Goal: Task Accomplishment & Management: Manage account settings

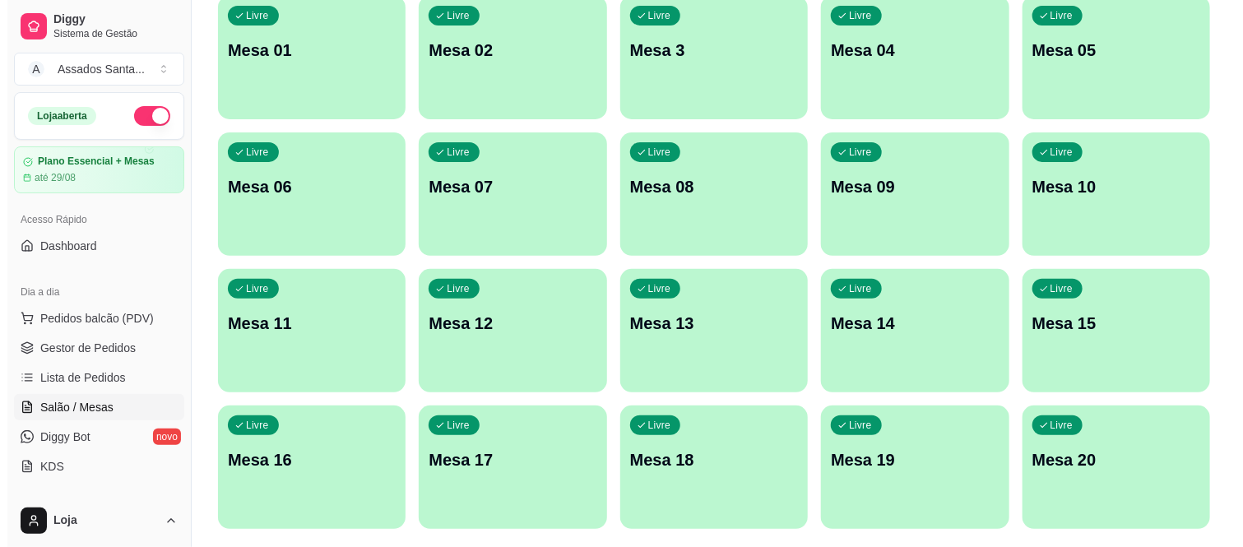
scroll to position [183, 0]
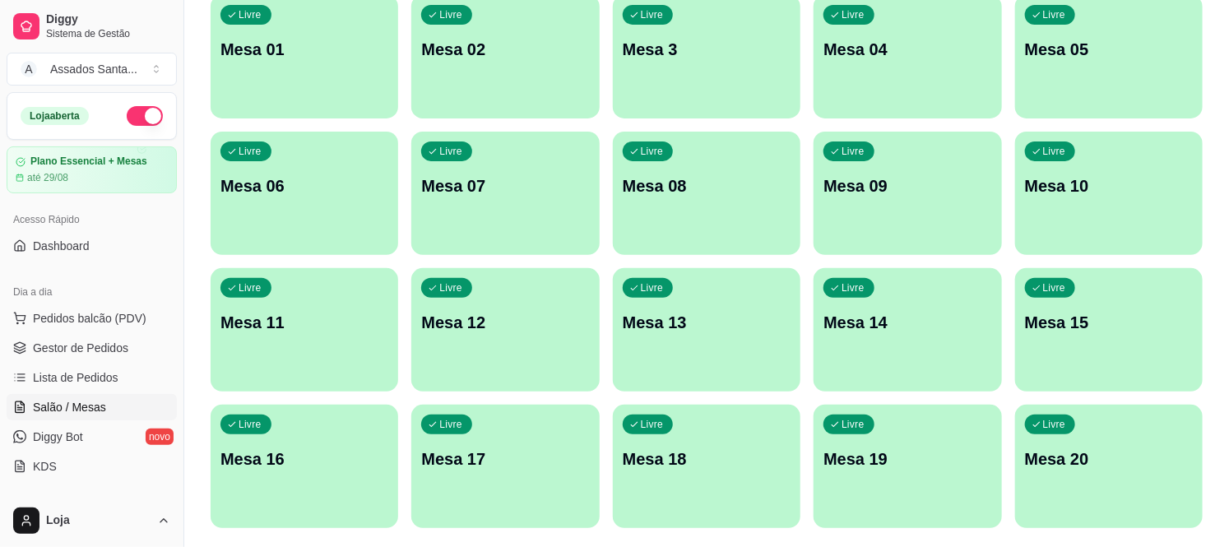
click at [1070, 63] on div "Livre Mesa 05" at bounding box center [1109, 47] width 188 height 104
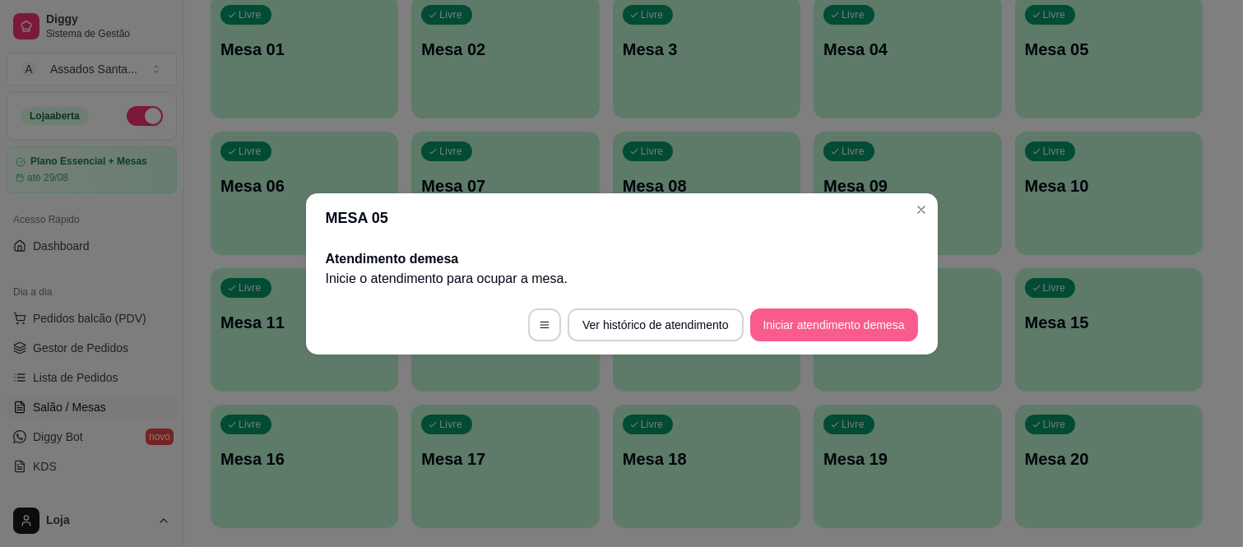
click at [798, 330] on button "Iniciar atendimento de mesa" at bounding box center [834, 324] width 168 height 33
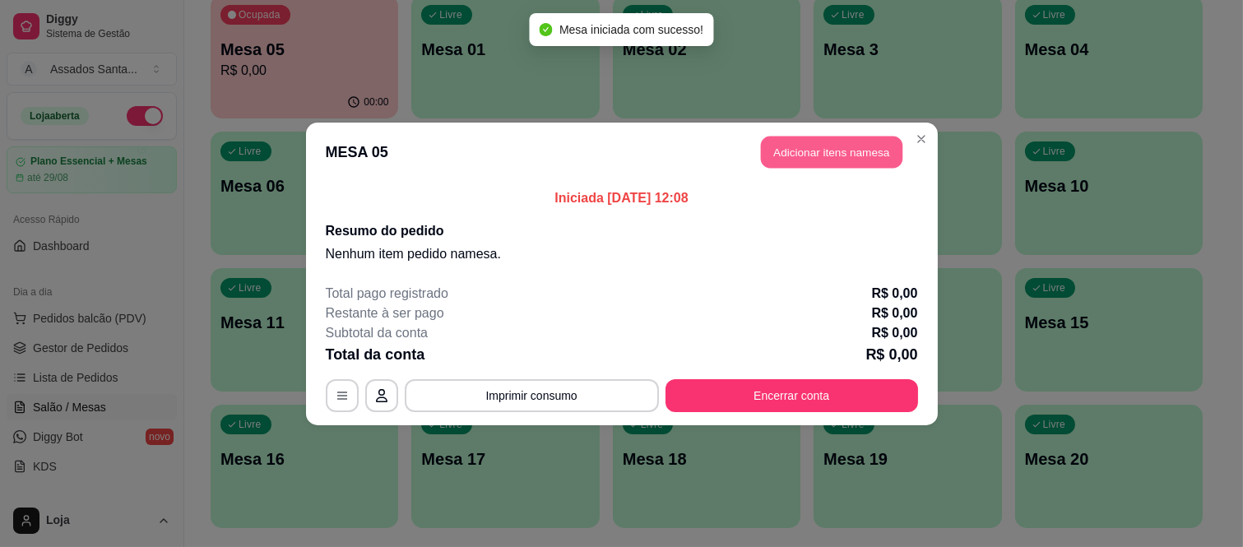
click at [778, 152] on button "Adicionar itens na mesa" at bounding box center [831, 152] width 141 height 32
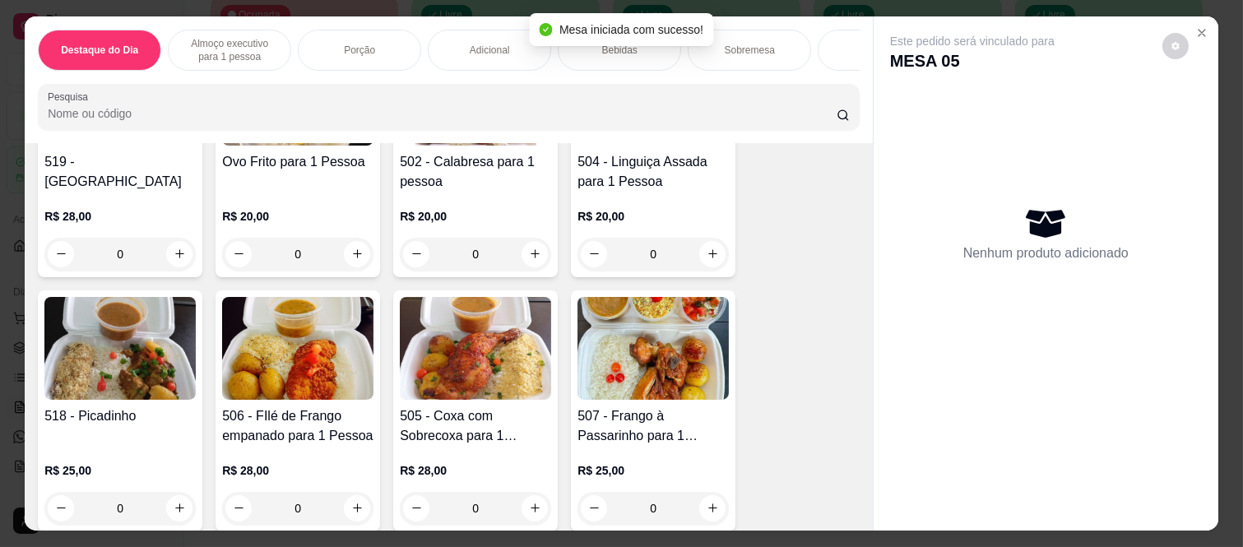
scroll to position [822, 0]
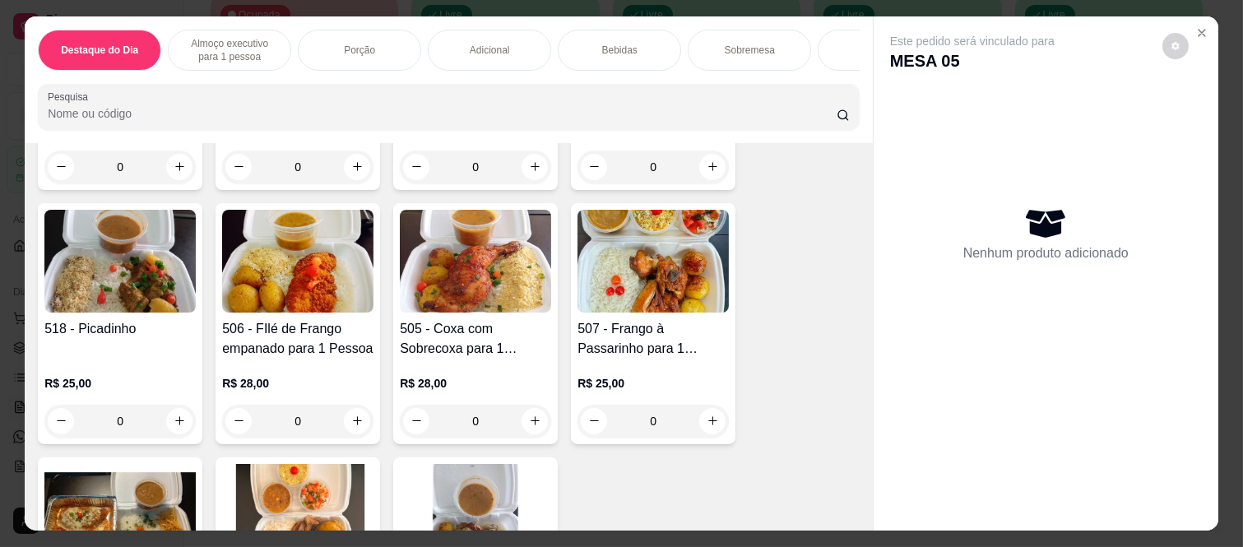
click at [708, 422] on div "0" at bounding box center [652, 421] width 151 height 33
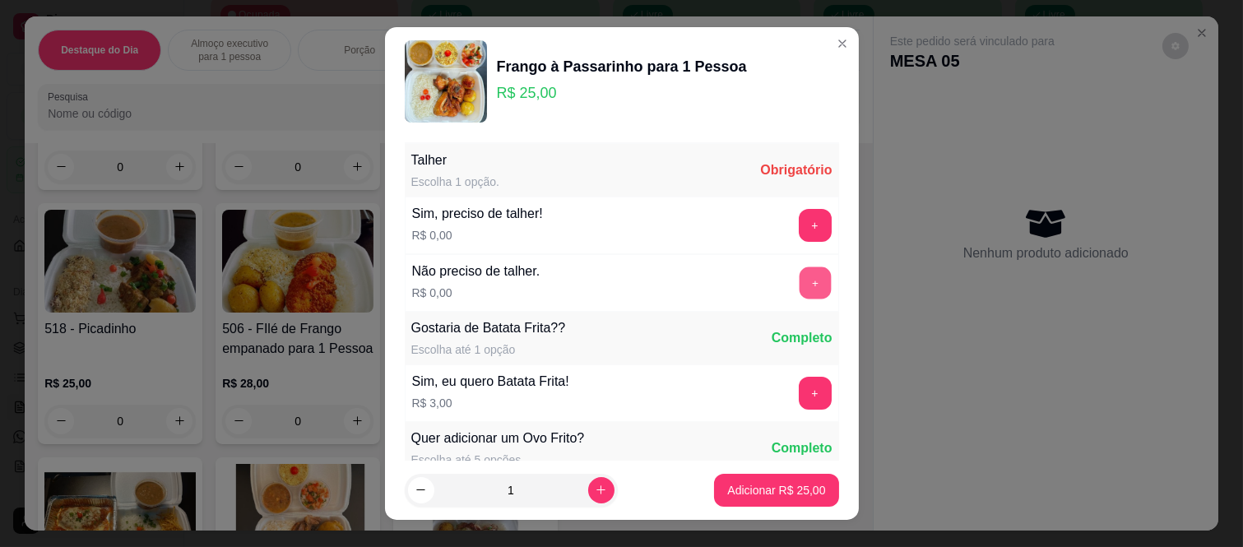
click at [799, 280] on button "+" at bounding box center [815, 283] width 32 height 32
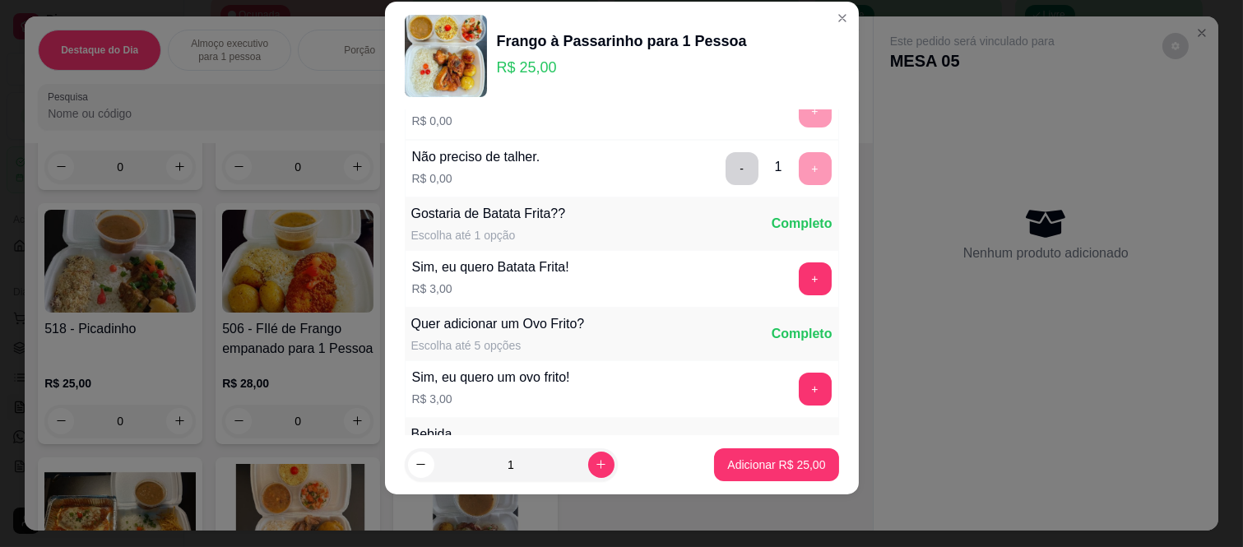
scroll to position [176, 0]
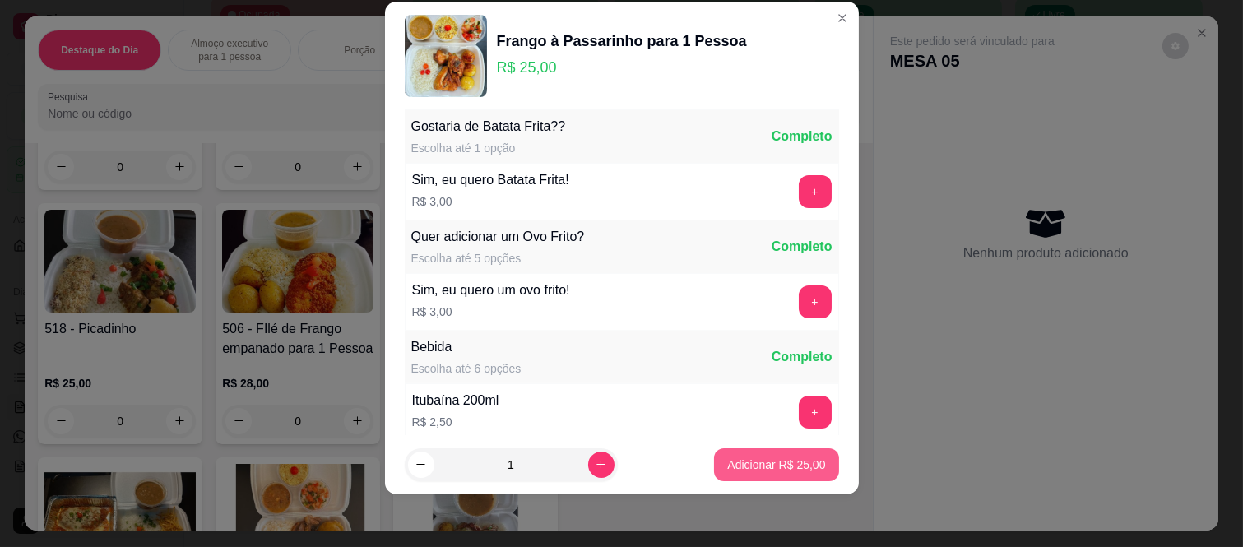
click at [748, 473] on button "Adicionar R$ 25,00" at bounding box center [776, 464] width 124 height 33
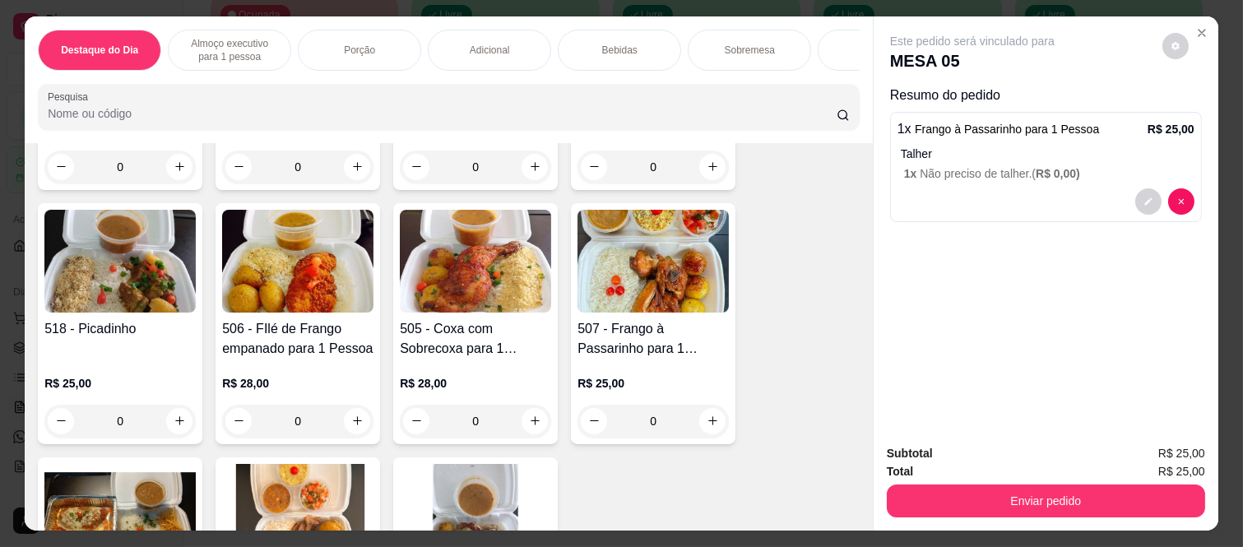
click at [351, 425] on div "0" at bounding box center [297, 421] width 151 height 33
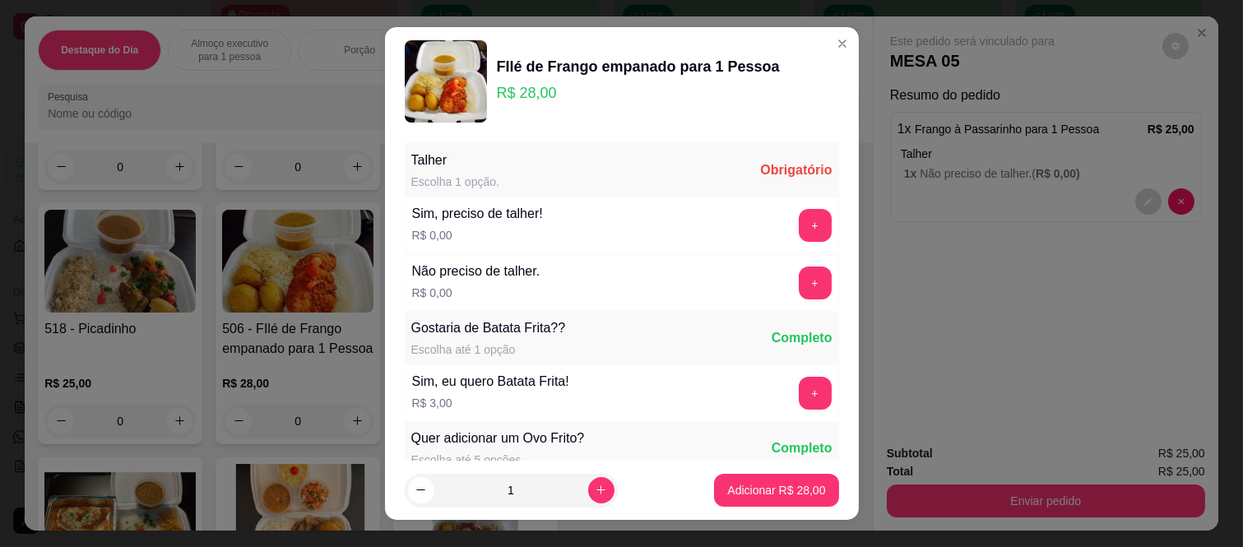
click at [786, 265] on div "Não preciso de talher. R$ 0,00 +" at bounding box center [622, 283] width 434 height 58
click at [799, 282] on button "+" at bounding box center [815, 282] width 33 height 33
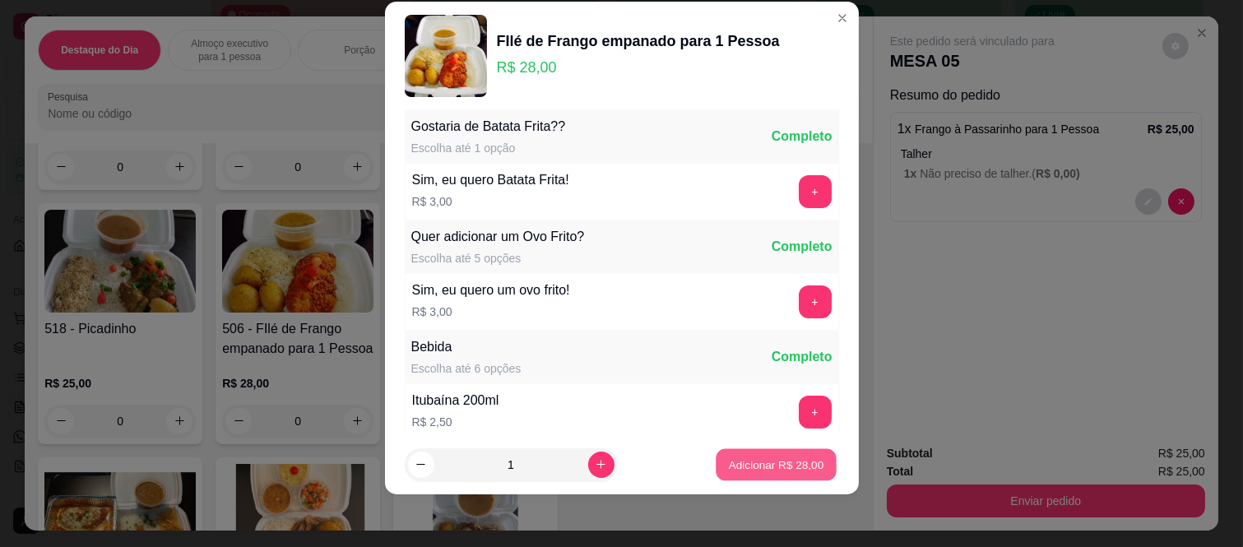
click at [757, 471] on p "Adicionar R$ 28,00" at bounding box center [776, 464] width 95 height 16
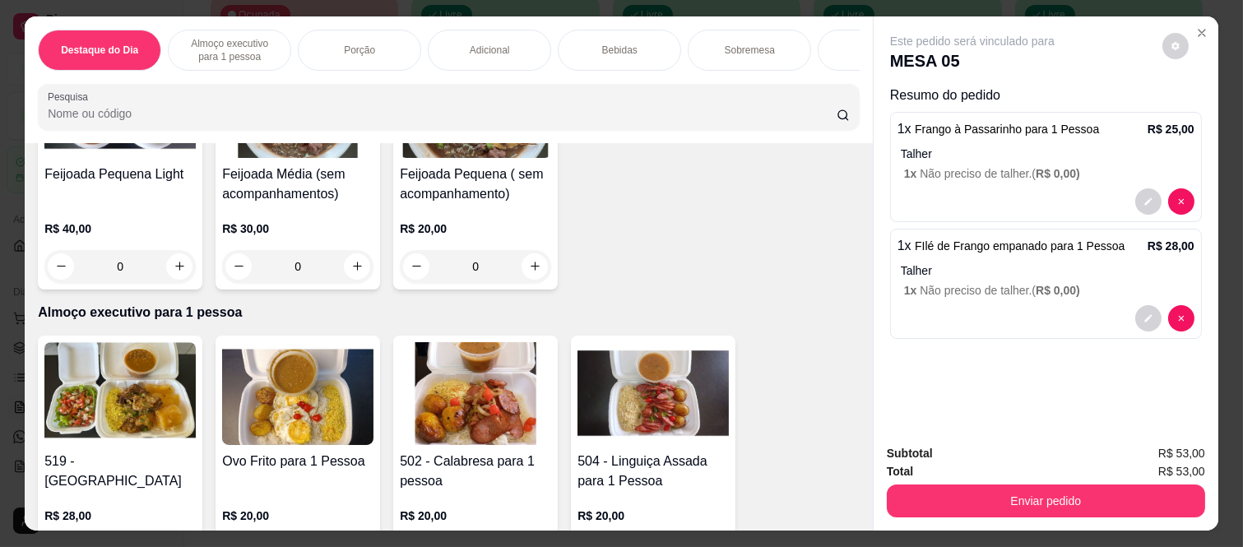
scroll to position [639, 0]
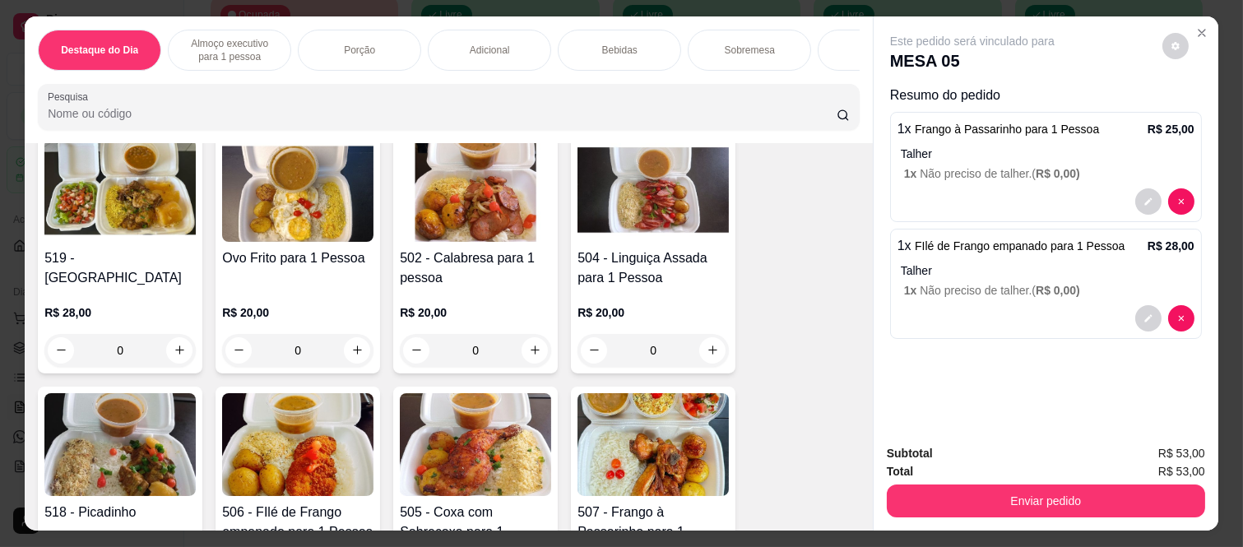
click at [169, 347] on div "0" at bounding box center [119, 350] width 151 height 33
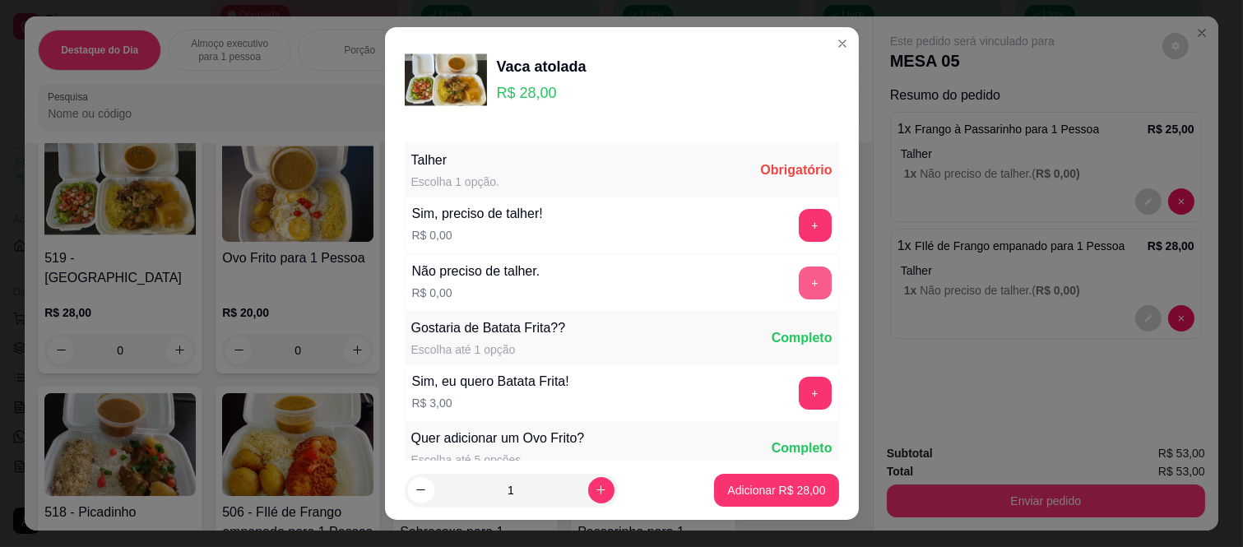
click at [799, 274] on button "+" at bounding box center [815, 282] width 33 height 33
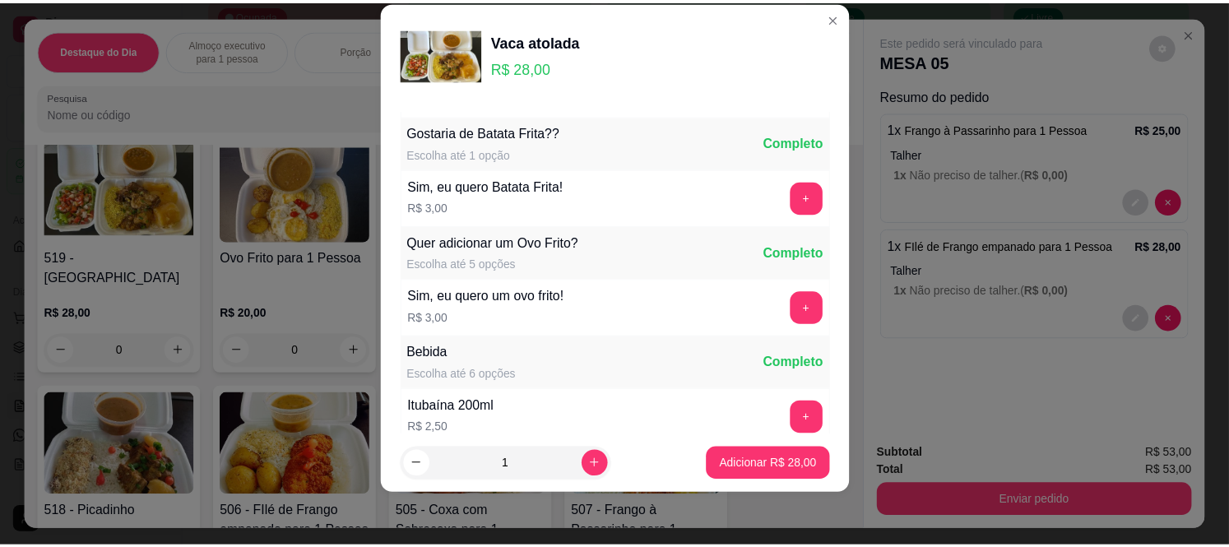
scroll to position [176, 0]
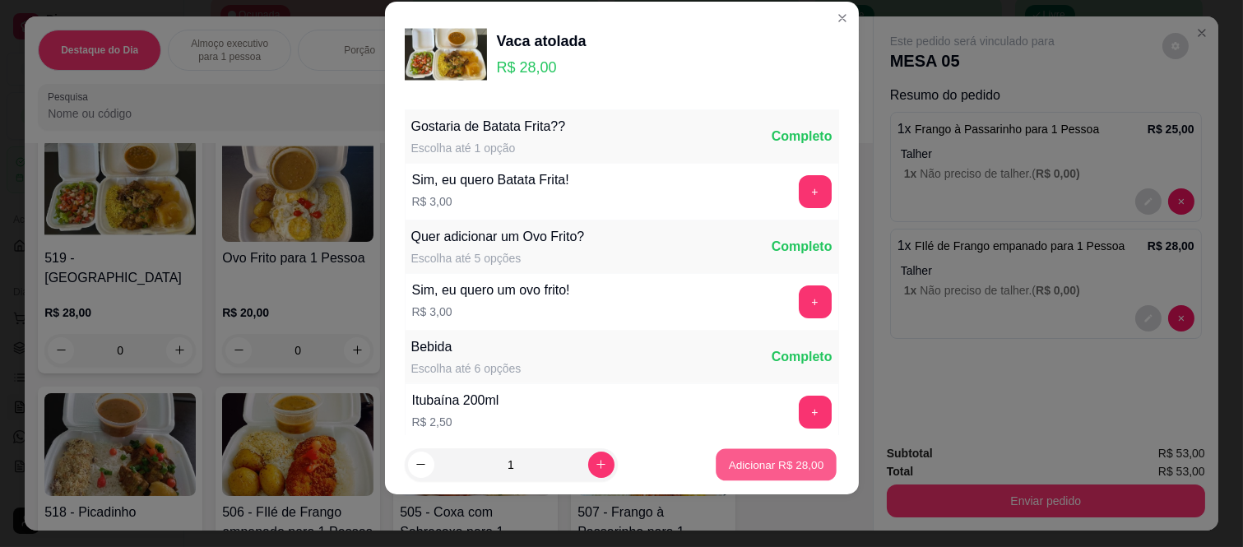
click at [775, 448] on div "Adicionar R$ 28,00" at bounding box center [776, 464] width 124 height 33
click at [750, 466] on p "Adicionar R$ 28,00" at bounding box center [776, 464] width 95 height 16
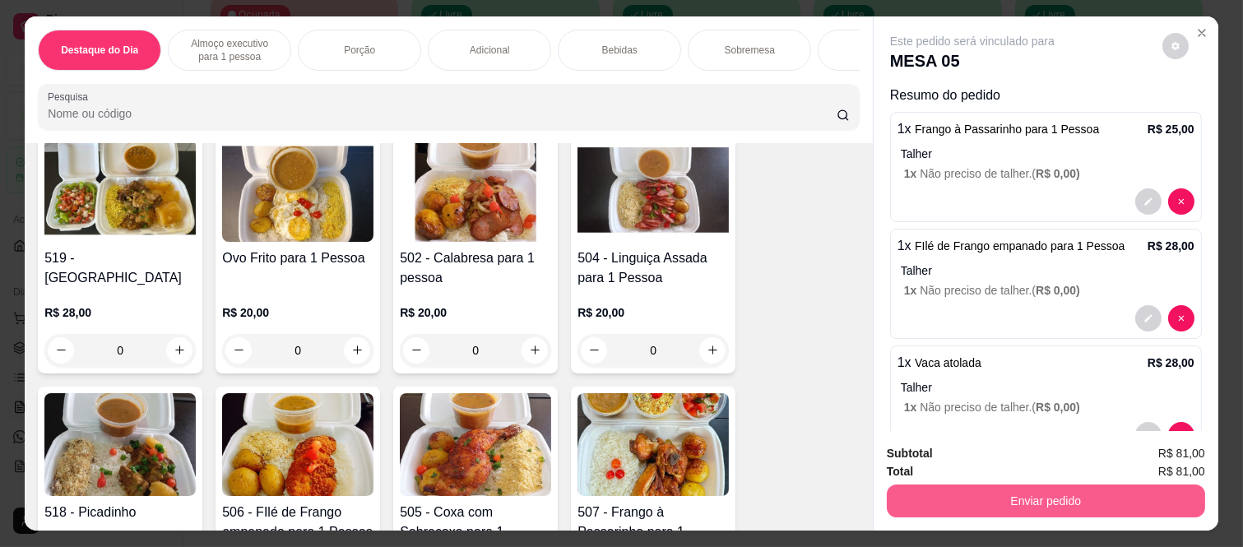
click at [1072, 498] on button "Enviar pedido" at bounding box center [1046, 500] width 318 height 33
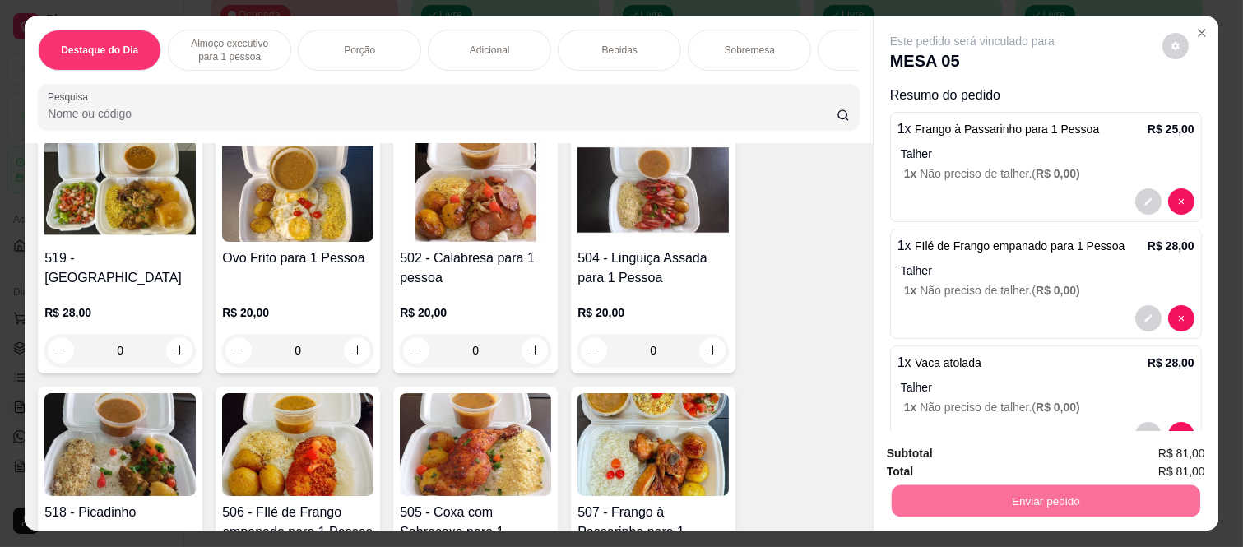
click at [1004, 457] on button "Não registrar e enviar pedido" at bounding box center [990, 453] width 171 height 31
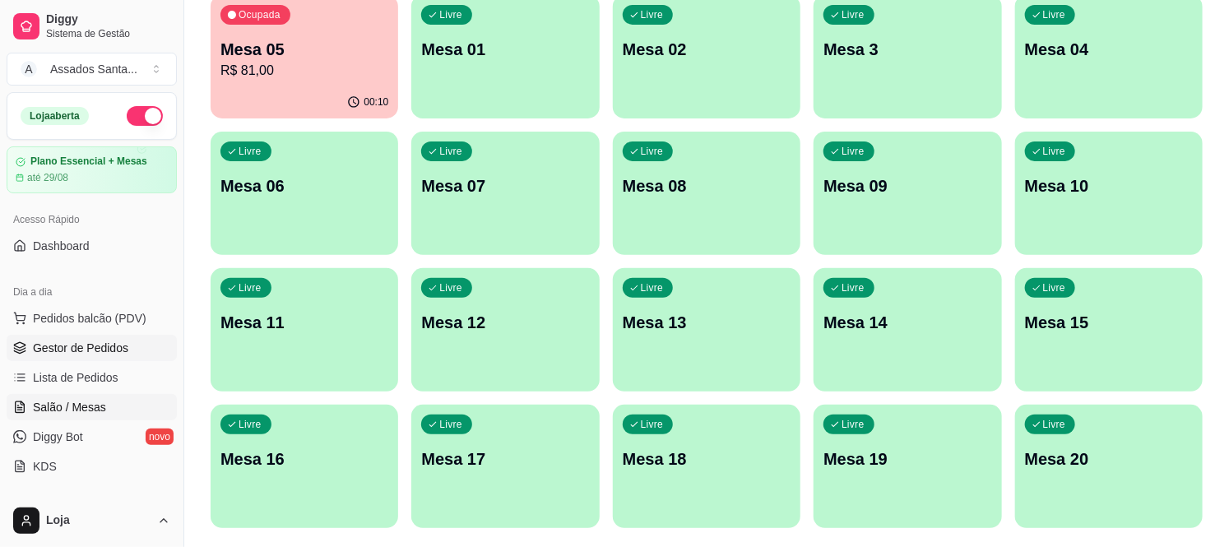
click at [93, 340] on span "Gestor de Pedidos" at bounding box center [80, 348] width 95 height 16
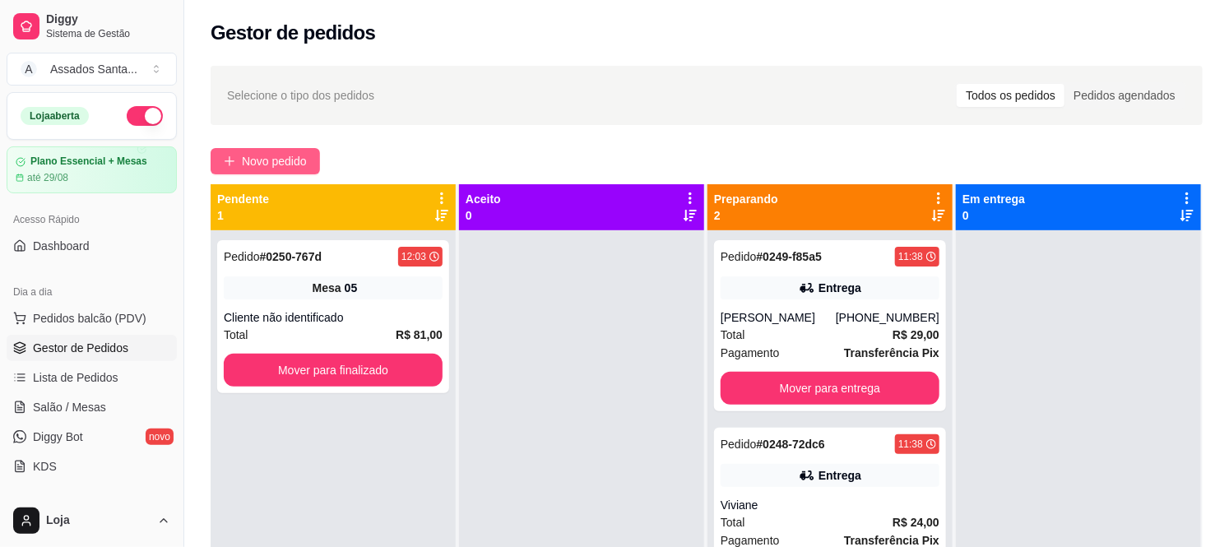
click at [261, 158] on span "Novo pedido" at bounding box center [274, 161] width 65 height 18
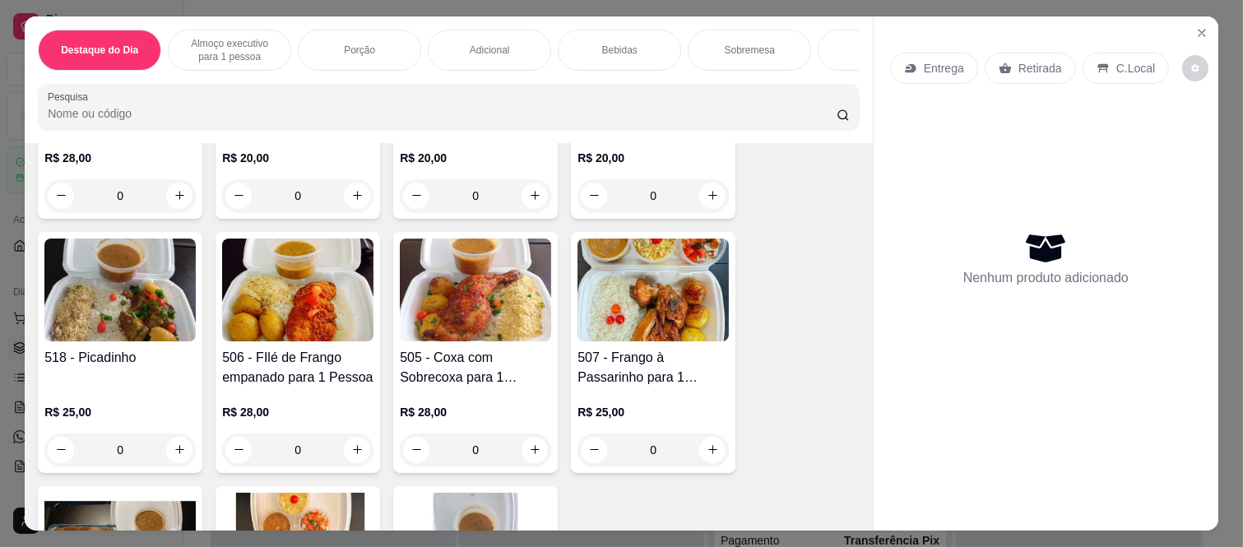
scroll to position [914, 0]
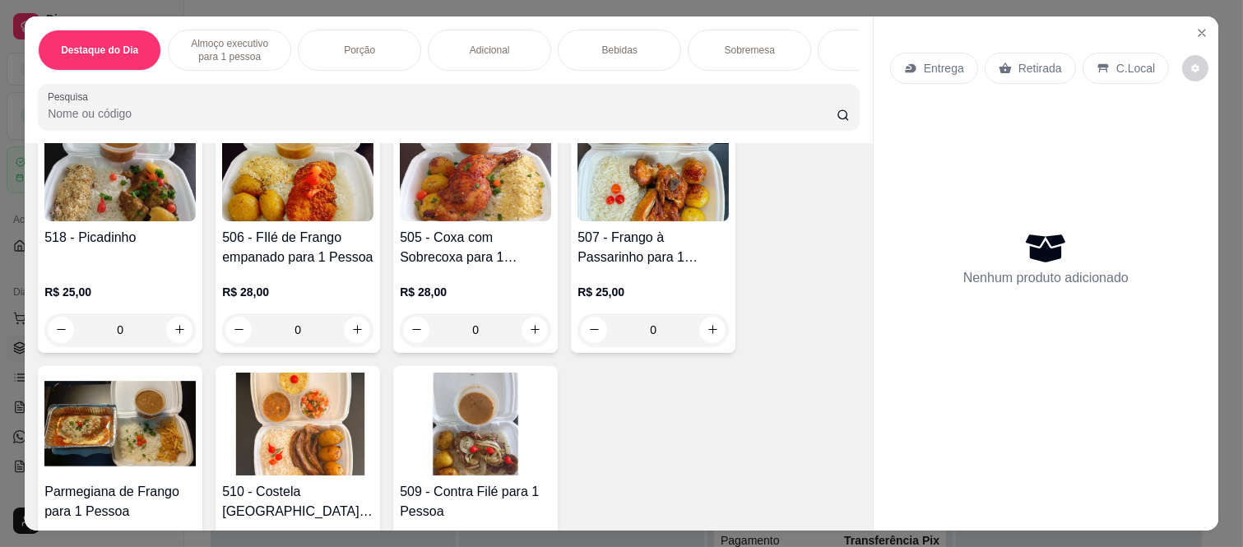
click at [185, 333] on div "0" at bounding box center [119, 329] width 151 height 33
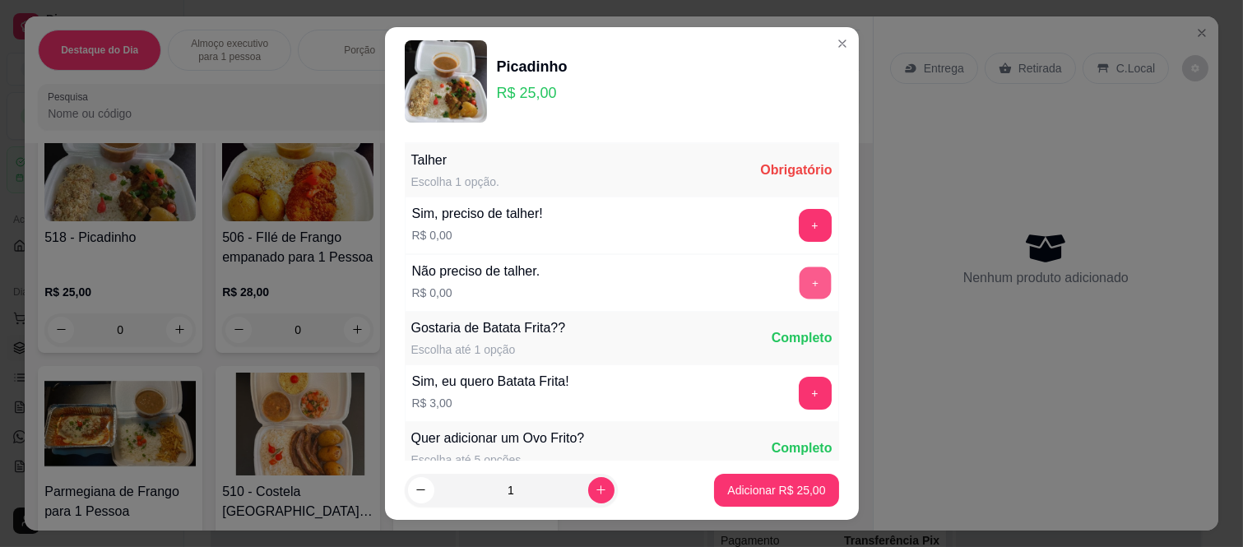
click at [799, 273] on button "+" at bounding box center [815, 283] width 32 height 32
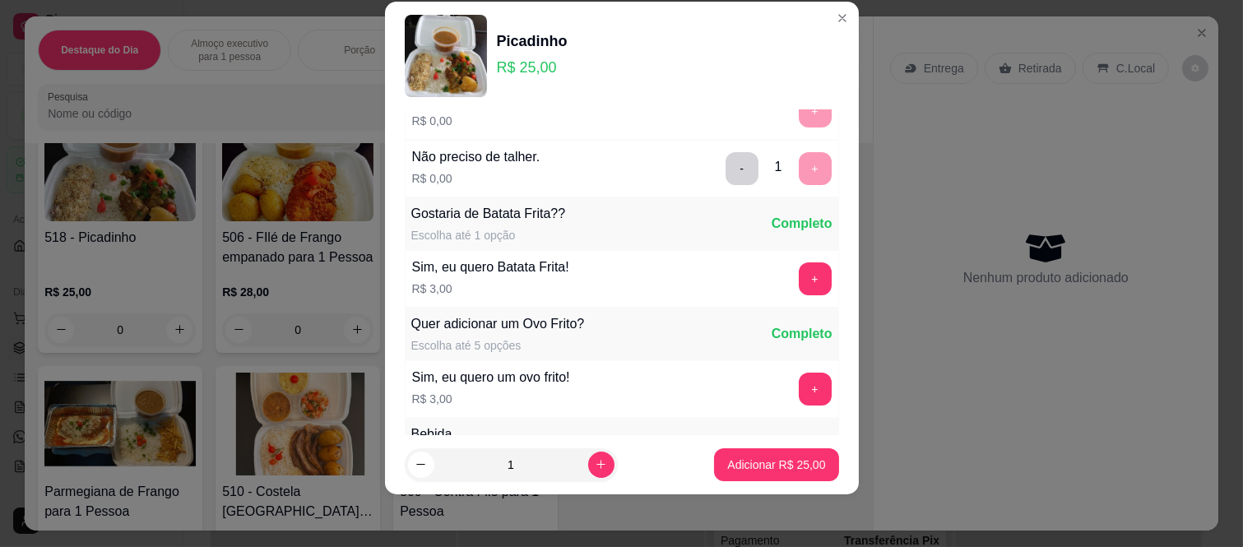
scroll to position [176, 0]
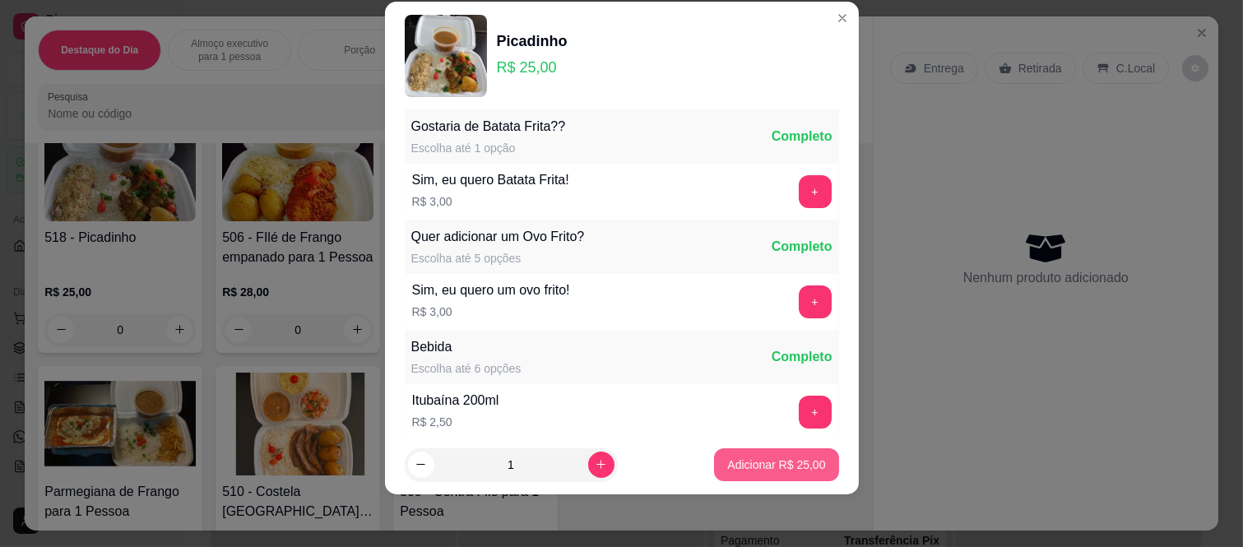
click at [776, 478] on button "Adicionar R$ 25,00" at bounding box center [776, 464] width 124 height 33
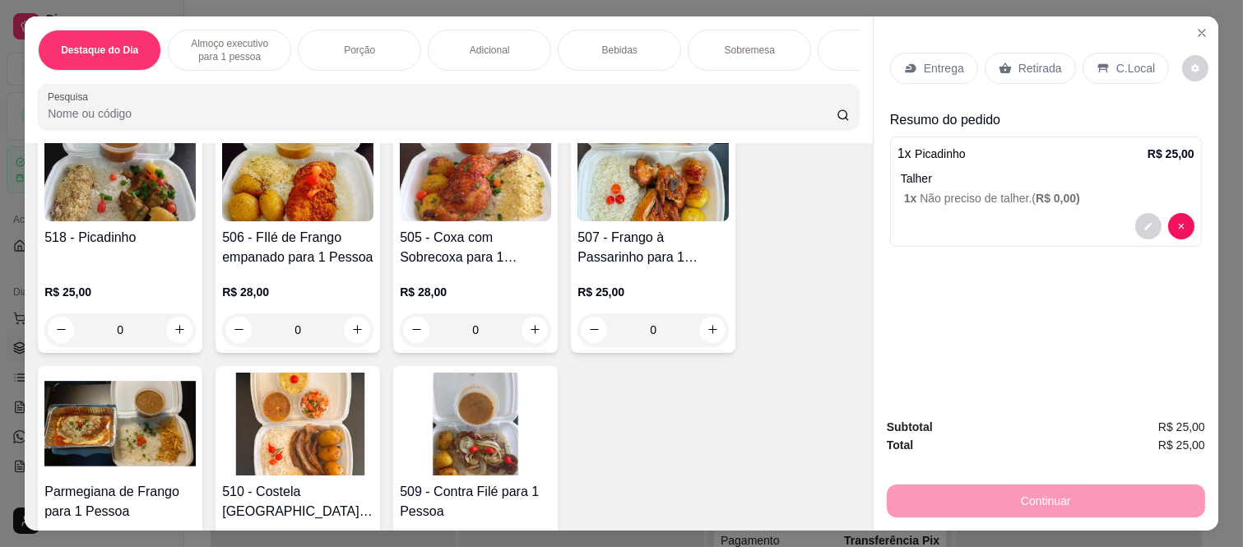
click at [944, 487] on div "Continuar" at bounding box center [1046, 498] width 318 height 37
click at [1042, 60] on p "Retirada" at bounding box center [1040, 68] width 44 height 16
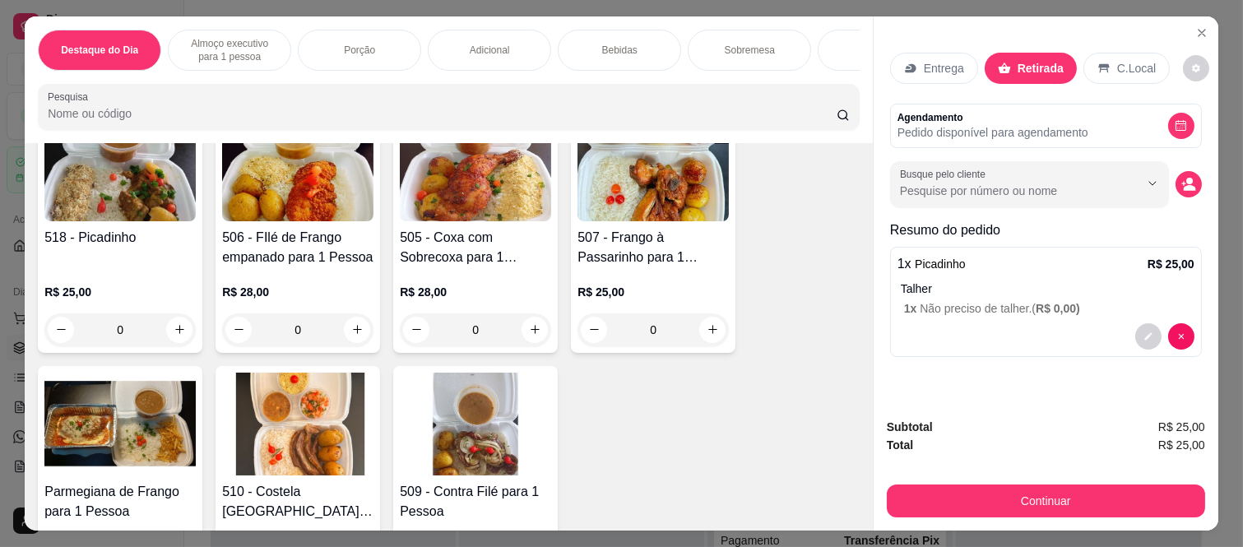
click at [1010, 490] on button "Continuar" at bounding box center [1046, 500] width 318 height 33
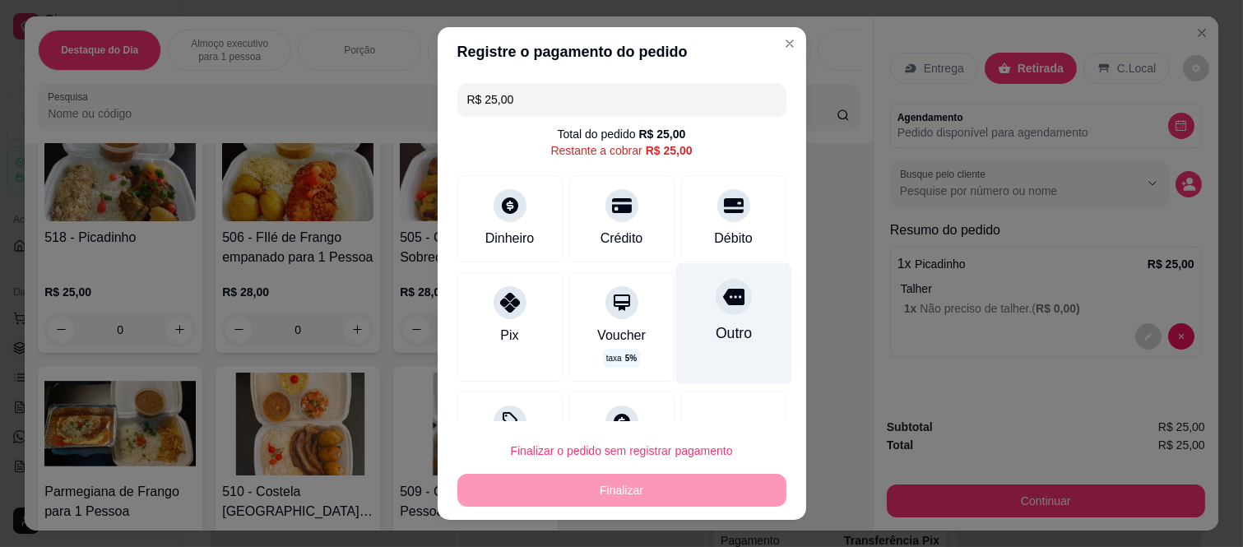
click at [709, 322] on div "Outro" at bounding box center [733, 324] width 116 height 120
type input "R$ 0,00"
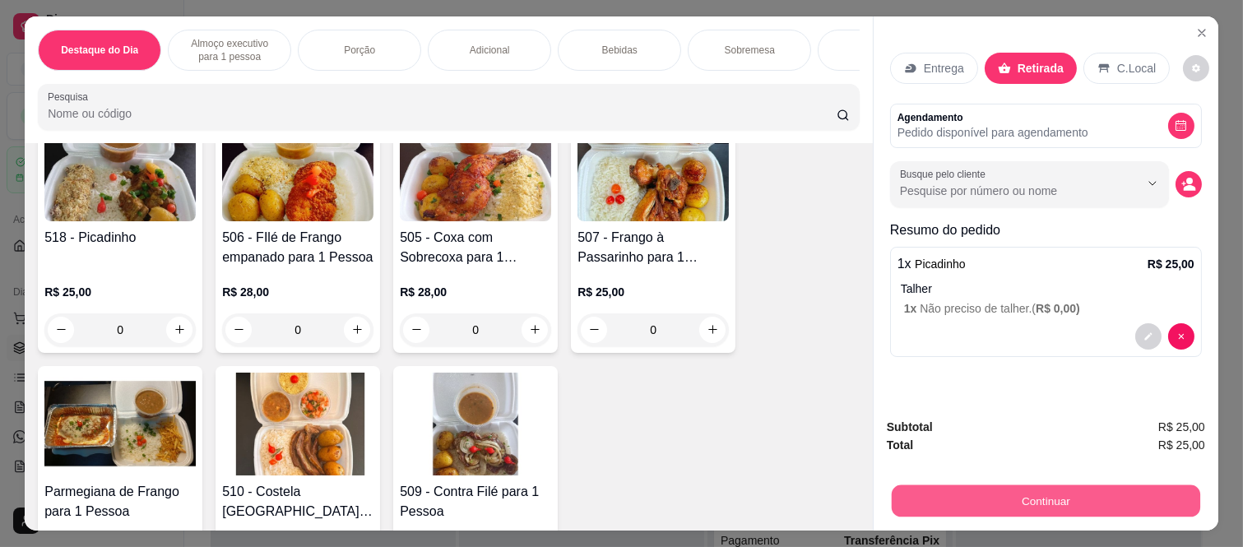
click at [995, 495] on button "Continuar" at bounding box center [1046, 501] width 308 height 32
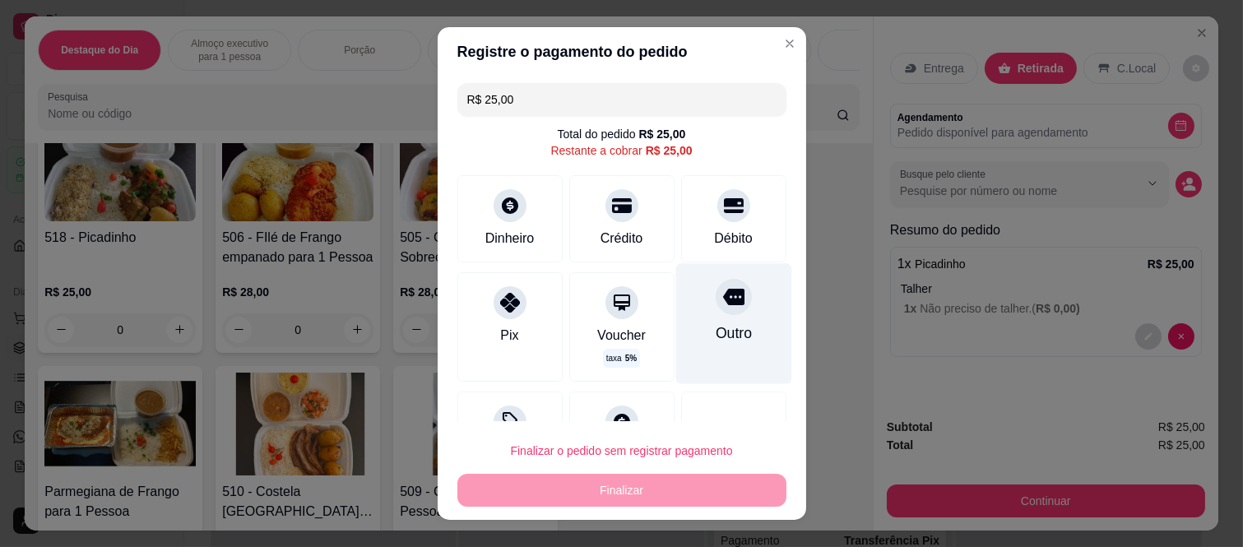
click at [722, 306] on icon at bounding box center [732, 296] width 21 height 21
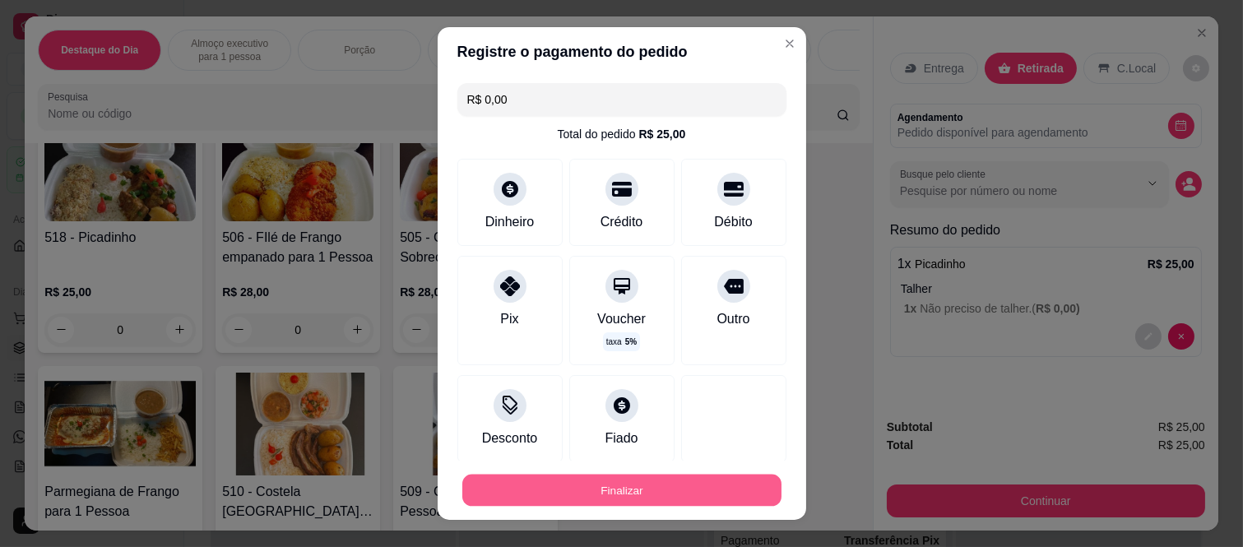
click at [702, 498] on button "Finalizar" at bounding box center [621, 490] width 319 height 32
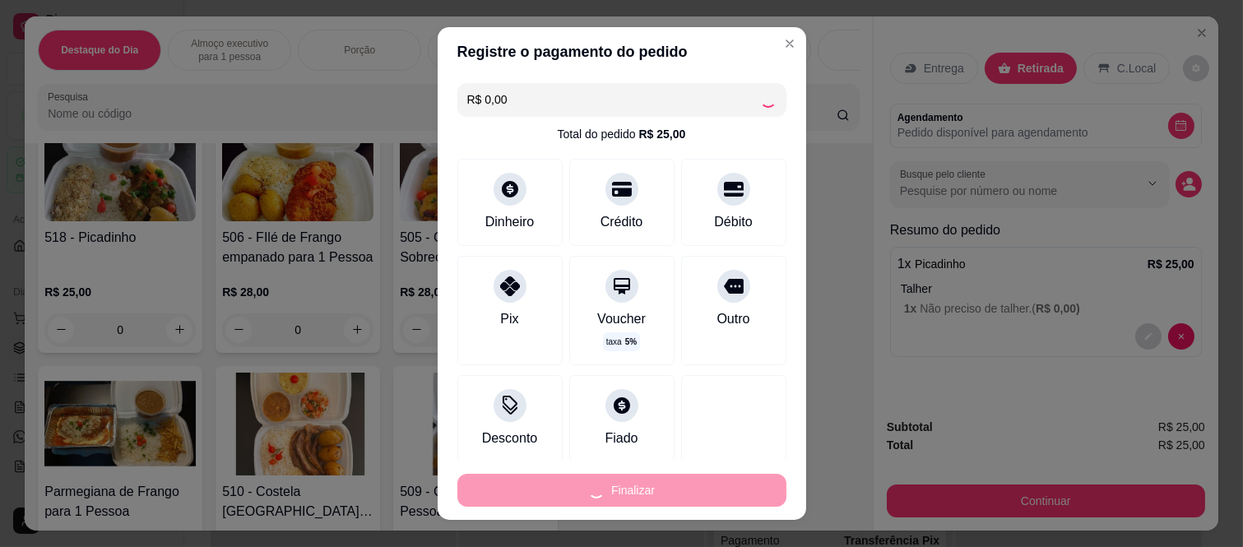
type input "-R$ 25,00"
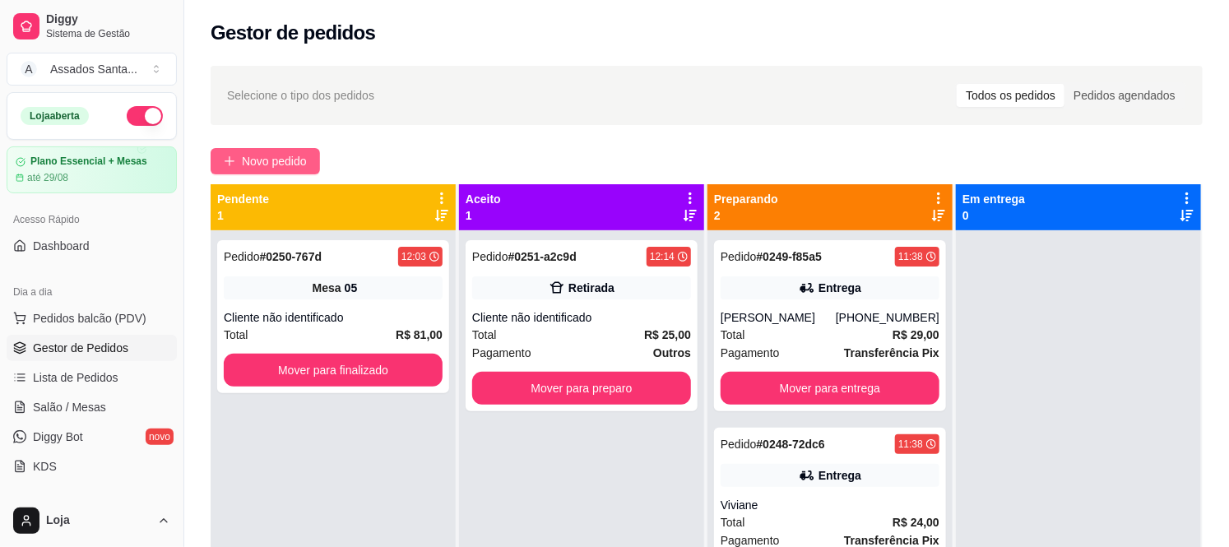
click at [299, 165] on span "Novo pedido" at bounding box center [274, 161] width 65 height 18
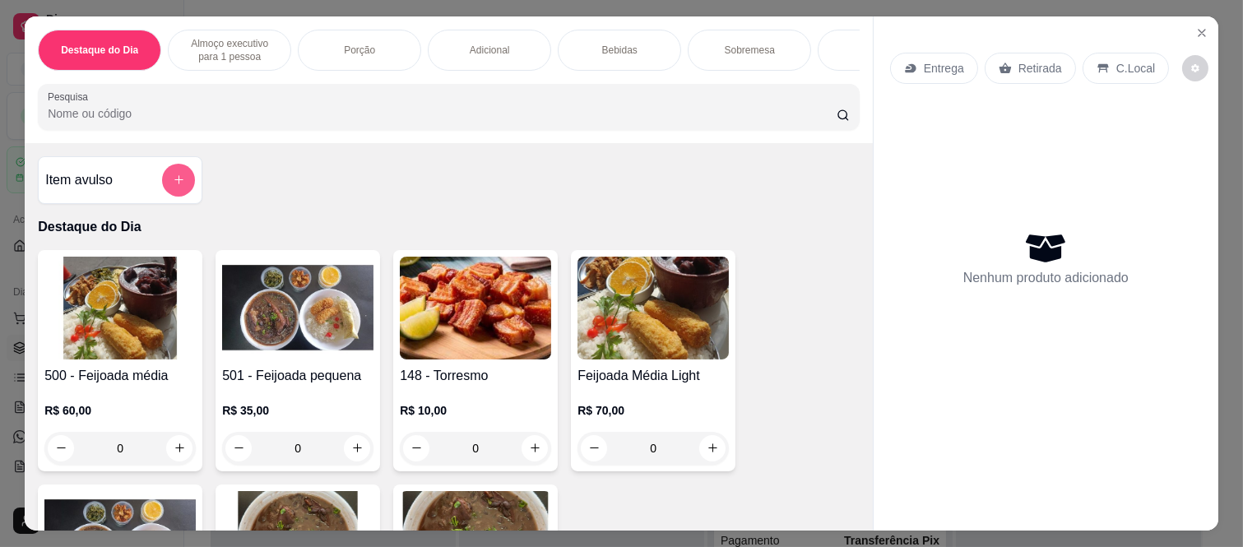
click at [173, 186] on icon "add-separate-item" at bounding box center [179, 180] width 12 height 12
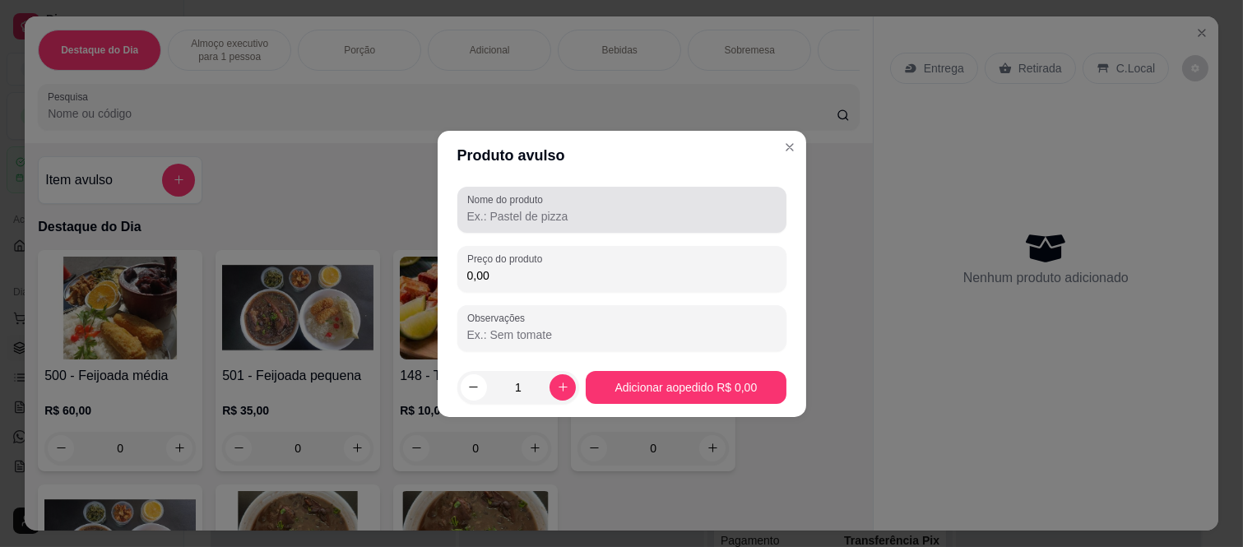
click at [544, 206] on label "Nome do produto" at bounding box center [507, 199] width 81 height 14
click at [544, 208] on input "Nome do produto" at bounding box center [621, 216] width 309 height 16
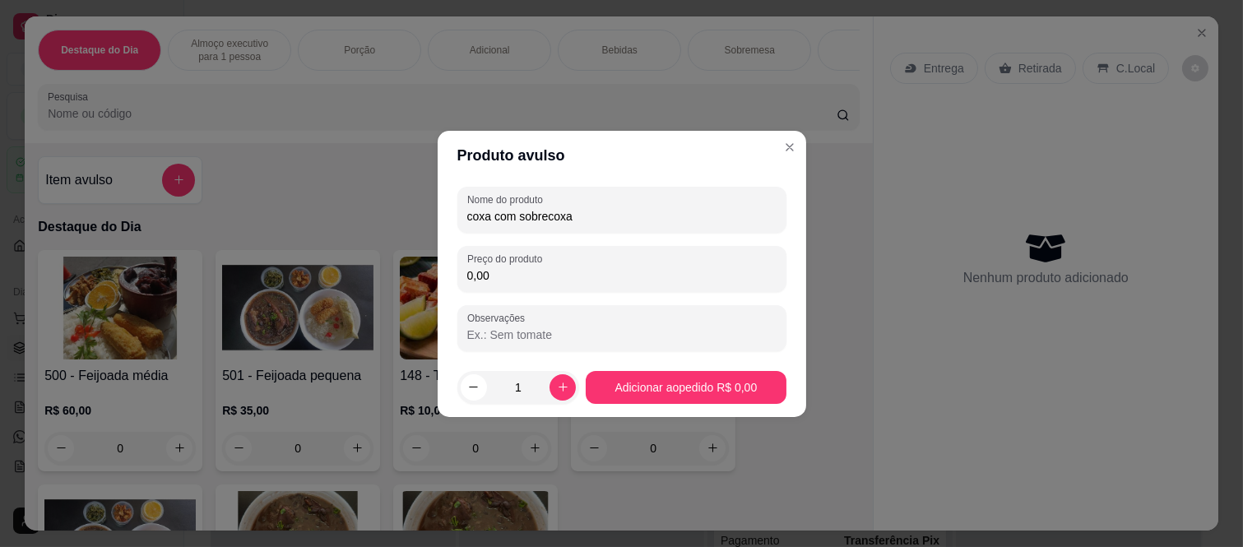
type input "coxa com sobrecoxa"
click at [554, 274] on input "0,00" at bounding box center [621, 275] width 309 height 16
type input "25,00"
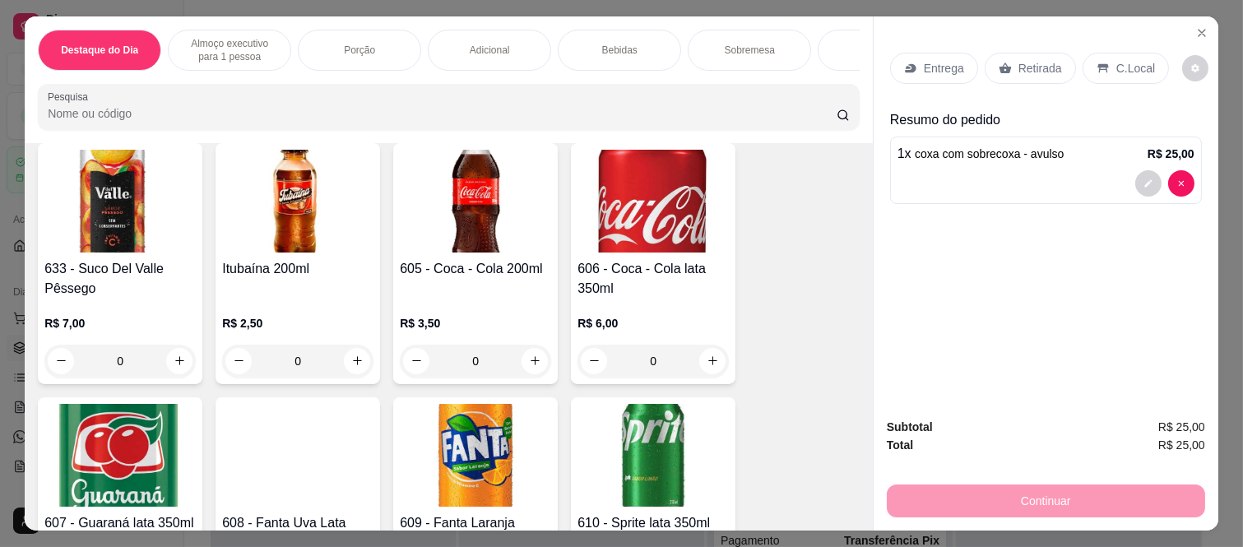
scroll to position [2741, 0]
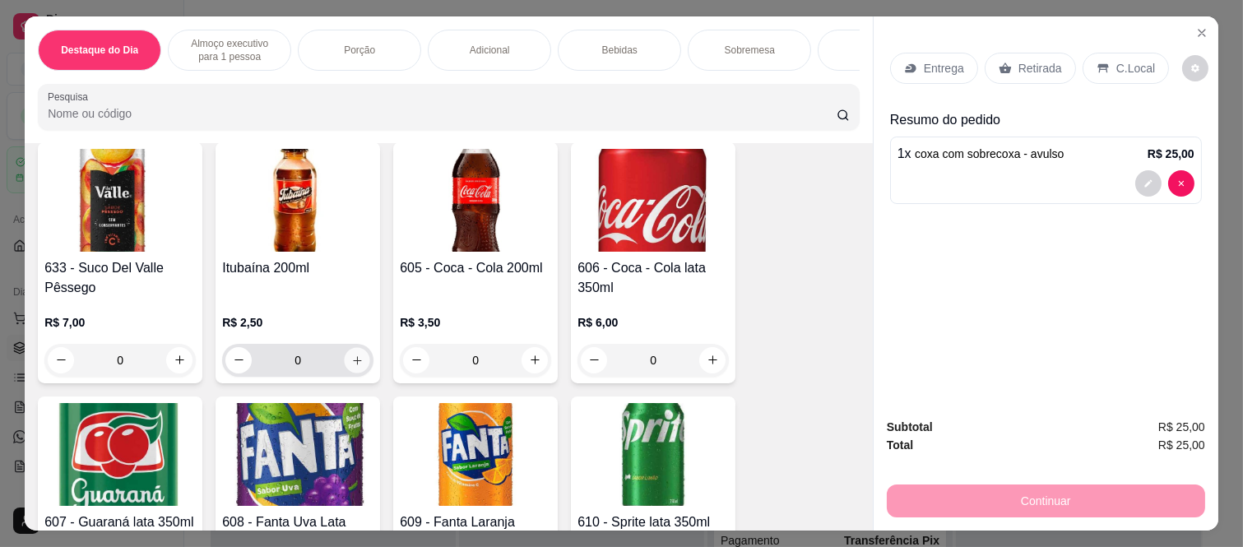
click at [358, 366] on button "increase-product-quantity" at bounding box center [357, 359] width 25 height 25
type input "1"
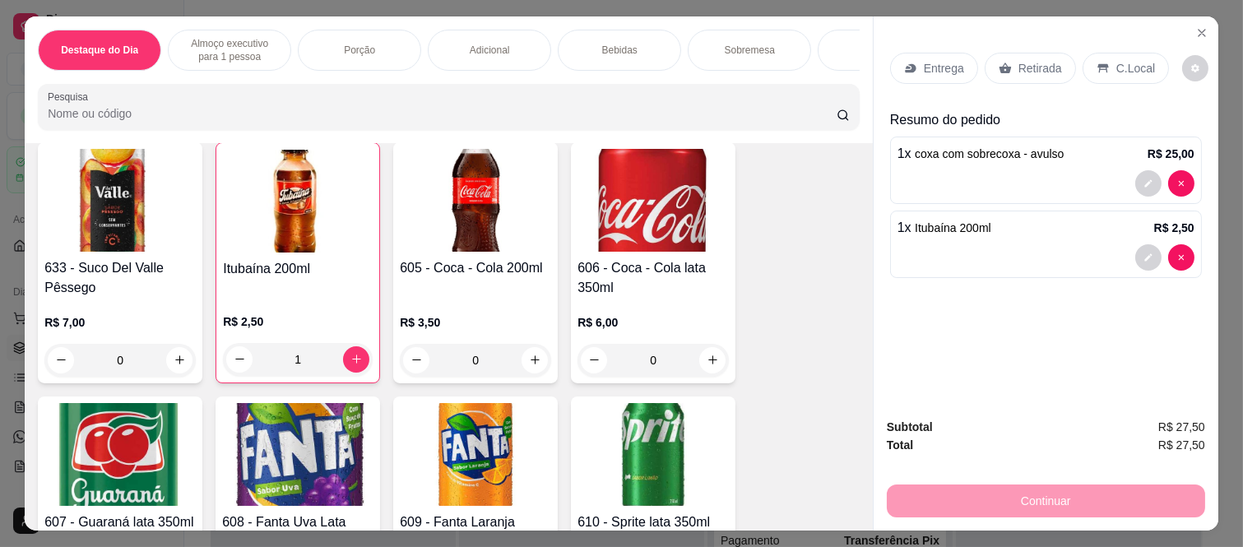
click at [1029, 63] on p "Retirada" at bounding box center [1040, 68] width 44 height 16
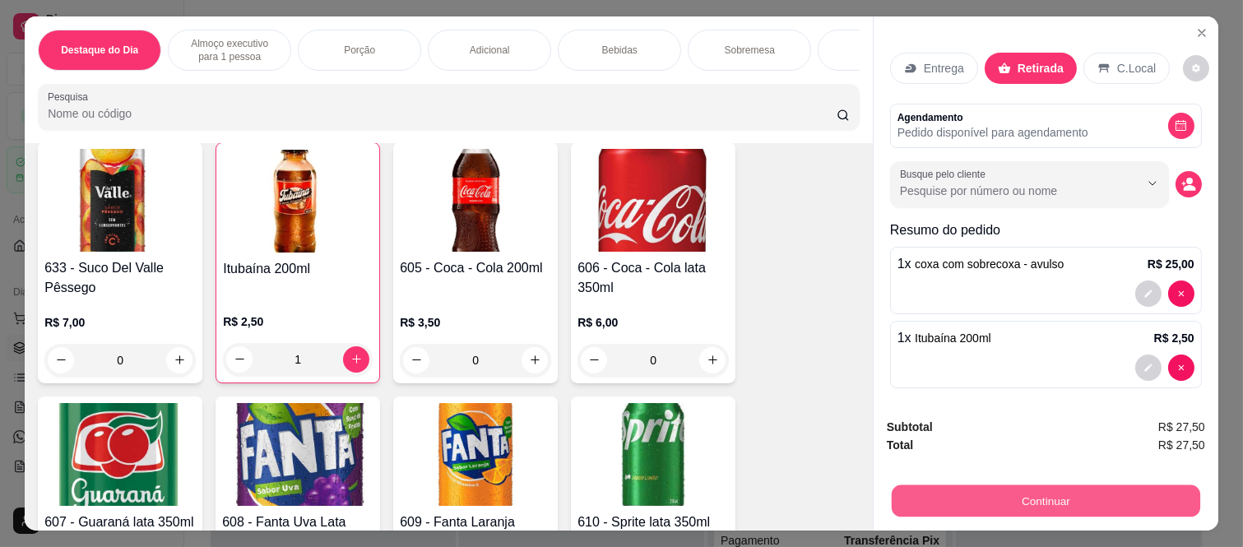
click at [968, 489] on button "Continuar" at bounding box center [1046, 501] width 308 height 32
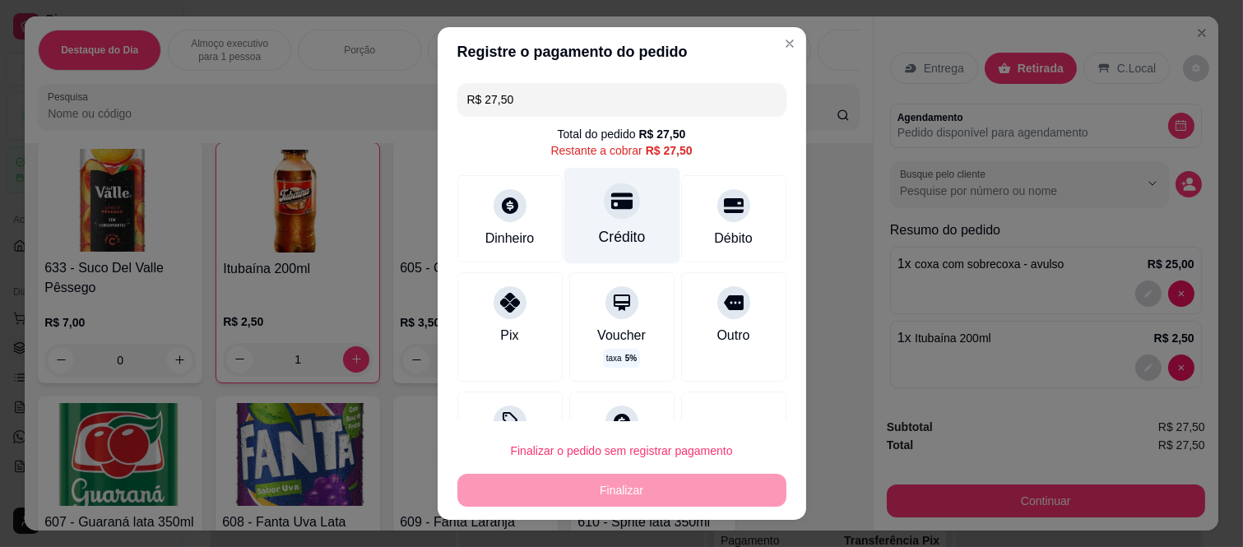
click at [572, 217] on div "Crédito" at bounding box center [621, 216] width 116 height 96
type input "R$ 0,00"
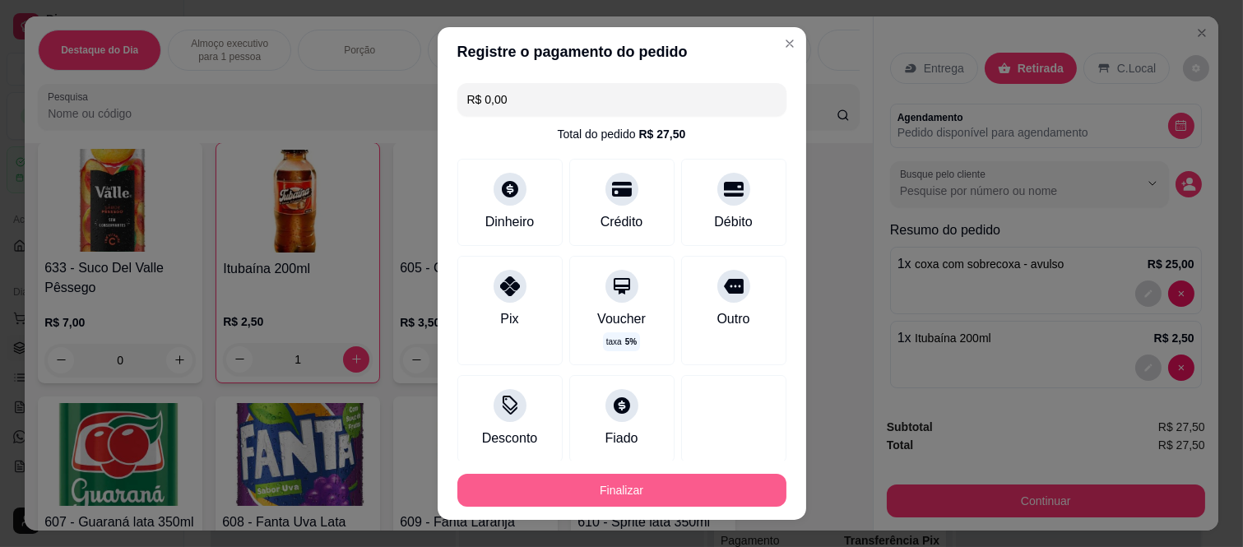
click at [565, 494] on button "Finalizar" at bounding box center [621, 490] width 329 height 33
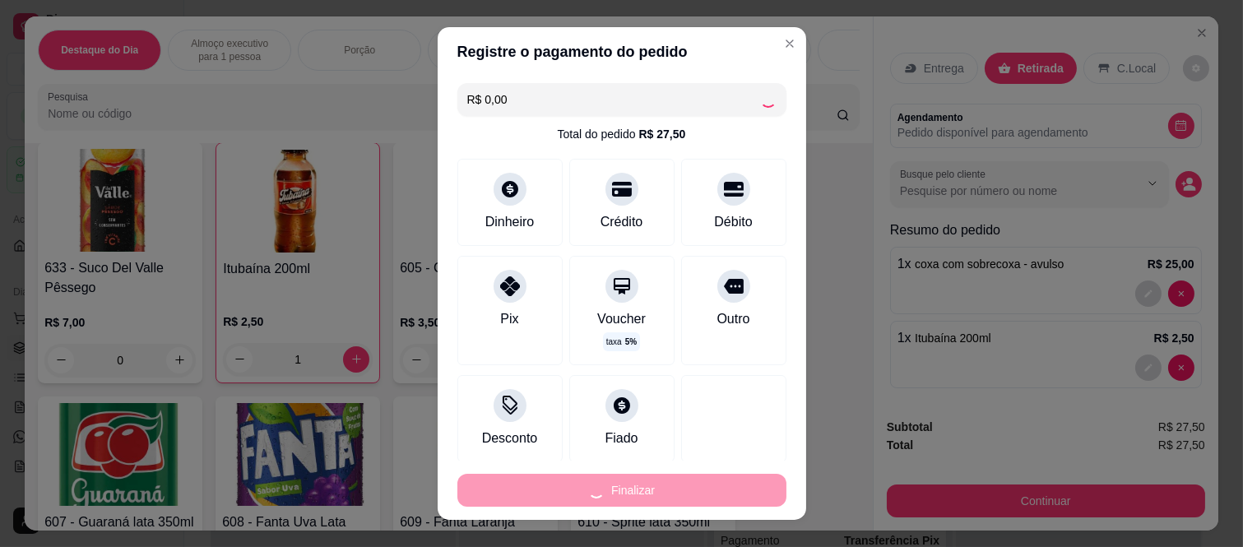
type input "0"
type input "-R$ 27,50"
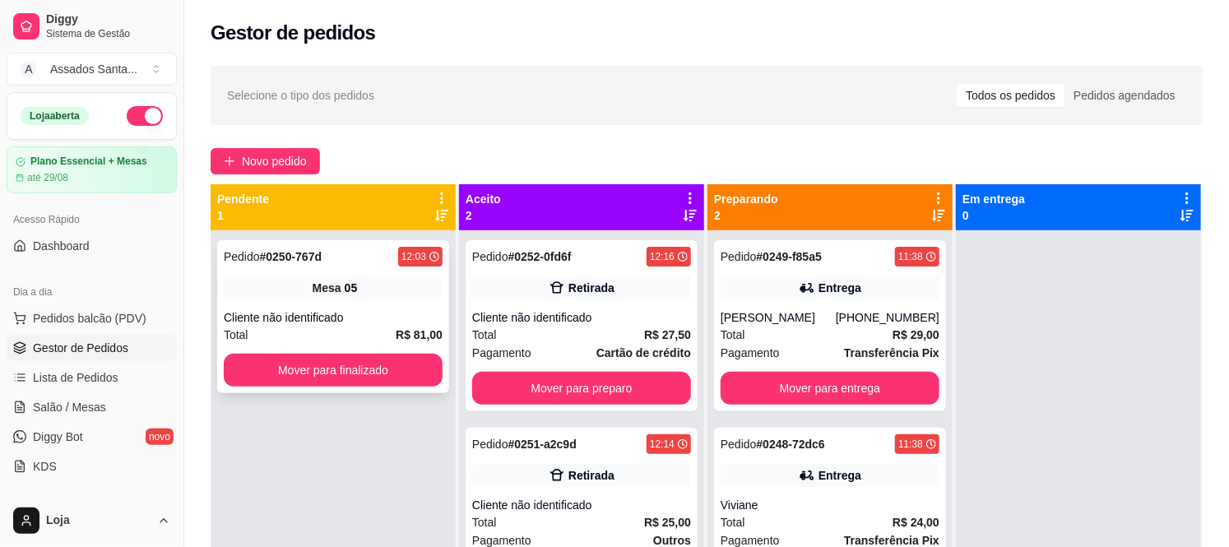
click at [304, 303] on div "Pedido # 0250-767d 12:03 Mesa 05 Cliente não identificado Total R$ 81,00 Mover …" at bounding box center [333, 316] width 232 height 153
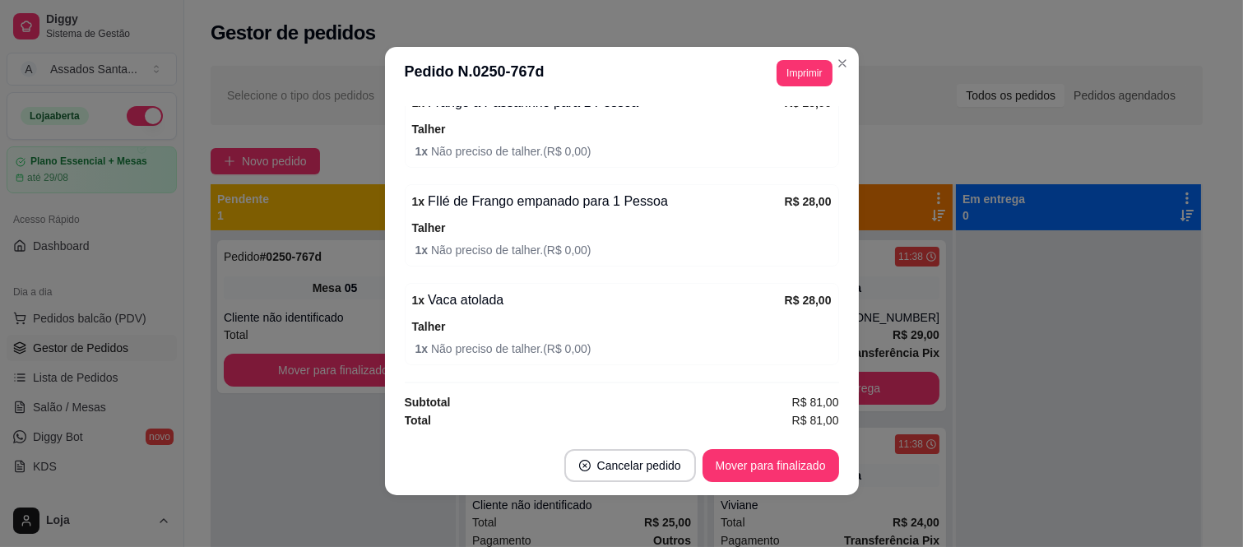
scroll to position [3, 0]
click at [739, 449] on button "Mover para finalizado" at bounding box center [770, 465] width 132 height 32
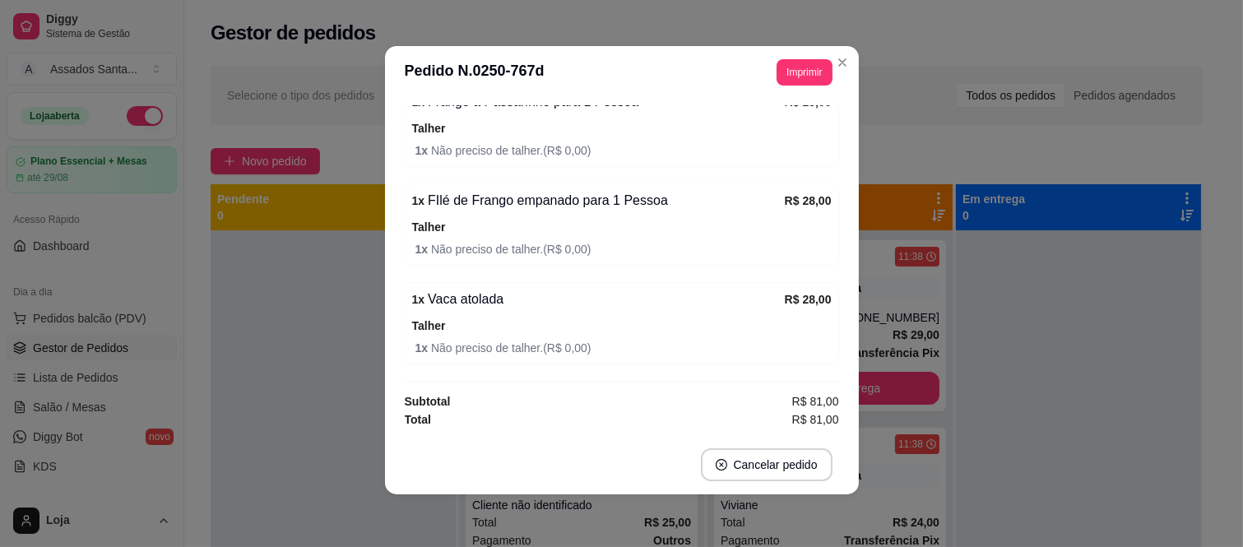
scroll to position [204, 0]
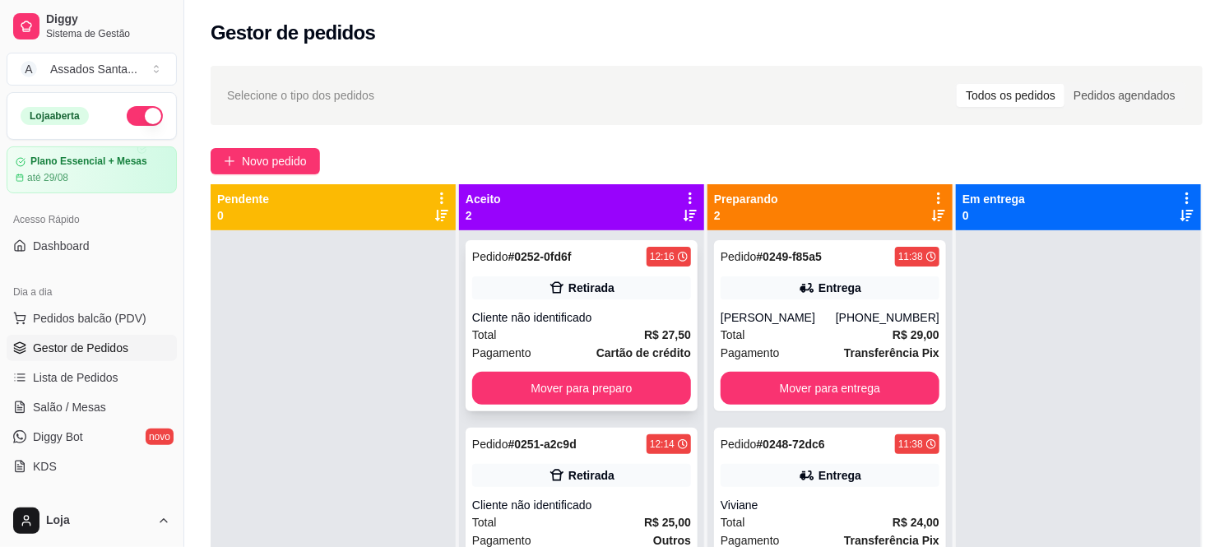
click at [572, 324] on div "Cliente não identificado" at bounding box center [581, 317] width 219 height 16
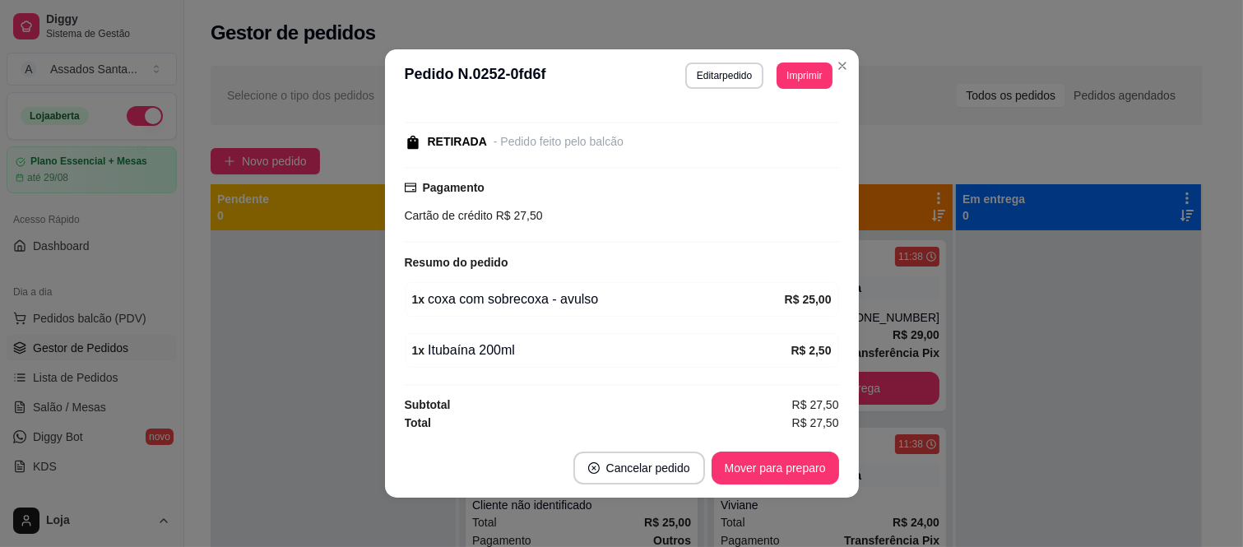
scroll to position [3, 0]
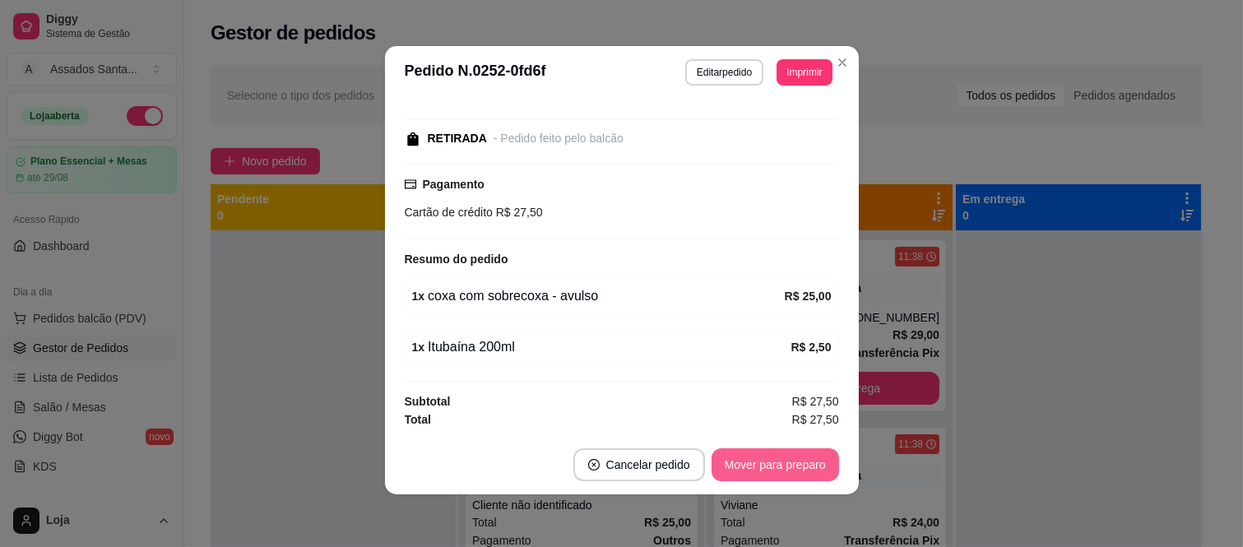
click at [779, 463] on button "Mover para preparo" at bounding box center [774, 464] width 127 height 33
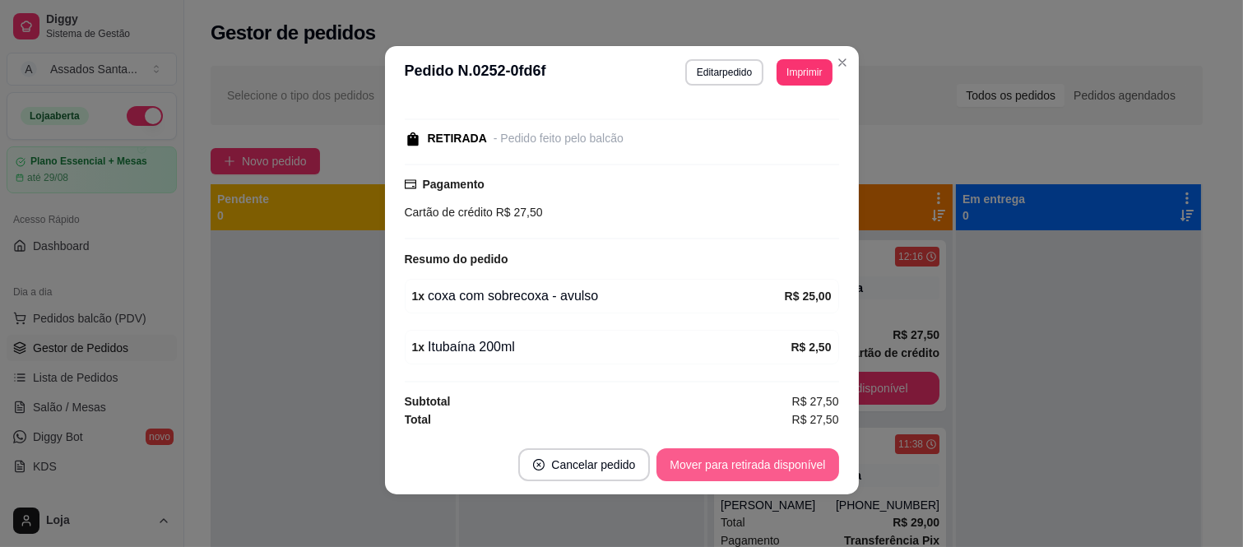
click at [742, 465] on button "Mover para retirada disponível" at bounding box center [747, 464] width 182 height 33
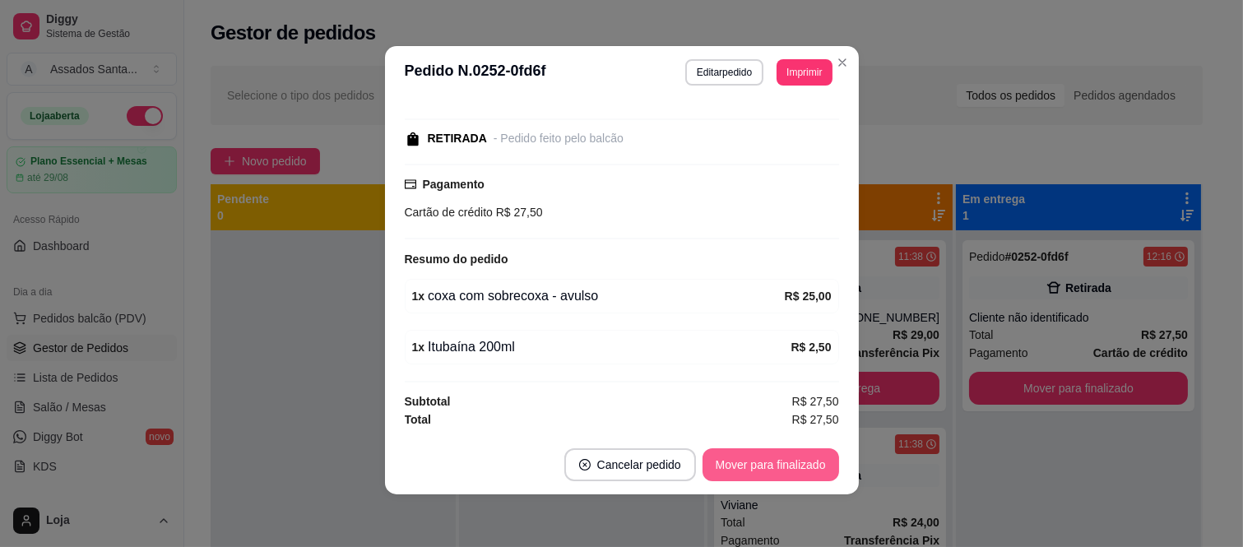
click at [742, 465] on button "Mover para finalizado" at bounding box center [770, 464] width 137 height 33
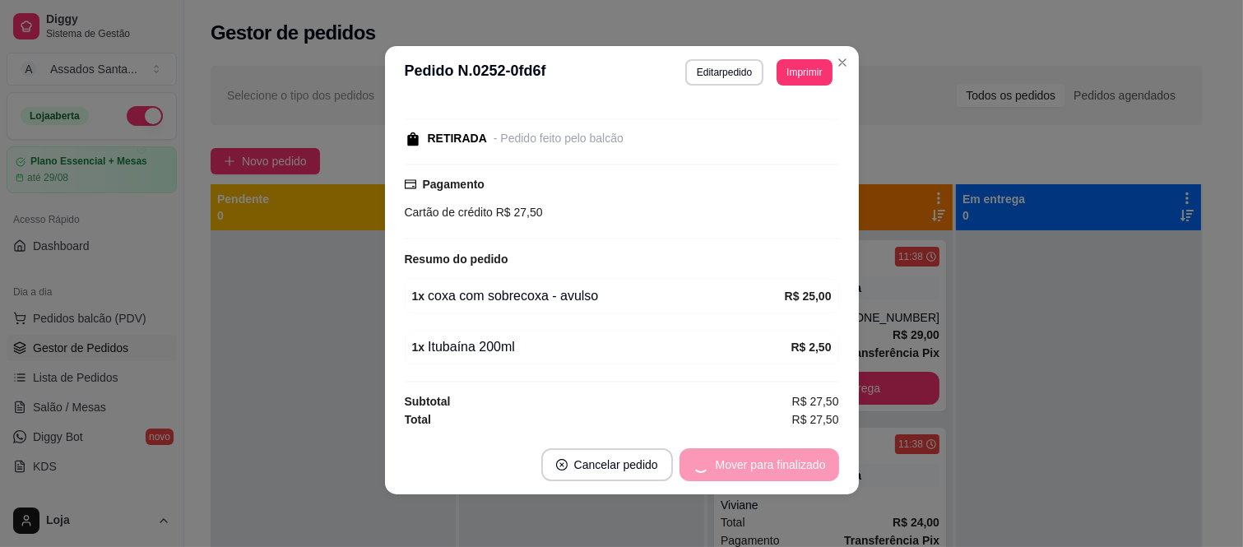
scroll to position [84, 0]
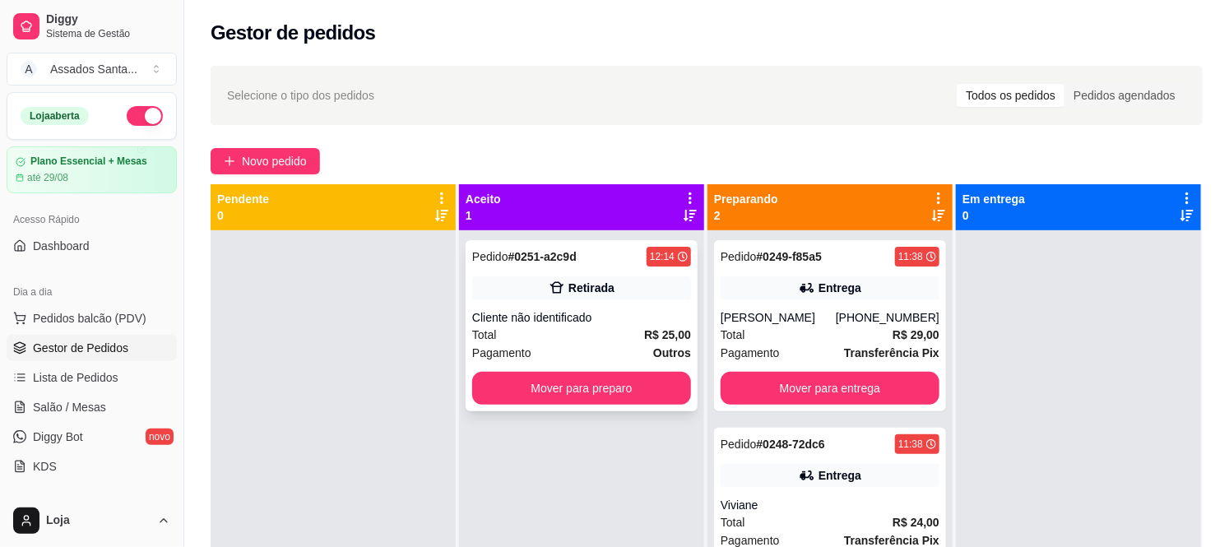
click at [566, 335] on div "Total R$ 25,00" at bounding box center [581, 335] width 219 height 18
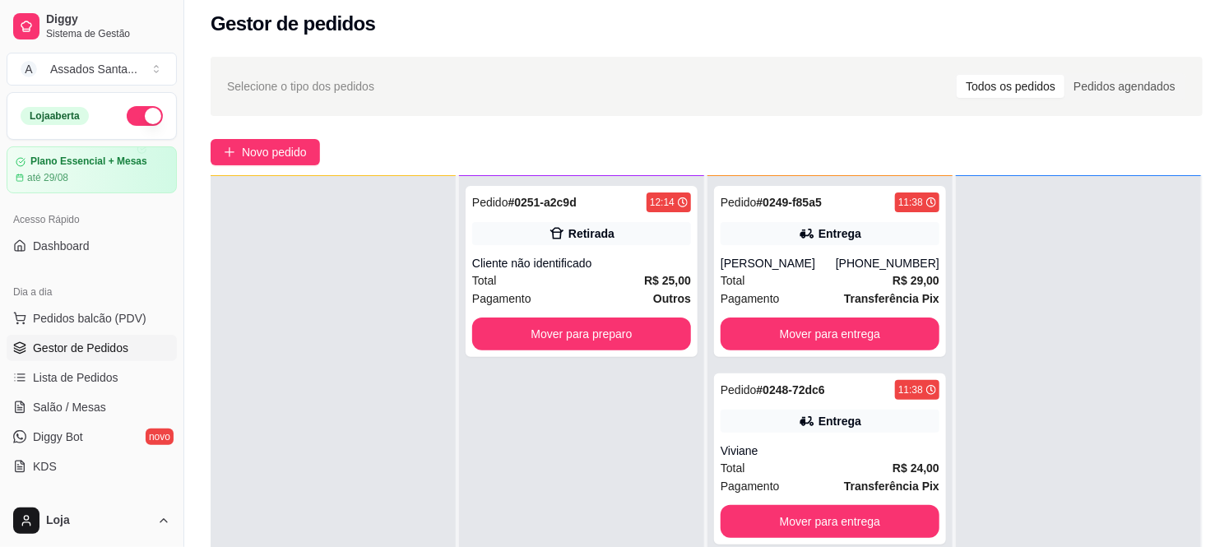
scroll to position [0, 0]
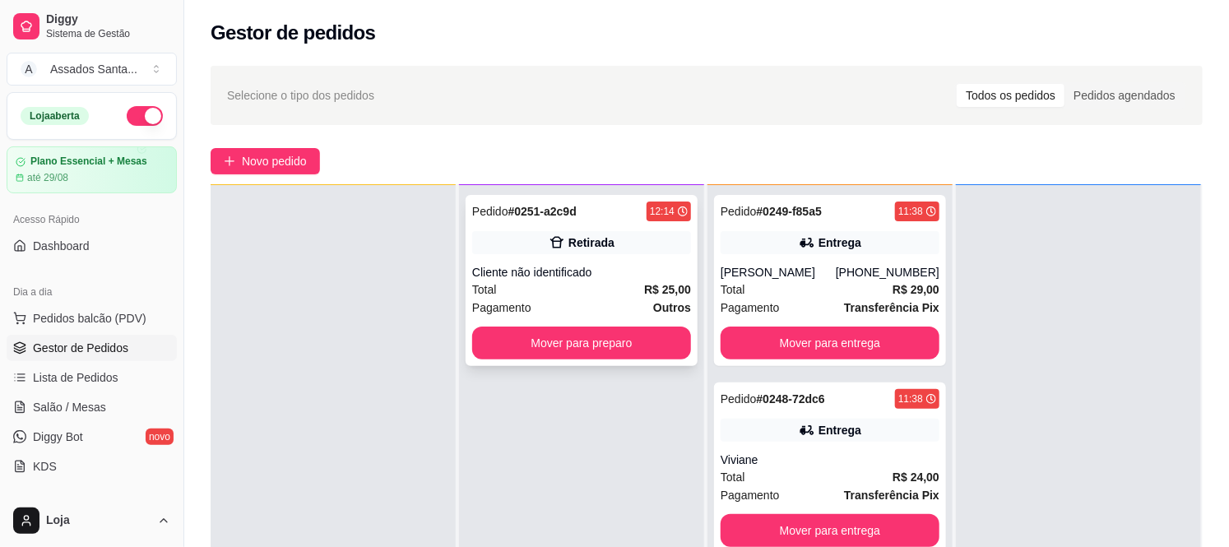
click at [512, 257] on div "Pedido # 0251-a2c9d 12:14 Retirada Cliente não identificado Total R$ 25,00 Paga…" at bounding box center [582, 280] width 232 height 171
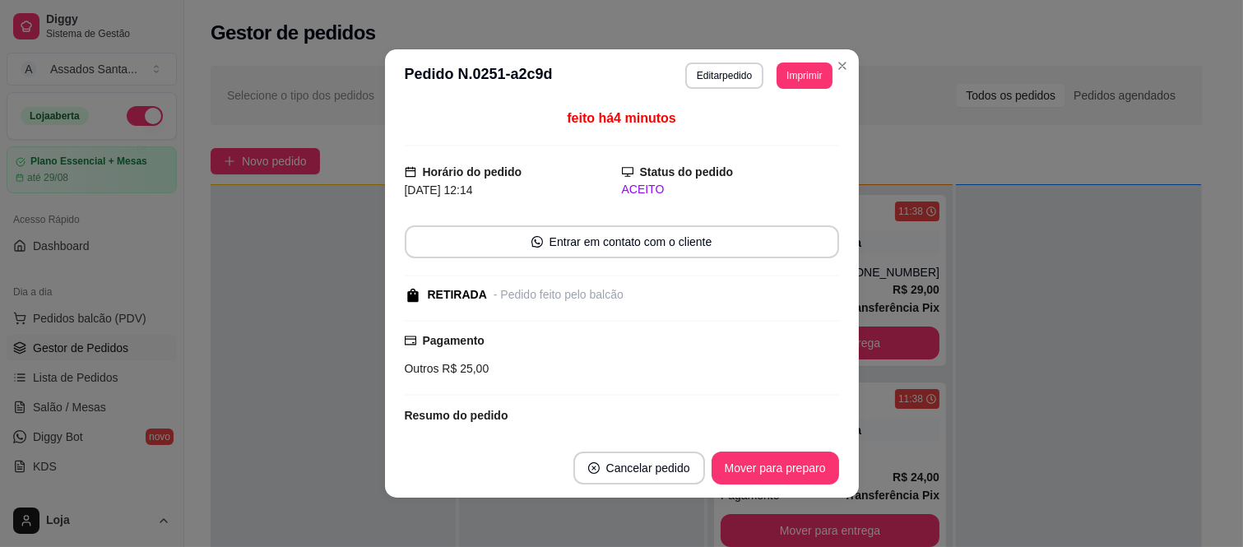
click at [766, 477] on button "Mover para preparo" at bounding box center [774, 468] width 127 height 33
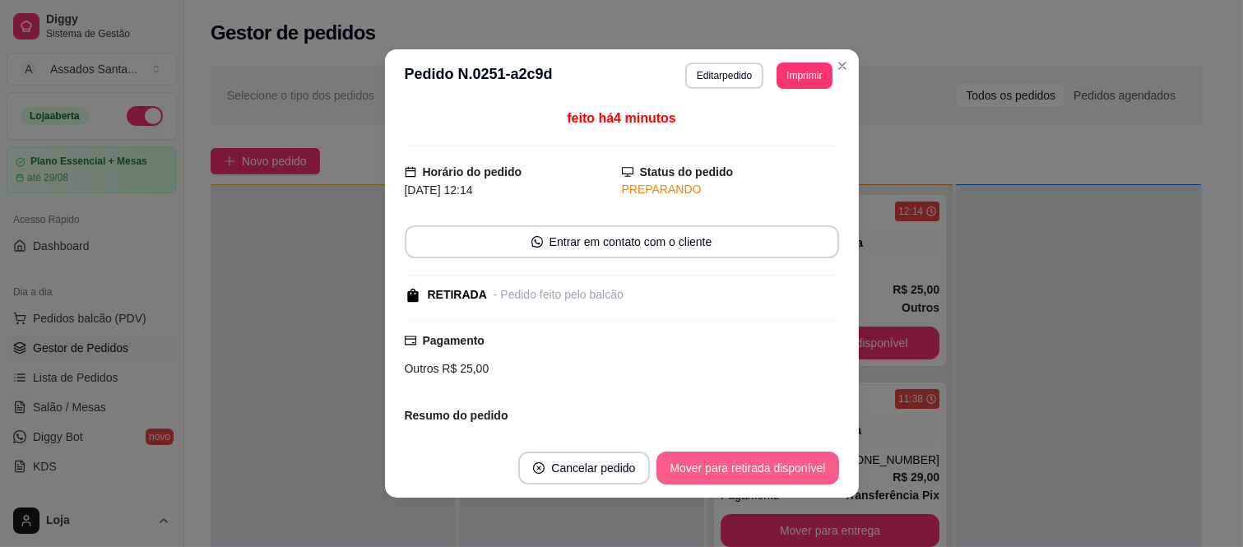
click at [765, 472] on button "Mover para retirada disponível" at bounding box center [747, 468] width 182 height 33
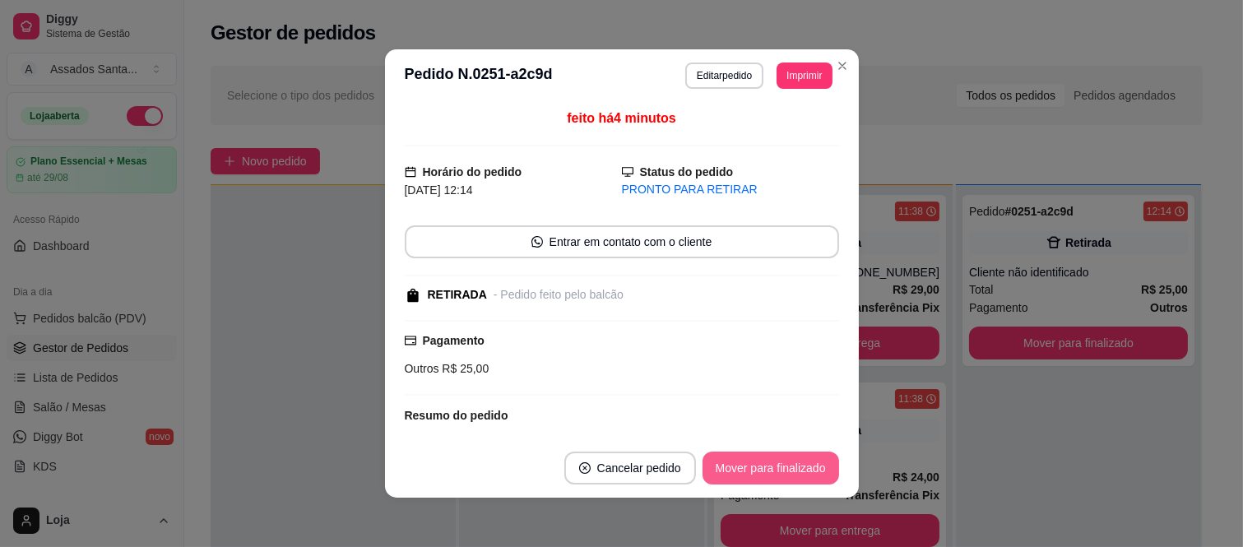
click at [765, 472] on button "Mover para finalizado" at bounding box center [770, 468] width 137 height 33
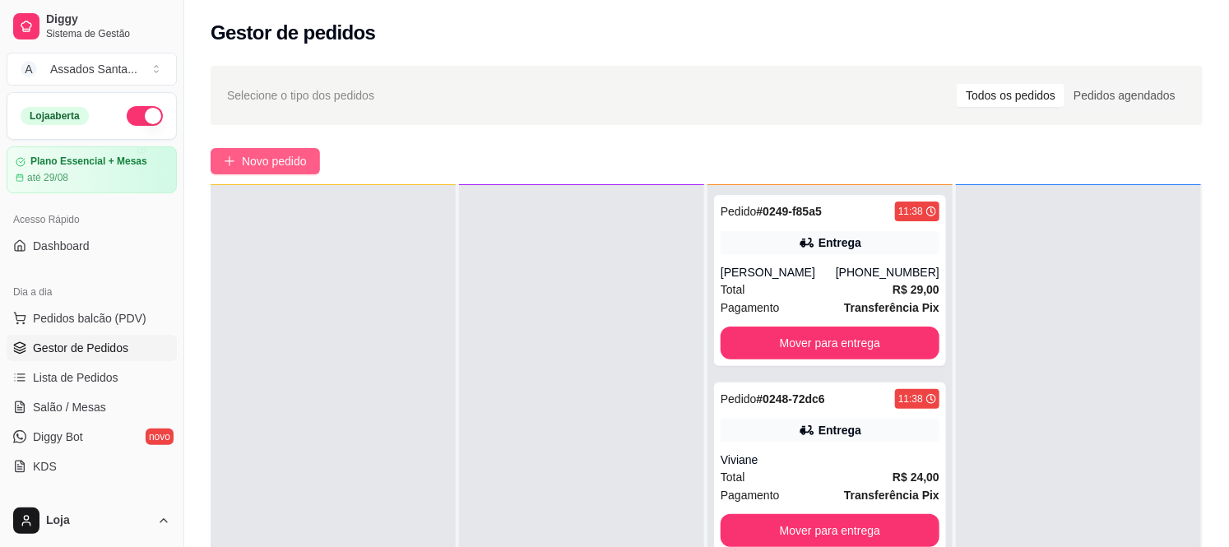
click at [306, 169] on span "Novo pedido" at bounding box center [274, 161] width 65 height 18
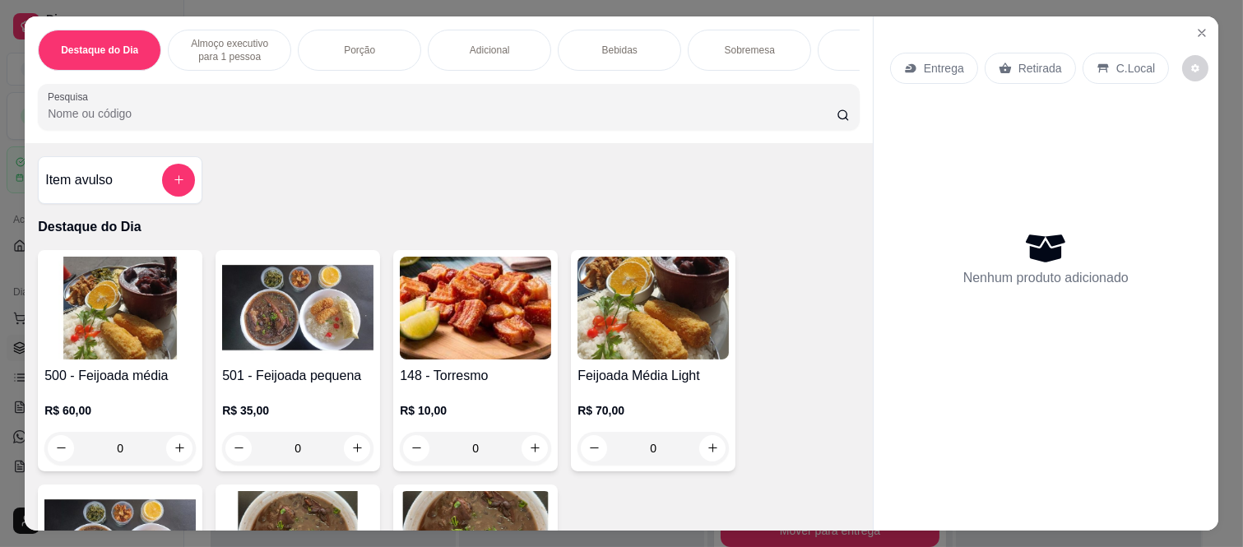
click at [1096, 62] on icon at bounding box center [1102, 68] width 13 height 13
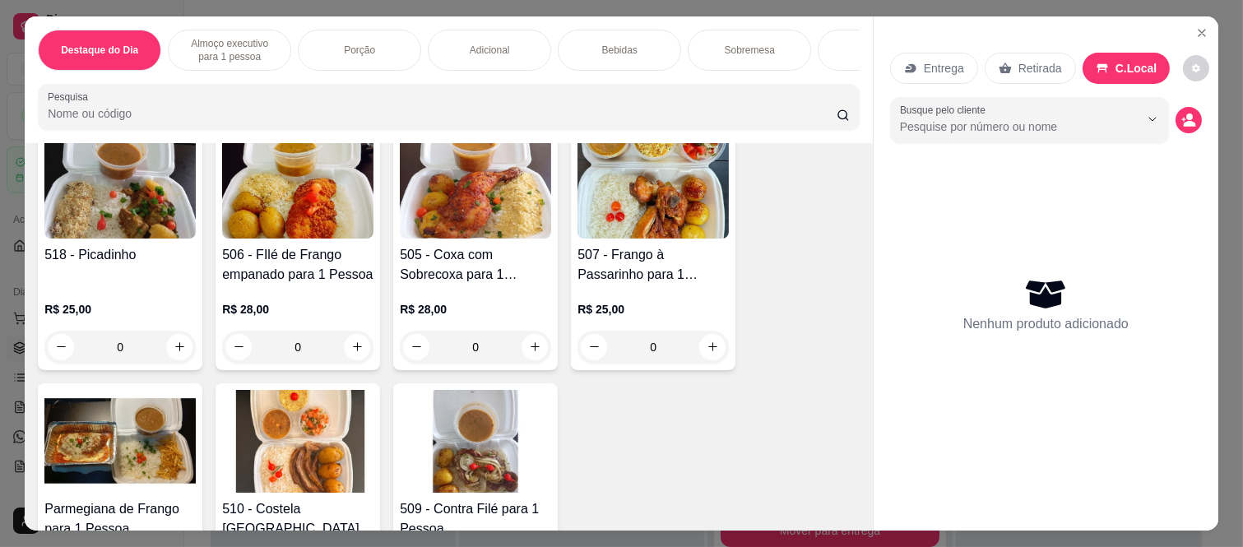
scroll to position [914, 0]
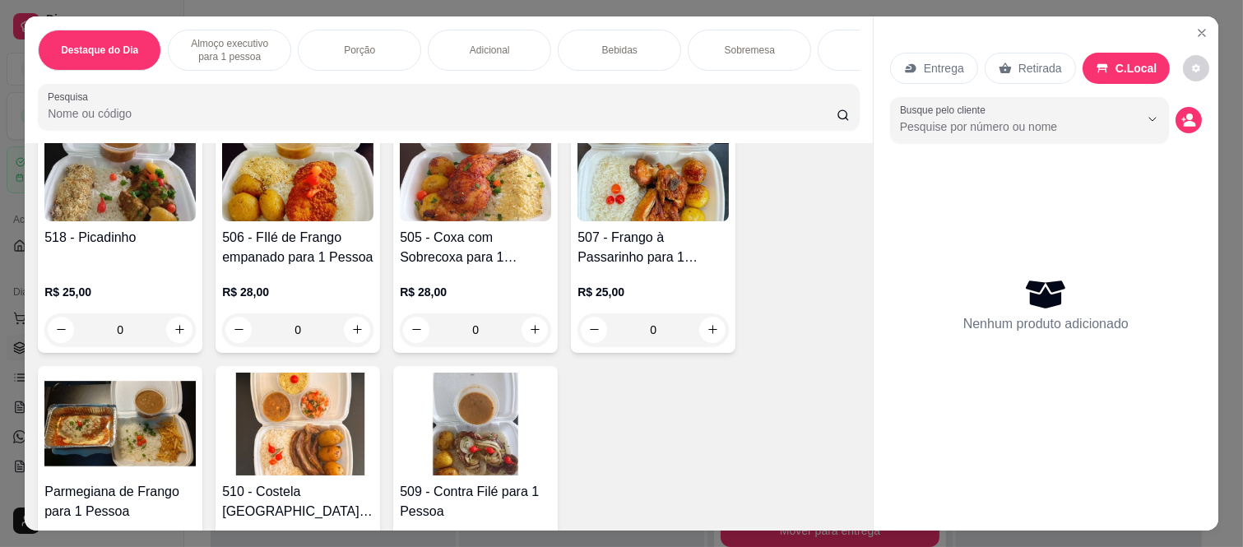
click at [357, 338] on div "0" at bounding box center [297, 329] width 151 height 33
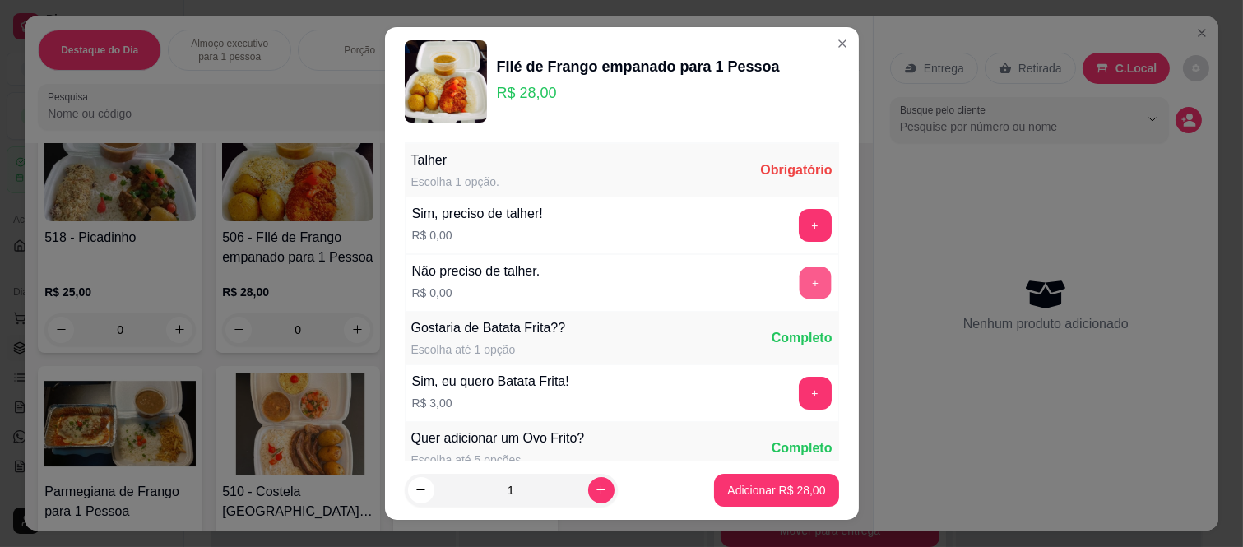
click at [799, 292] on button "+" at bounding box center [815, 283] width 32 height 32
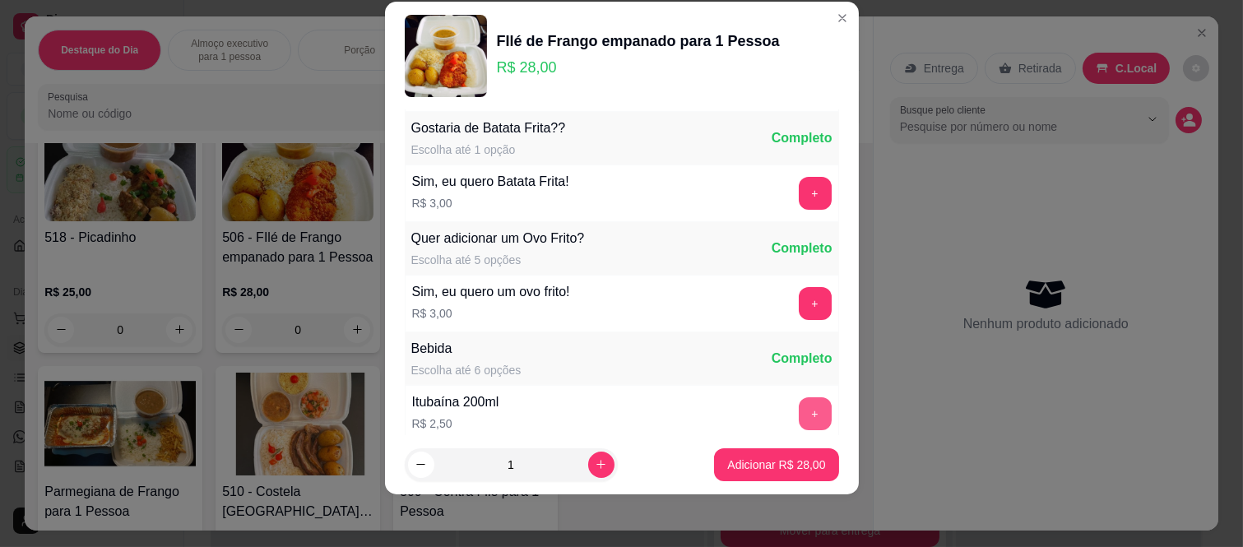
scroll to position [176, 0]
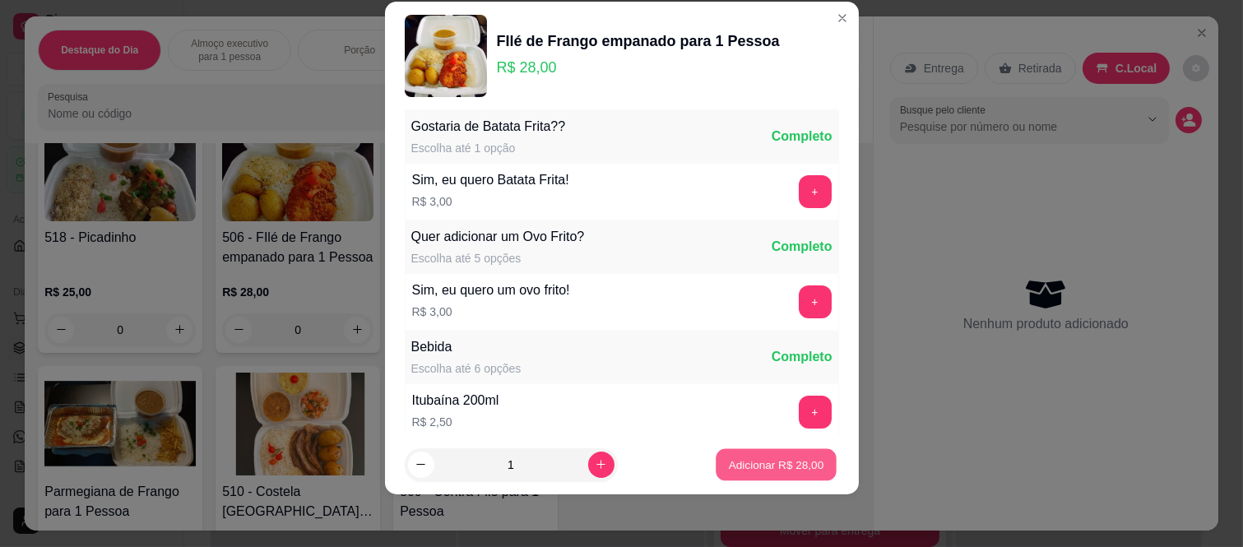
click at [762, 465] on p "Adicionar R$ 28,00" at bounding box center [776, 464] width 95 height 16
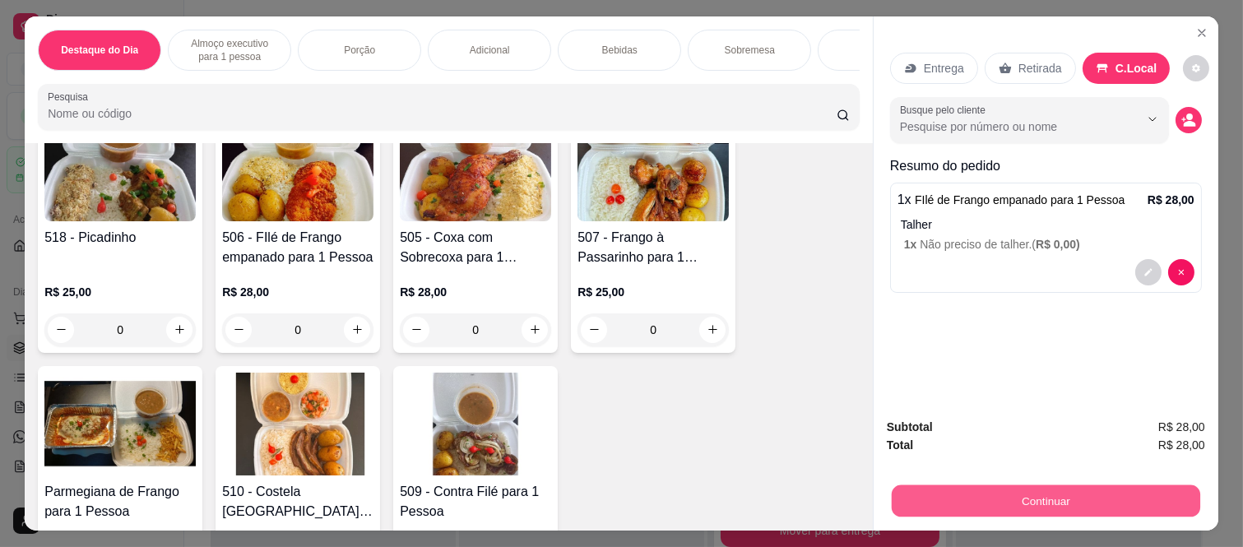
click at [950, 494] on button "Continuar" at bounding box center [1046, 501] width 308 height 32
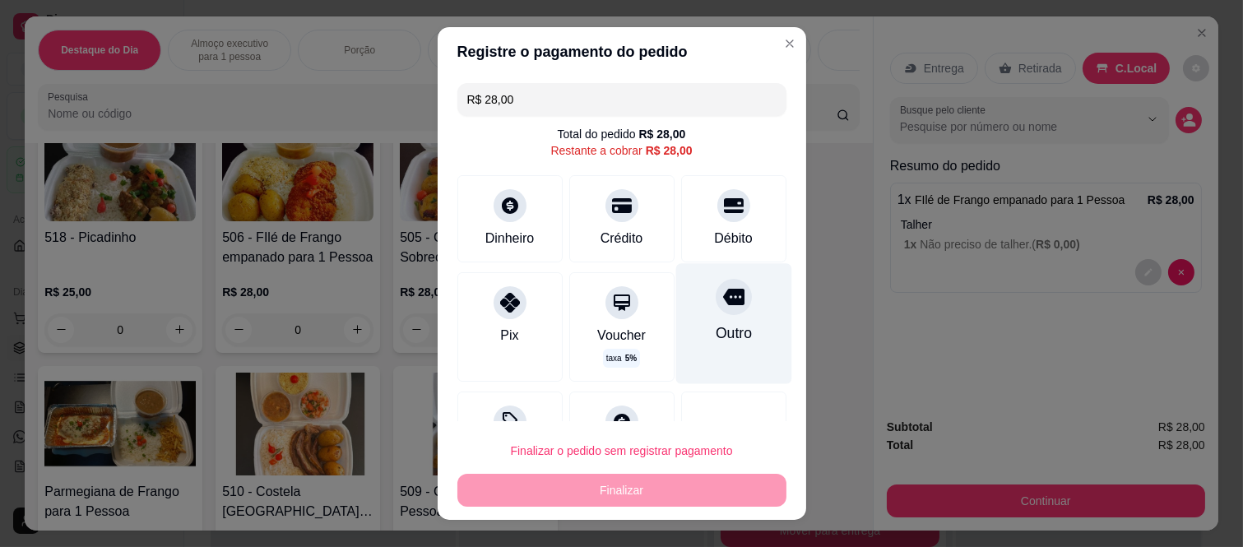
click at [719, 305] on div at bounding box center [734, 297] width 36 height 36
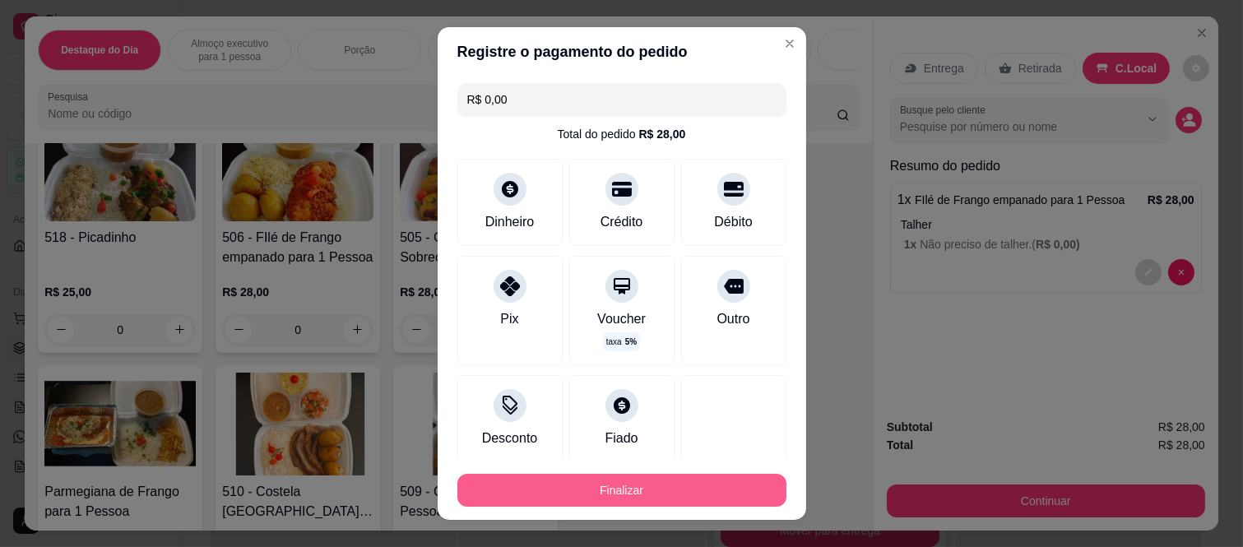
click at [665, 489] on button "Finalizar" at bounding box center [621, 490] width 329 height 33
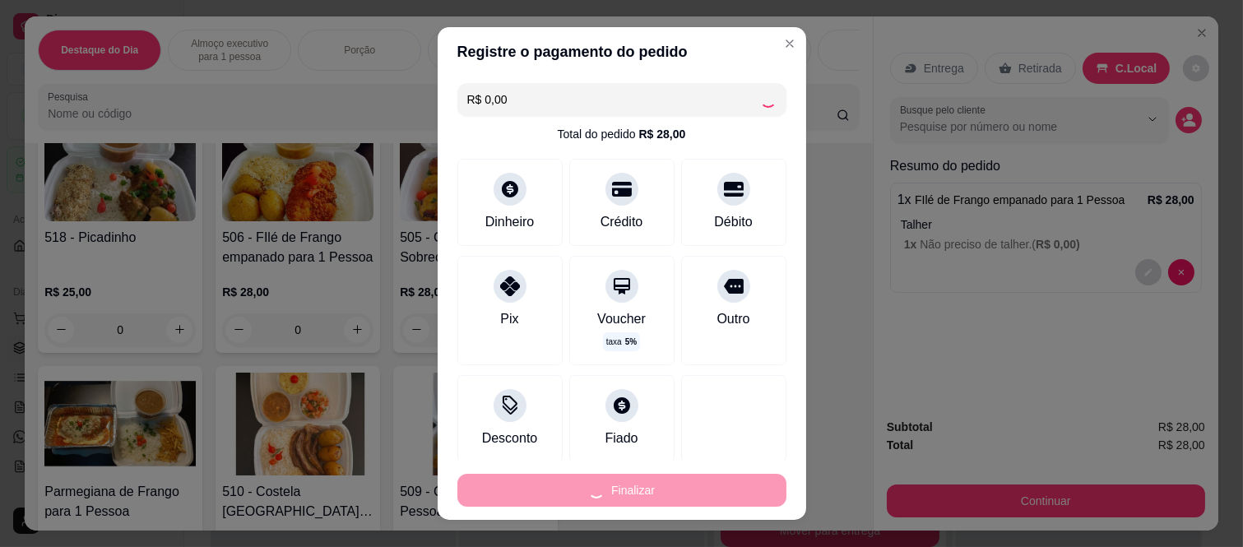
type input "-R$ 28,00"
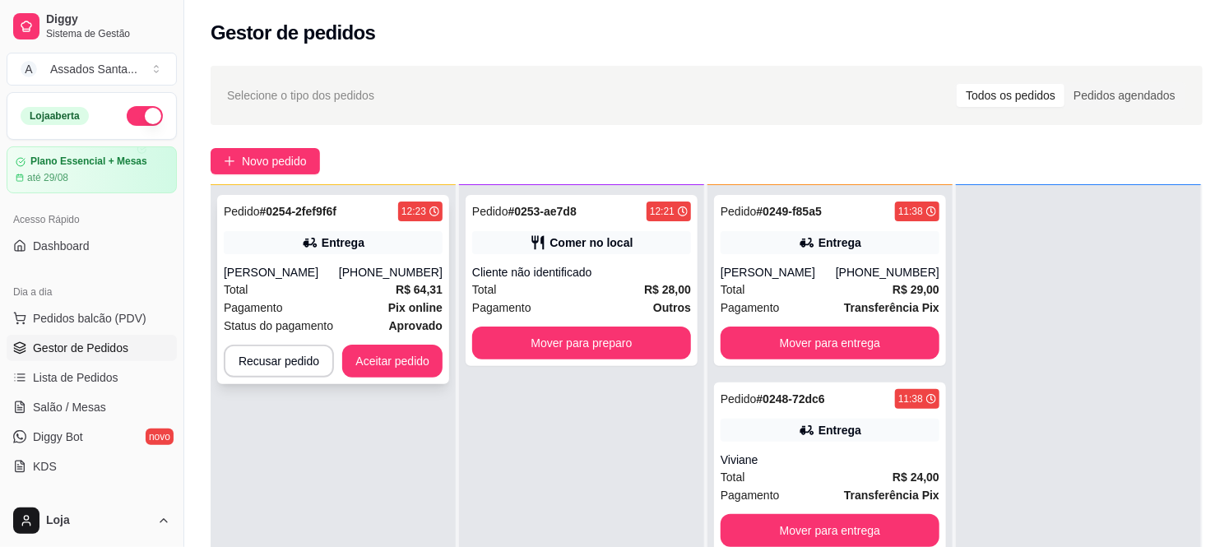
click at [322, 257] on div "Pedido # 0254-2fef9f6f 12:23 Entrega Vinícius [PHONE_NUMBER] Total R$ 64,31 Pag…" at bounding box center [333, 289] width 232 height 189
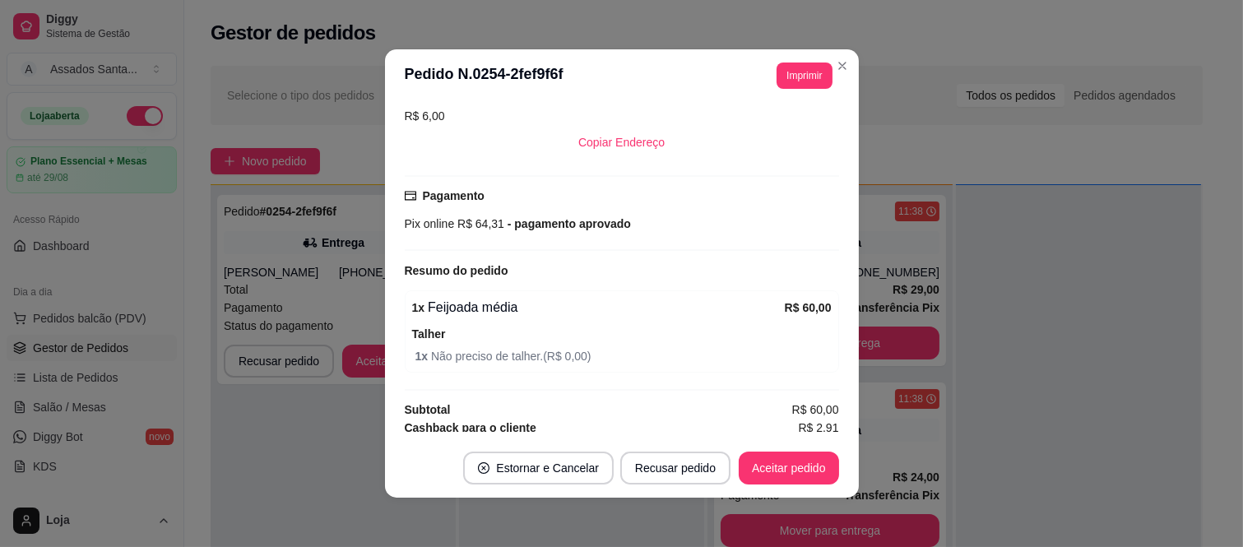
scroll to position [401, 0]
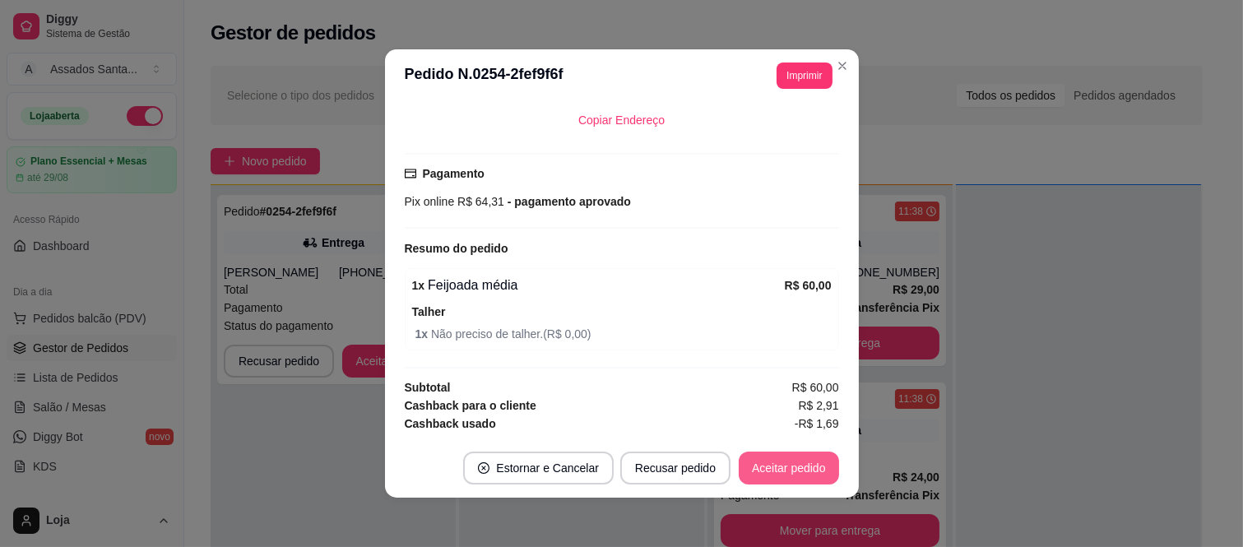
click at [781, 462] on button "Aceitar pedido" at bounding box center [789, 468] width 100 height 33
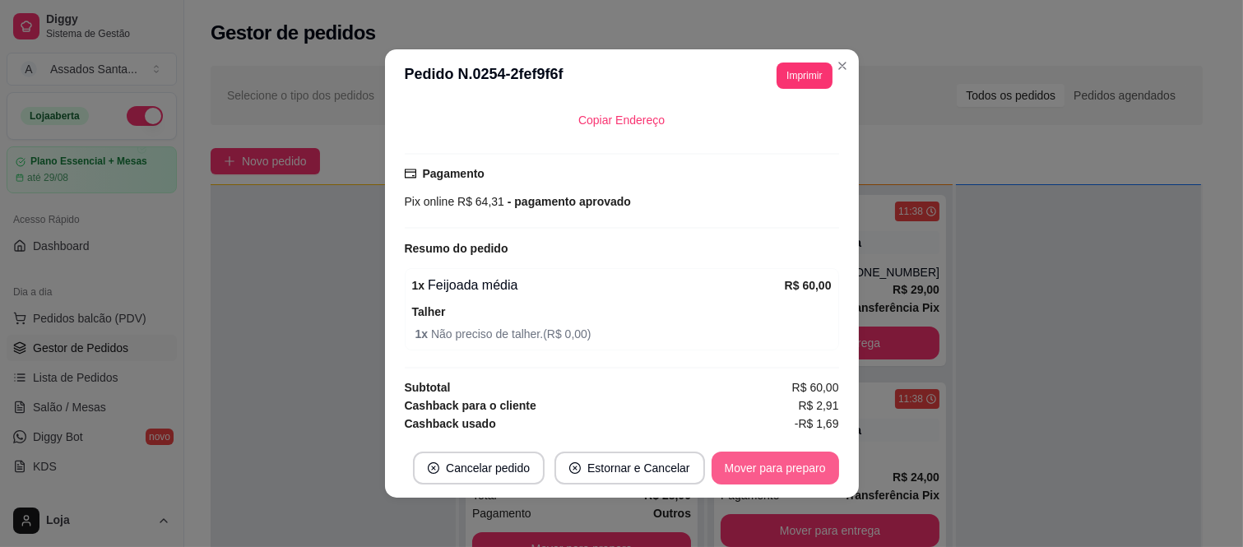
click at [763, 465] on button "Mover para preparo" at bounding box center [774, 468] width 127 height 33
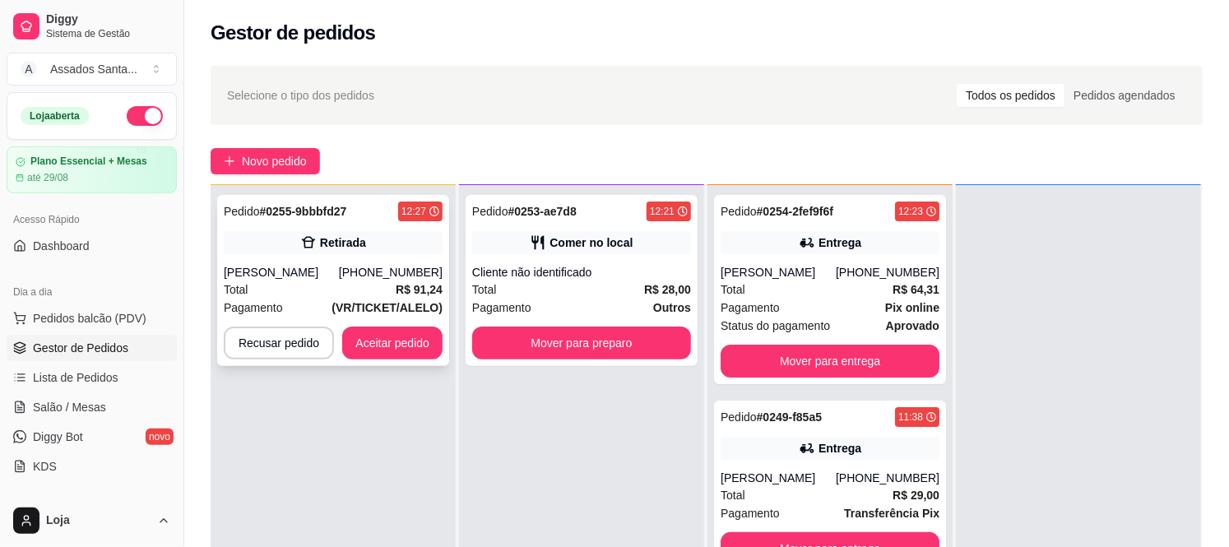
click at [333, 272] on div "[PERSON_NAME]" at bounding box center [281, 272] width 115 height 16
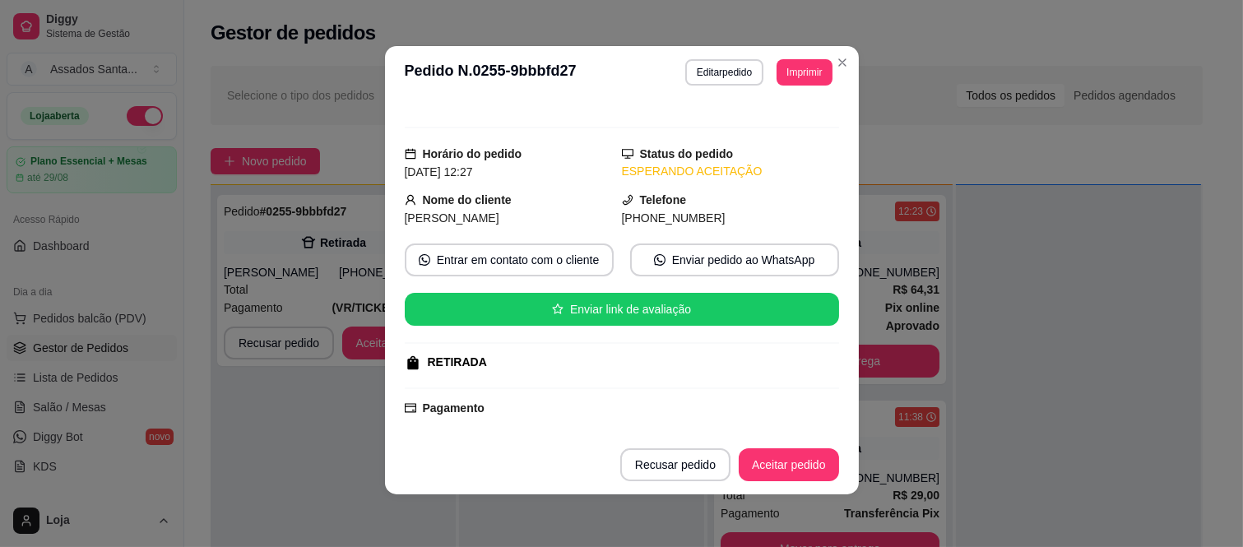
scroll to position [0, 0]
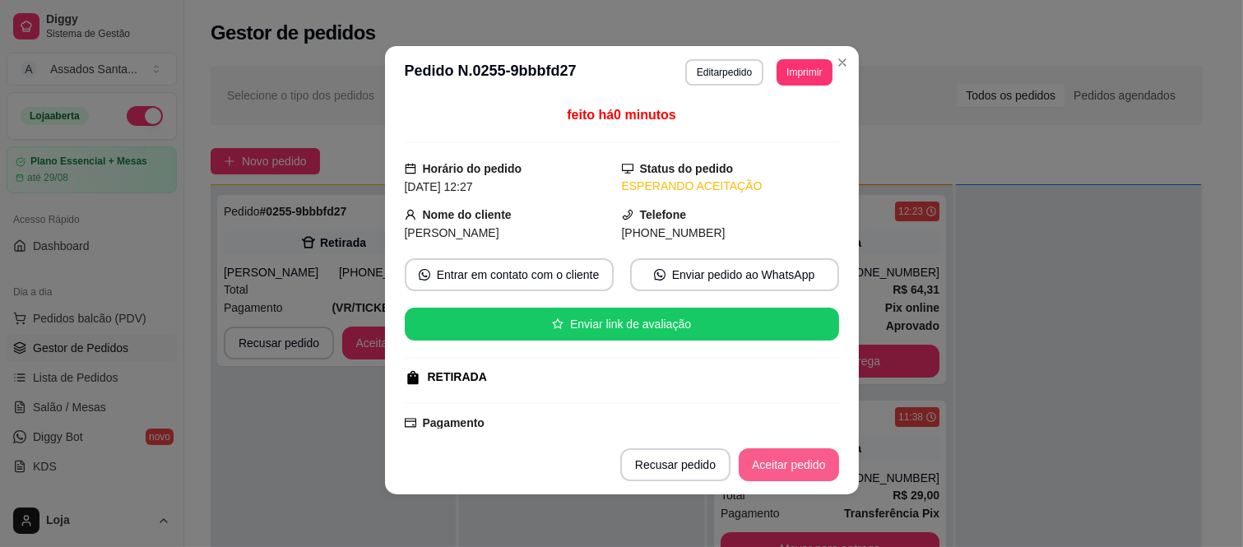
click at [776, 470] on button "Aceitar pedido" at bounding box center [789, 464] width 100 height 33
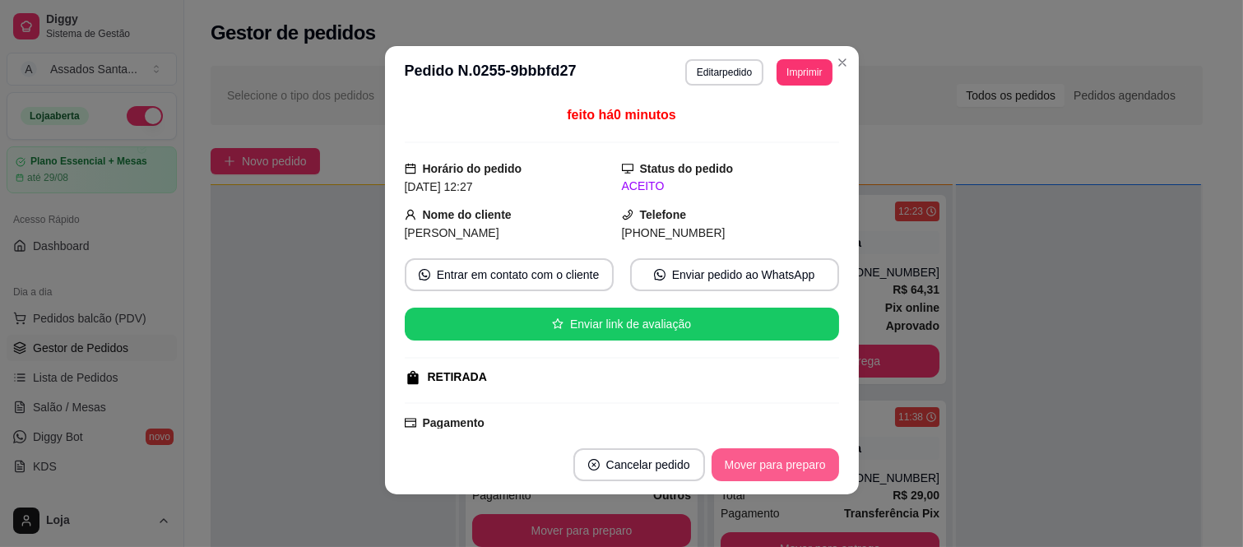
click at [776, 461] on button "Mover para preparo" at bounding box center [774, 464] width 127 height 33
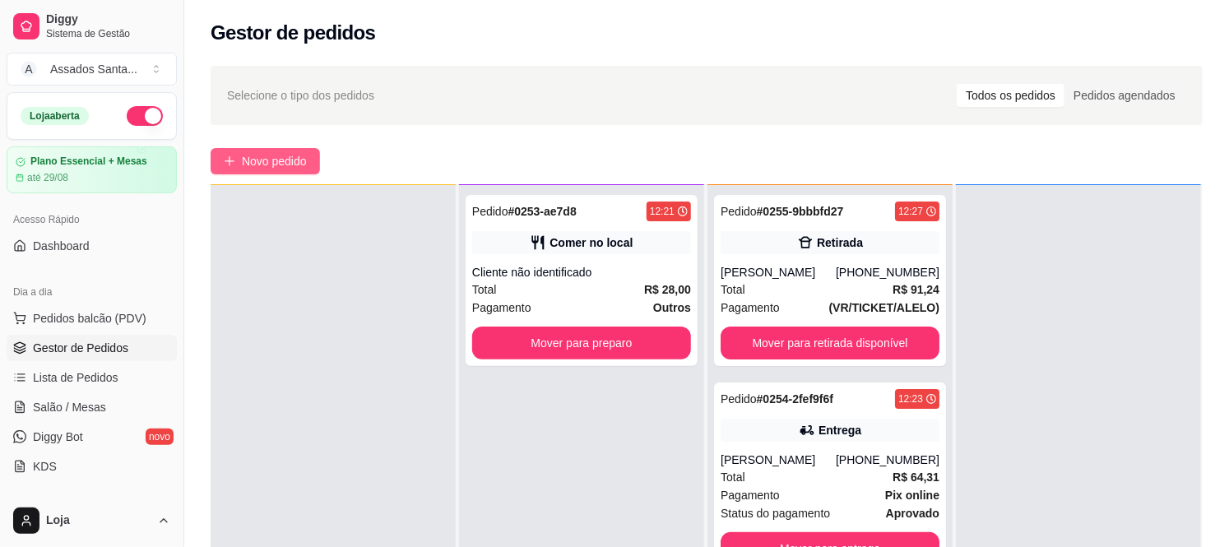
click at [272, 151] on button "Novo pedido" at bounding box center [265, 161] width 109 height 26
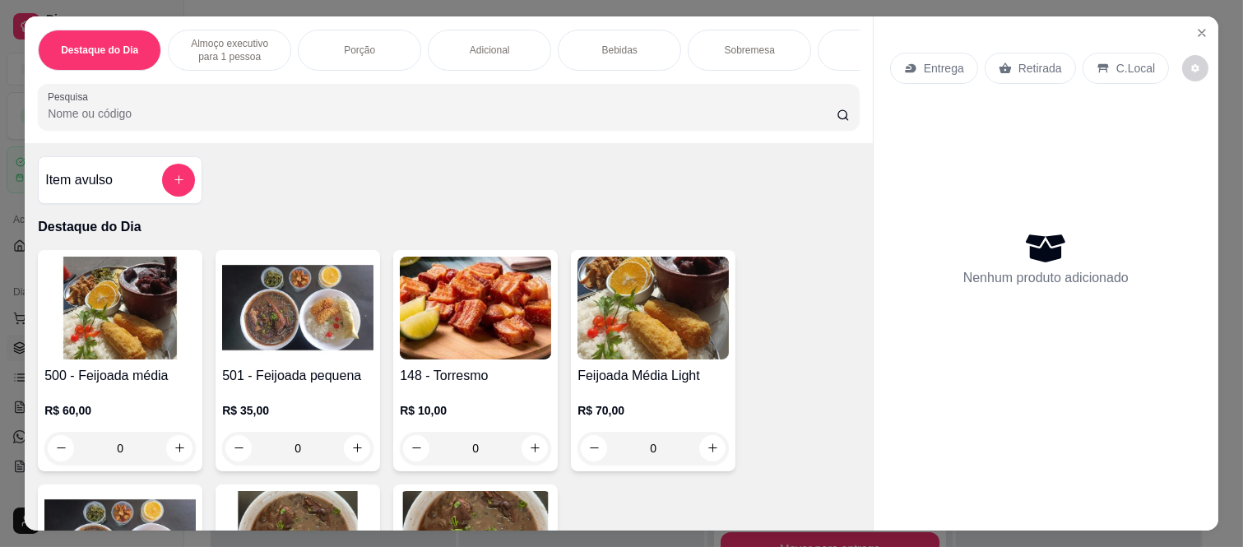
click at [1147, 56] on div "C.Local" at bounding box center [1125, 68] width 86 height 31
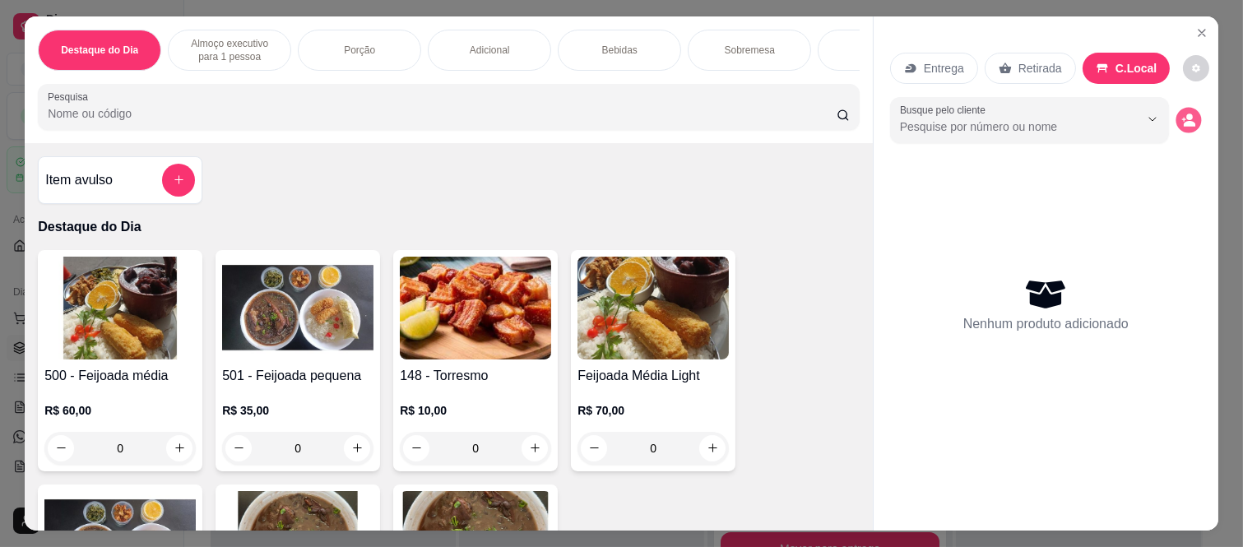
click at [1181, 113] on icon "decrease-product-quantity" at bounding box center [1188, 120] width 14 height 14
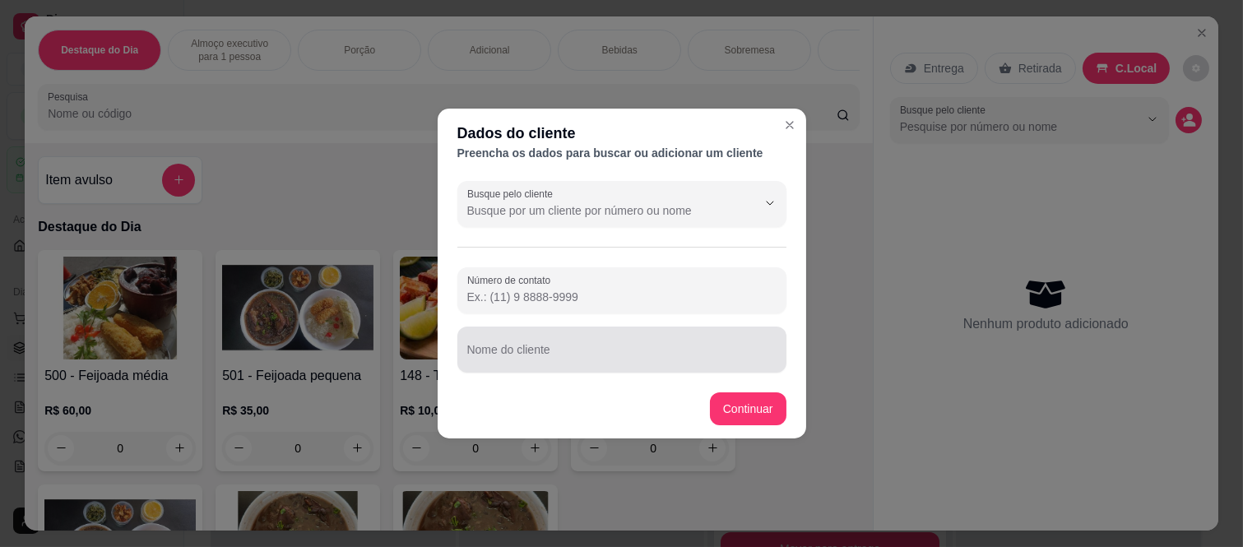
click at [481, 363] on input "Nome do cliente" at bounding box center [621, 356] width 309 height 16
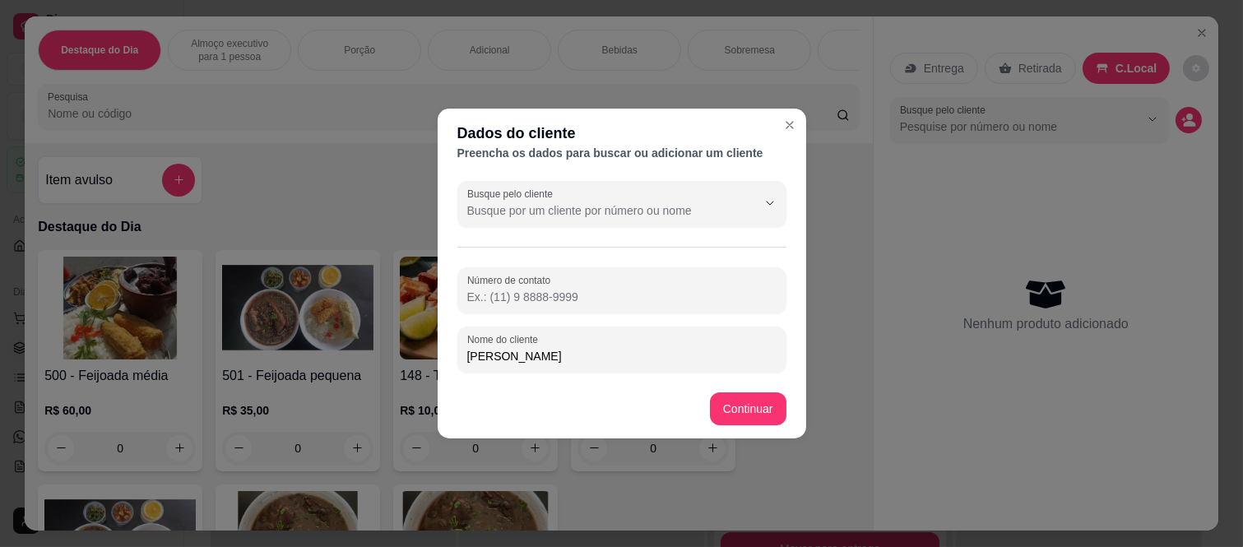
type input "[PERSON_NAME]"
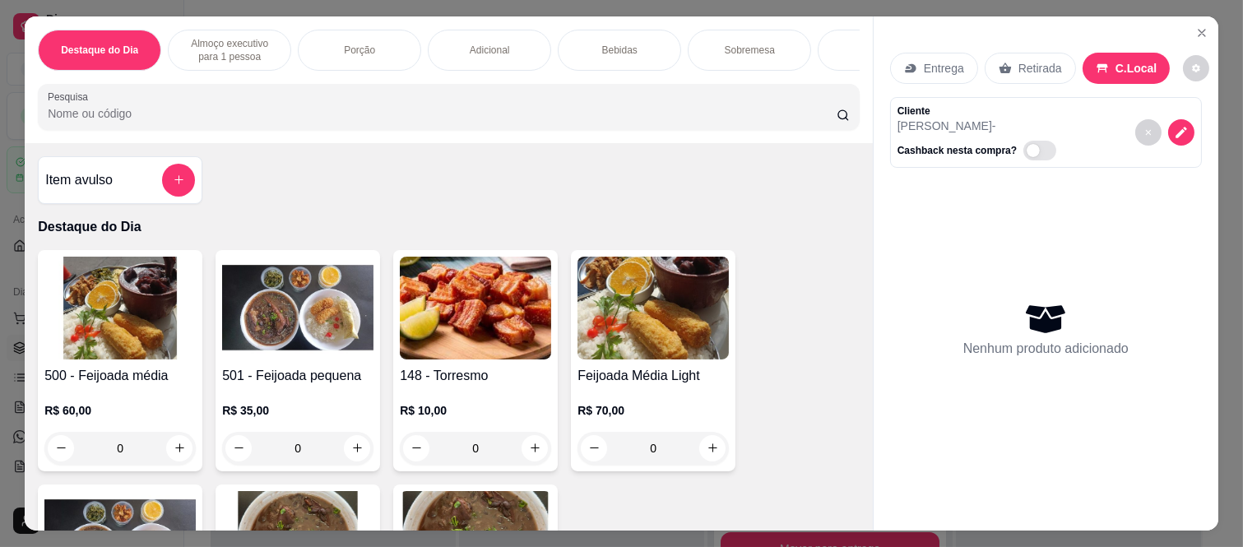
scroll to position [183, 0]
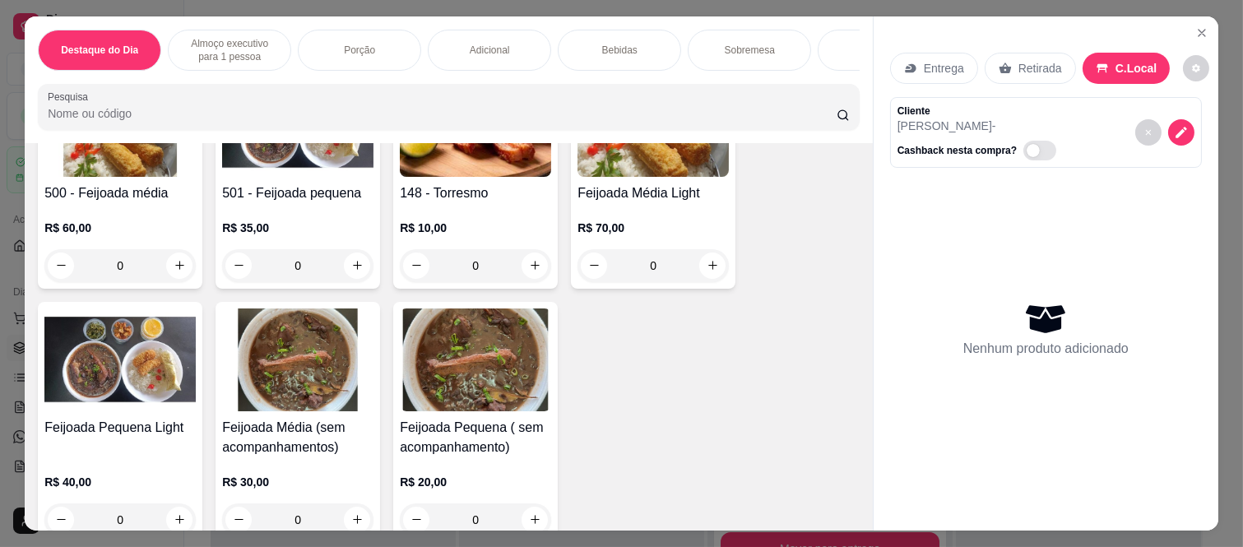
click at [173, 270] on div "0" at bounding box center [119, 265] width 151 height 33
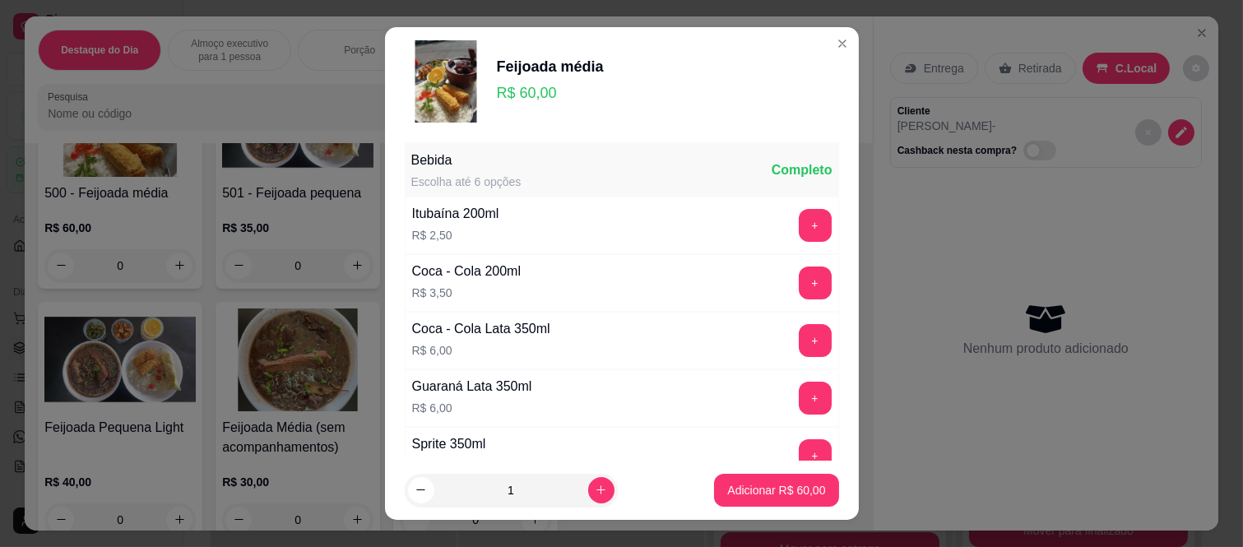
scroll to position [730, 0]
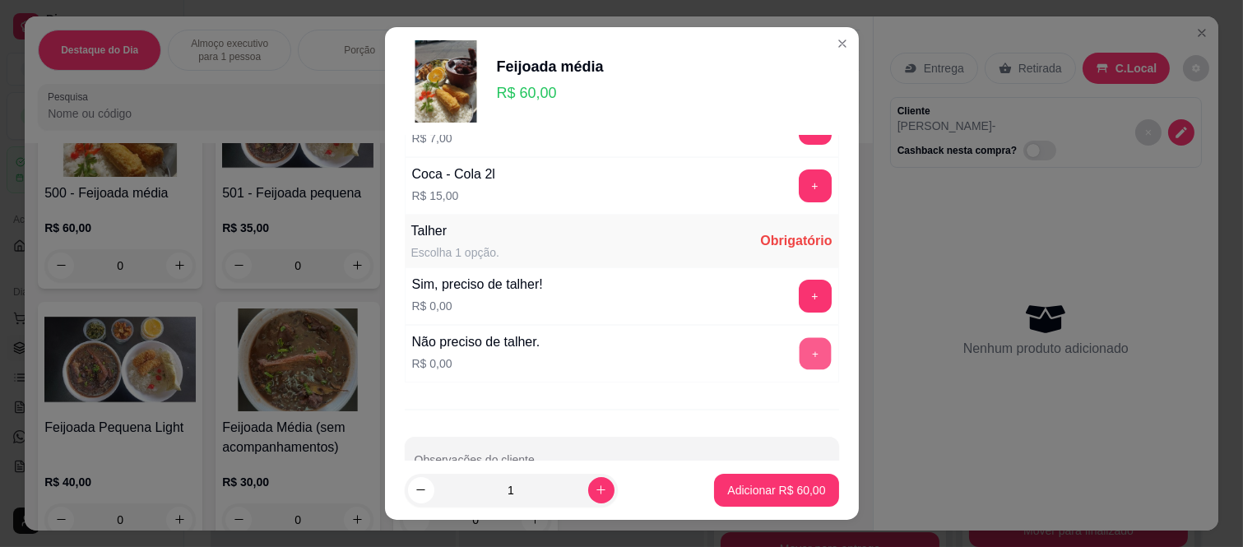
click at [799, 345] on button "+" at bounding box center [815, 354] width 32 height 32
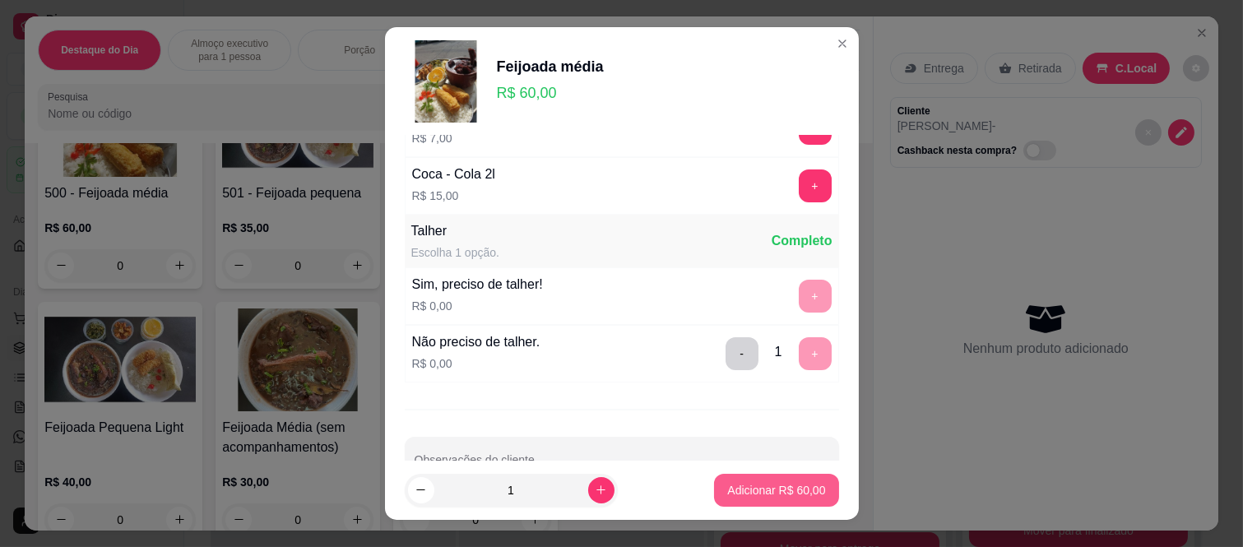
click at [732, 487] on p "Adicionar R$ 60,00" at bounding box center [776, 490] width 98 height 16
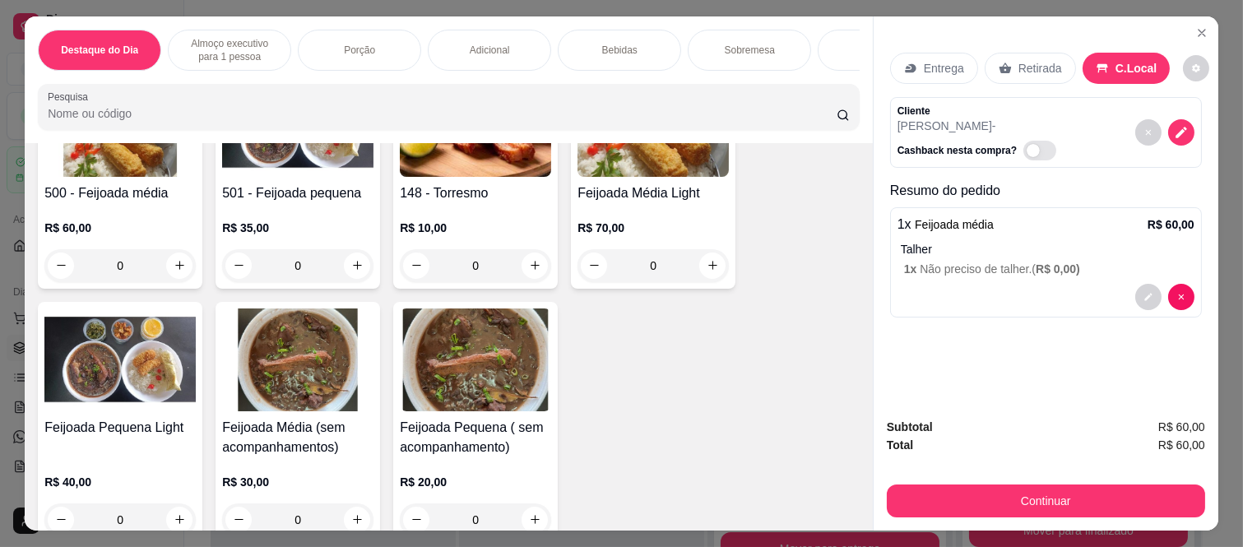
click at [350, 278] on div "0" at bounding box center [297, 265] width 151 height 33
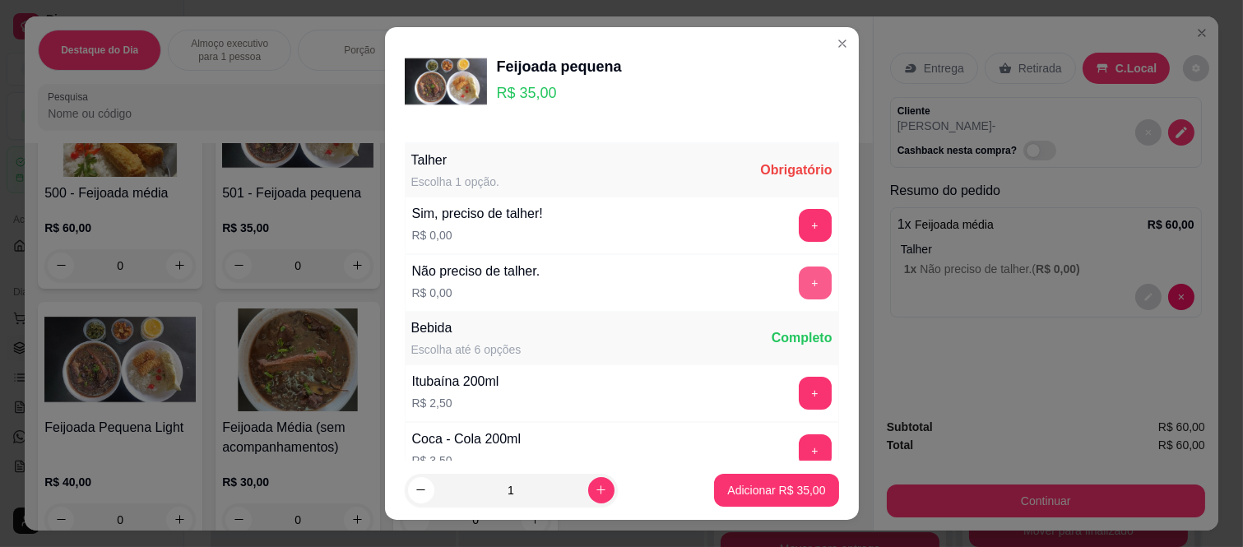
click at [799, 276] on button "+" at bounding box center [815, 282] width 33 height 33
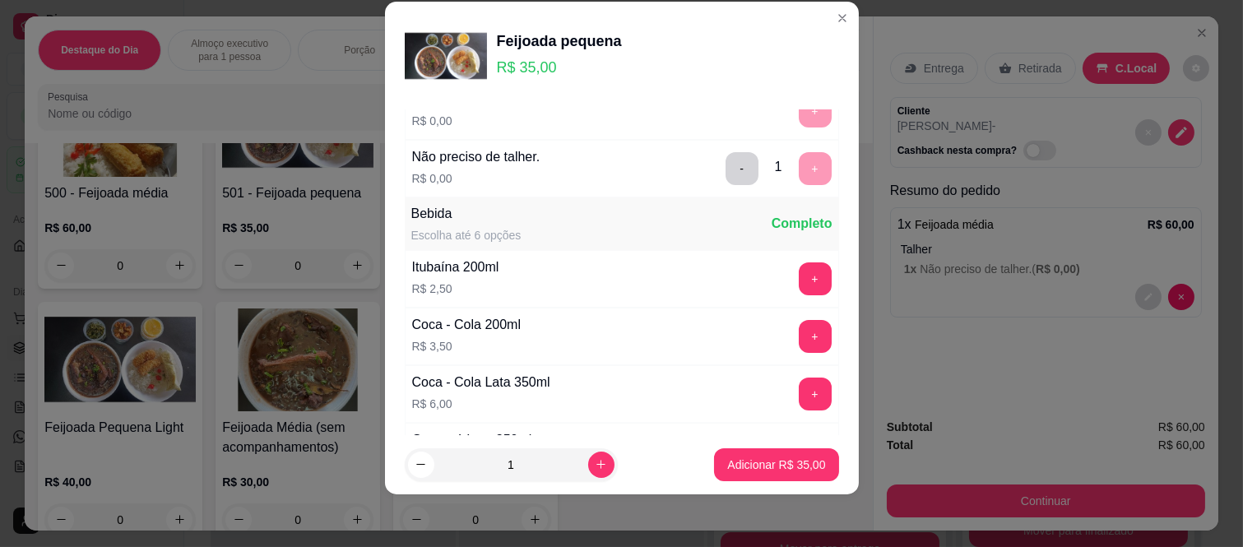
scroll to position [176, 0]
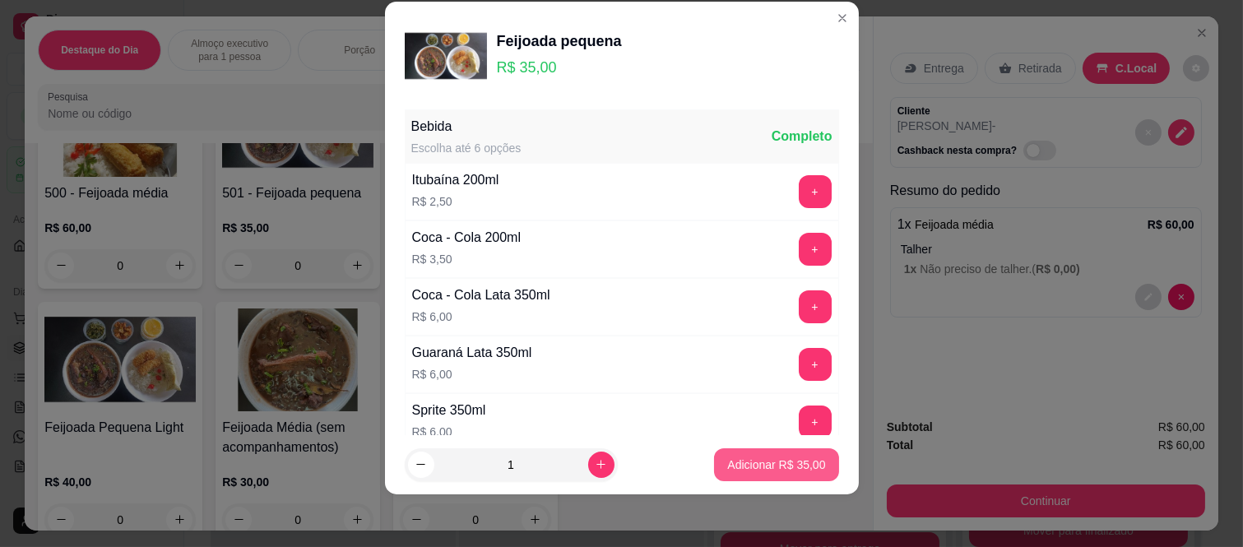
click at [727, 470] on p "Adicionar R$ 35,00" at bounding box center [776, 464] width 98 height 16
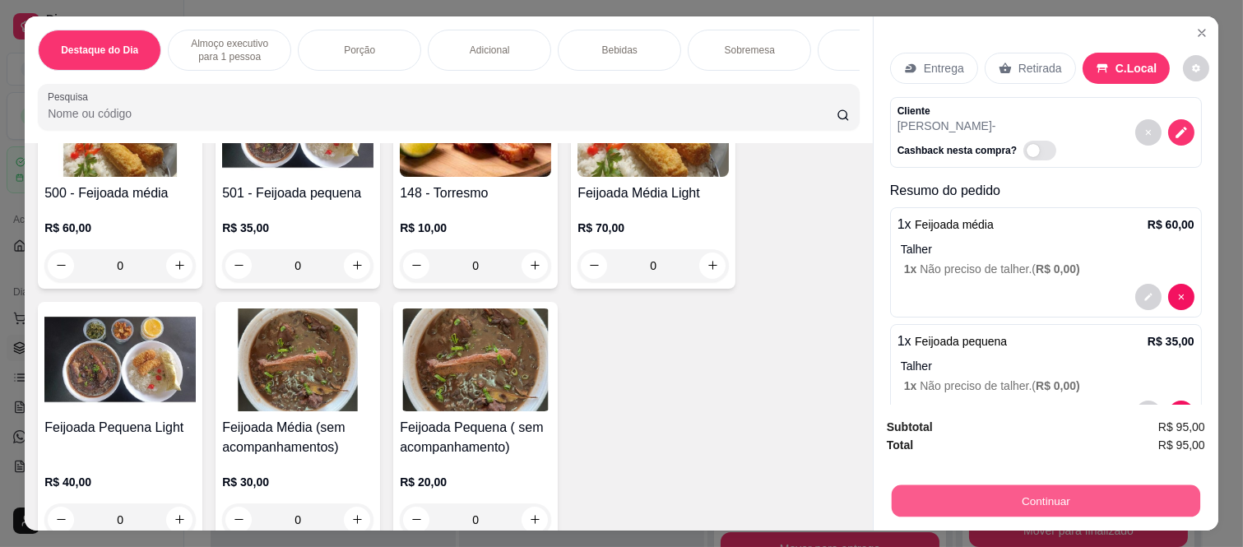
click at [968, 506] on button "Continuar" at bounding box center [1046, 501] width 308 height 32
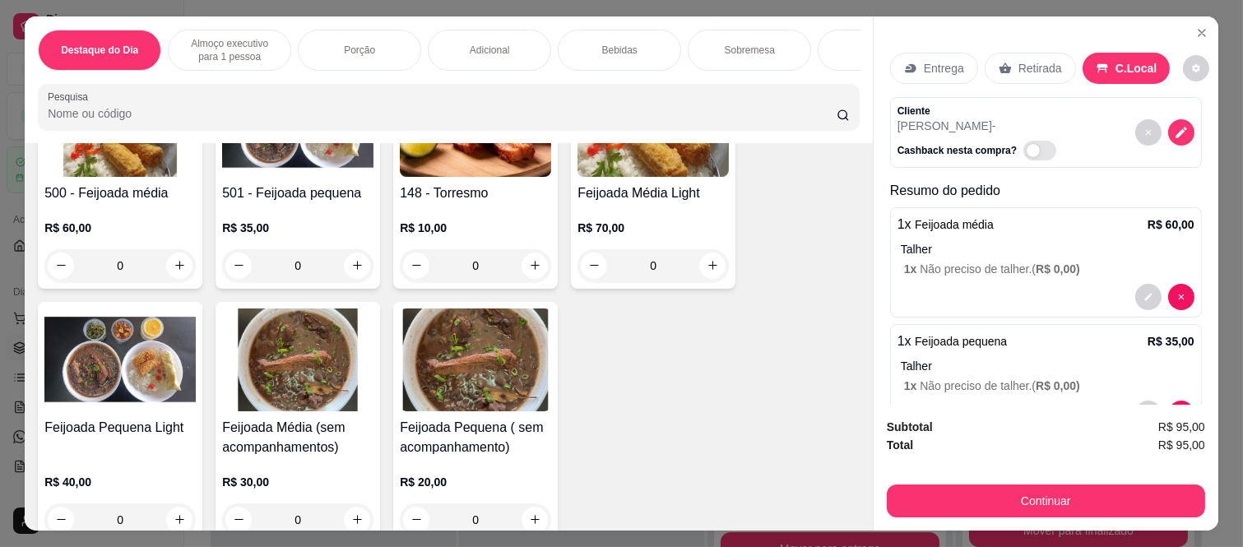
click at [722, 303] on icon at bounding box center [732, 297] width 21 height 16
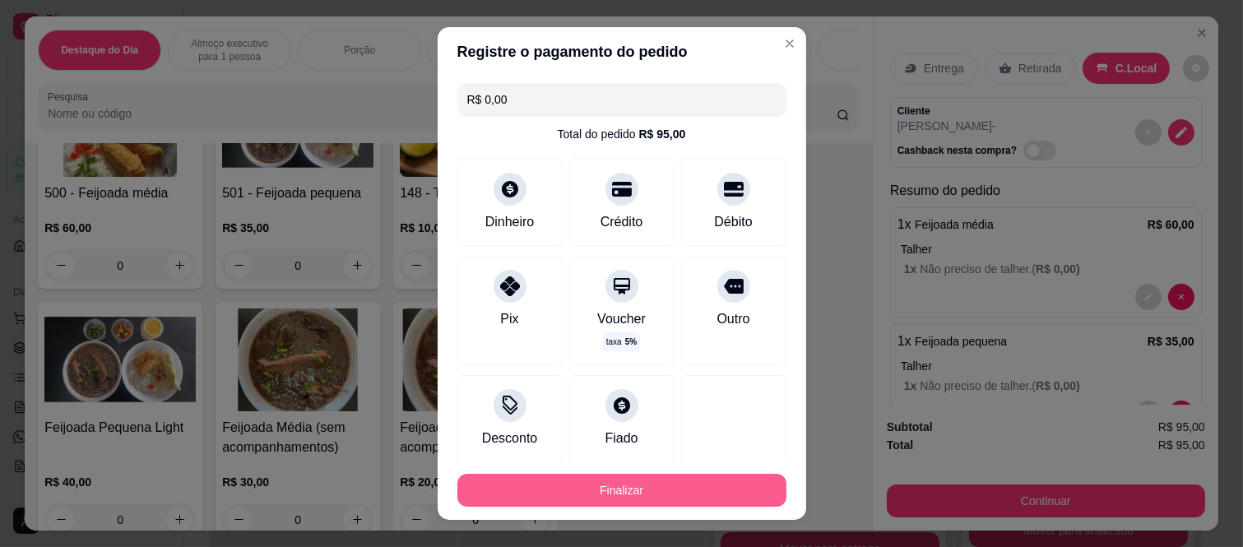
click at [693, 498] on button "Finalizar" at bounding box center [621, 490] width 329 height 33
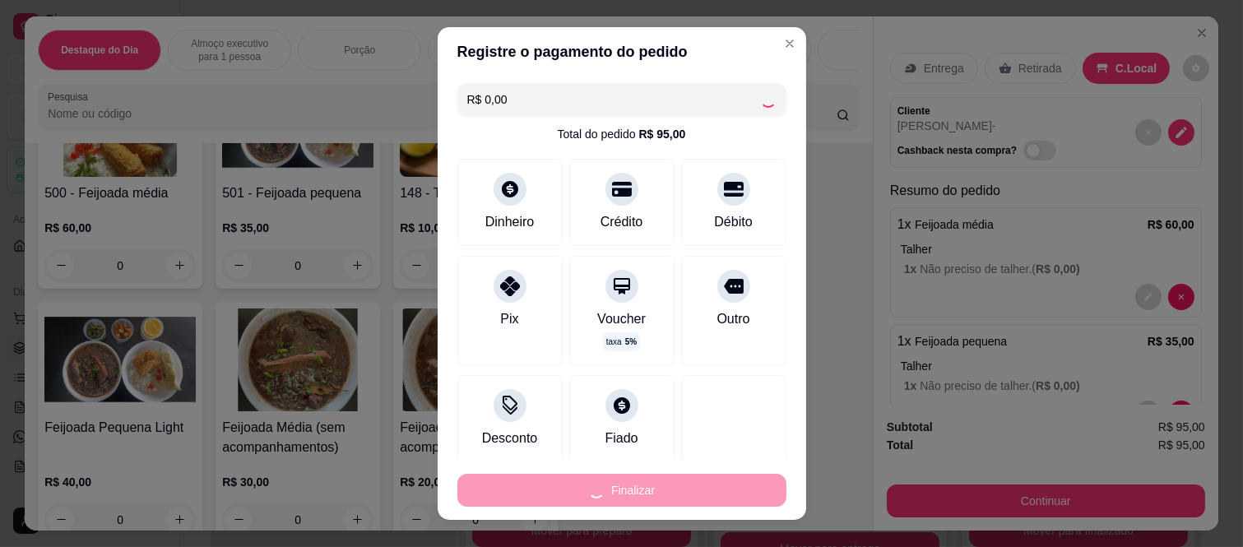
type input "-R$ 95,00"
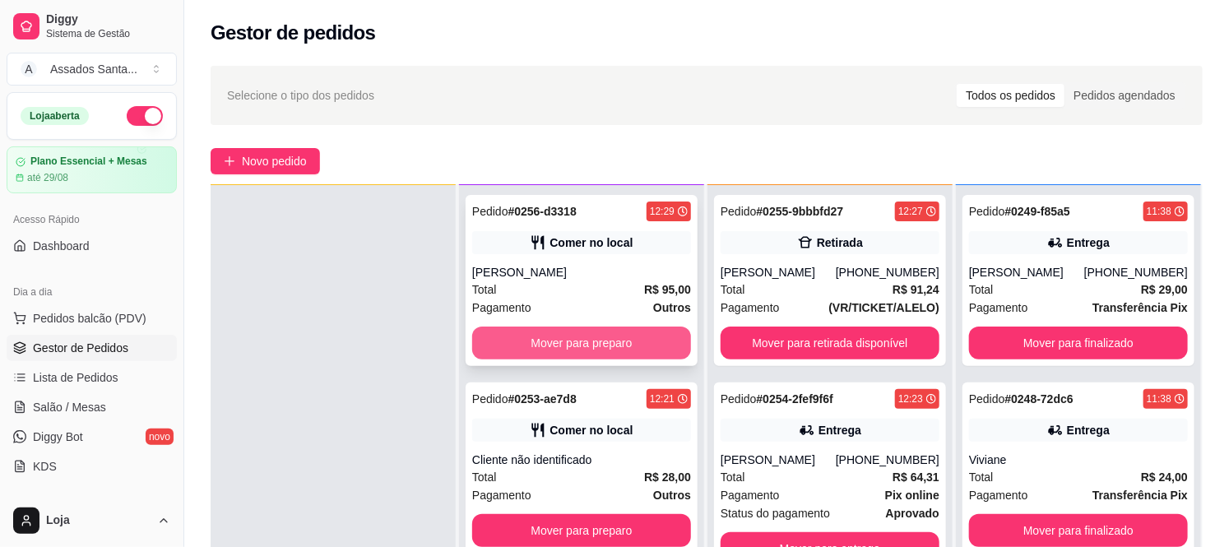
click at [617, 331] on button "Mover para preparo" at bounding box center [581, 343] width 219 height 33
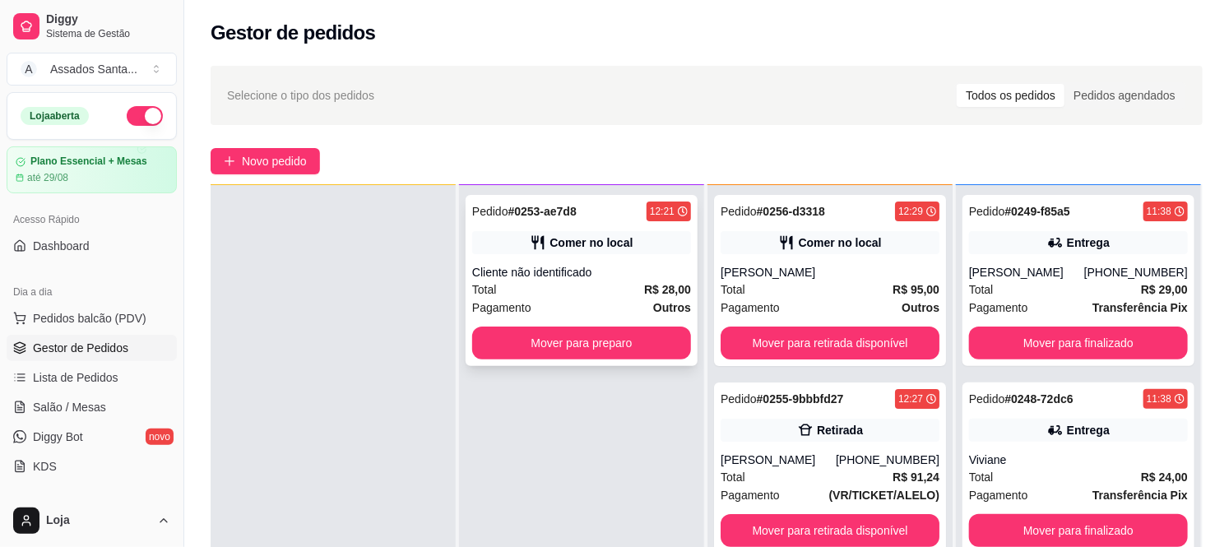
click at [562, 270] on div "Cliente não identificado" at bounding box center [581, 272] width 219 height 16
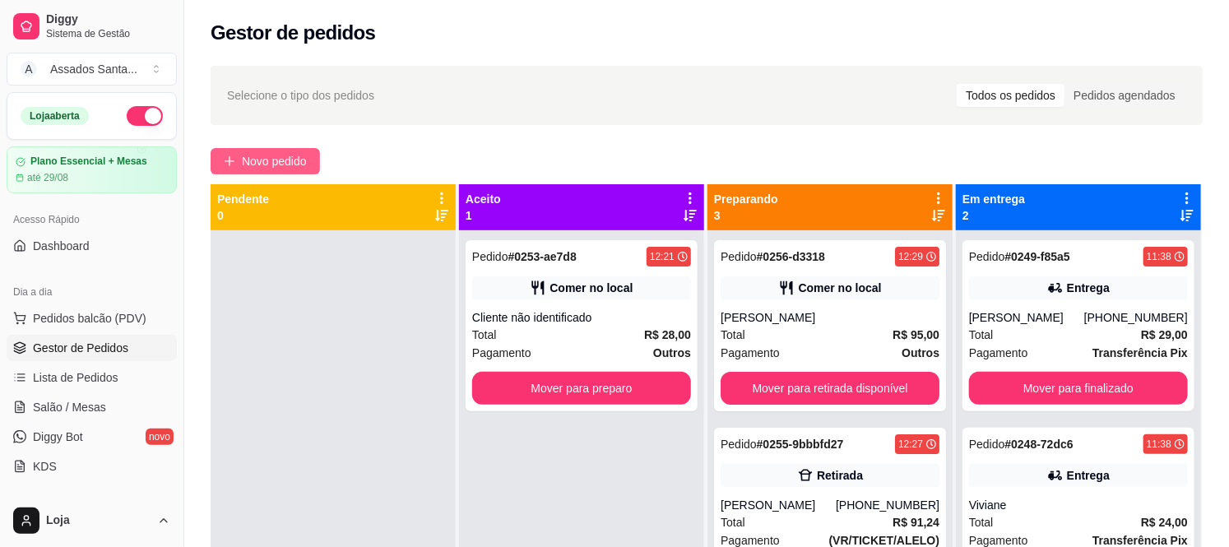
click at [290, 161] on span "Novo pedido" at bounding box center [274, 161] width 65 height 18
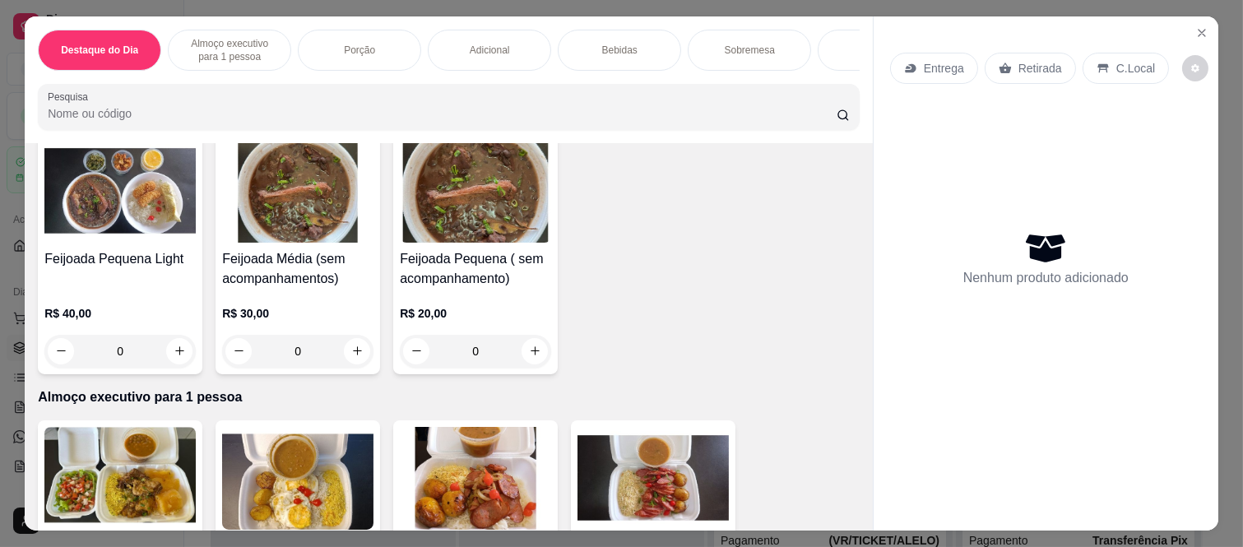
scroll to position [548, 0]
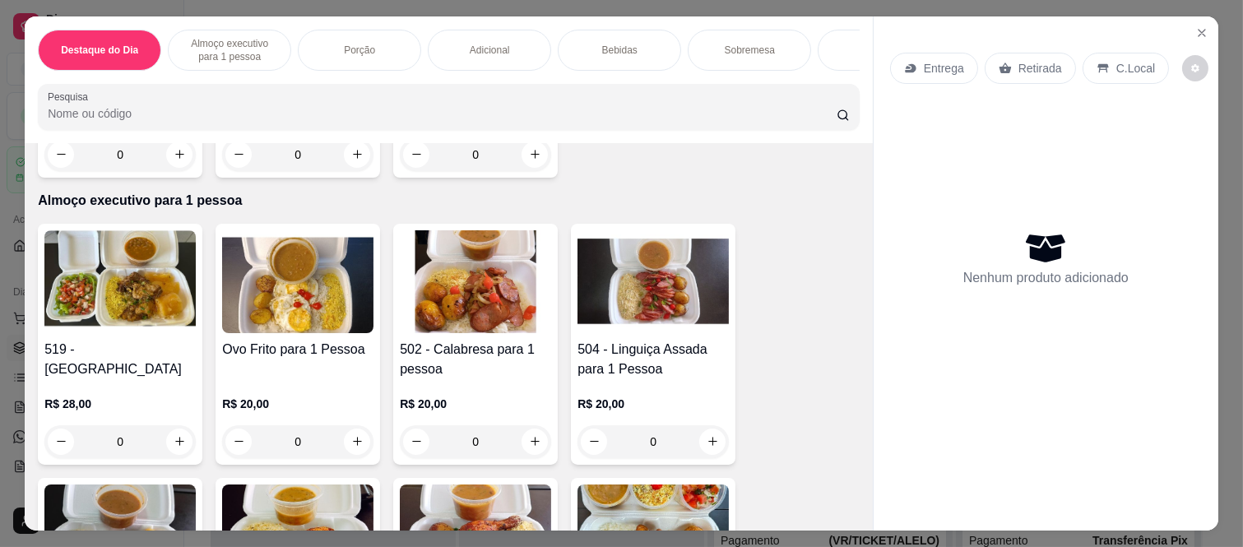
click at [931, 60] on p "Entrega" at bounding box center [944, 68] width 40 height 16
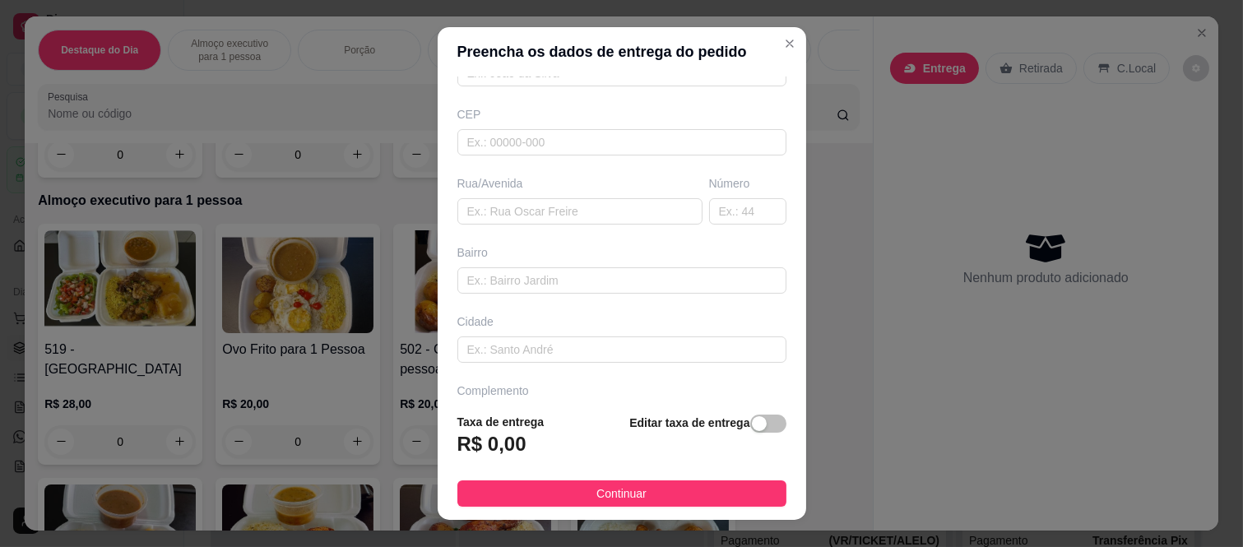
scroll to position [232, 0]
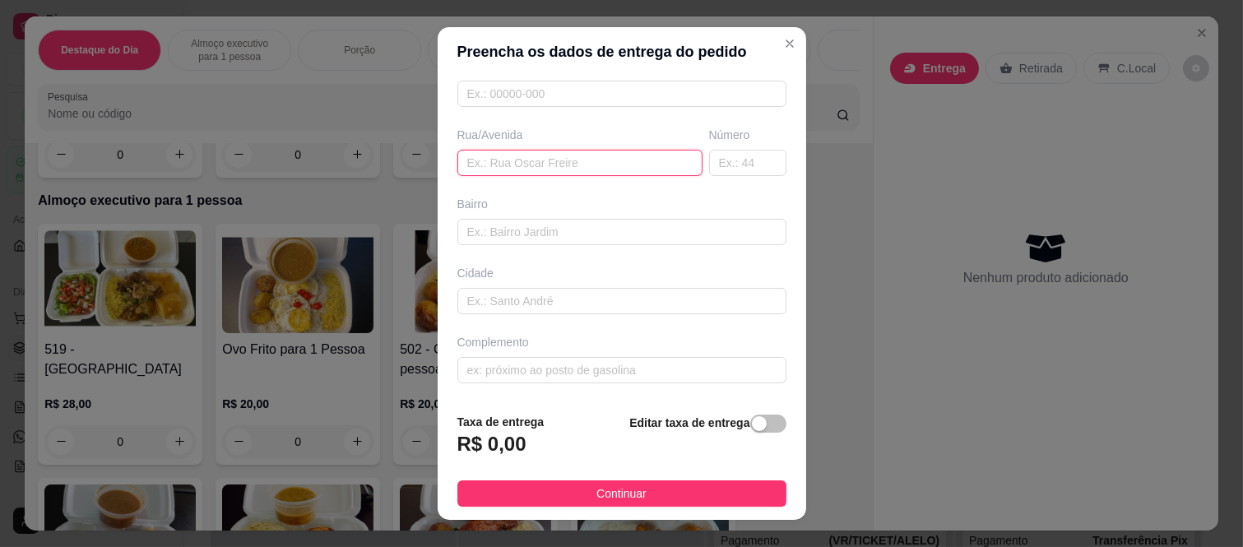
click at [586, 161] on input "text" at bounding box center [579, 163] width 245 height 26
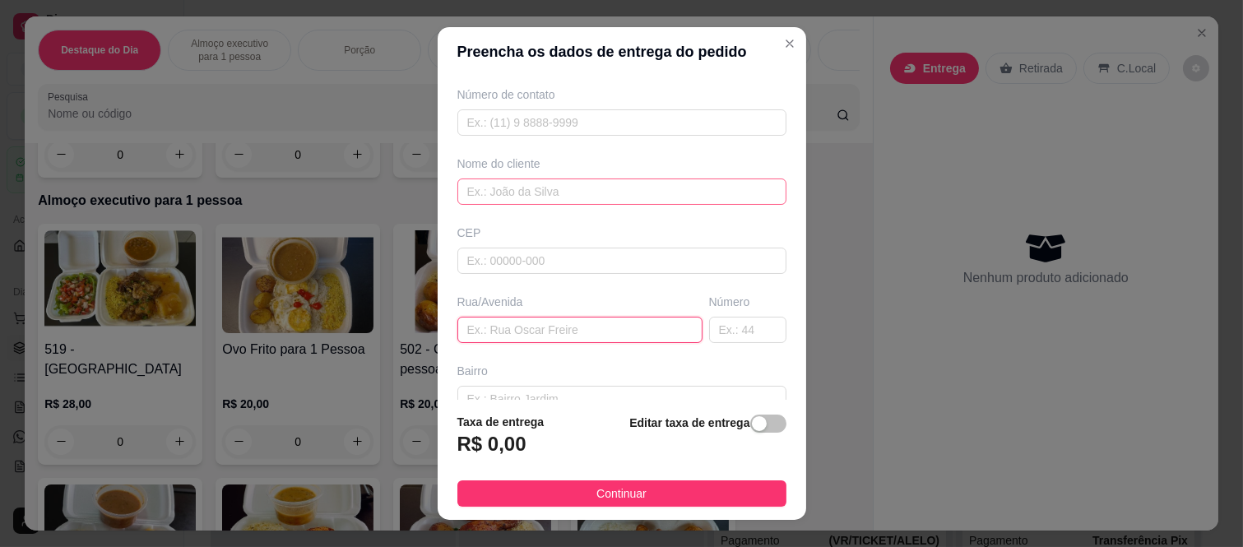
scroll to position [49, 0]
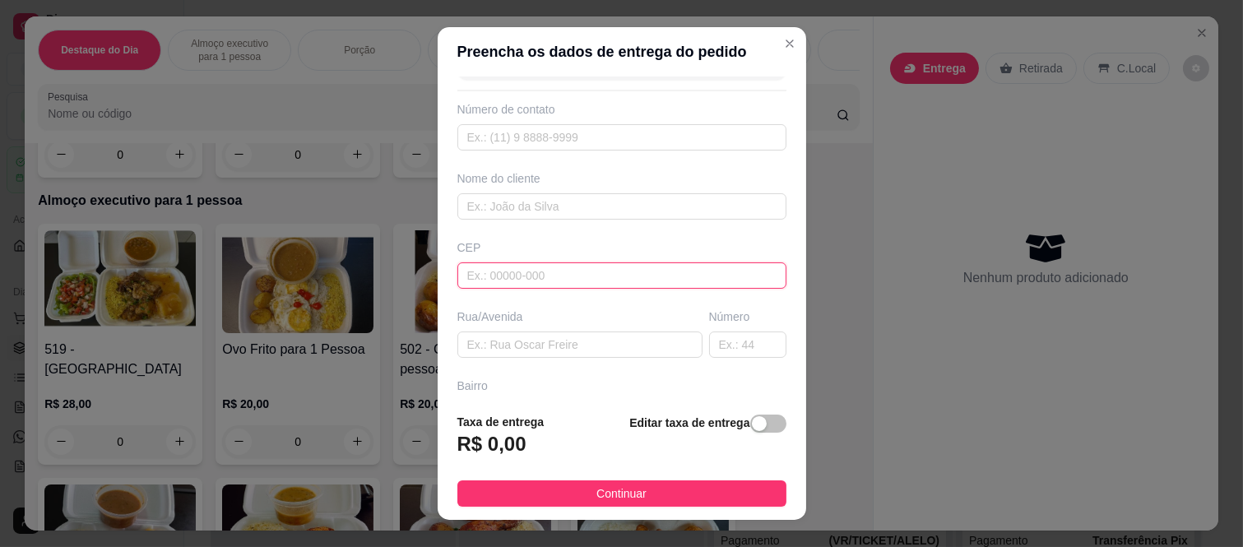
click at [516, 278] on input "text" at bounding box center [621, 275] width 329 height 26
paste input "08260090"
type input "08260090"
type input "Rua Professor [PERSON_NAME]"
type input "[GEOGRAPHIC_DATA] ([GEOGRAPHIC_DATA])"
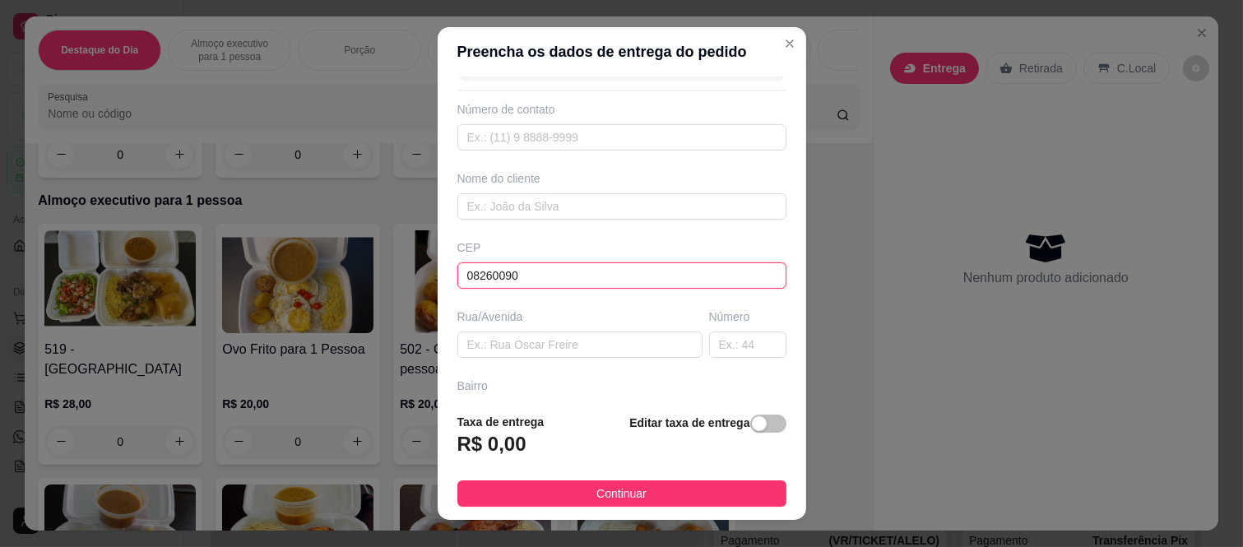
type input "[GEOGRAPHIC_DATA]"
type input "08260090"
click at [713, 345] on input "text" at bounding box center [747, 344] width 77 height 26
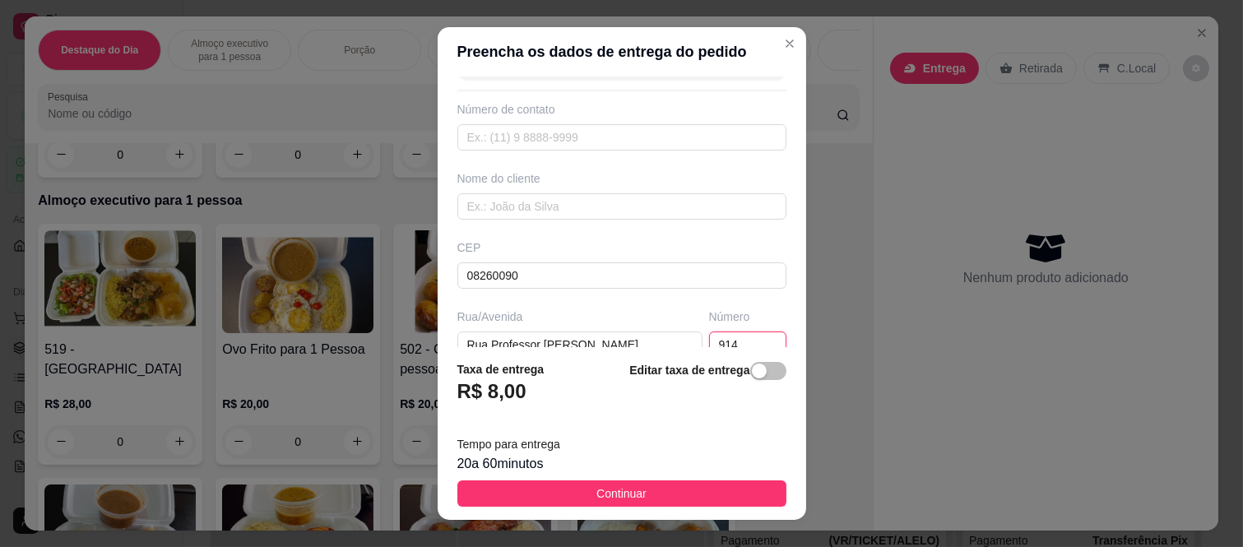
type input "914"
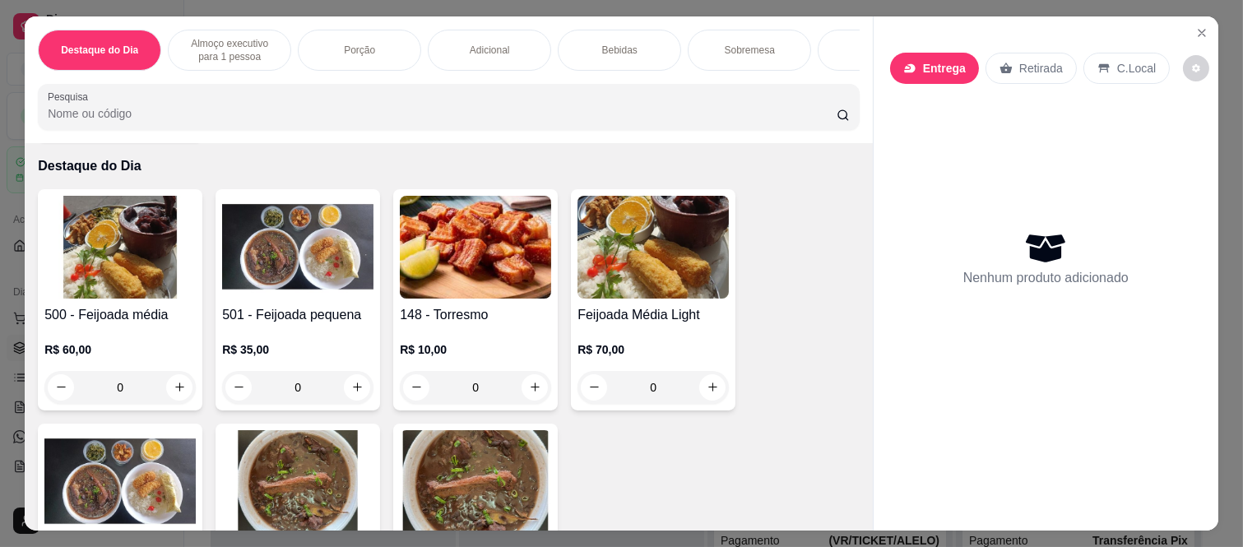
scroll to position [91, 0]
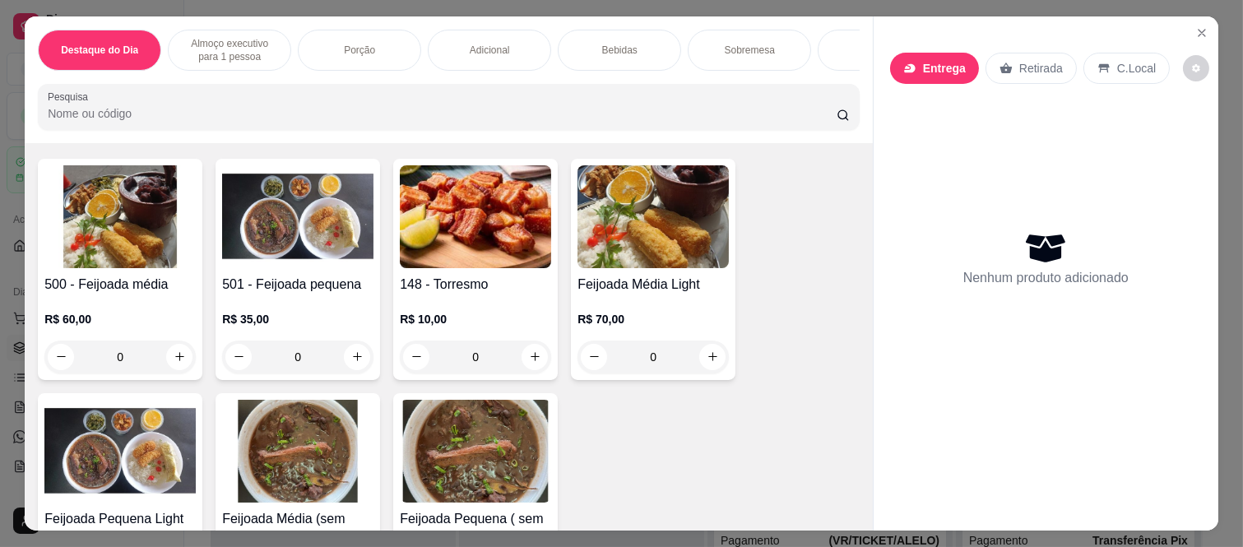
click at [174, 358] on div "0" at bounding box center [119, 357] width 151 height 33
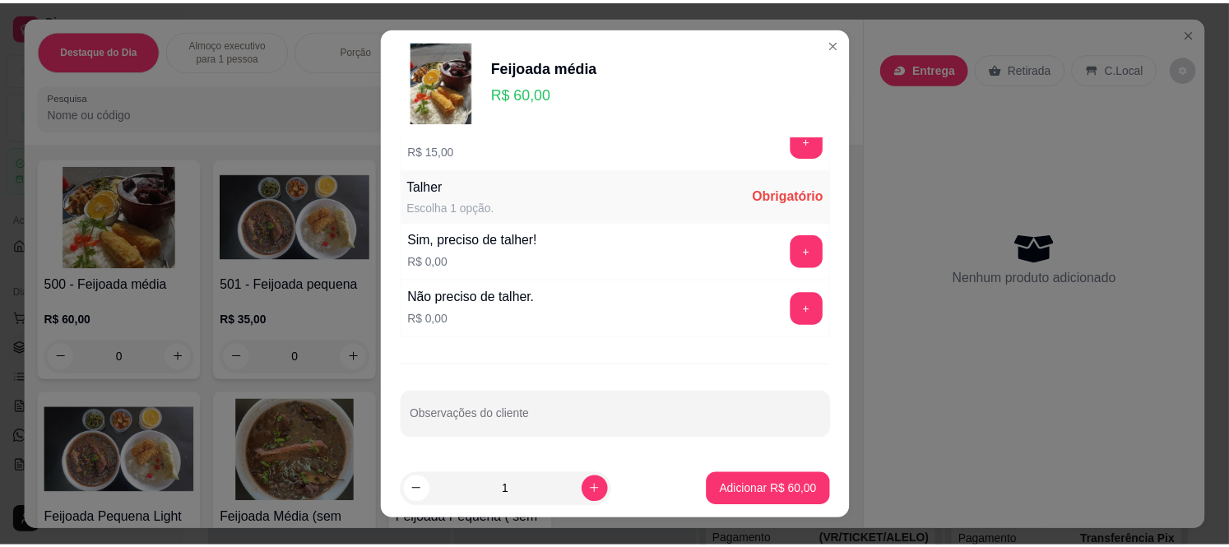
scroll to position [777, 0]
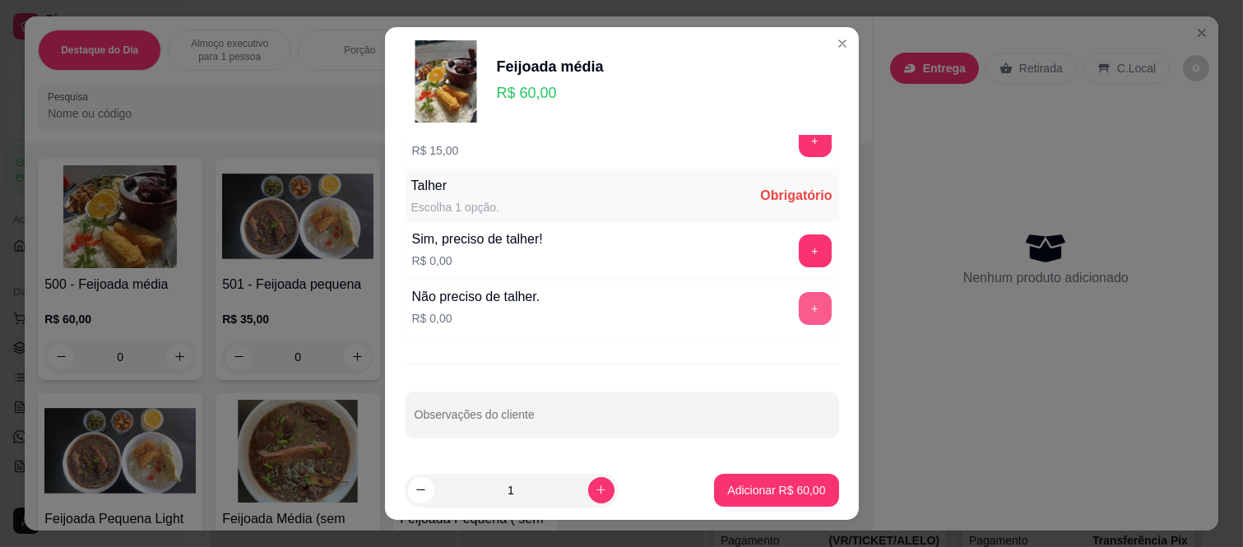
click at [799, 308] on button "+" at bounding box center [815, 308] width 33 height 33
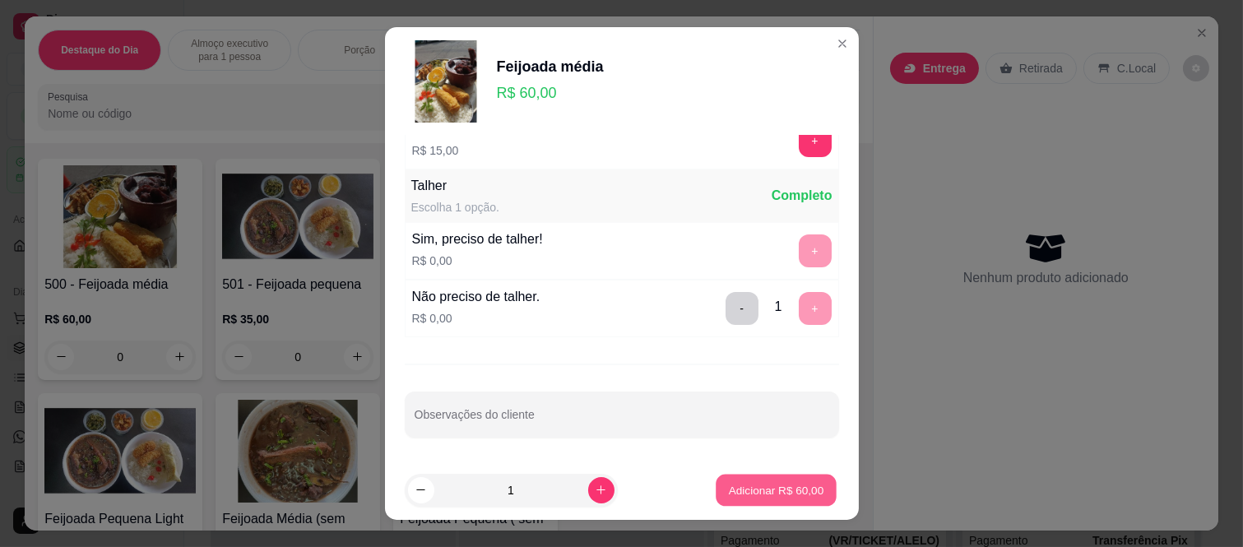
click at [746, 487] on p "Adicionar R$ 60,00" at bounding box center [776, 490] width 95 height 16
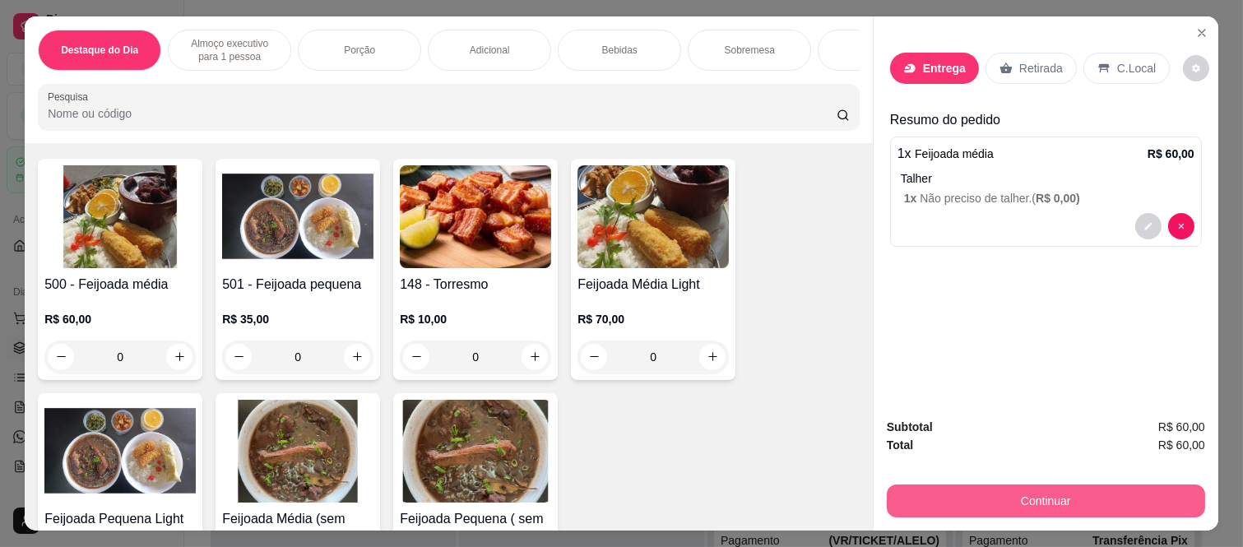
click at [979, 484] on button "Continuar" at bounding box center [1046, 500] width 318 height 33
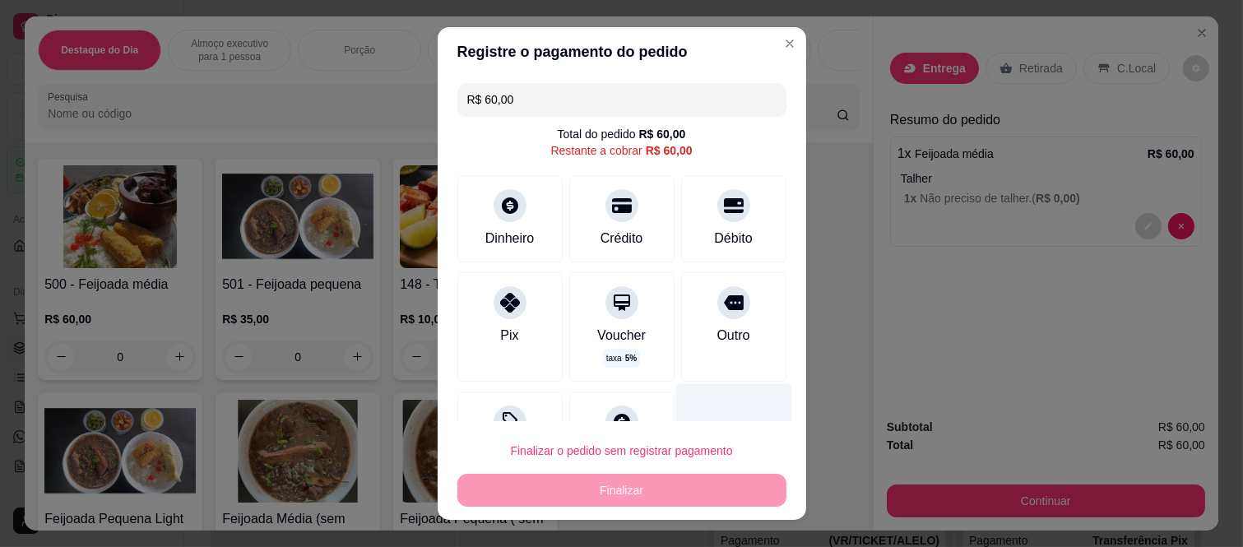
drag, startPoint x: 722, startPoint y: 299, endPoint x: 709, endPoint y: 411, distance: 113.4
click at [720, 299] on div "Outro" at bounding box center [733, 326] width 105 height 109
type input "R$ 0,00"
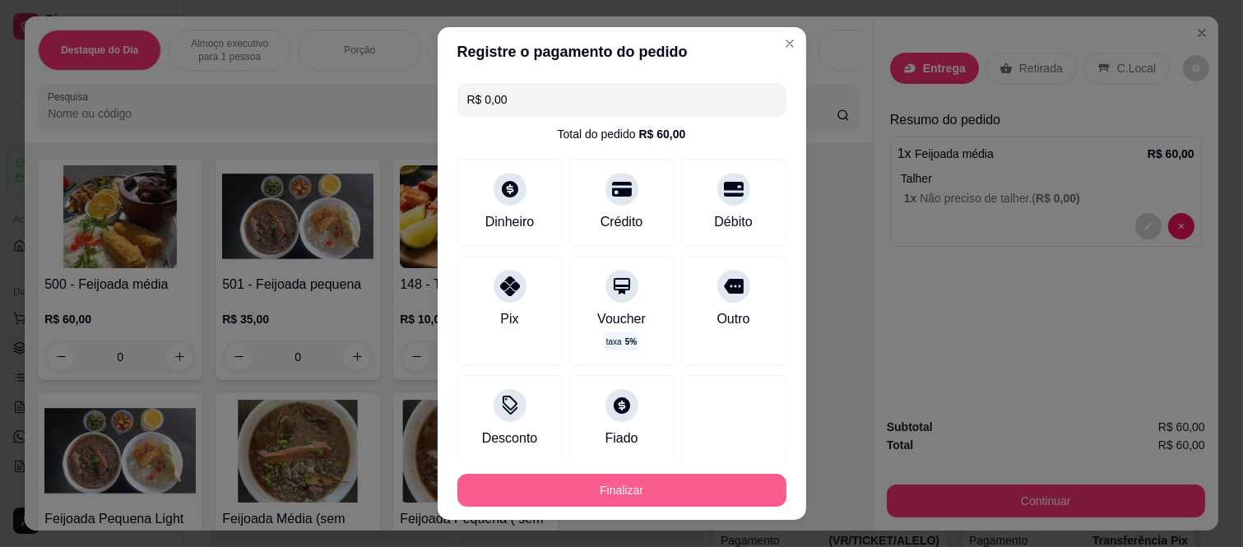
click at [702, 489] on button "Finalizar" at bounding box center [621, 490] width 329 height 33
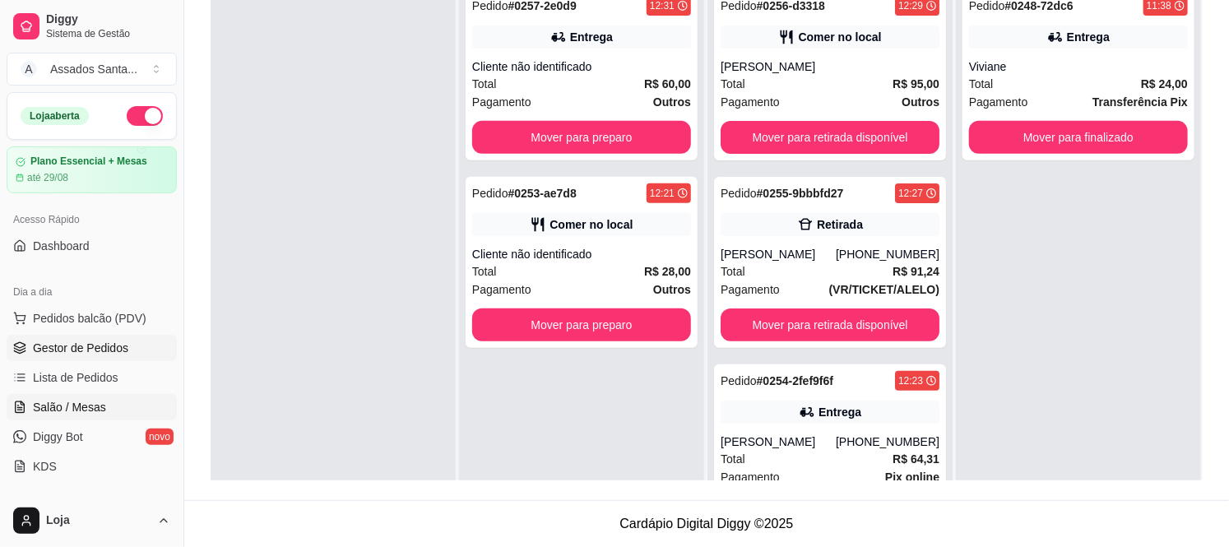
click at [103, 411] on link "Salão / Mesas" at bounding box center [92, 407] width 170 height 26
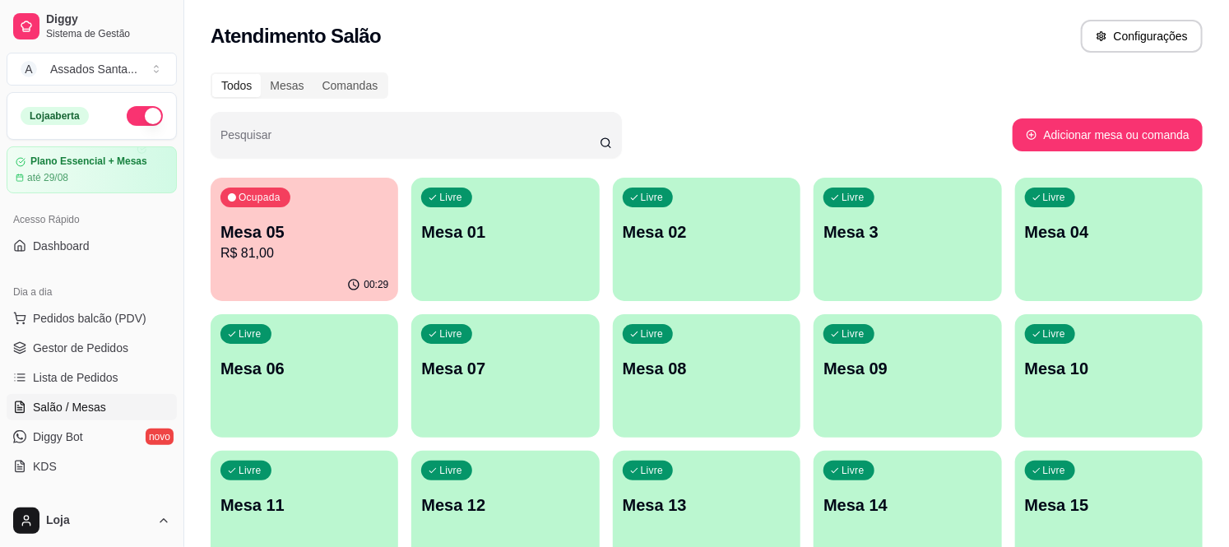
click at [300, 211] on div "Ocupada Mesa 05 R$ 81,00" at bounding box center [305, 223] width 188 height 91
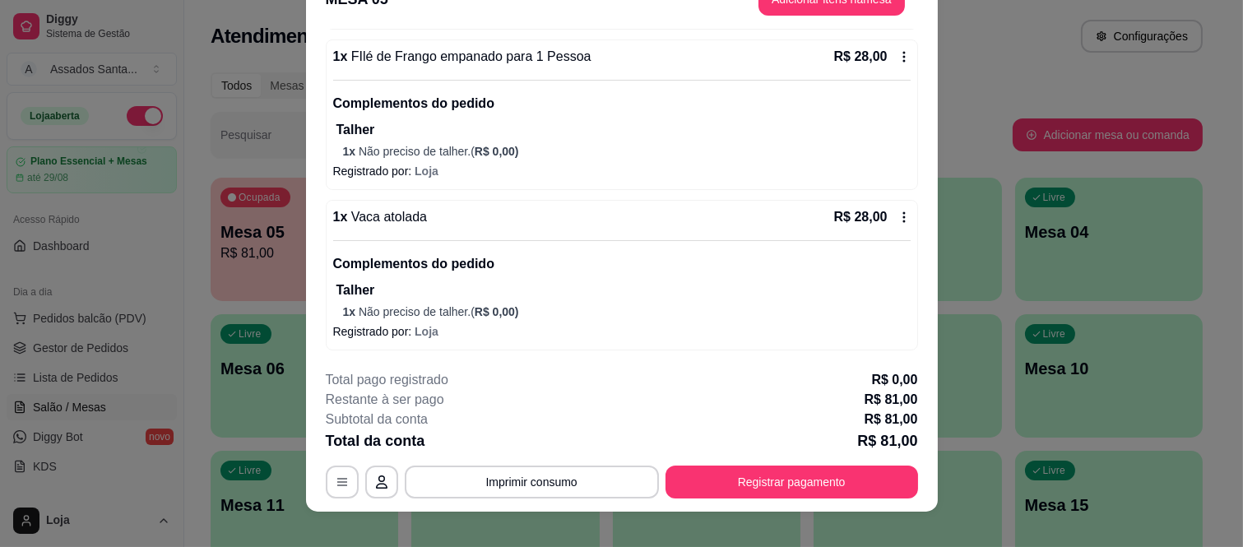
scroll to position [50, 0]
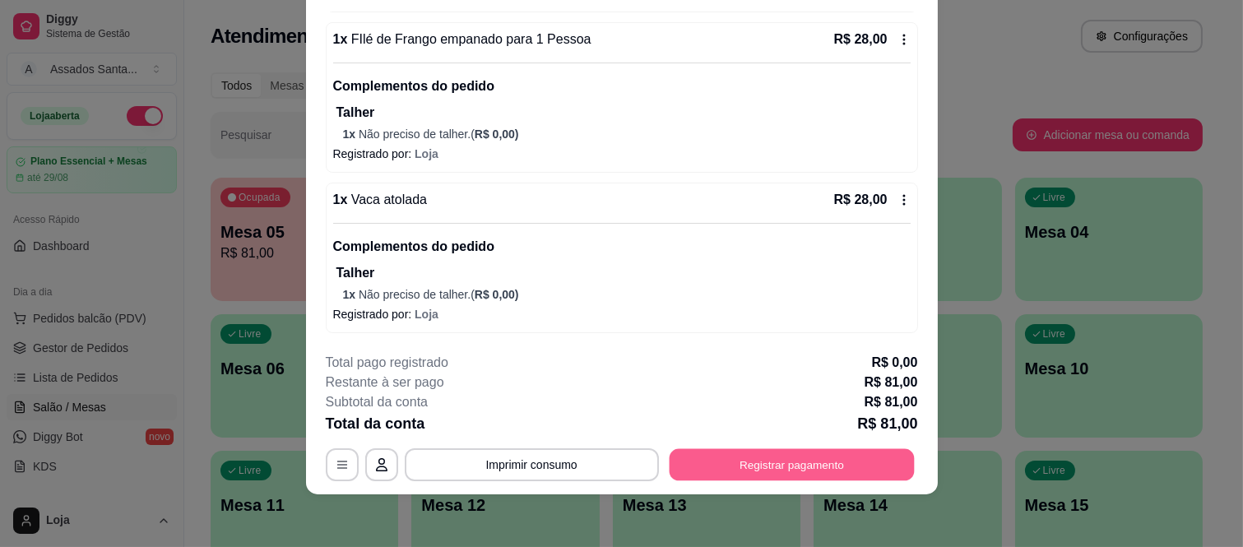
click at [836, 464] on button "Registrar pagamento" at bounding box center [791, 464] width 245 height 32
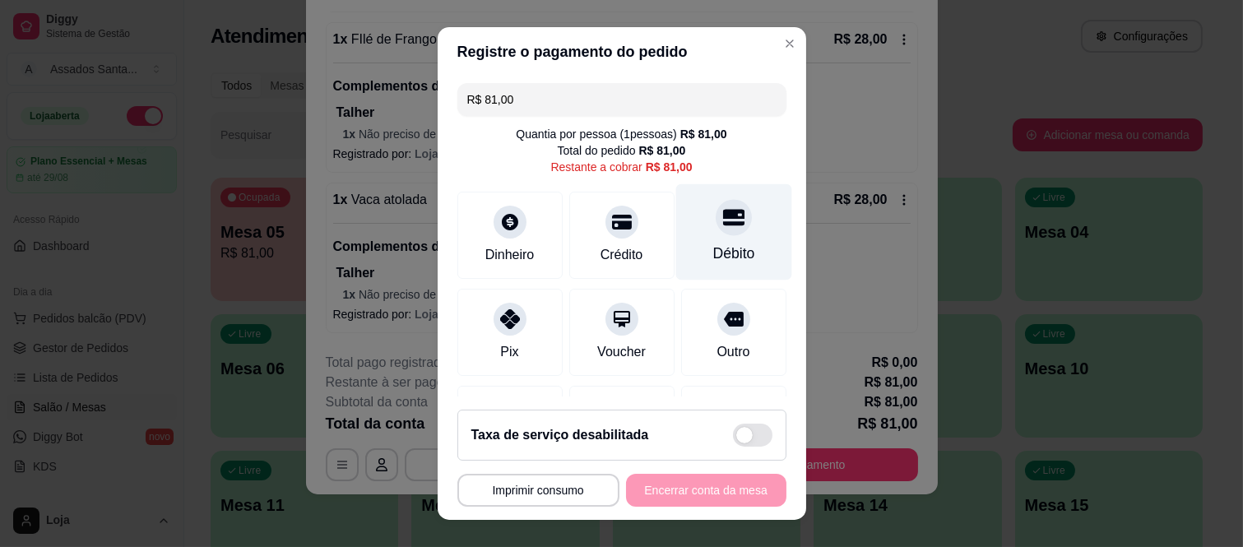
click at [722, 211] on icon at bounding box center [732, 216] width 21 height 21
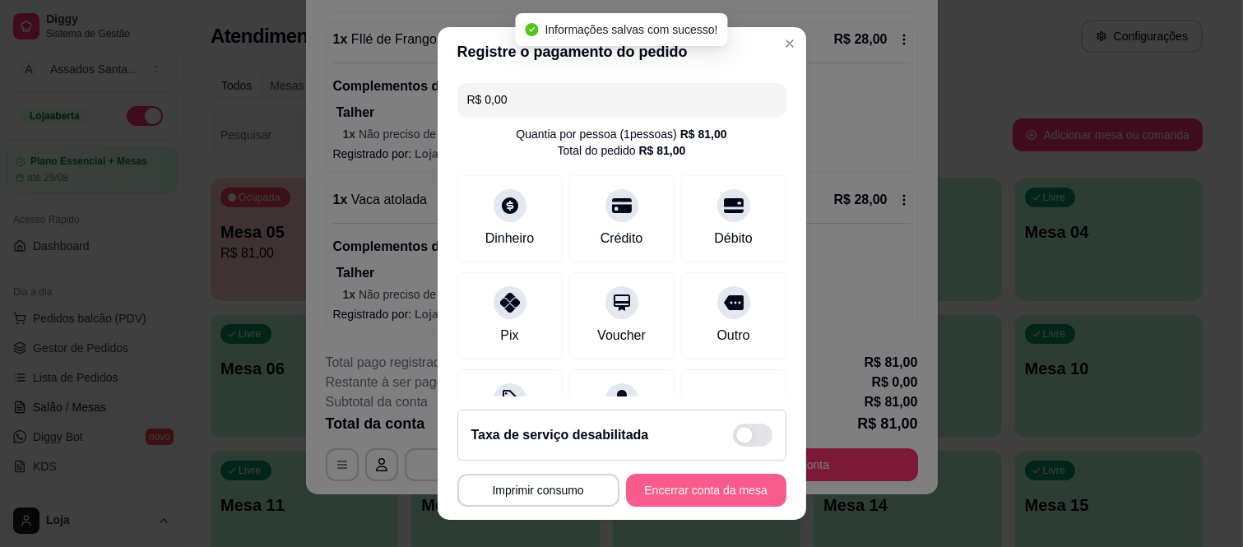
type input "R$ 0,00"
click at [652, 507] on footer "**********" at bounding box center [622, 457] width 368 height 123
click at [659, 497] on button "Encerrar conta da mesa" at bounding box center [706, 490] width 160 height 33
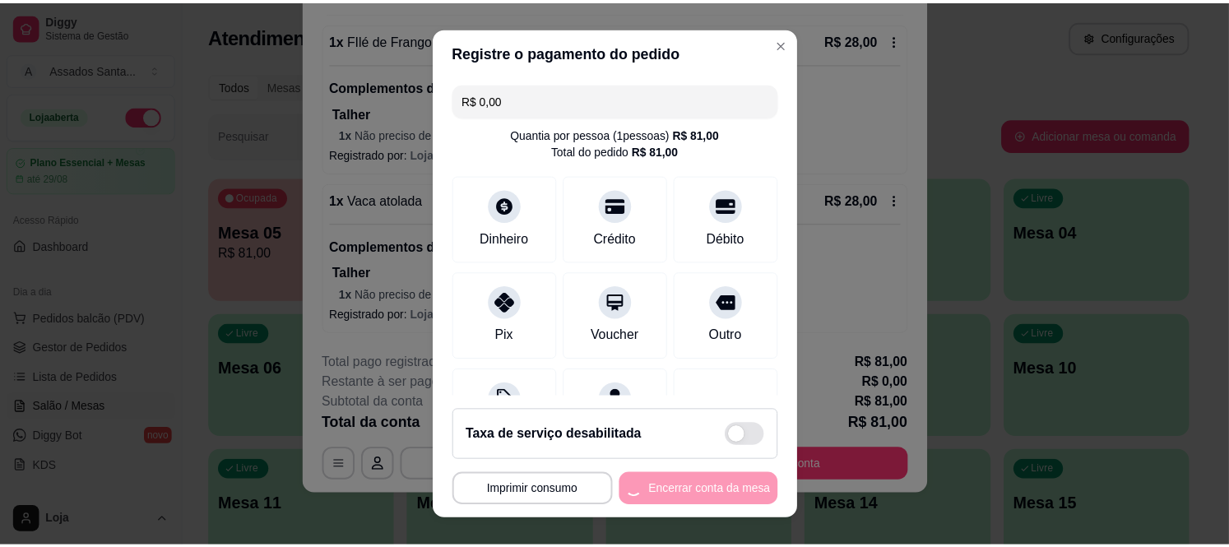
scroll to position [0, 0]
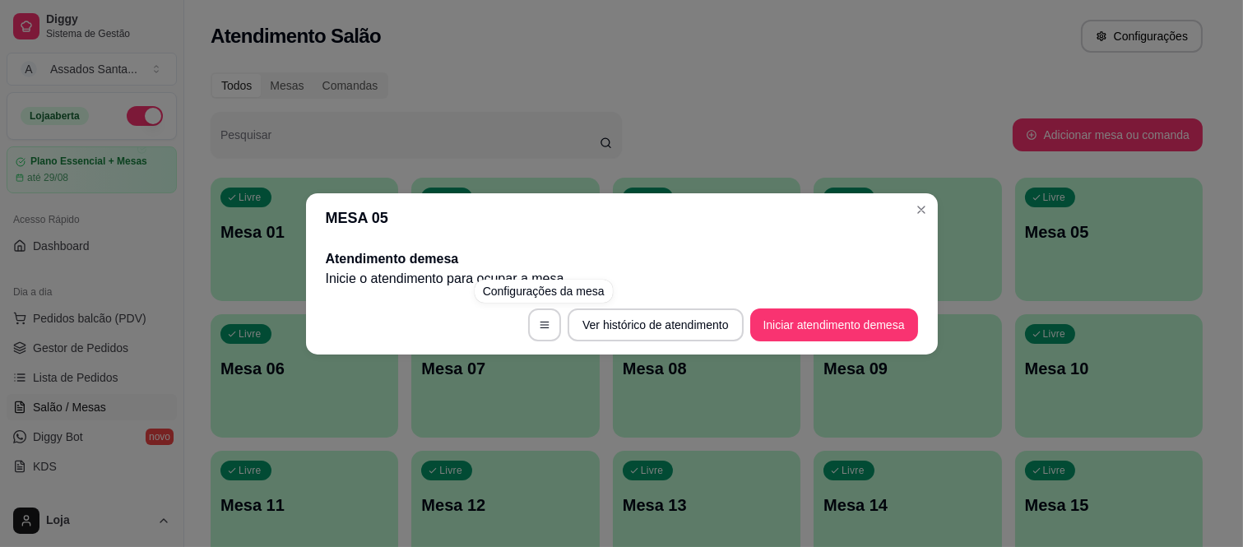
click at [734, 171] on div "MESA 05 Atendimento de mesa Inicie o atendimento para ocupar a mesa . Ver histó…" at bounding box center [621, 273] width 1243 height 547
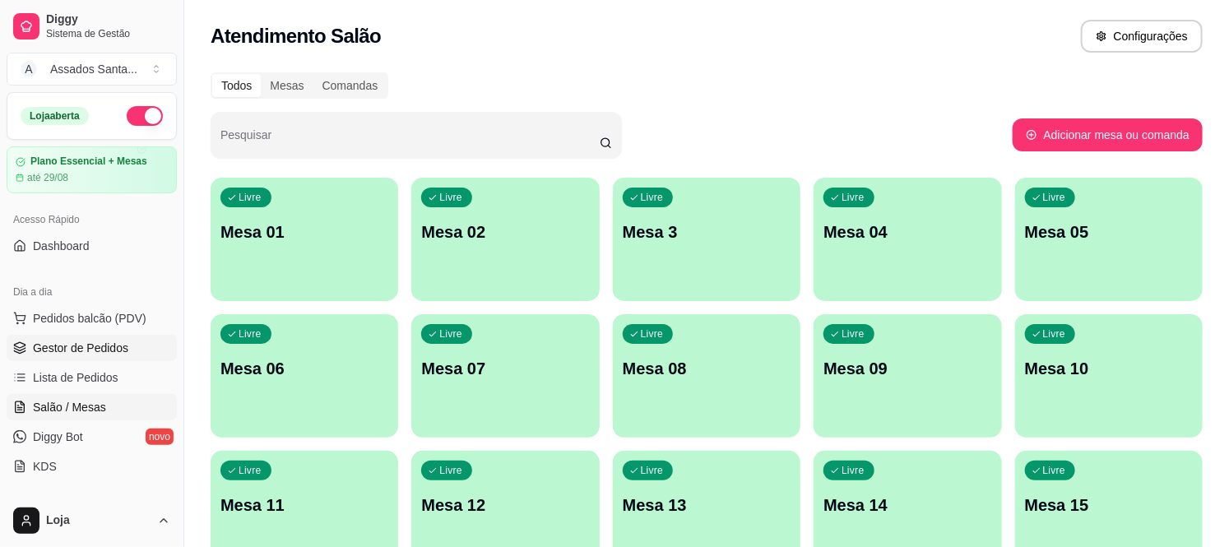
click at [112, 351] on span "Gestor de Pedidos" at bounding box center [80, 348] width 95 height 16
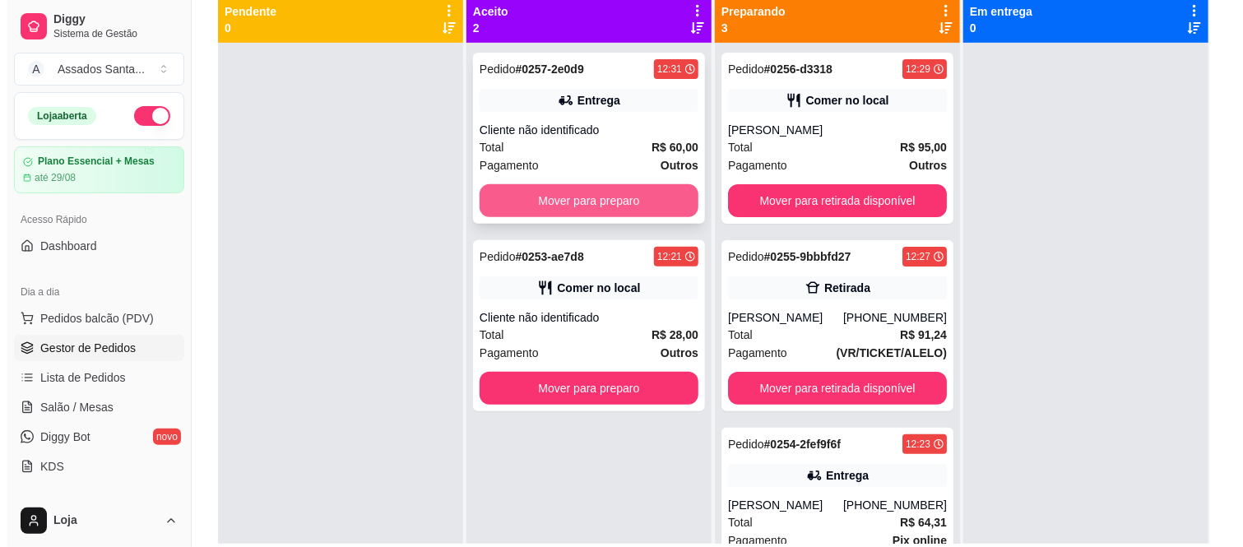
scroll to position [160, 0]
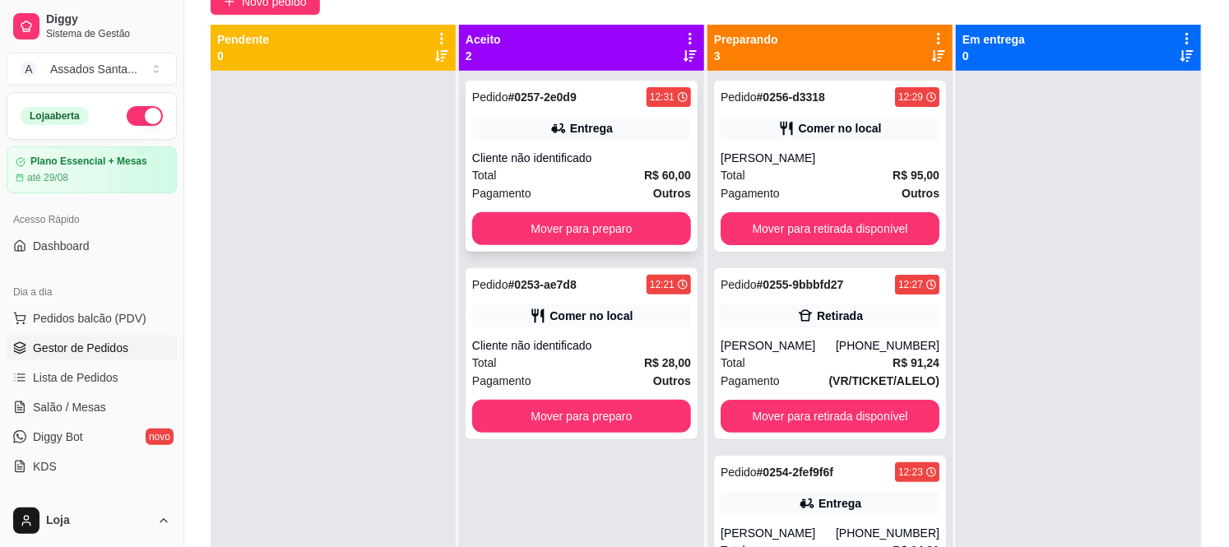
click at [577, 137] on div "Entrega" at bounding box center [581, 128] width 219 height 23
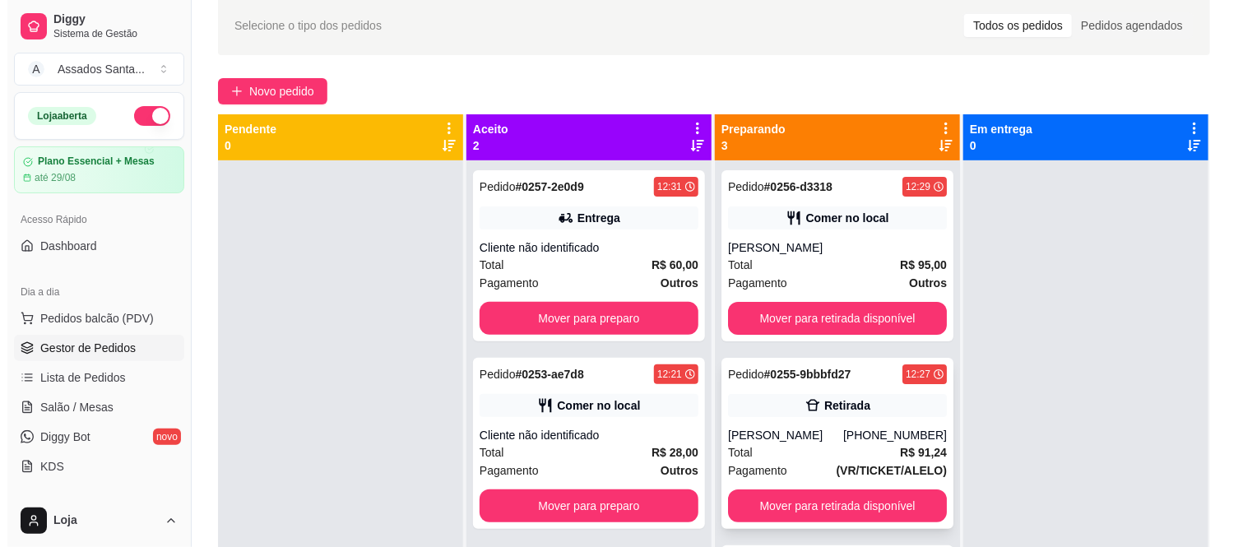
scroll to position [68, 0]
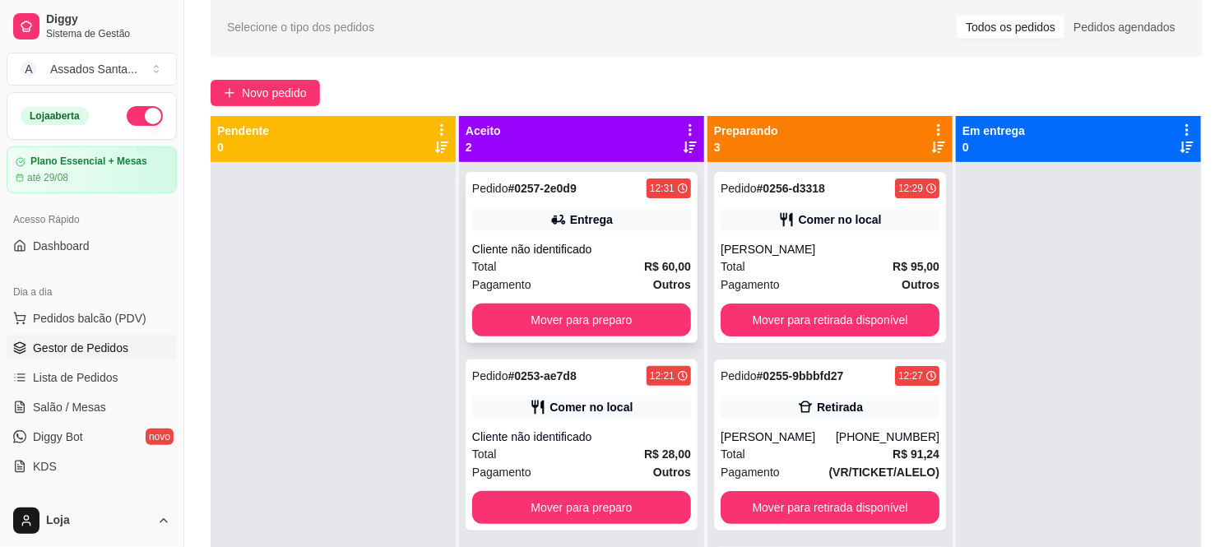
click at [584, 257] on div "Total R$ 60,00" at bounding box center [581, 266] width 219 height 18
click at [618, 433] on div "Cliente não identificado" at bounding box center [581, 437] width 219 height 16
click at [545, 235] on div "Pedido # 0257-2e0d9 12:31 Entrega Cliente não identificado Total R$ 60,00 Pagam…" at bounding box center [582, 257] width 232 height 171
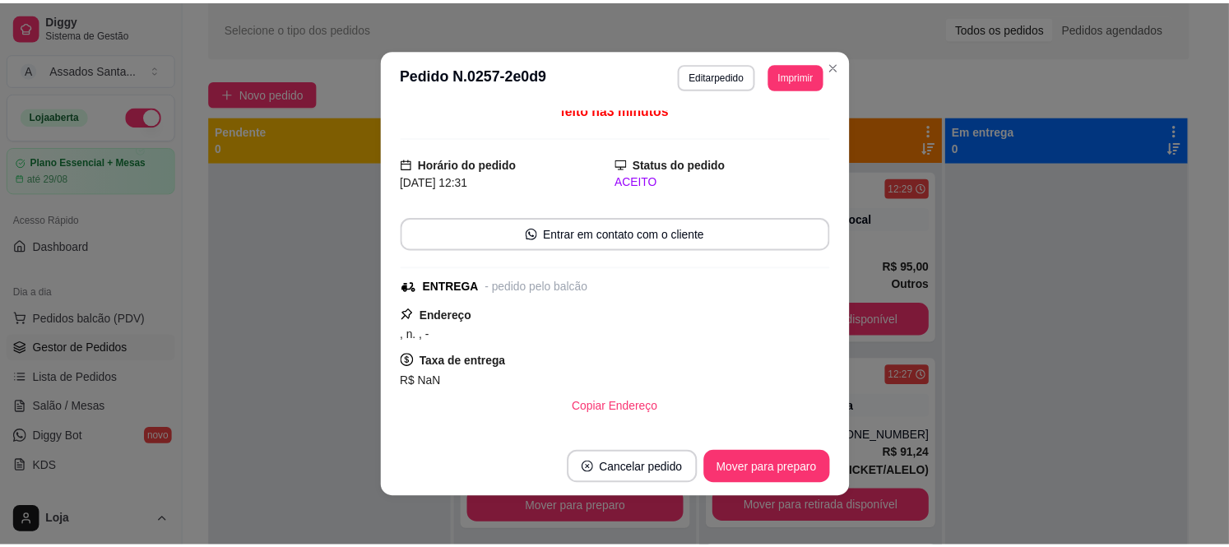
scroll to position [0, 0]
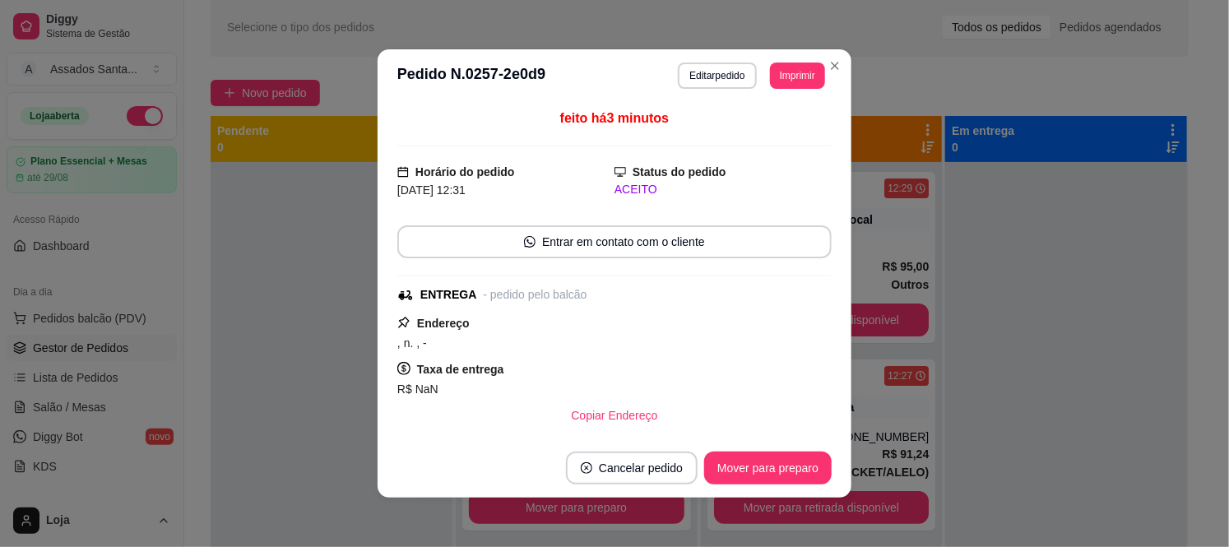
click at [294, 299] on div at bounding box center [332, 435] width 242 height 547
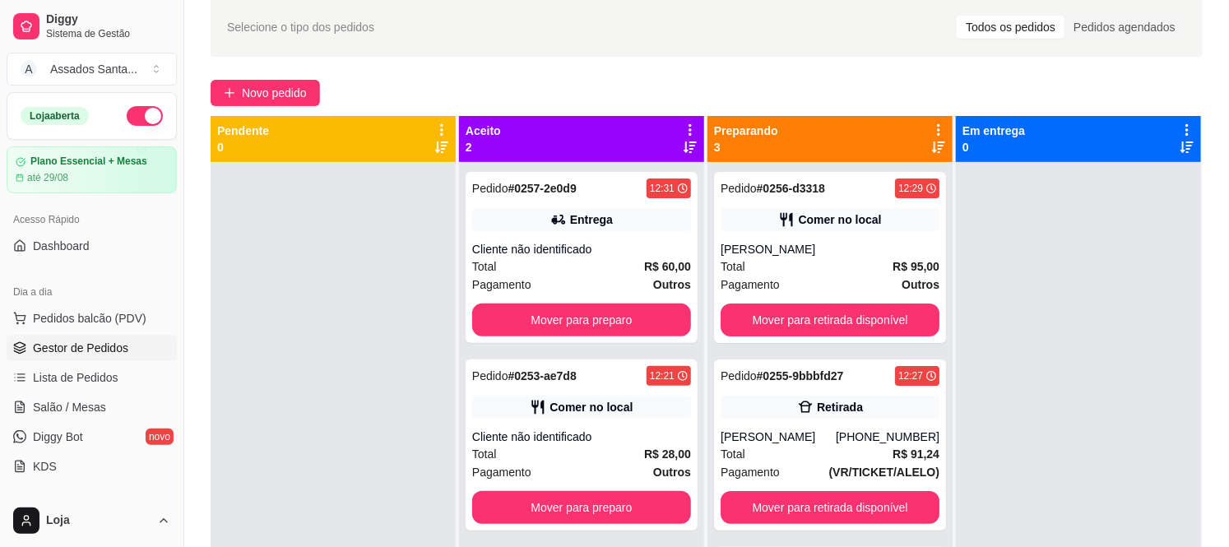
click at [294, 299] on div at bounding box center [333, 435] width 245 height 547
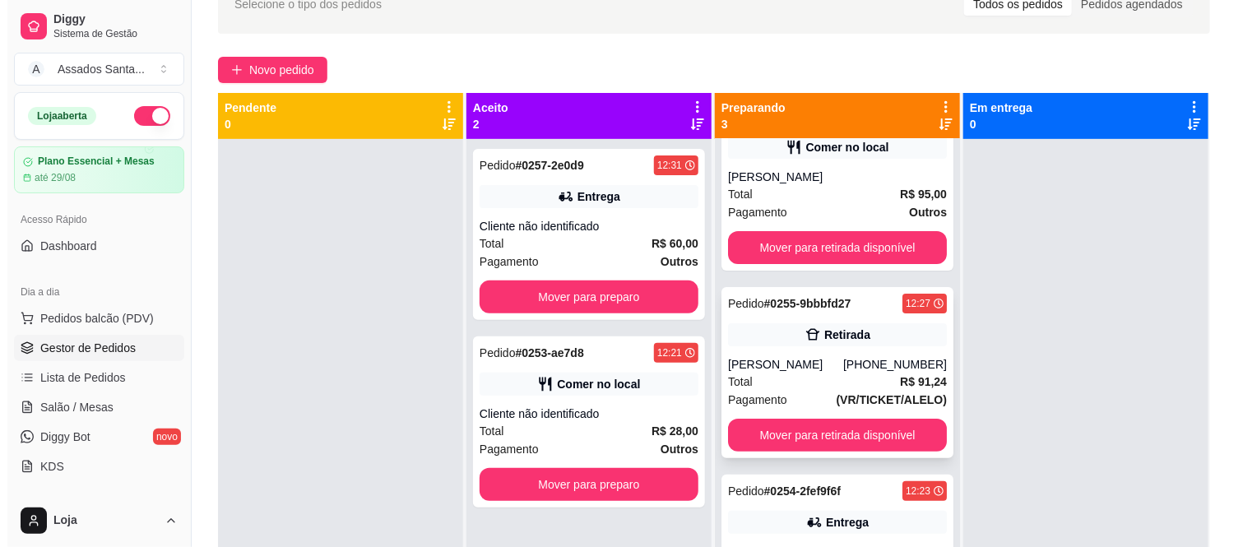
scroll to position [45, 0]
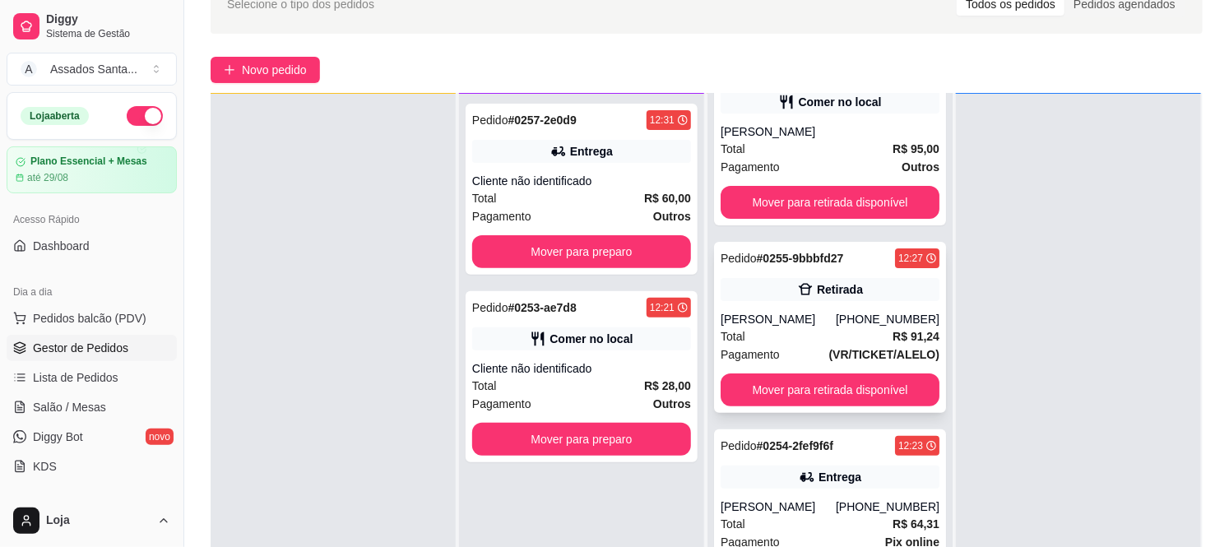
click at [839, 322] on div "[PHONE_NUMBER]" at bounding box center [888, 319] width 104 height 16
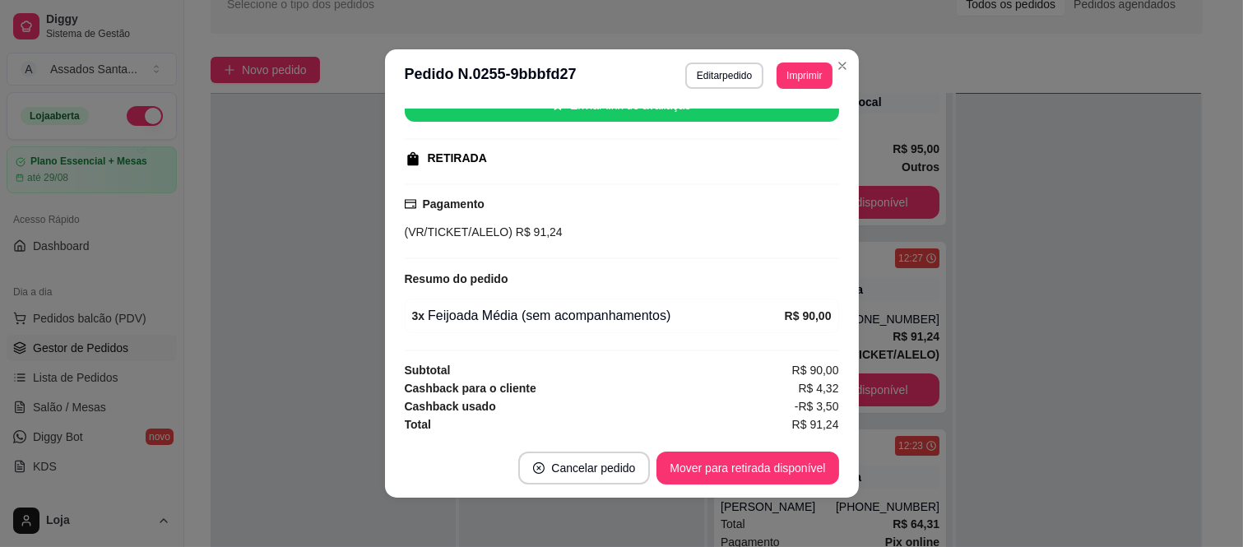
scroll to position [225, 0]
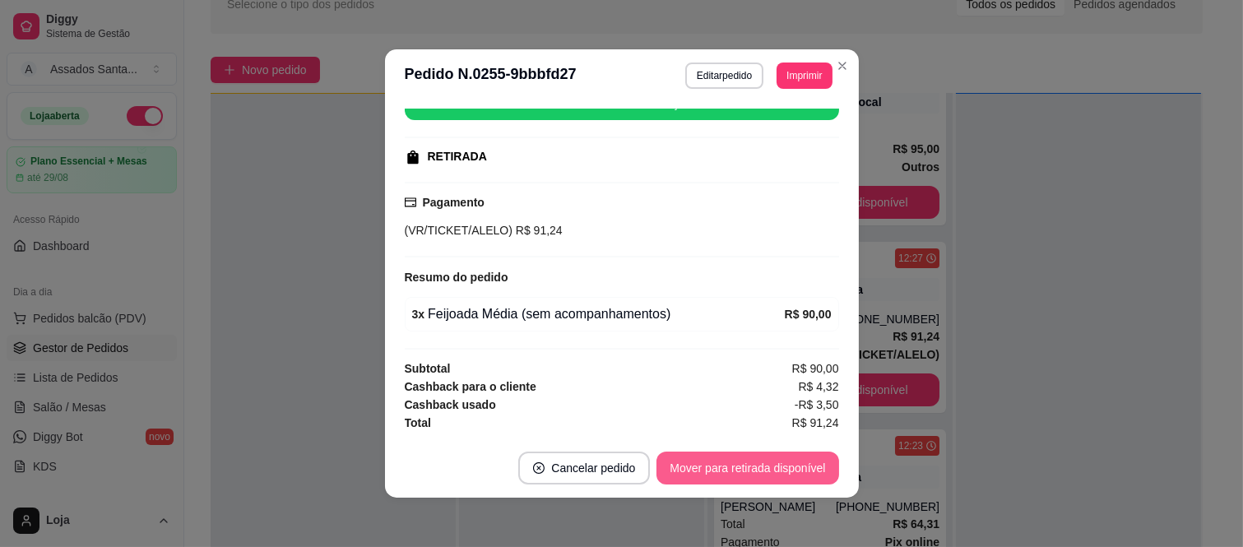
click at [758, 469] on button "Mover para retirada disponível" at bounding box center [747, 468] width 182 height 33
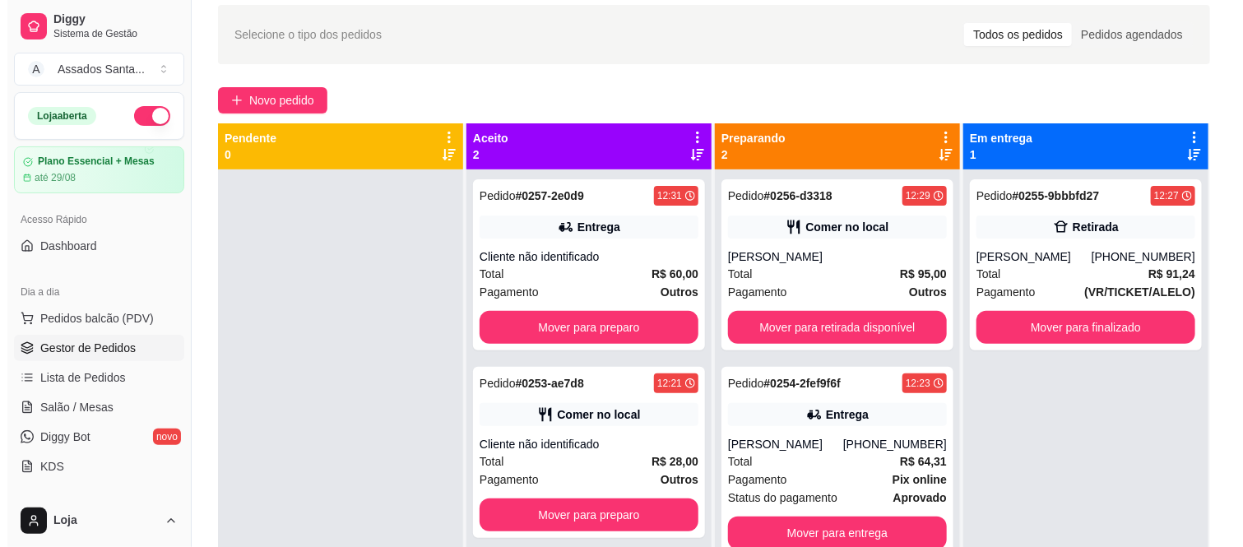
scroll to position [0, 0]
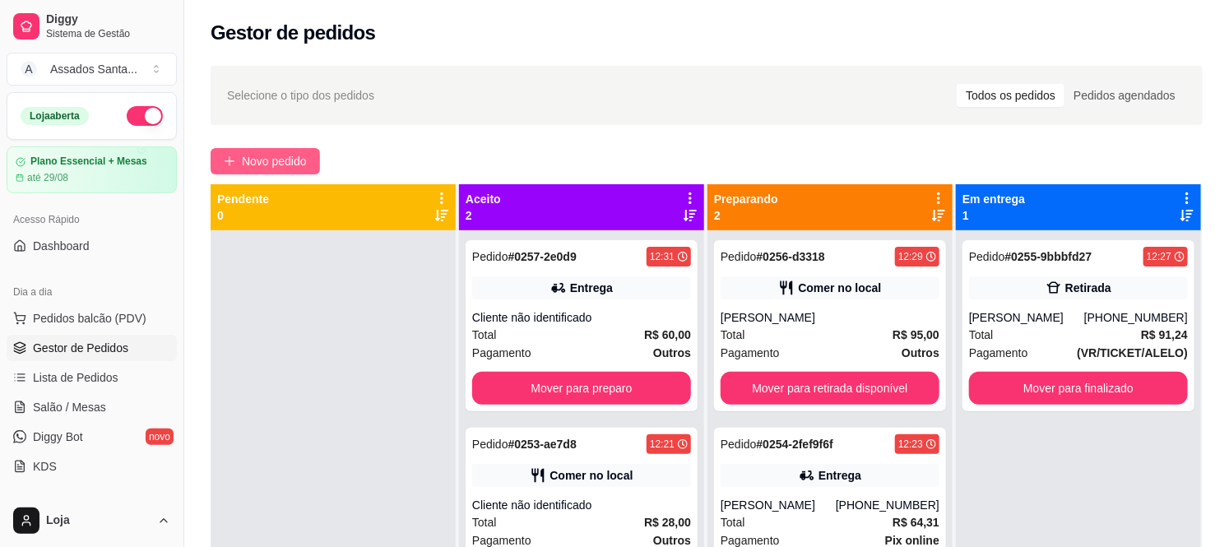
click at [308, 161] on button "Novo pedido" at bounding box center [265, 161] width 109 height 26
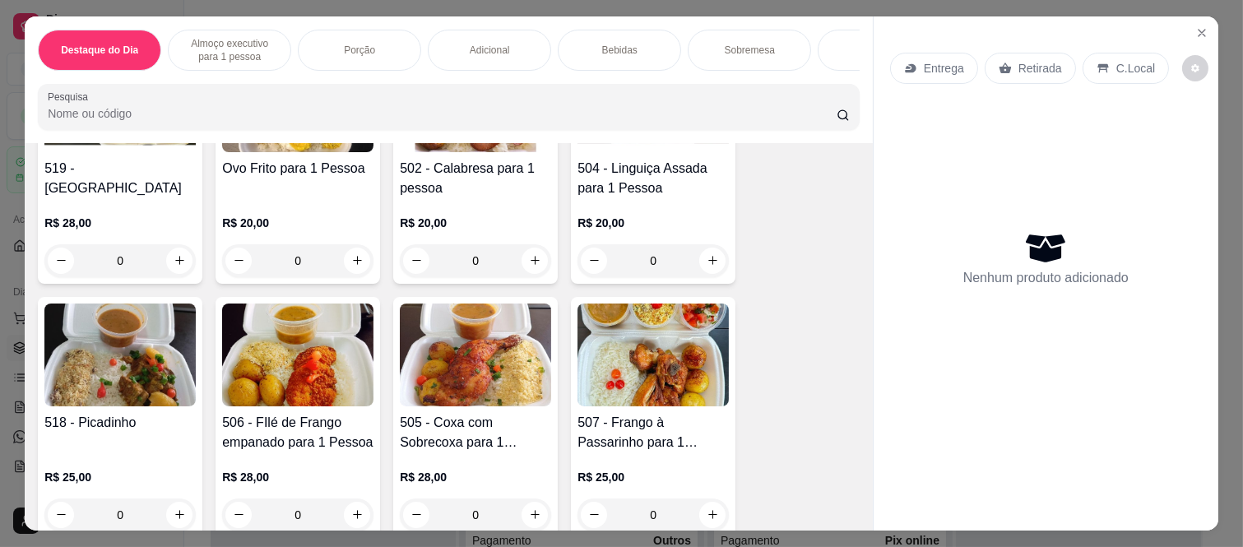
scroll to position [730, 0]
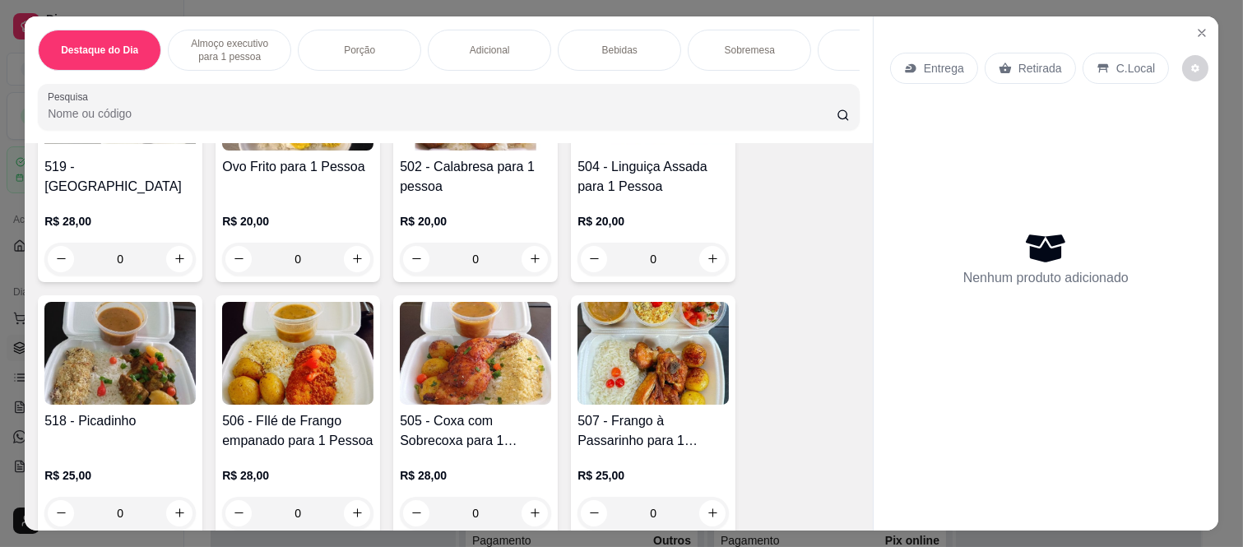
click at [704, 258] on div "0" at bounding box center [652, 259] width 151 height 33
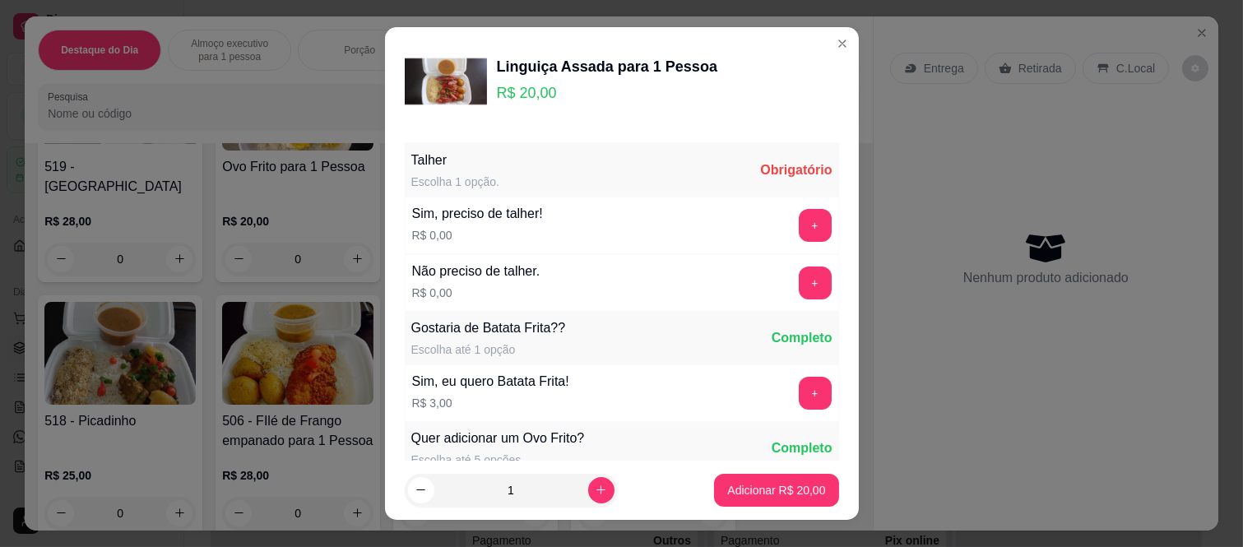
click at [799, 285] on button "+" at bounding box center [815, 282] width 33 height 33
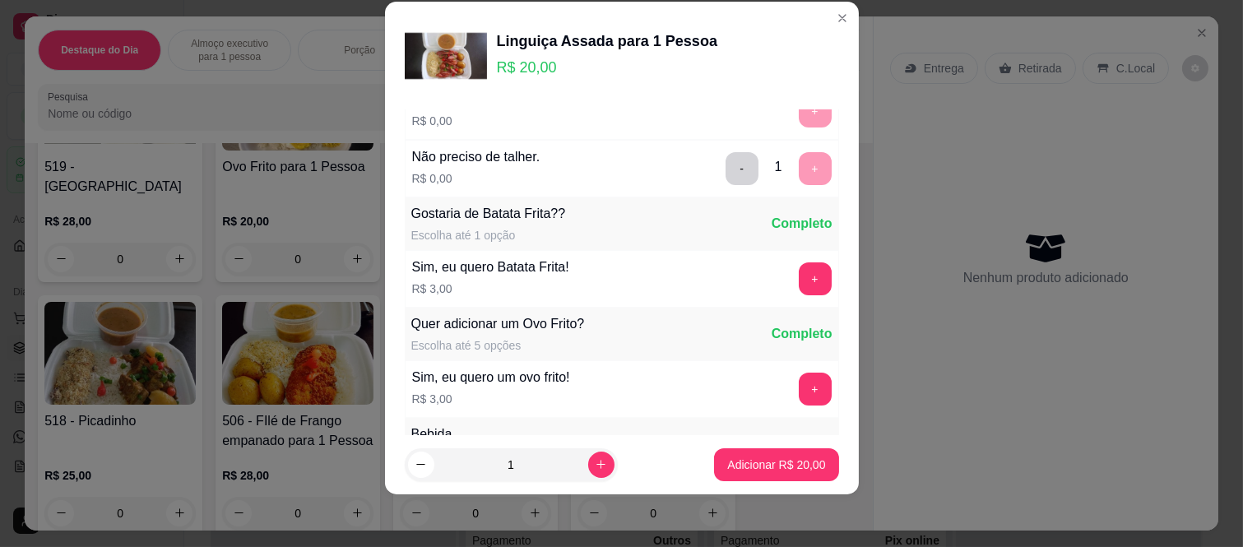
scroll to position [176, 0]
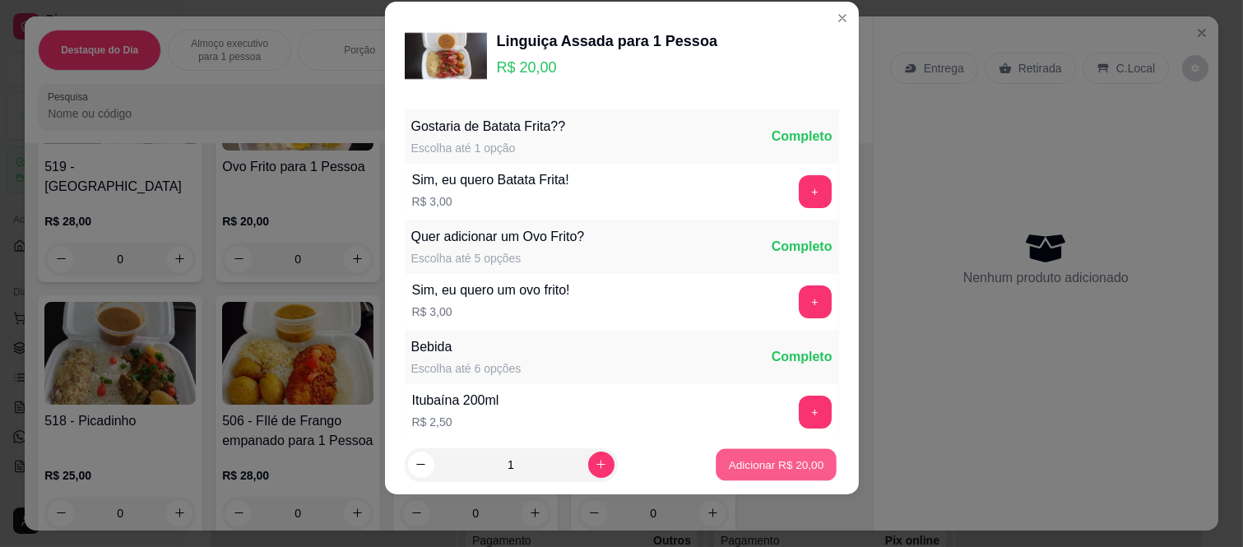
click at [763, 461] on p "Adicionar R$ 20,00" at bounding box center [776, 464] width 95 height 16
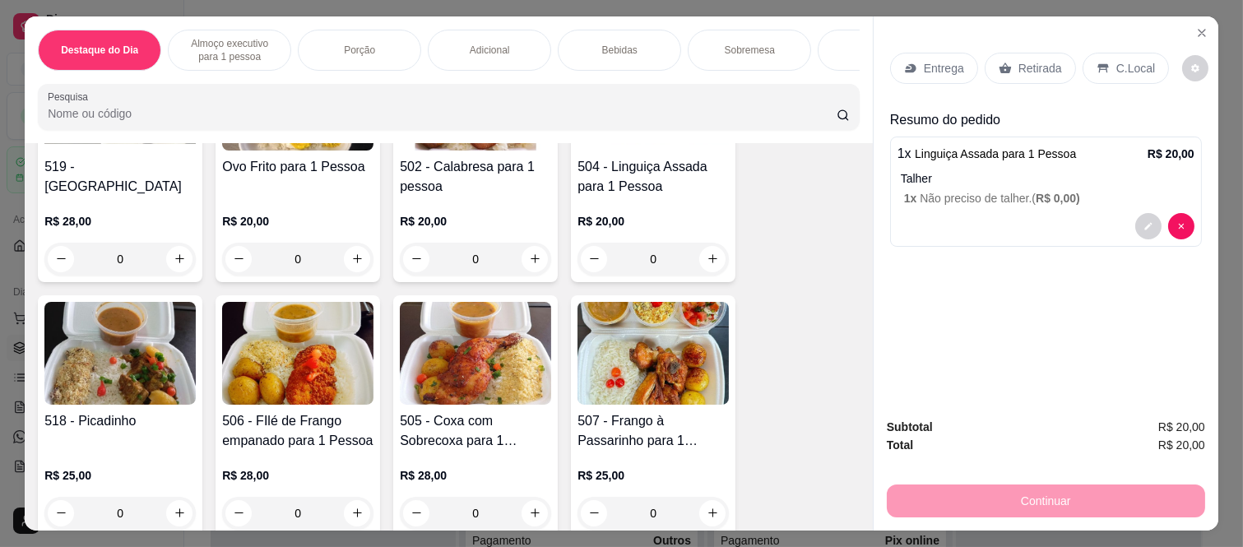
click at [1041, 67] on p "Retirada" at bounding box center [1040, 68] width 44 height 16
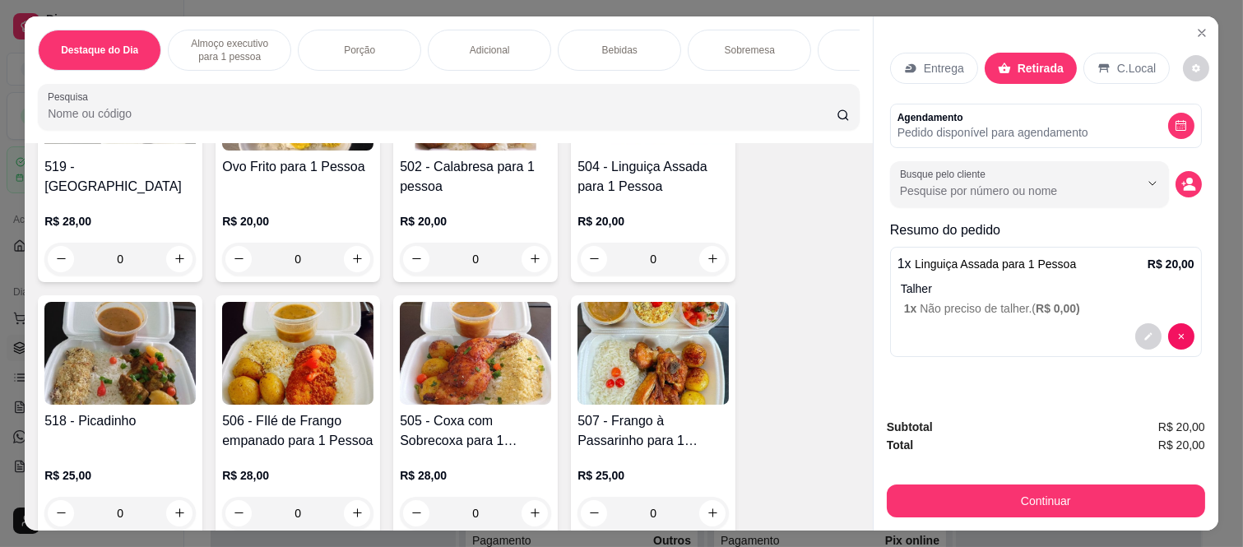
click at [967, 467] on div "Subtotal R$ 20,00 Total R$ 20,00 Continuar" at bounding box center [1046, 468] width 318 height 100
click at [917, 491] on button "Continuar" at bounding box center [1046, 500] width 318 height 33
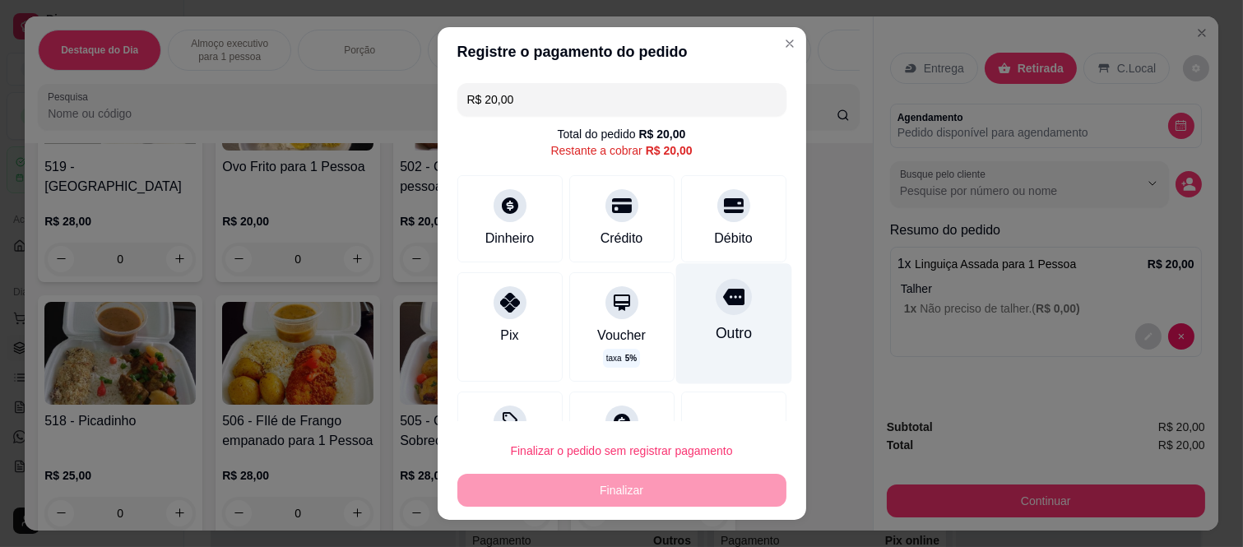
click at [697, 321] on div "Outro" at bounding box center [733, 324] width 116 height 120
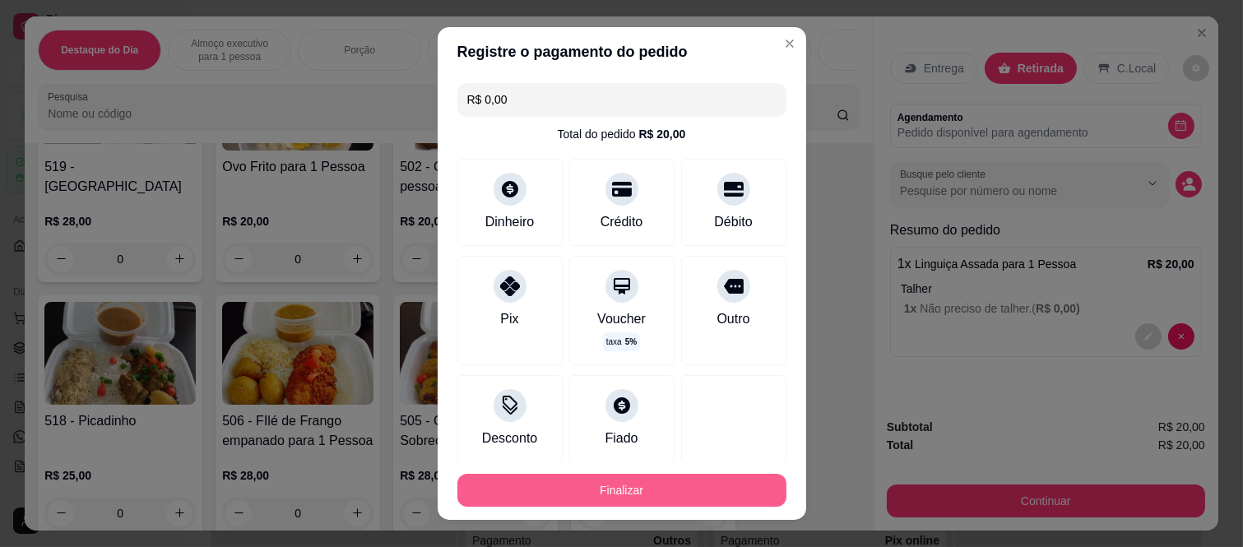
click at [719, 500] on button "Finalizar" at bounding box center [621, 490] width 329 height 33
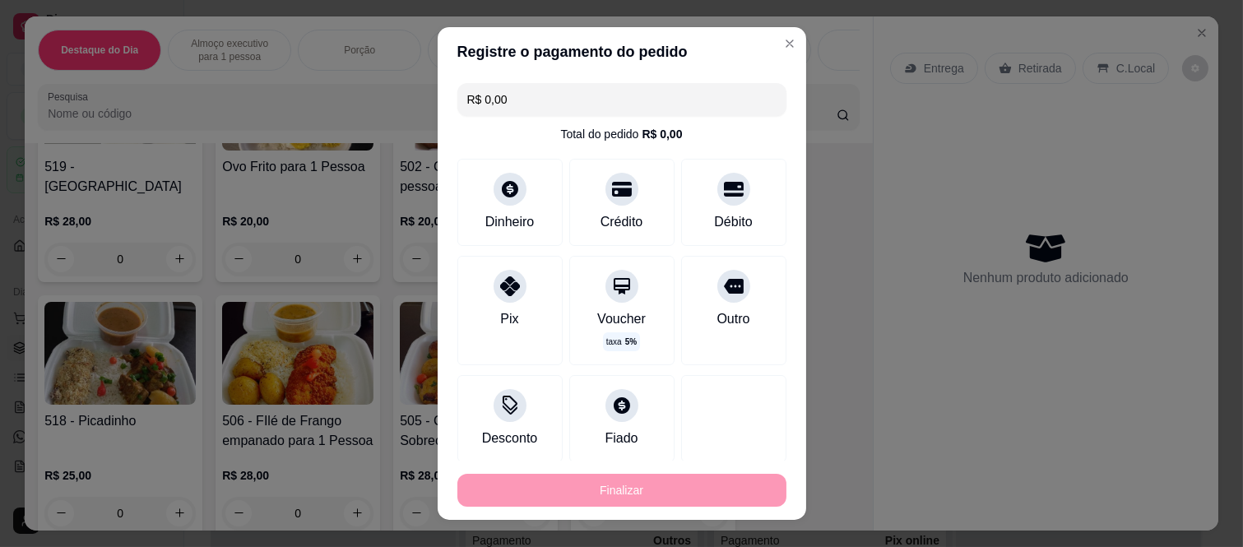
type input "-R$ 20,00"
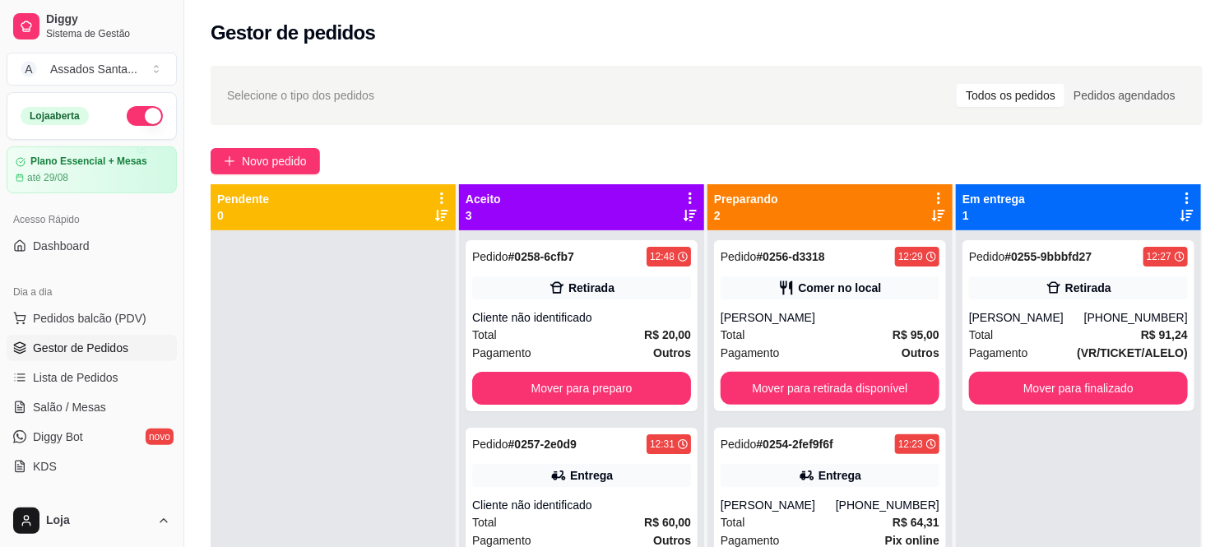
click at [282, 176] on div "Selecione o tipo dos pedidos Todos os pedidos Pedidos agendados Novo pedido Pen…" at bounding box center [706, 403] width 1045 height 695
click at [289, 160] on span "Novo pedido" at bounding box center [274, 161] width 65 height 18
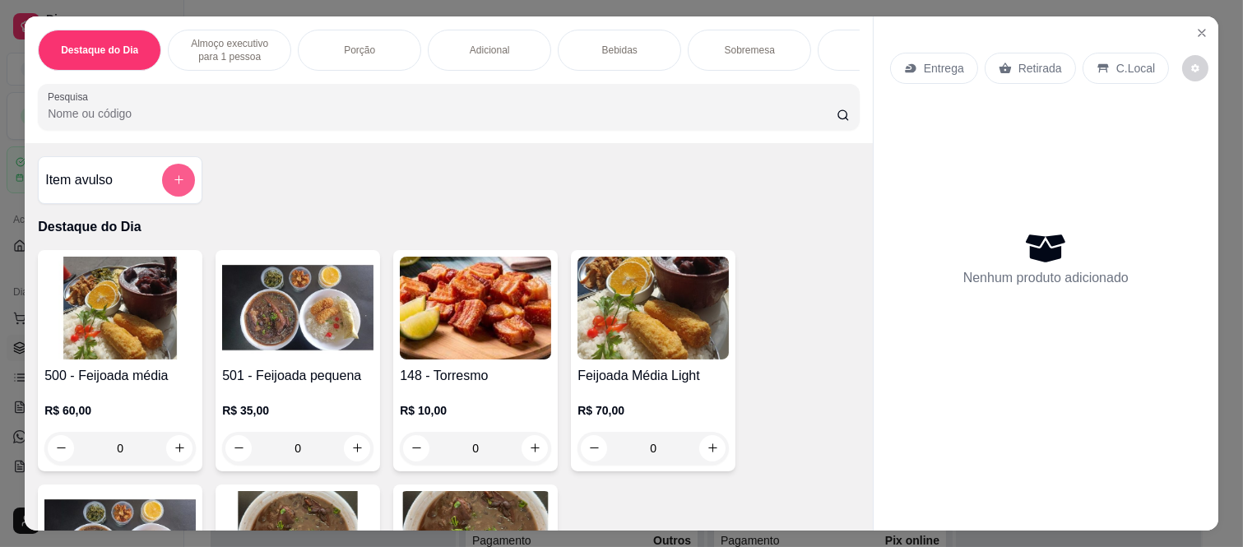
click at [162, 192] on button "add-separate-item" at bounding box center [178, 180] width 33 height 33
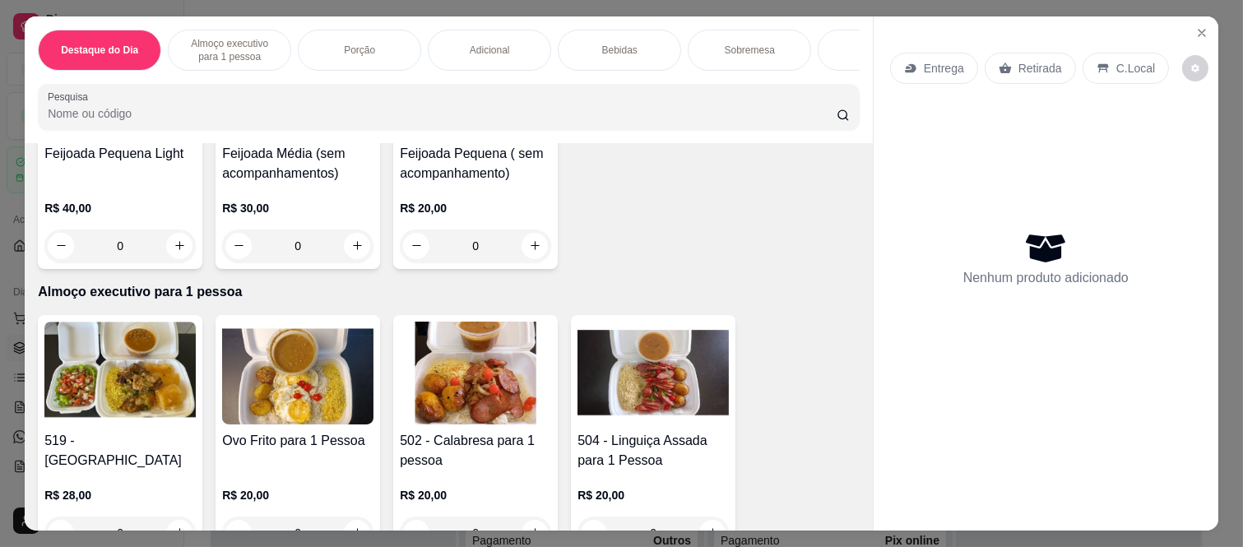
scroll to position [548, 0]
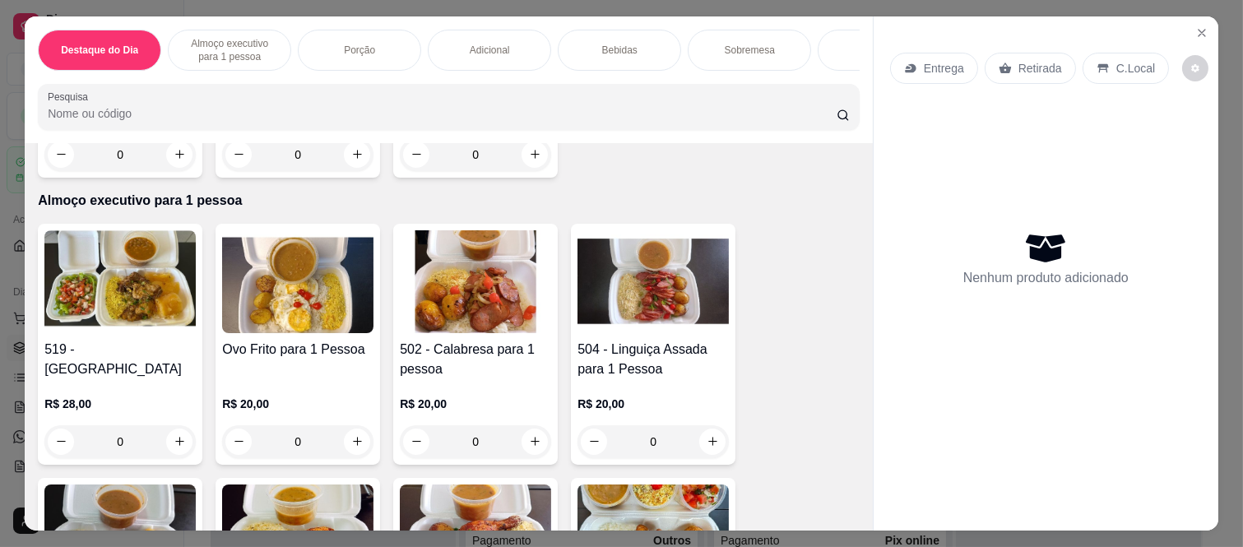
click at [716, 449] on div "0" at bounding box center [652, 441] width 151 height 33
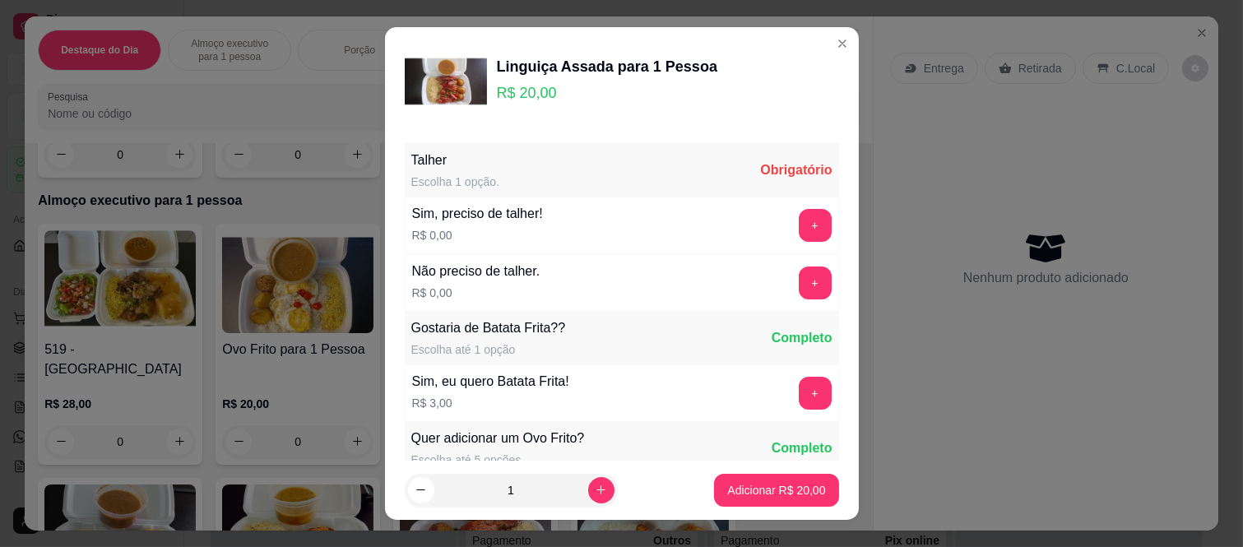
click at [799, 285] on button "+" at bounding box center [815, 282] width 33 height 33
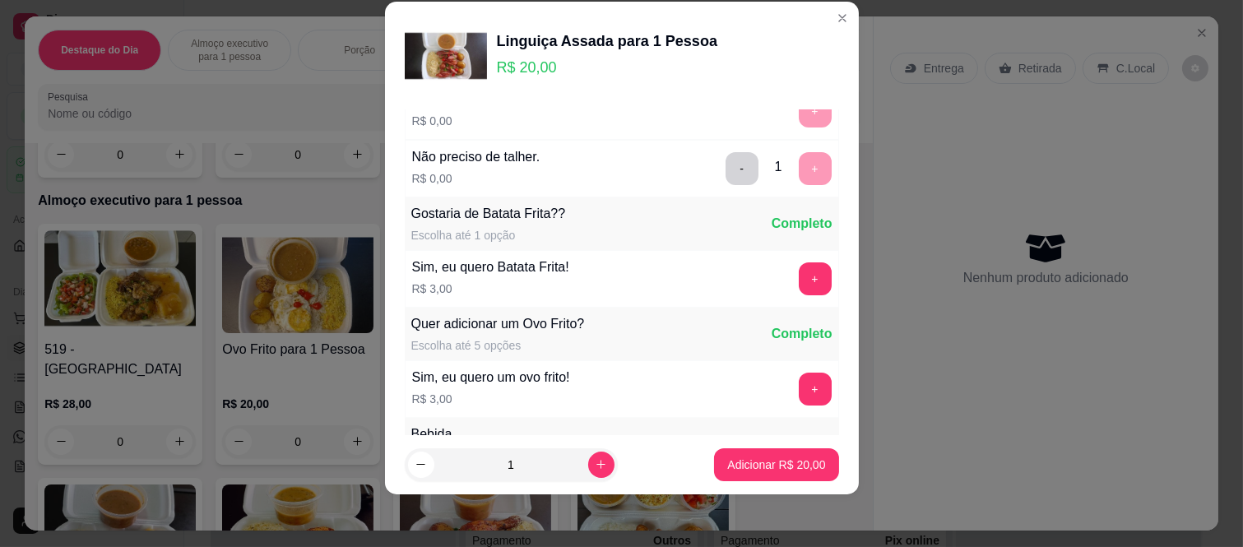
scroll to position [176, 0]
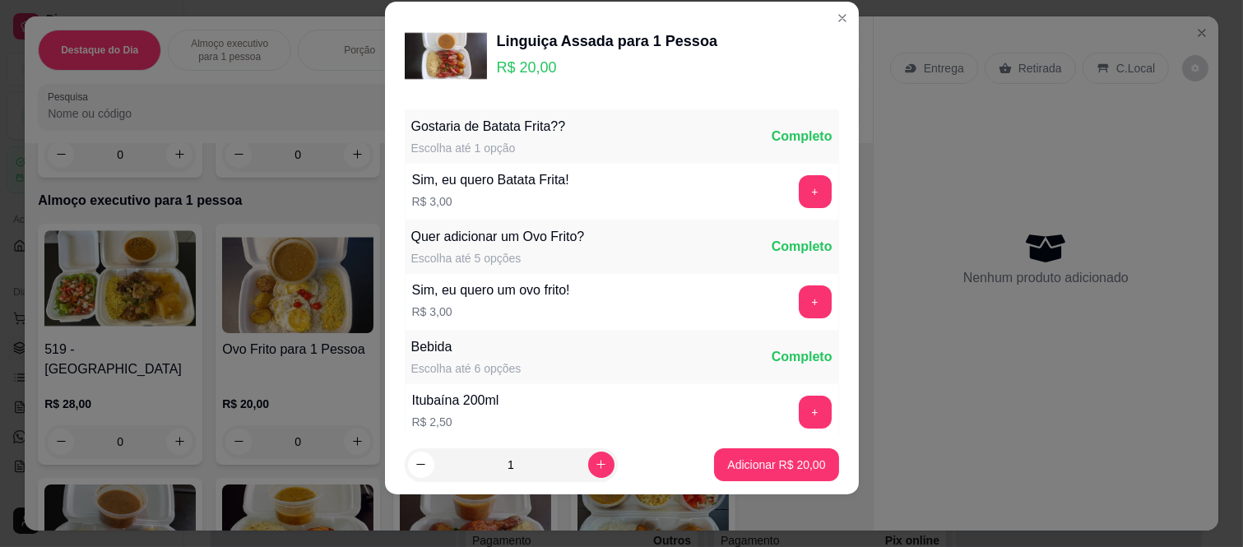
click at [783, 441] on footer "1 Adicionar R$ 20,00" at bounding box center [622, 464] width 474 height 59
click at [784, 453] on button "Adicionar R$ 20,00" at bounding box center [776, 464] width 124 height 33
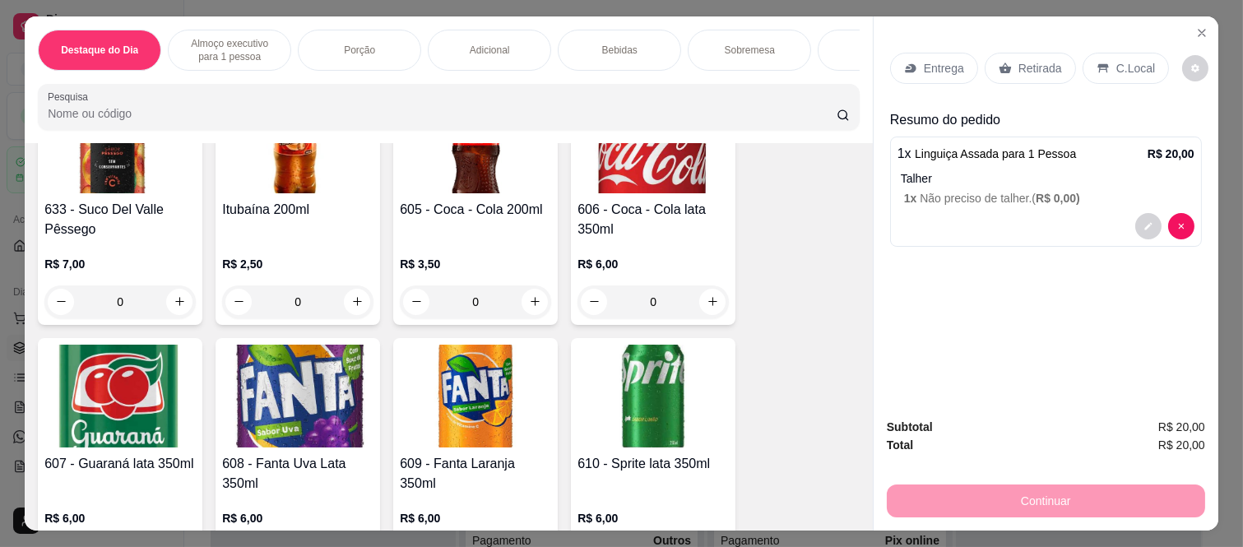
scroll to position [2741, 0]
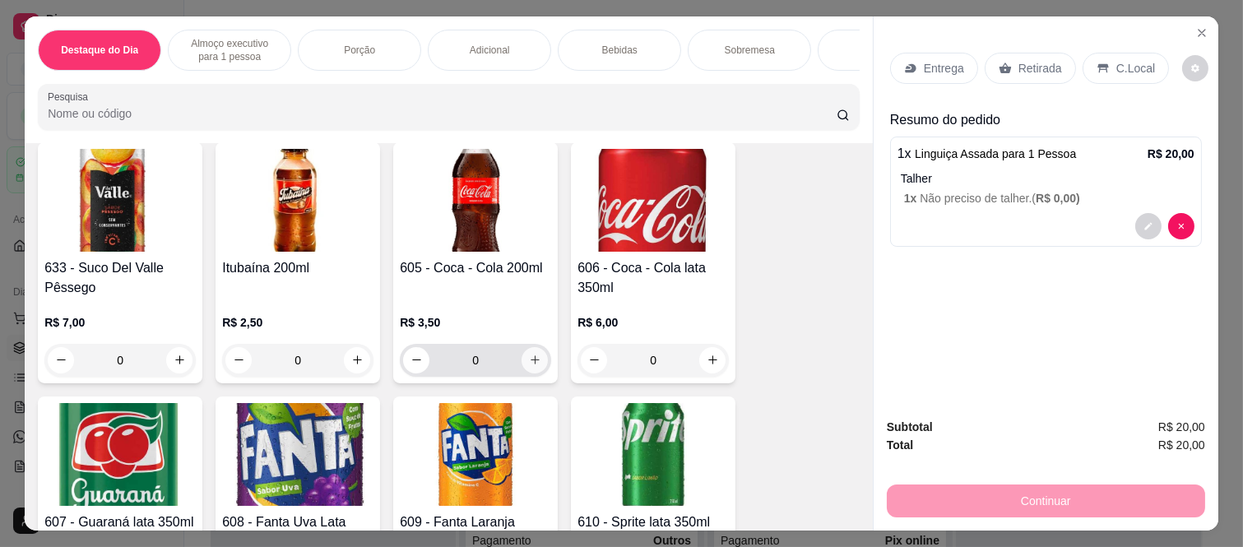
click at [535, 360] on button "increase-product-quantity" at bounding box center [534, 360] width 26 height 26
type input "1"
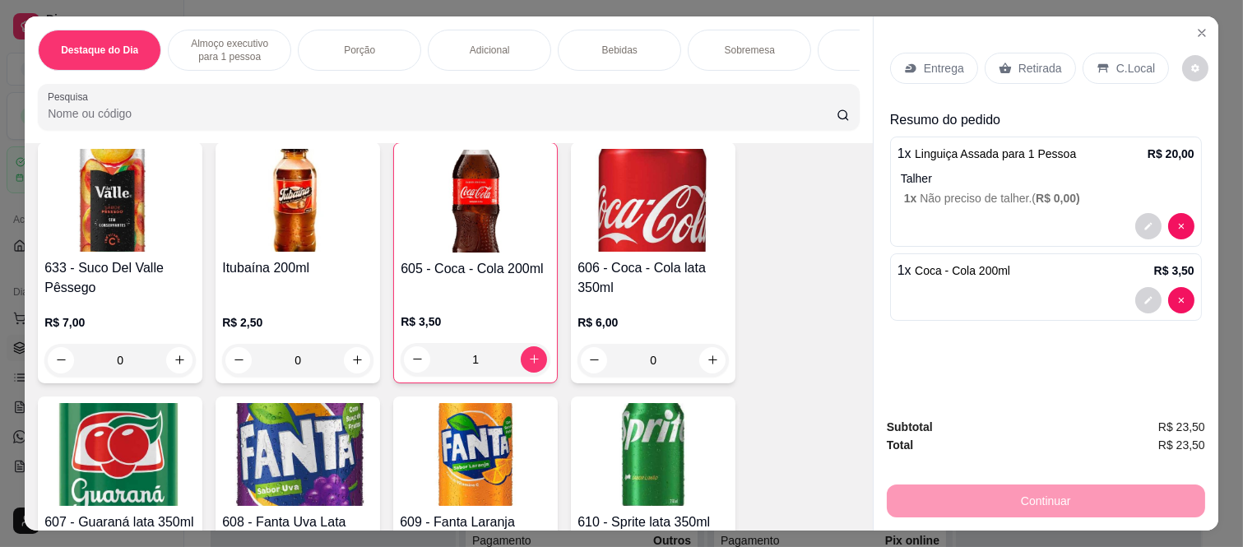
click at [1057, 53] on div "Retirada" at bounding box center [1029, 68] width 91 height 31
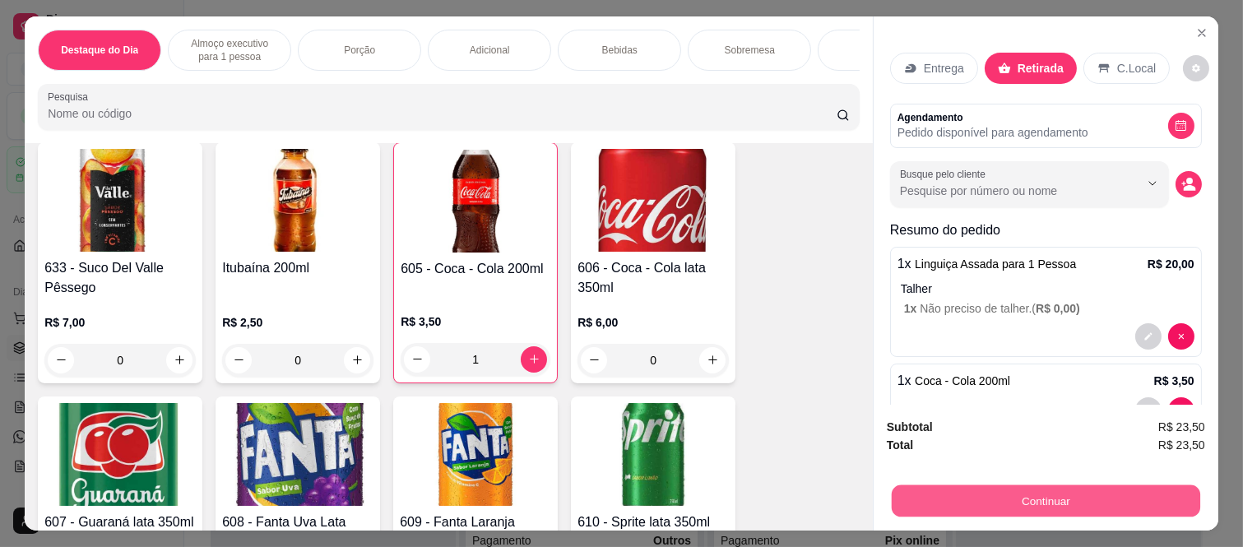
click at [1018, 488] on button "Continuar" at bounding box center [1046, 501] width 308 height 32
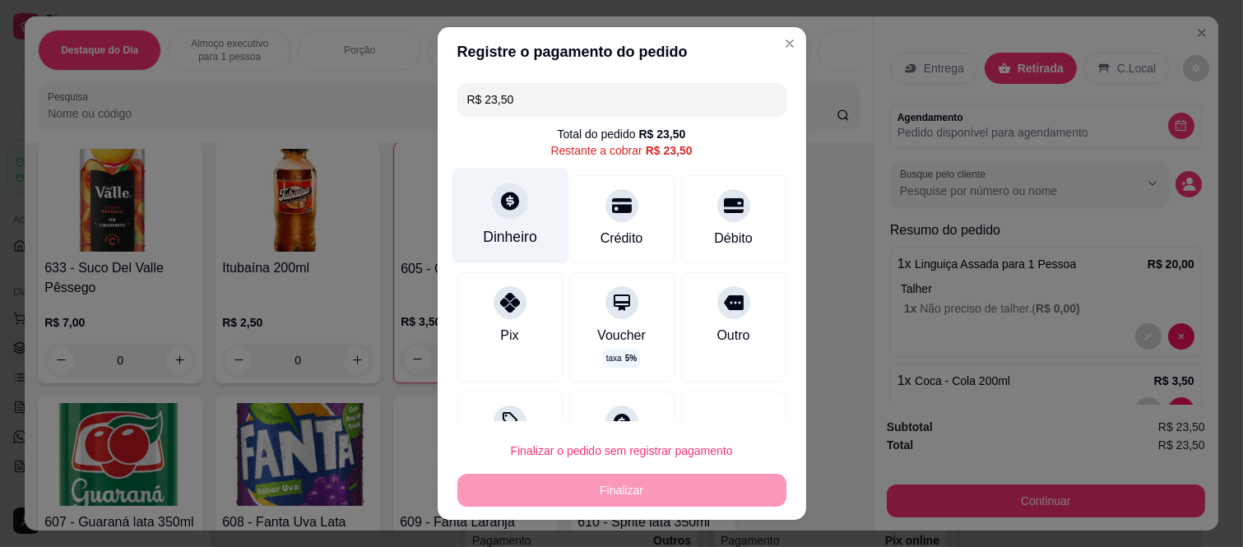
click at [495, 227] on div "Dinheiro" at bounding box center [510, 236] width 54 height 21
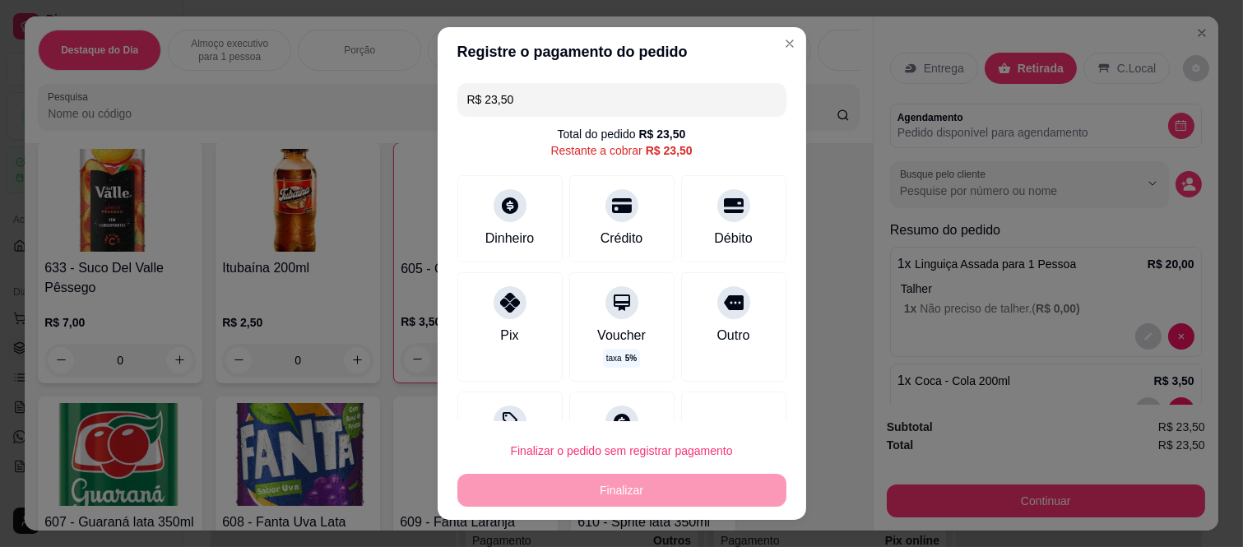
click at [574, 267] on input "0,00" at bounding box center [620, 257] width 329 height 33
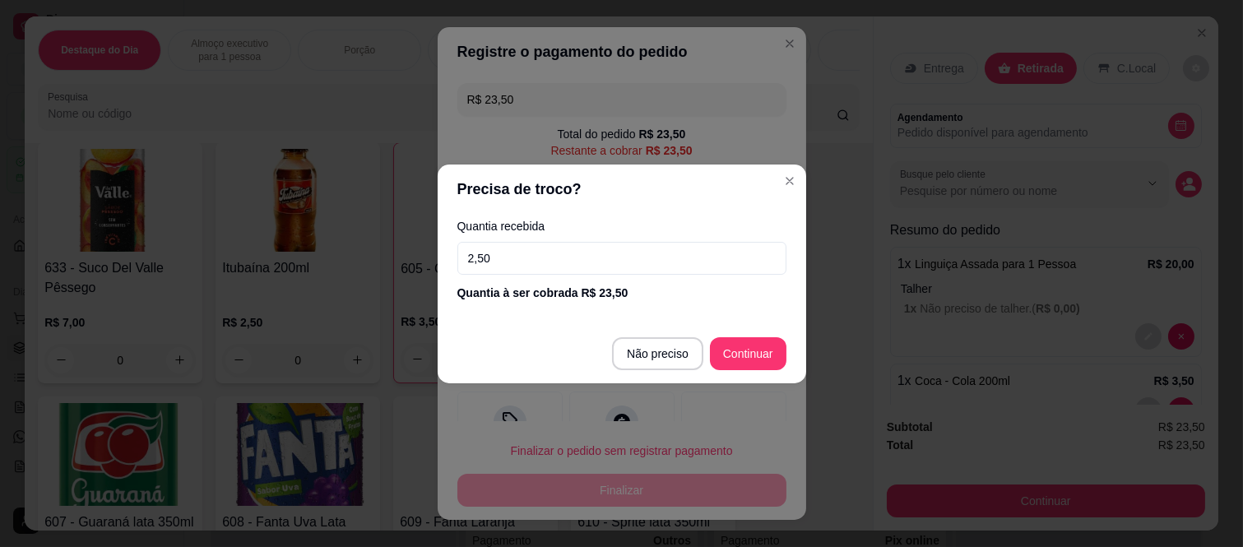
type input "25,00"
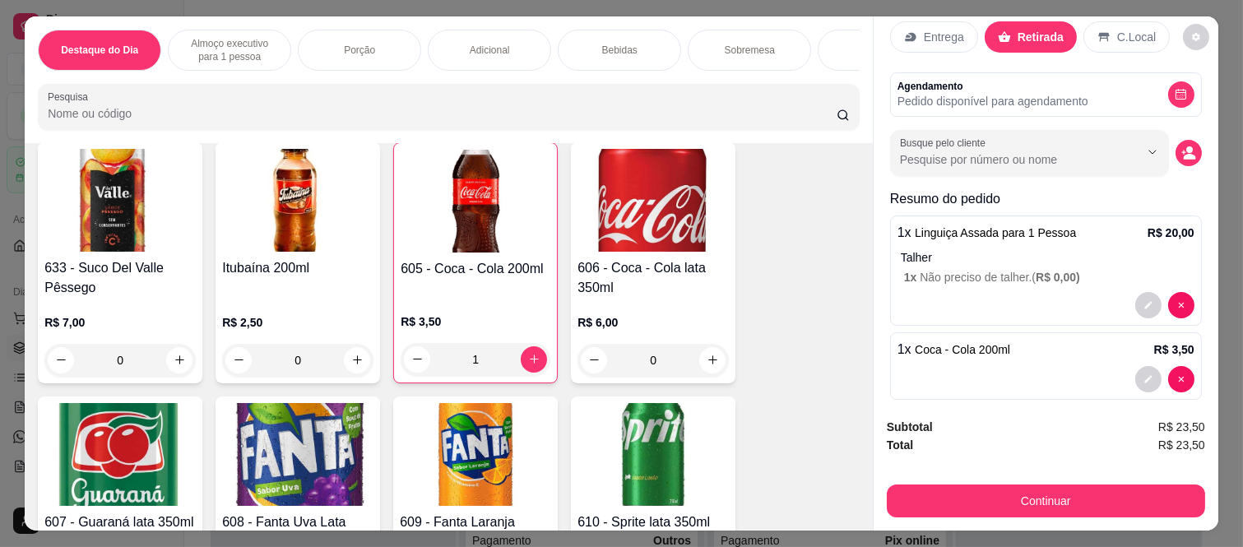
scroll to position [49, 0]
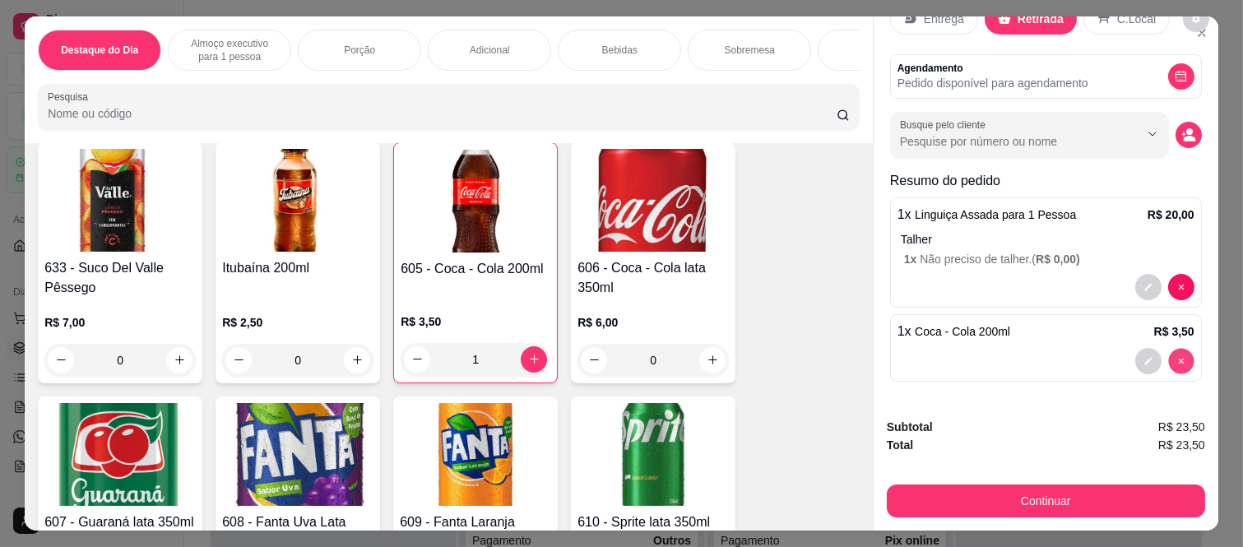
type input "0"
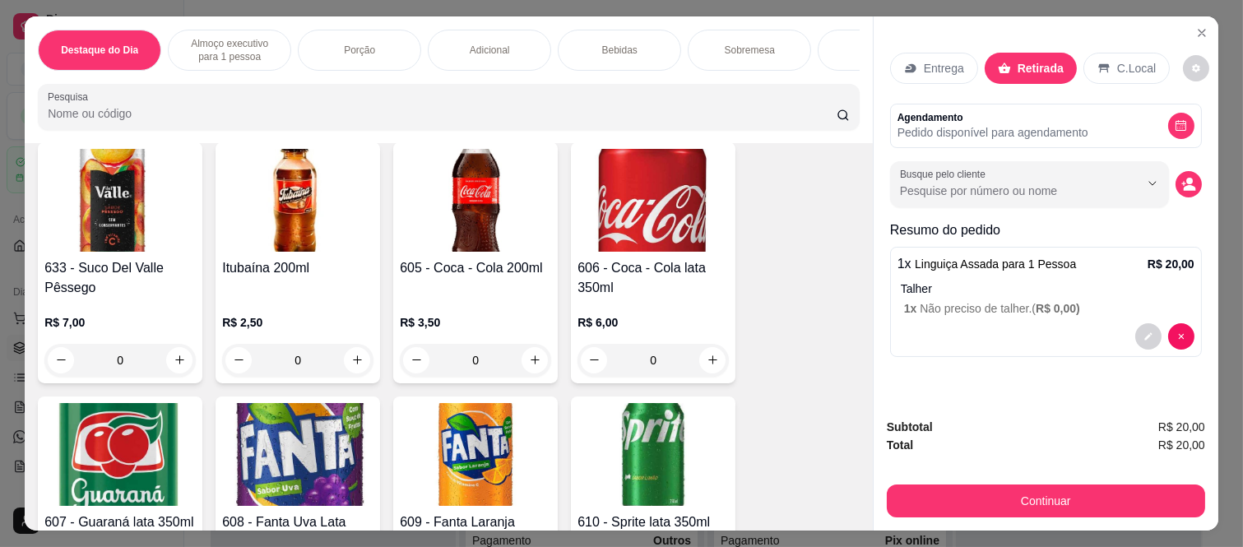
click at [1057, 490] on button "Continuar" at bounding box center [1046, 500] width 318 height 33
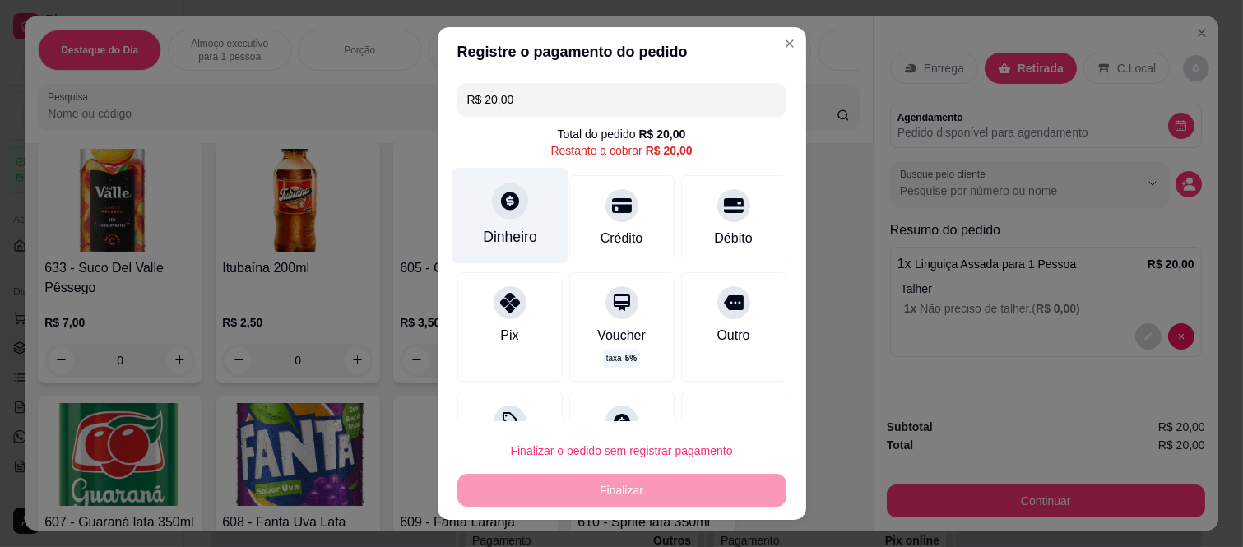
click at [511, 206] on div at bounding box center [510, 201] width 36 height 36
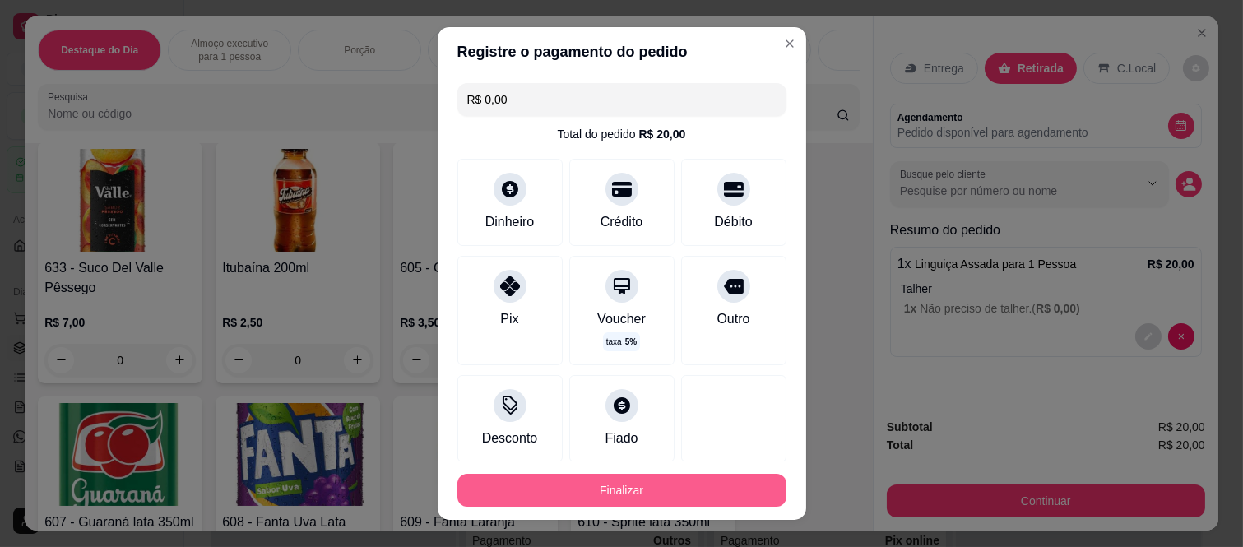
click at [648, 488] on button "Finalizar" at bounding box center [621, 490] width 329 height 33
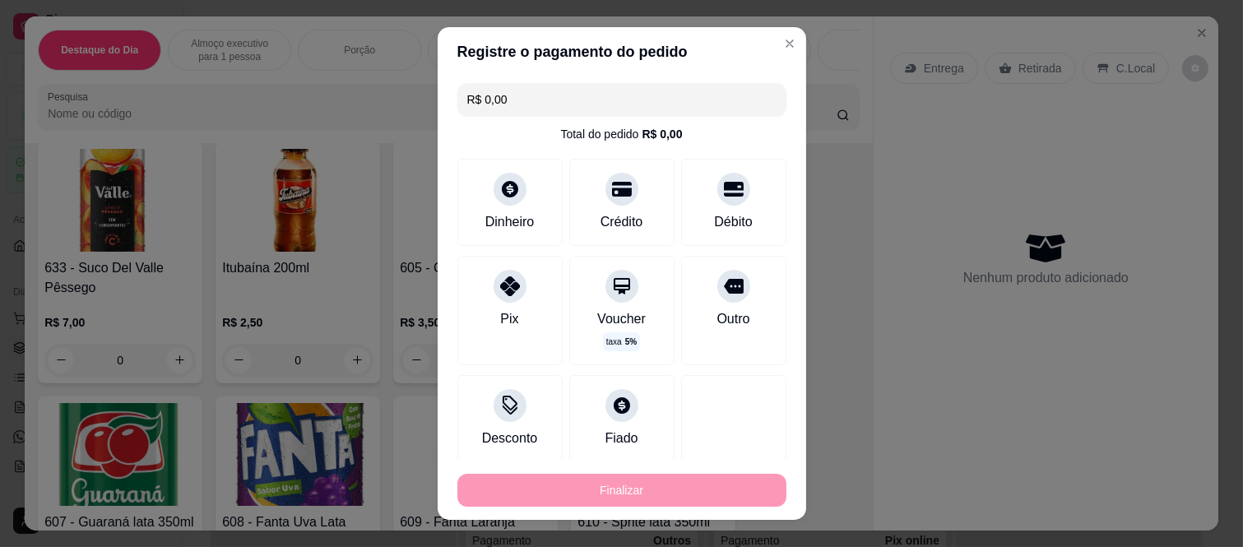
type input "-R$ 20,00"
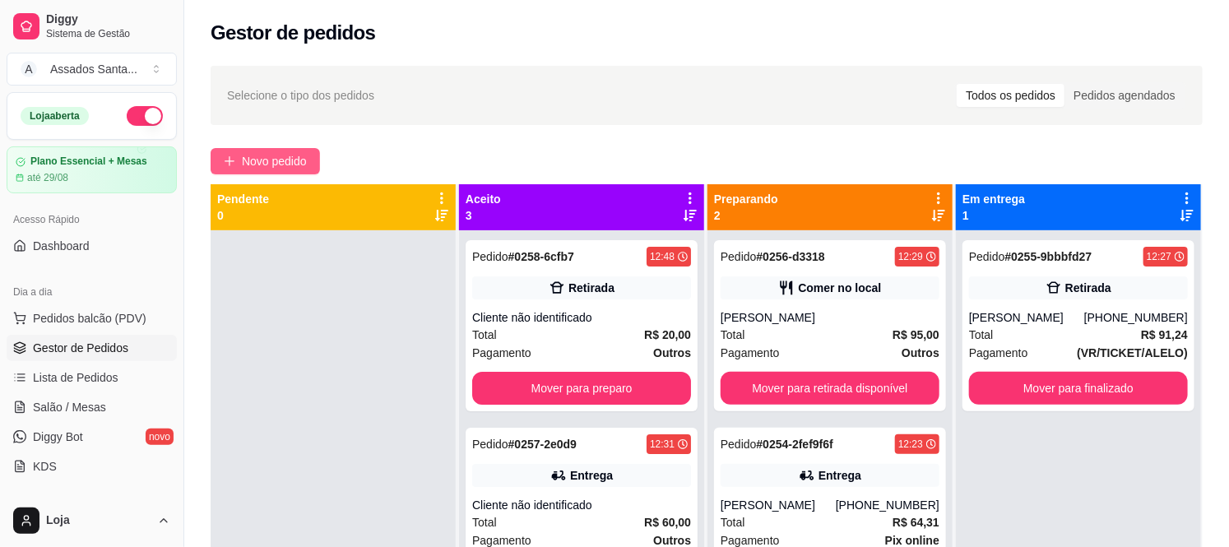
click at [292, 170] on button "Novo pedido" at bounding box center [265, 161] width 109 height 26
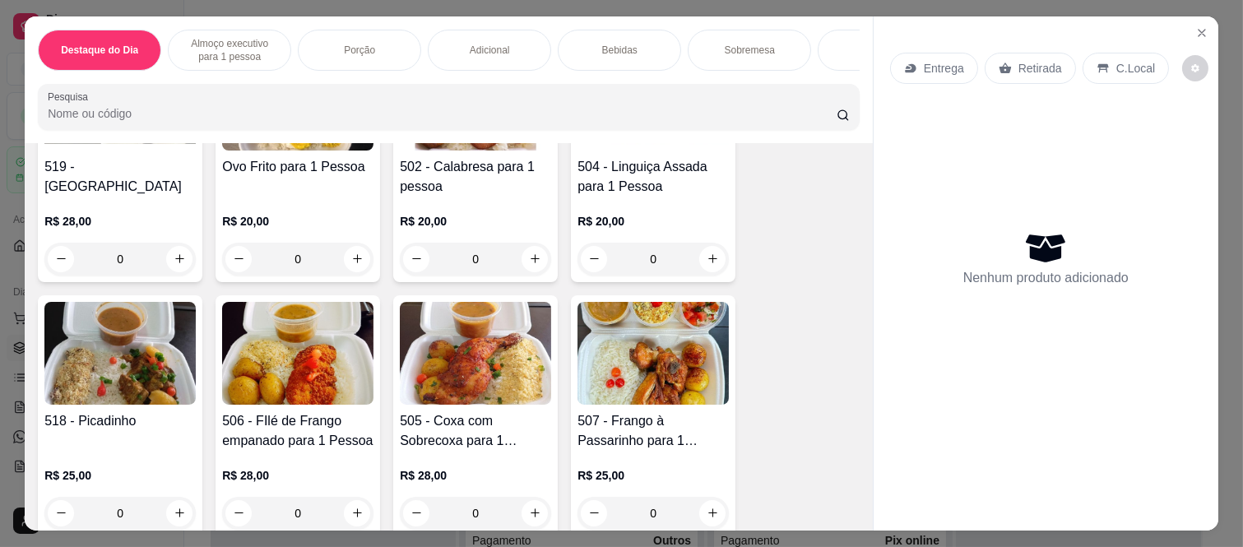
scroll to position [639, 0]
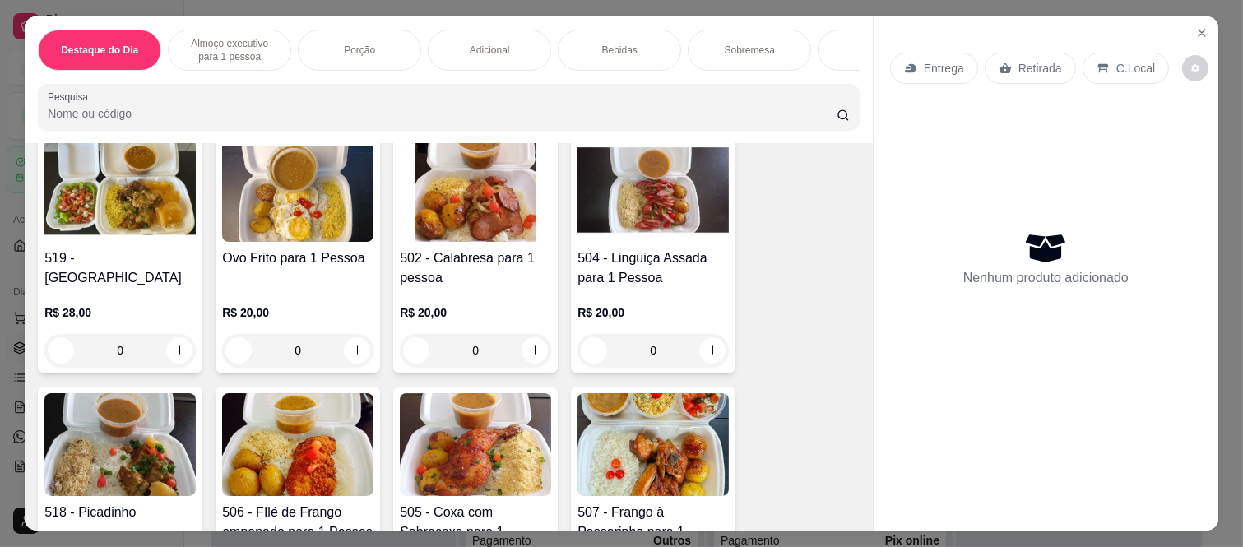
click at [711, 364] on div "0" at bounding box center [652, 350] width 151 height 33
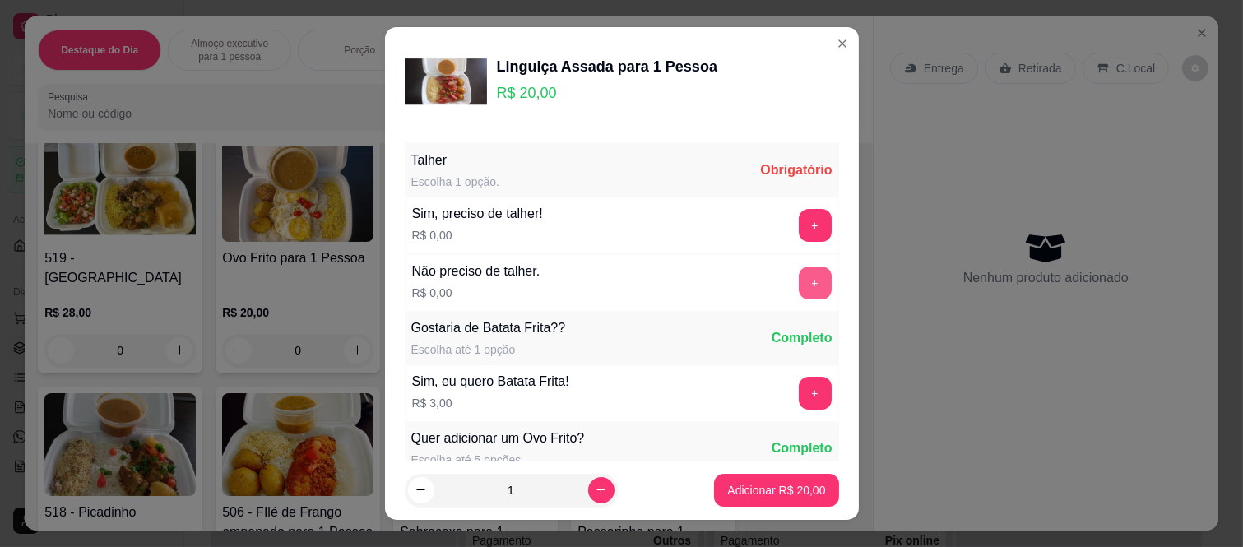
click at [799, 276] on button "+" at bounding box center [815, 282] width 33 height 33
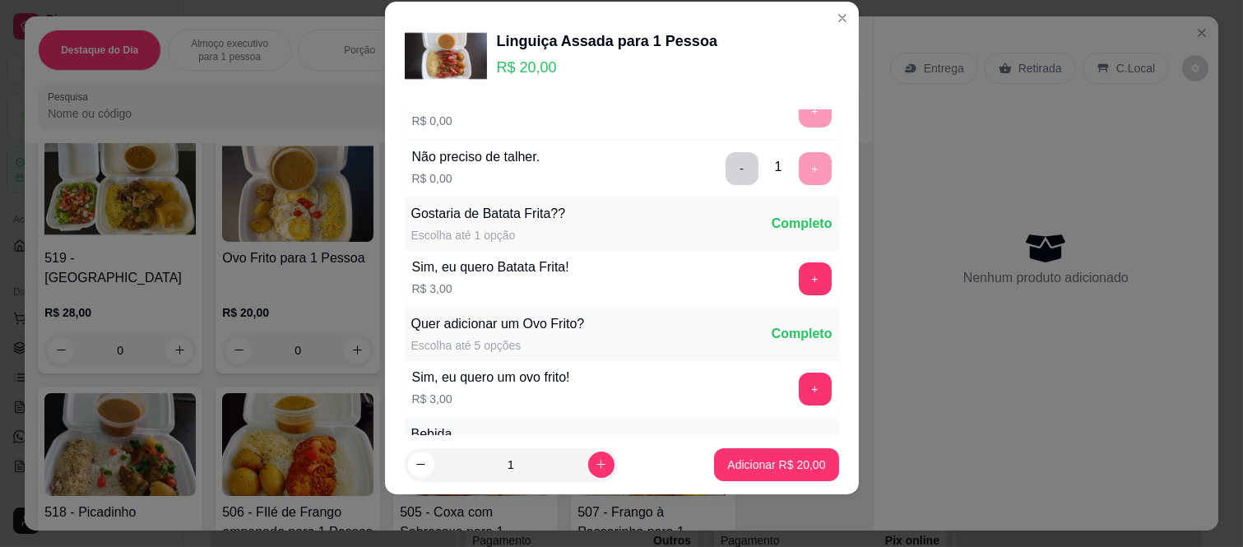
scroll to position [176, 0]
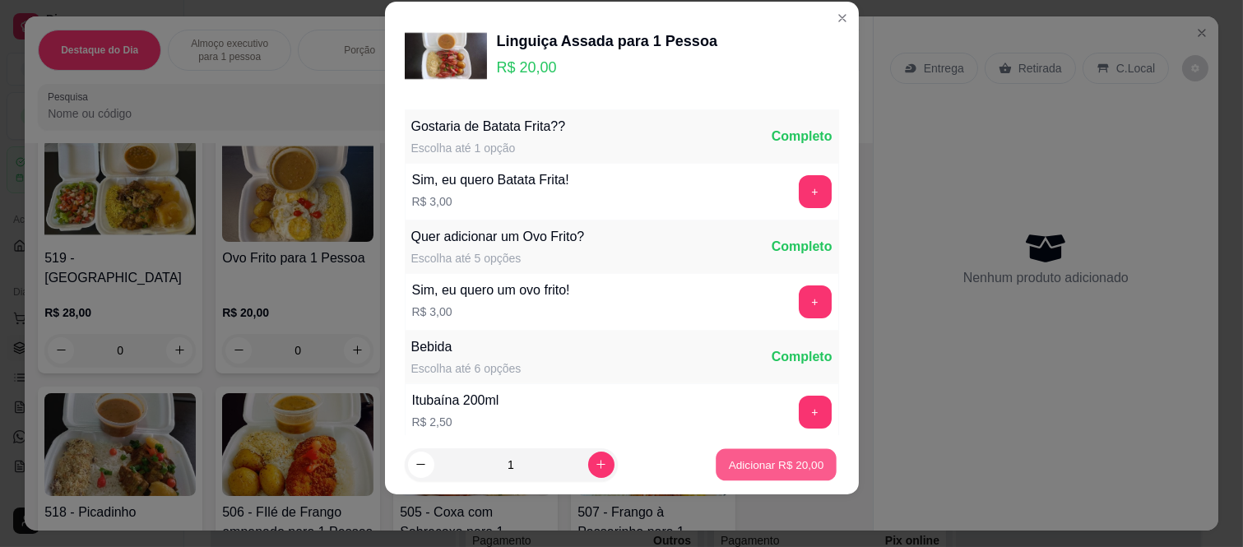
click at [759, 474] on button "Adicionar R$ 20,00" at bounding box center [776, 464] width 121 height 32
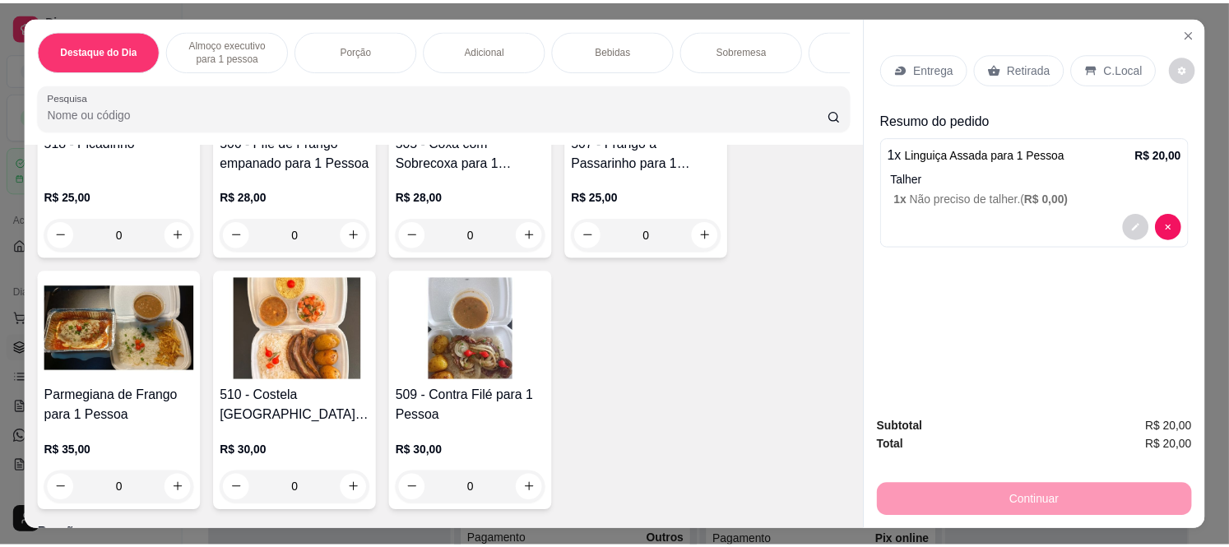
scroll to position [1096, 0]
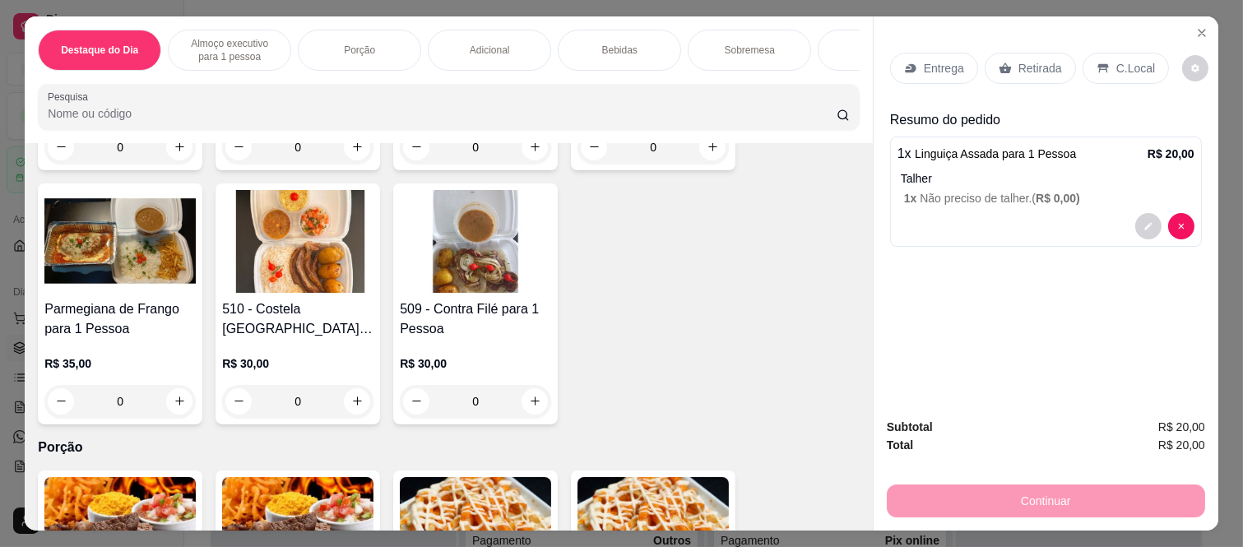
click at [1018, 68] on p "Retirada" at bounding box center [1040, 68] width 44 height 16
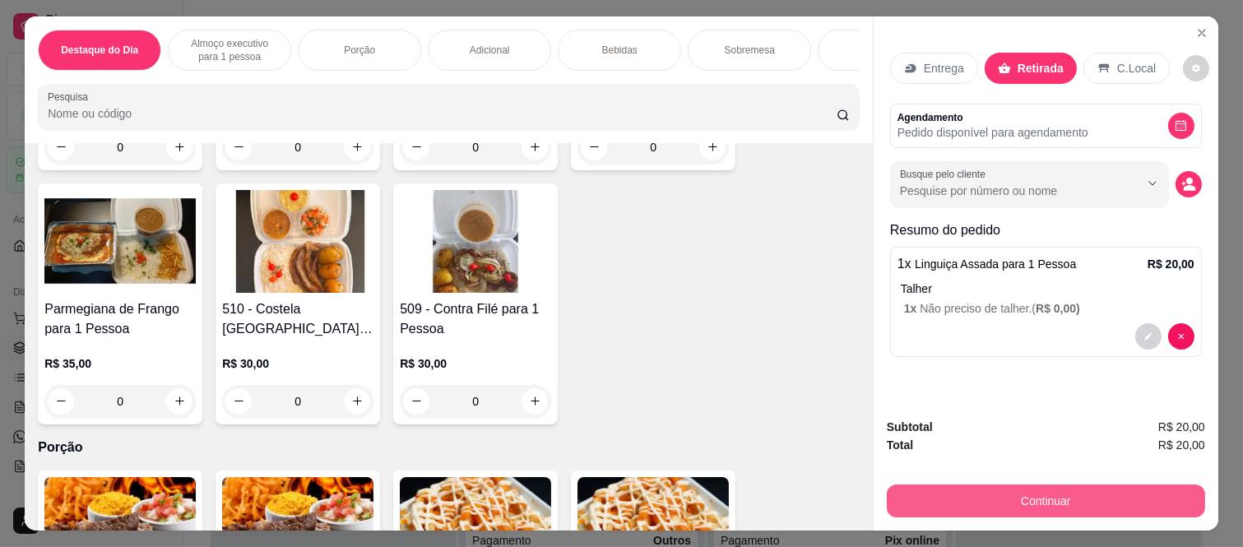
click at [938, 499] on button "Continuar" at bounding box center [1046, 500] width 318 height 33
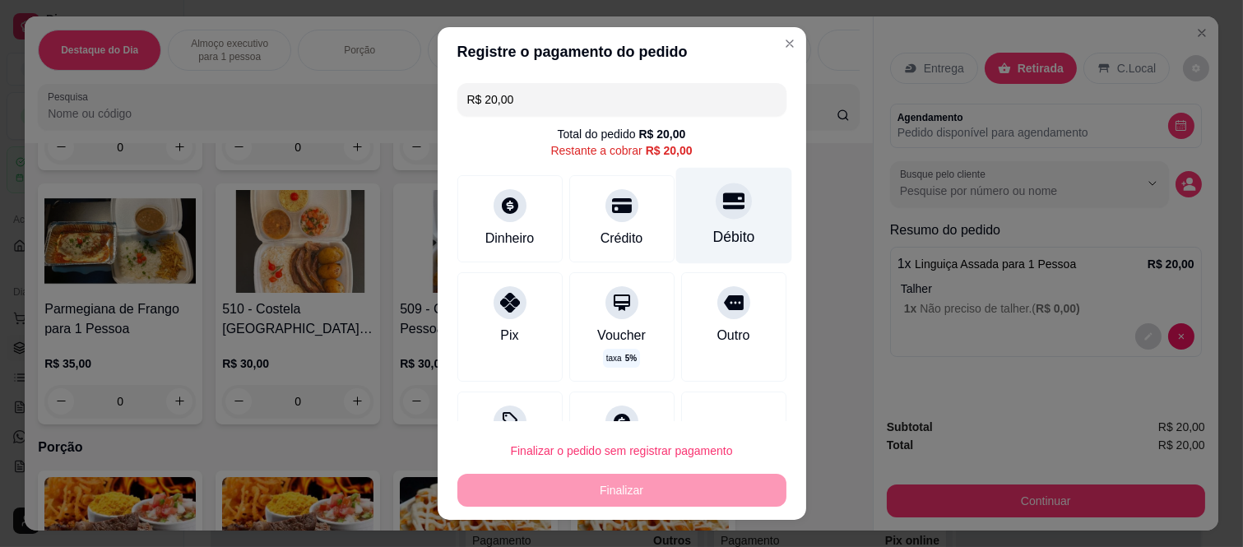
click at [700, 220] on div "Débito" at bounding box center [733, 216] width 116 height 96
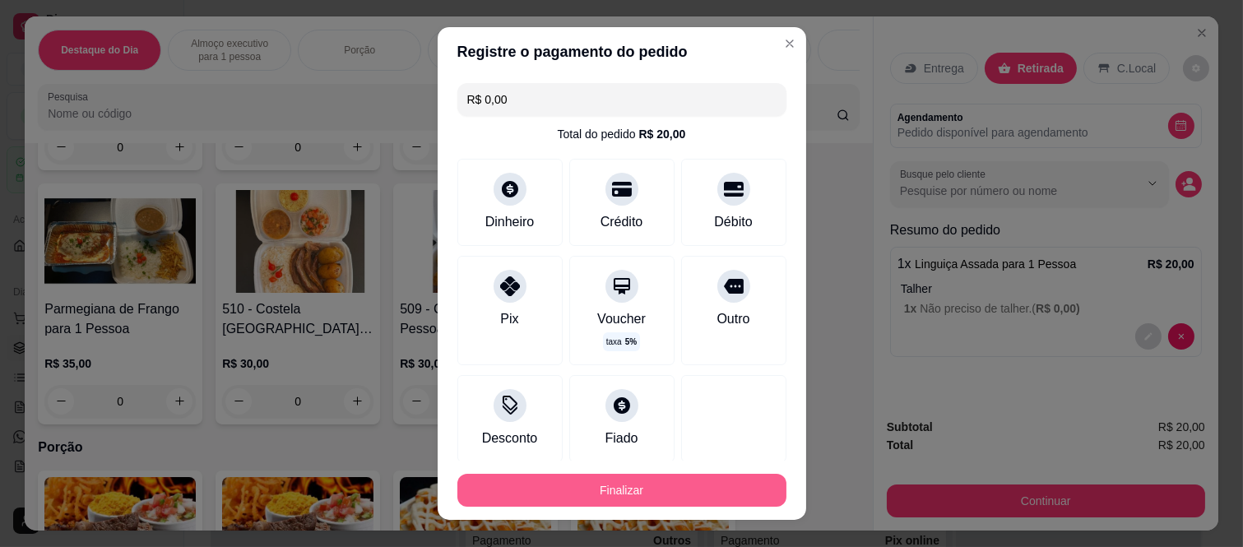
click at [613, 490] on button "Finalizar" at bounding box center [621, 490] width 329 height 33
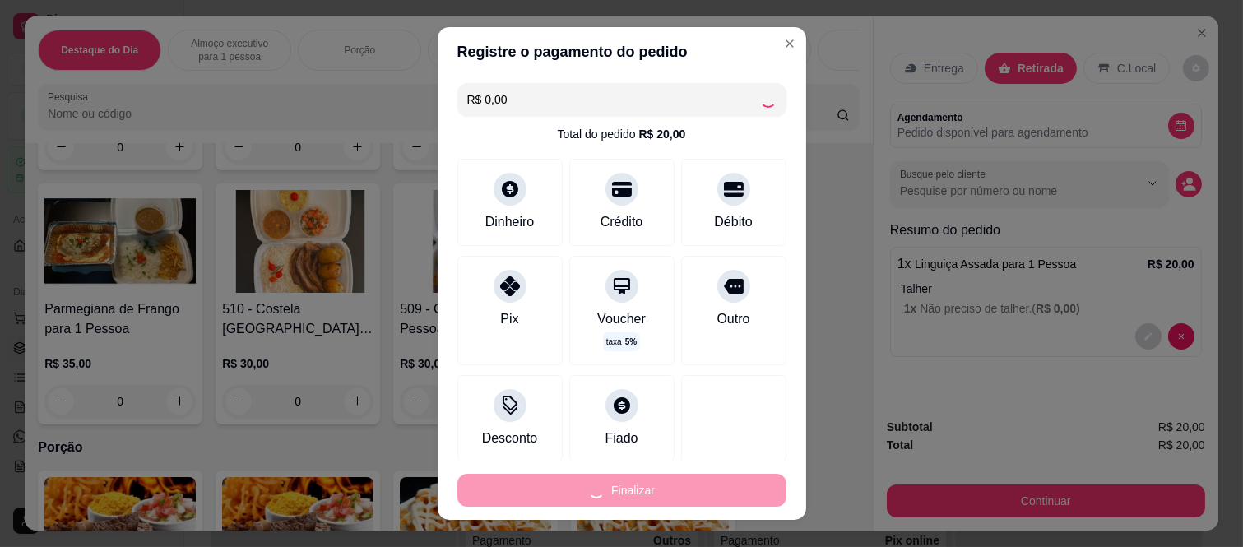
type input "-R$ 20,00"
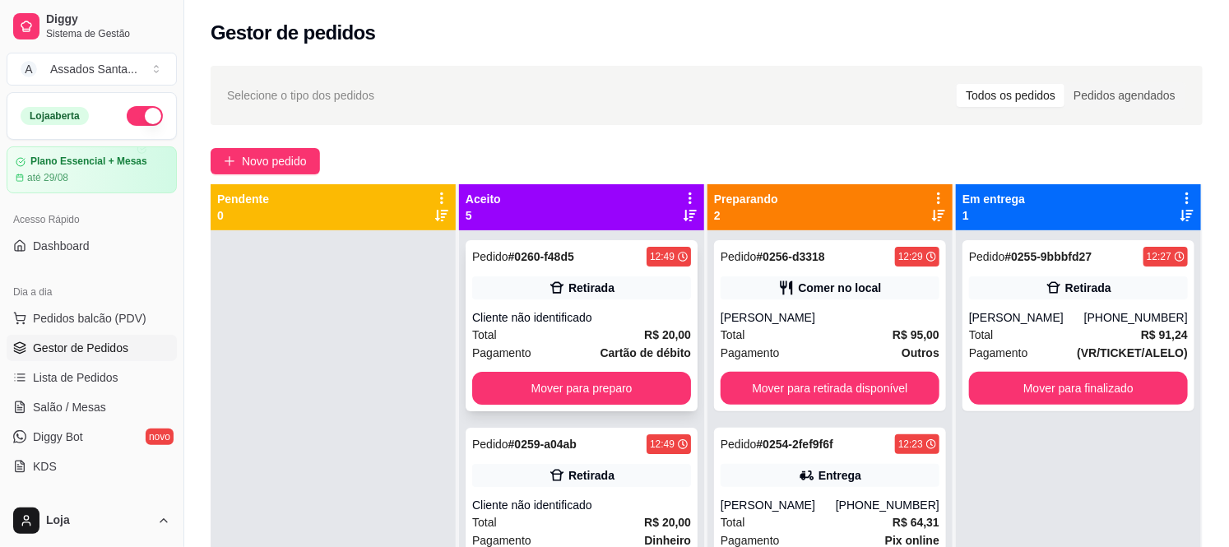
click at [600, 327] on div "Total R$ 20,00" at bounding box center [581, 335] width 219 height 18
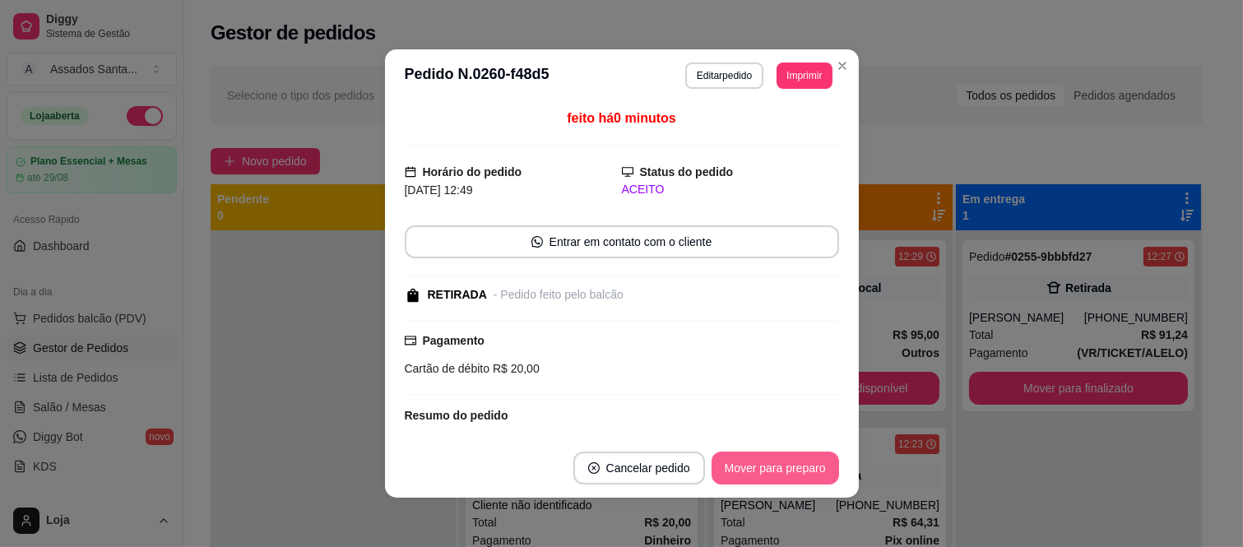
click at [757, 469] on button "Mover para preparo" at bounding box center [774, 468] width 127 height 33
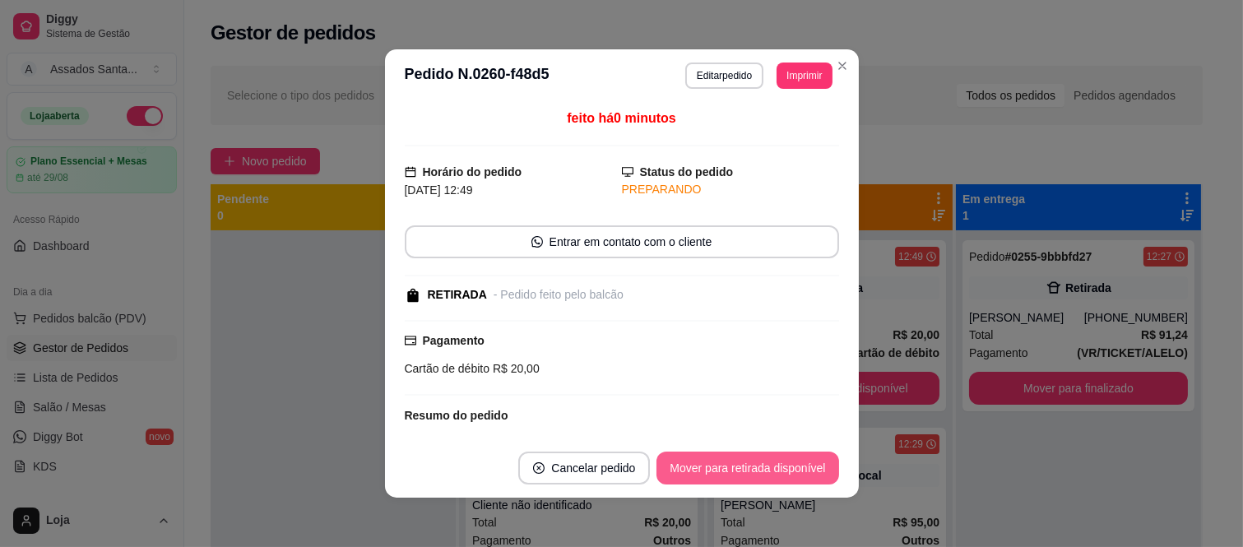
click at [757, 469] on button "Mover para retirada disponível" at bounding box center [747, 468] width 182 height 33
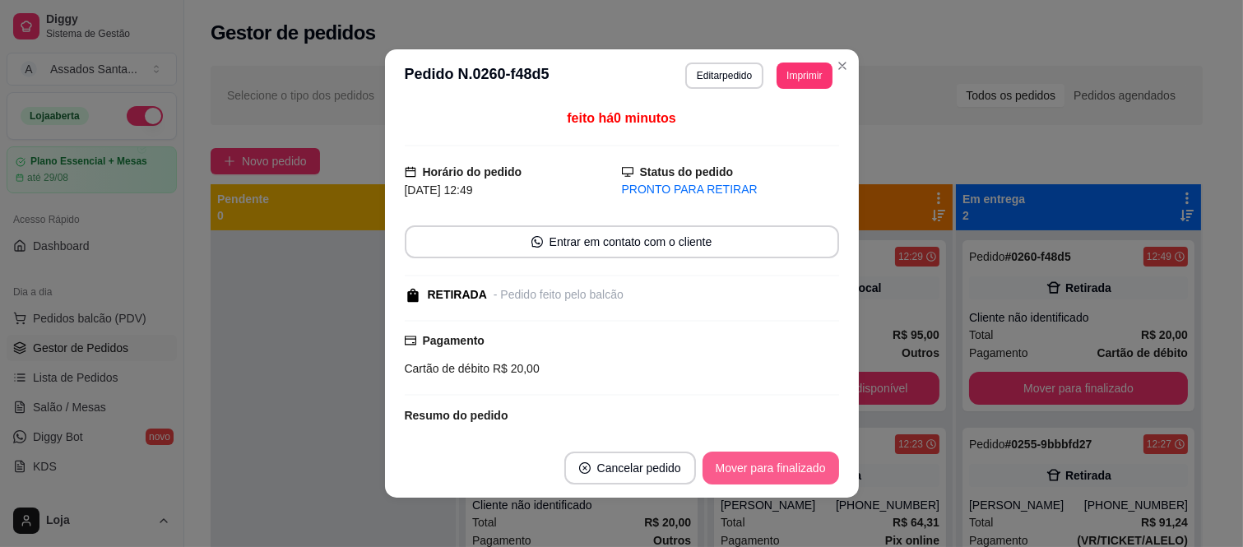
click at [757, 469] on button "Mover para finalizado" at bounding box center [770, 468] width 137 height 33
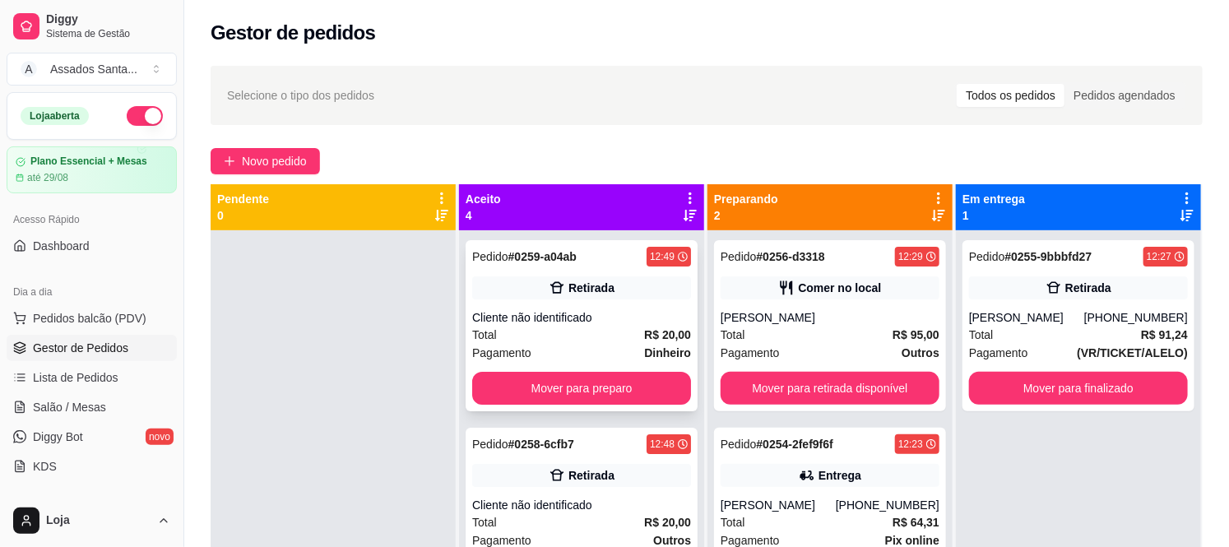
click at [561, 317] on div "Cliente não identificado" at bounding box center [581, 317] width 219 height 16
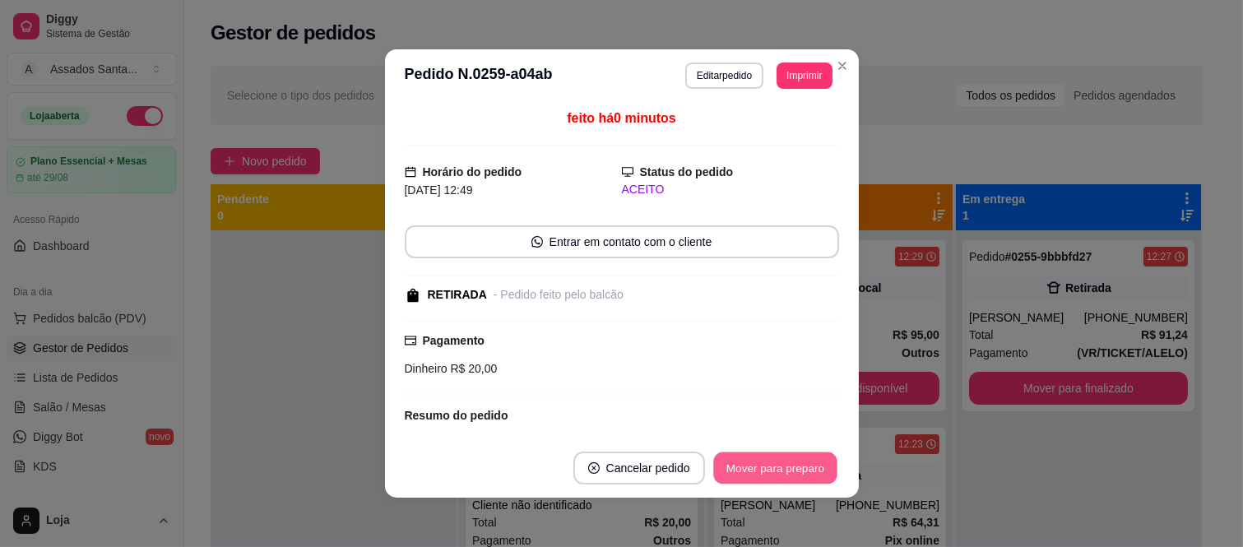
click at [762, 469] on button "Mover para preparo" at bounding box center [774, 468] width 123 height 32
click at [766, 469] on div "Mover para preparo" at bounding box center [763, 468] width 151 height 33
click at [746, 466] on button "Mover para retirada disponível" at bounding box center [748, 468] width 176 height 32
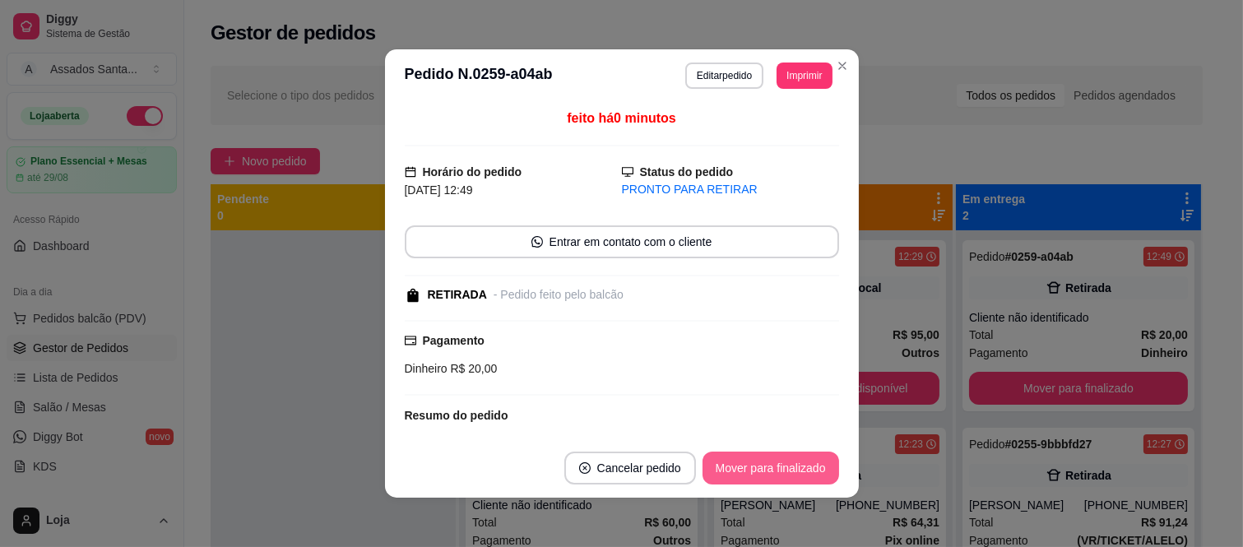
click at [753, 466] on button "Mover para finalizado" at bounding box center [770, 468] width 137 height 33
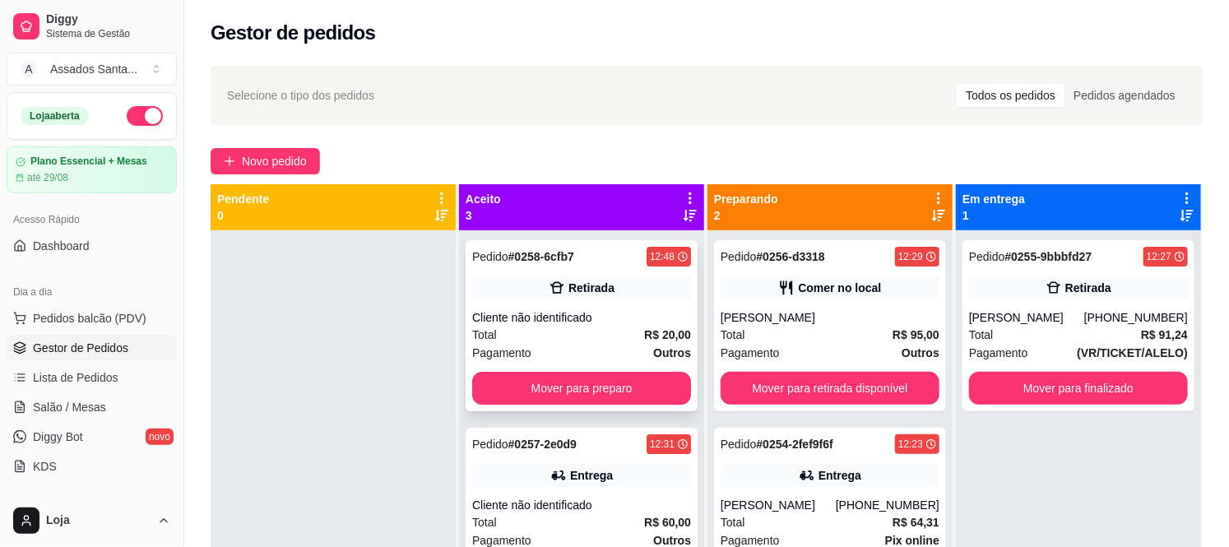
click at [553, 311] on div "Cliente não identificado" at bounding box center [581, 317] width 219 height 16
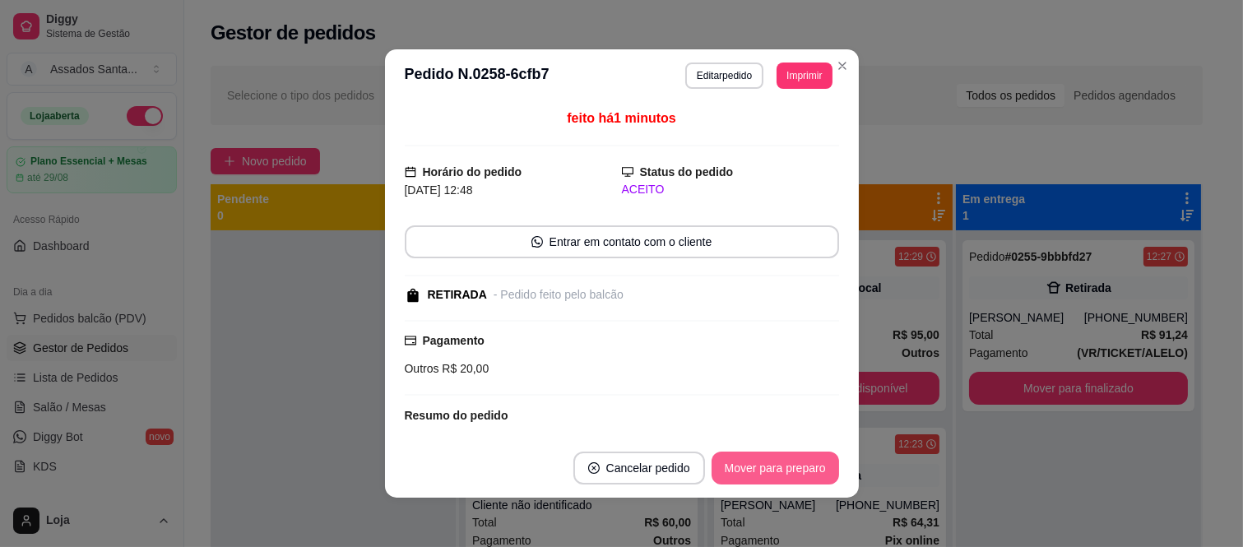
click at [763, 462] on button "Mover para preparo" at bounding box center [774, 468] width 127 height 33
click at [750, 467] on button "Mover para retirada disponível" at bounding box center [748, 468] width 176 height 32
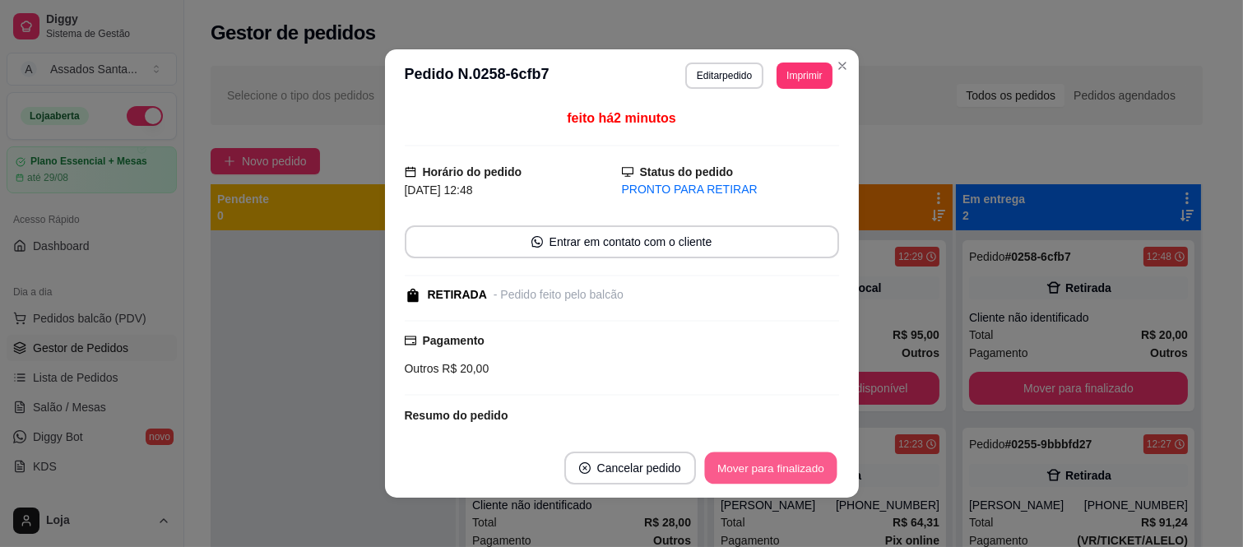
click at [750, 467] on button "Mover para finalizado" at bounding box center [770, 468] width 132 height 32
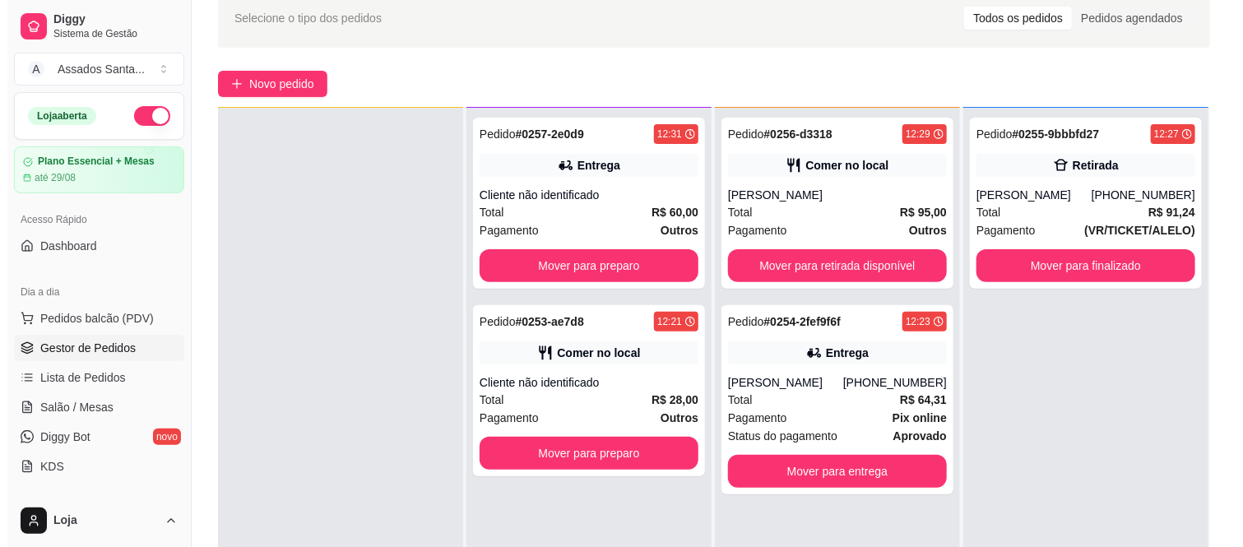
scroll to position [183, 0]
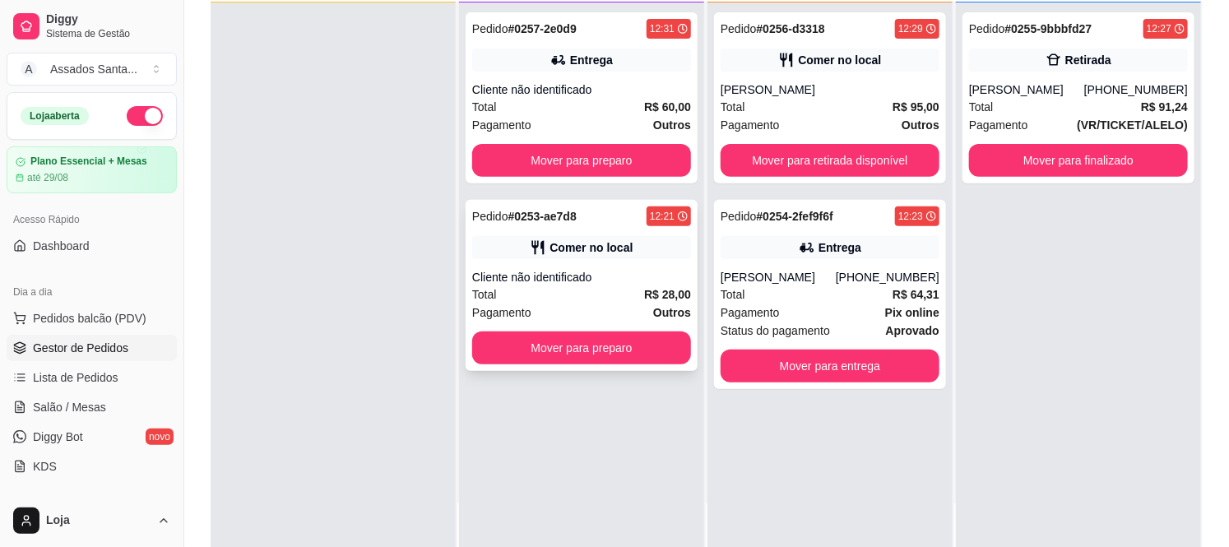
click at [572, 269] on div "Cliente não identificado" at bounding box center [581, 277] width 219 height 16
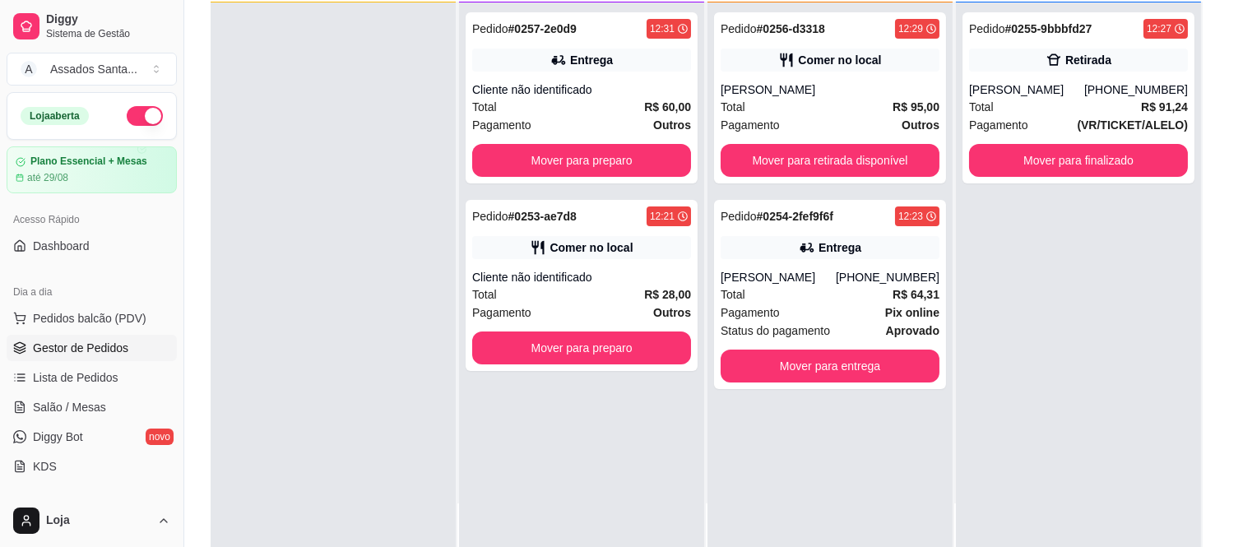
scroll to position [151, 0]
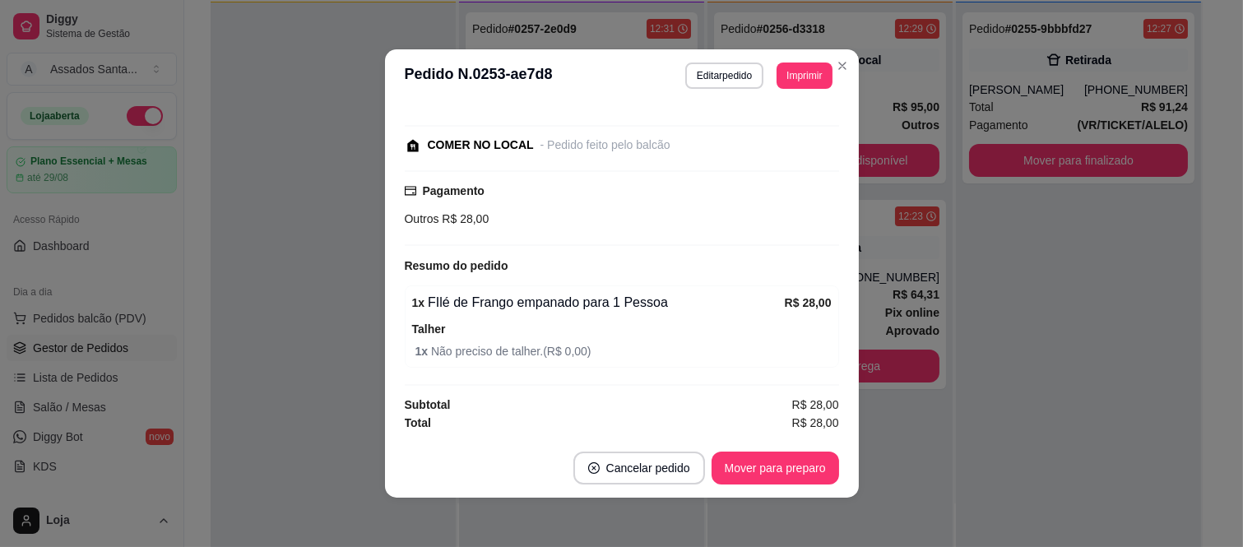
click at [709, 72] on button "Editar pedido" at bounding box center [724, 76] width 78 height 26
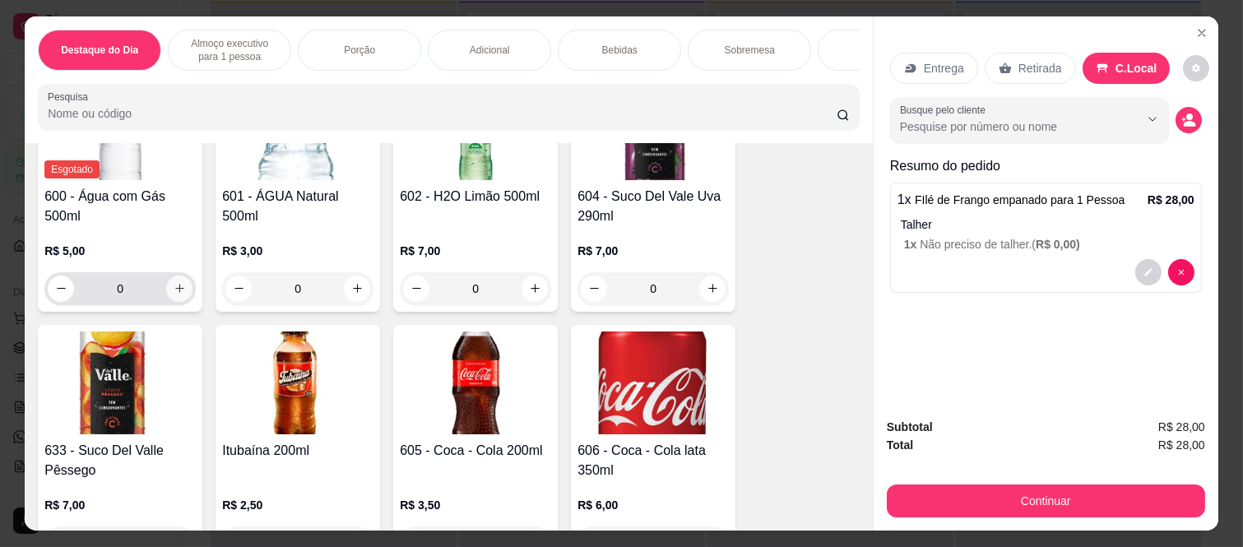
click at [160, 302] on div "0" at bounding box center [120, 288] width 145 height 33
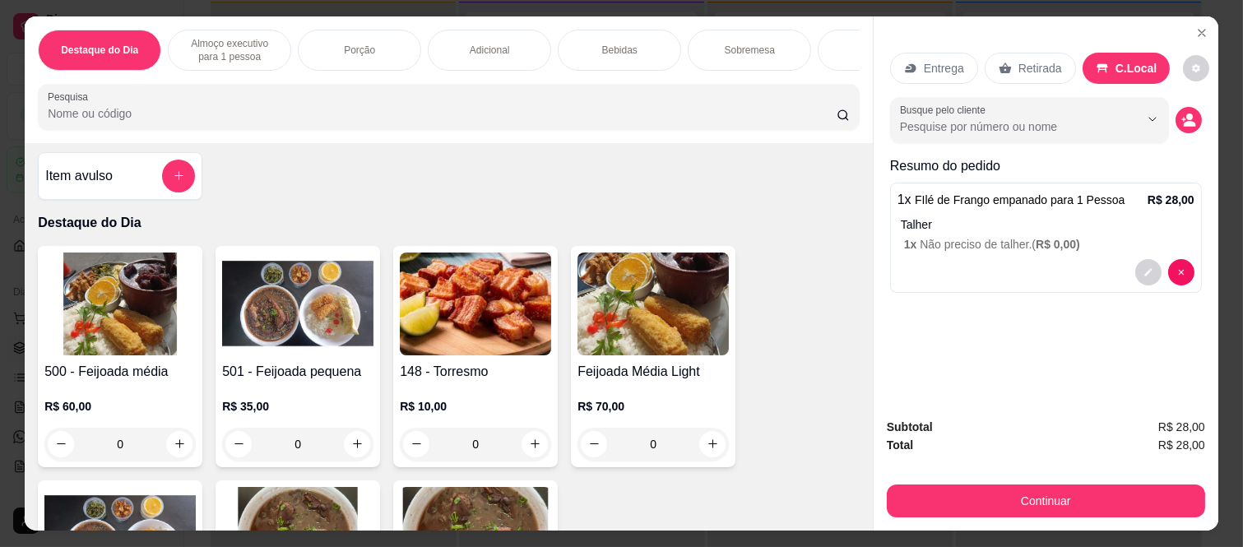
scroll to position [0, 0]
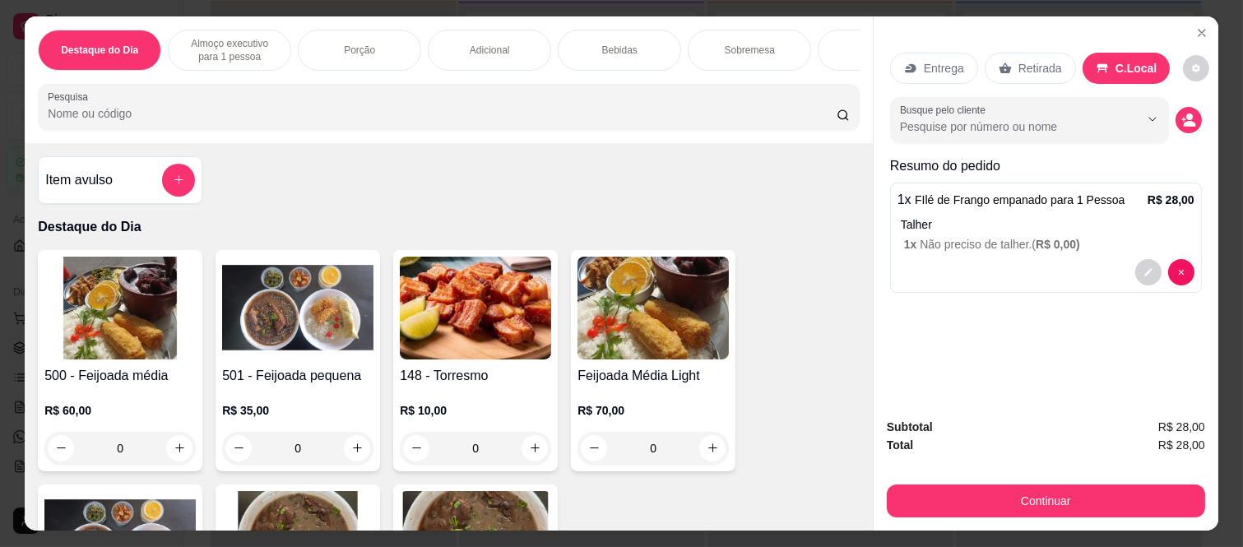
click at [136, 184] on div "Item avulso" at bounding box center [120, 180] width 150 height 33
click at [548, 199] on label "Nome do produto" at bounding box center [506, 199] width 81 height 14
click at [549, 207] on input "Nome do produto" at bounding box center [620, 215] width 309 height 16
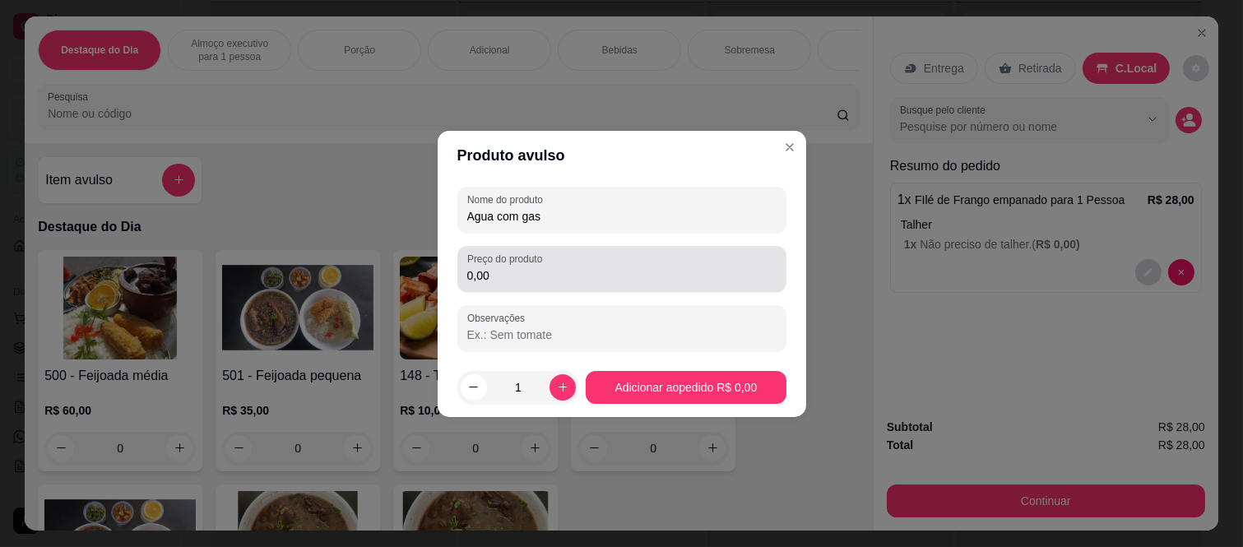
type input "Agua com gas"
click at [489, 282] on input "0,00" at bounding box center [621, 275] width 309 height 16
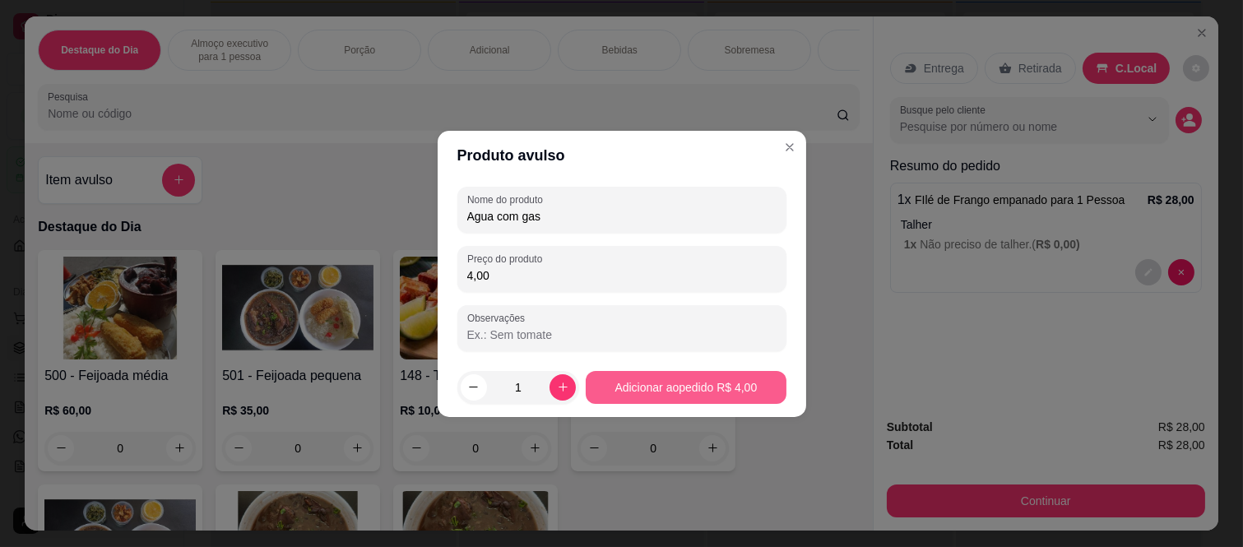
type input "4,00"
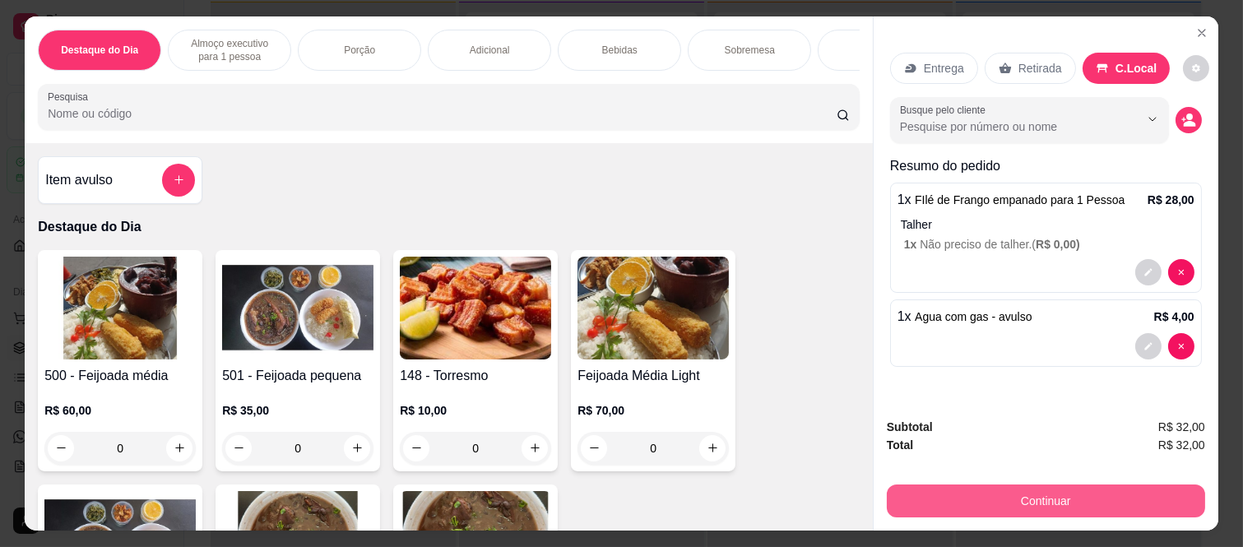
click at [1076, 488] on button "Continuar" at bounding box center [1046, 500] width 318 height 33
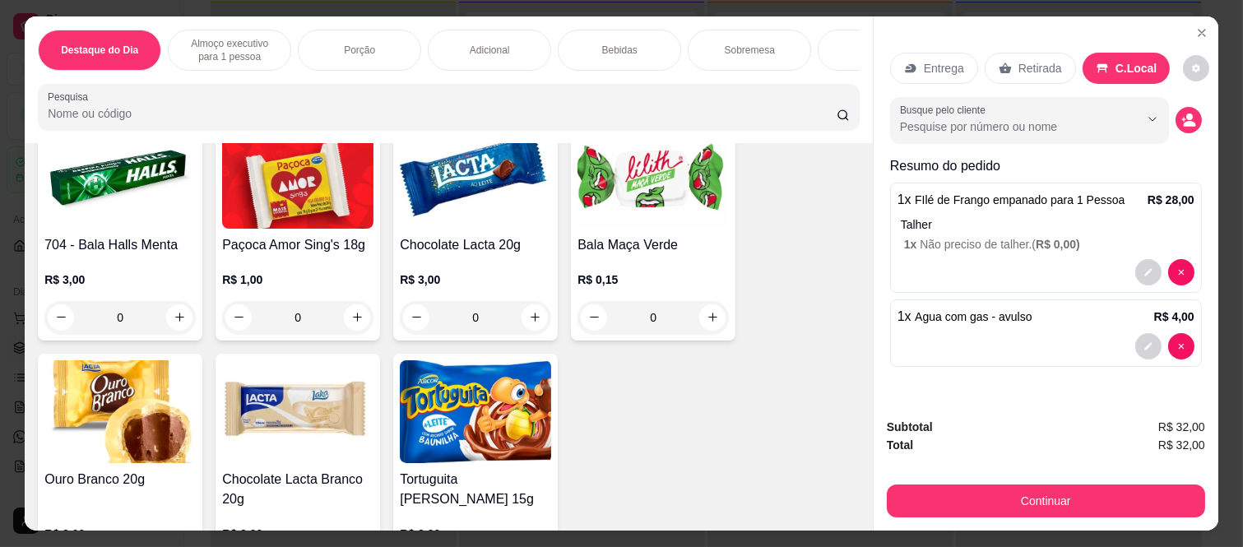
scroll to position [4150, 0]
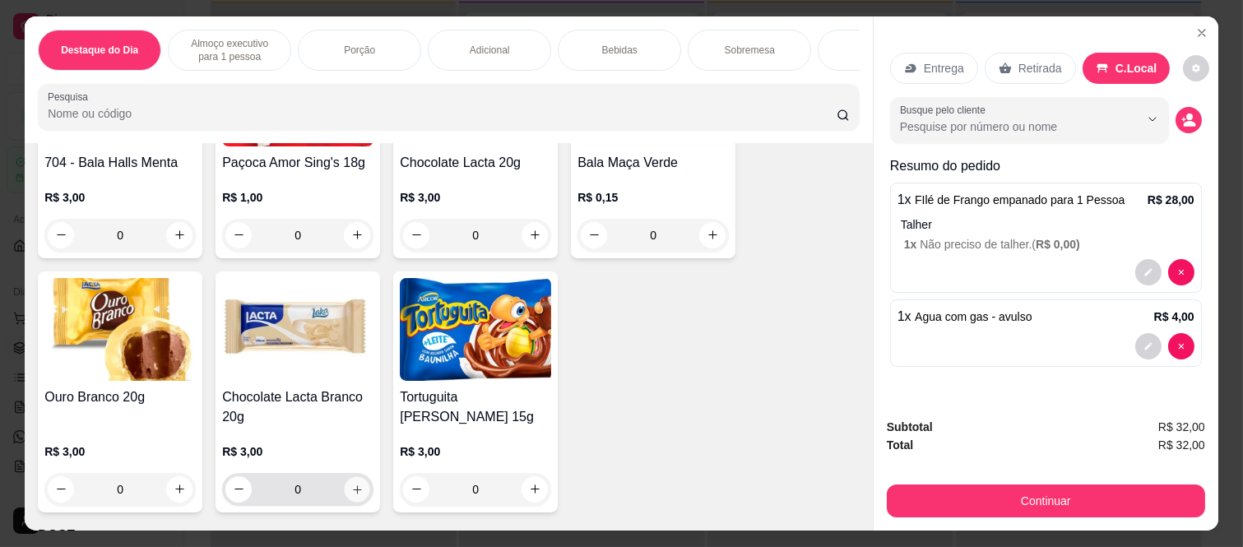
click at [351, 493] on icon "increase-product-quantity" at bounding box center [357, 490] width 12 height 12
type input "1"
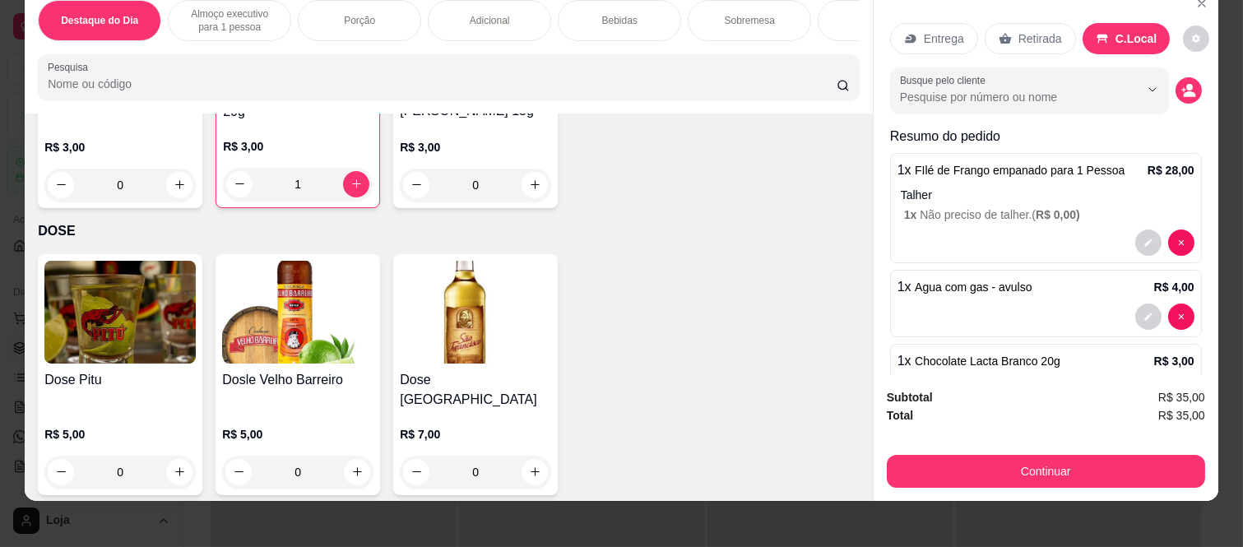
scroll to position [43, 0]
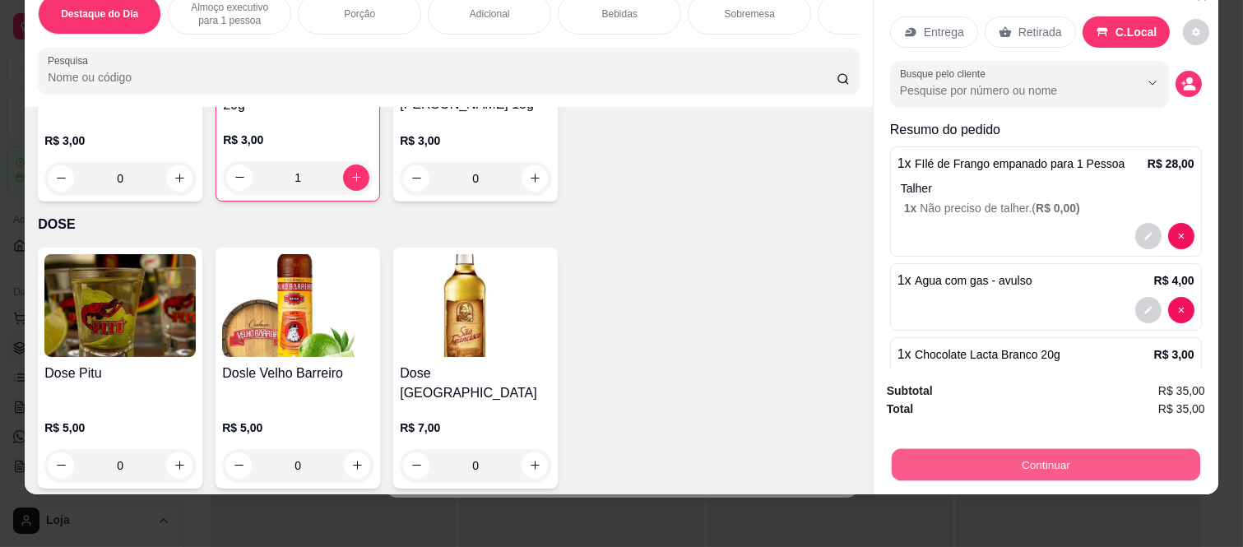
click at [996, 449] on button "Continuar" at bounding box center [1046, 465] width 308 height 32
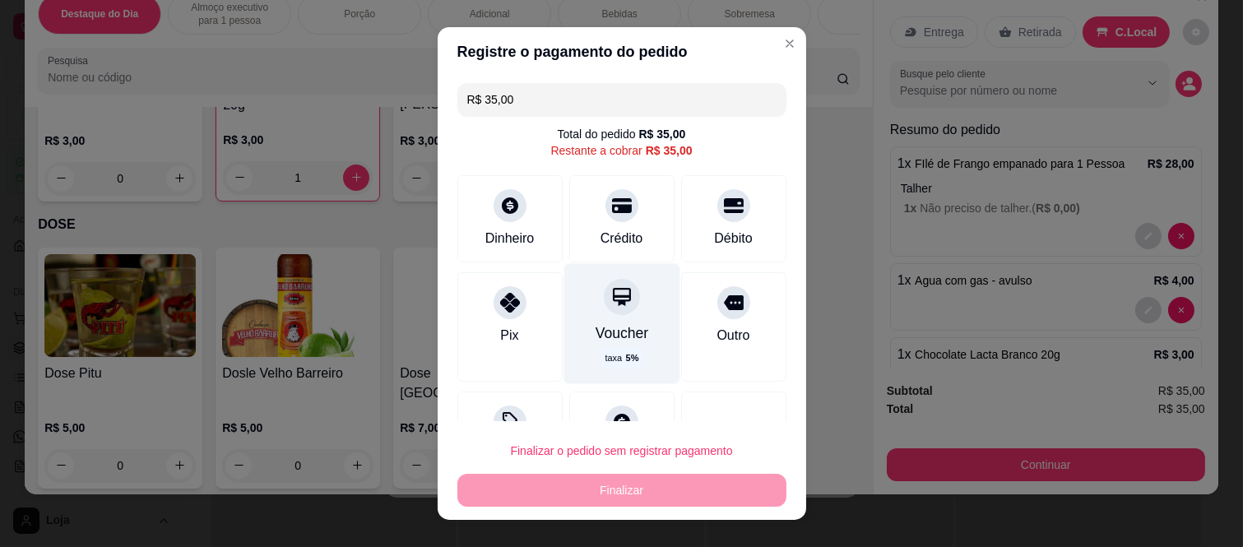
click at [614, 296] on div at bounding box center [622, 297] width 36 height 36
type input "R$ 0,00"
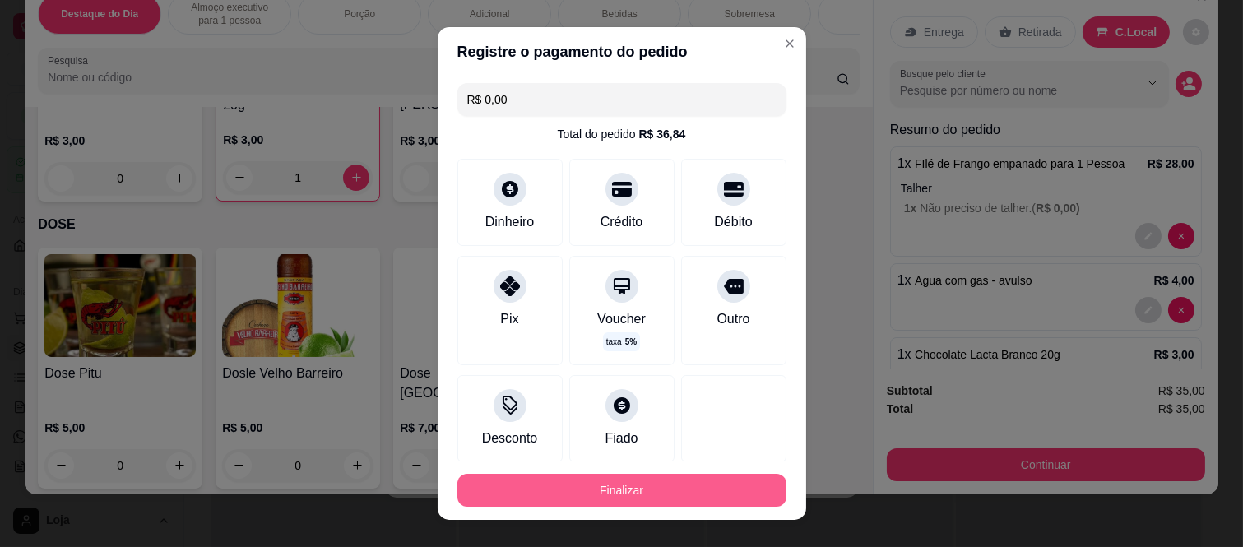
click at [694, 481] on button "Finalizar" at bounding box center [621, 490] width 329 height 33
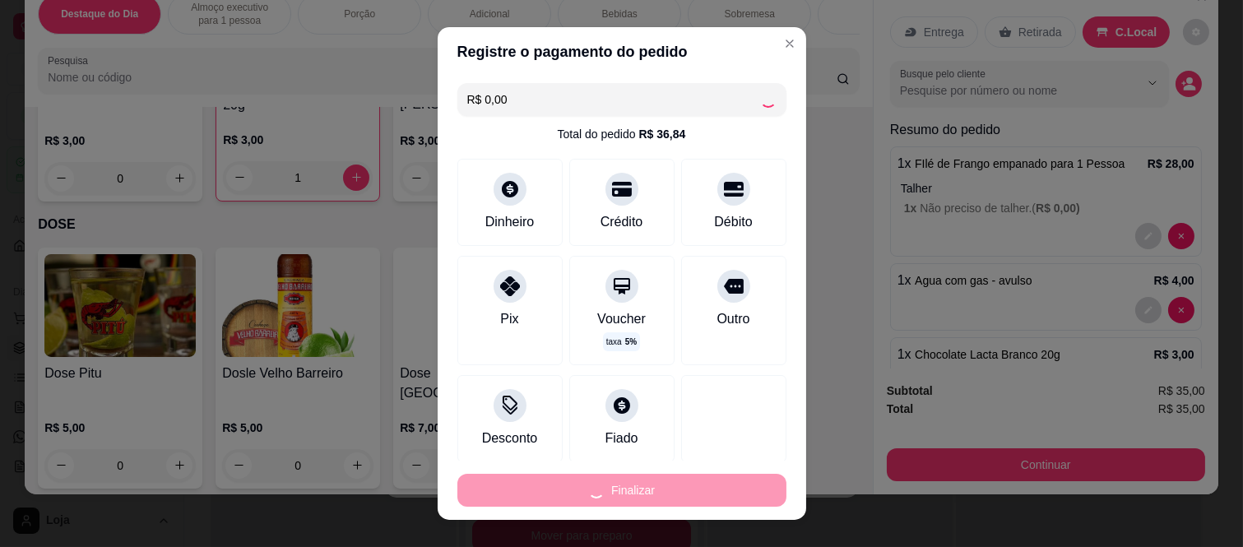
type input "0"
type input "-R$ 35,00"
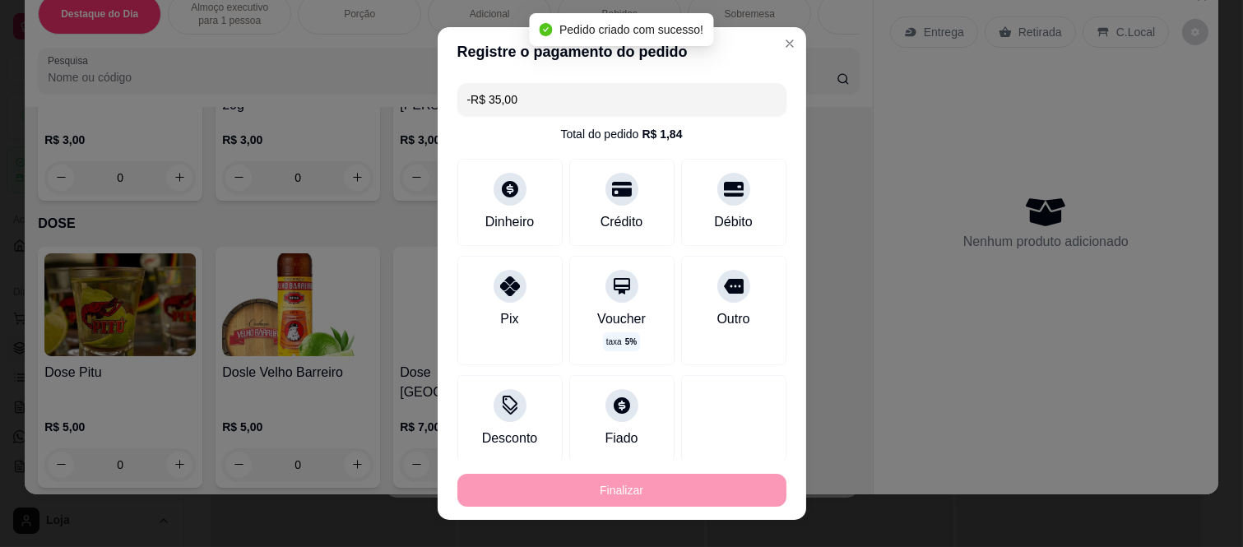
scroll to position [188, 0]
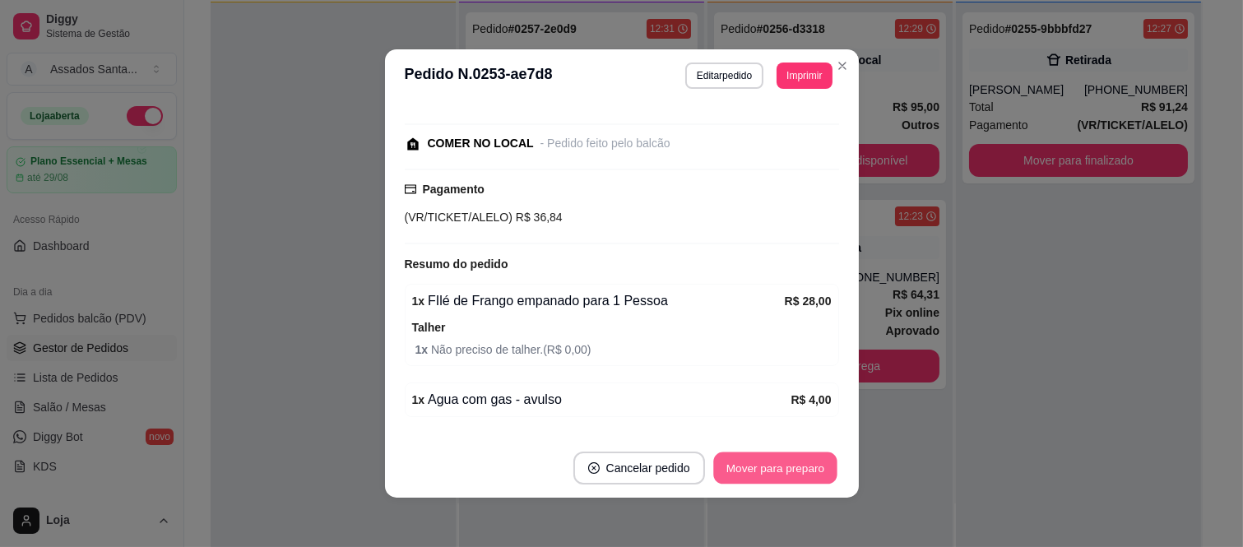
click at [744, 469] on button "Mover para preparo" at bounding box center [774, 468] width 123 height 32
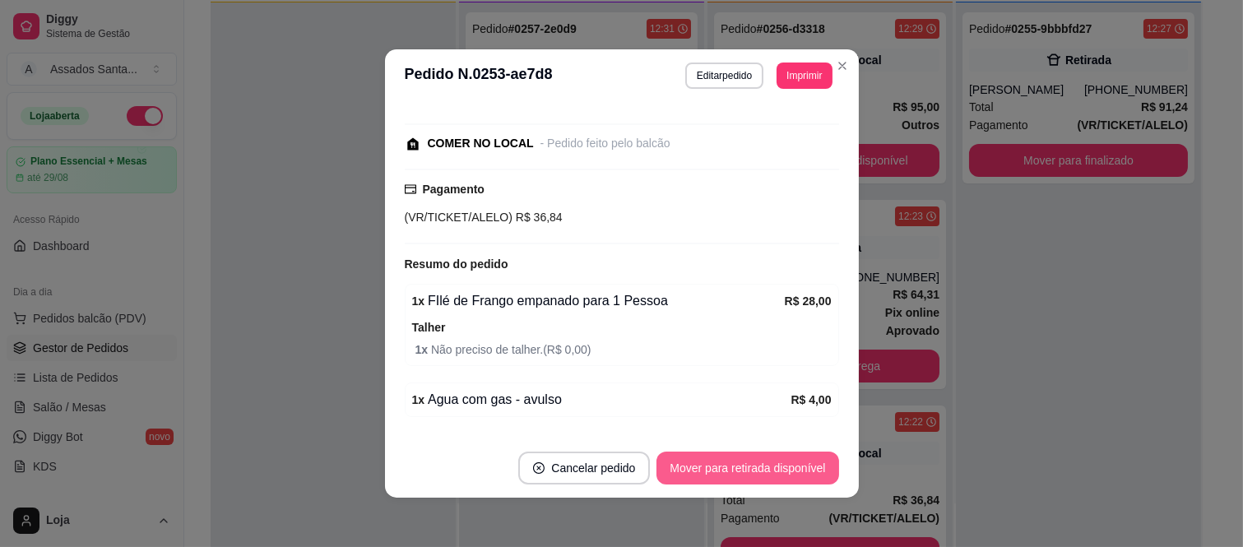
click at [744, 470] on button "Mover para retirada disponível" at bounding box center [747, 468] width 182 height 33
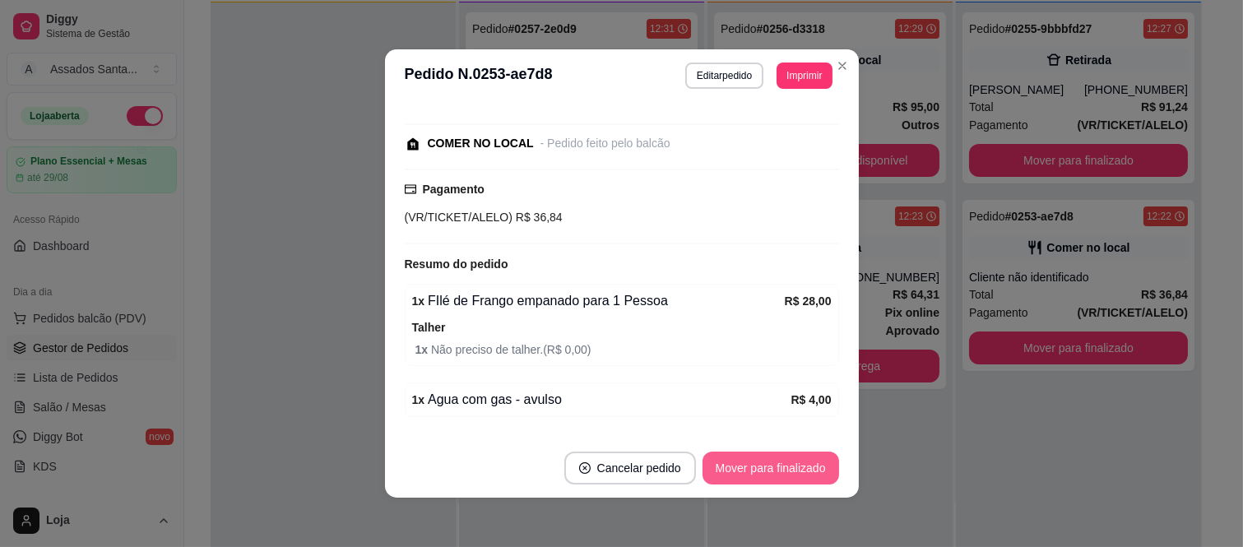
click at [734, 467] on button "Mover para finalizado" at bounding box center [770, 468] width 137 height 33
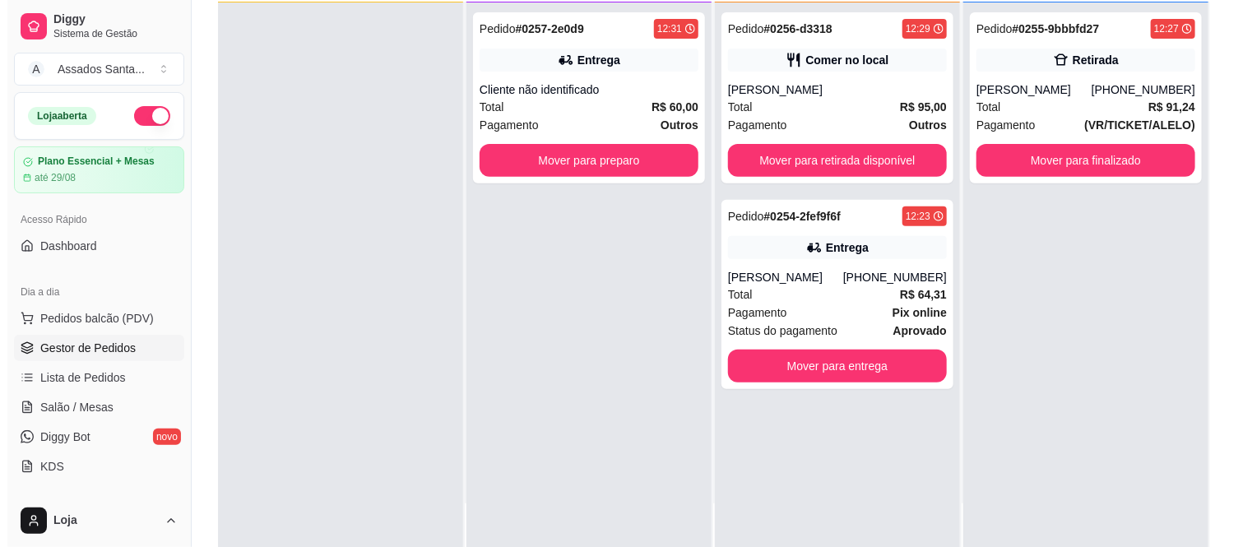
scroll to position [0, 0]
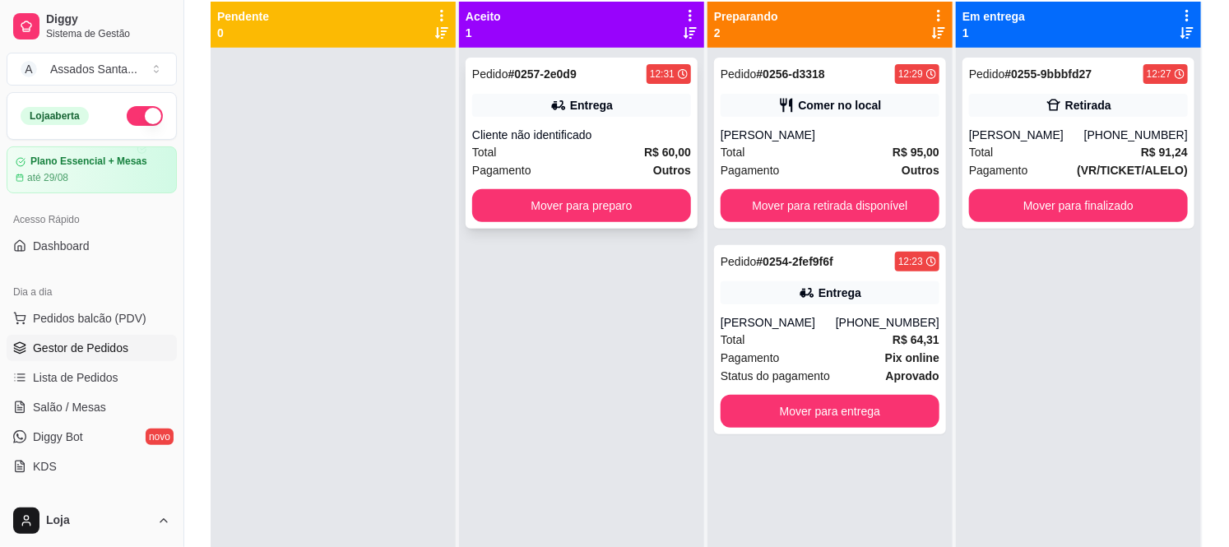
click at [559, 112] on icon at bounding box center [558, 105] width 16 height 16
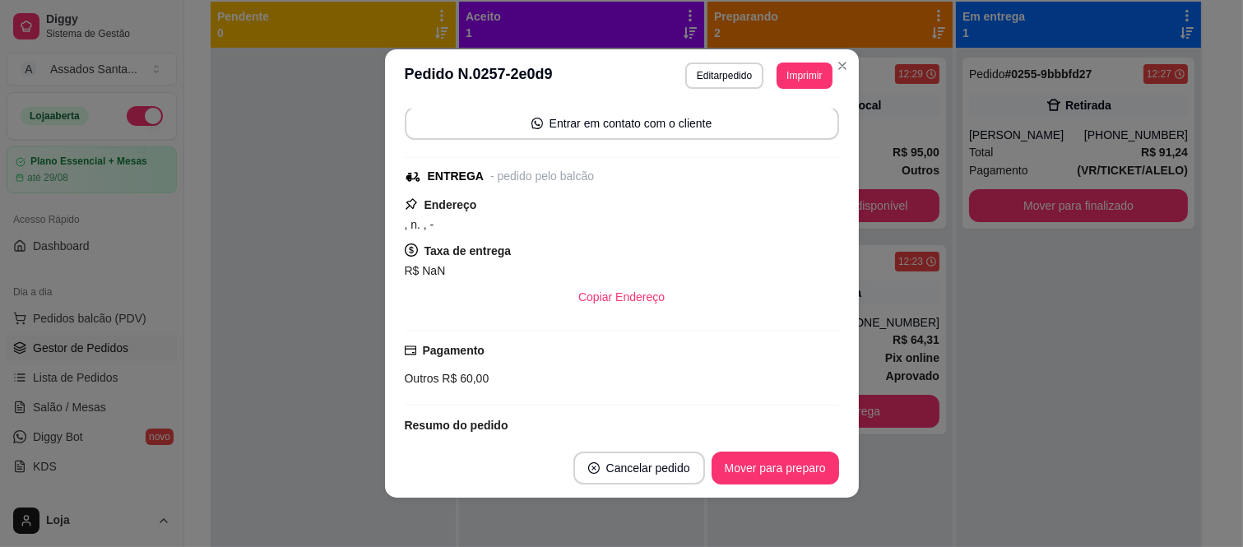
scroll to position [280, 0]
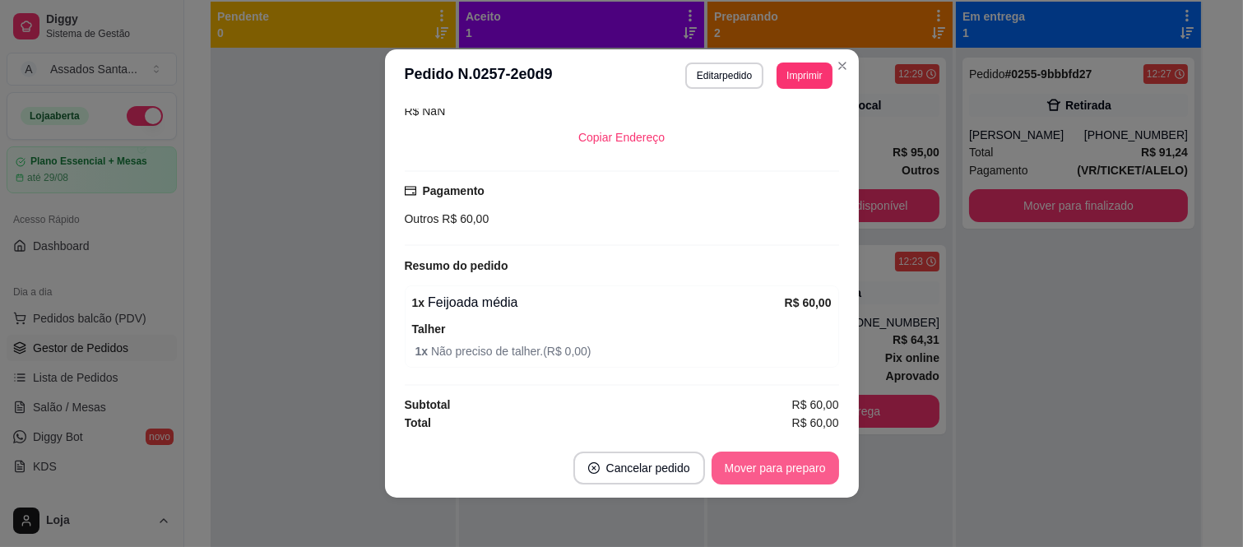
click at [722, 458] on button "Mover para preparo" at bounding box center [774, 468] width 127 height 33
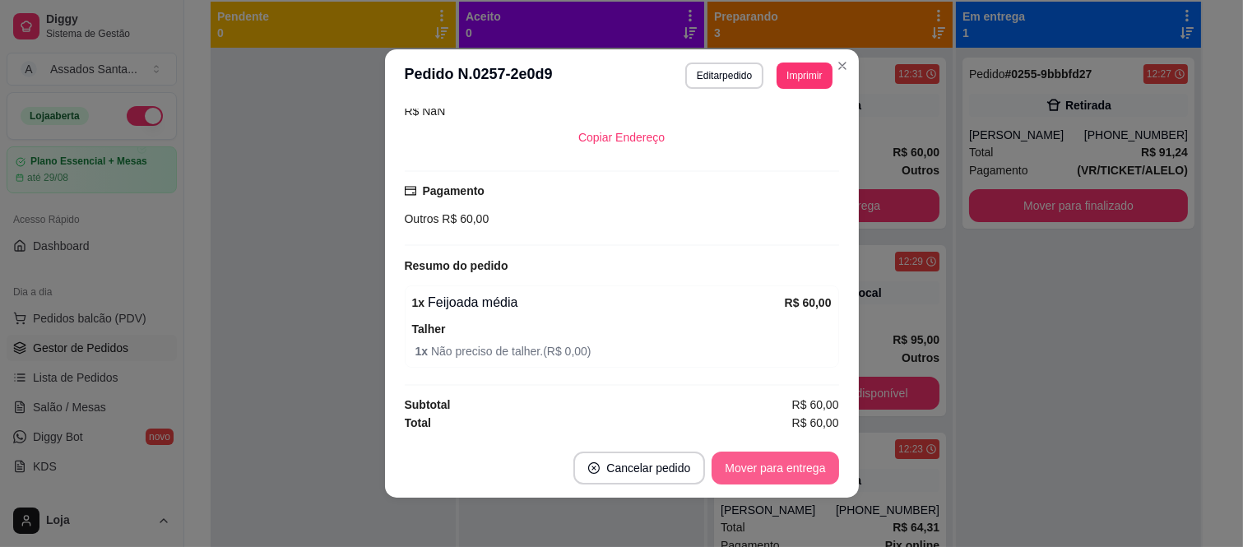
click at [722, 458] on button "Mover para entrega" at bounding box center [774, 468] width 127 height 33
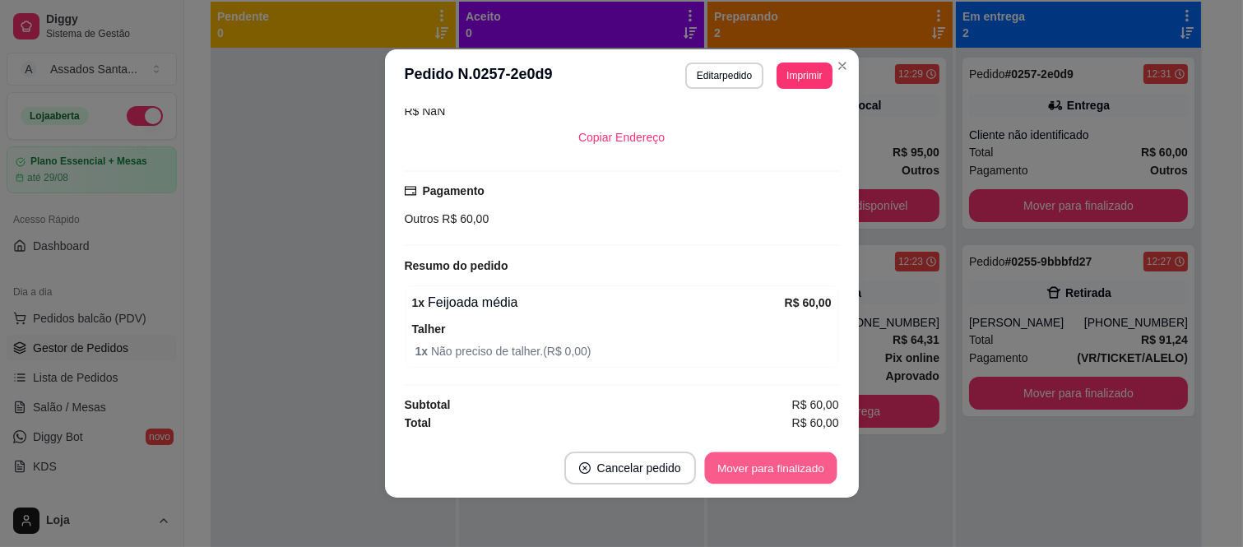
click at [760, 474] on button "Mover para finalizado" at bounding box center [770, 468] width 132 height 32
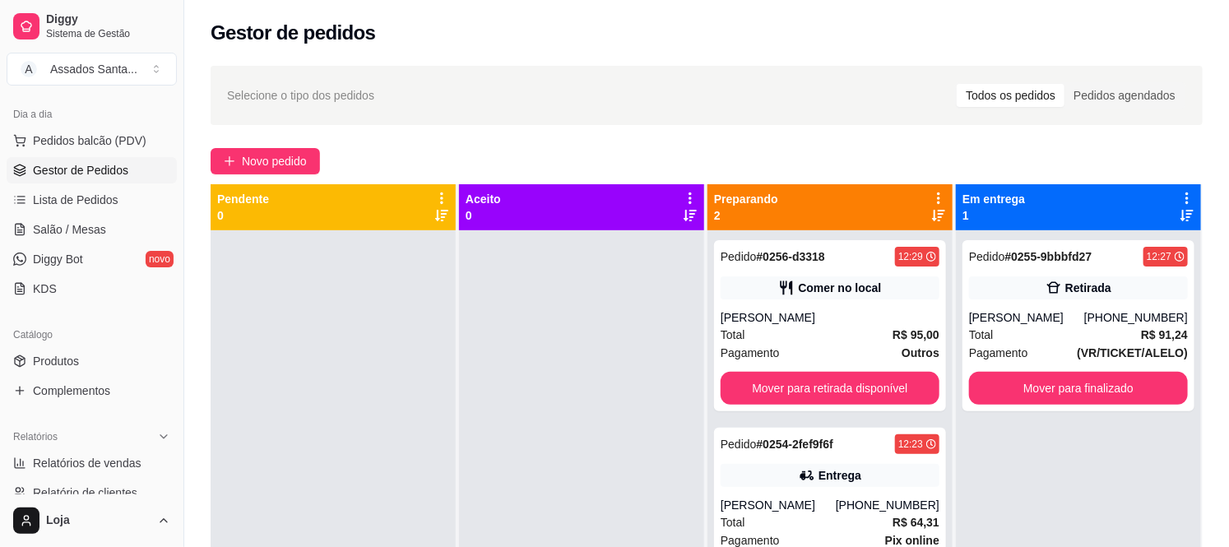
scroll to position [183, 0]
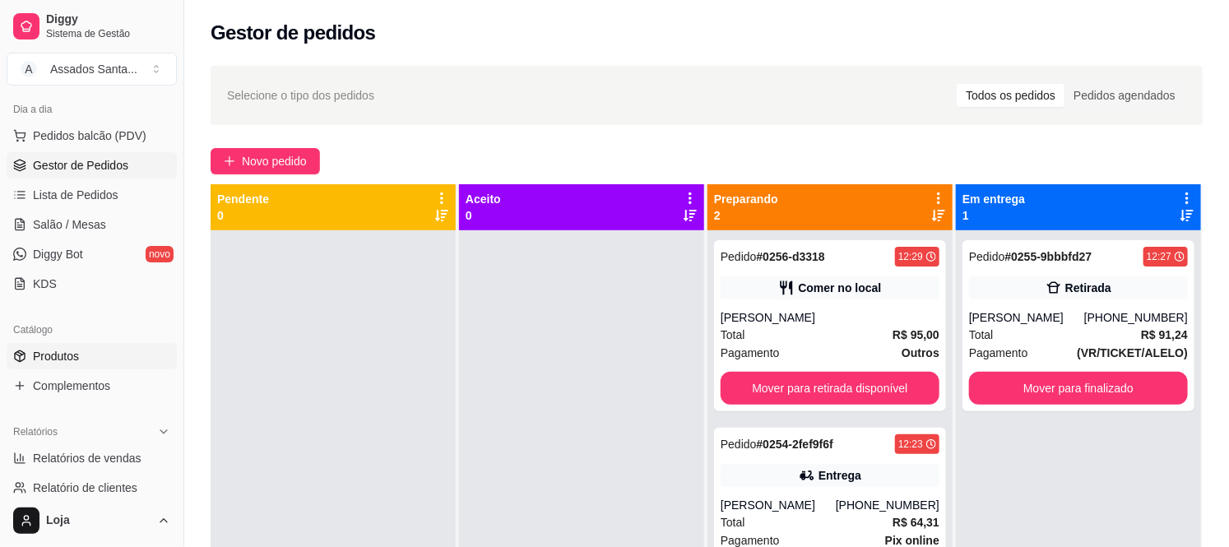
click at [109, 358] on link "Produtos" at bounding box center [92, 356] width 170 height 26
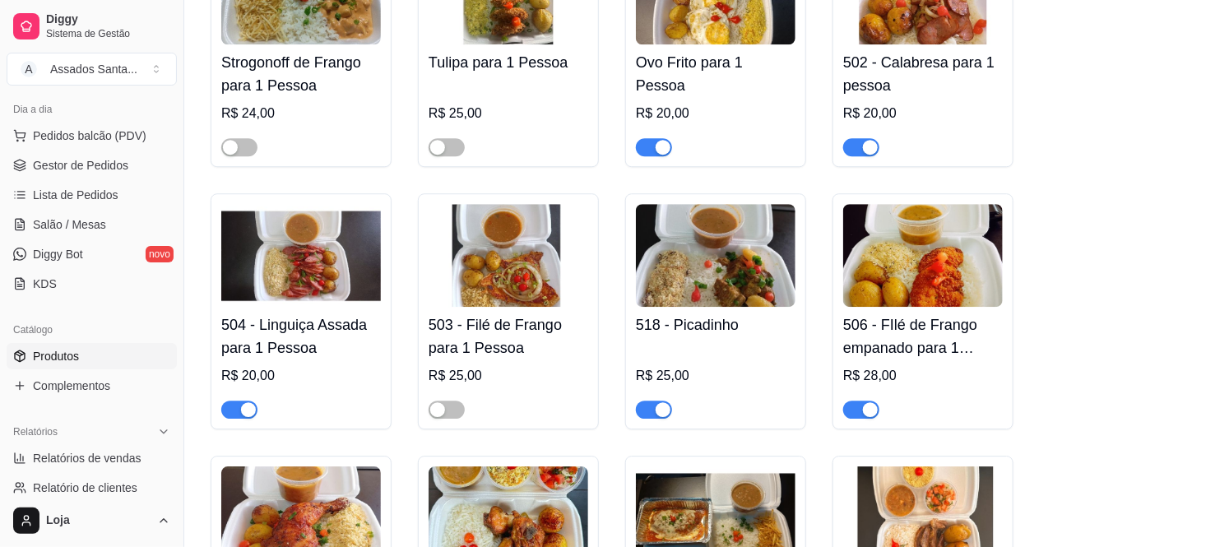
scroll to position [2010, 0]
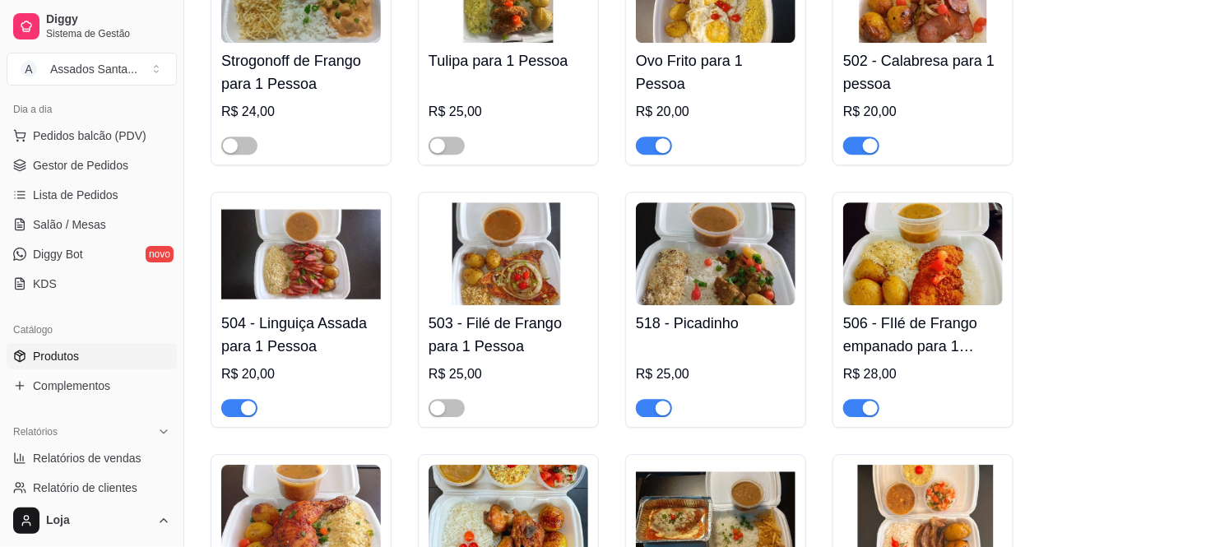
click at [249, 401] on div "button" at bounding box center [248, 408] width 15 height 15
click at [125, 158] on span "Gestor de Pedidos" at bounding box center [80, 165] width 95 height 16
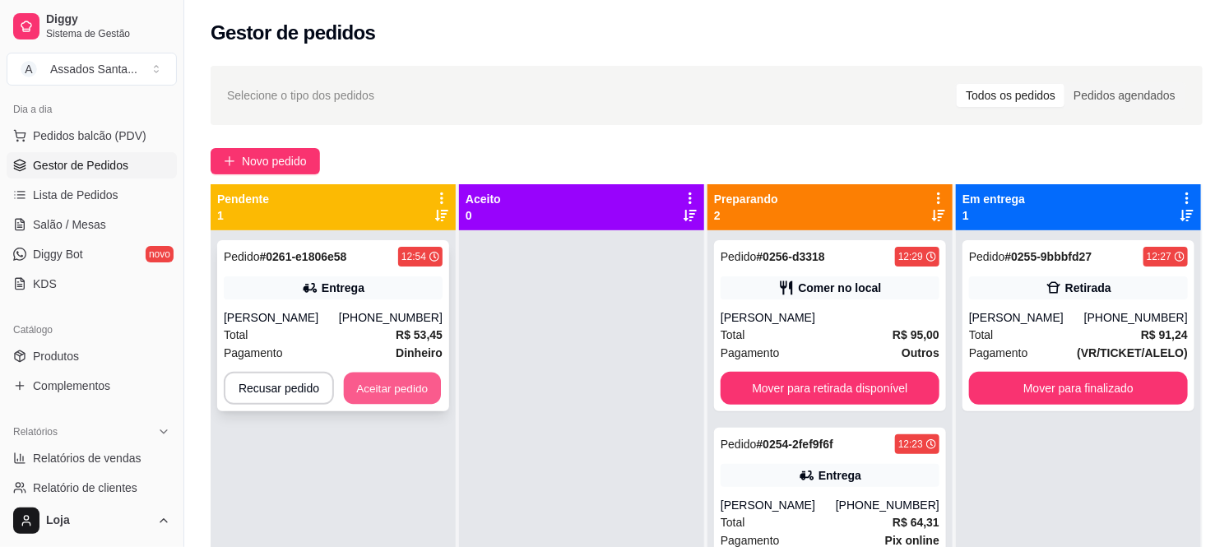
click at [388, 387] on button "Aceitar pedido" at bounding box center [392, 389] width 97 height 32
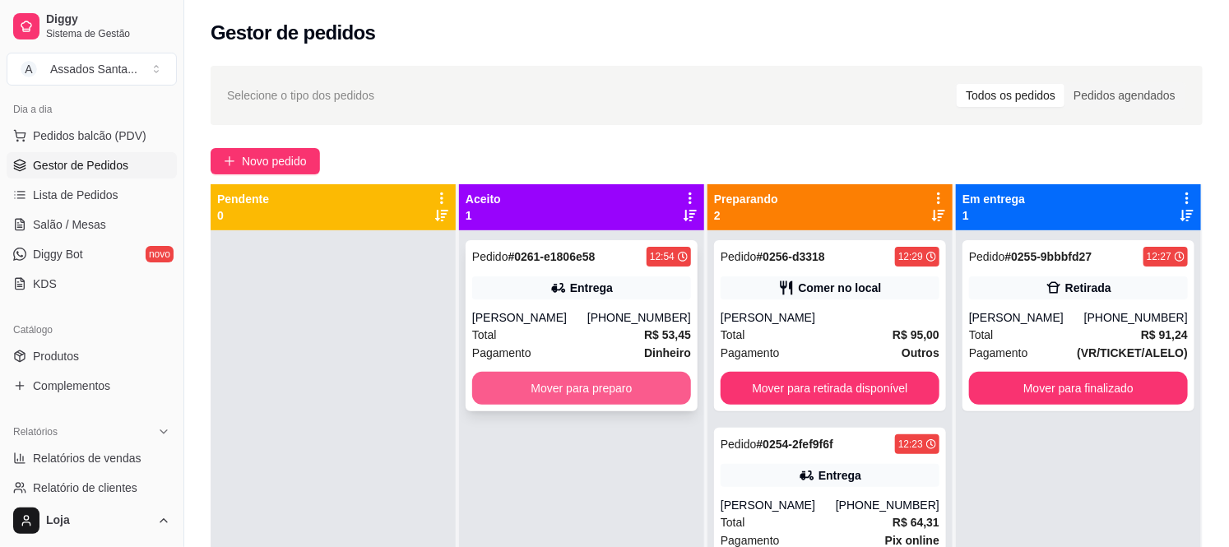
click at [526, 393] on button "Mover para preparo" at bounding box center [581, 388] width 219 height 33
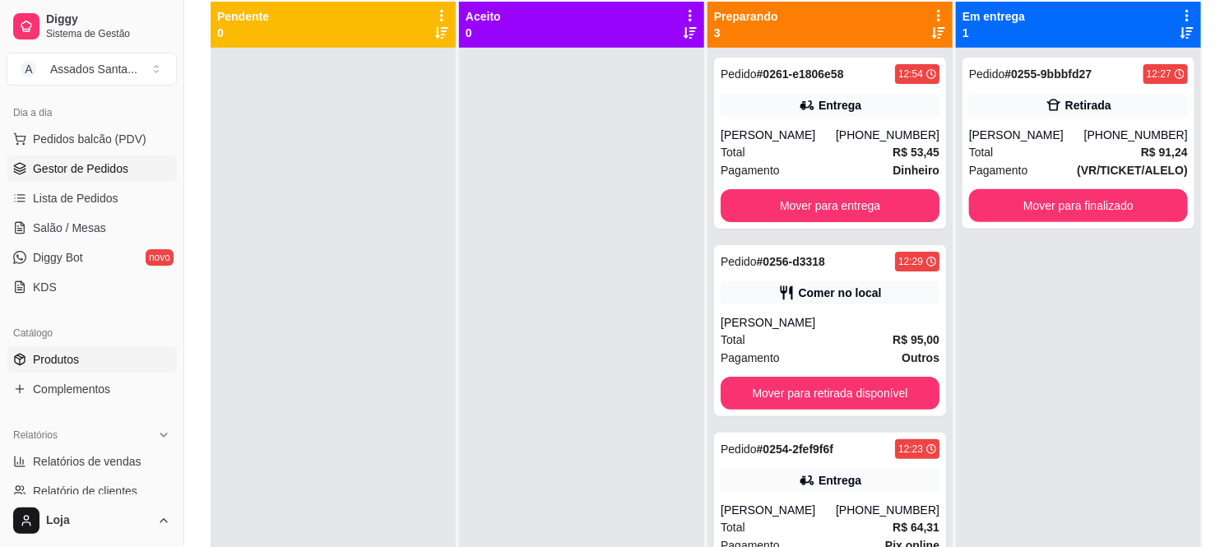
scroll to position [178, 0]
click at [78, 367] on span "Produtos" at bounding box center [56, 360] width 46 height 16
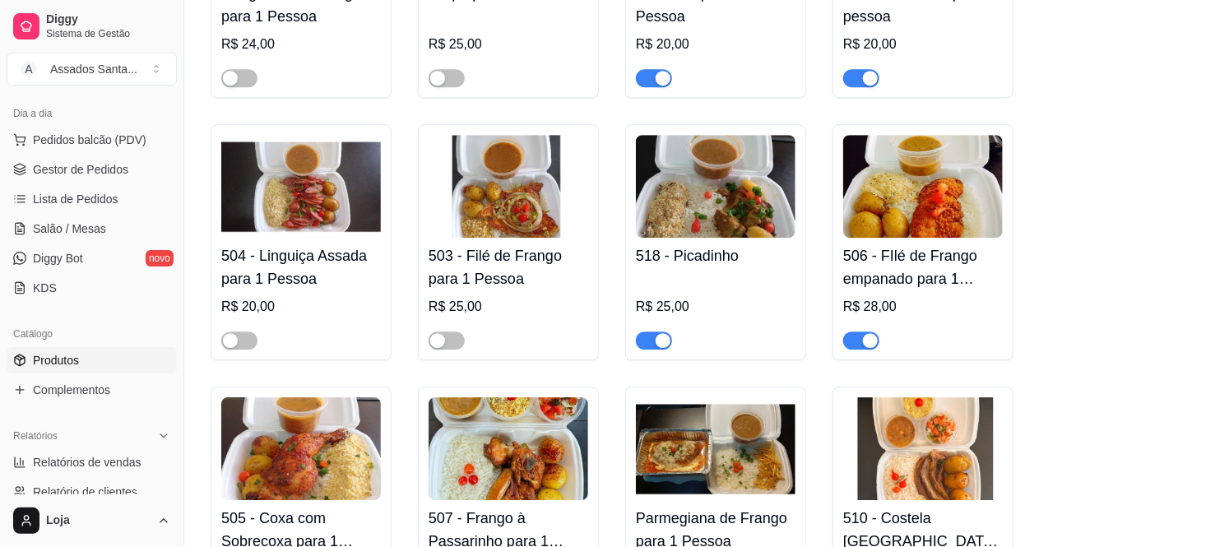
scroll to position [2193, 0]
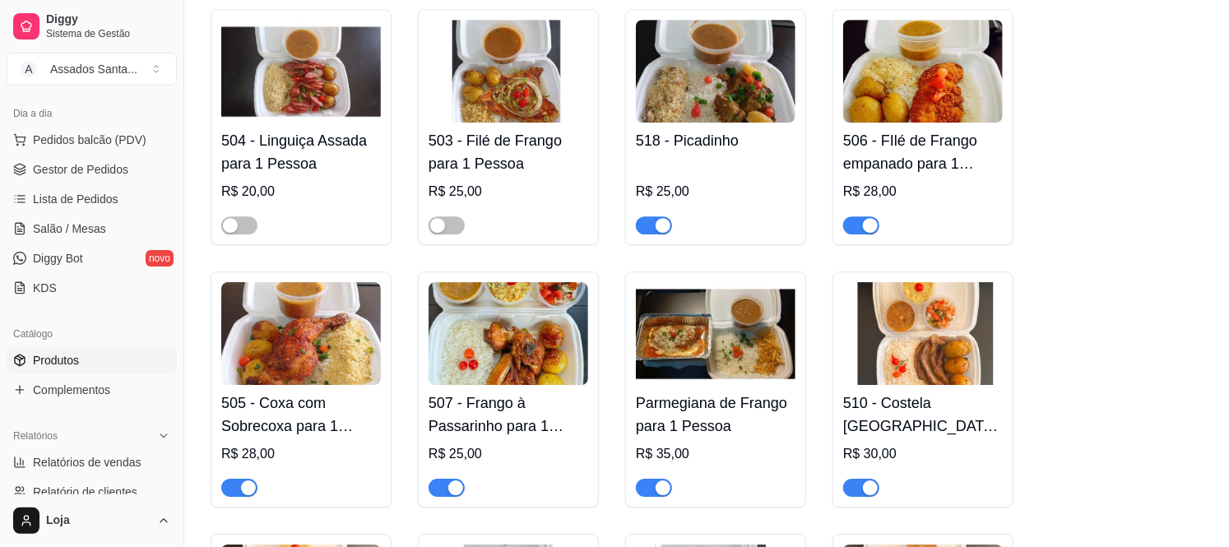
click at [865, 391] on h4 "510 - Costela [GEOGRAPHIC_DATA] para 1 Pessoa" at bounding box center [923, 414] width 160 height 46
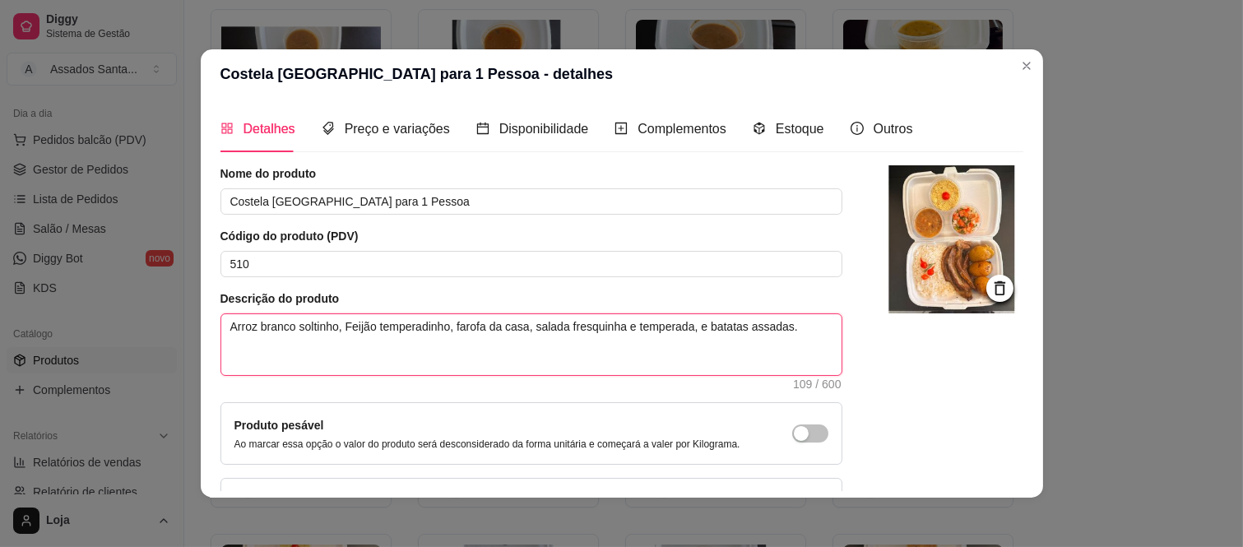
drag, startPoint x: 755, startPoint y: 323, endPoint x: 212, endPoint y: 308, distance: 543.0
click at [220, 308] on div "Descrição do produto Arroz branco soltinho, Feijão temperadinho, farofa da casa…" at bounding box center [531, 339] width 622 height 99
click at [1107, 197] on div "515 - Feijão Tropeiro para 2 Pessoas R$ 65,00 508 - Filé de Tilápia para 1 Pess…" at bounding box center [707, 240] width 992 height 1584
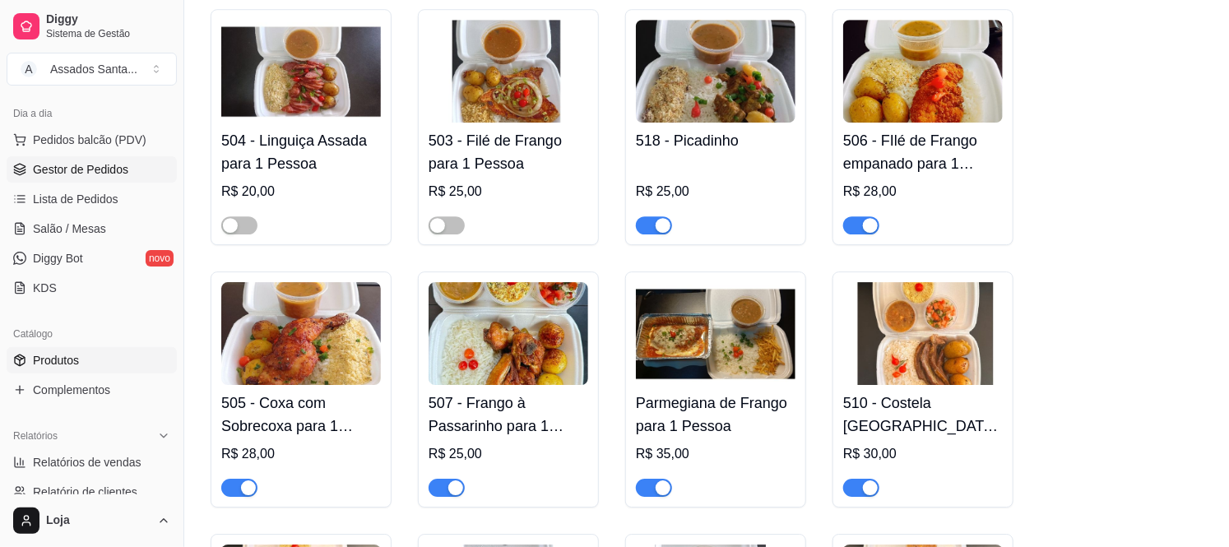
click at [103, 165] on span "Gestor de Pedidos" at bounding box center [80, 169] width 95 height 16
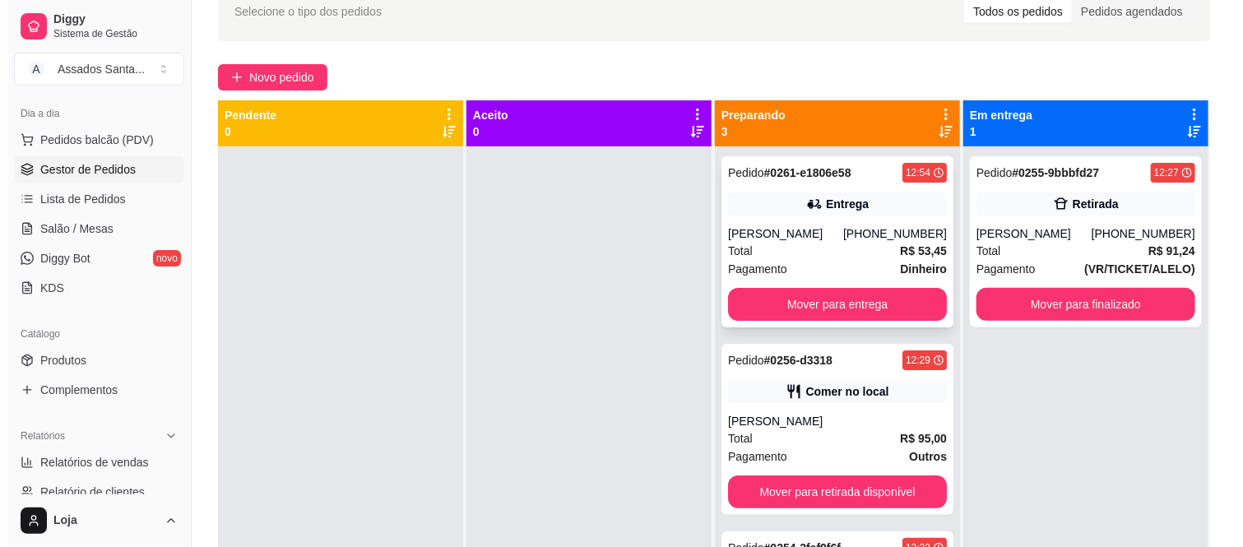
scroll to position [68, 0]
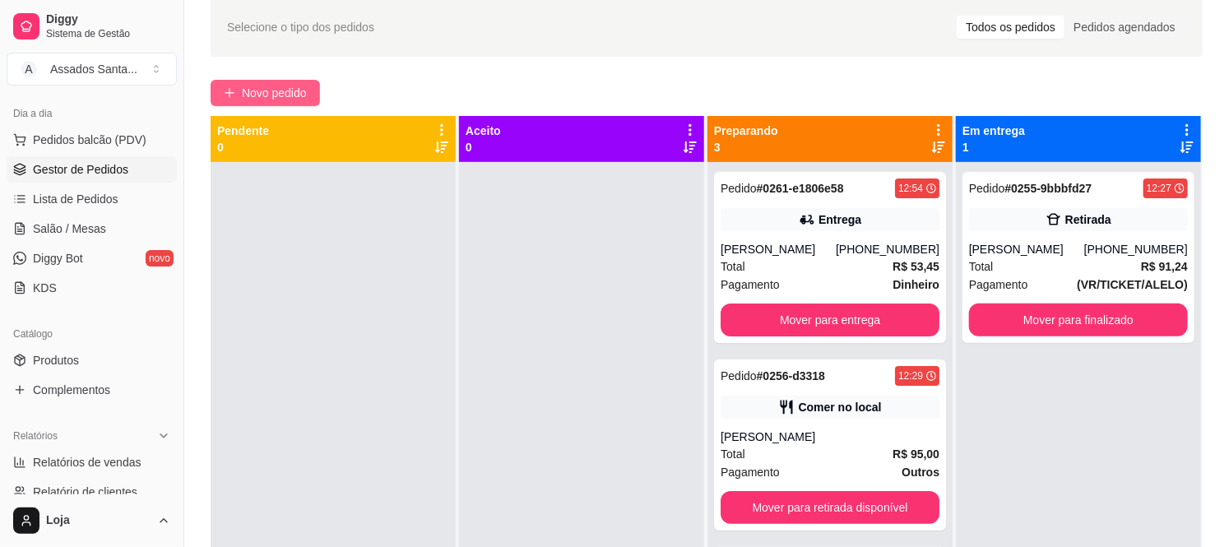
click at [282, 99] on span "Novo pedido" at bounding box center [274, 93] width 65 height 18
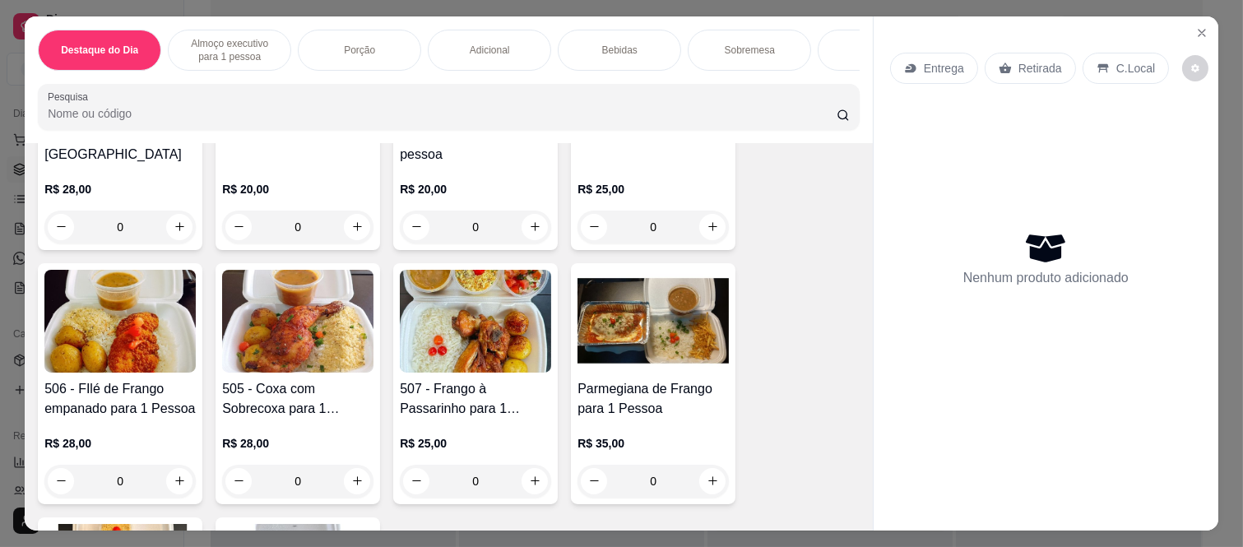
scroll to position [730, 0]
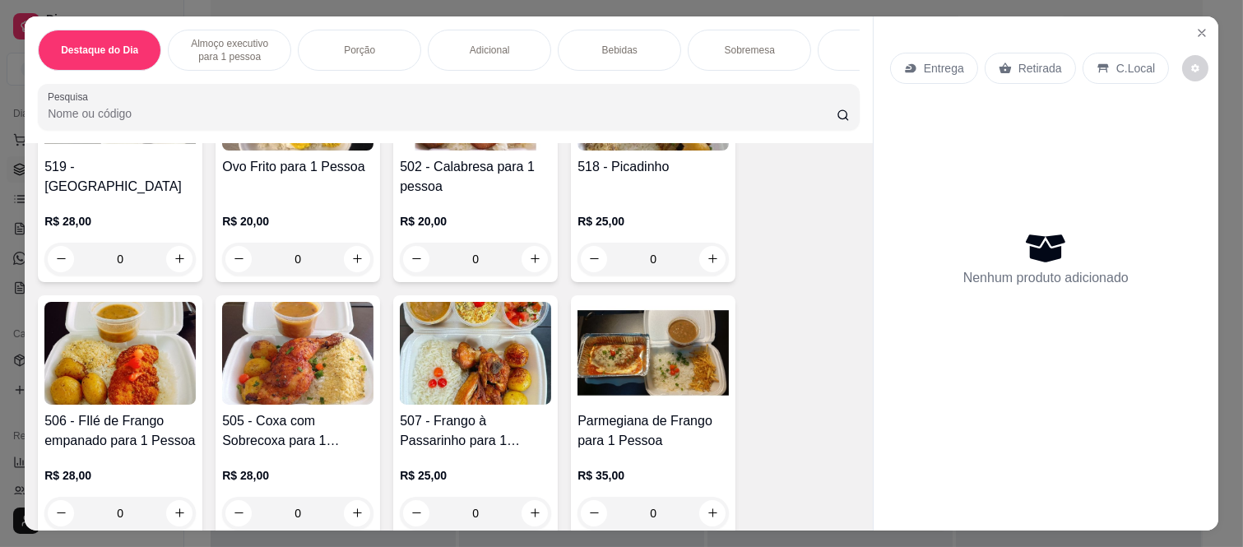
click at [531, 259] on div "0" at bounding box center [475, 259] width 151 height 33
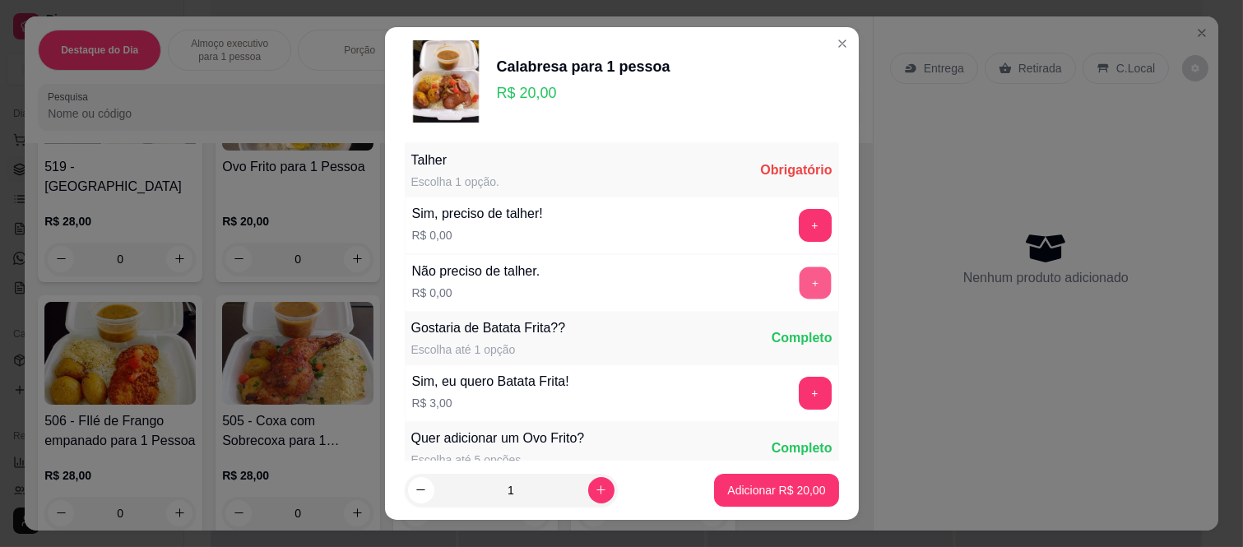
click at [799, 280] on button "+" at bounding box center [815, 283] width 32 height 32
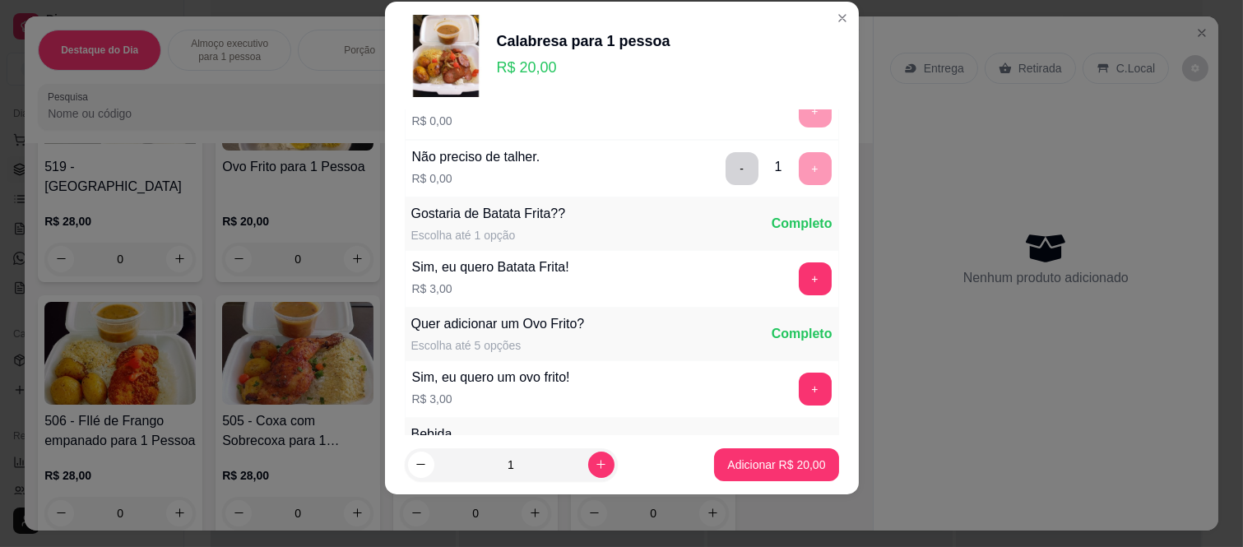
scroll to position [176, 0]
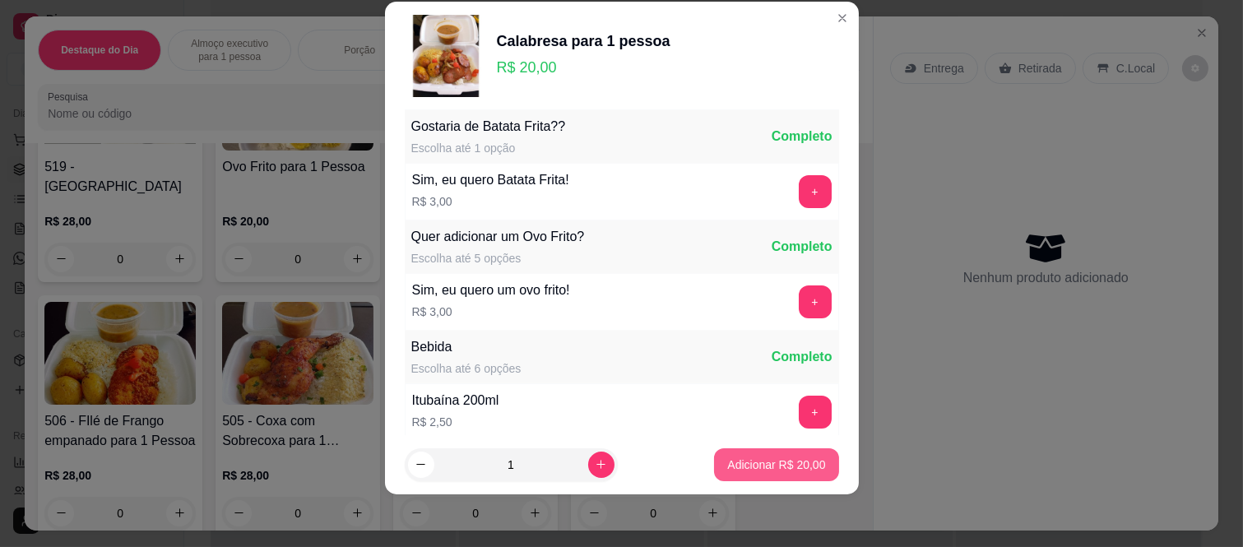
click at [773, 470] on p "Adicionar R$ 20,00" at bounding box center [776, 464] width 98 height 16
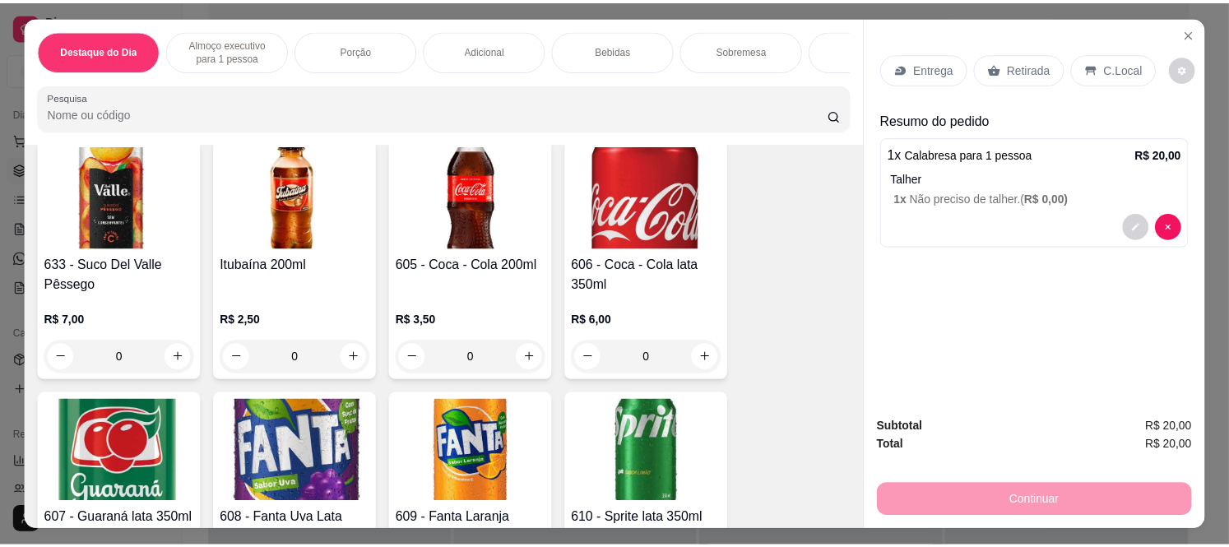
scroll to position [2741, 0]
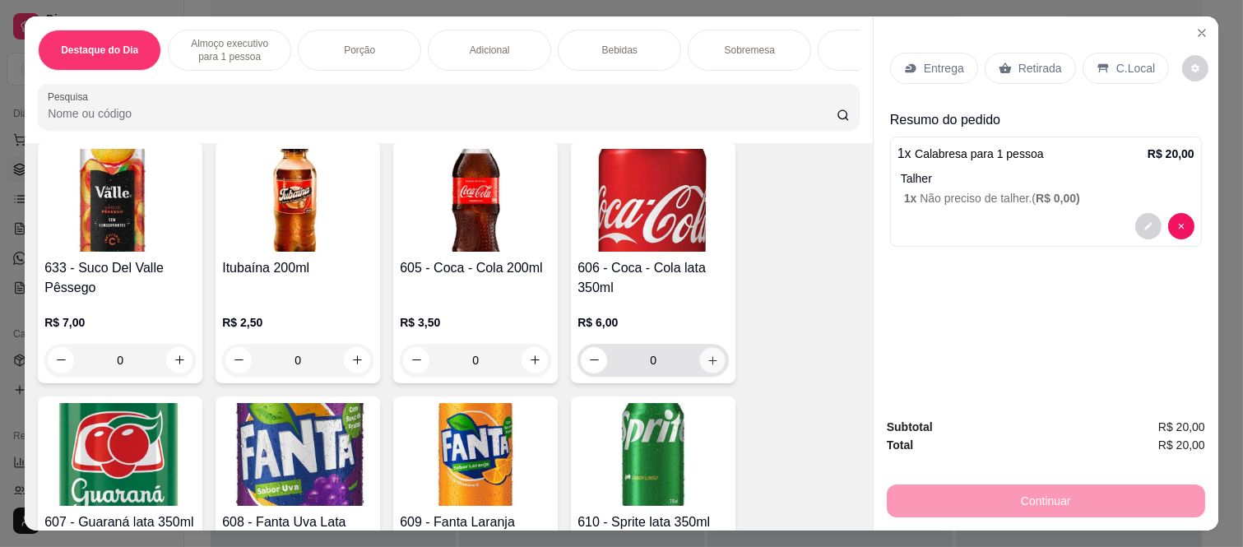
click at [702, 357] on button "increase-product-quantity" at bounding box center [712, 359] width 25 height 25
type input "1"
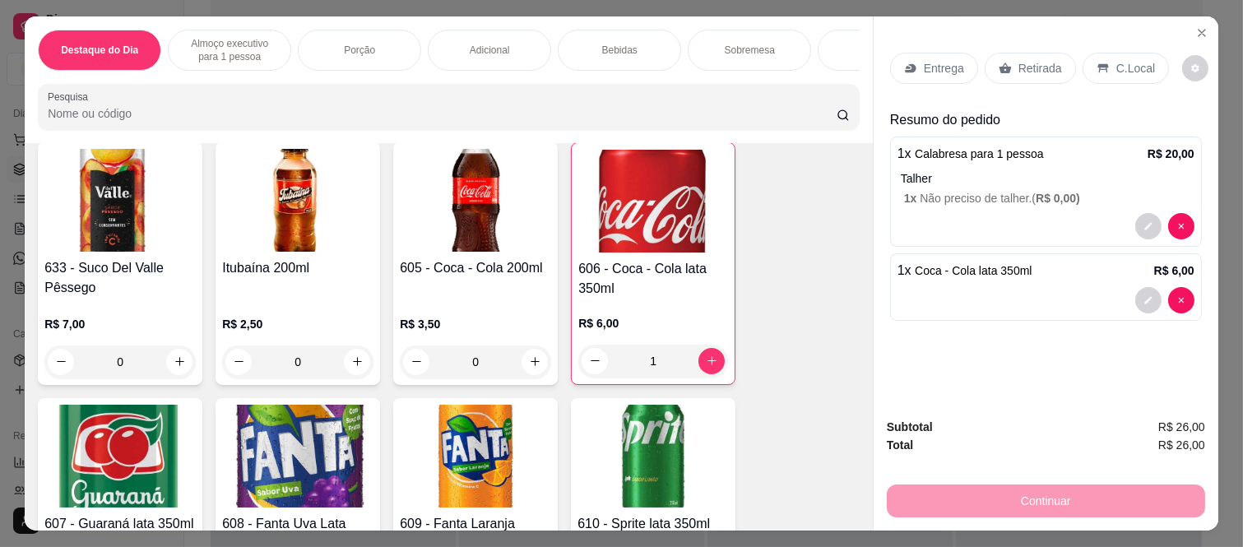
click at [1018, 66] on p "Retirada" at bounding box center [1040, 68] width 44 height 16
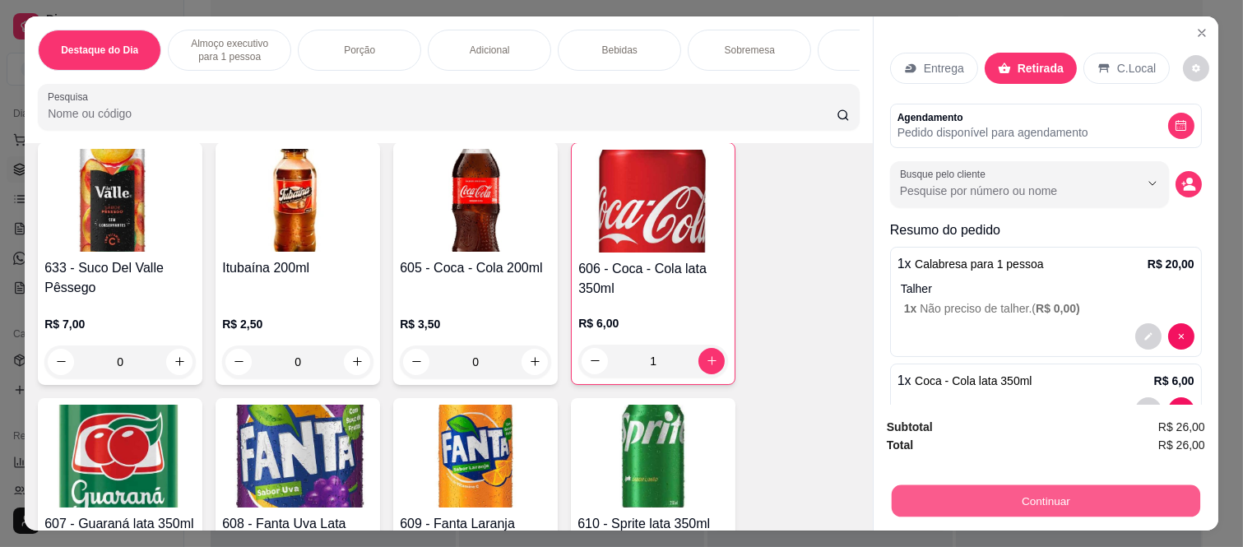
click at [998, 485] on button "Continuar" at bounding box center [1046, 501] width 308 height 32
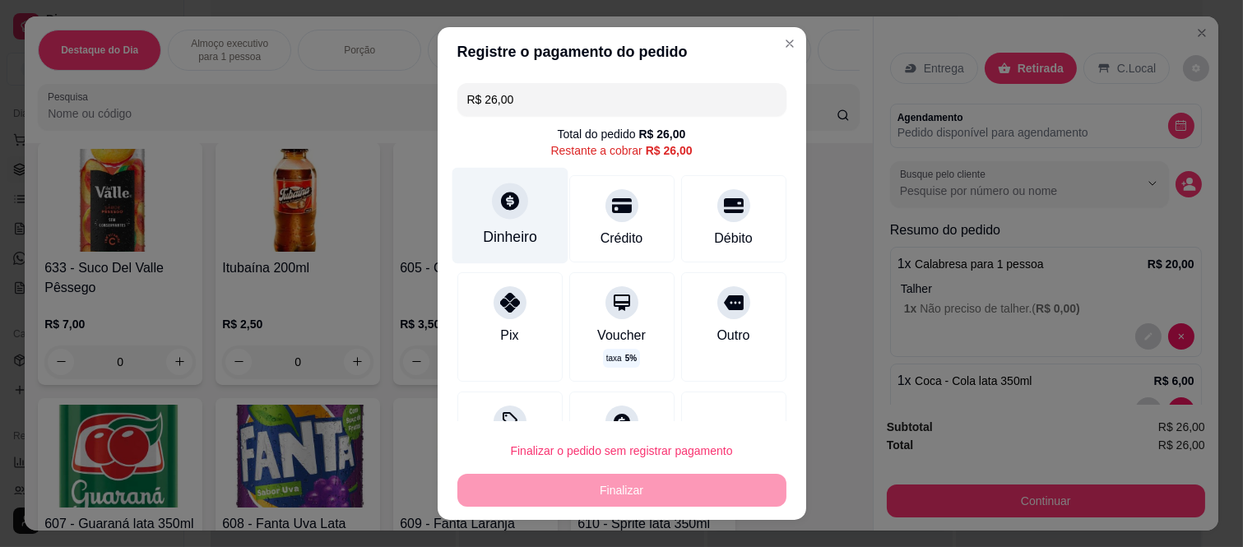
click at [507, 245] on div "Dinheiro" at bounding box center [510, 236] width 54 height 21
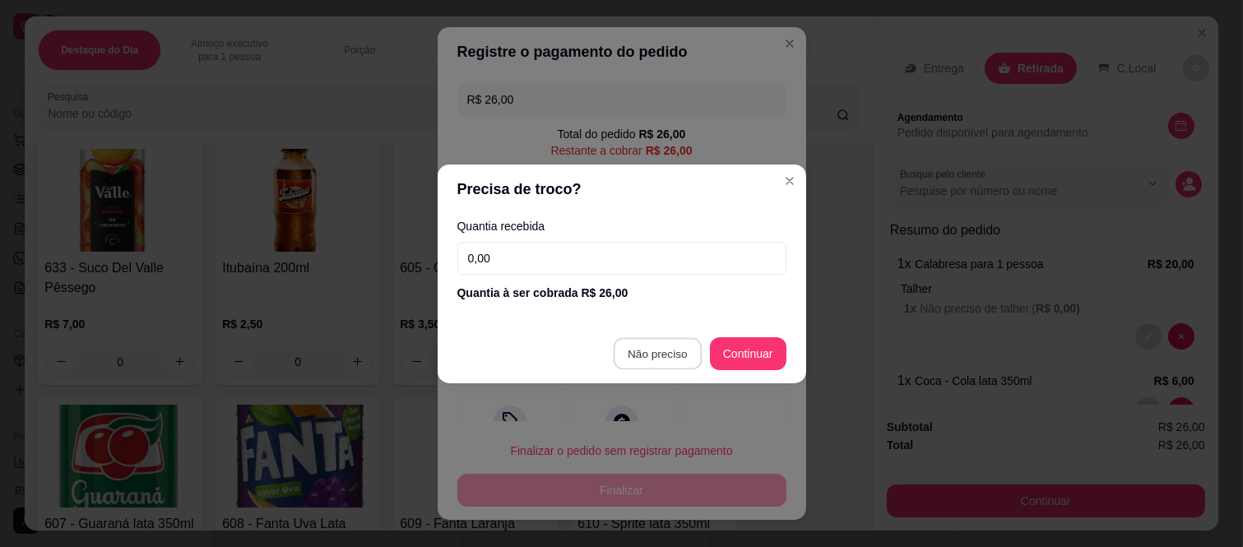
type input "R$ 0,00"
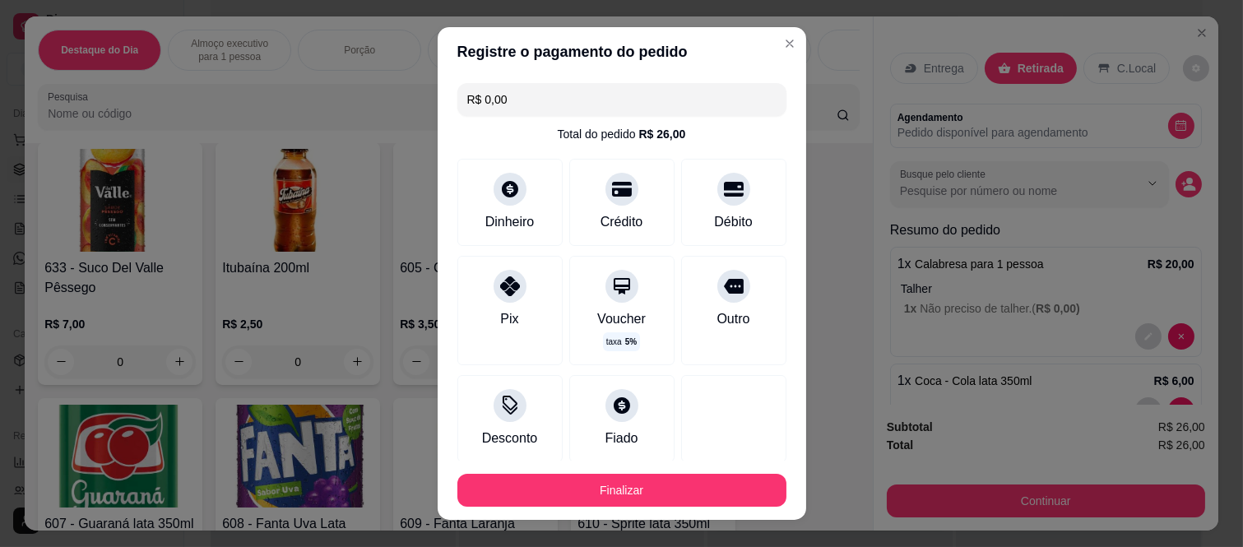
click at [623, 507] on footer "Finalizar" at bounding box center [622, 490] width 368 height 59
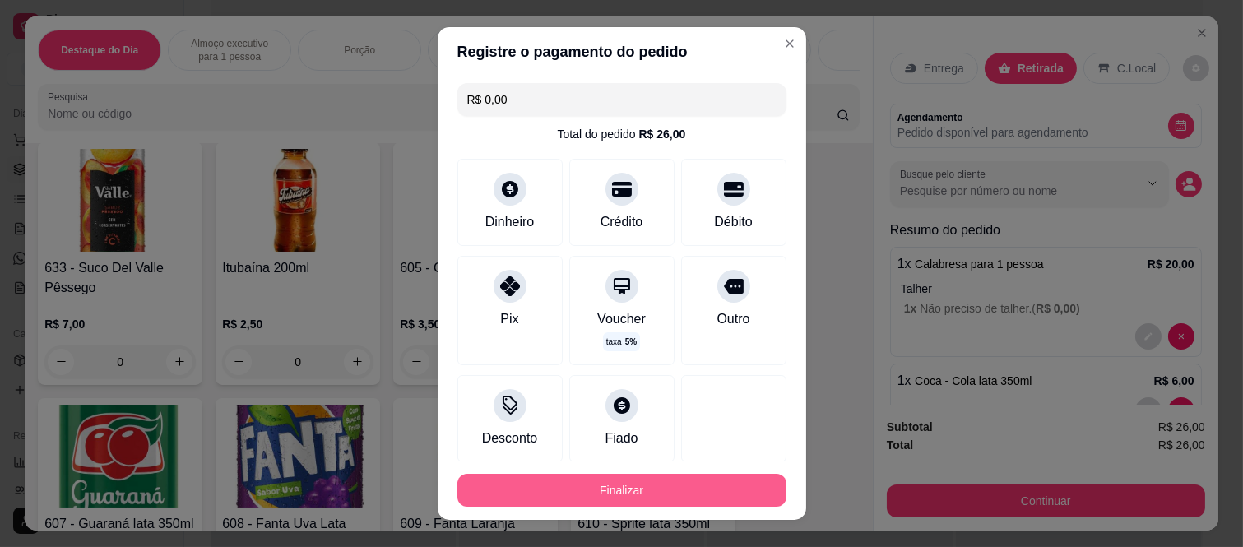
click at [646, 490] on button "Finalizar" at bounding box center [621, 490] width 329 height 33
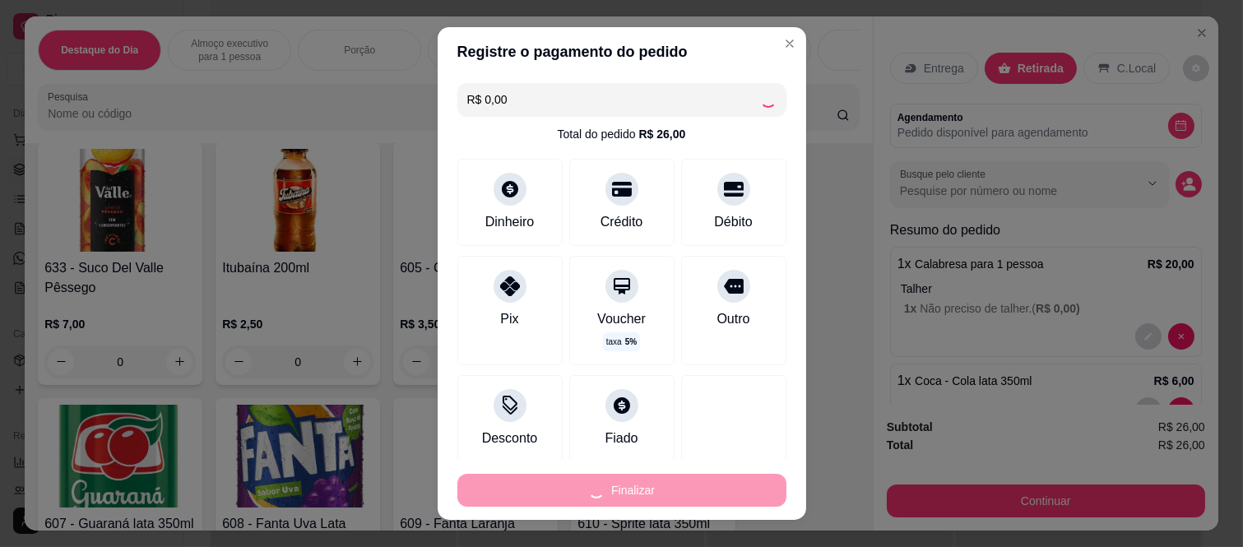
type input "0"
type input "-R$ 26,00"
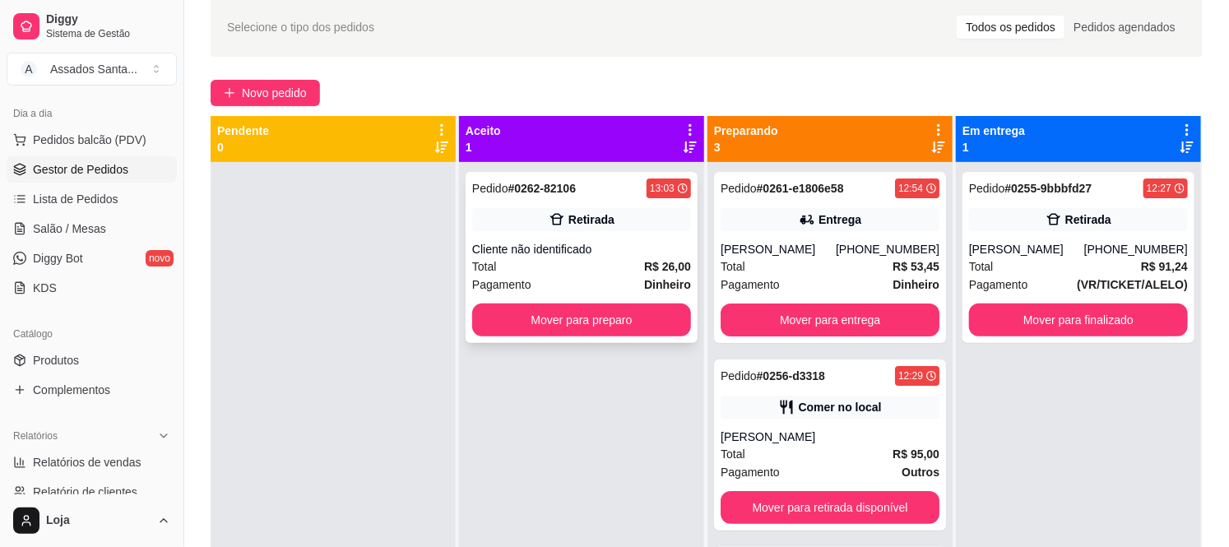
click at [577, 257] on div "Cliente não identificado" at bounding box center [581, 249] width 219 height 16
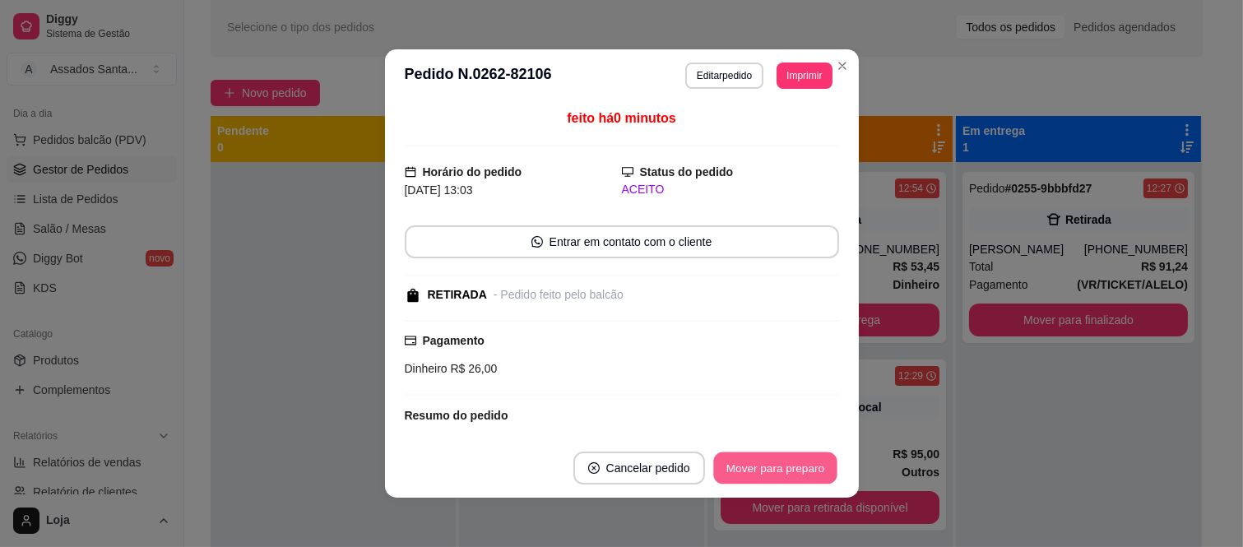
click at [774, 464] on button "Mover para preparo" at bounding box center [774, 468] width 123 height 32
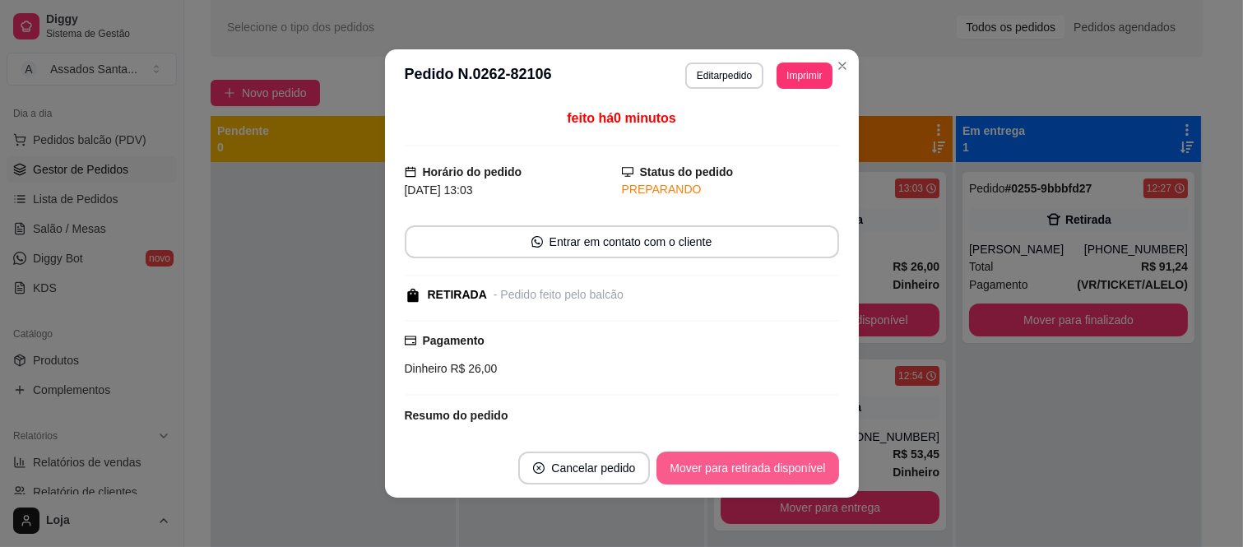
click at [774, 464] on button "Mover para retirada disponível" at bounding box center [747, 468] width 182 height 33
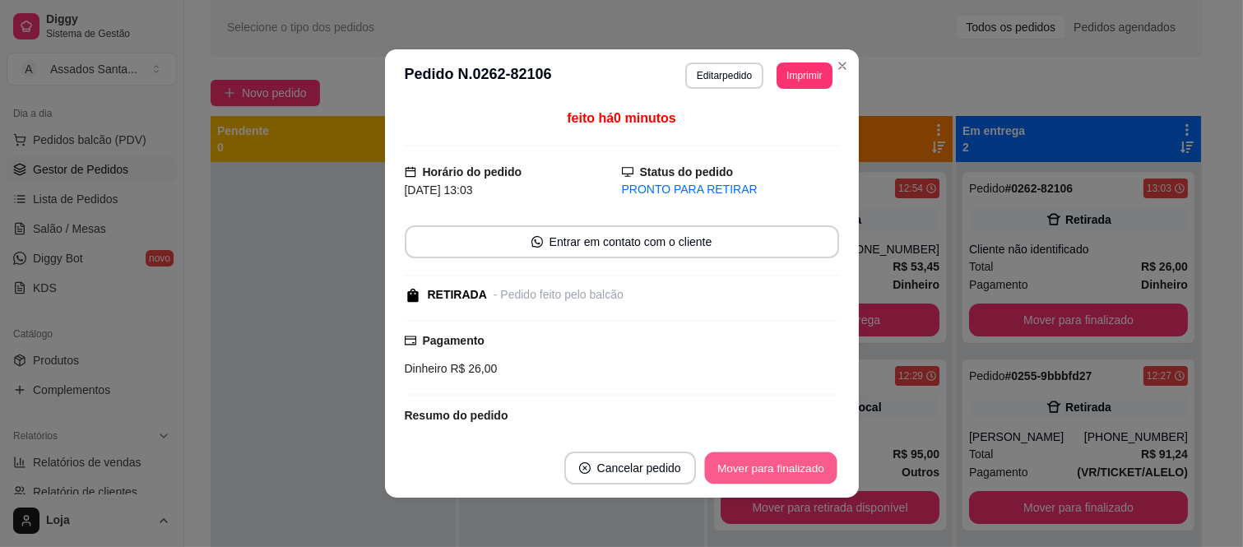
click at [811, 470] on button "Mover para finalizado" at bounding box center [770, 468] width 132 height 32
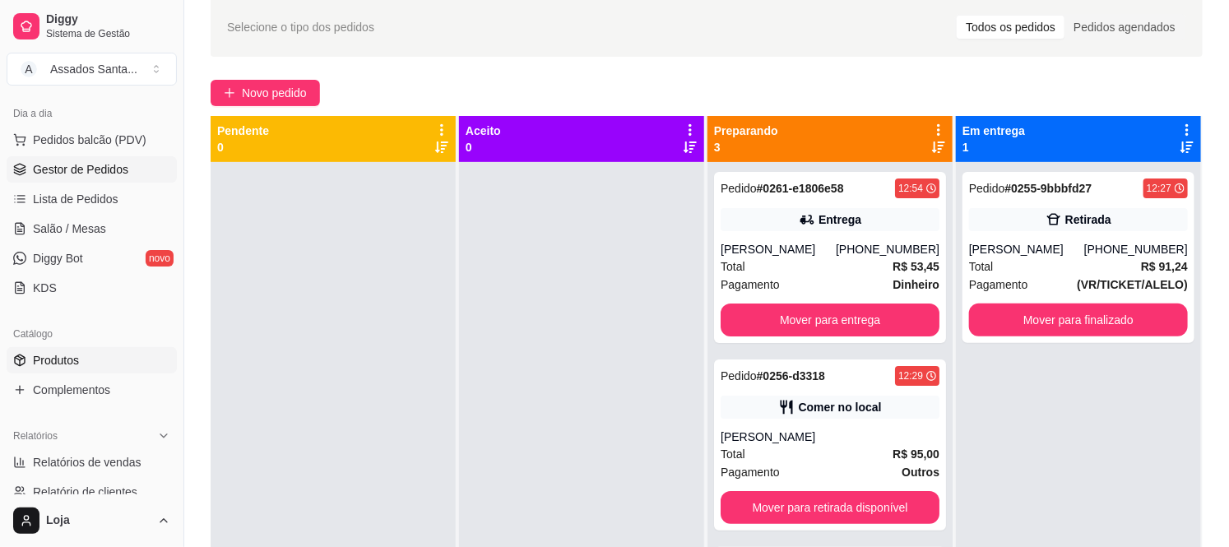
click at [77, 354] on span "Produtos" at bounding box center [56, 360] width 46 height 16
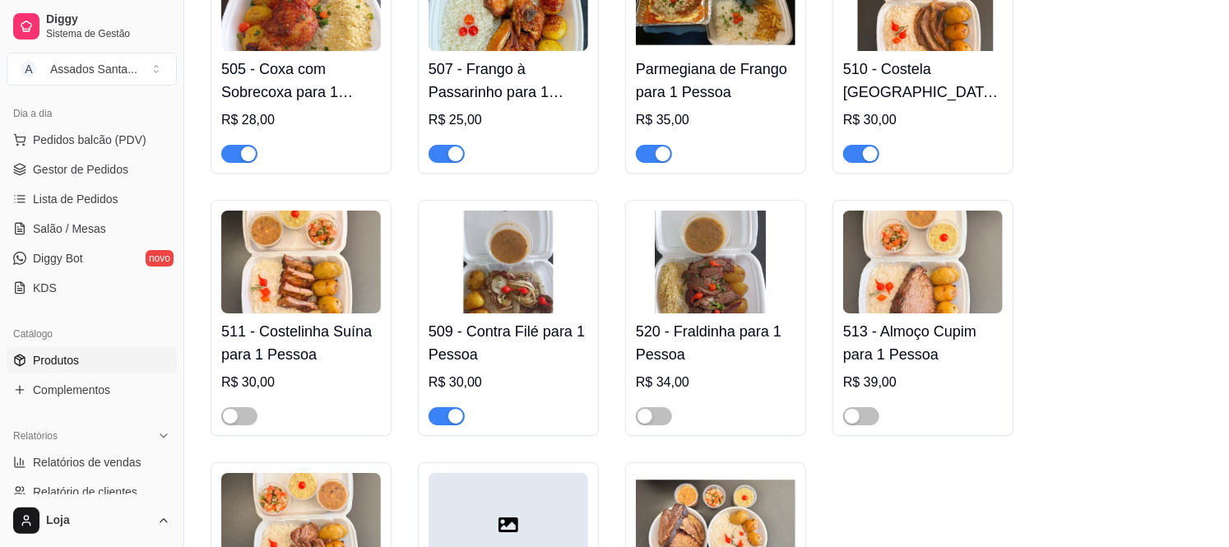
scroll to position [2559, 0]
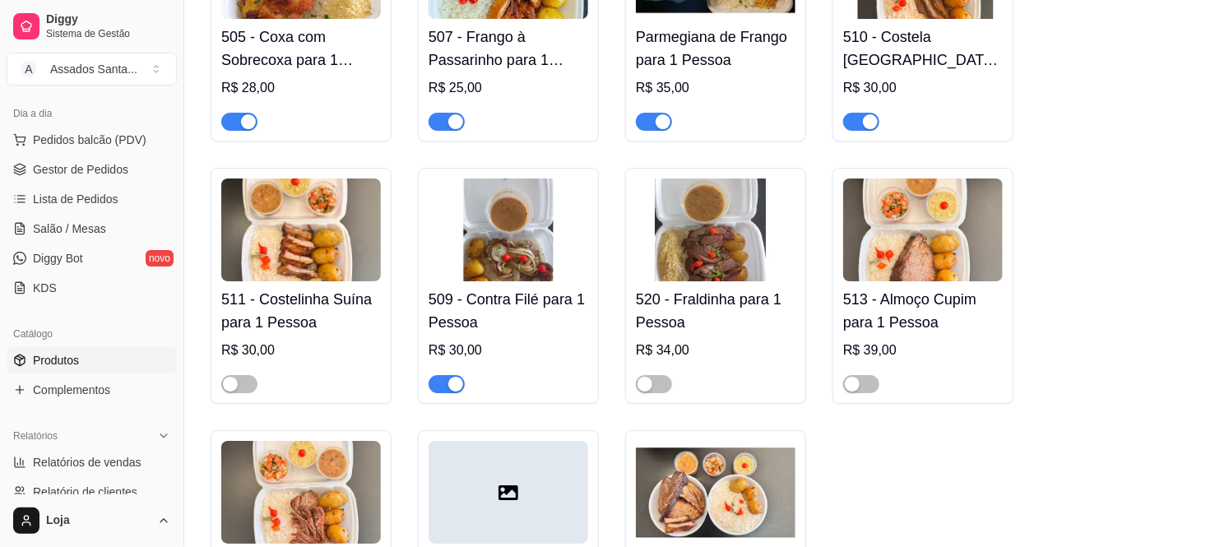
click at [243, 298] on h4 "511 - Costelinha Suína para 1 Pessoa" at bounding box center [301, 311] width 160 height 46
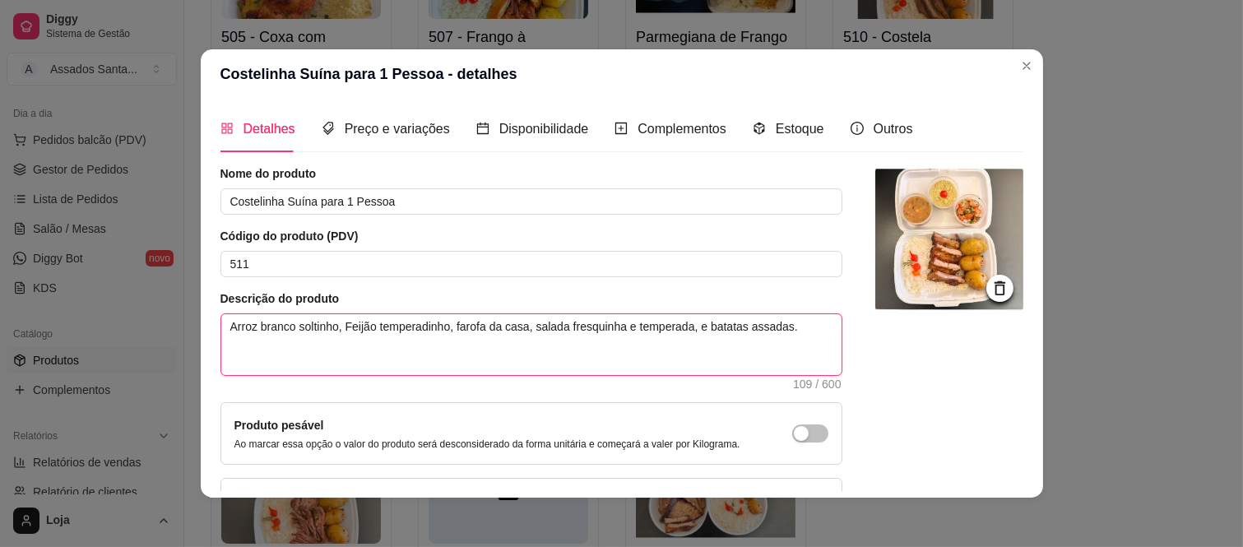
drag, startPoint x: 799, startPoint y: 327, endPoint x: 146, endPoint y: 313, distance: 654.0
click at [225, 326] on textarea "Arroz branco soltinho, Feijão temperadinho, farofa da casa, salada fresquinha e…" at bounding box center [531, 344] width 620 height 61
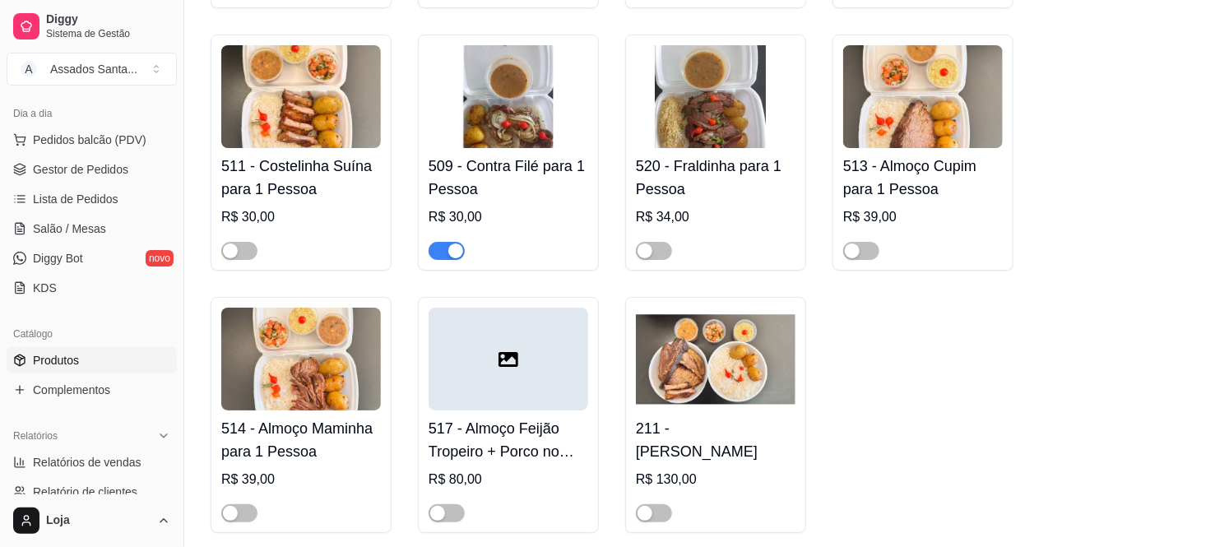
scroll to position [2650, 0]
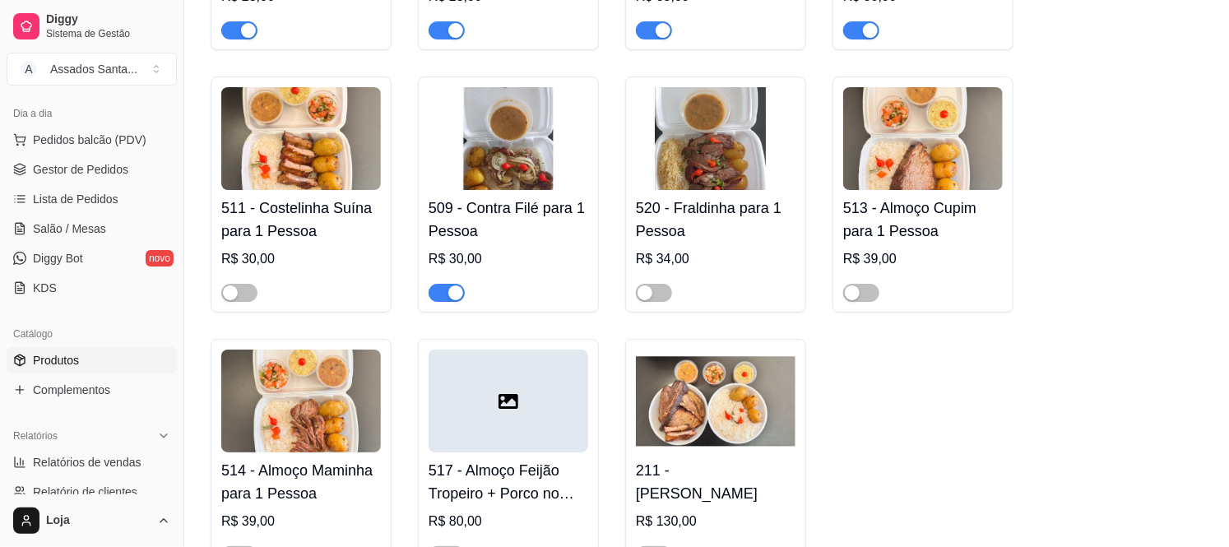
click at [890, 197] on h4 "513 - Almoço Cupim para 1 Pessoa" at bounding box center [923, 220] width 160 height 46
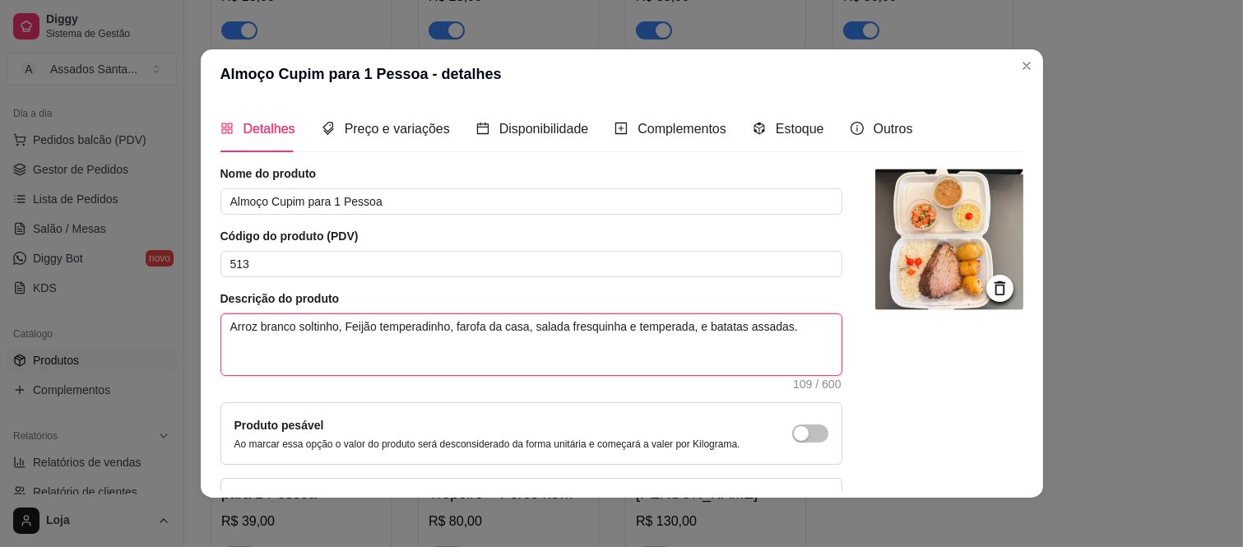
drag, startPoint x: 784, startPoint y: 327, endPoint x: 208, endPoint y: 331, distance: 575.7
click at [208, 331] on div "Detalhes Preço e variações Disponibilidade Complementos Estoque Outros Nome do …" at bounding box center [622, 298] width 842 height 399
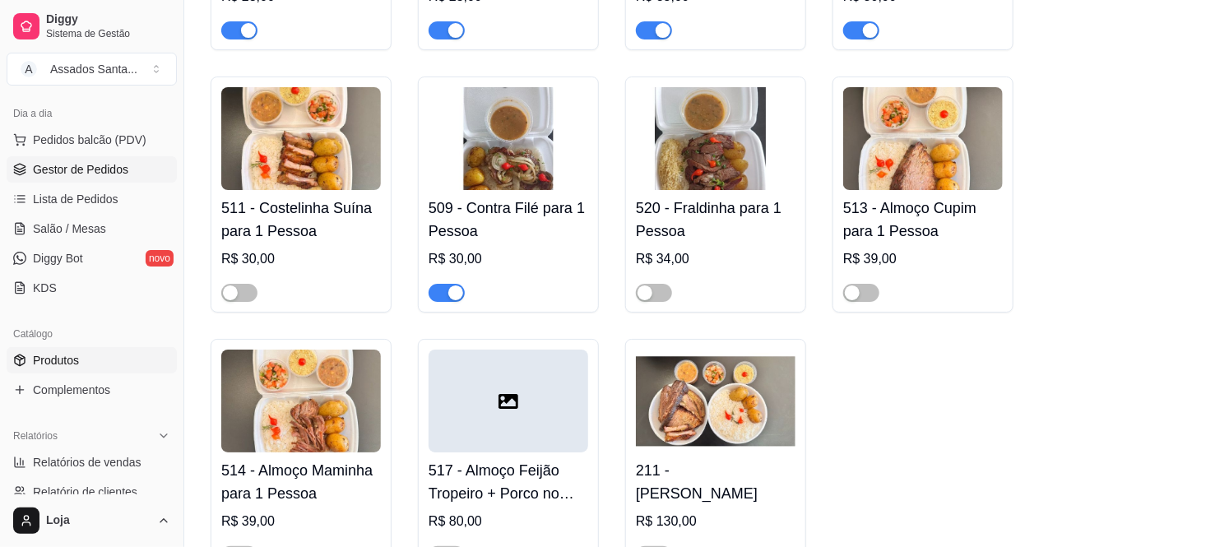
click at [124, 168] on span "Gestor de Pedidos" at bounding box center [80, 169] width 95 height 16
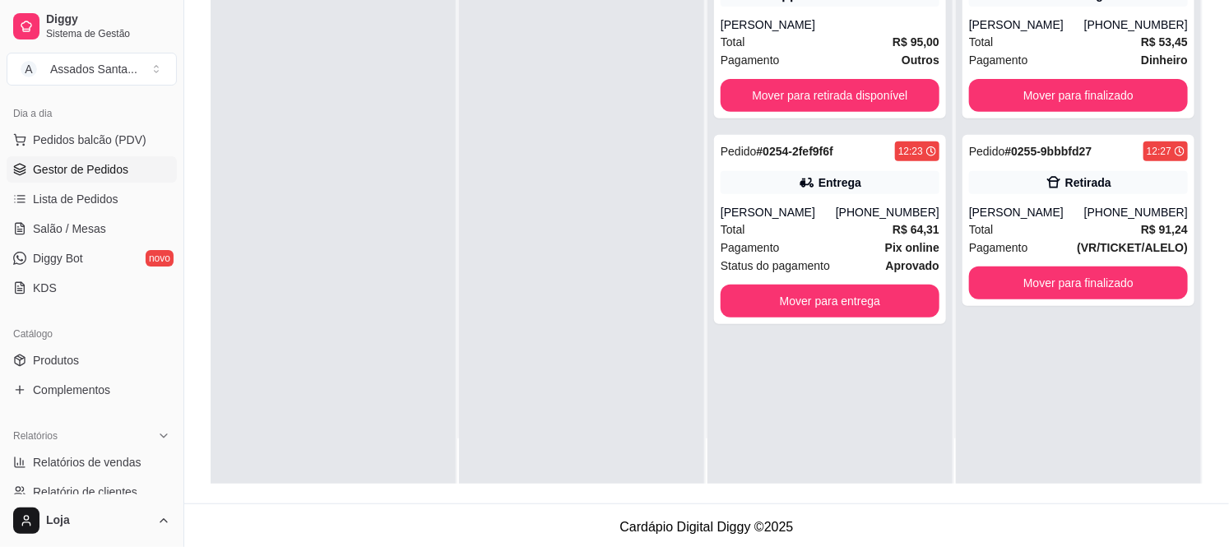
scroll to position [251, 0]
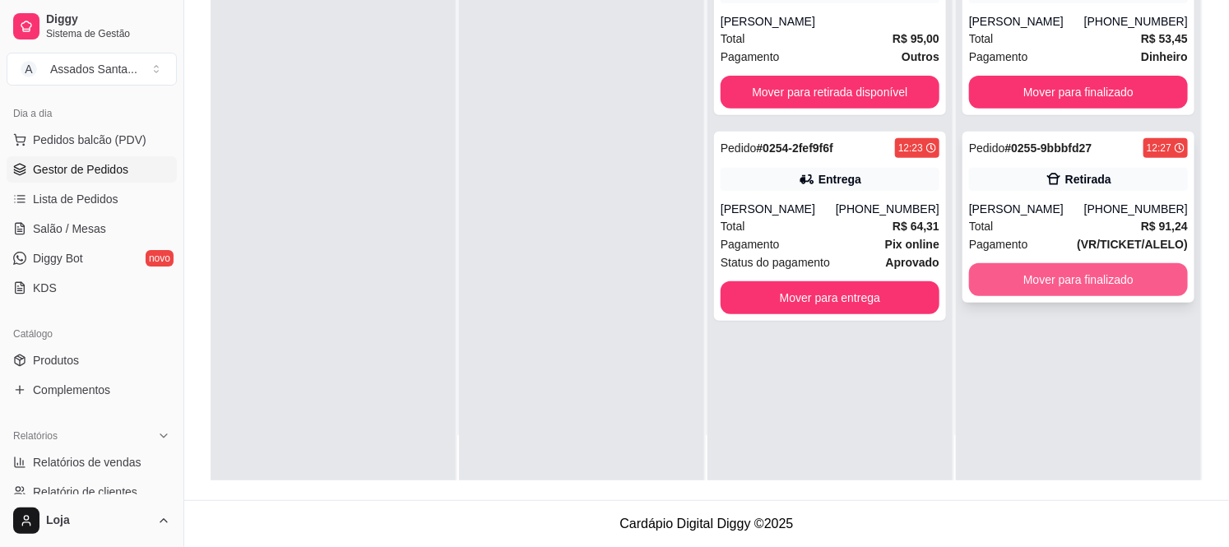
click at [1025, 285] on button "Mover para finalizado" at bounding box center [1078, 279] width 219 height 33
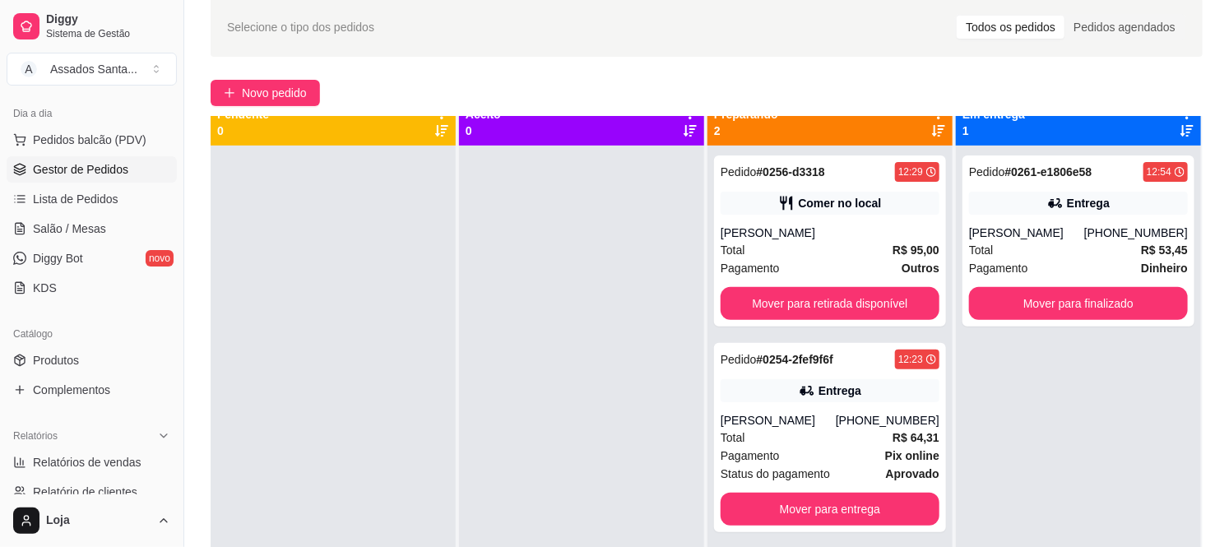
scroll to position [0, 0]
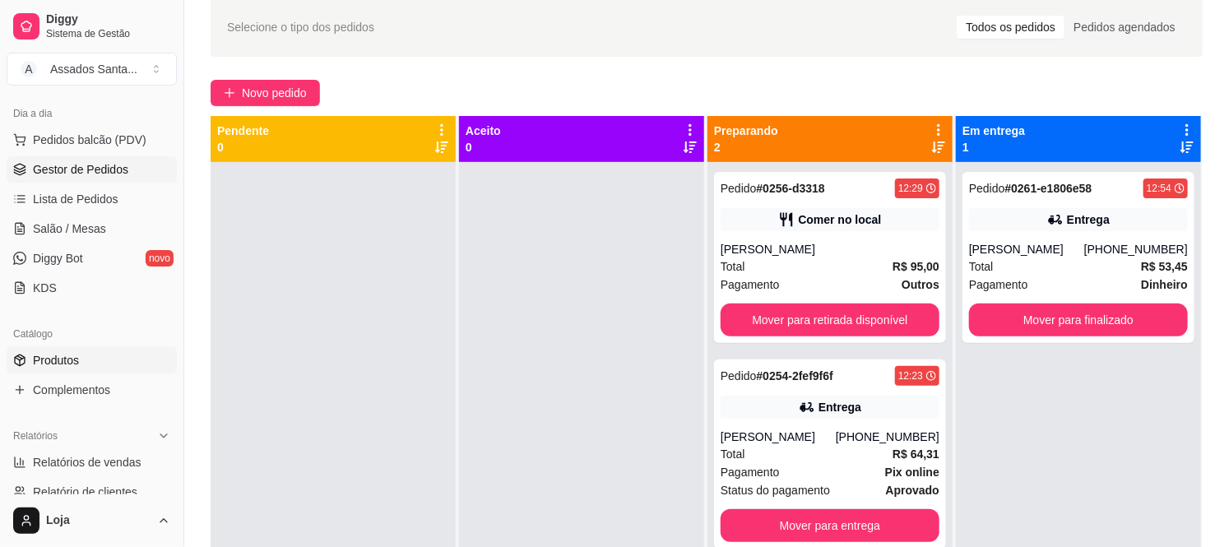
click at [66, 359] on span "Produtos" at bounding box center [56, 360] width 46 height 16
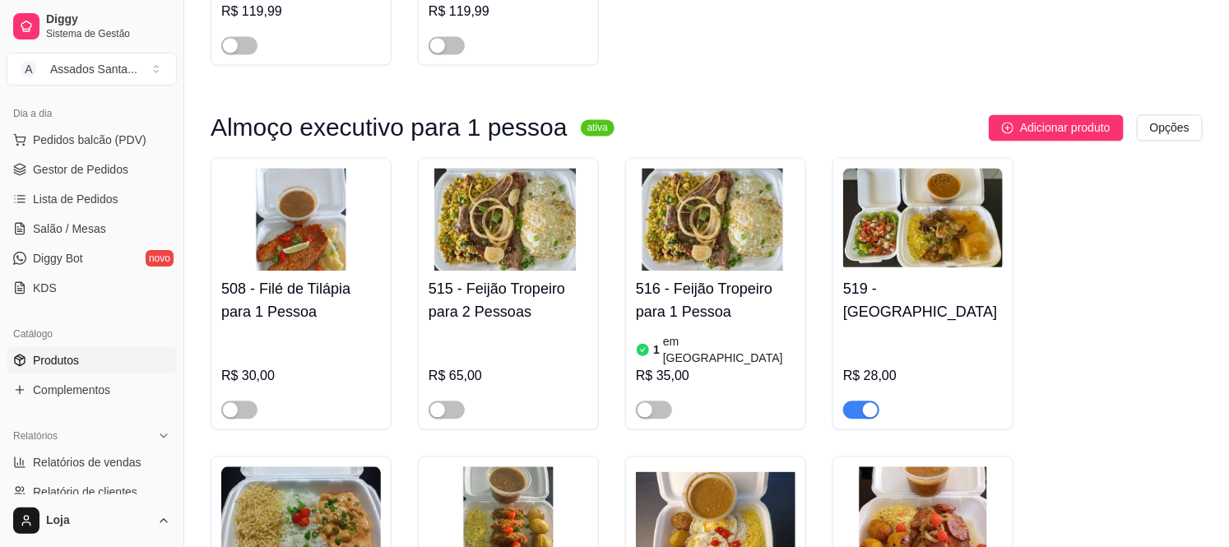
scroll to position [1645, 0]
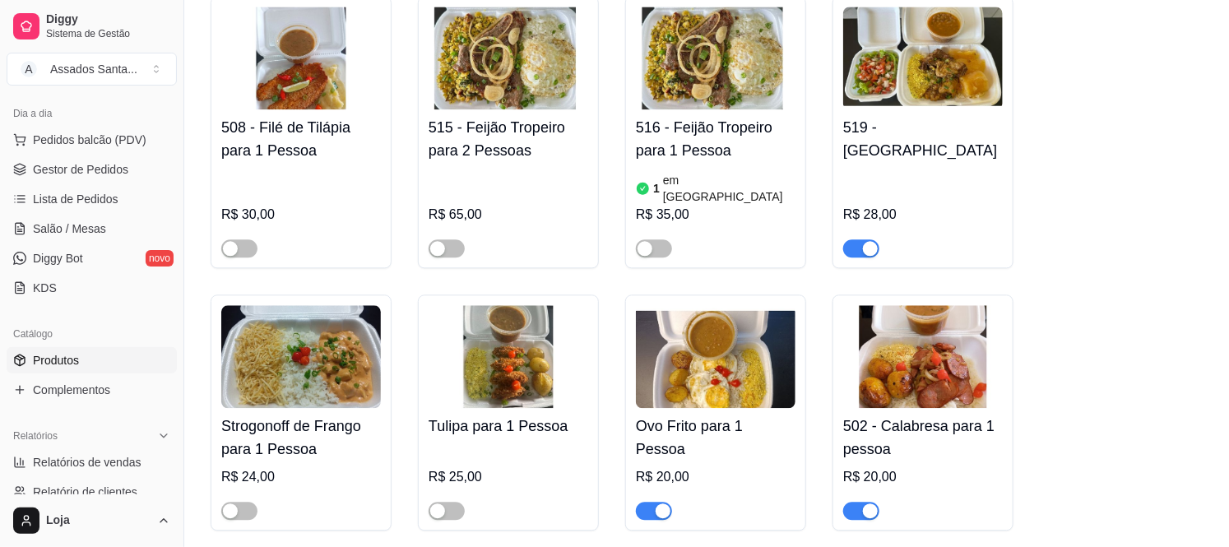
click at [892, 169] on div "R$ 28,00" at bounding box center [923, 213] width 160 height 89
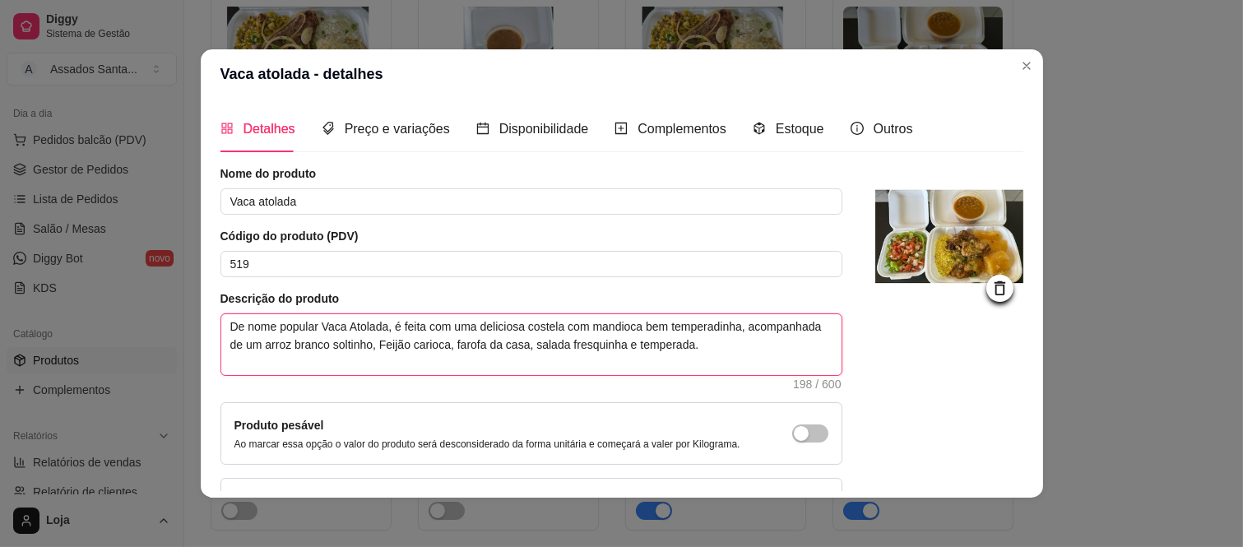
drag, startPoint x: 725, startPoint y: 347, endPoint x: 204, endPoint y: 309, distance: 522.8
click at [204, 309] on div "Detalhes Preço e variações Disponibilidade Complementos Estoque Outros Nome do …" at bounding box center [622, 298] width 842 height 399
click at [928, 323] on div at bounding box center [949, 352] width 148 height 375
click at [345, 122] on span "Preço e variações" at bounding box center [397, 129] width 105 height 14
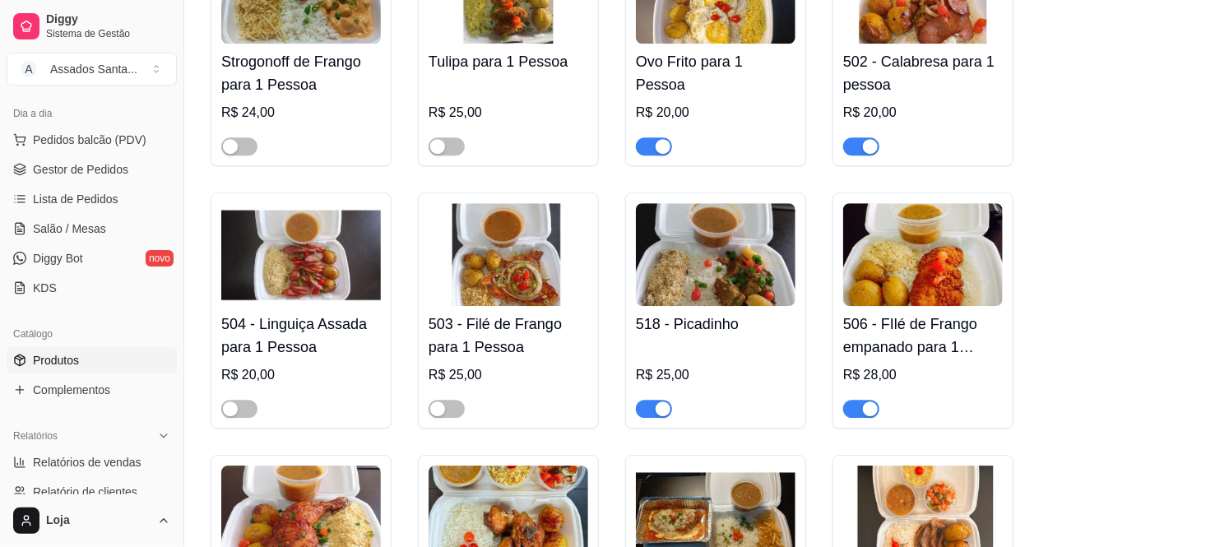
scroll to position [2010, 0]
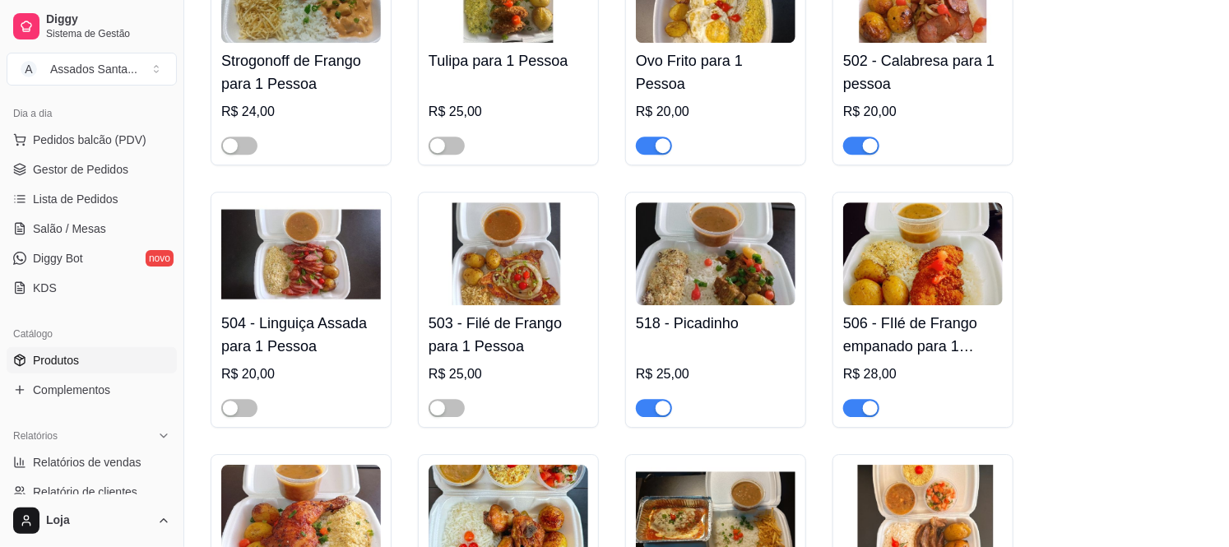
click at [689, 341] on div "R$ 25,00" at bounding box center [716, 379] width 160 height 76
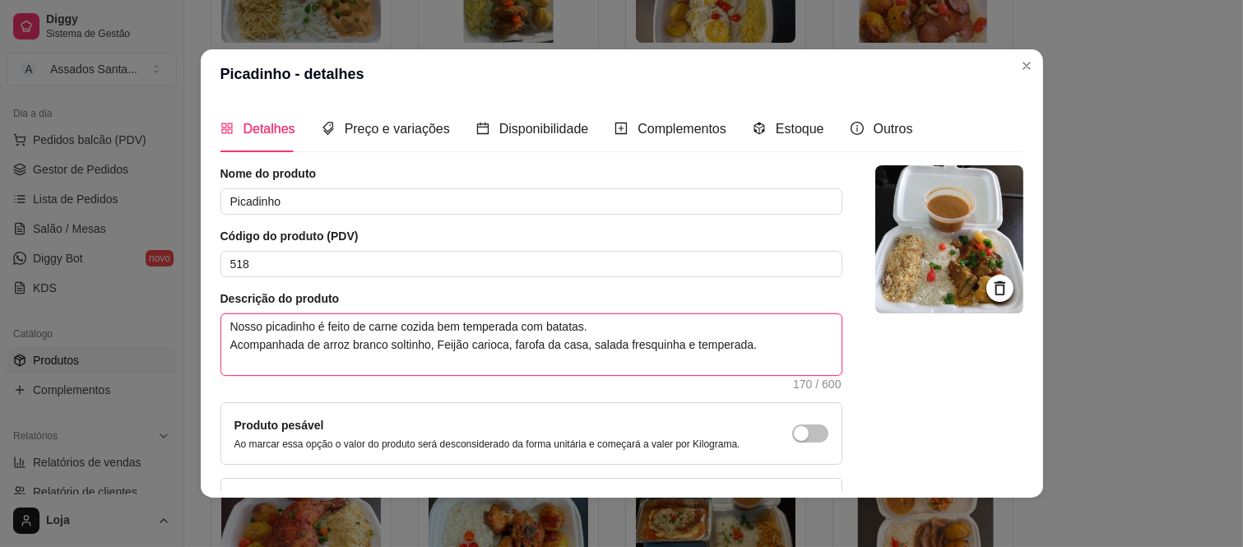
drag, startPoint x: 760, startPoint y: 351, endPoint x: 119, endPoint y: 285, distance: 644.1
click at [119, 285] on div "Picadinho - detalhes Detalhes Preço e variações Disponibilidade Complementos Es…" at bounding box center [621, 273] width 1243 height 547
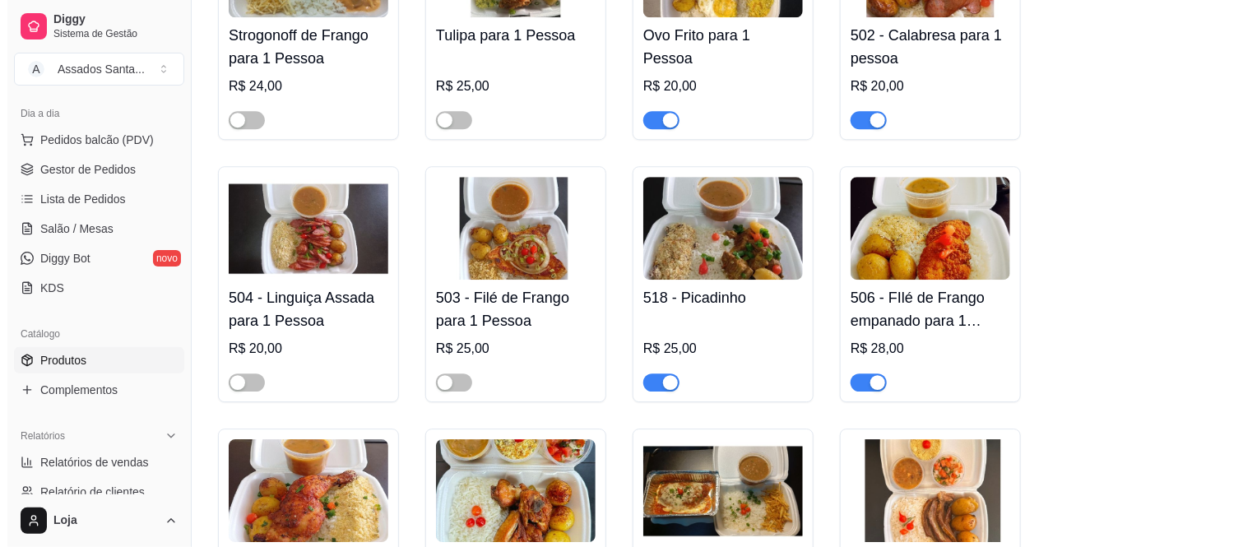
scroll to position [2101, 0]
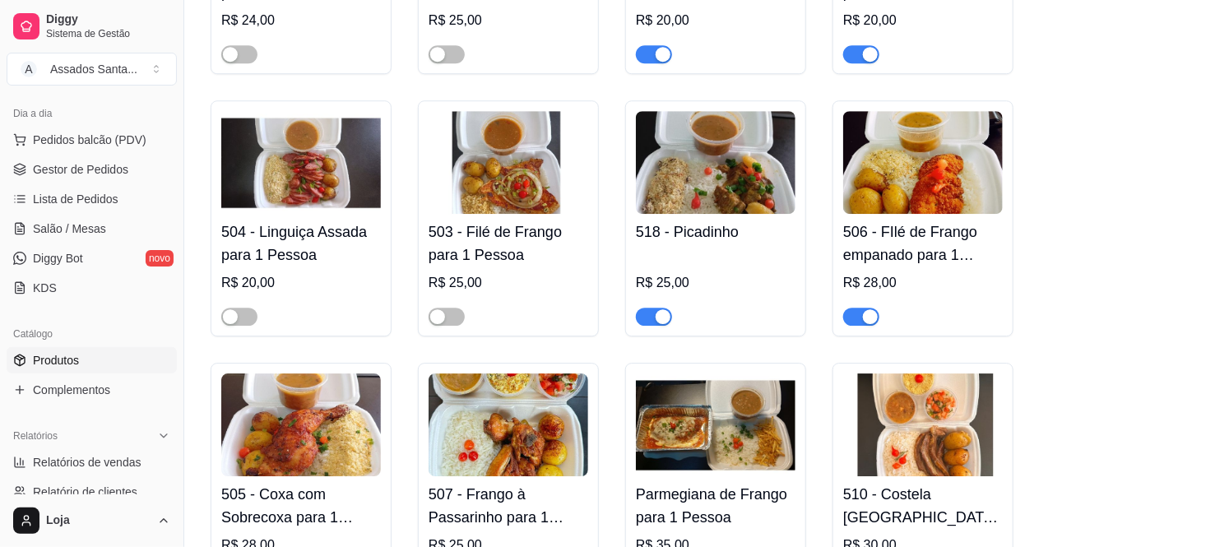
click at [717, 485] on h4 "Parmegiana de Frango para 1 Pessoa" at bounding box center [716, 506] width 160 height 46
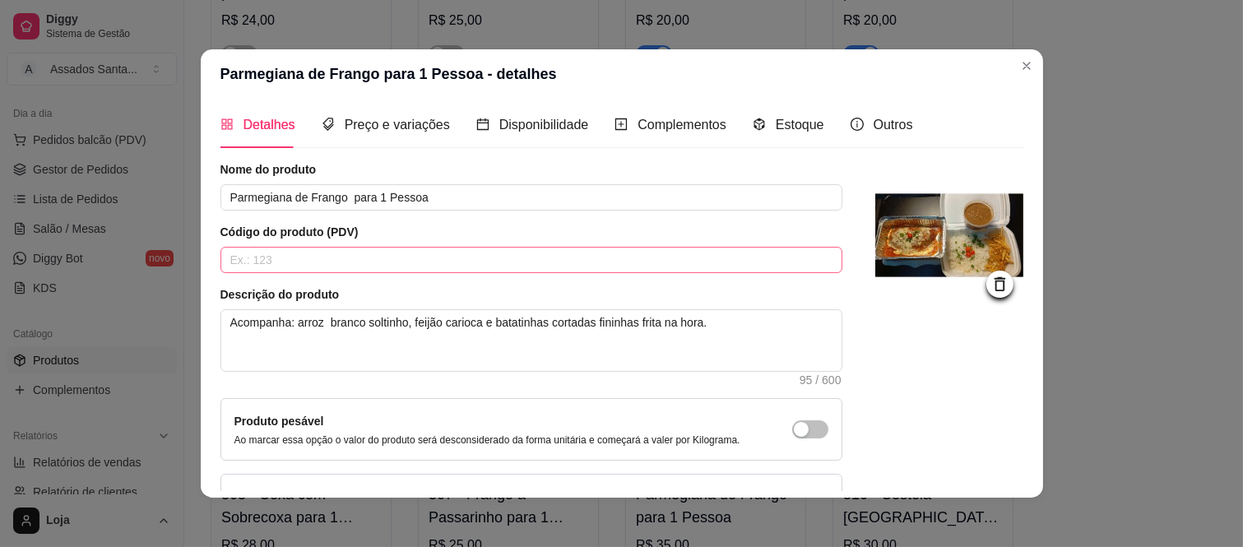
scroll to position [0, 0]
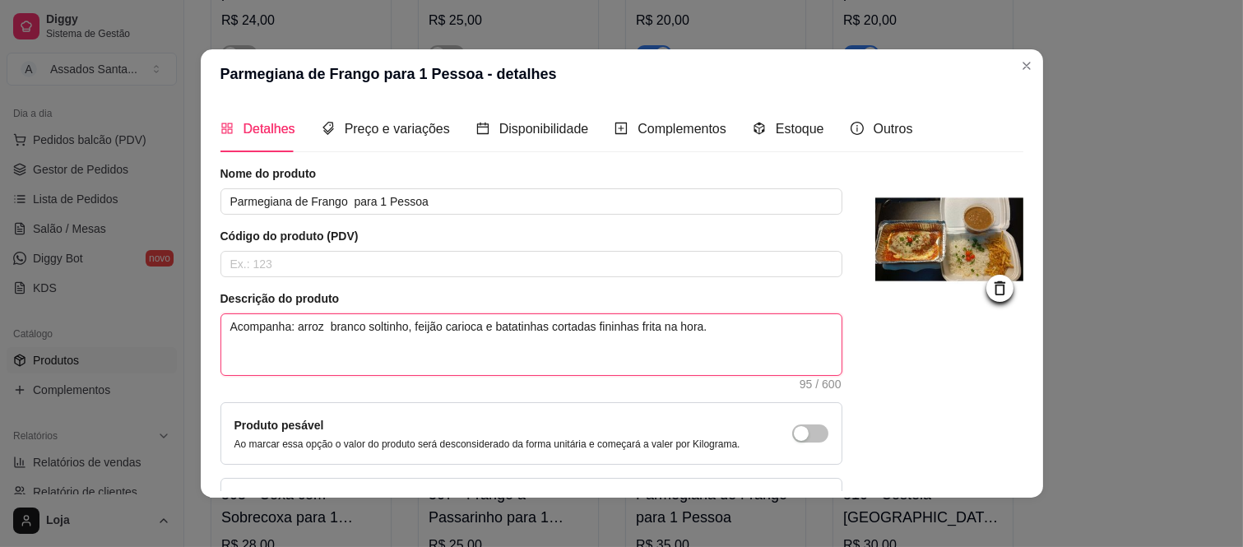
drag, startPoint x: 726, startPoint y: 344, endPoint x: 192, endPoint y: 344, distance: 533.8
click at [201, 344] on div "Detalhes Preço e variações Disponibilidade Complementos Estoque Outros Nome do …" at bounding box center [622, 298] width 842 height 399
click at [636, 358] on textarea "Acompanha: arroz branco soltinho, feijão carioca e batatinhas cortadas fininhas…" at bounding box center [531, 344] width 620 height 61
click at [628, 327] on textarea "Acompanha: arroz branco soltinho, feijão carioca e batatinhas cortadas fininhas…" at bounding box center [531, 344] width 620 height 61
type textarea "Acompanha: arroz branco soltinho, feijão carioca e batatinhas cortadas fininha …"
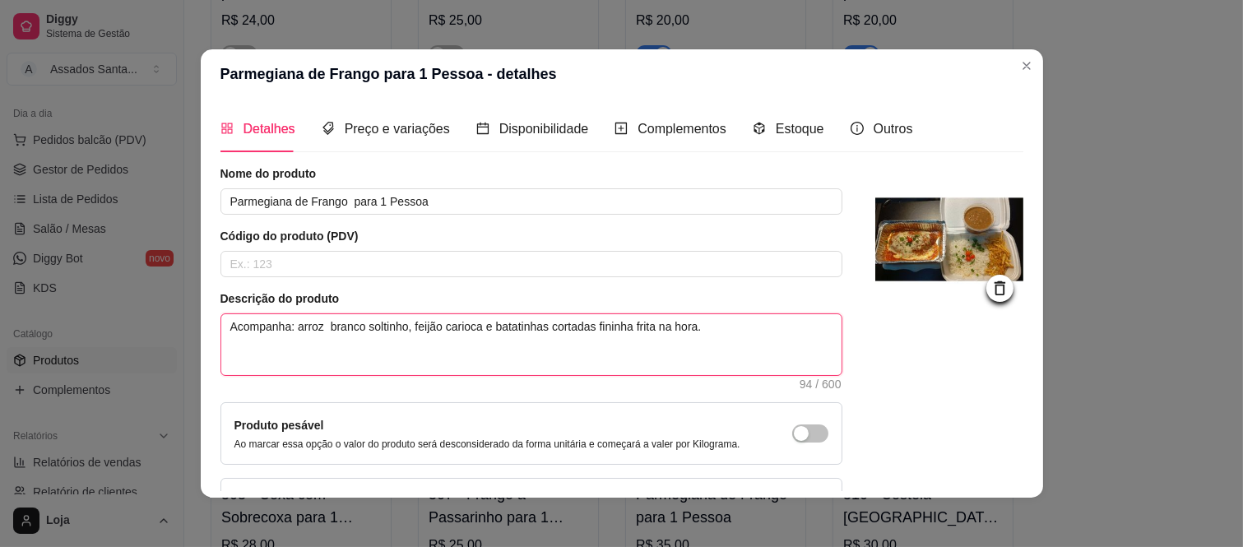
type textarea "Acompanha: arroz branco soltinho, feijão carioca e batatinhas cortadas fininh f…"
type textarea "Acompanha: arroz branco soltinho, feijão carioca e batatinhas cortadas finin fr…"
type textarea "Acompanha: arroz branco soltinho, feijão carioca e batatinhas cortadas fini fri…"
type textarea "Acompanha: arroz branco soltinho, feijão carioca e batatinhas cortadas fin frit…"
type textarea "Acompanha: arroz branco soltinho, feijão carioca e batatinhas cortadas fi frita…"
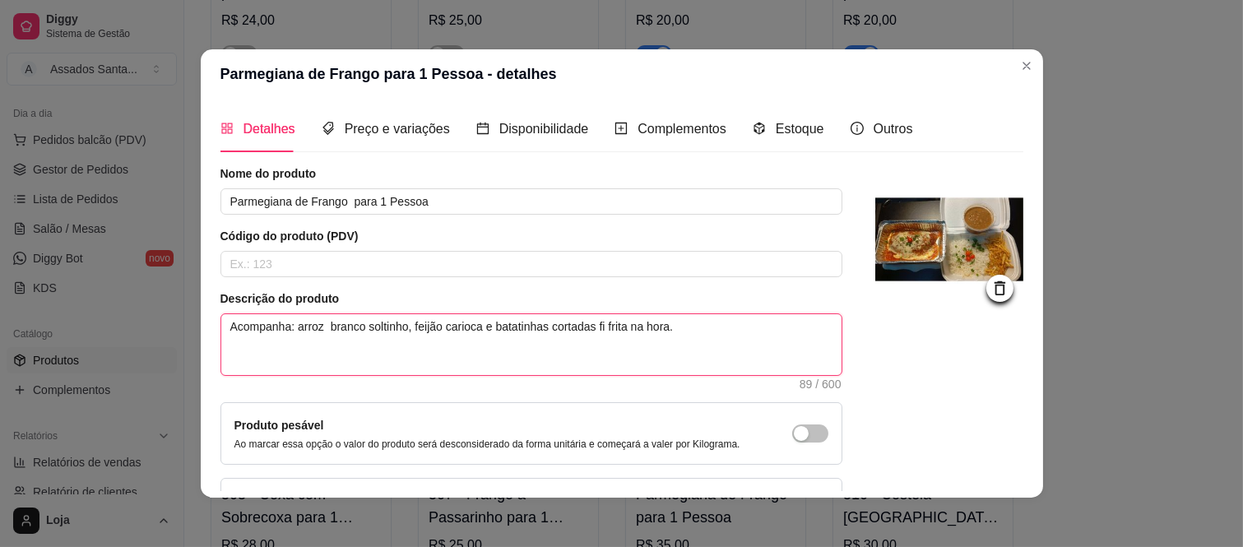
type textarea "Acompanha: arroz branco soltinho, feijão carioca e batatinhas cortadas f frita …"
type textarea "Acompanha: arroz branco soltinho, feijão carioca e batatinhas cortadas frita na…"
type textarea "Acompanha: arroz branco soltinho, feijão carioca e batatinhas cortada frita na …"
type textarea "Acompanha: arroz branco soltinho, feijão carioca e batatinhas cortad frita na h…"
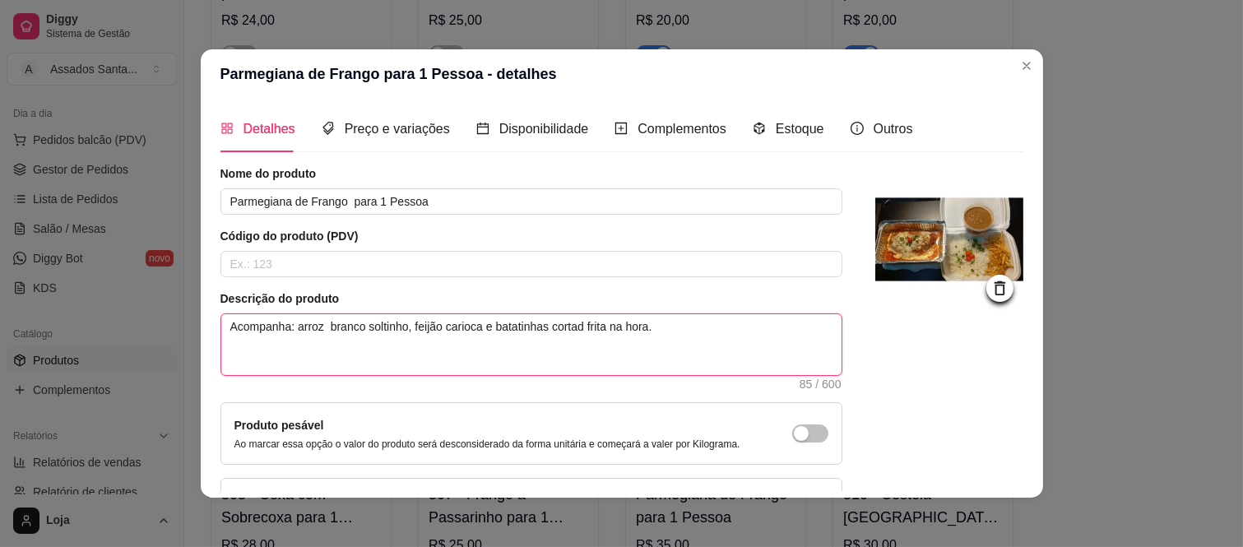
type textarea "Acompanha: arroz branco soltinho, feijão carioca e batatinhas corta frita na ho…"
type textarea "Acompanha: arroz branco soltinho, feijão carioca e batatinhas cort frita na hor…"
type textarea "Acompanha: arroz branco soltinho, feijão carioca e batatinhas cor frita na hora."
type textarea "Acompanha: arroz branco soltinho, feijão carioca e batatinhas co frita na hora."
type textarea "Acompanha: arroz branco soltinho, feijão carioca e batatinhas c frita na hora."
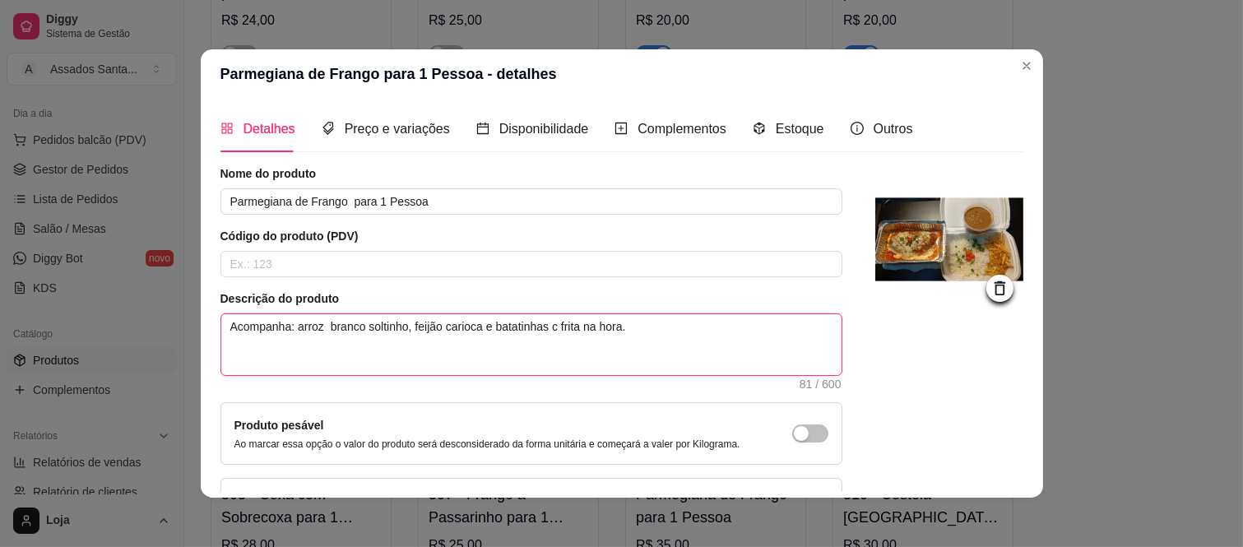
type textarea "Acompanha: arroz branco soltinho, feijão carioca e batatinhas frita na hora."
type textarea "Acompanha: arroz branco soltinho, feijão carioca e batatinha frita na hora."
type textarea "Acompanha: arroz branco soltinho, feijão carioca e batatinhas frita na hora."
type textarea "Acompanha: arroz branco soltinho, feijão carioca e batatinhas C frita na hora."
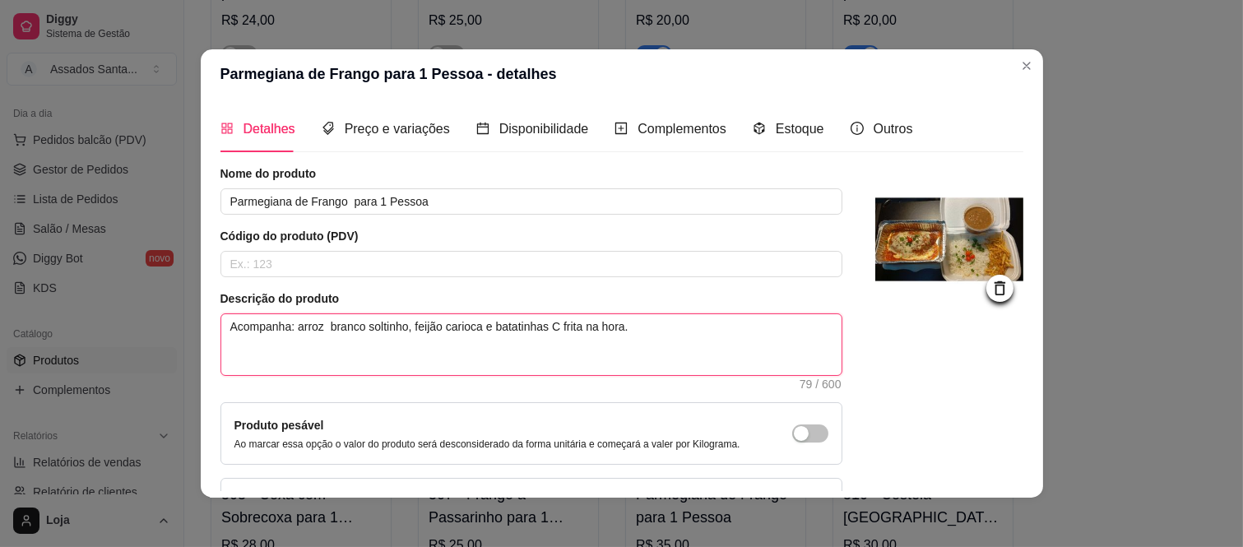
type textarea "Acompanha: arroz branco soltinho, feijão carioca e batatinhas Ch frita na hora."
type textarea "Acompanha: arroz branco soltinho, feijão carioca e batatinhas Chi frita na hora."
type textarea "Acompanha: arroz branco soltinho, feijão carioca e batatinhas Chip frita na hor…"
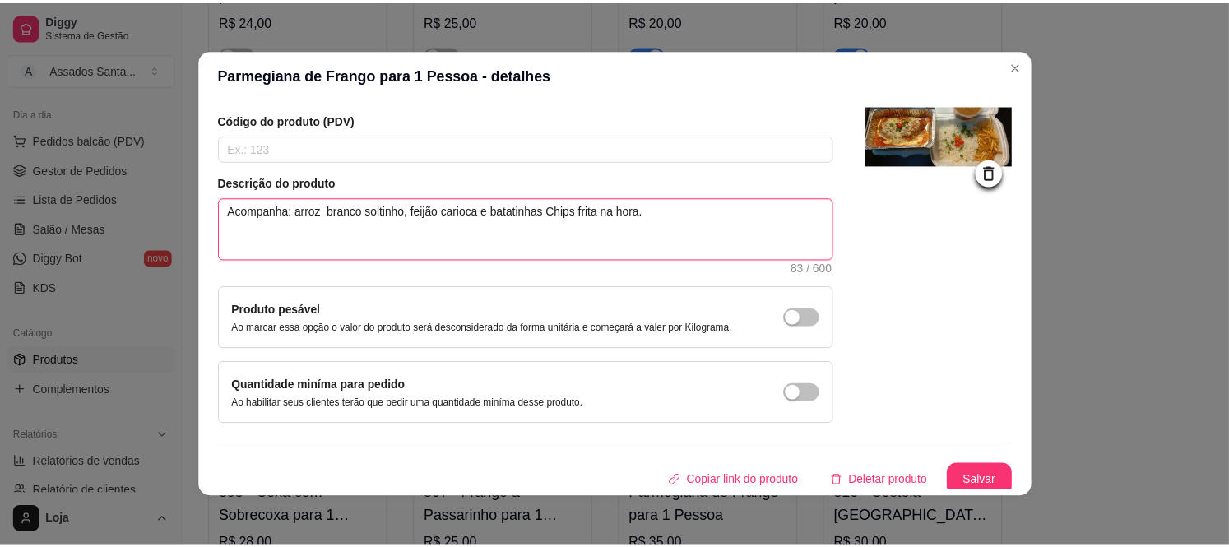
scroll to position [122, 0]
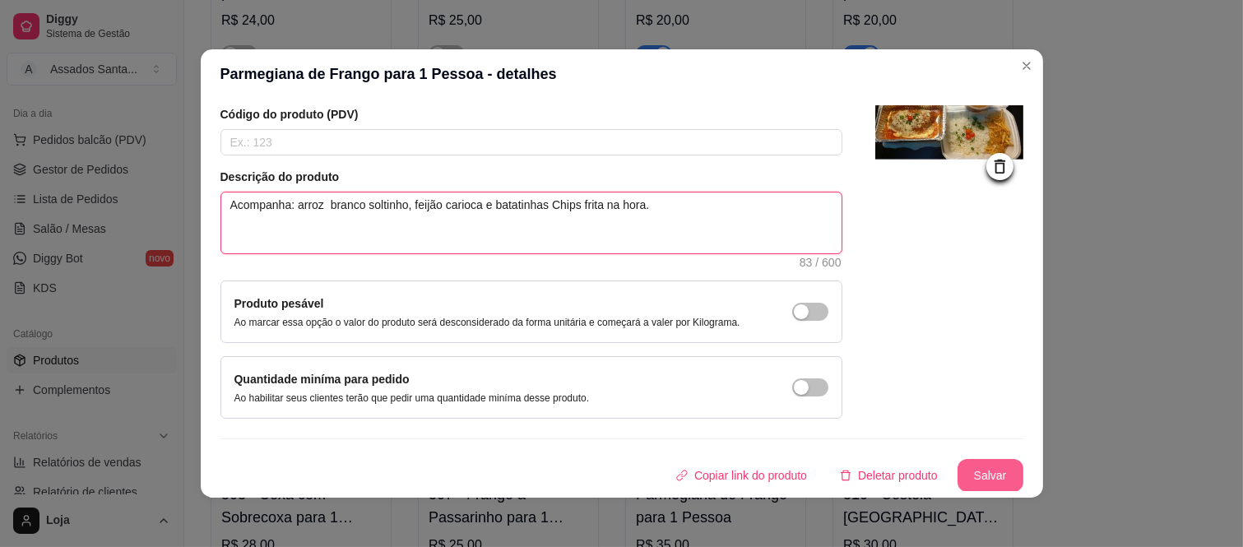
type textarea "Acompanha: arroz branco soltinho, feijão carioca e batatinhas Chips frita na ho…"
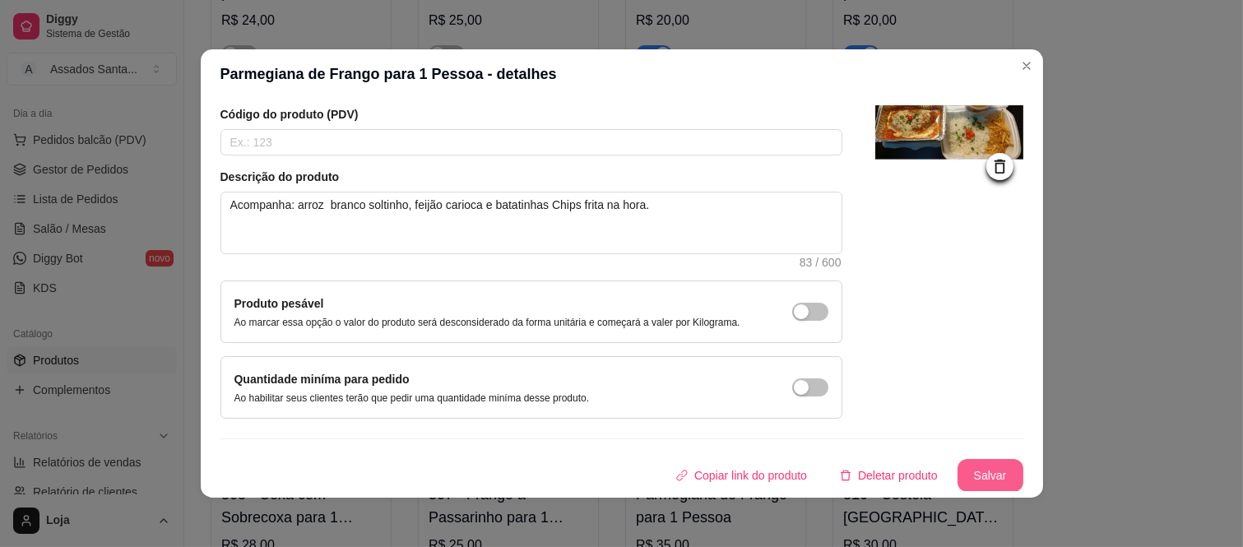
click at [973, 482] on button "Salvar" at bounding box center [990, 475] width 66 height 33
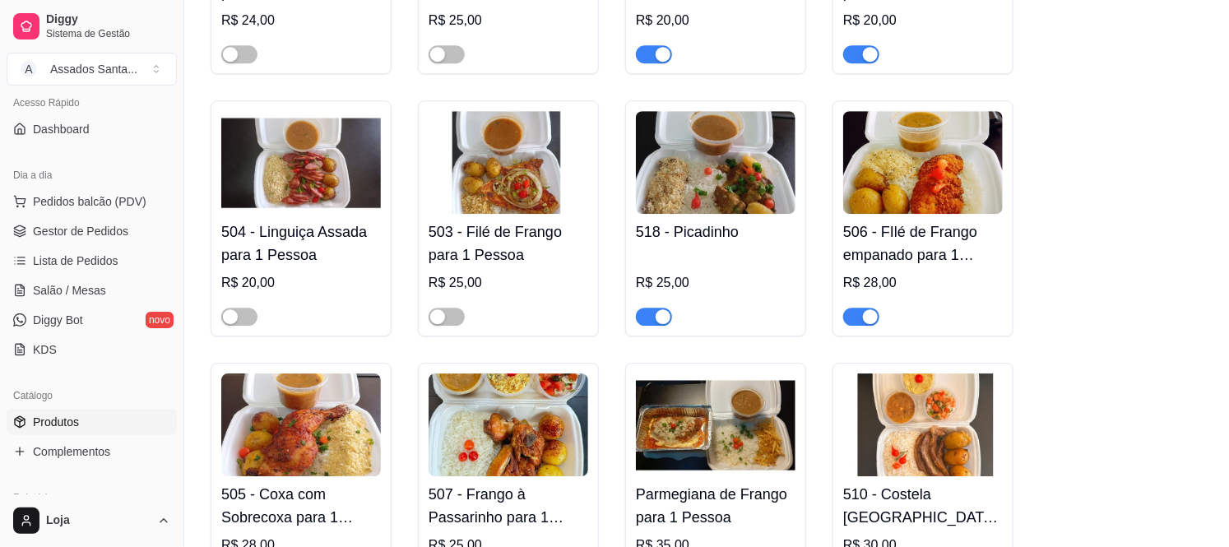
scroll to position [87, 0]
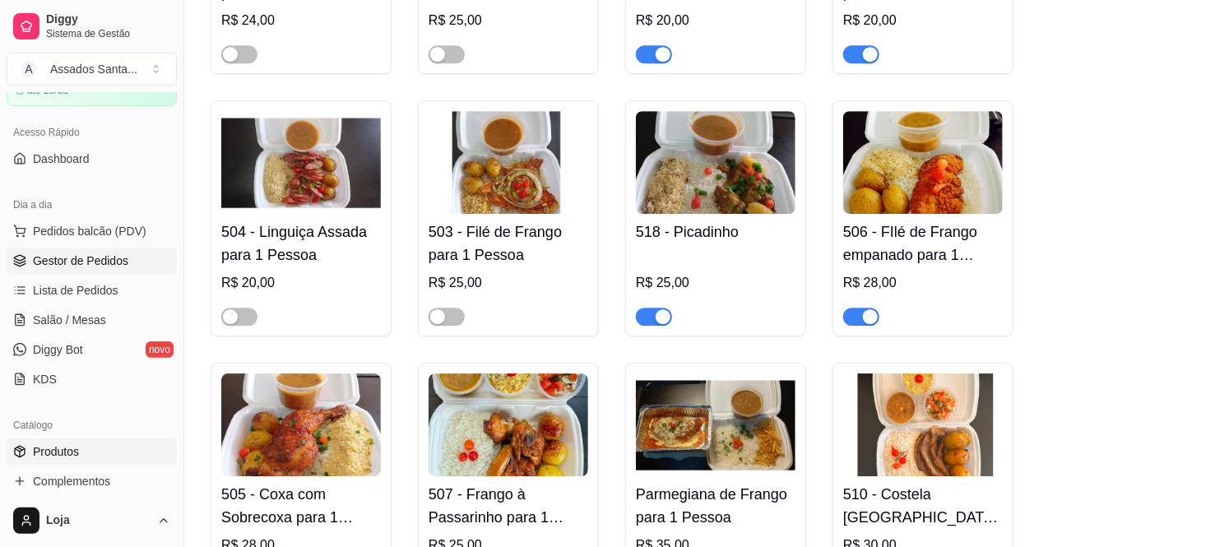
click at [121, 249] on link "Gestor de Pedidos" at bounding box center [92, 261] width 170 height 26
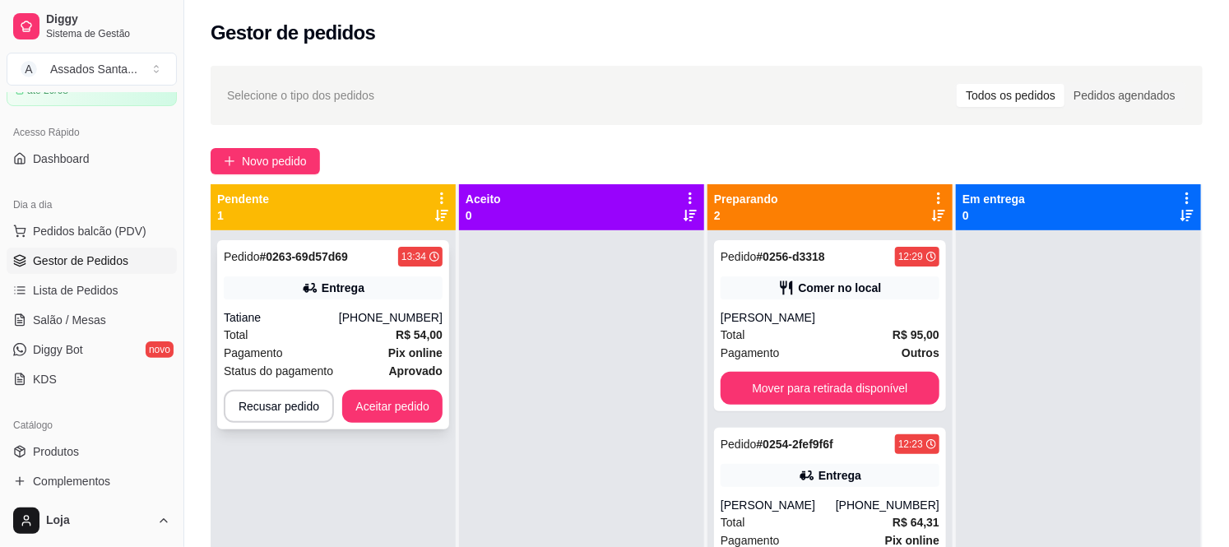
click at [363, 323] on div "[PHONE_NUMBER]" at bounding box center [391, 317] width 104 height 16
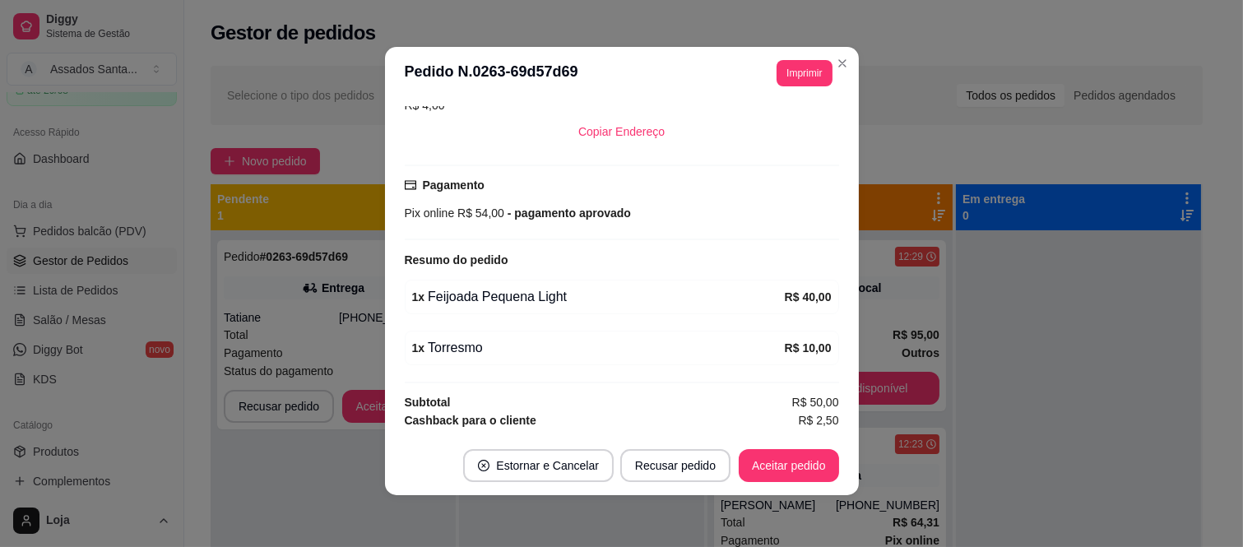
scroll to position [3, 0]
click at [799, 480] on button "Aceitar pedido" at bounding box center [788, 465] width 97 height 32
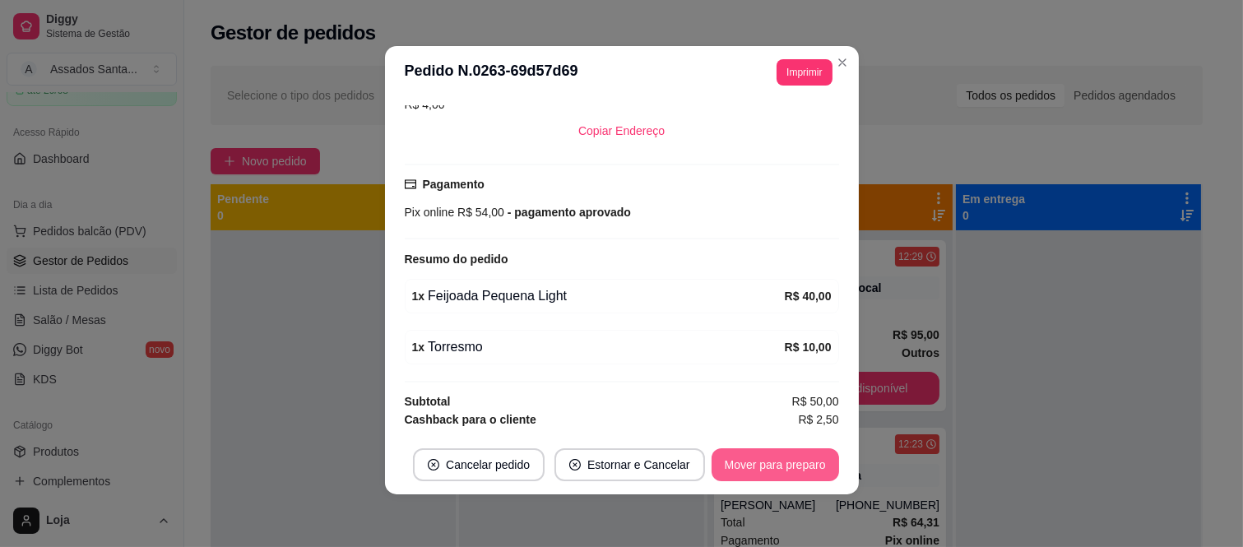
click at [790, 461] on button "Mover para preparo" at bounding box center [774, 464] width 127 height 33
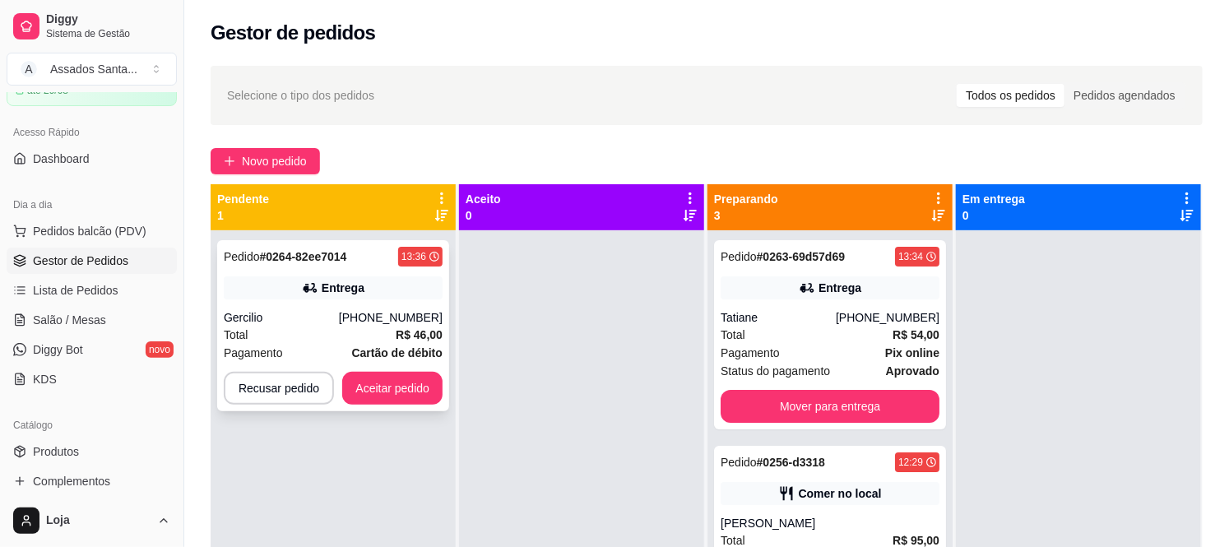
click at [374, 336] on div "Total R$ 46,00" at bounding box center [333, 335] width 219 height 18
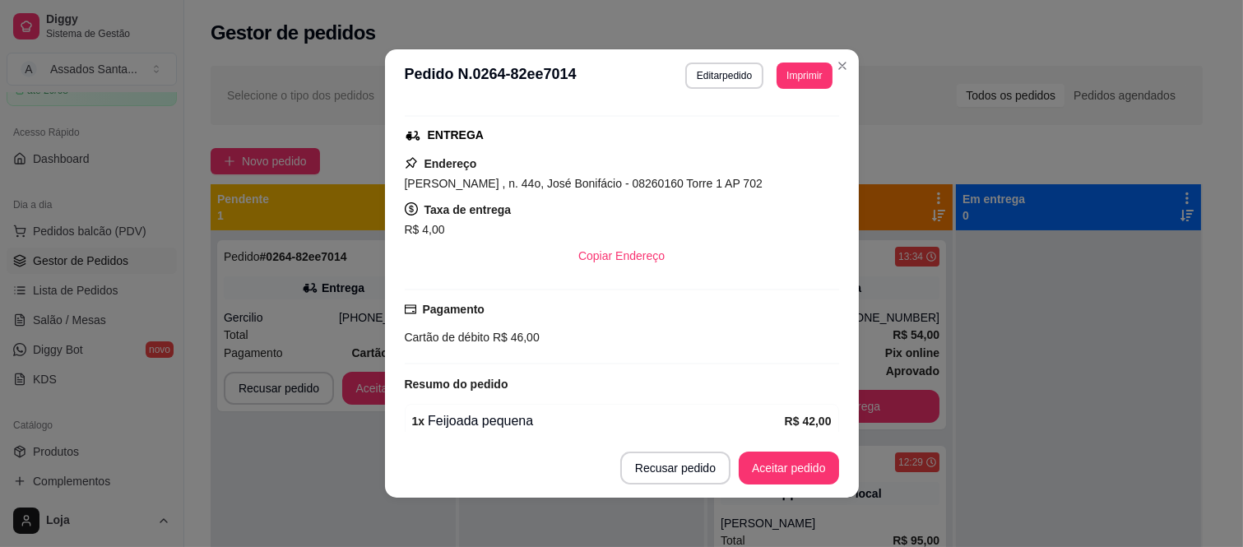
scroll to position [431, 0]
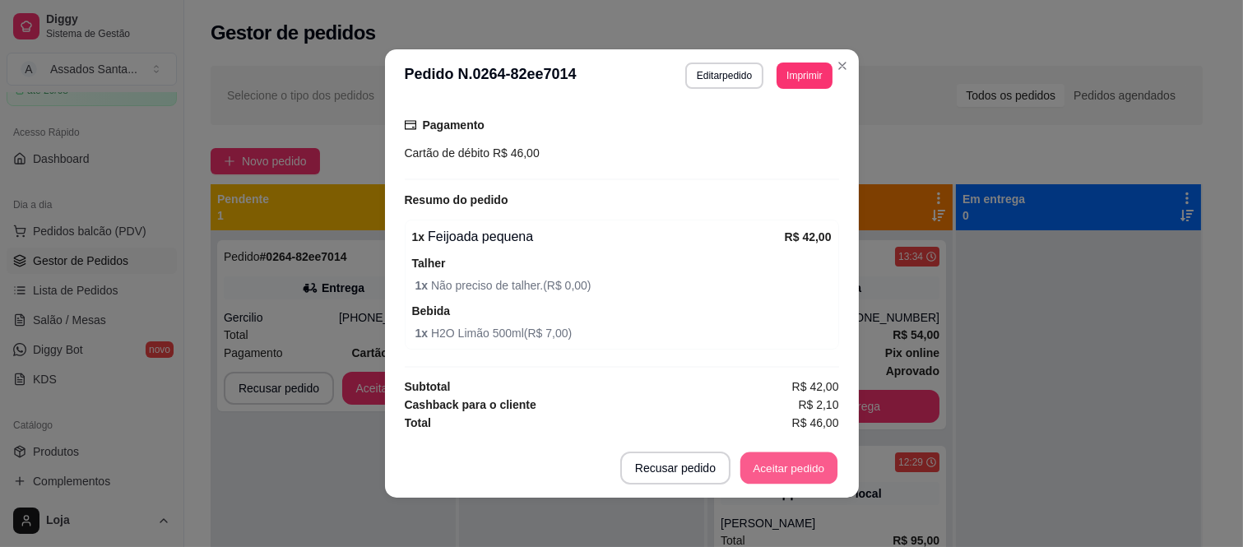
click at [801, 479] on button "Aceitar pedido" at bounding box center [788, 468] width 97 height 32
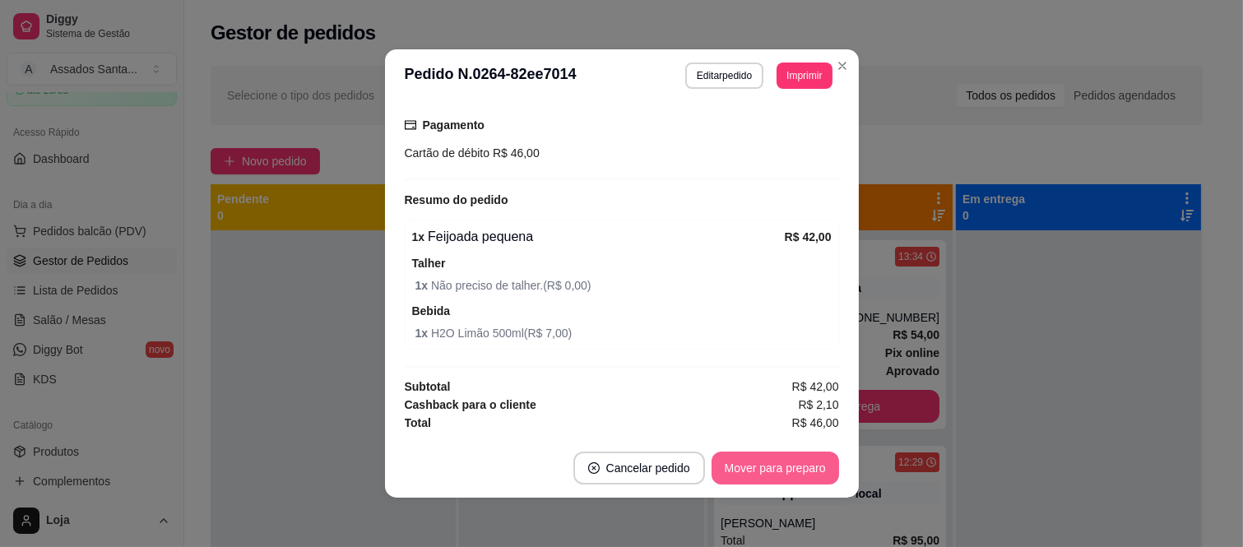
click at [788, 473] on button "Mover para preparo" at bounding box center [774, 468] width 127 height 33
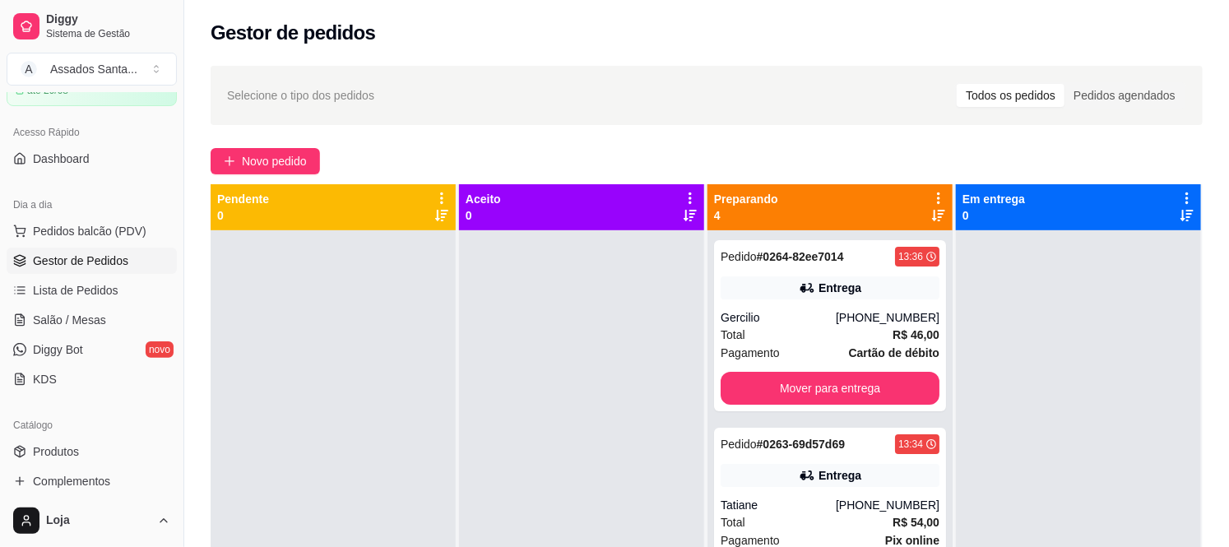
click at [299, 175] on div "Selecione o tipo dos pedidos Todos os pedidos Pedidos agendados Novo pedido Pen…" at bounding box center [706, 403] width 1045 height 695
click at [307, 167] on span "Novo pedido" at bounding box center [274, 161] width 65 height 18
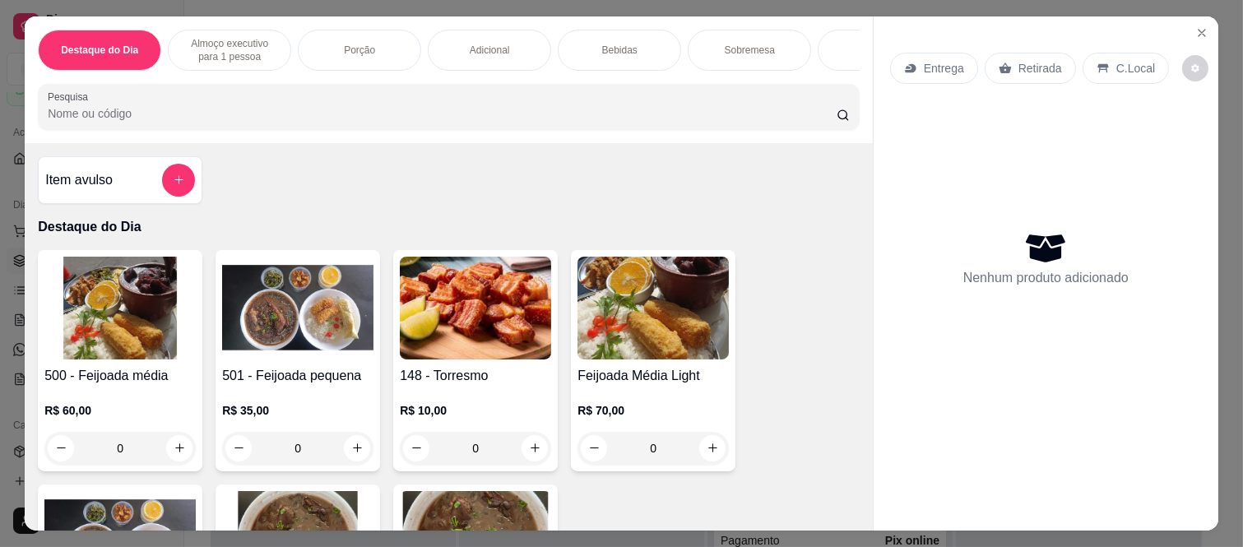
click at [1082, 53] on div "C.Local" at bounding box center [1125, 68] width 86 height 31
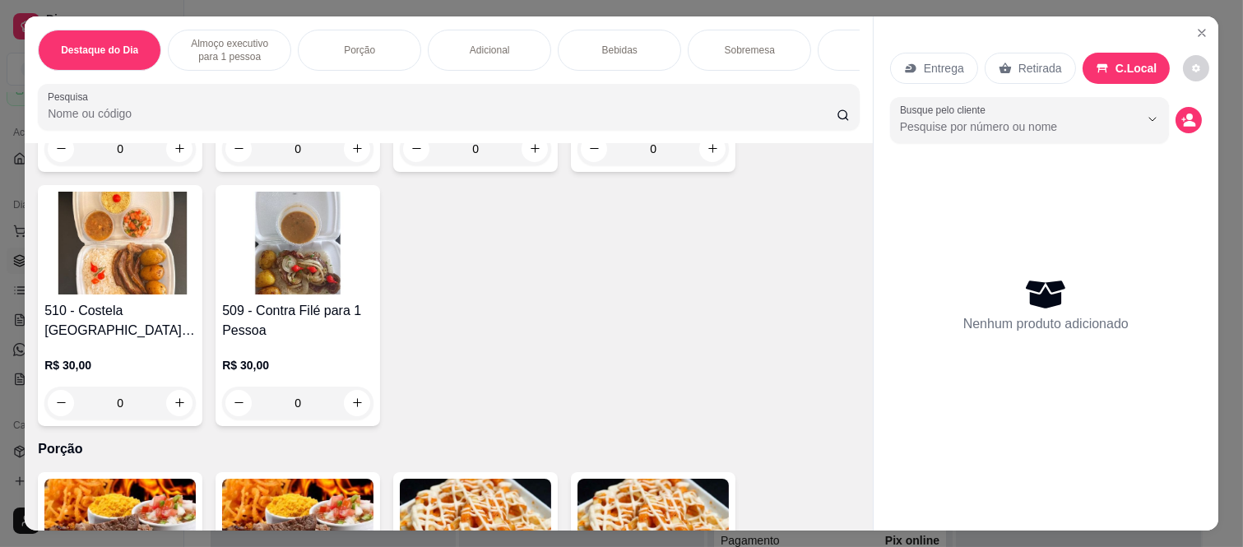
scroll to position [1096, 0]
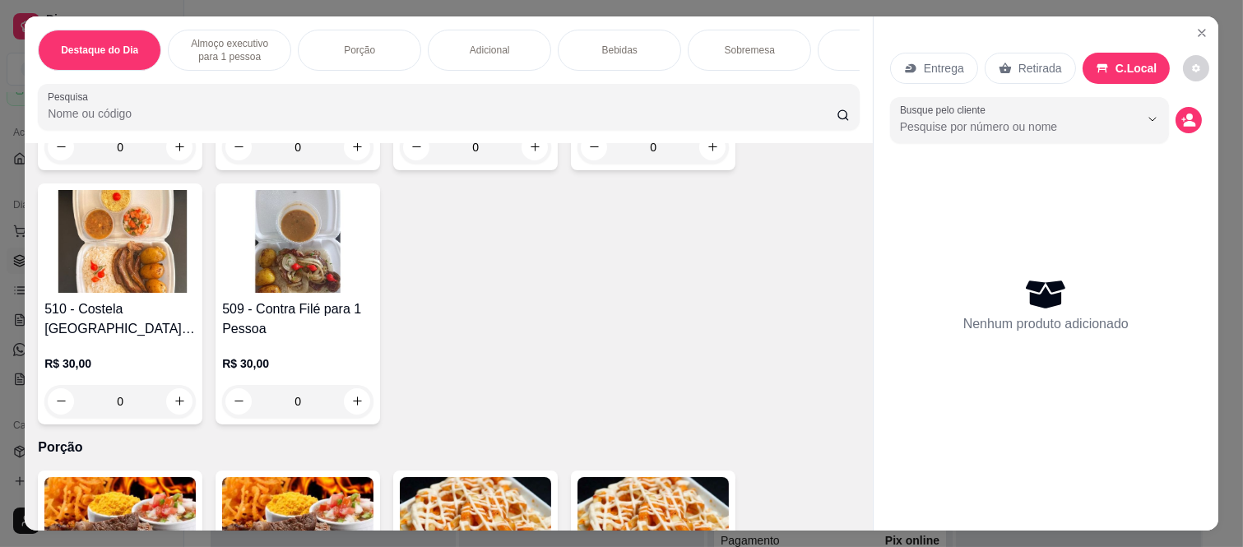
click at [347, 406] on div "0" at bounding box center [297, 401] width 151 height 33
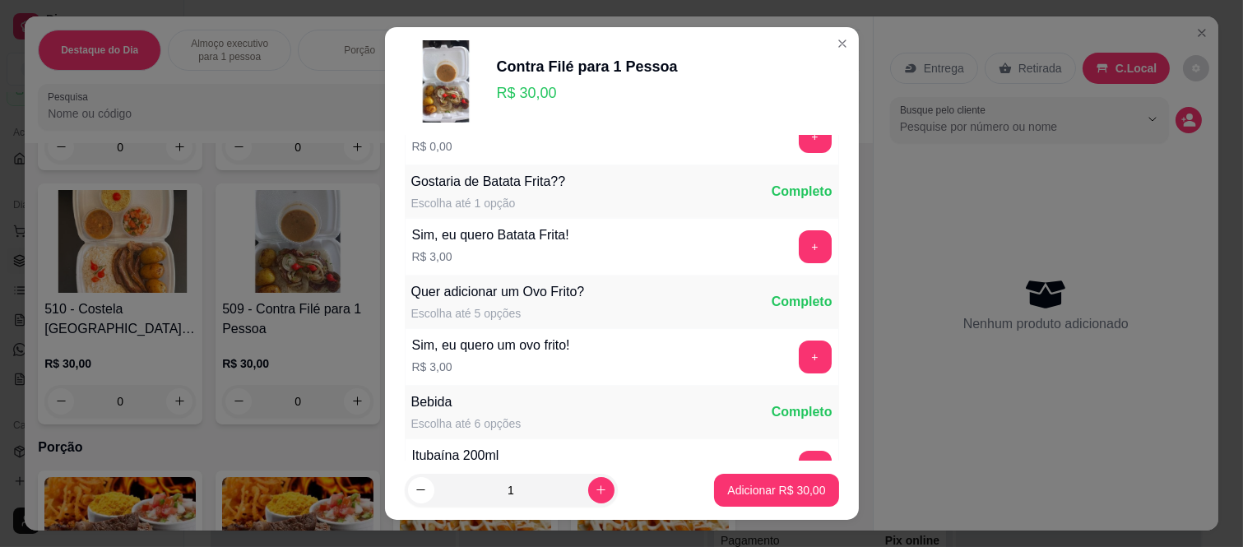
scroll to position [365, 0]
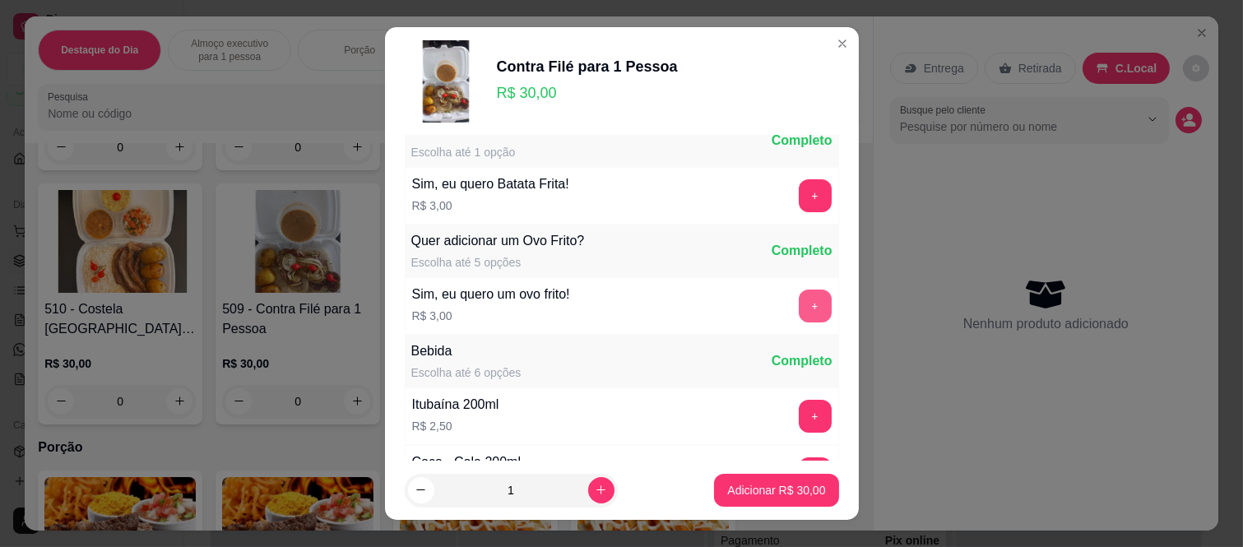
click at [799, 314] on button "+" at bounding box center [815, 306] width 33 height 33
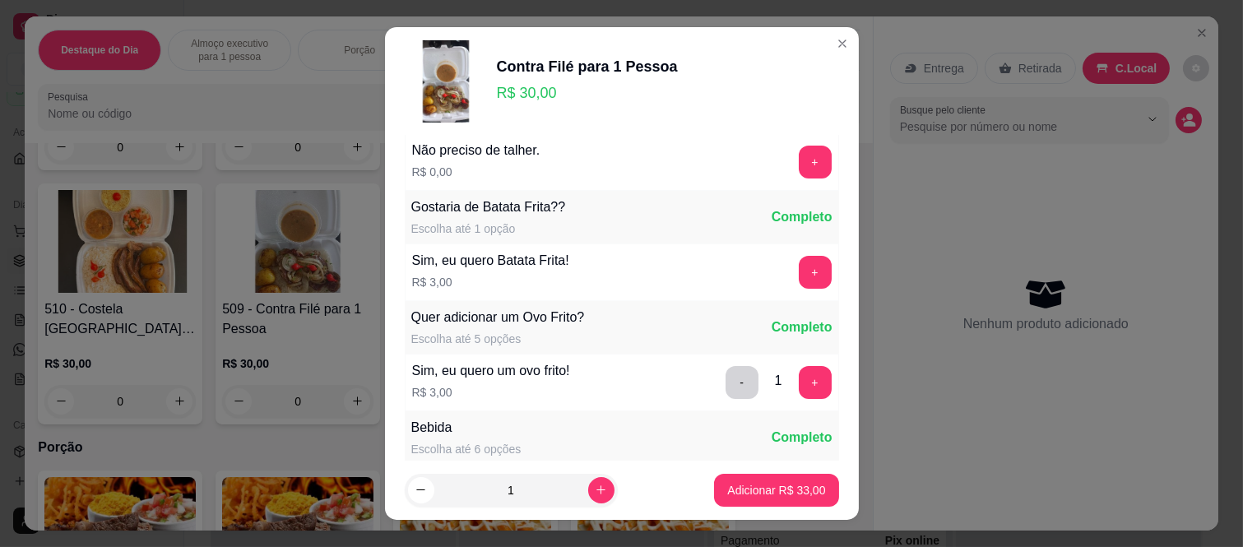
scroll to position [0, 0]
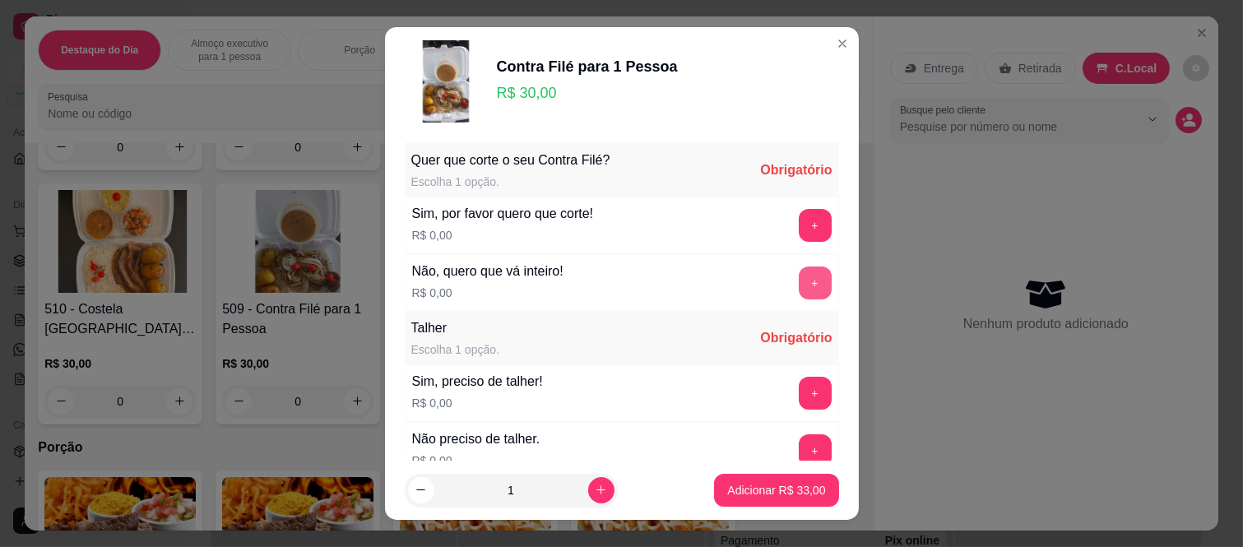
click at [799, 277] on button "+" at bounding box center [815, 282] width 33 height 33
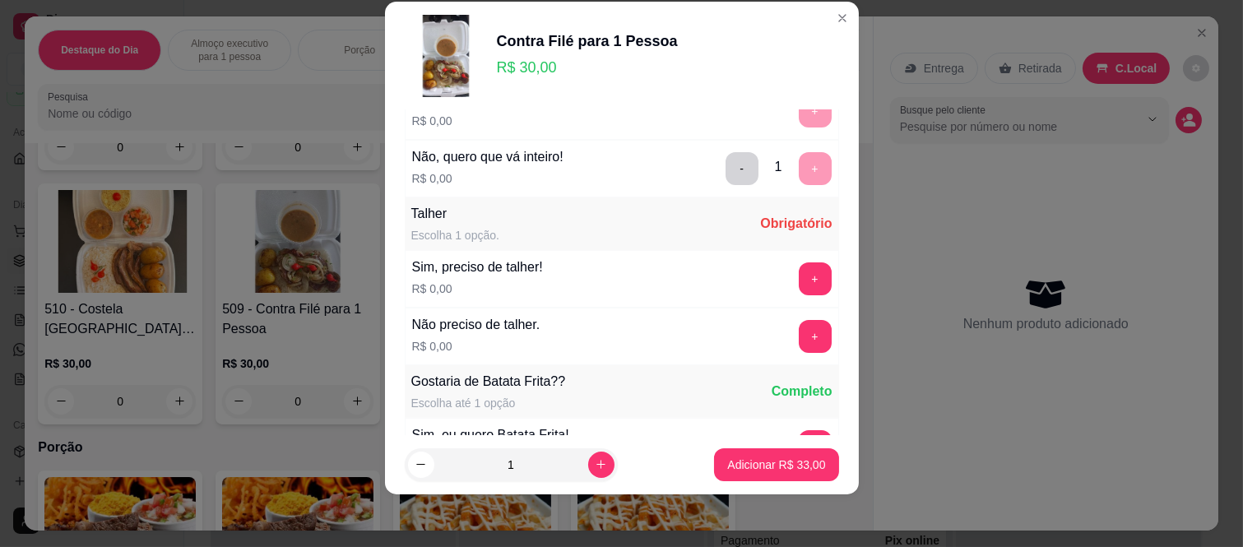
scroll to position [176, 0]
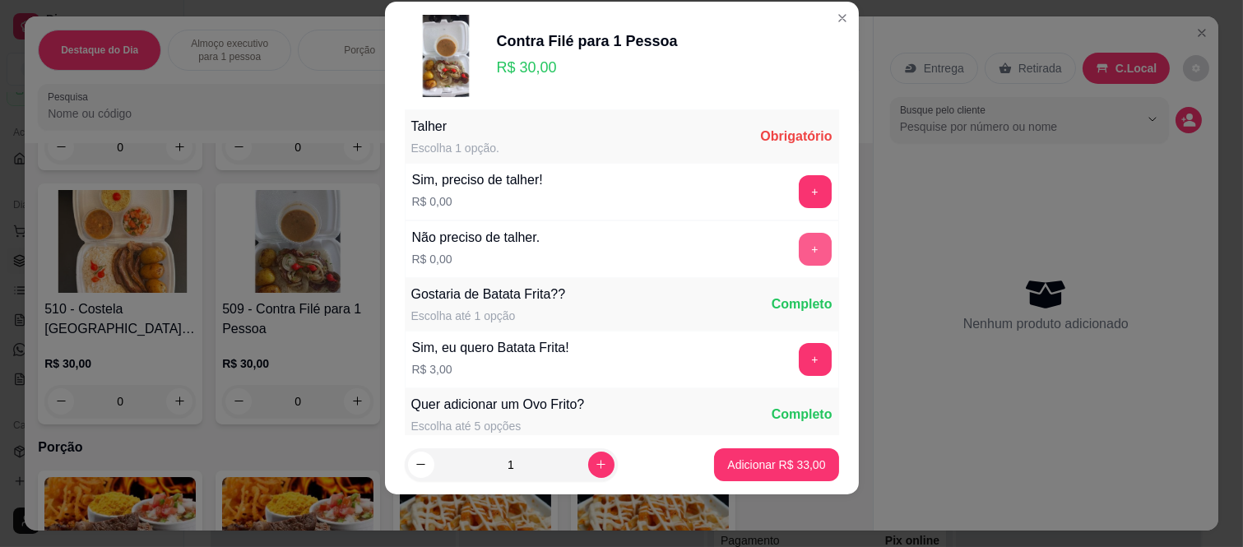
click at [799, 248] on button "+" at bounding box center [815, 249] width 33 height 33
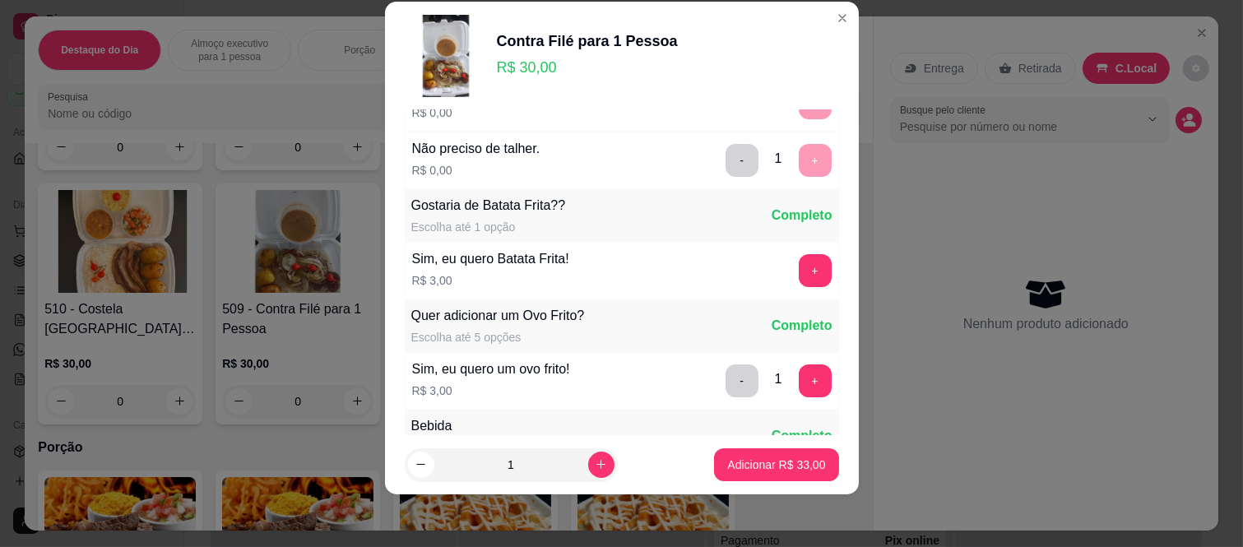
scroll to position [344, 0]
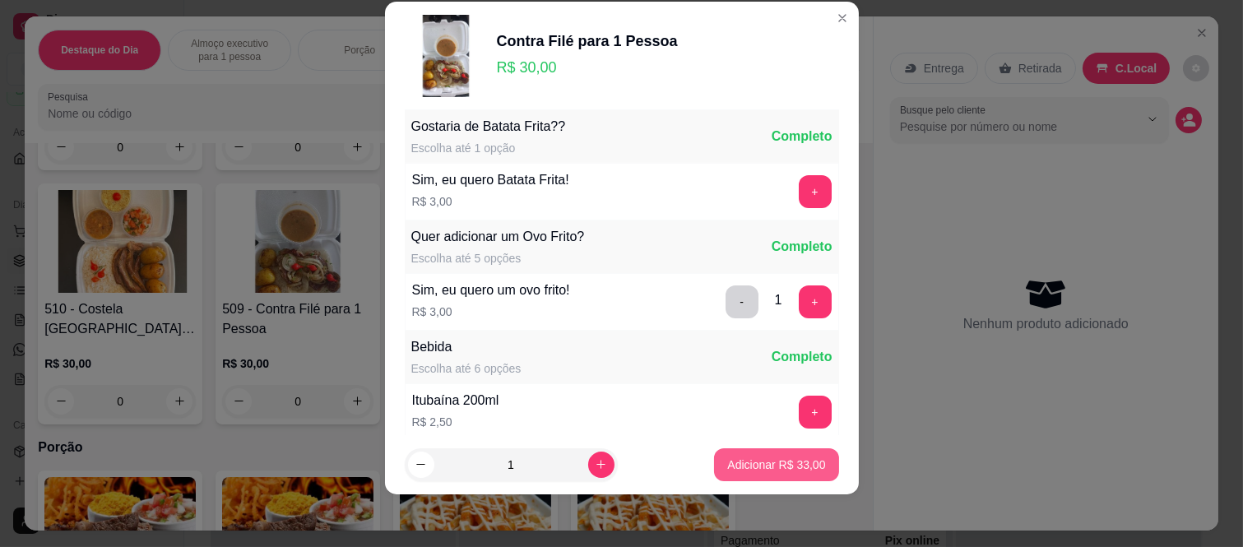
click at [733, 466] on p "Adicionar R$ 33,00" at bounding box center [776, 464] width 98 height 16
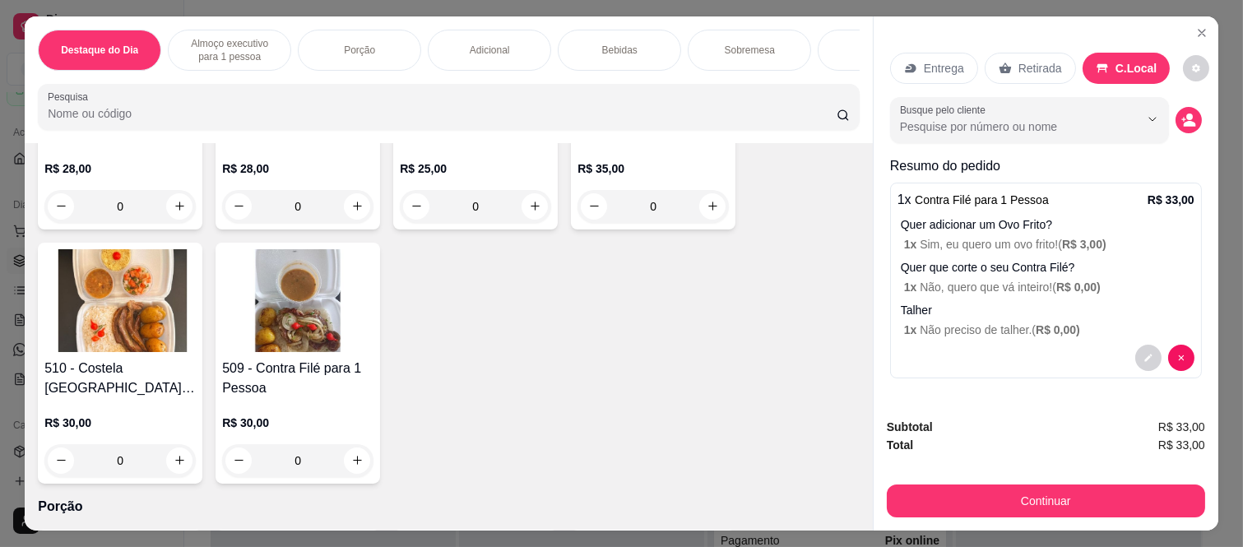
scroll to position [1005, 0]
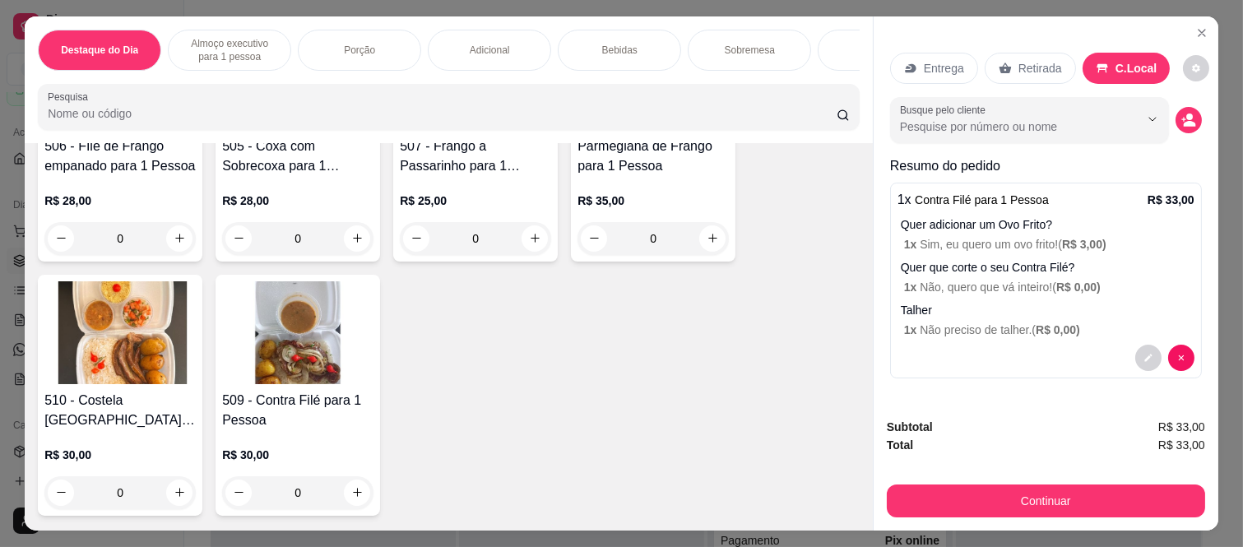
click at [175, 493] on div "0" at bounding box center [119, 492] width 151 height 33
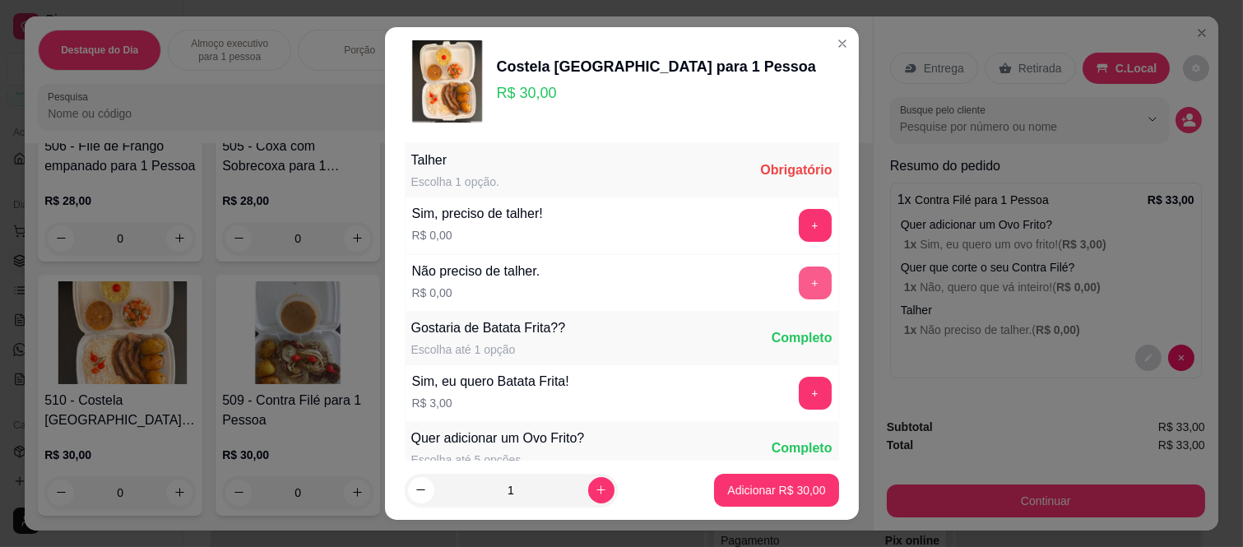
click at [799, 284] on button "+" at bounding box center [815, 282] width 33 height 33
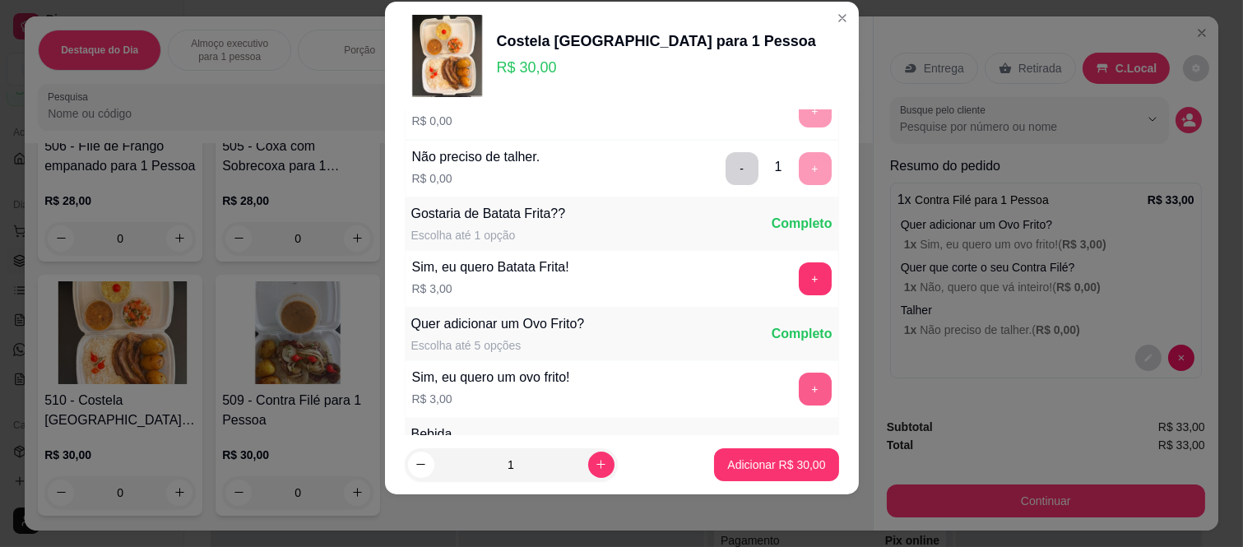
scroll to position [176, 0]
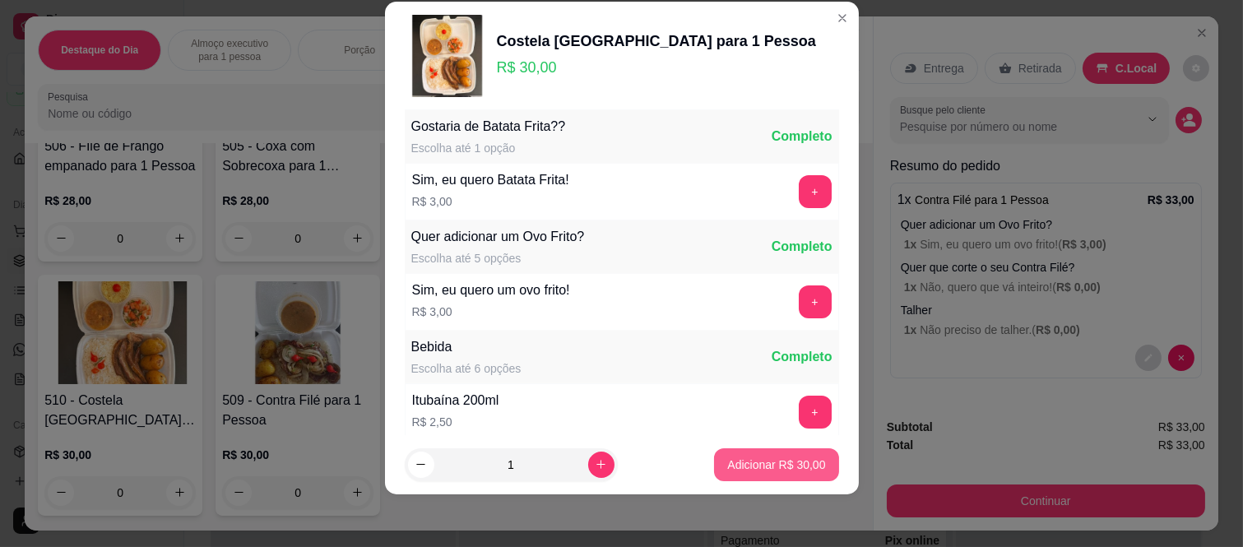
click at [748, 466] on p "Adicionar R$ 30,00" at bounding box center [776, 464] width 98 height 16
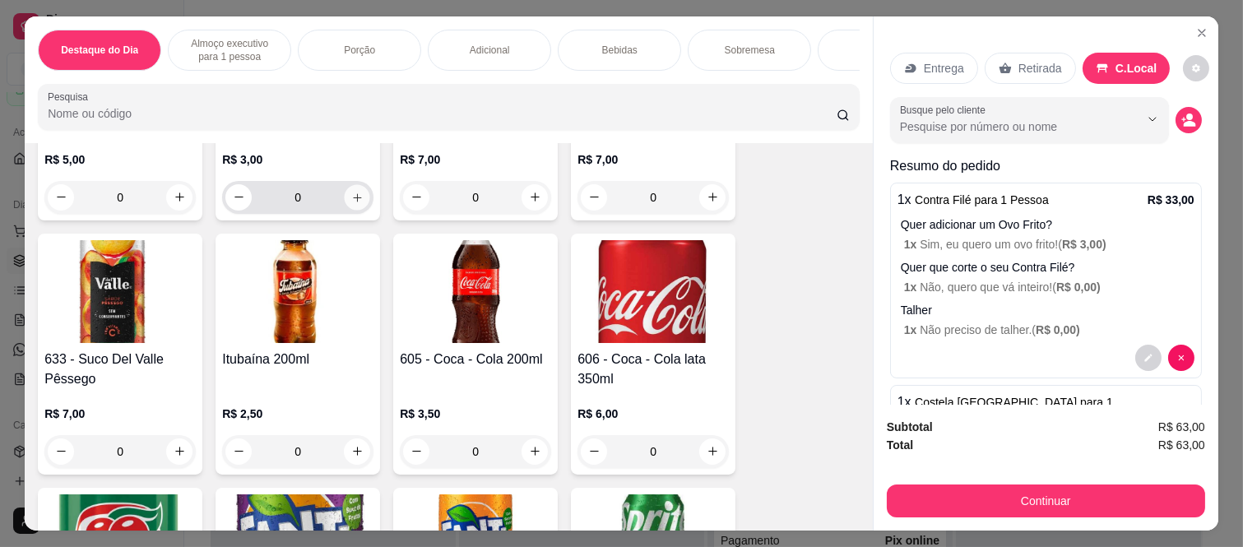
click at [348, 210] on button "increase-product-quantity" at bounding box center [357, 196] width 25 height 25
type input "1"
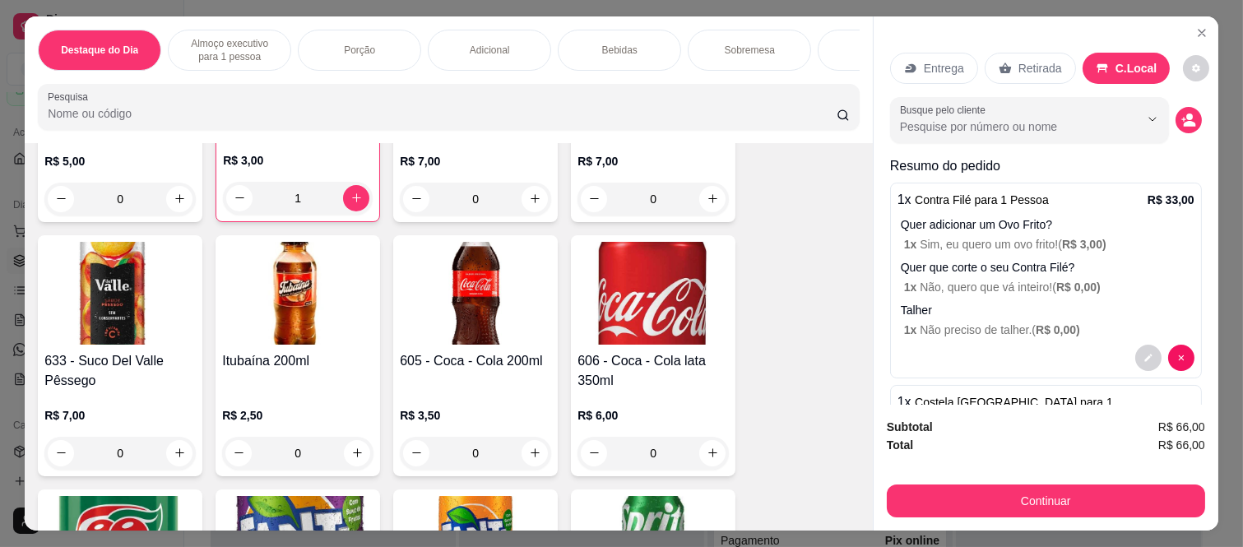
scroll to position [2652, 0]
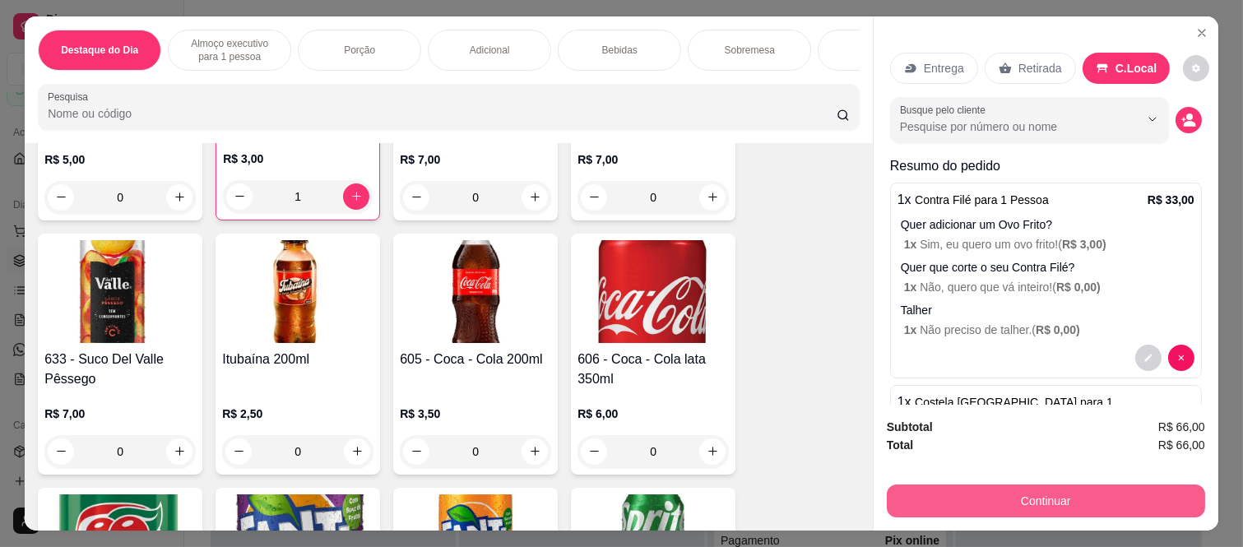
click at [1047, 489] on button "Continuar" at bounding box center [1046, 500] width 318 height 33
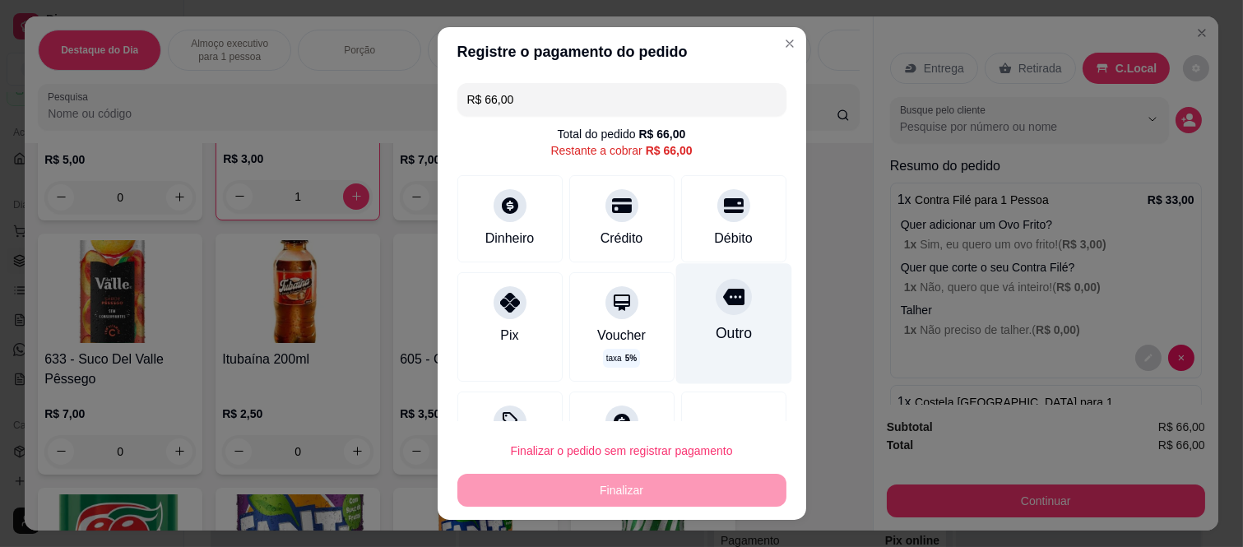
click at [716, 311] on div at bounding box center [734, 297] width 36 height 36
type input "R$ 0,00"
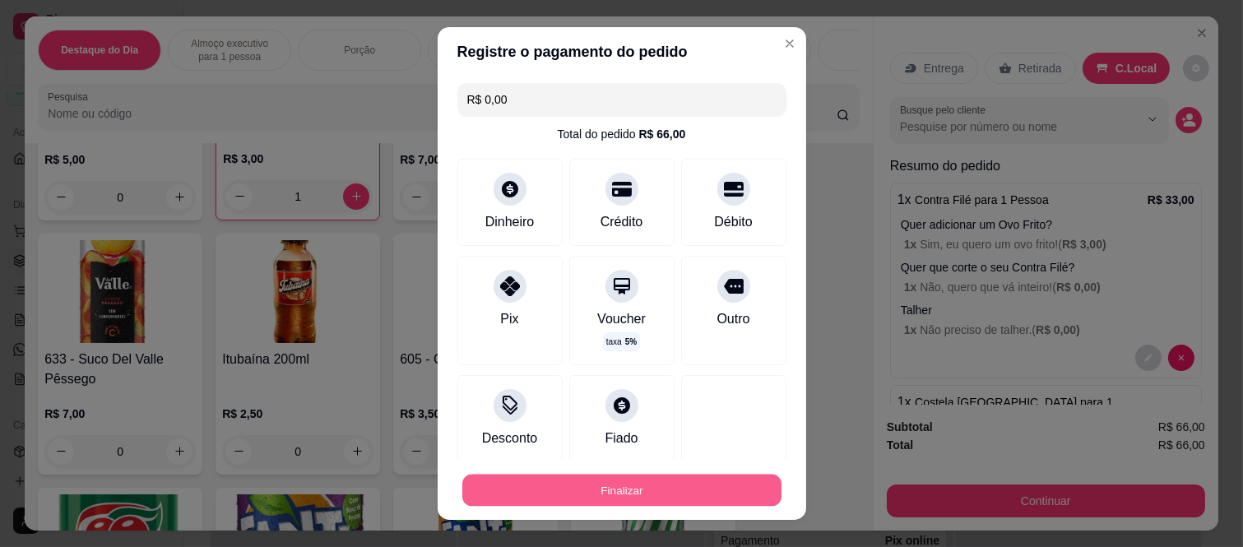
click at [704, 485] on button "Finalizar" at bounding box center [621, 490] width 319 height 32
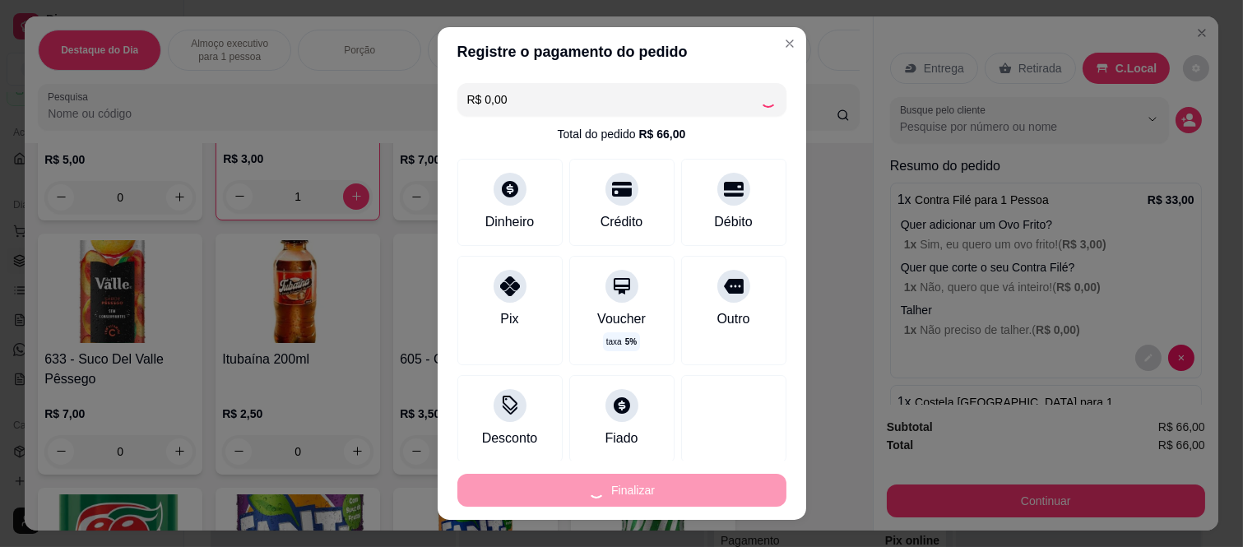
type input "0"
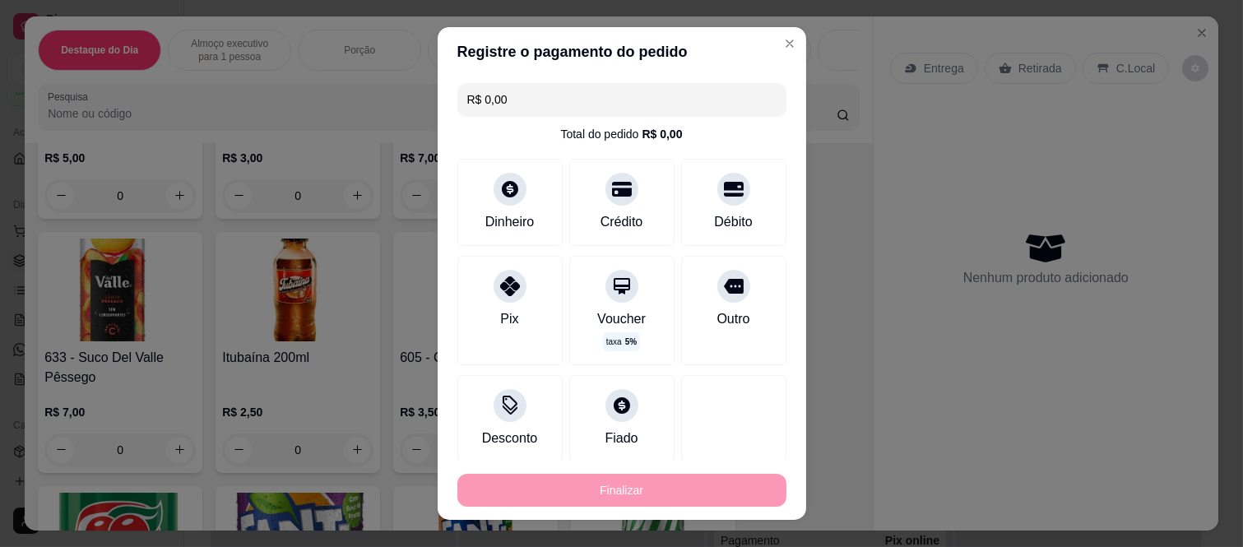
type input "-R$ 66,00"
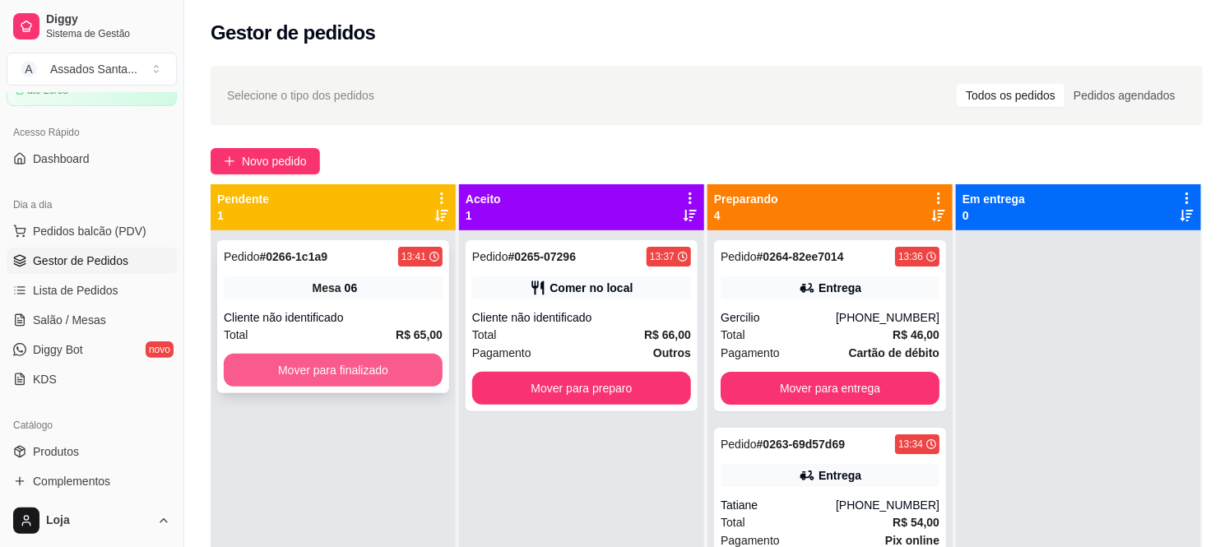
click at [344, 367] on button "Mover para finalizado" at bounding box center [333, 370] width 219 height 33
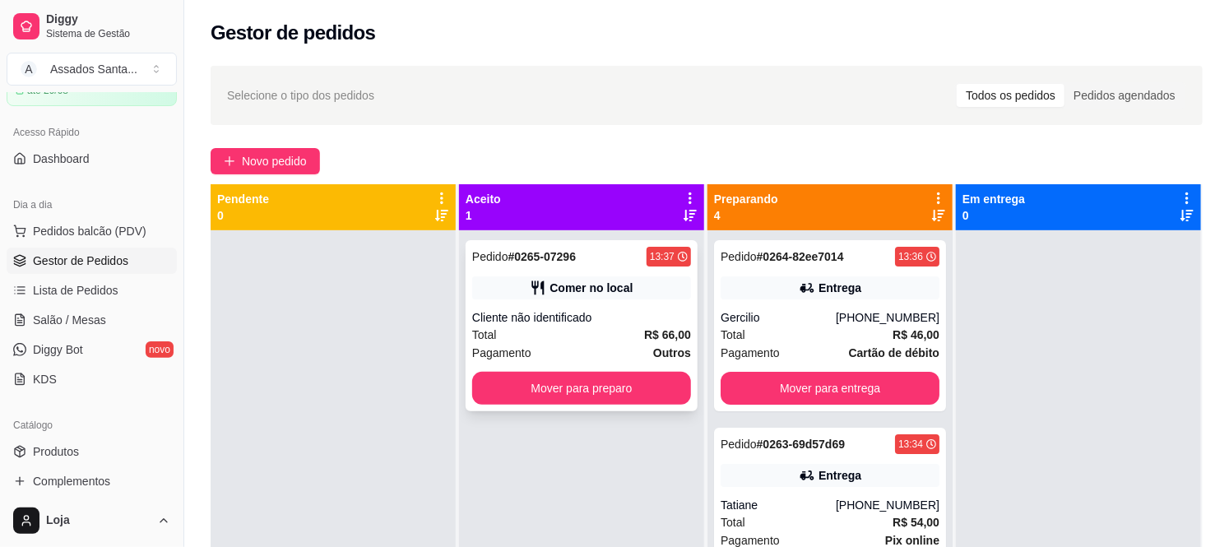
click at [579, 262] on div "Pedido # 0265-07296 13:37" at bounding box center [581, 257] width 219 height 20
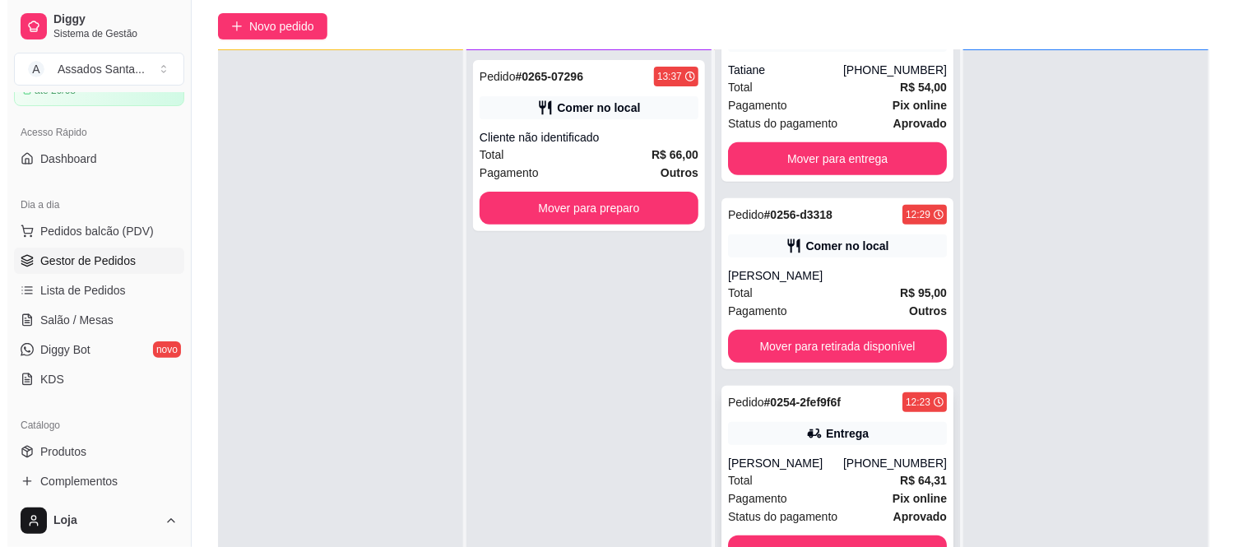
scroll to position [251, 0]
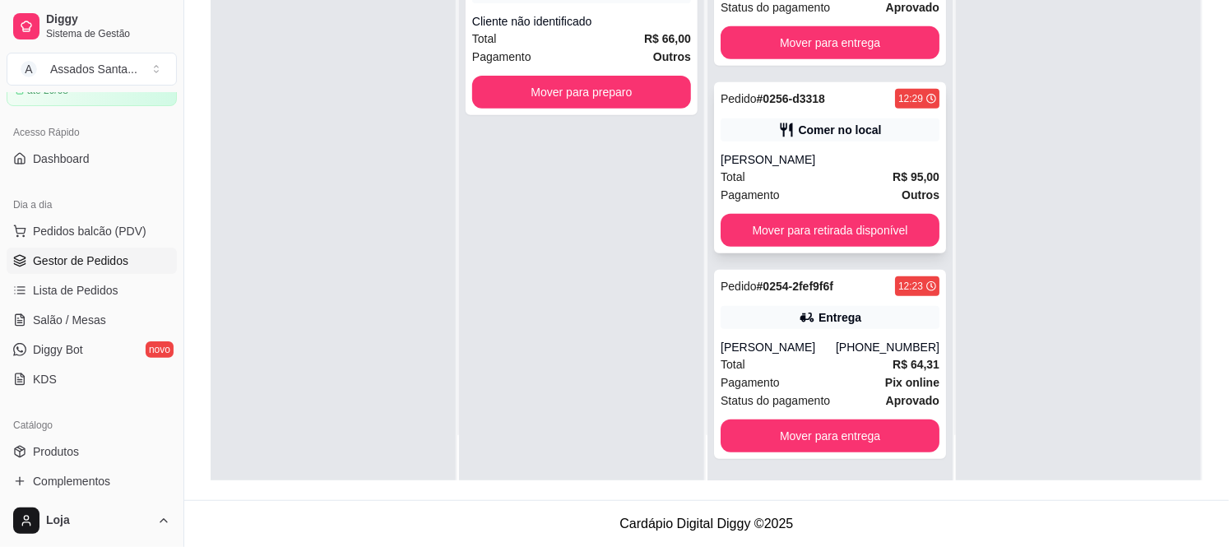
click at [845, 127] on div "Comer no local" at bounding box center [839, 130] width 83 height 16
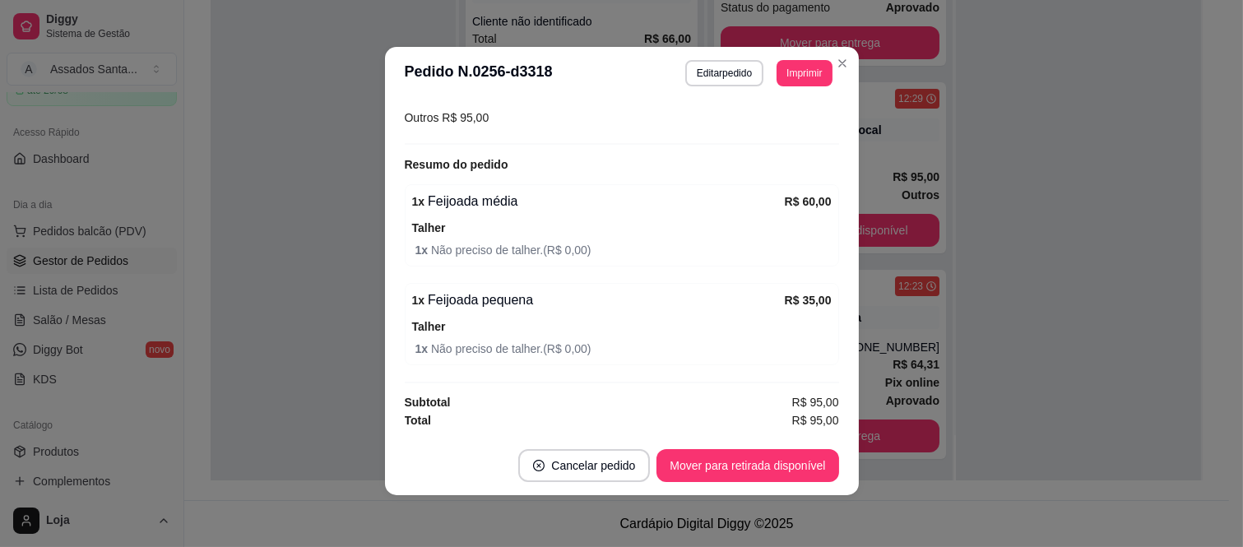
scroll to position [3, 0]
click at [693, 76] on button "Editar pedido" at bounding box center [724, 71] width 76 height 25
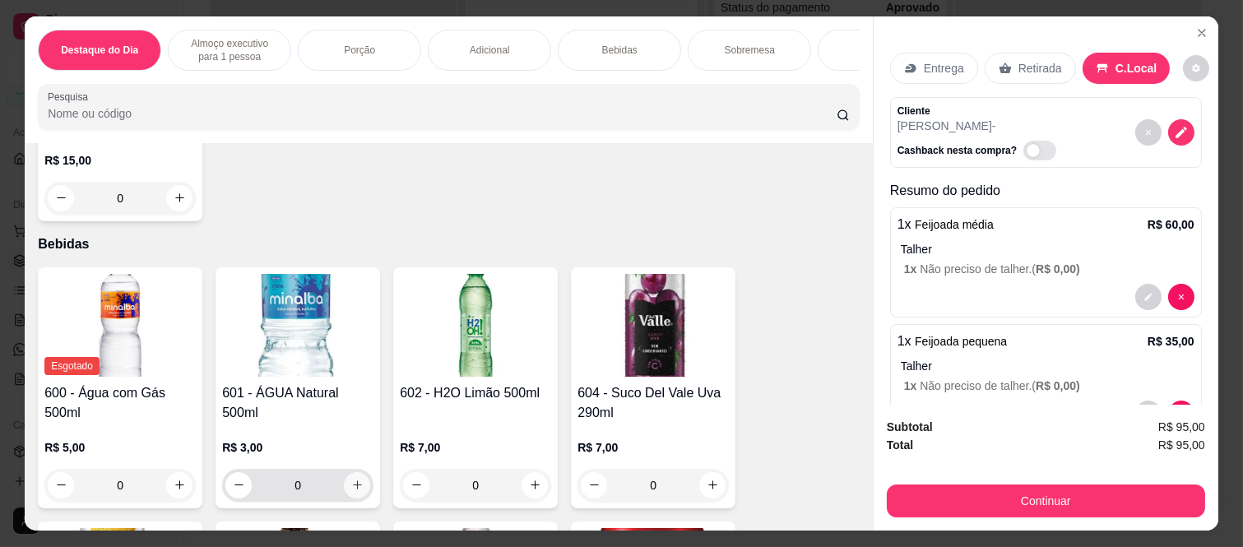
scroll to position [2467, 0]
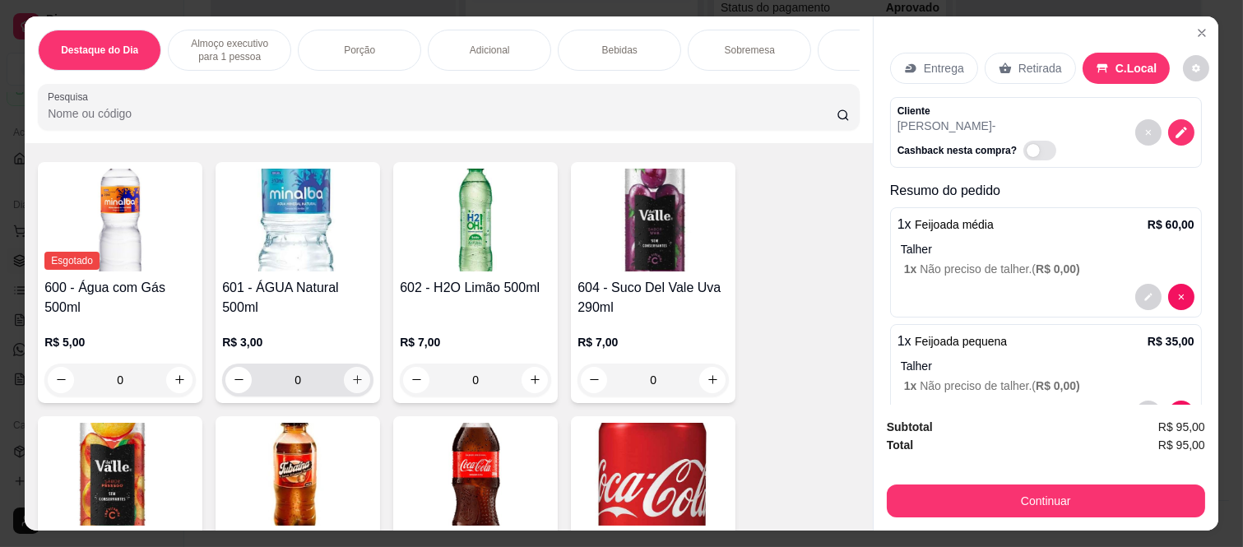
click at [351, 386] on icon "increase-product-quantity" at bounding box center [357, 379] width 12 height 12
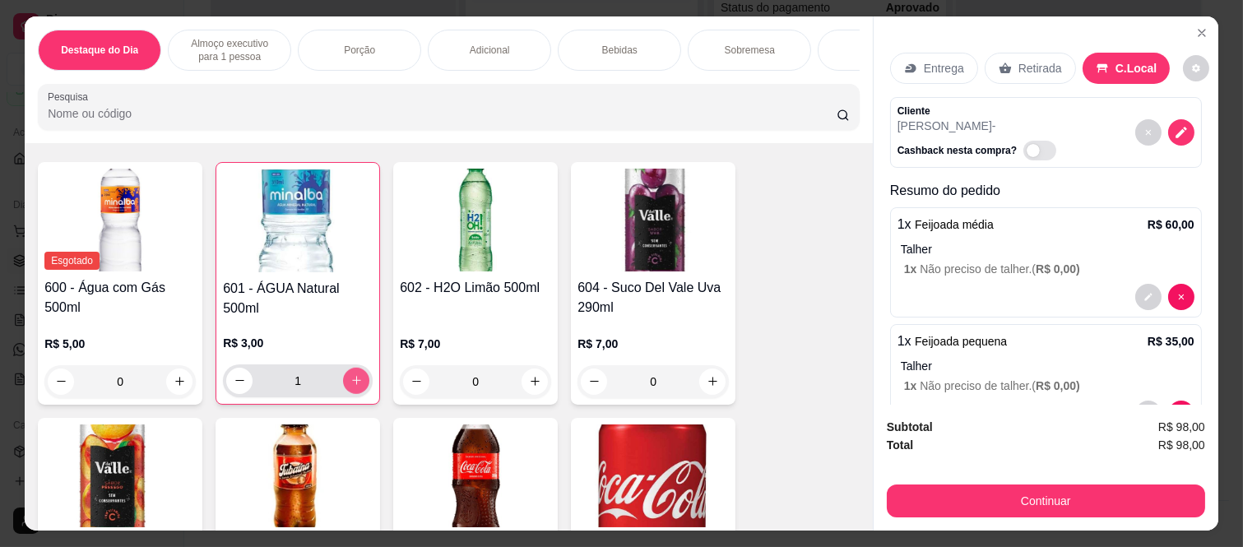
click at [350, 387] on icon "increase-product-quantity" at bounding box center [356, 380] width 12 height 12
type input "2"
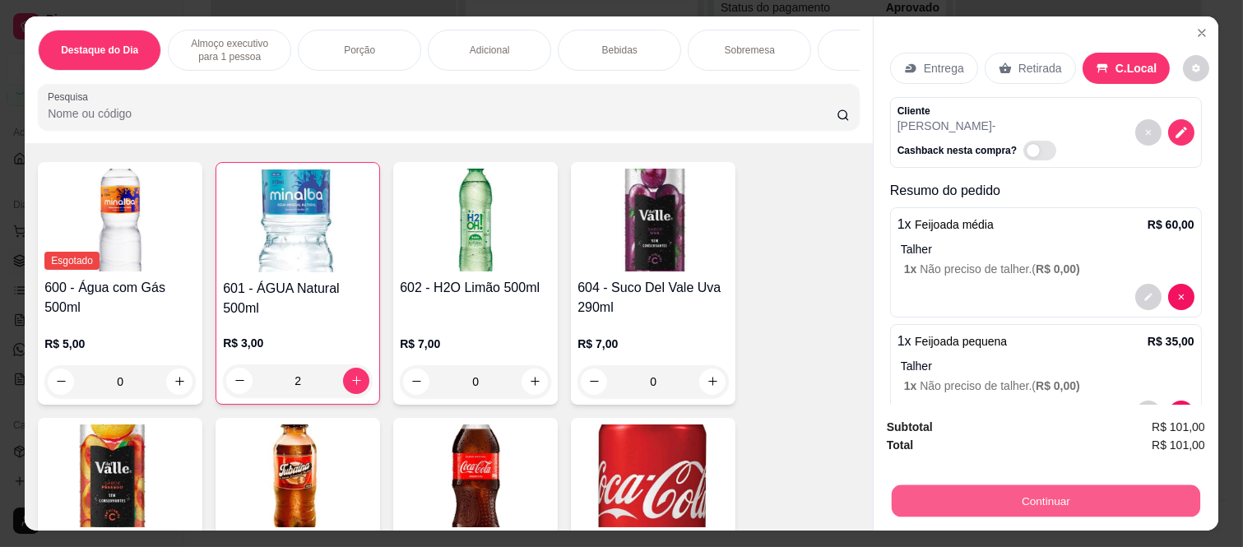
click at [1022, 502] on button "Continuar" at bounding box center [1046, 501] width 308 height 32
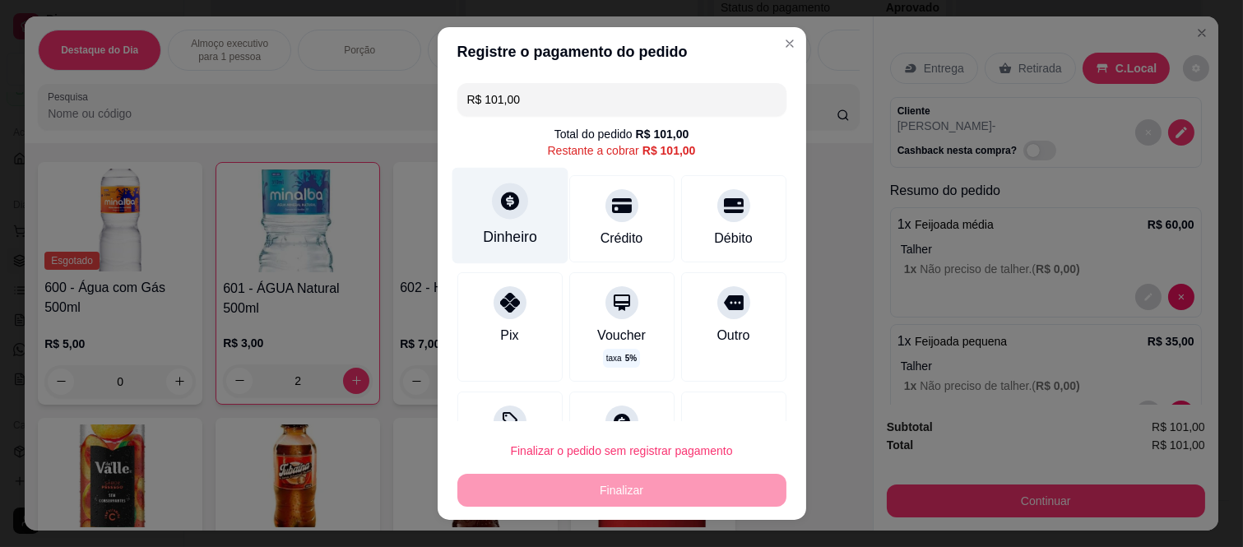
click at [506, 222] on div "Dinheiro" at bounding box center [510, 216] width 116 height 96
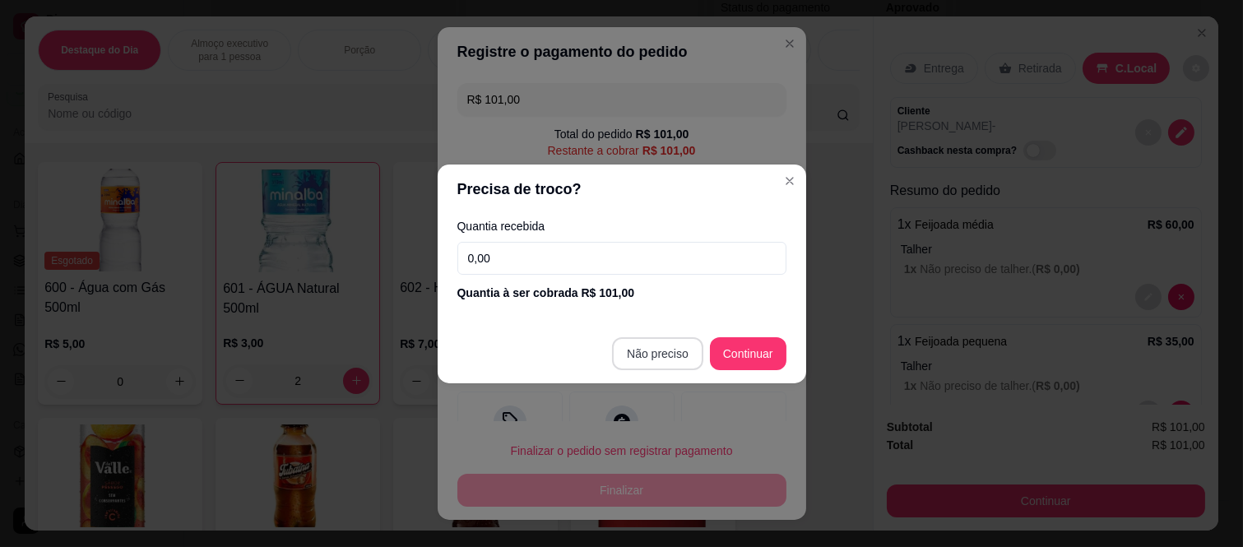
type input "R$ 0,00"
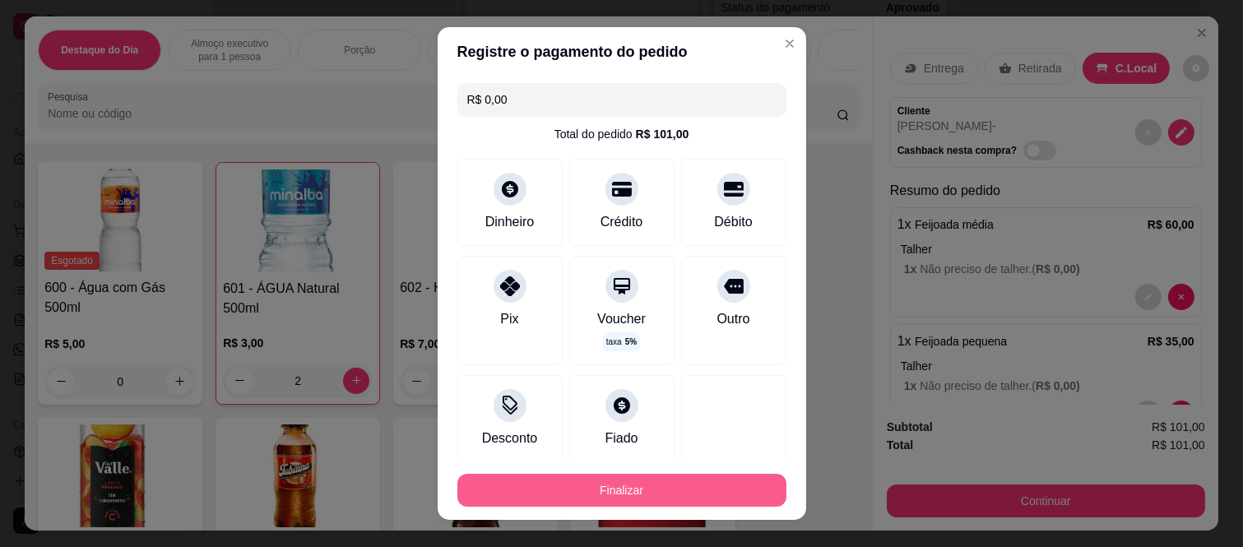
click at [687, 494] on button "Finalizar" at bounding box center [621, 490] width 329 height 33
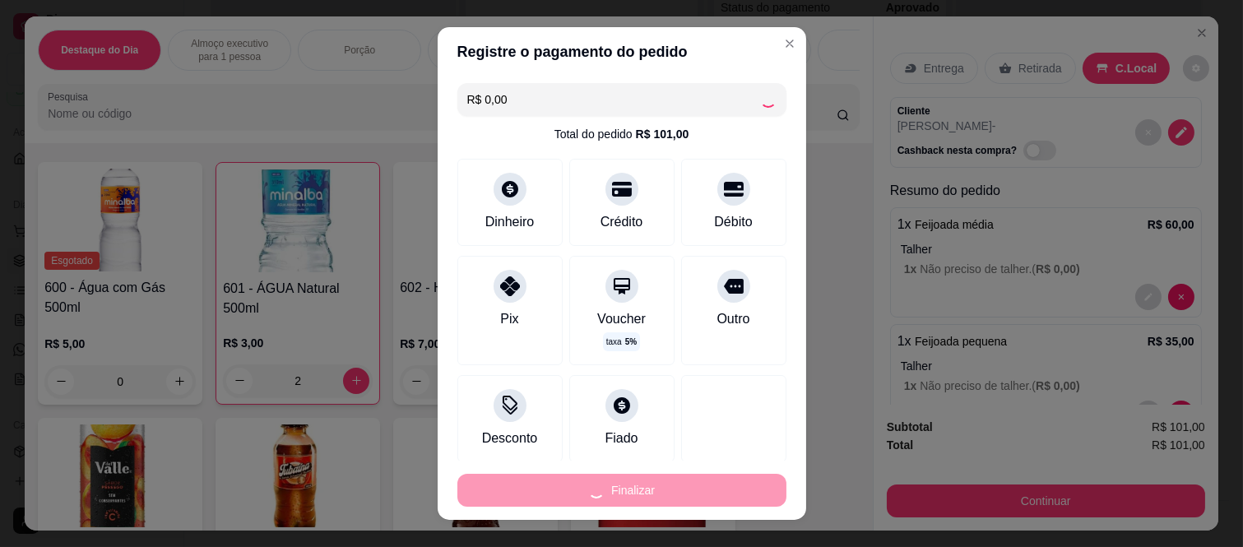
type input "0"
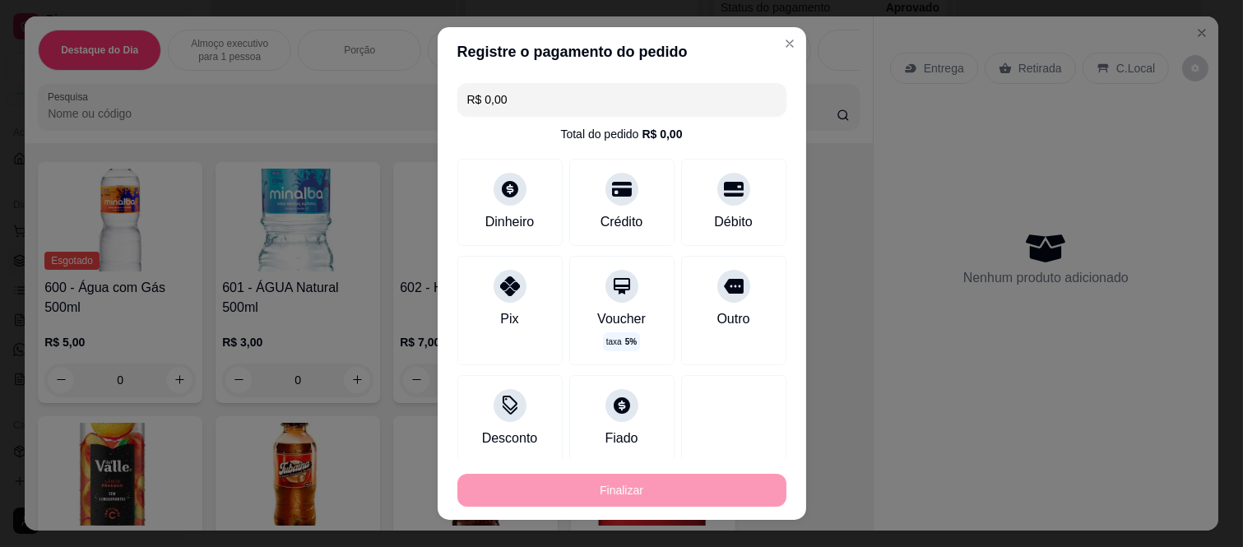
type input "-R$ 101,00"
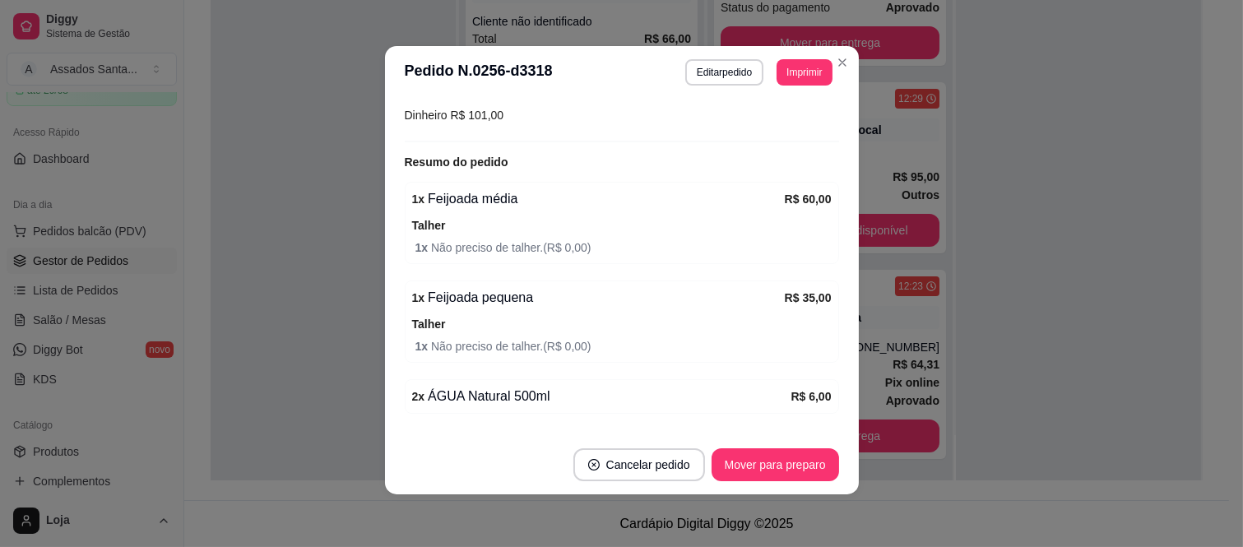
scroll to position [67, 0]
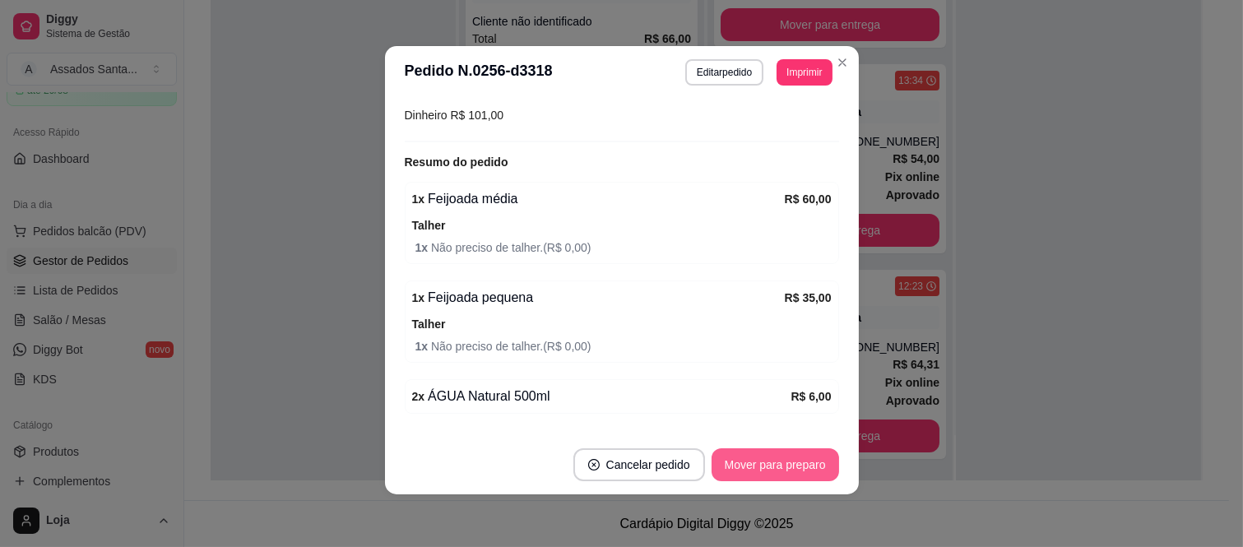
click at [744, 467] on button "Mover para preparo" at bounding box center [774, 464] width 127 height 33
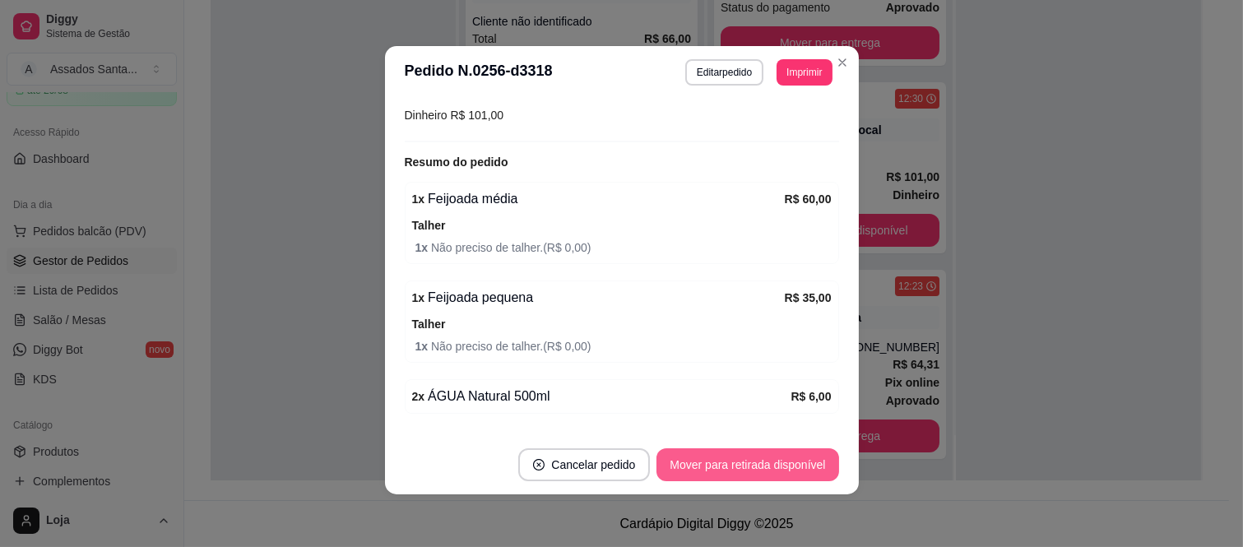
click at [744, 465] on button "Mover para retirada disponível" at bounding box center [747, 464] width 182 height 33
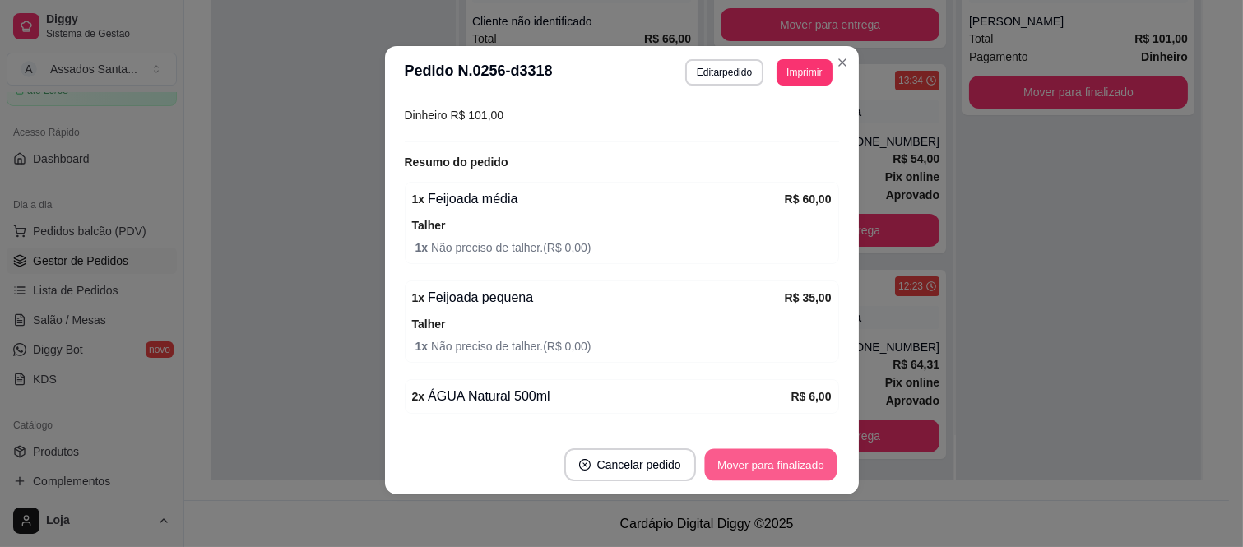
click at [744, 465] on button "Mover para finalizado" at bounding box center [770, 465] width 132 height 32
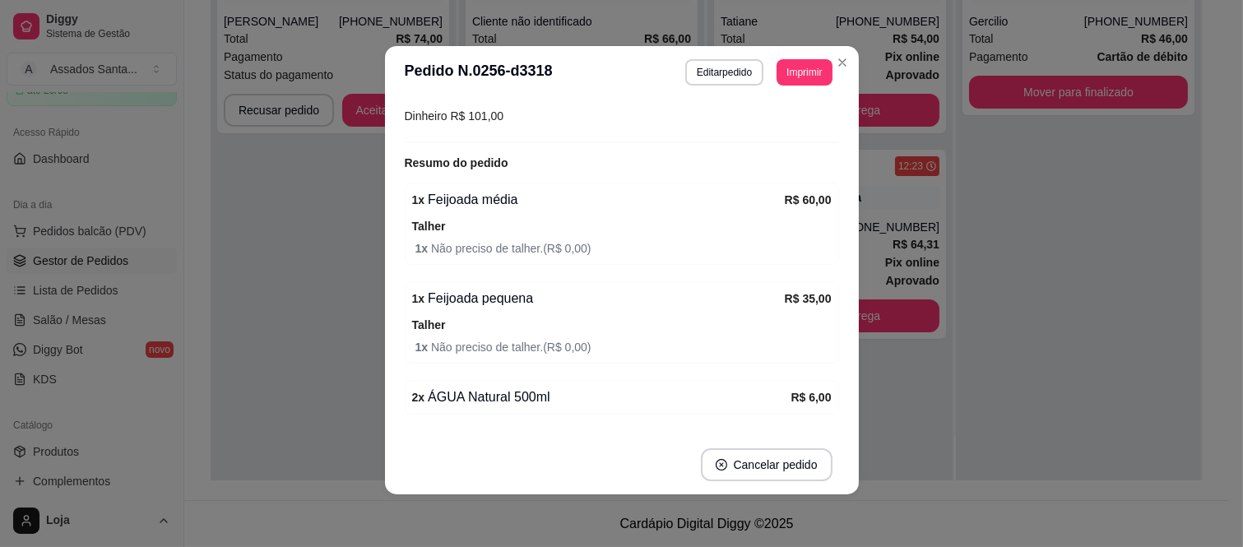
scroll to position [0, 0]
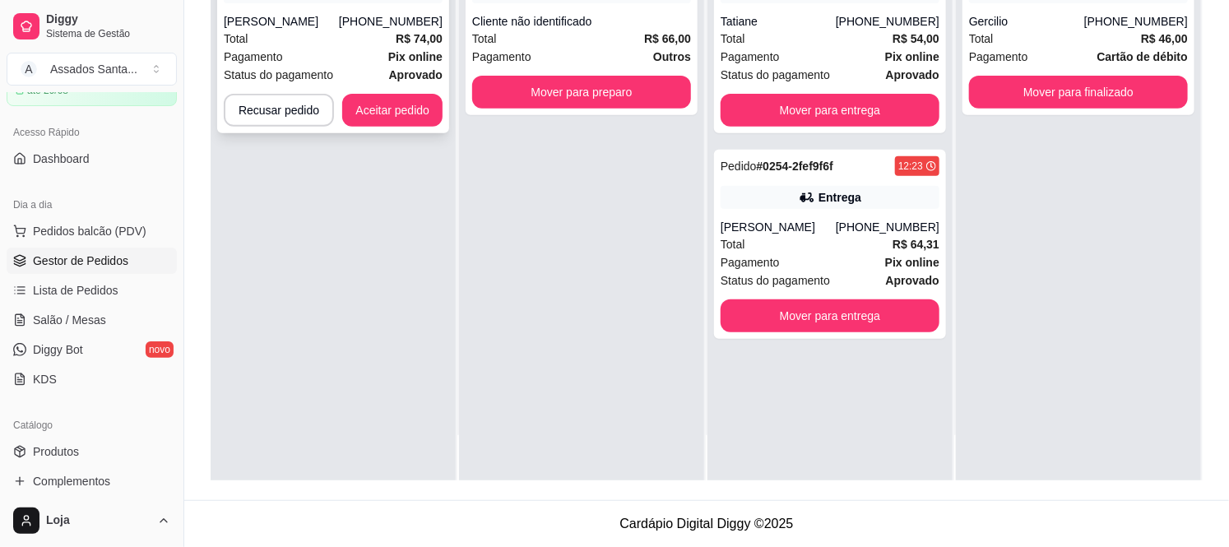
click at [306, 52] on div "Pagamento Pix online" at bounding box center [333, 57] width 219 height 18
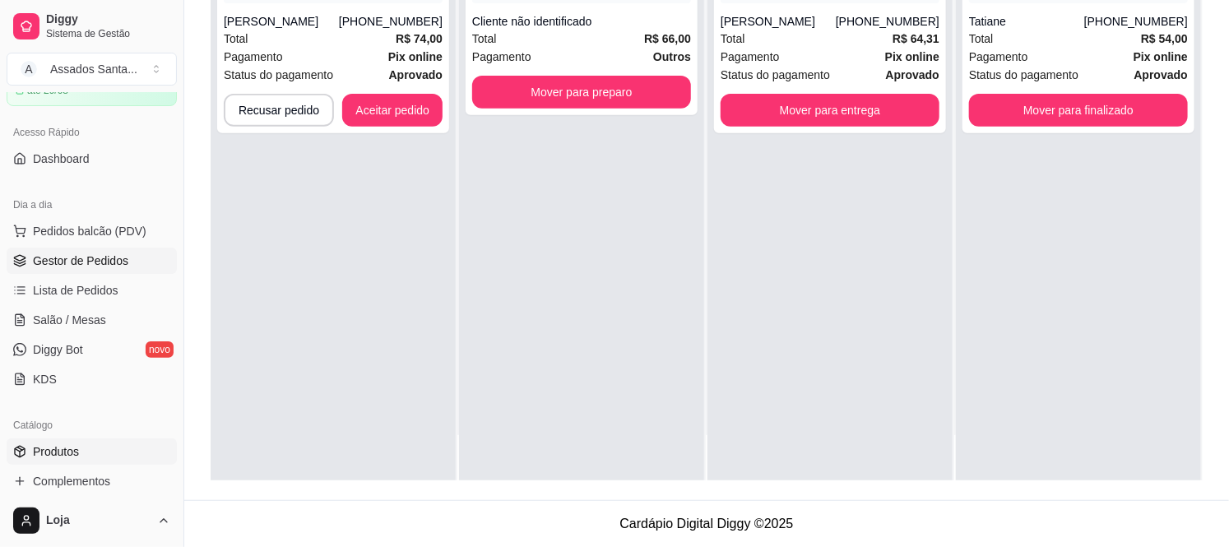
click at [80, 449] on link "Produtos" at bounding box center [92, 451] width 170 height 26
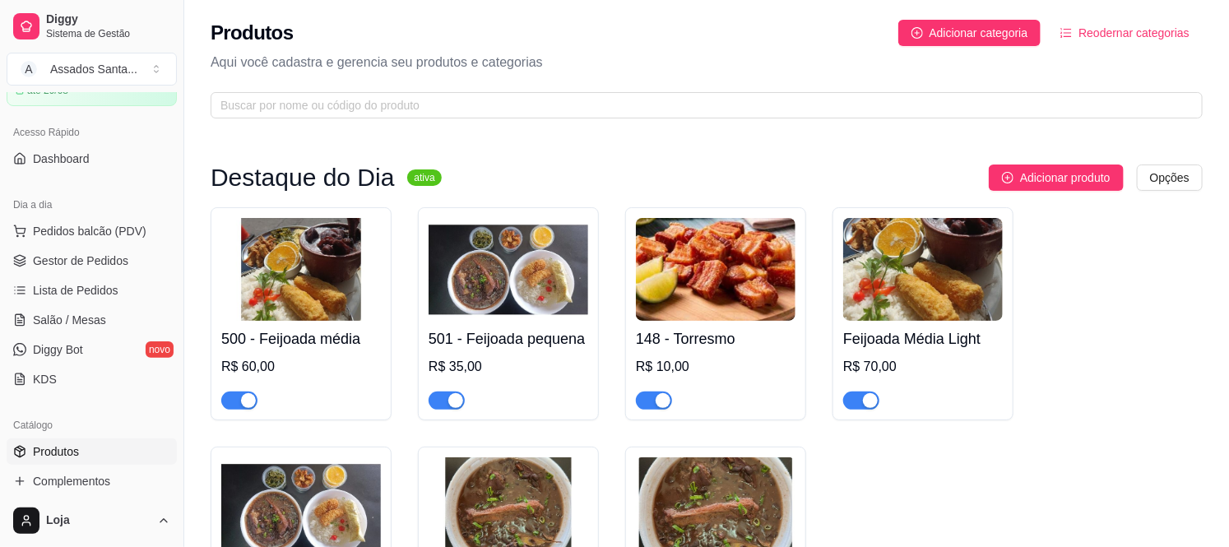
click at [250, 393] on div "button" at bounding box center [248, 400] width 15 height 15
click at [448, 401] on div "button" at bounding box center [455, 400] width 15 height 15
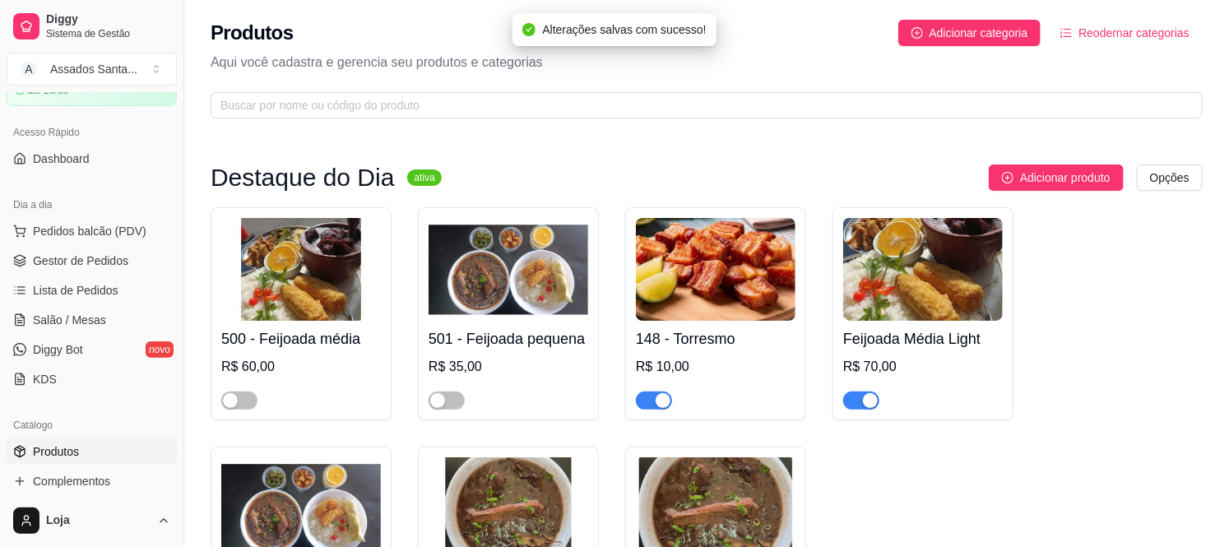
click at [875, 401] on div "button" at bounding box center [870, 400] width 15 height 15
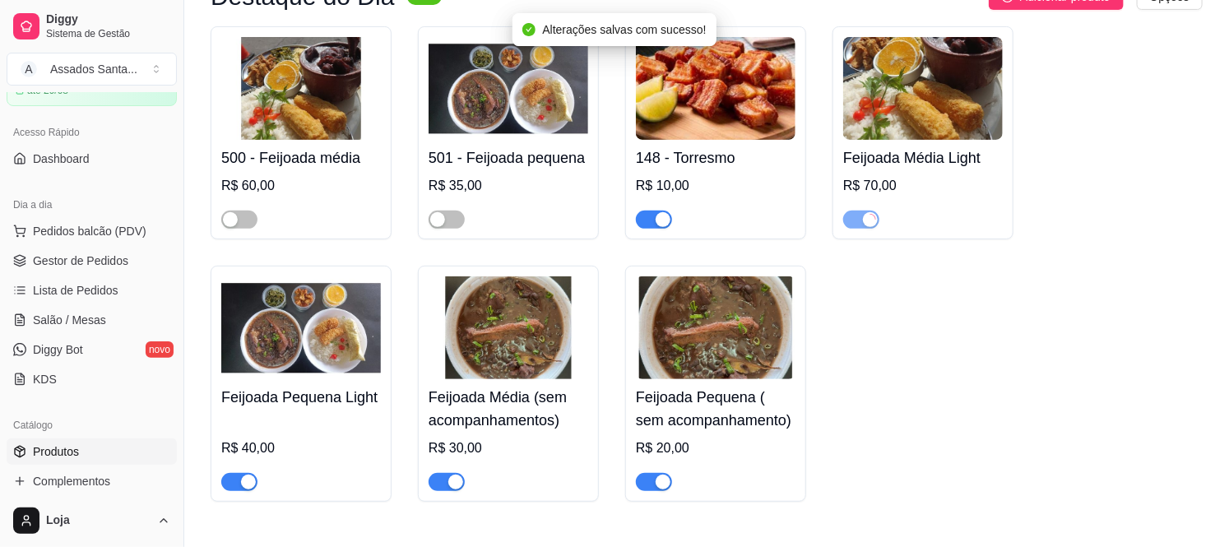
scroll to position [183, 0]
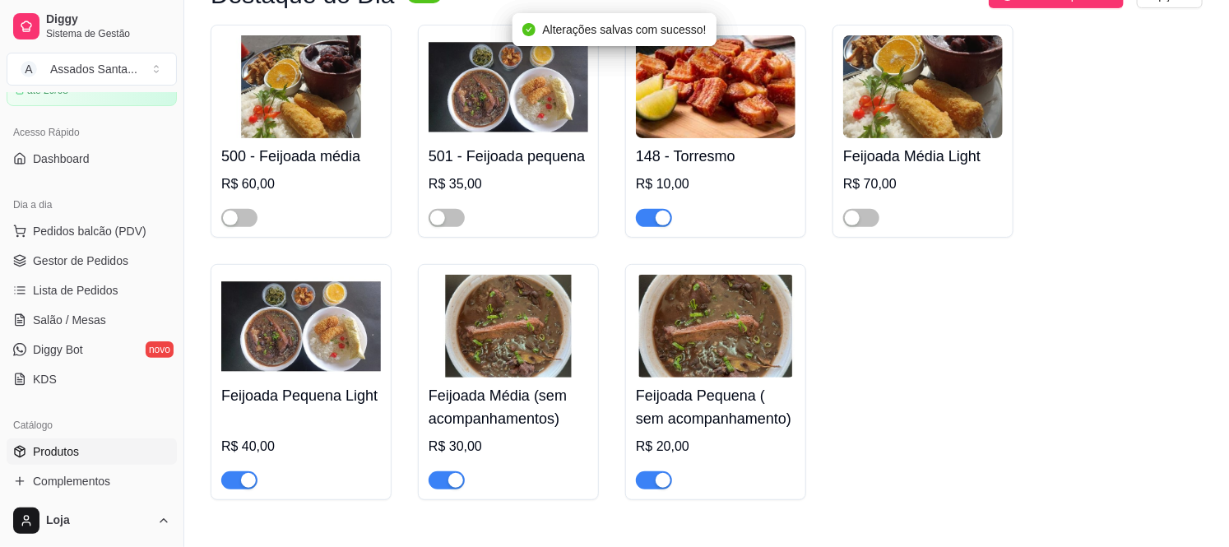
click at [647, 485] on span "button" at bounding box center [654, 480] width 36 height 18
click at [449, 480] on div "button" at bounding box center [455, 480] width 15 height 15
click at [237, 479] on span "button" at bounding box center [239, 480] width 36 height 18
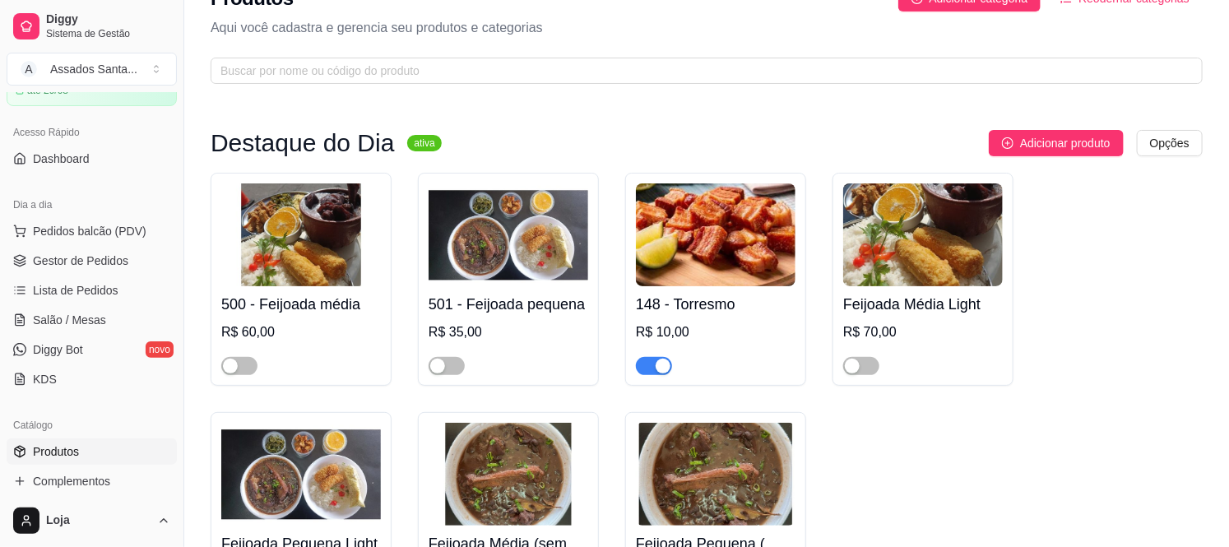
scroll to position [0, 0]
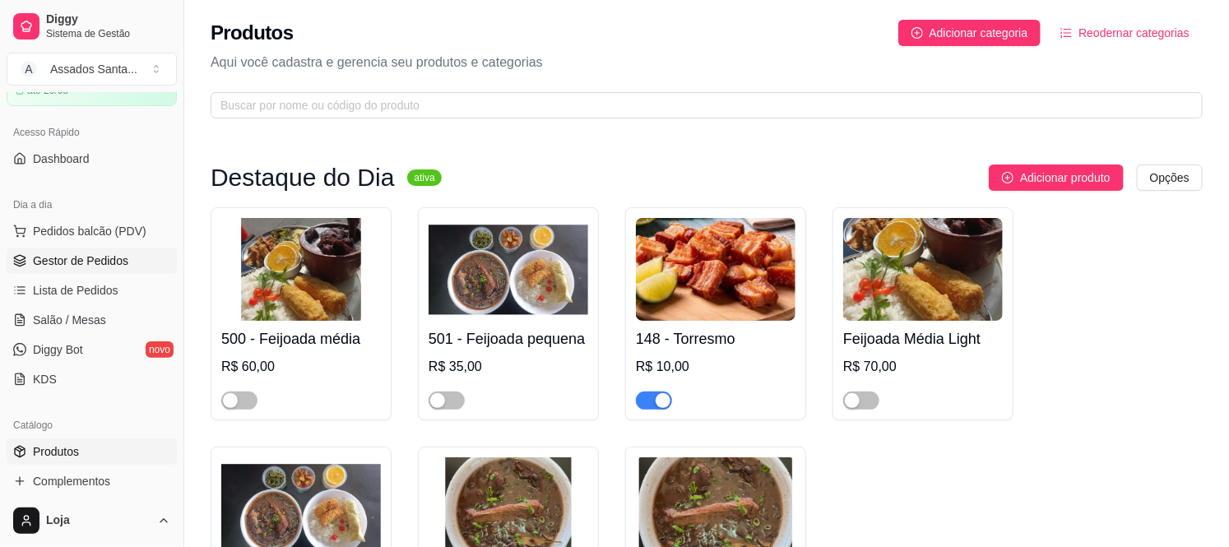
click at [99, 265] on span "Gestor de Pedidos" at bounding box center [80, 260] width 95 height 16
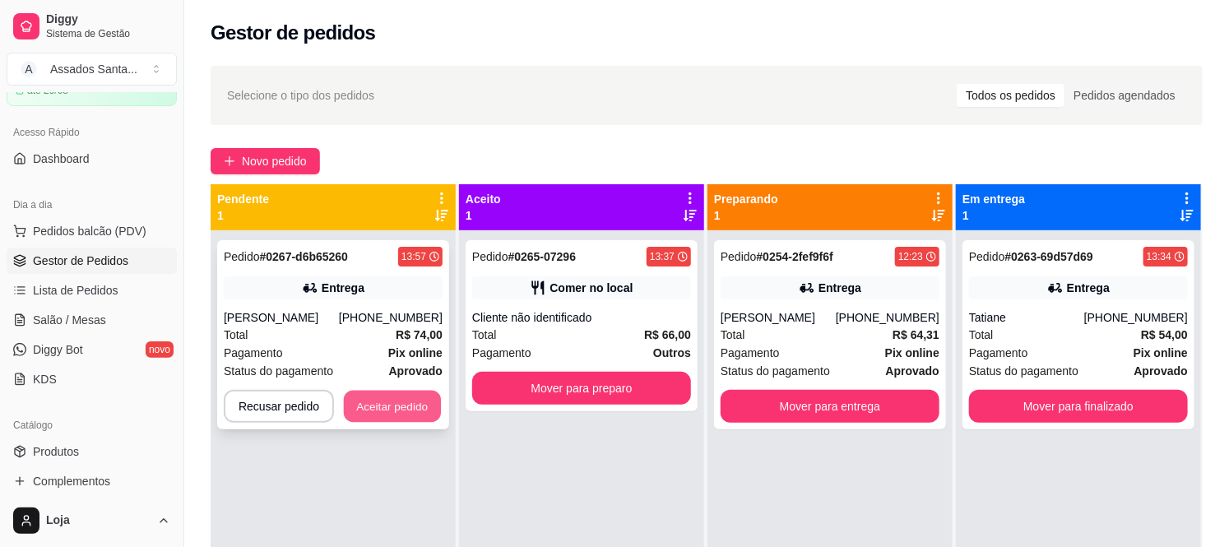
click at [395, 401] on button "Aceitar pedido" at bounding box center [392, 407] width 97 height 32
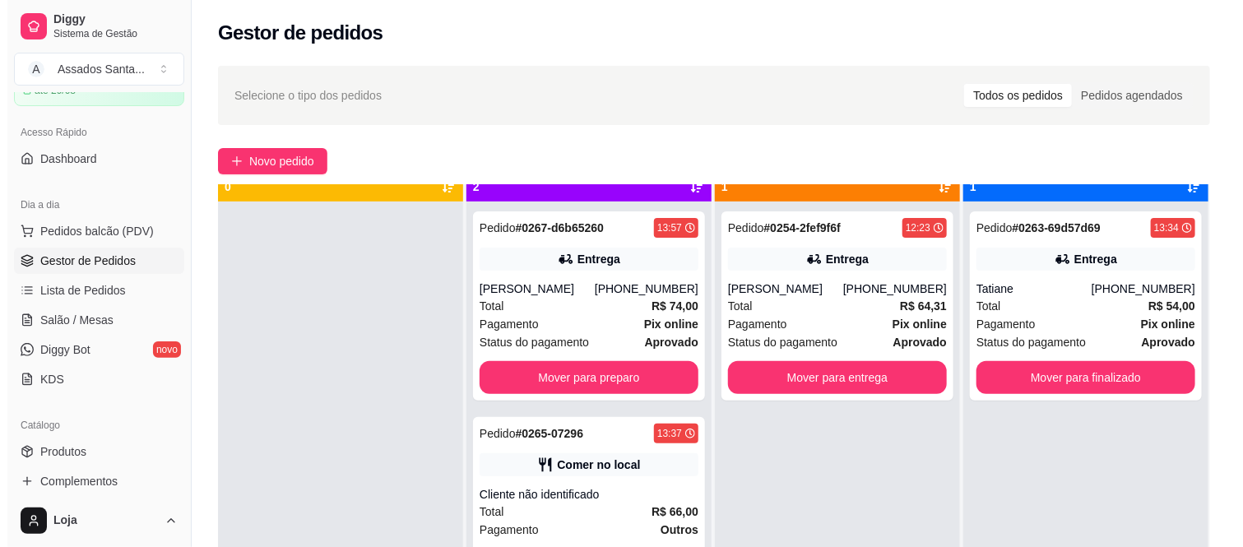
scroll to position [45, 0]
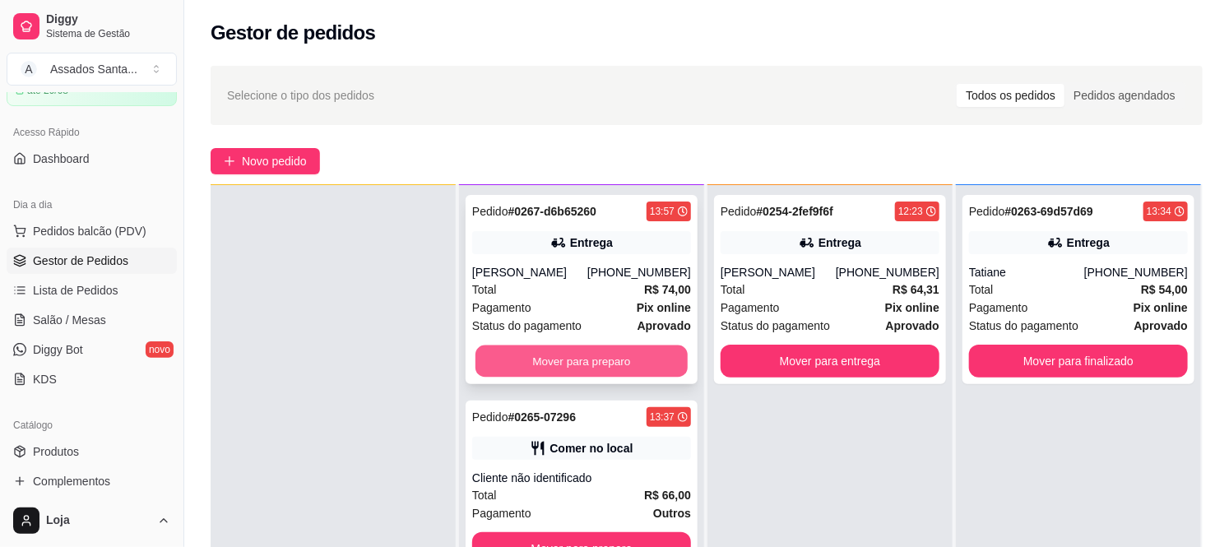
click at [618, 352] on button "Mover para preparo" at bounding box center [581, 361] width 212 height 32
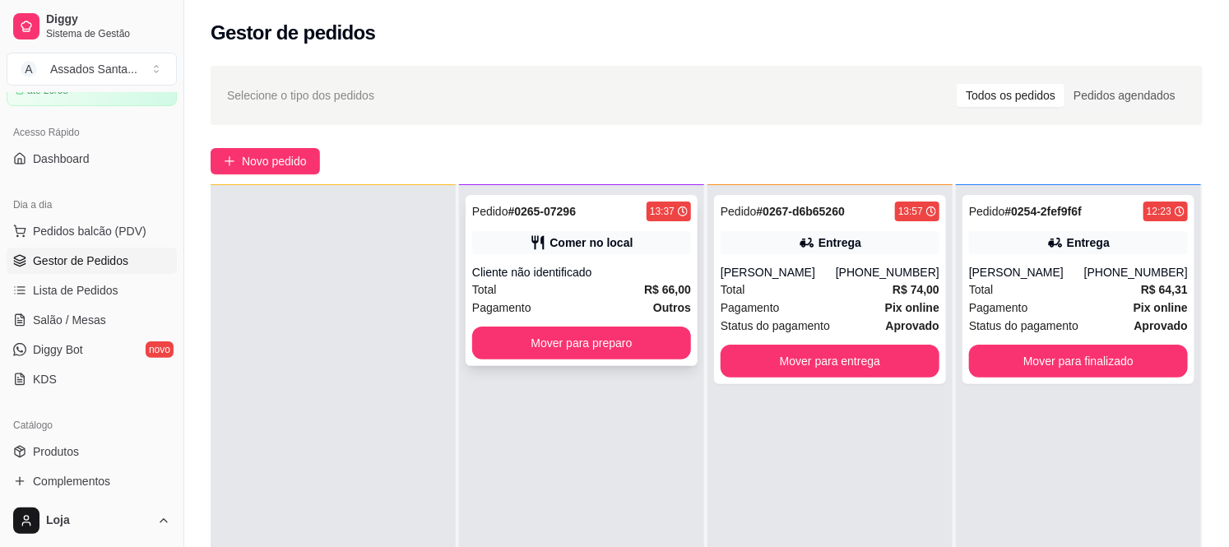
click at [540, 291] on div "Total R$ 66,00" at bounding box center [581, 289] width 219 height 18
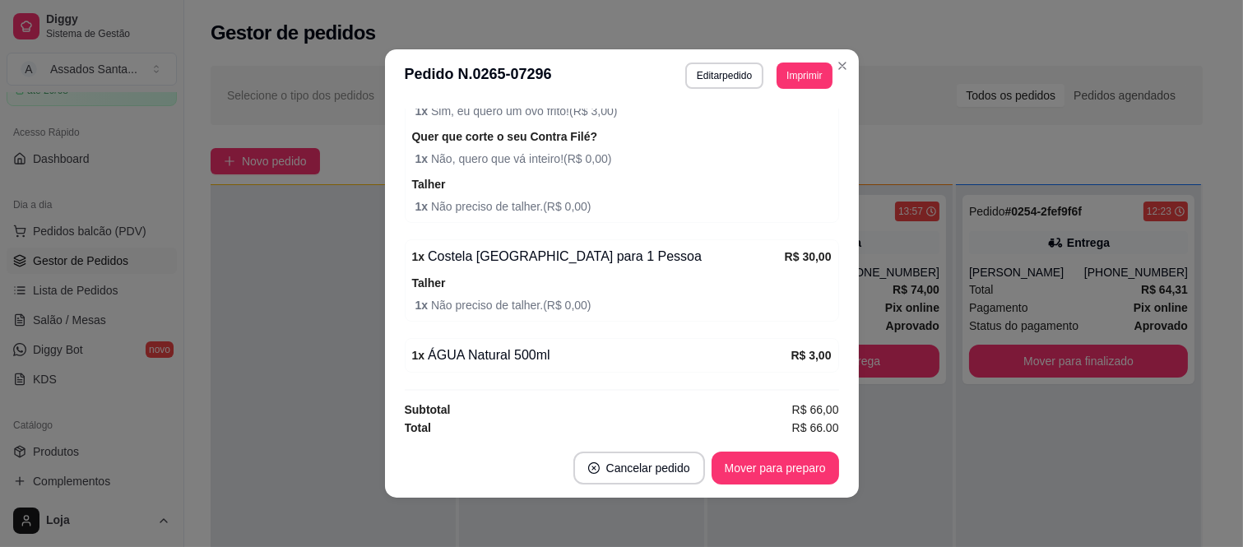
scroll to position [396, 0]
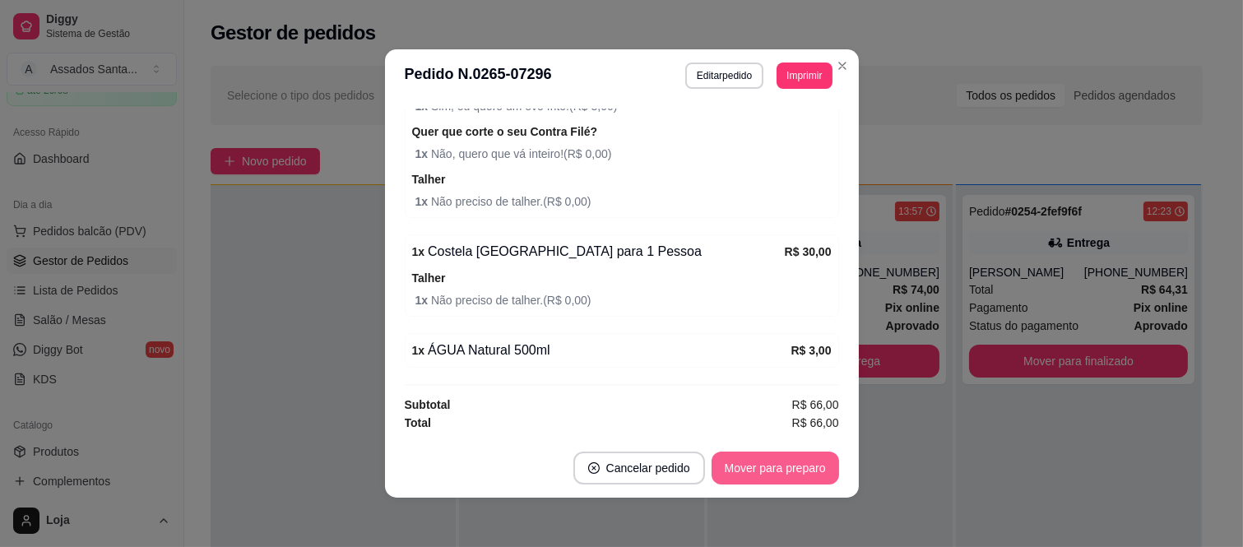
click at [753, 471] on button "Mover para preparo" at bounding box center [774, 468] width 127 height 33
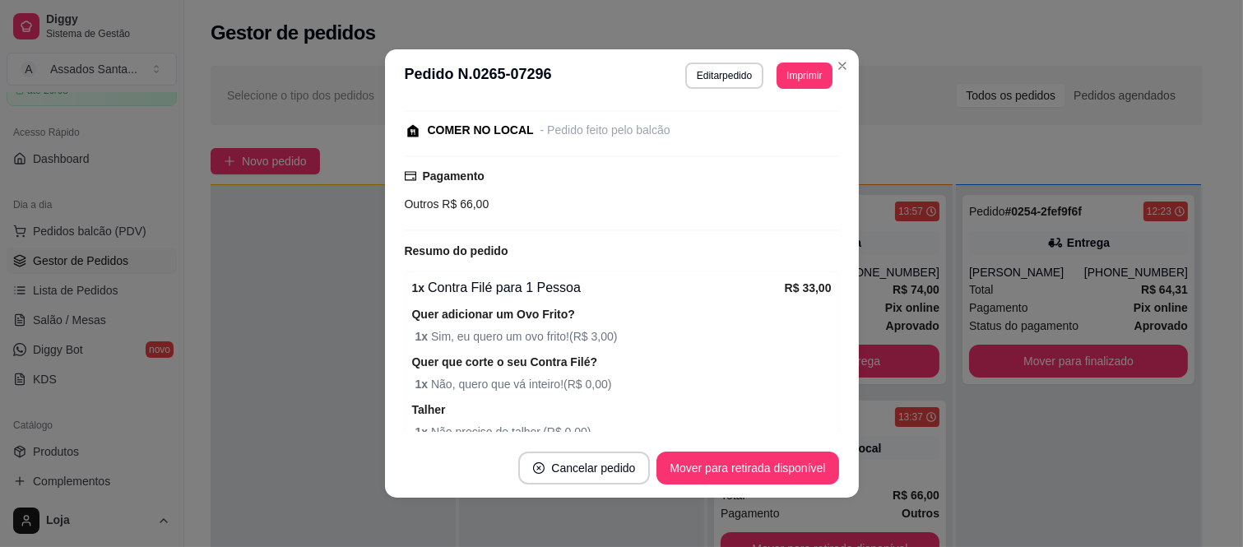
scroll to position [30, 0]
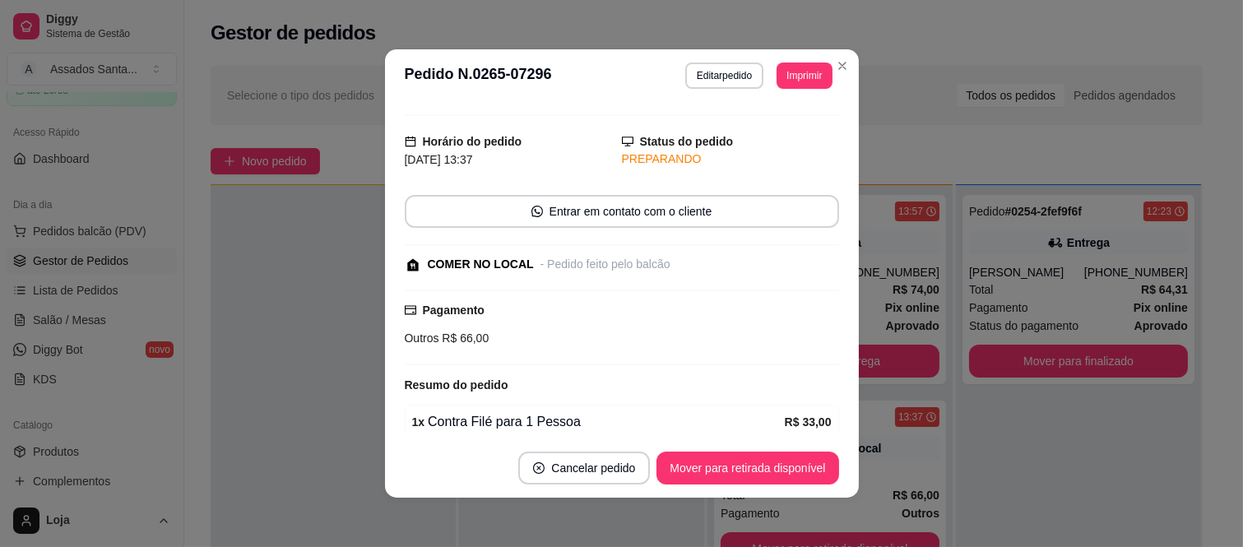
click at [711, 84] on button "Editar pedido" at bounding box center [724, 76] width 78 height 26
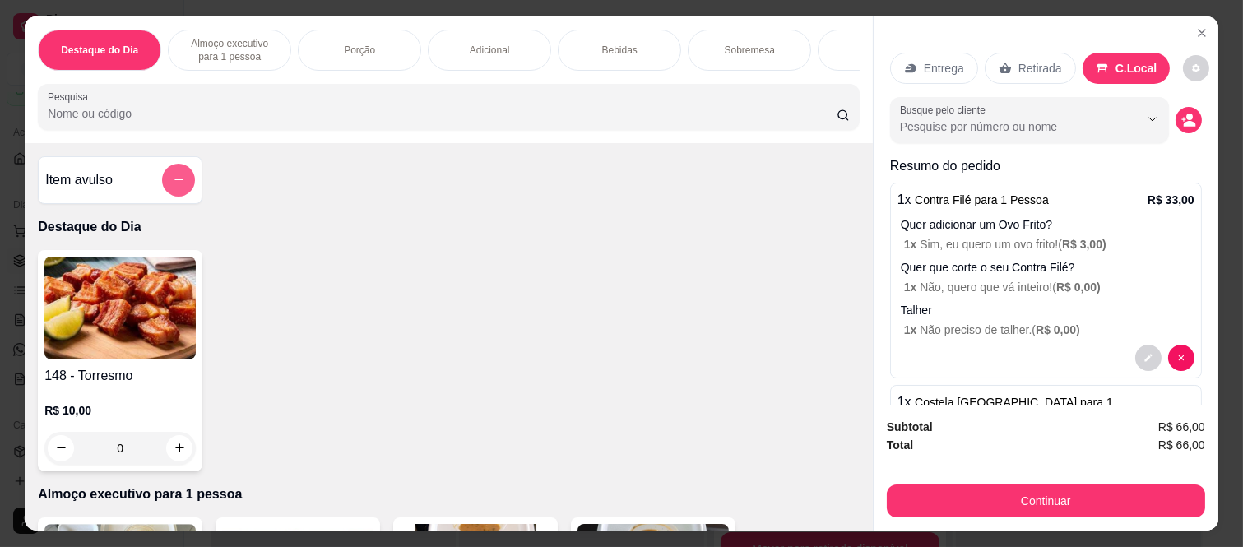
click at [162, 197] on div at bounding box center [178, 180] width 33 height 33
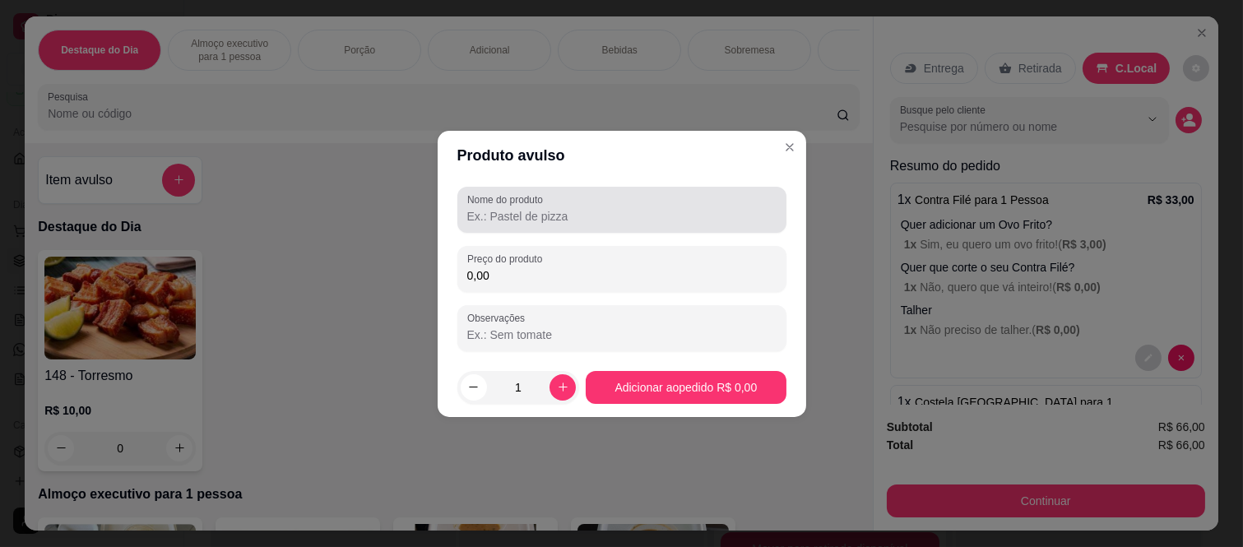
click at [486, 203] on label "Nome do produto" at bounding box center [507, 199] width 81 height 14
click at [486, 208] on input "Nome do produto" at bounding box center [621, 216] width 309 height 16
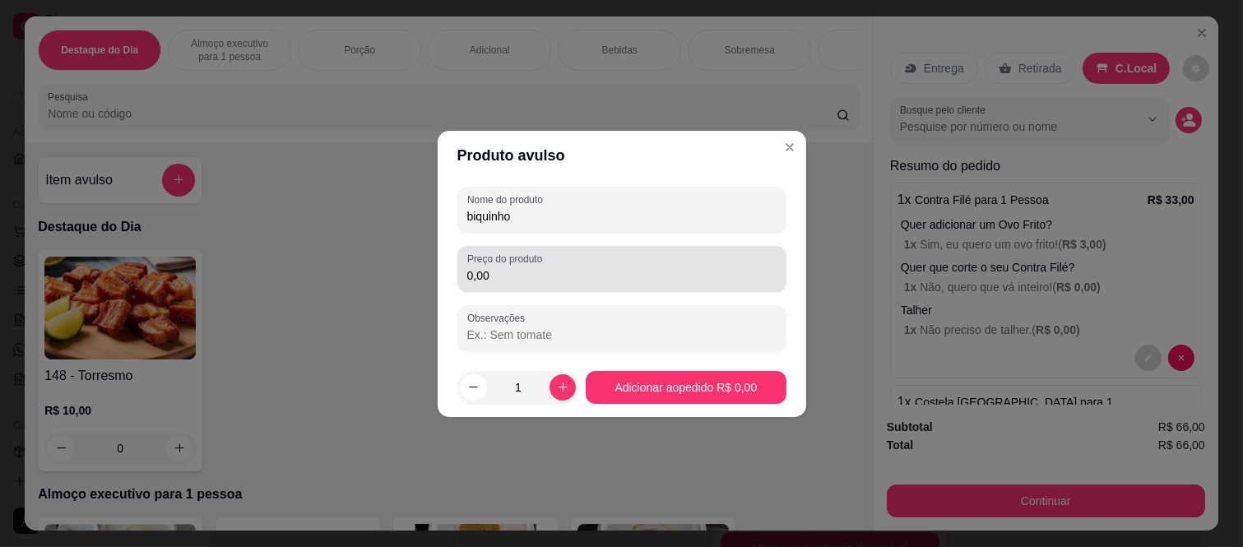
type input "biquinho"
click at [549, 285] on div "0,00" at bounding box center [621, 268] width 309 height 33
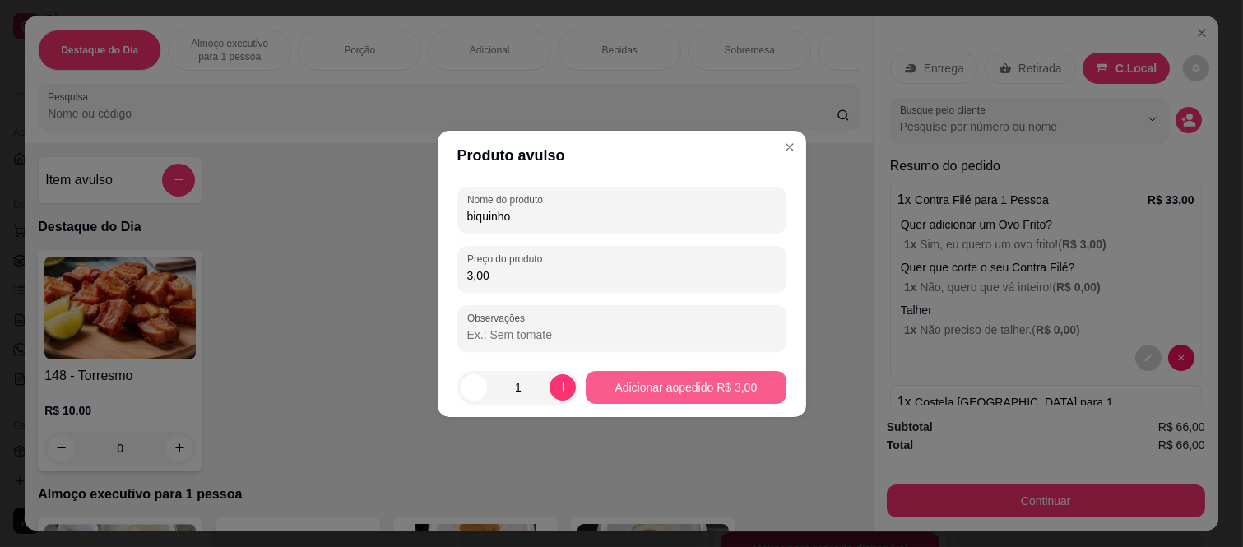
type input "3,00"
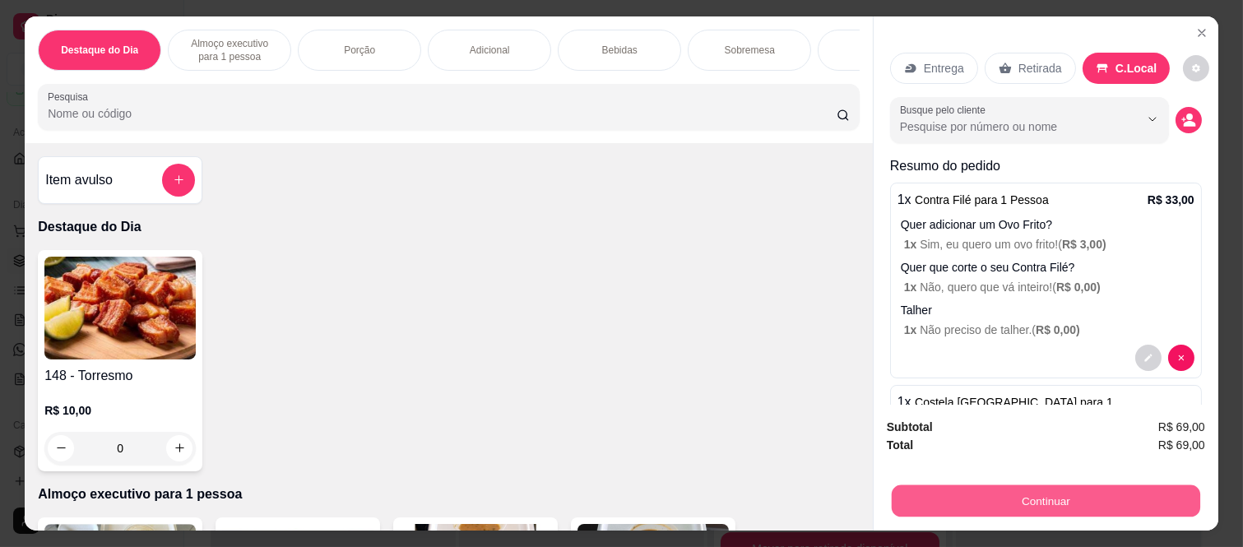
click at [1009, 503] on button "Continuar" at bounding box center [1046, 501] width 308 height 32
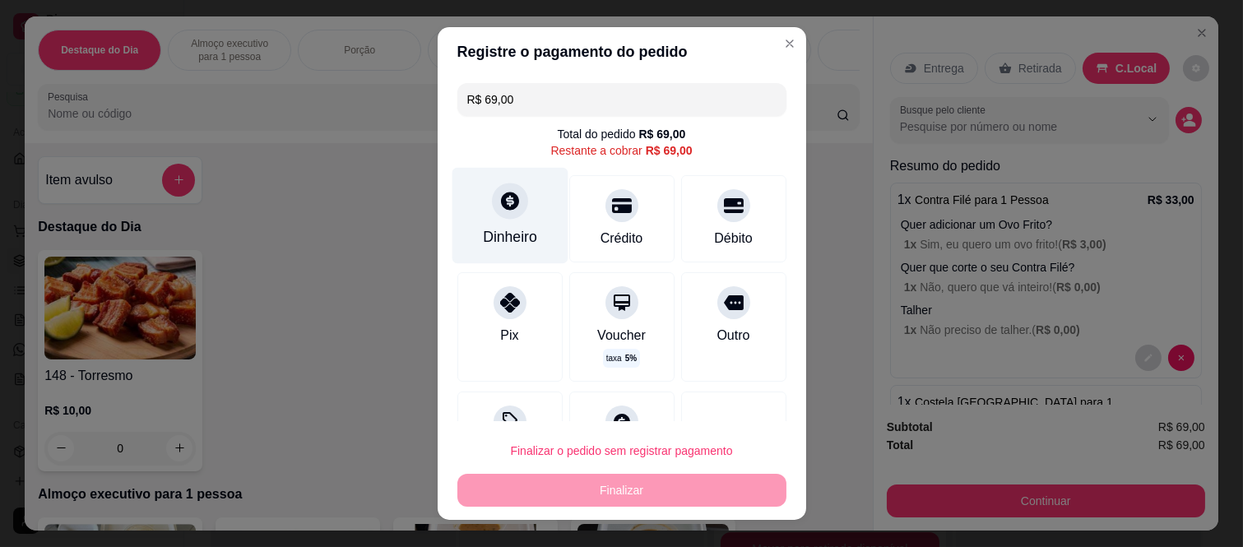
click at [514, 220] on div "Dinheiro" at bounding box center [510, 216] width 116 height 96
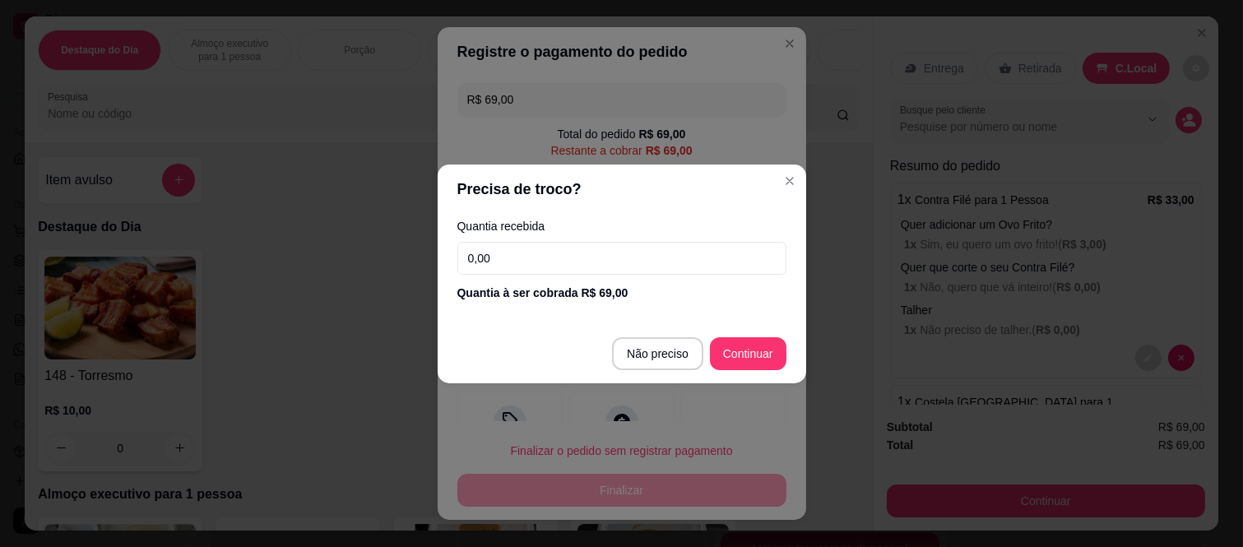
click at [530, 248] on input "0,00" at bounding box center [621, 258] width 329 height 33
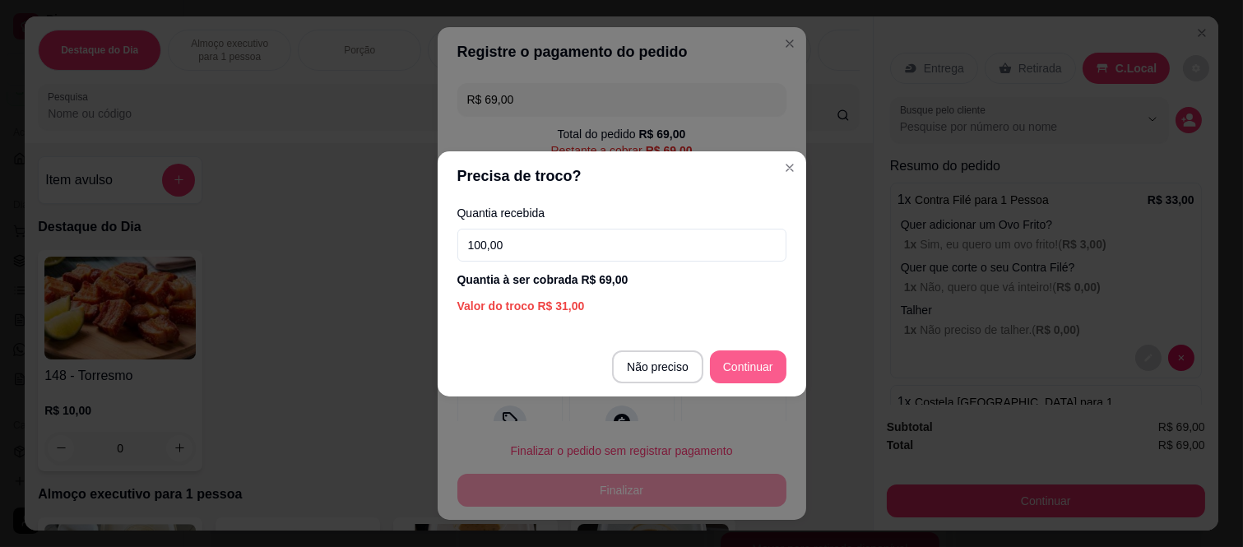
type input "100,00"
type input "R$ 0,00"
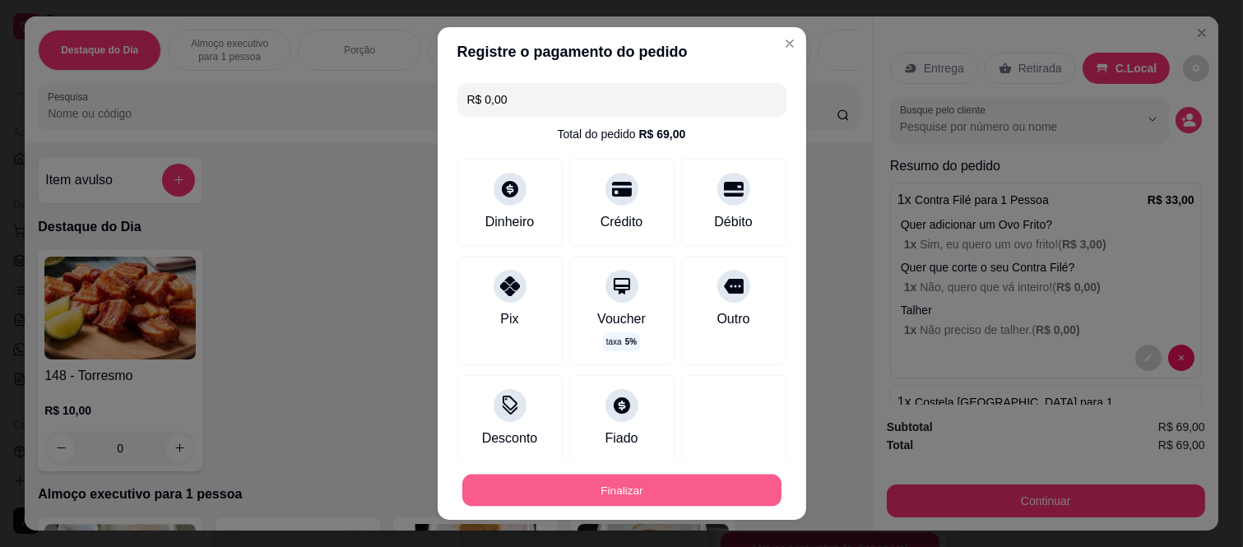
click at [656, 498] on button "Finalizar" at bounding box center [621, 490] width 319 height 32
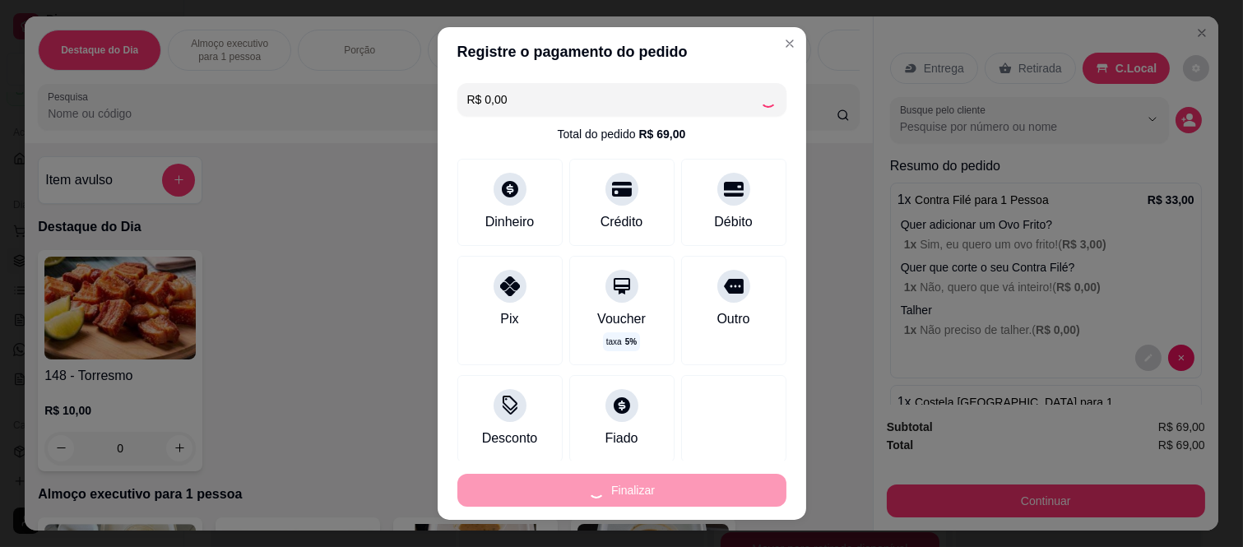
type input "0"
type input "-R$ 69,00"
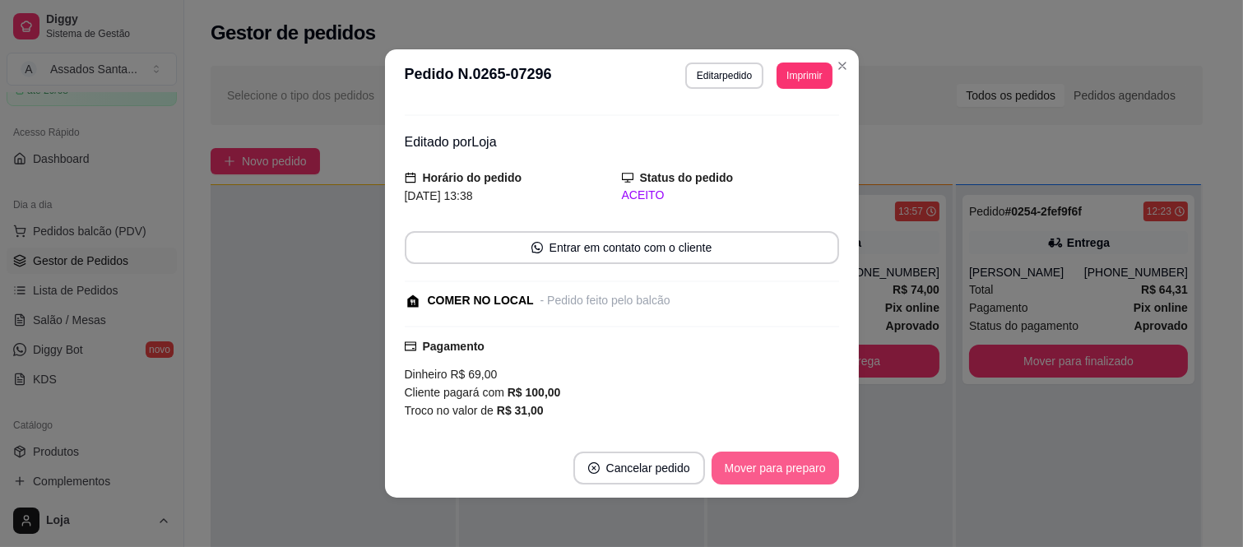
click at [742, 470] on button "Mover para preparo" at bounding box center [774, 468] width 127 height 33
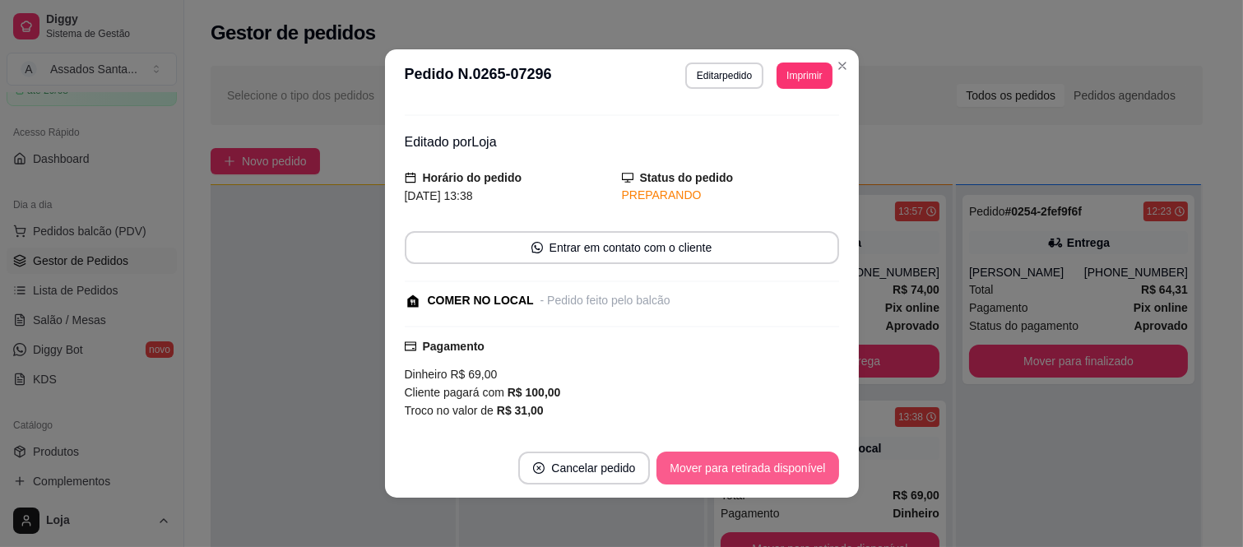
click at [745, 470] on button "Mover para retirada disponível" at bounding box center [747, 468] width 182 height 33
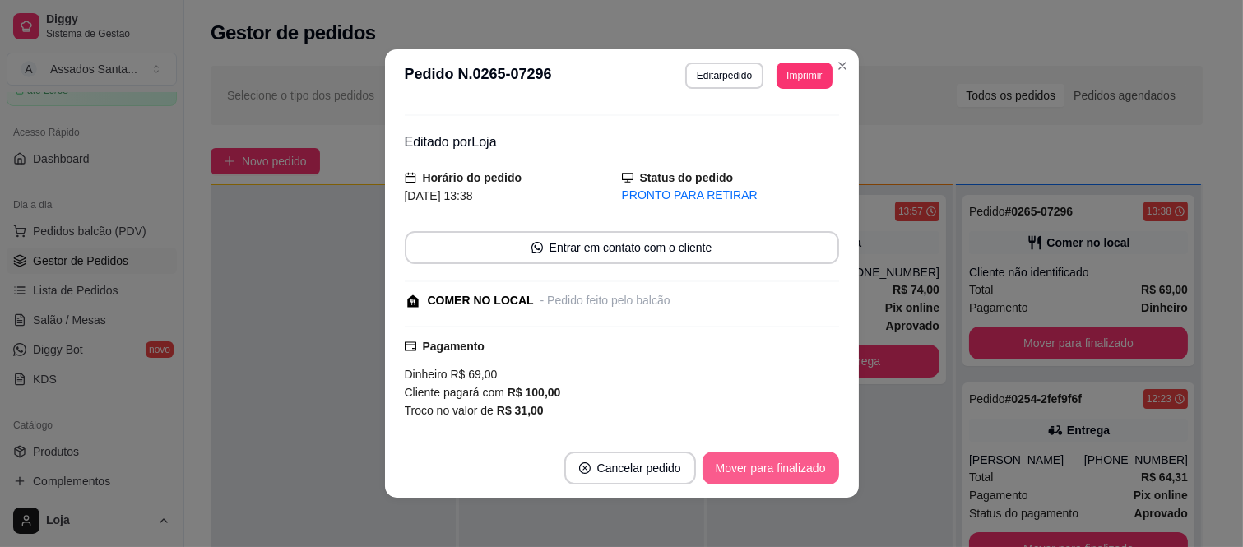
click at [745, 470] on button "Mover para finalizado" at bounding box center [770, 468] width 137 height 33
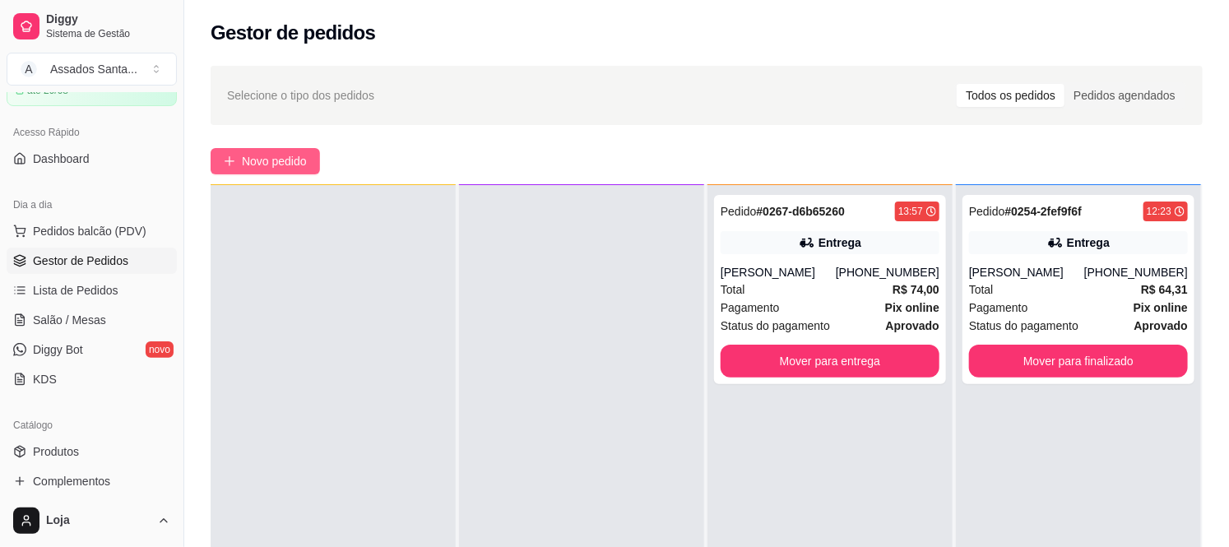
click at [234, 150] on button "Novo pedido" at bounding box center [265, 161] width 109 height 26
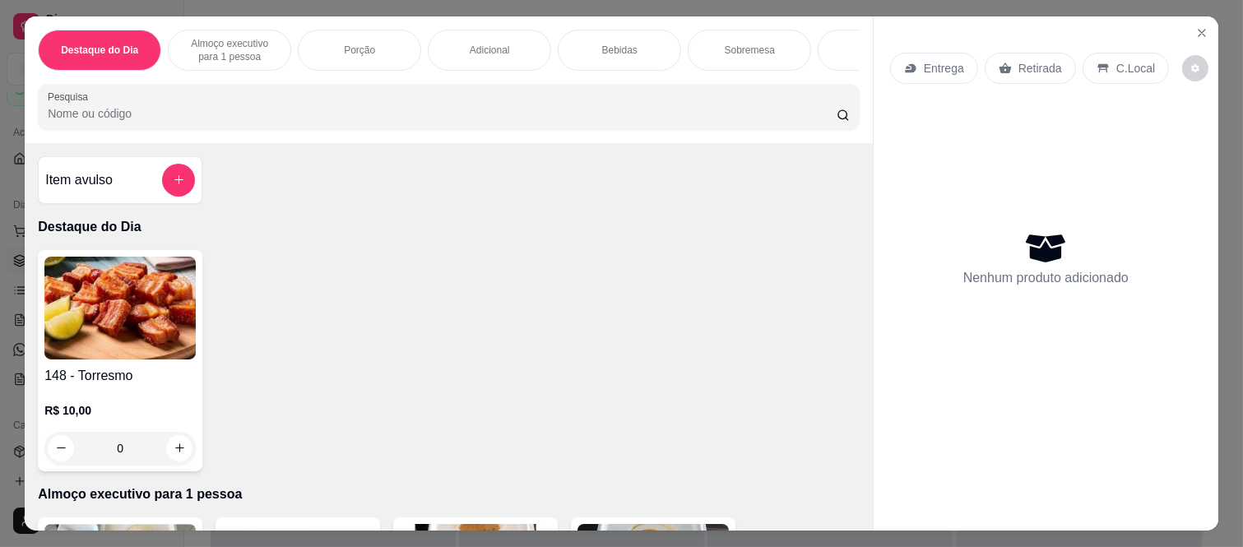
click at [88, 186] on h4 "Item avulso" at bounding box center [78, 180] width 67 height 20
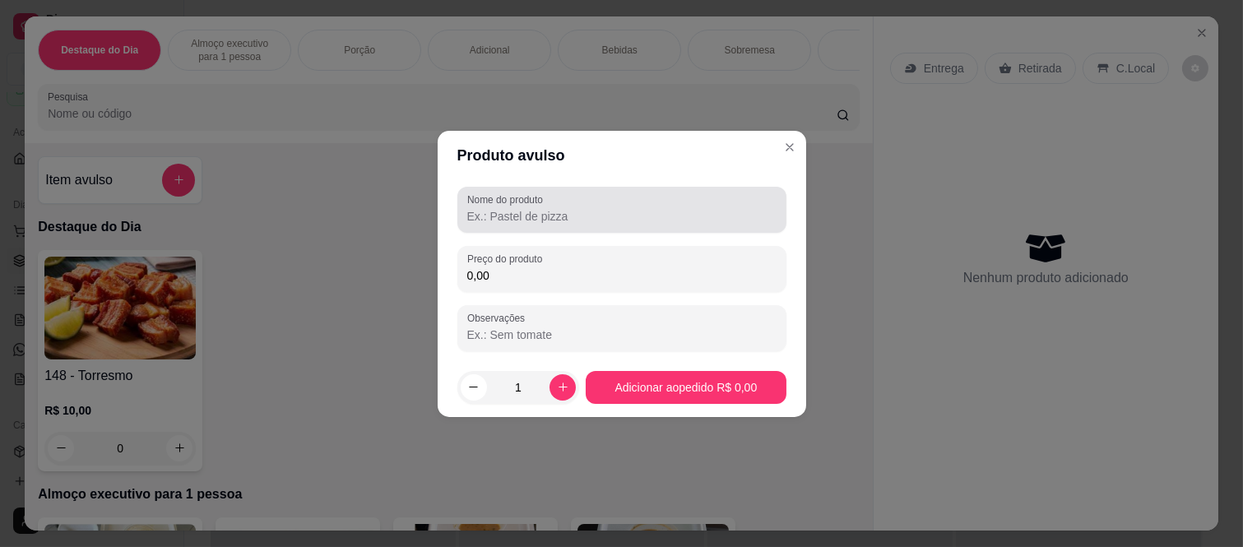
click at [537, 232] on div "Nome do produto" at bounding box center [621, 210] width 329 height 46
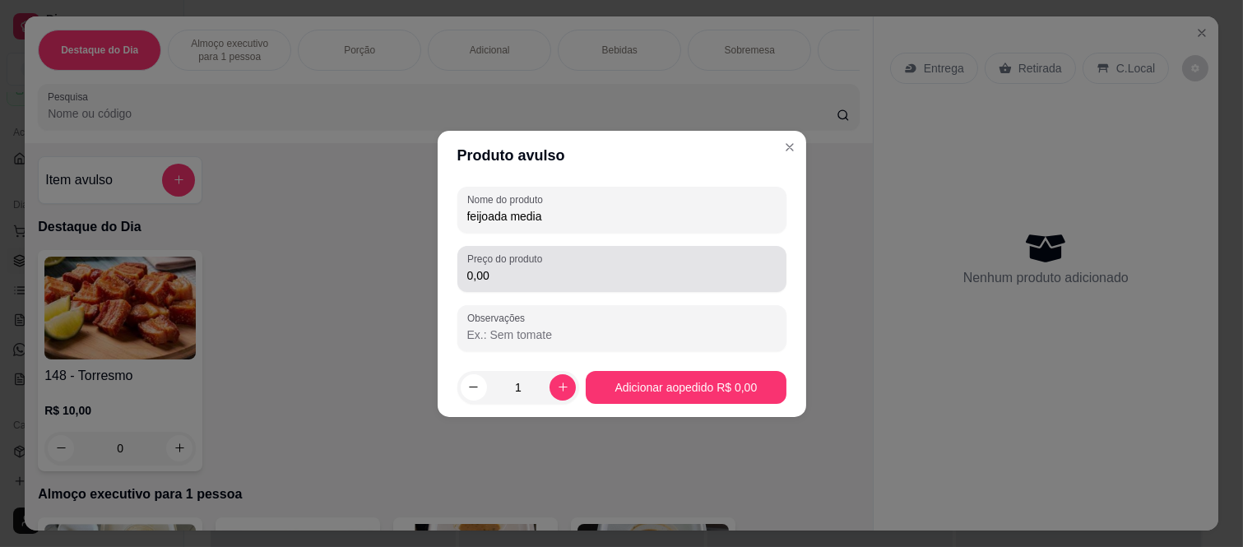
type input "feijoada media"
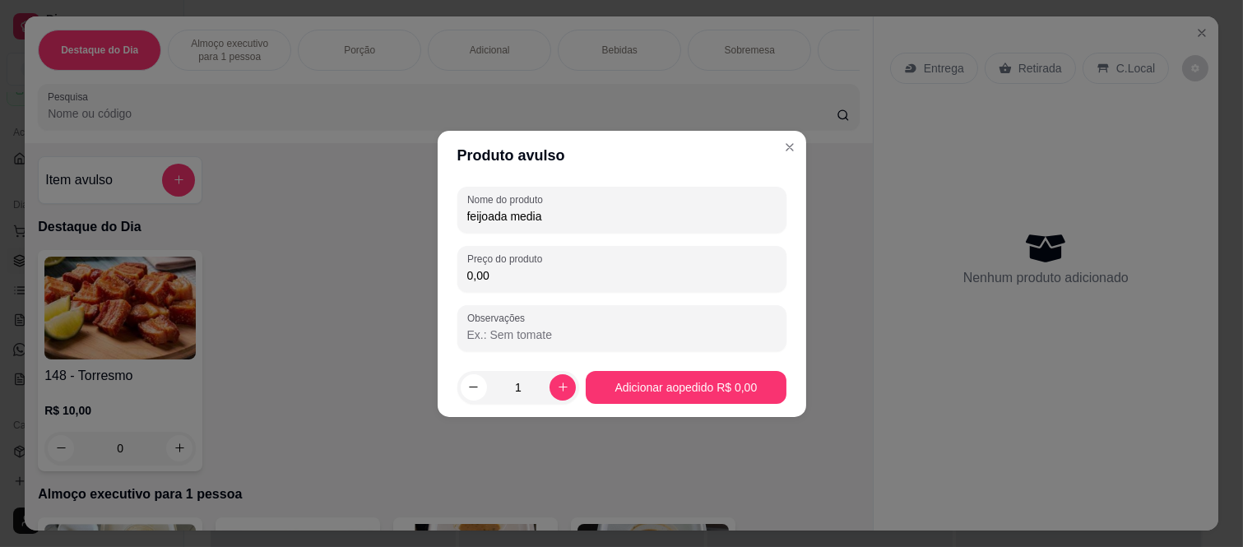
click at [496, 272] on input "0,00" at bounding box center [621, 275] width 309 height 16
type input "60,00"
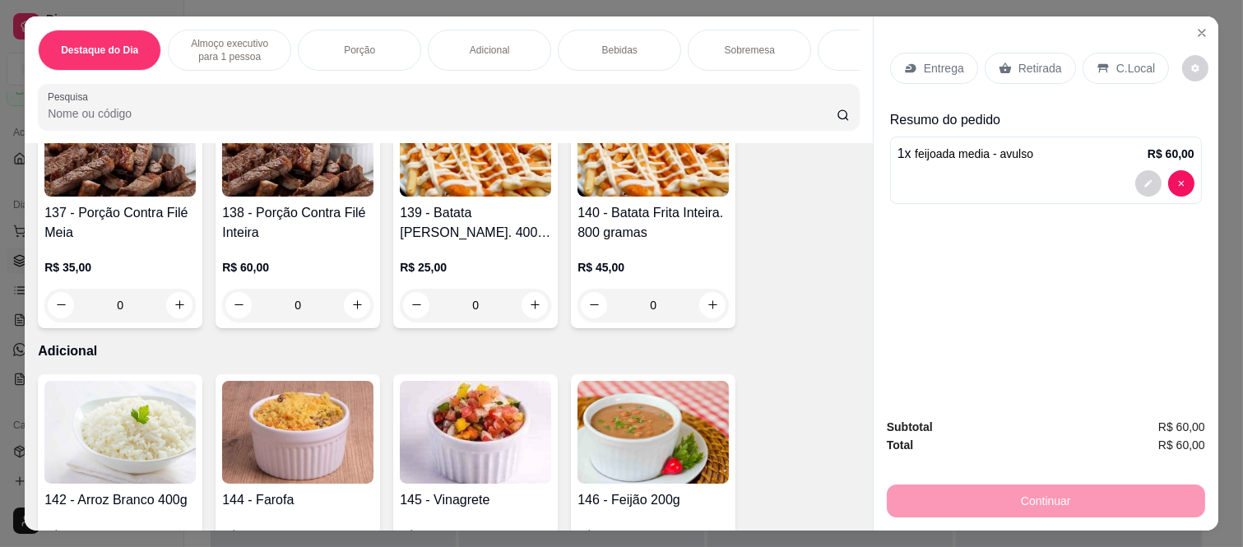
scroll to position [1370, 0]
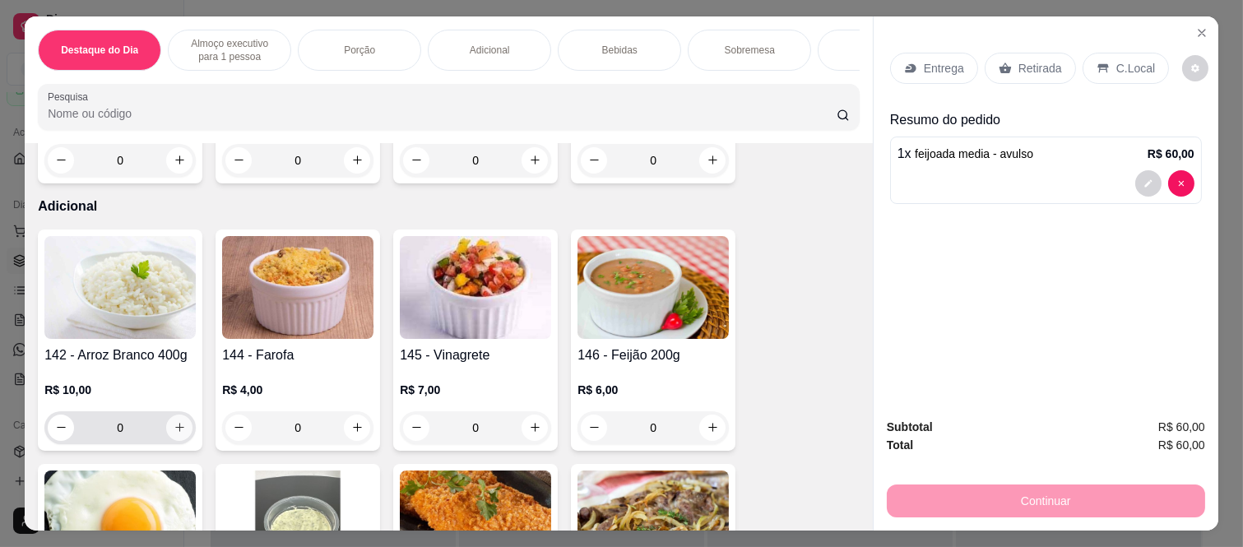
click at [175, 433] on icon "increase-product-quantity" at bounding box center [179, 428] width 9 height 9
type input "1"
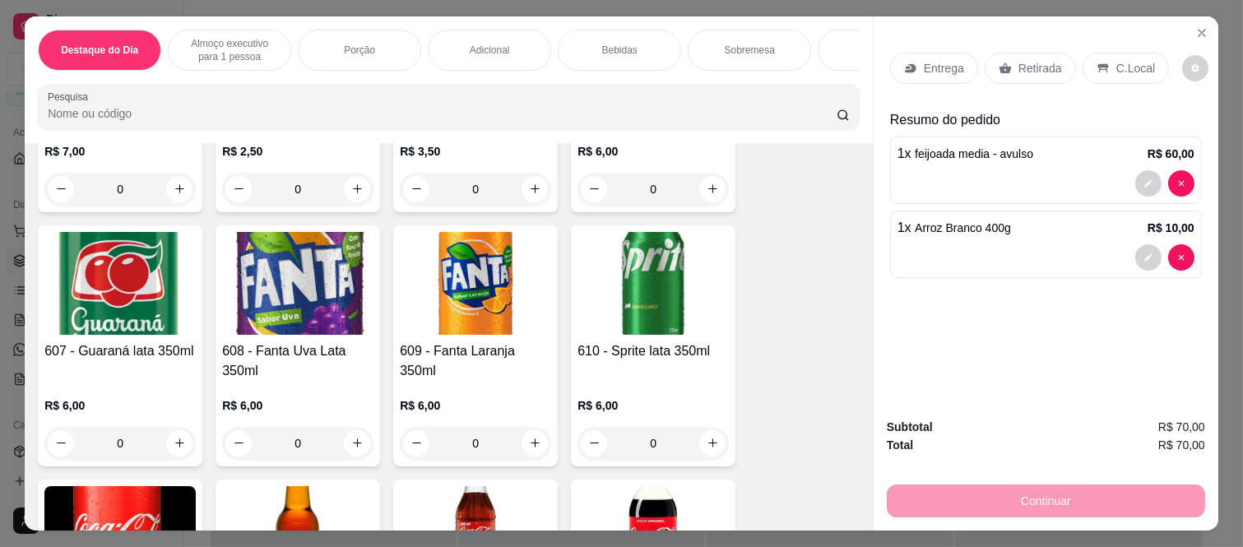
scroll to position [3015, 0]
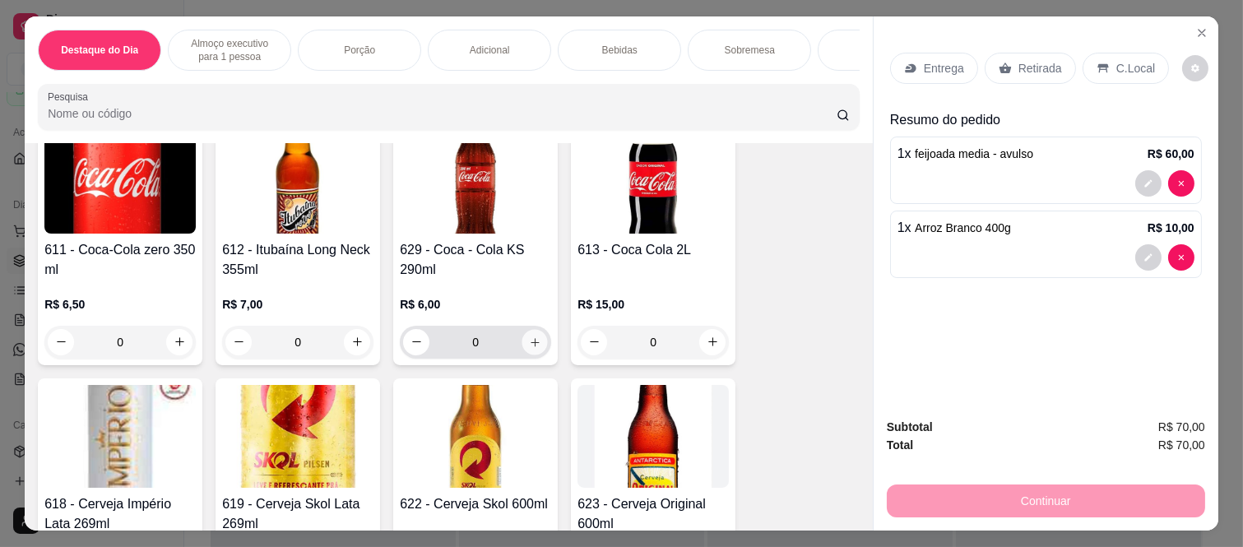
click at [523, 340] on button "increase-product-quantity" at bounding box center [534, 341] width 25 height 25
type input "2"
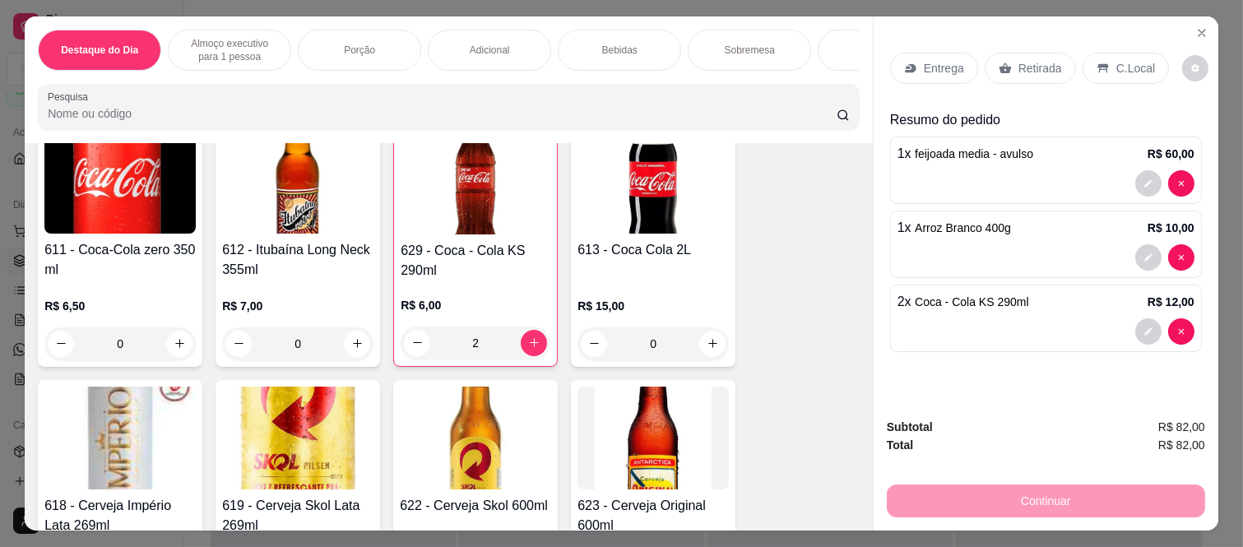
click at [1018, 63] on p "Retirada" at bounding box center [1040, 68] width 44 height 16
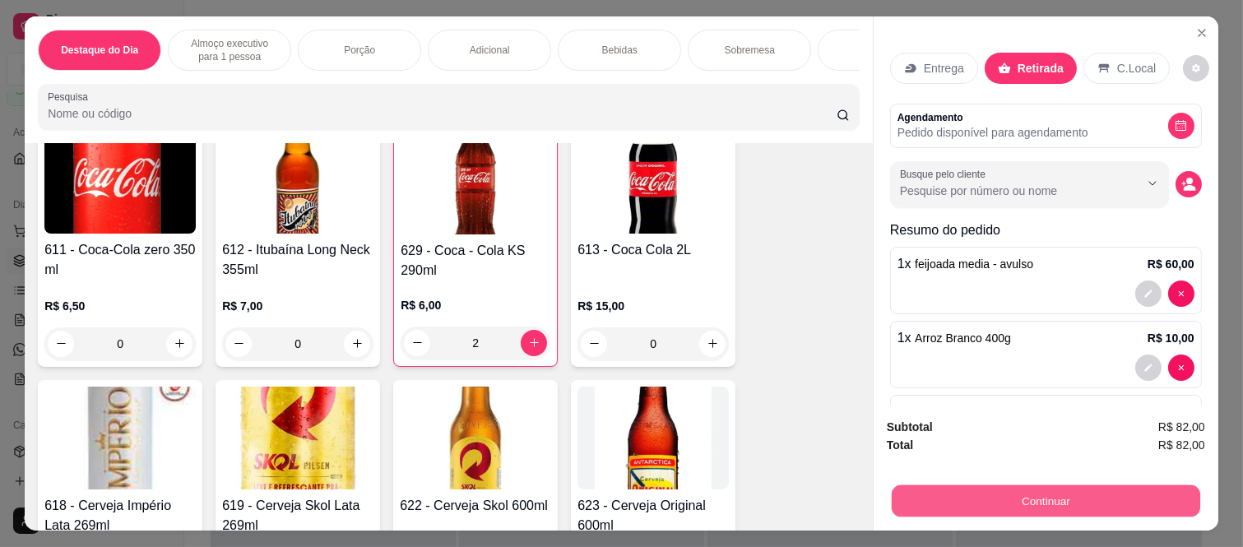
click at [993, 489] on button "Continuar" at bounding box center [1046, 501] width 308 height 32
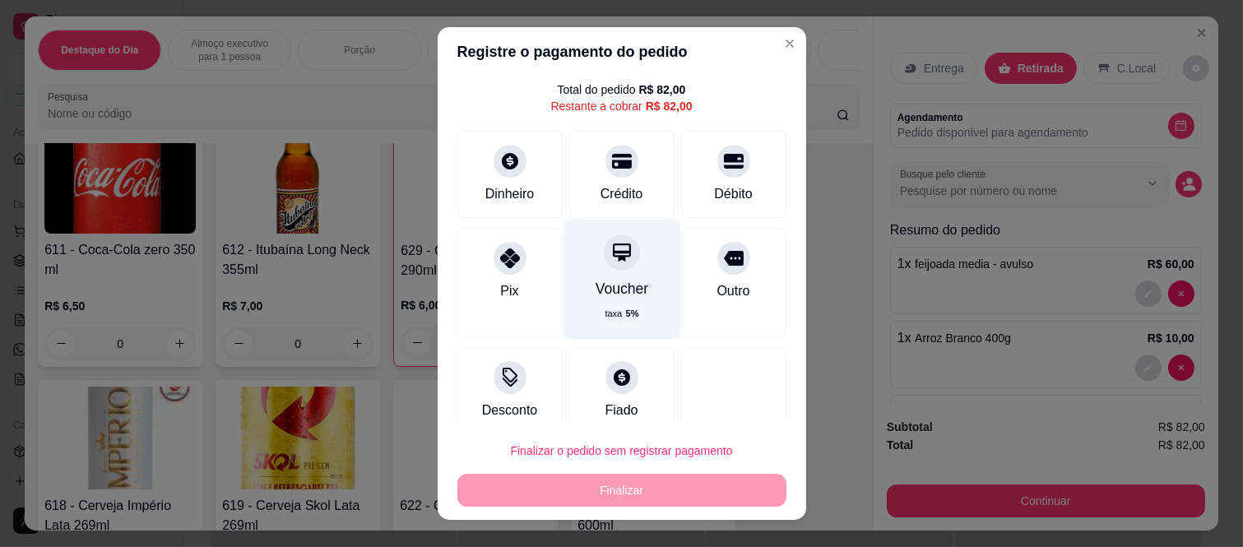
scroll to position [64, 0]
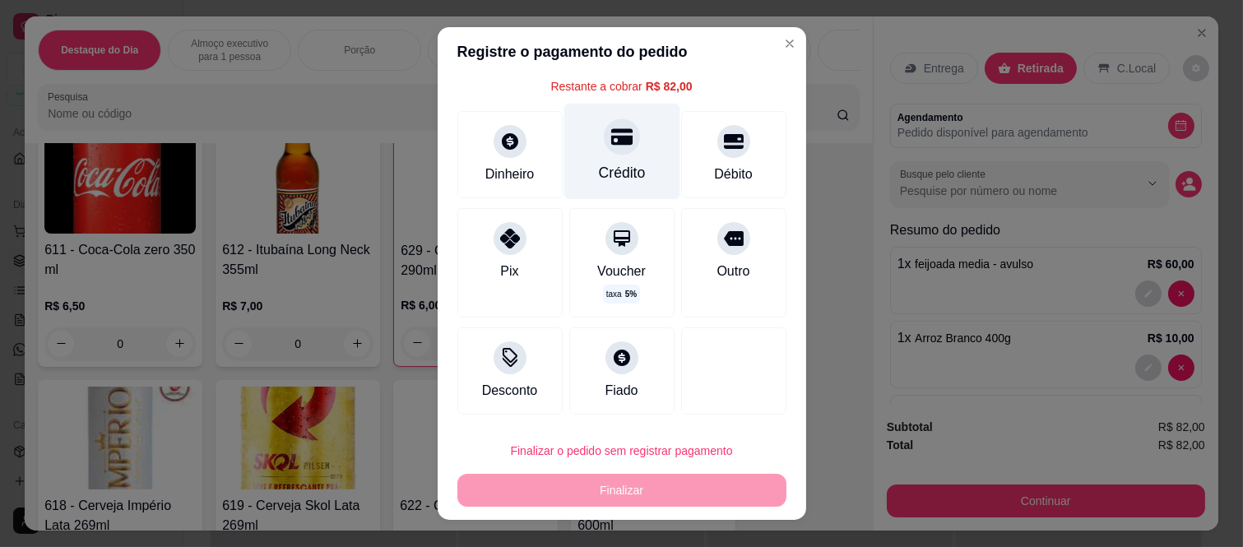
drag, startPoint x: 615, startPoint y: 152, endPoint x: 615, endPoint y: 169, distance: 17.3
click at [615, 153] on div "Crédito" at bounding box center [621, 152] width 116 height 96
type input "R$ 0,00"
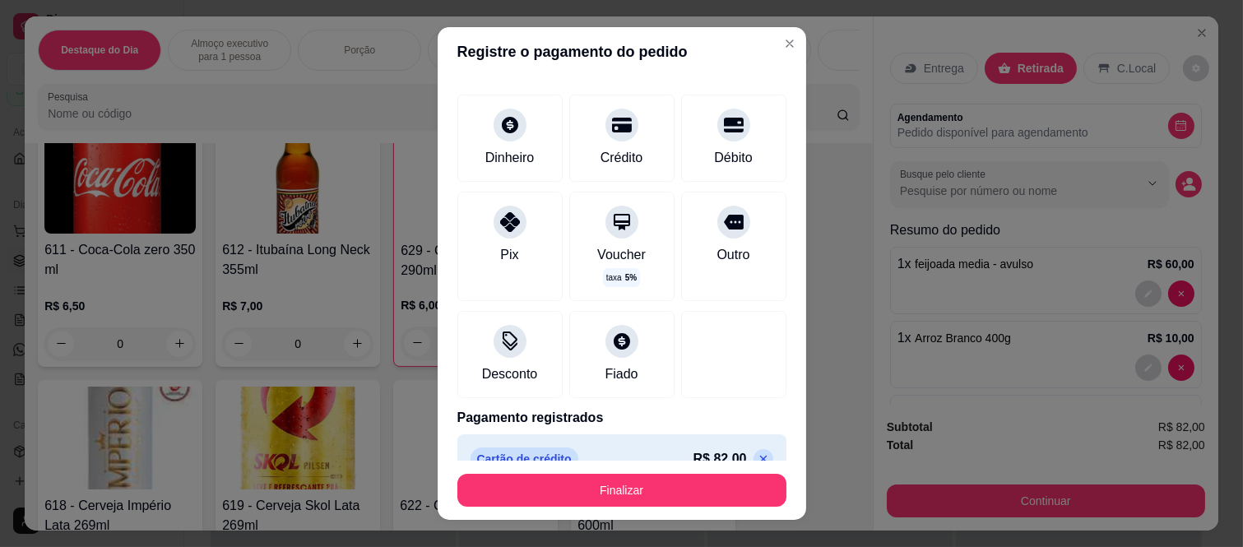
click at [580, 484] on button "Finalizar" at bounding box center [621, 490] width 329 height 33
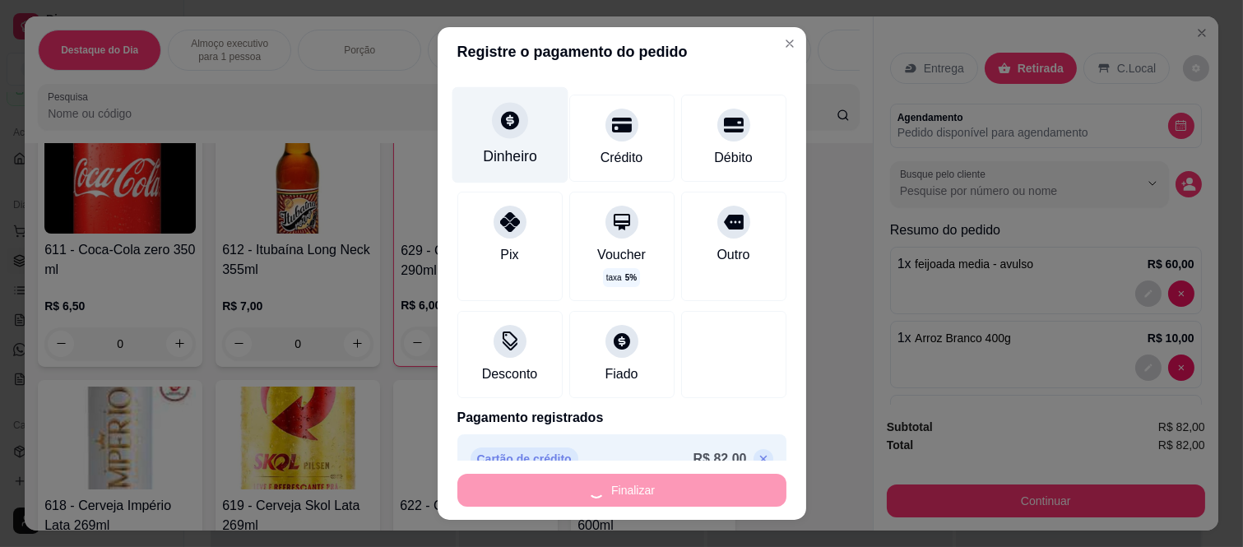
type input "0"
type input "-R$ 82,00"
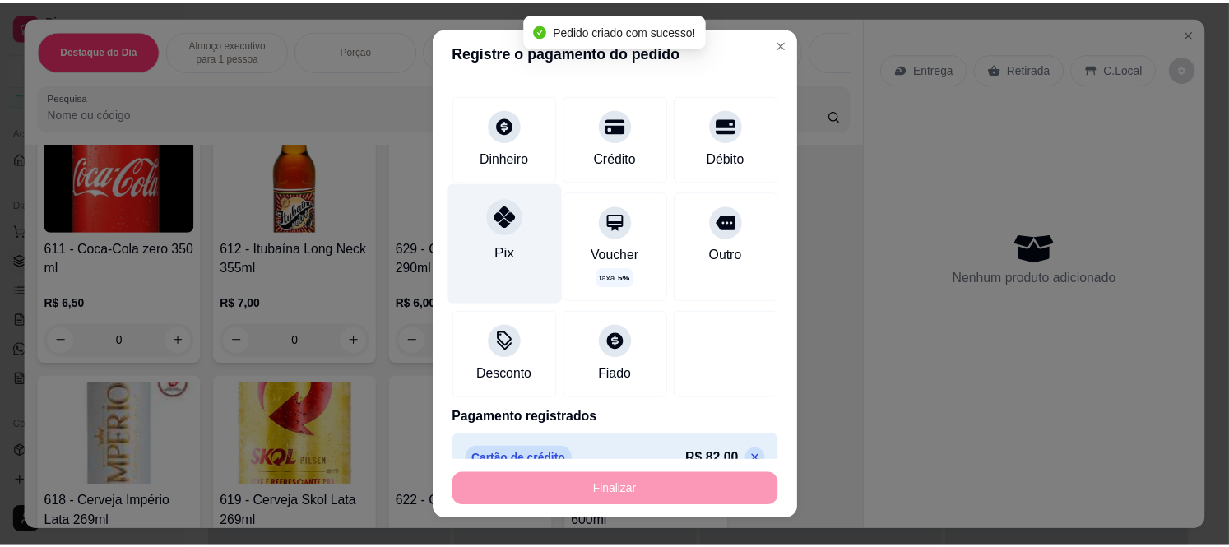
scroll to position [3014, 0]
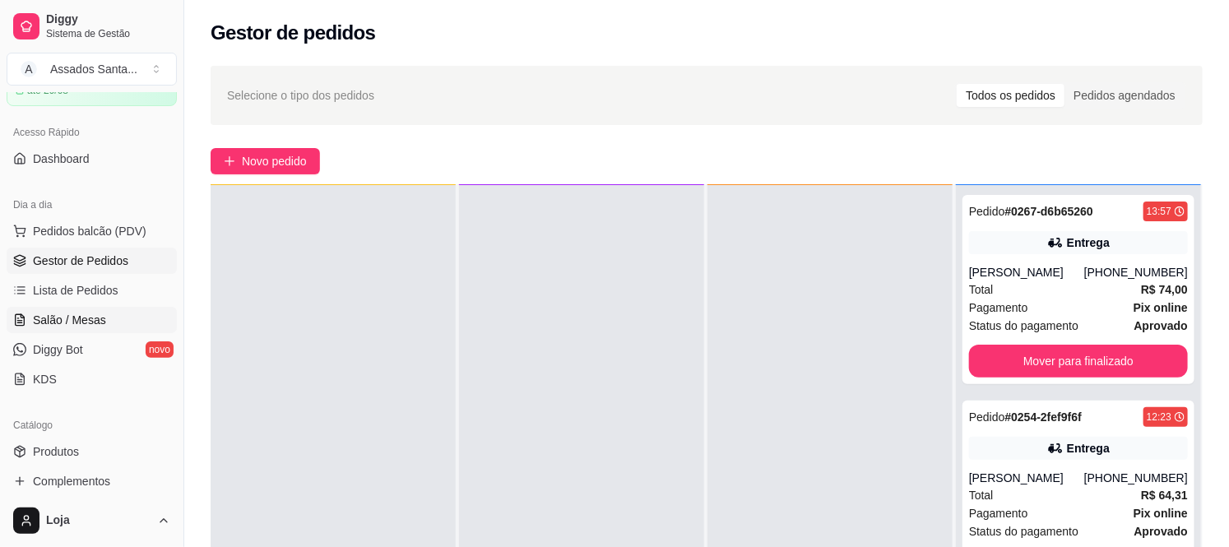
click at [89, 316] on span "Salão / Mesas" at bounding box center [69, 320] width 73 height 16
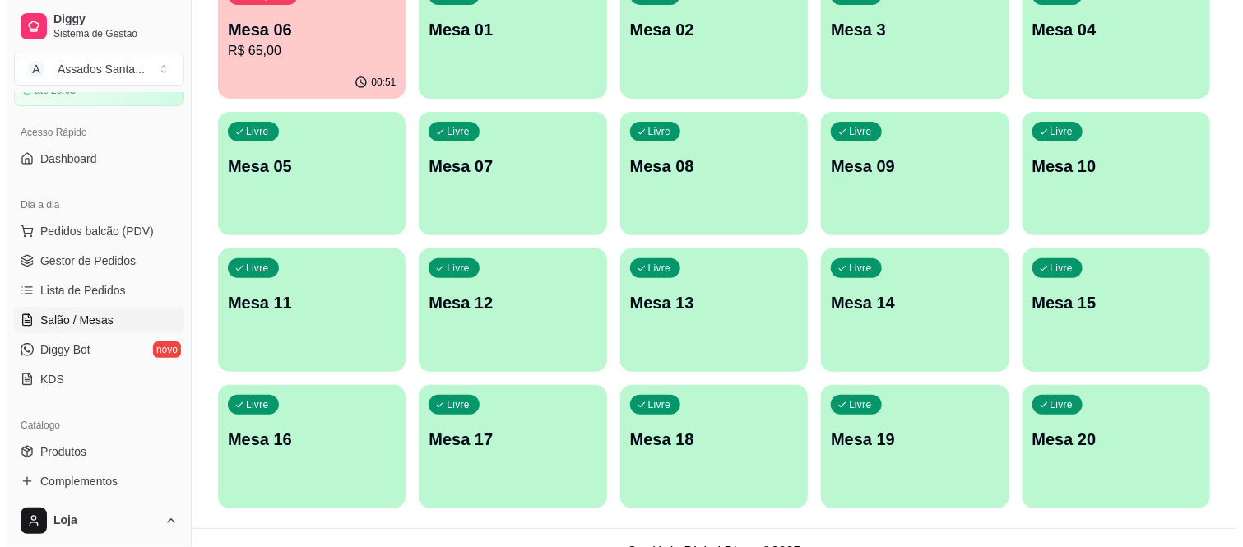
scroll to position [230, 0]
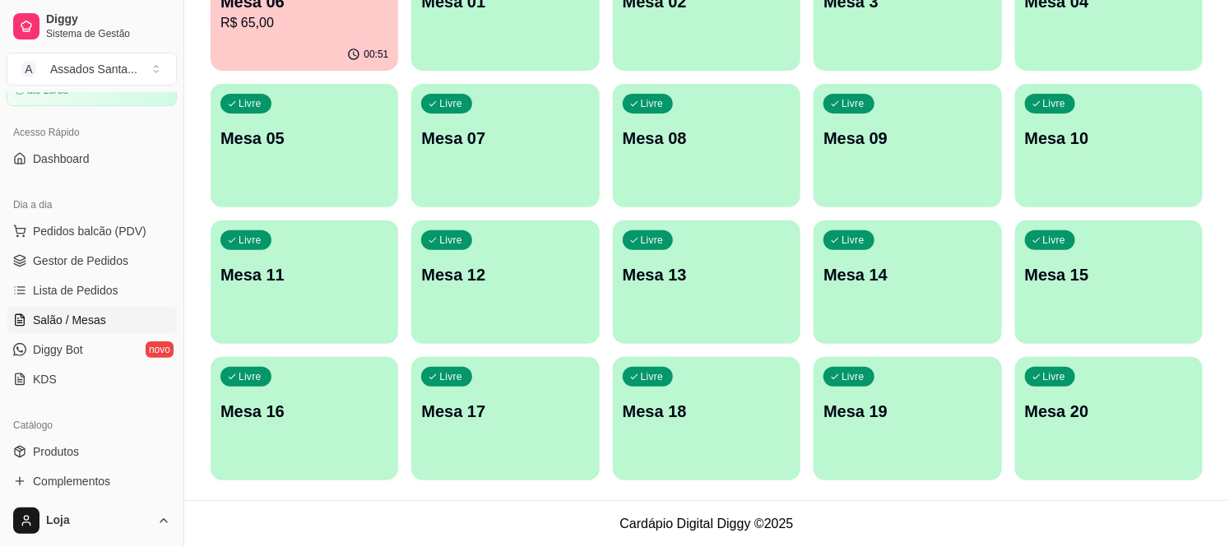
click at [247, 44] on div "00:51" at bounding box center [305, 55] width 188 height 32
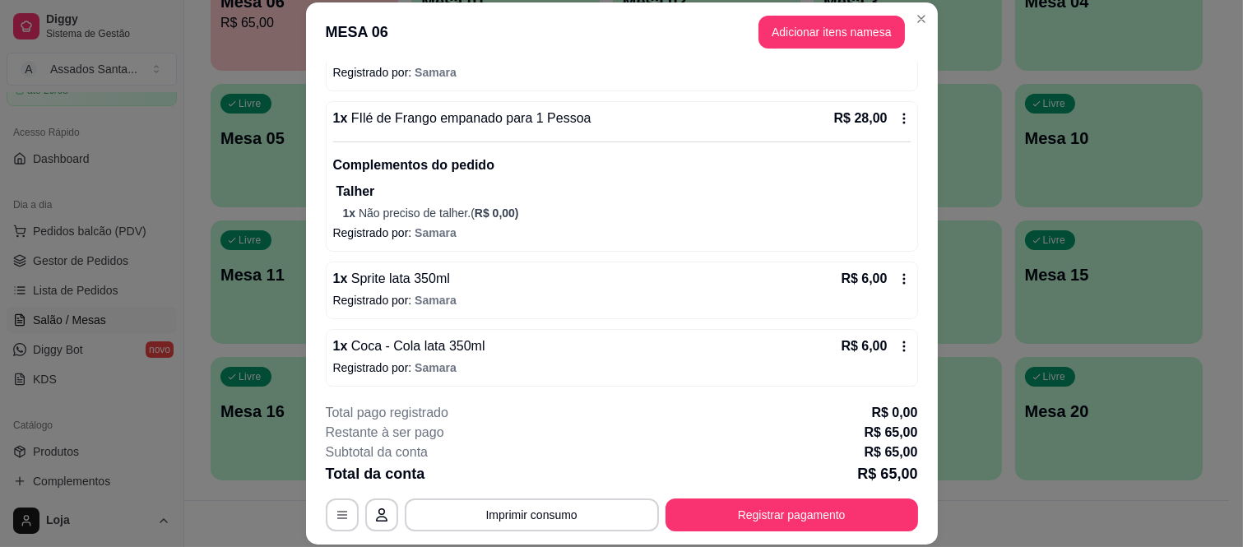
scroll to position [280, 0]
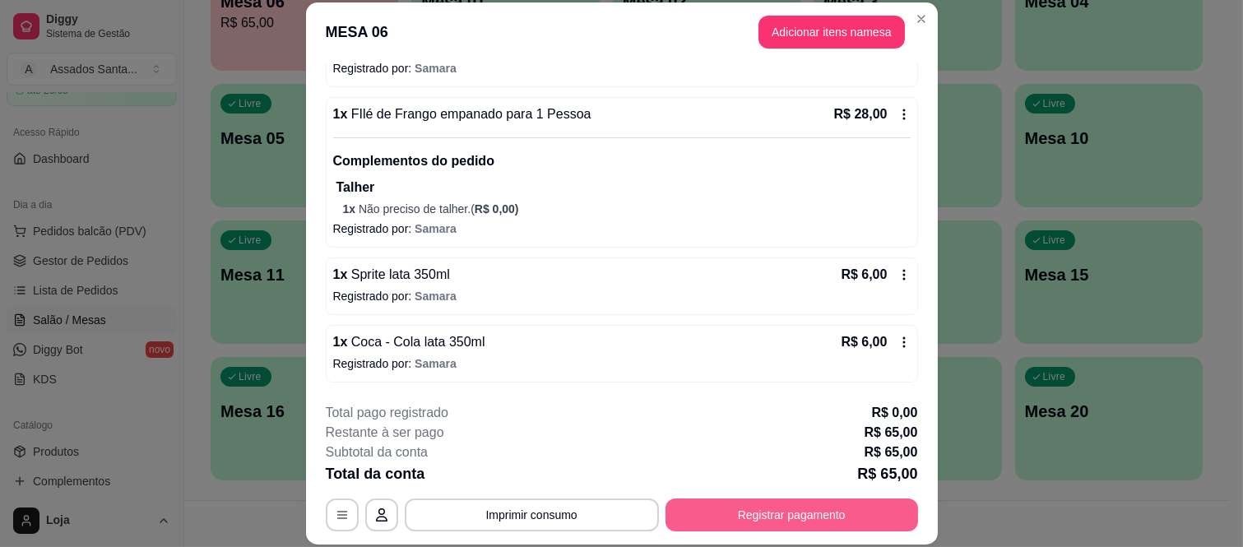
click at [747, 526] on button "Registrar pagamento" at bounding box center [791, 514] width 252 height 33
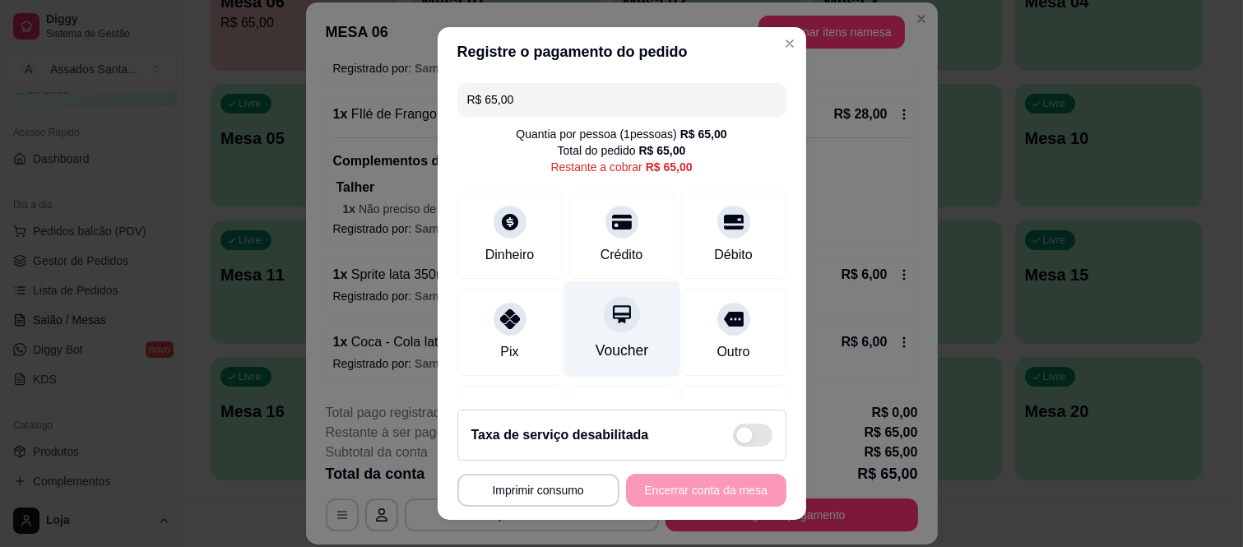
click at [582, 319] on div "Voucher" at bounding box center [621, 329] width 116 height 96
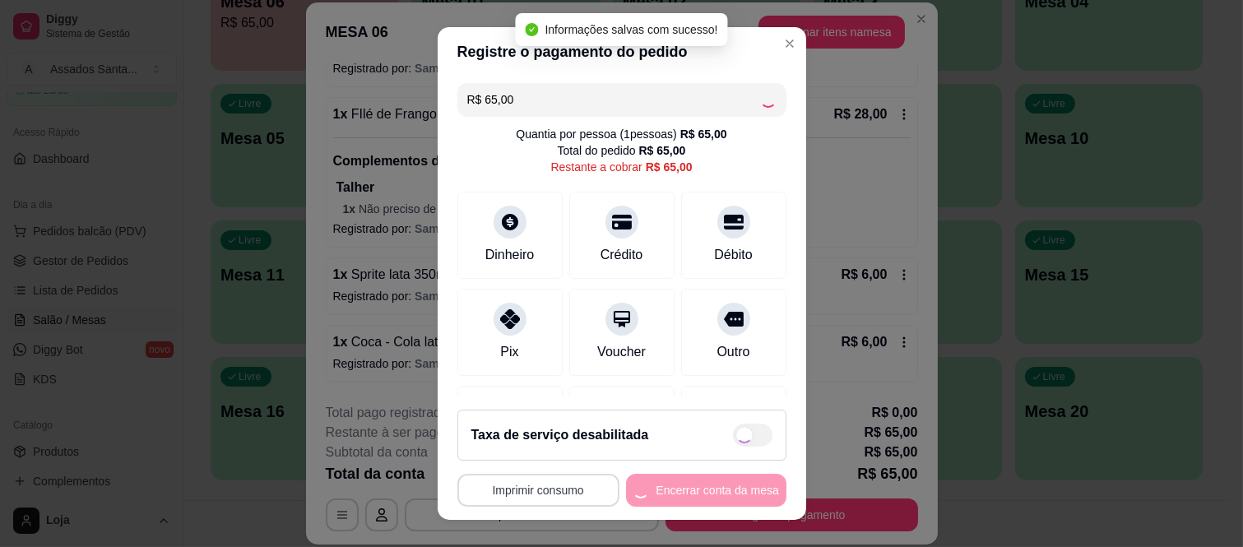
type input "R$ 0,00"
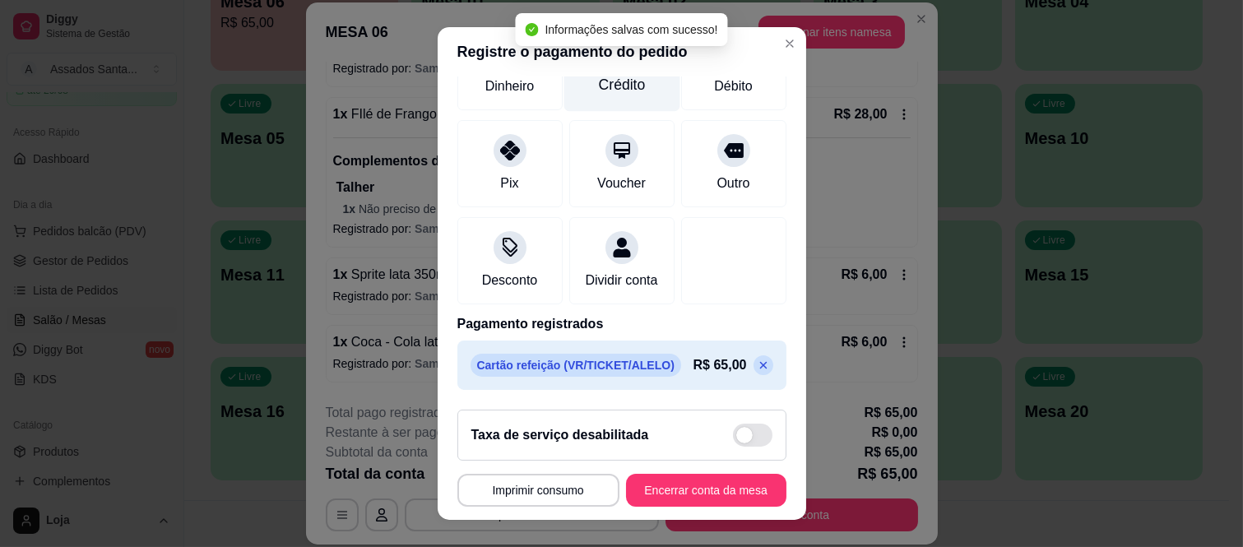
scroll to position [173, 0]
click at [637, 485] on button "Encerrar conta da mesa" at bounding box center [706, 490] width 160 height 33
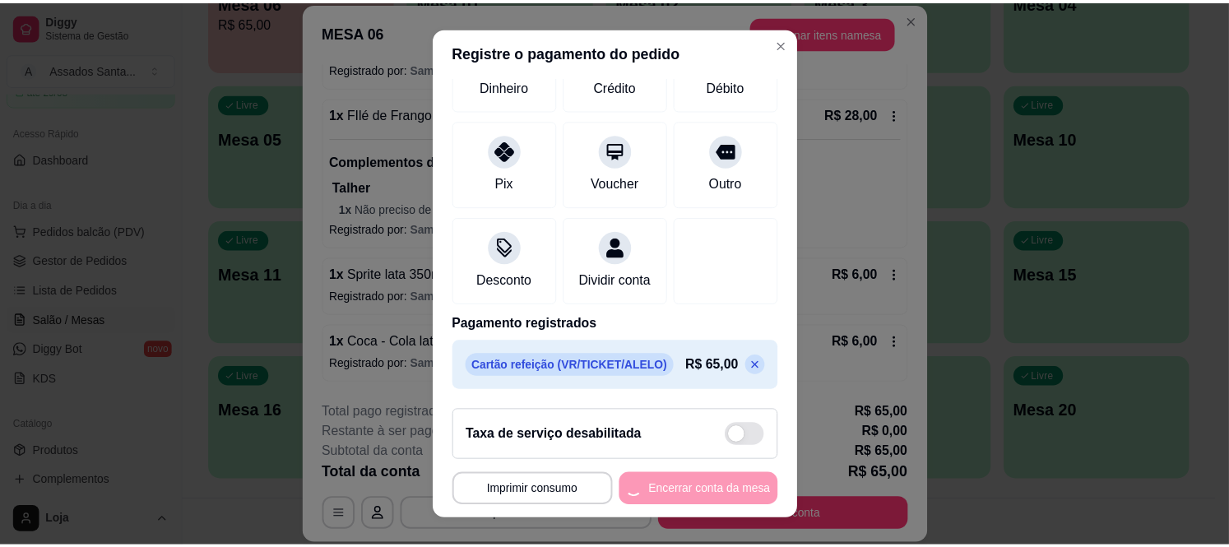
scroll to position [0, 0]
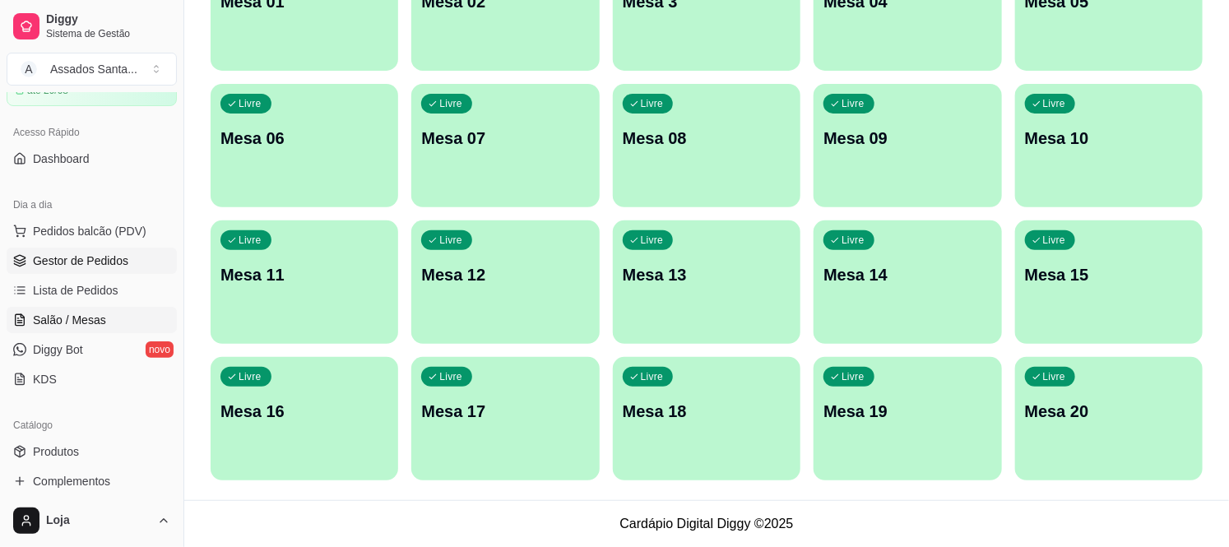
click at [118, 258] on span "Gestor de Pedidos" at bounding box center [80, 260] width 95 height 16
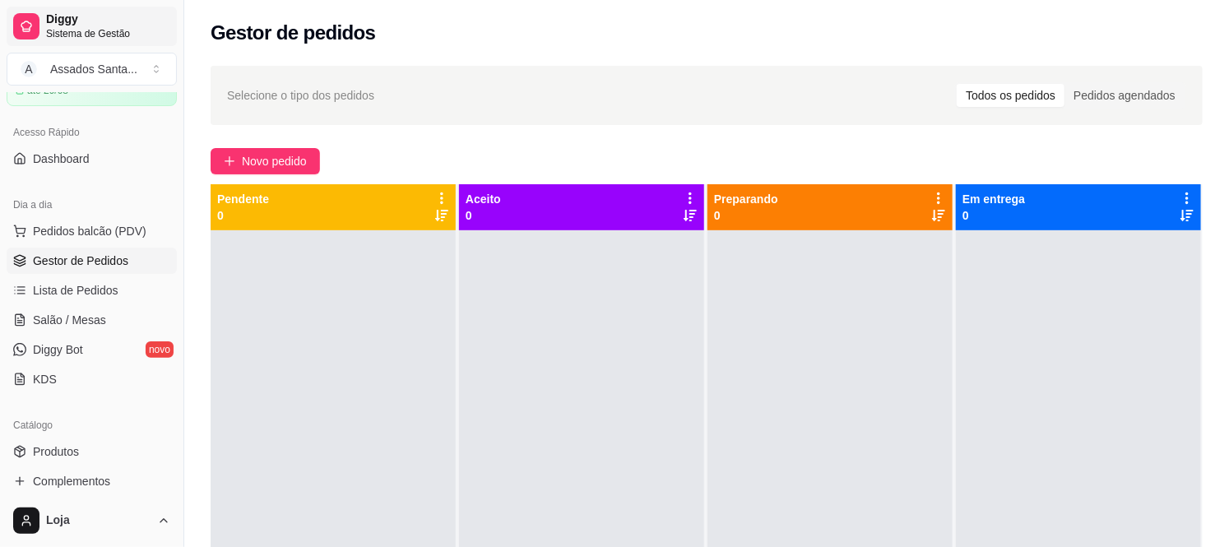
click at [7, 248] on link "Gestor de Pedidos" at bounding box center [92, 261] width 170 height 26
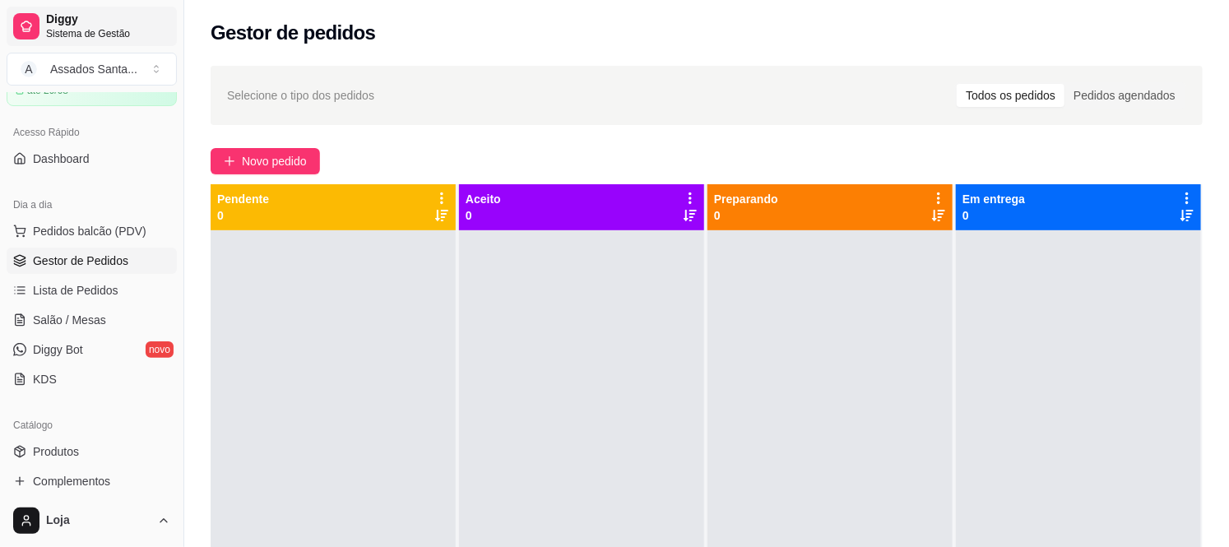
click at [7, 248] on link "Gestor de Pedidos" at bounding box center [92, 261] width 170 height 26
click at [289, 144] on div "Selecione o tipo dos pedidos Todos os pedidos Pedidos agendados Novo pedido Pen…" at bounding box center [706, 403] width 1045 height 695
click at [289, 171] on button "Novo pedido" at bounding box center [265, 161] width 109 height 26
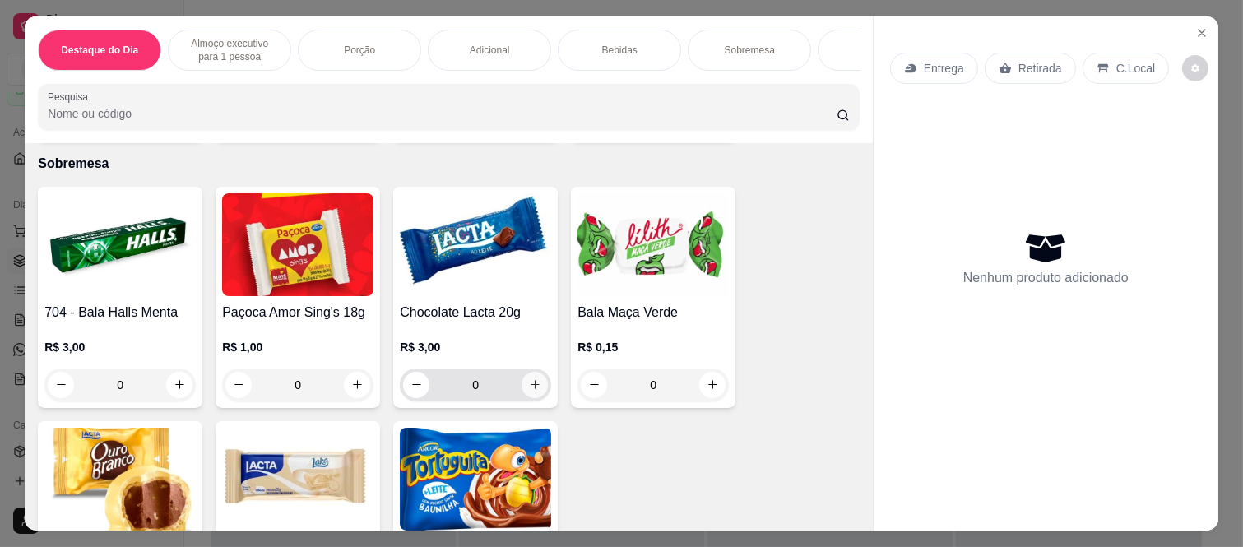
click at [533, 387] on icon "increase-product-quantity" at bounding box center [535, 384] width 12 height 12
type input "1"
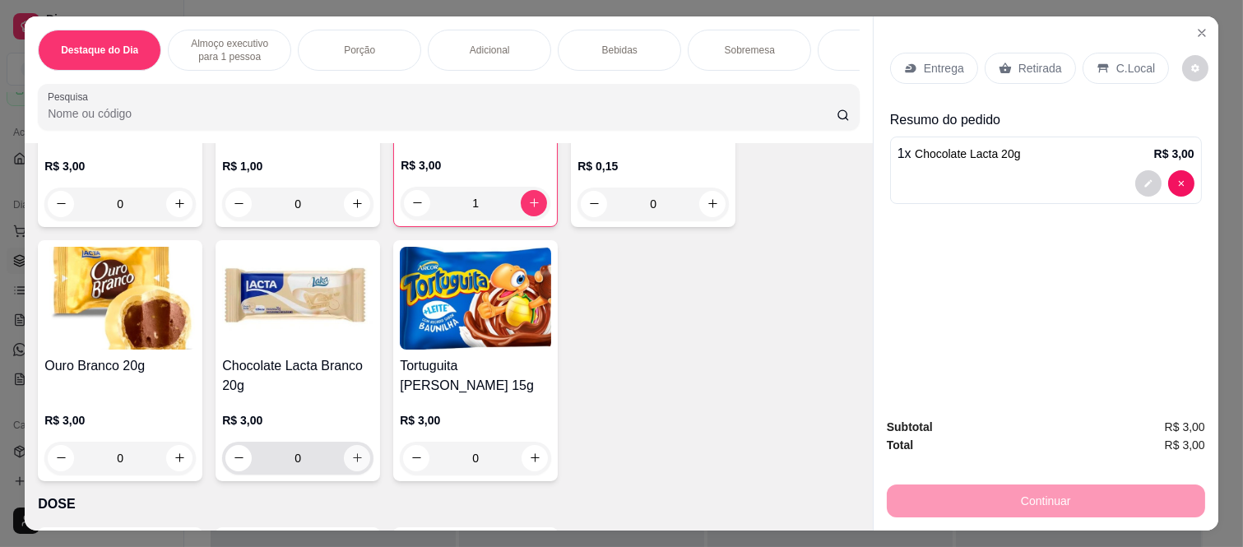
click at [352, 464] on icon "increase-product-quantity" at bounding box center [357, 458] width 12 height 12
type input "1"
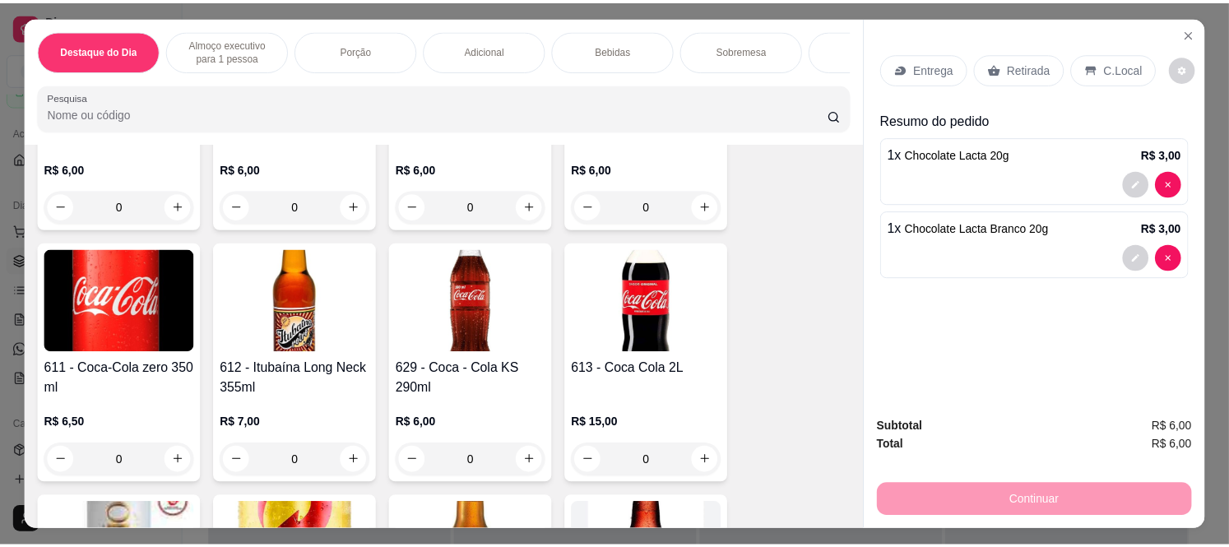
scroll to position [2924, 0]
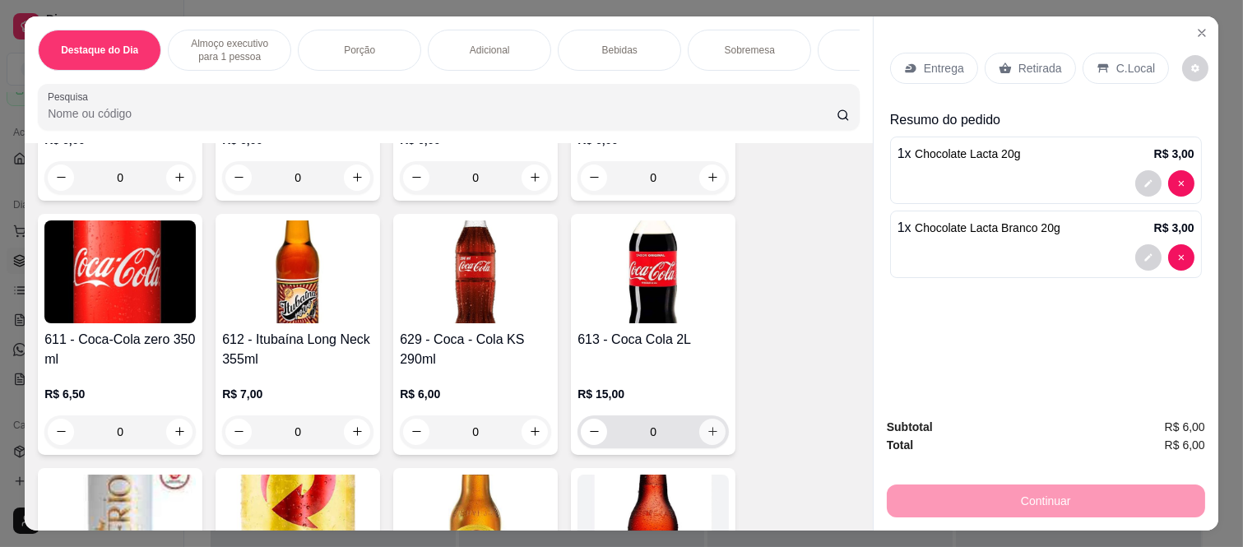
click at [707, 433] on icon "increase-product-quantity" at bounding box center [713, 431] width 12 height 12
type input "1"
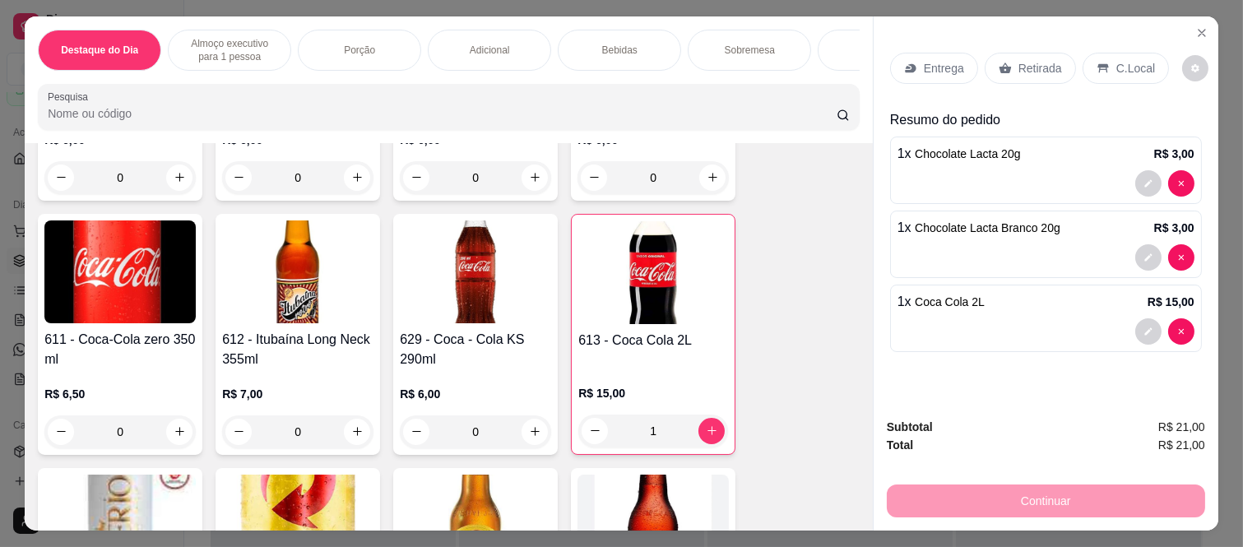
click at [1035, 63] on p "Retirada" at bounding box center [1040, 68] width 44 height 16
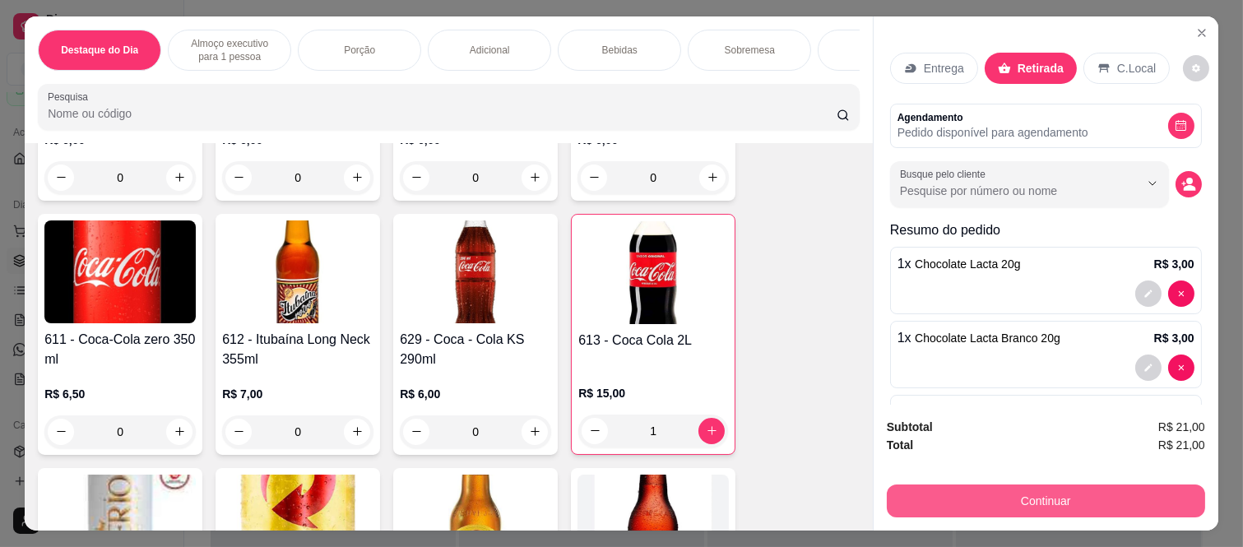
click at [977, 496] on button "Continuar" at bounding box center [1046, 500] width 318 height 33
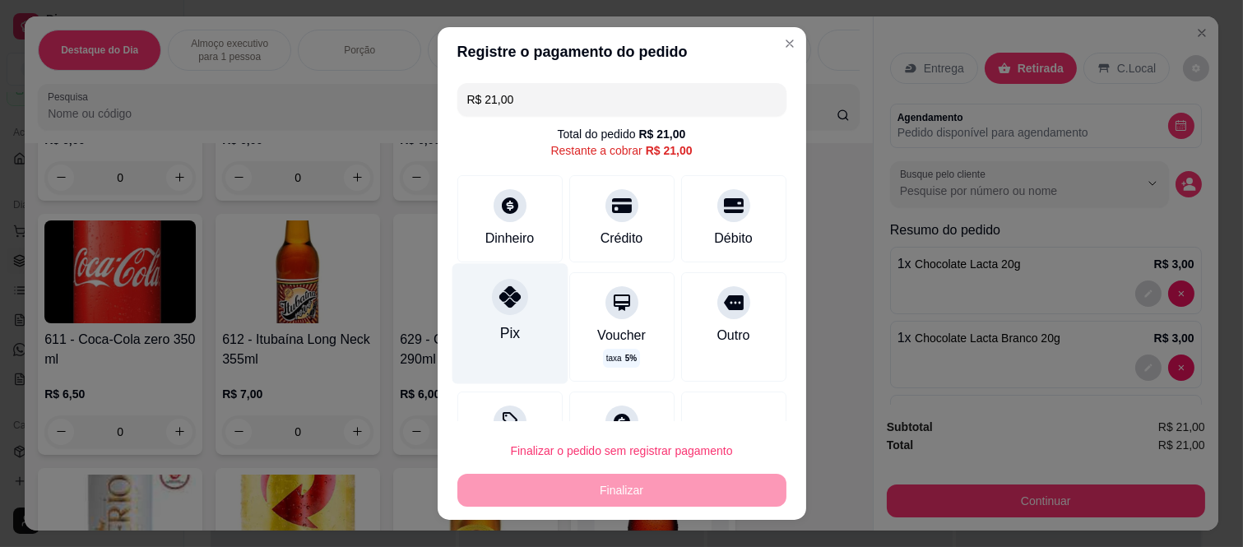
click at [521, 305] on div "Pix" at bounding box center [510, 324] width 116 height 120
type input "R$ 0,00"
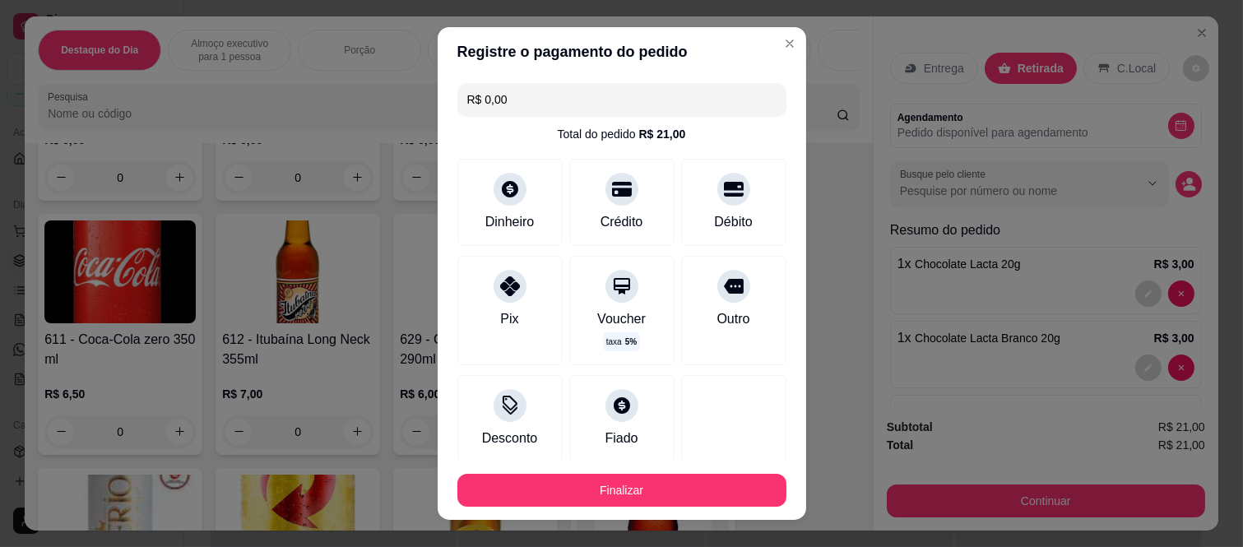
click at [499, 466] on footer "Finalizar" at bounding box center [622, 490] width 368 height 59
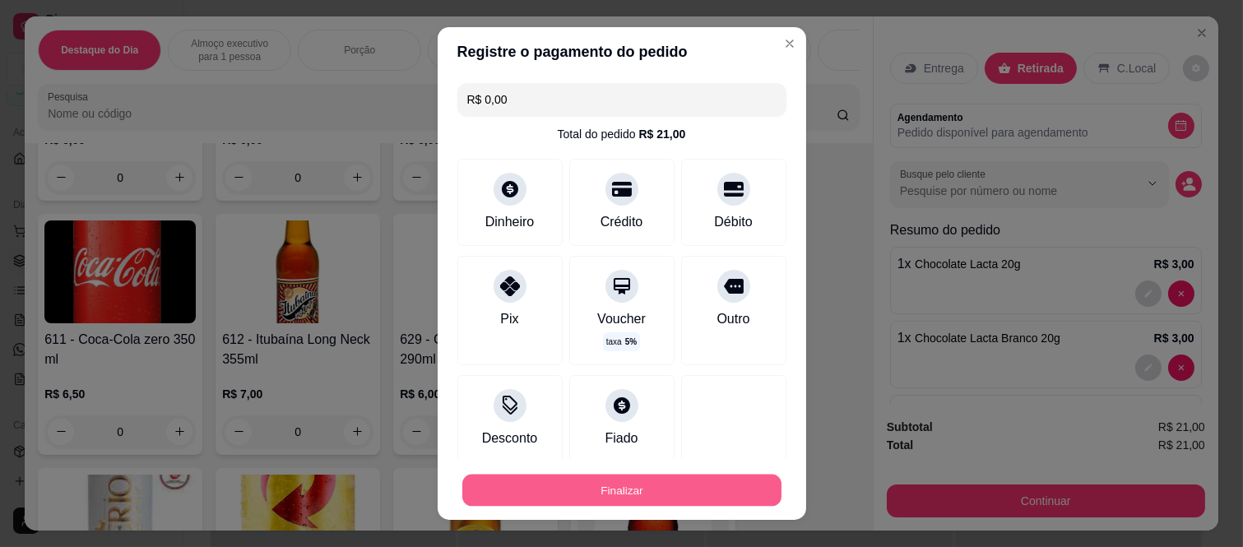
click at [507, 478] on button "Finalizar" at bounding box center [621, 490] width 319 height 32
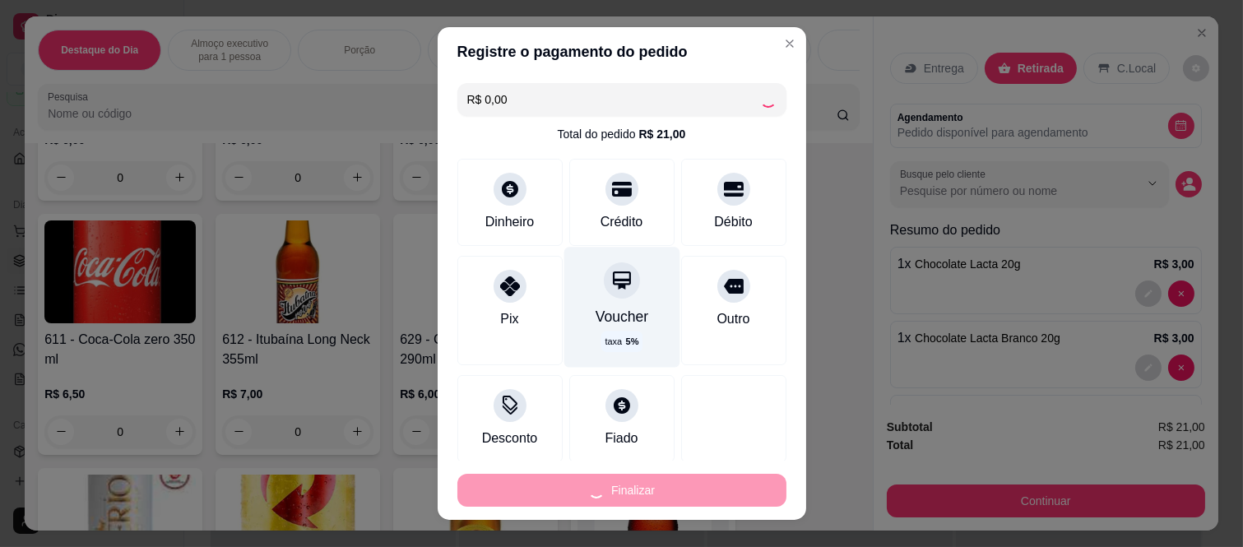
type input "0"
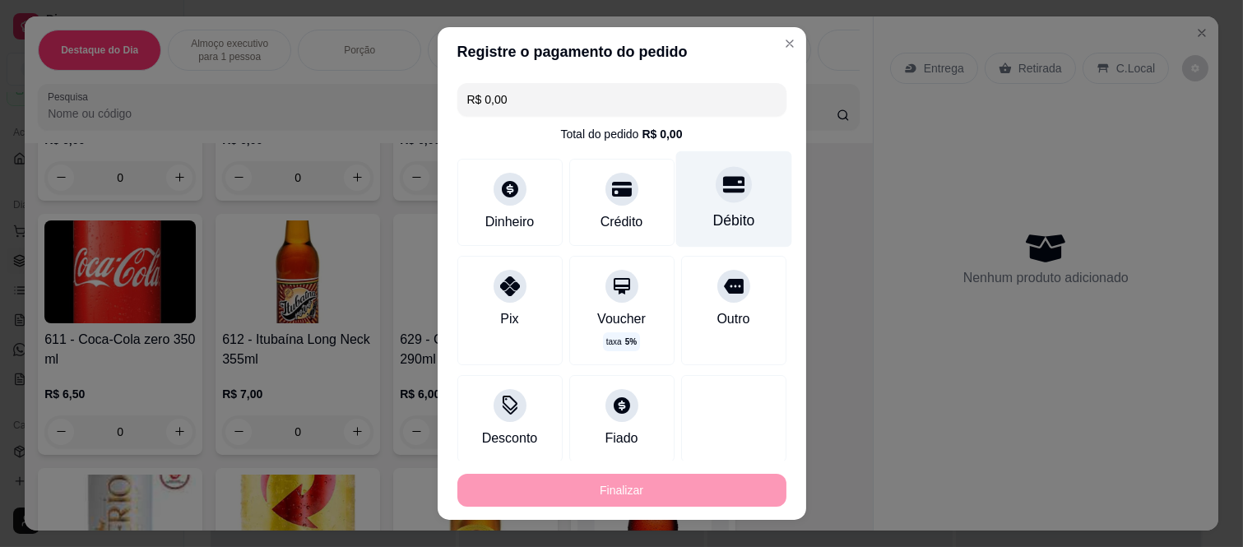
type input "-R$ 21,00"
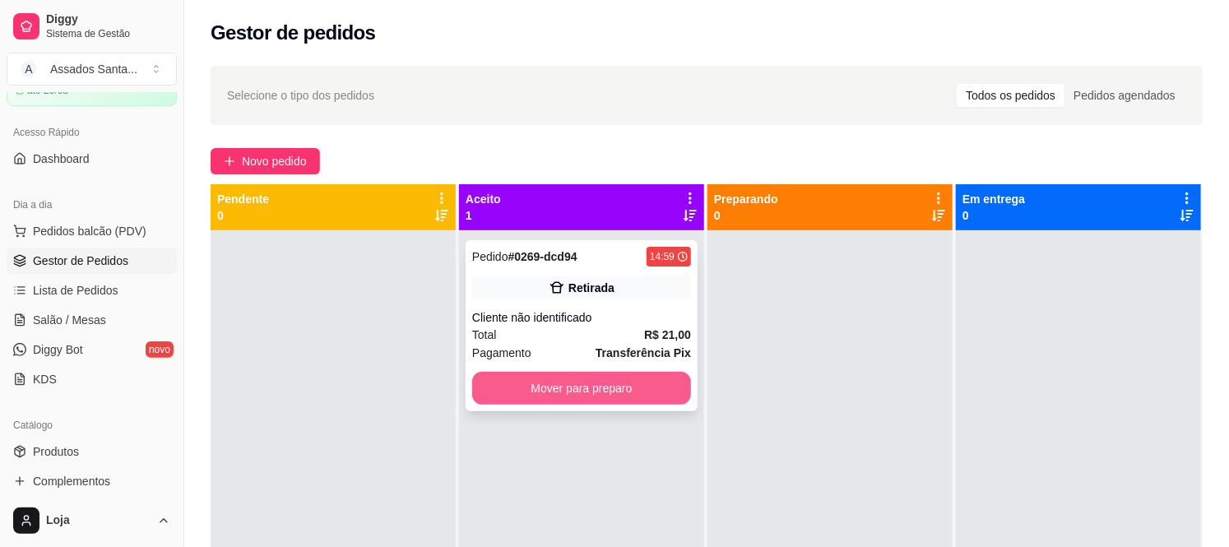
click at [535, 391] on button "Mover para preparo" at bounding box center [581, 388] width 219 height 33
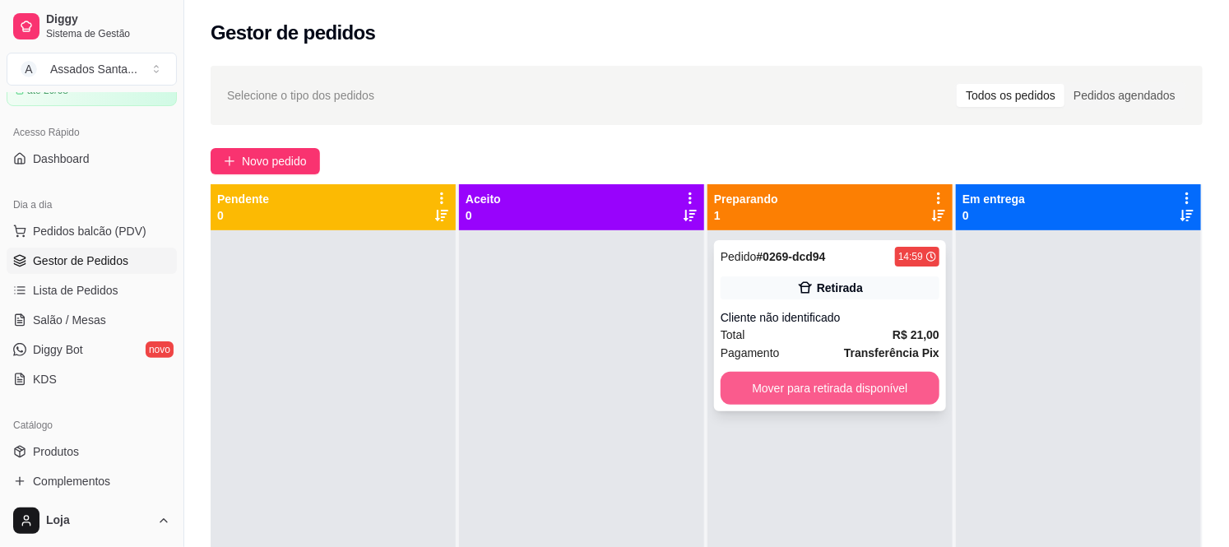
click at [753, 388] on button "Mover para retirada disponível" at bounding box center [829, 388] width 219 height 33
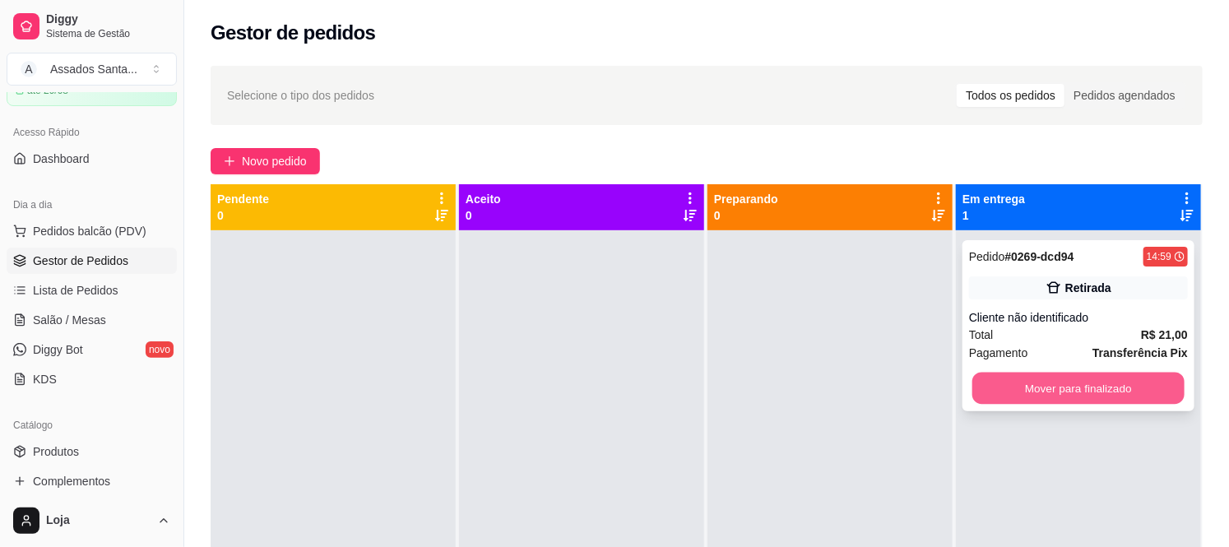
click at [1053, 391] on button "Mover para finalizado" at bounding box center [1078, 389] width 212 height 32
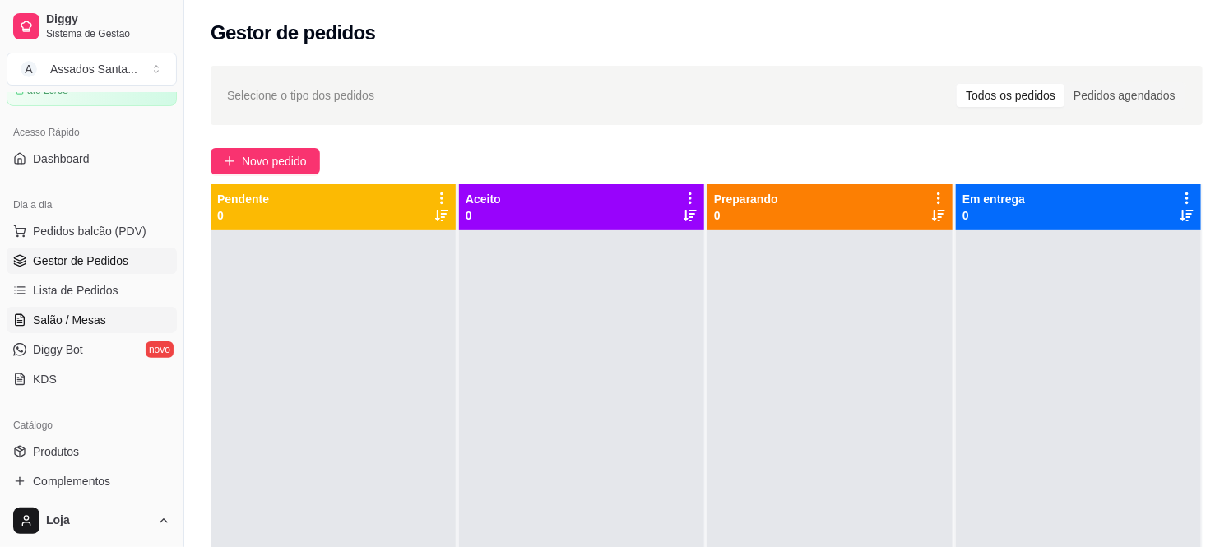
click at [80, 325] on span "Salão / Mesas" at bounding box center [69, 320] width 73 height 16
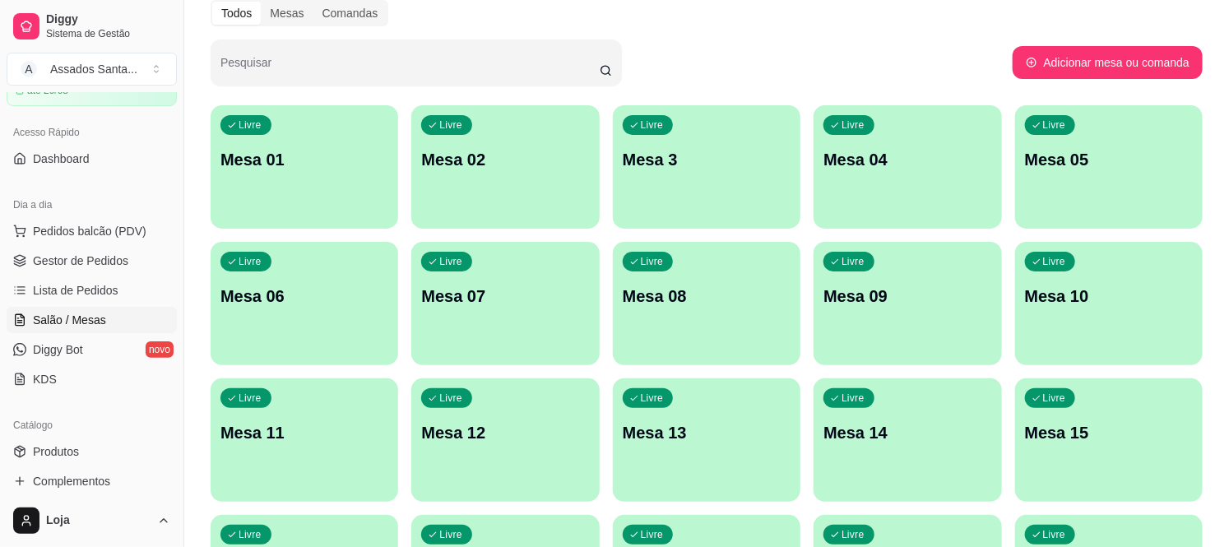
scroll to position [230, 0]
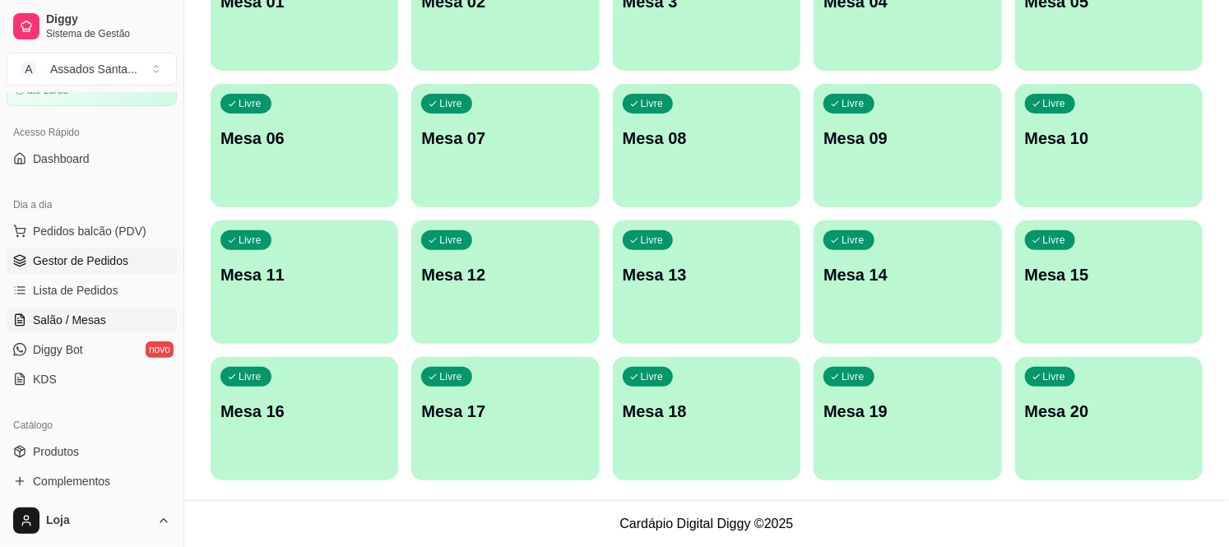
click at [96, 264] on span "Gestor de Pedidos" at bounding box center [80, 260] width 95 height 16
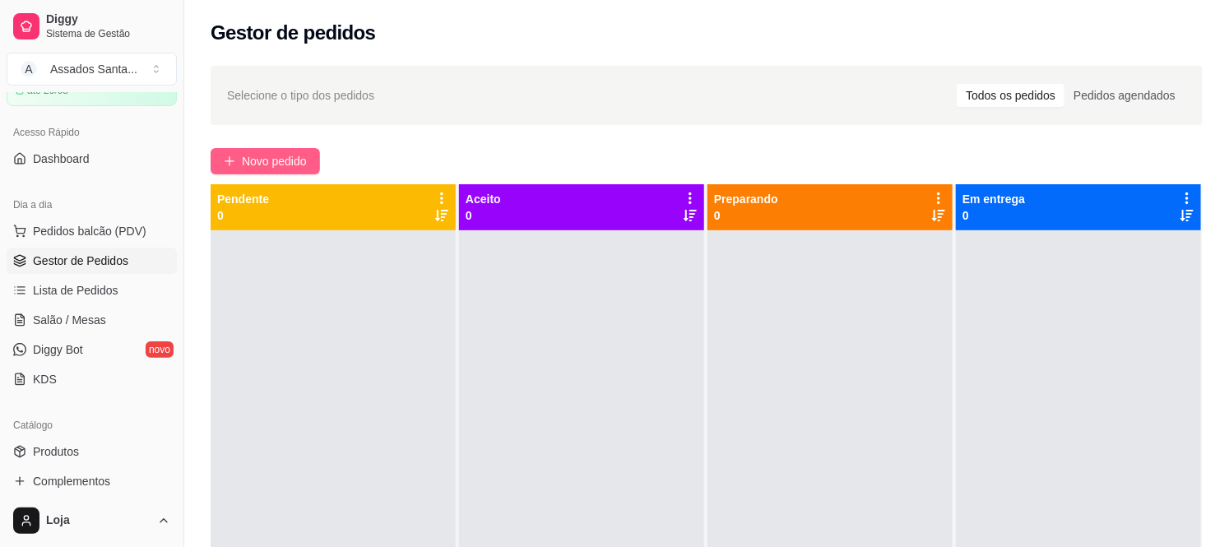
click at [274, 163] on span "Novo pedido" at bounding box center [274, 161] width 65 height 18
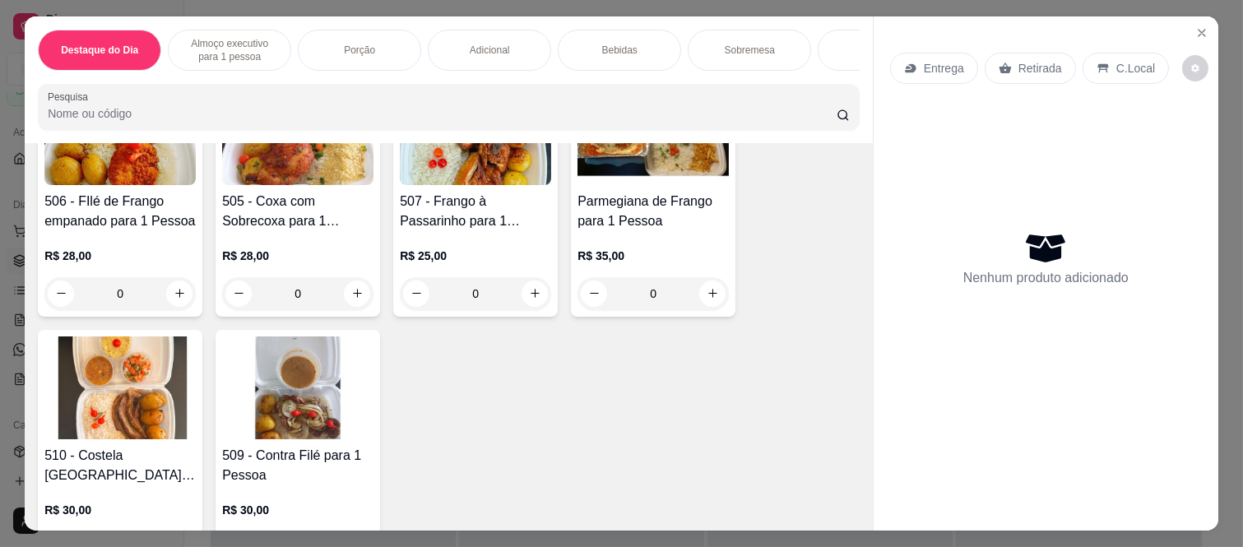
scroll to position [639, 0]
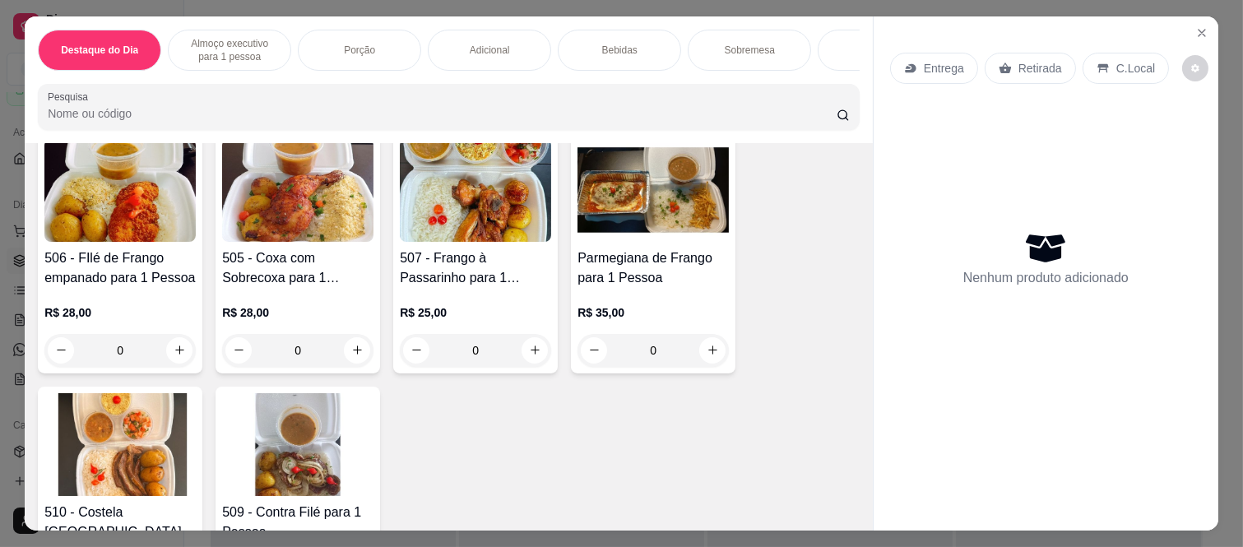
click at [169, 358] on div "0" at bounding box center [119, 350] width 151 height 33
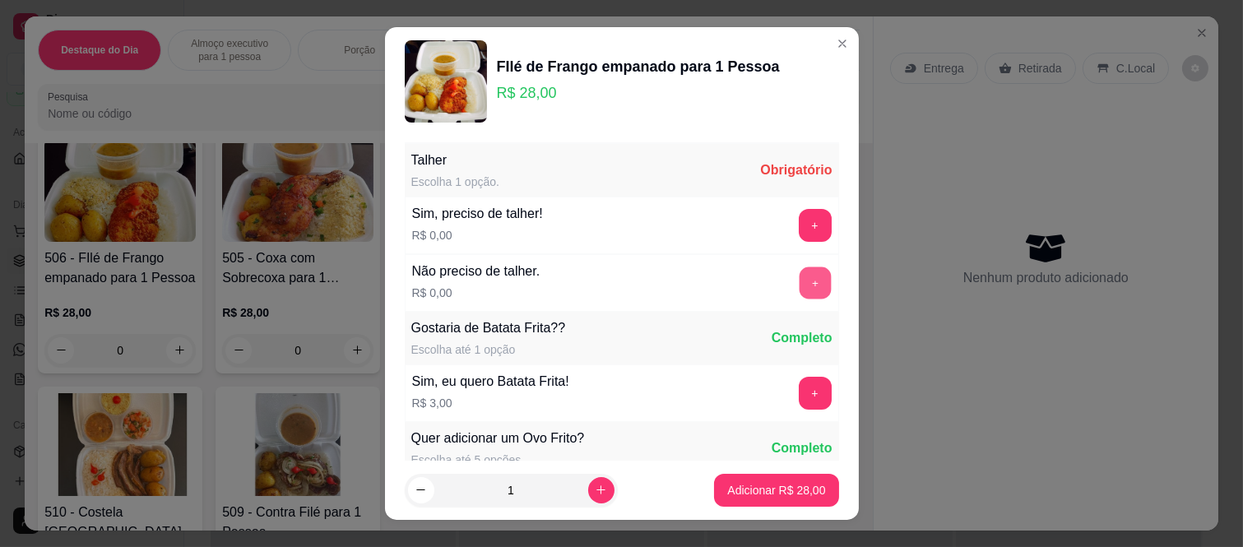
click at [799, 283] on button "+" at bounding box center [815, 283] width 32 height 32
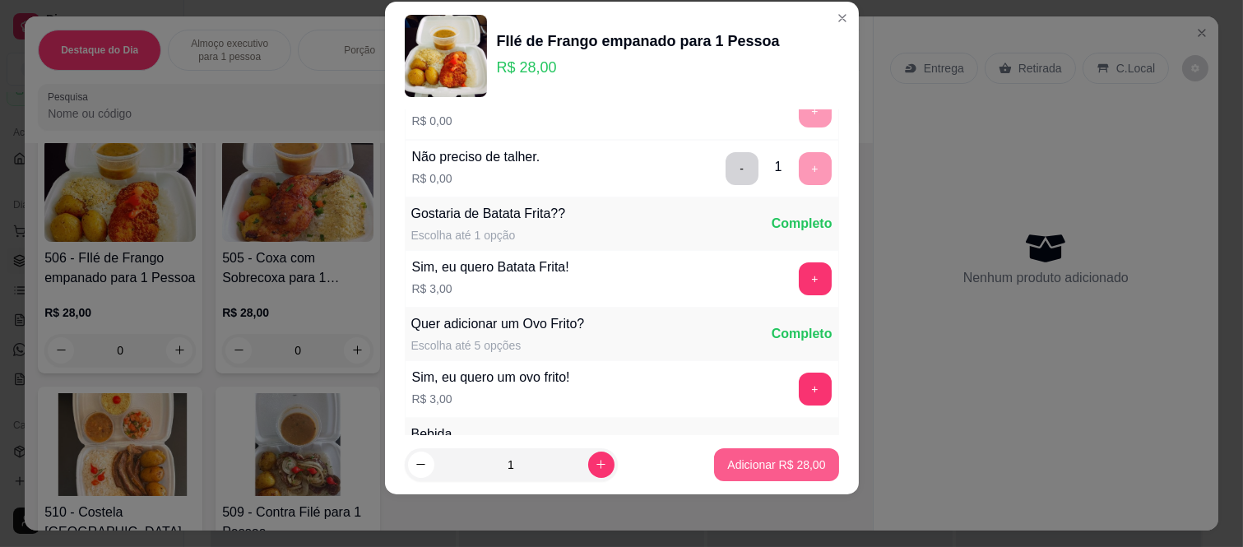
scroll to position [176, 0]
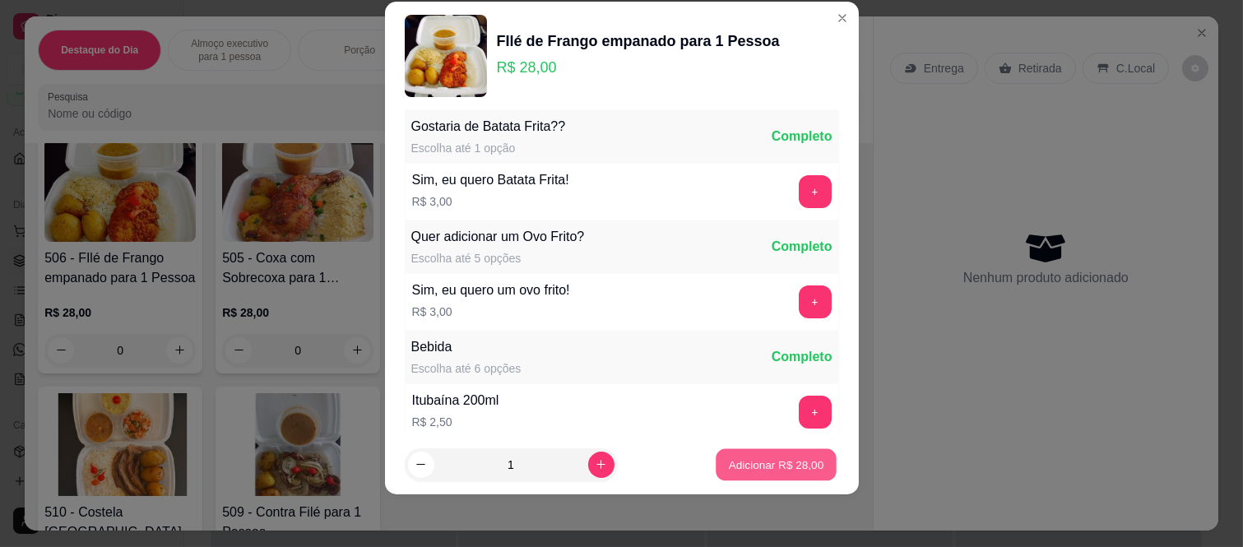
click at [767, 452] on button "Adicionar R$ 28,00" at bounding box center [776, 464] width 121 height 32
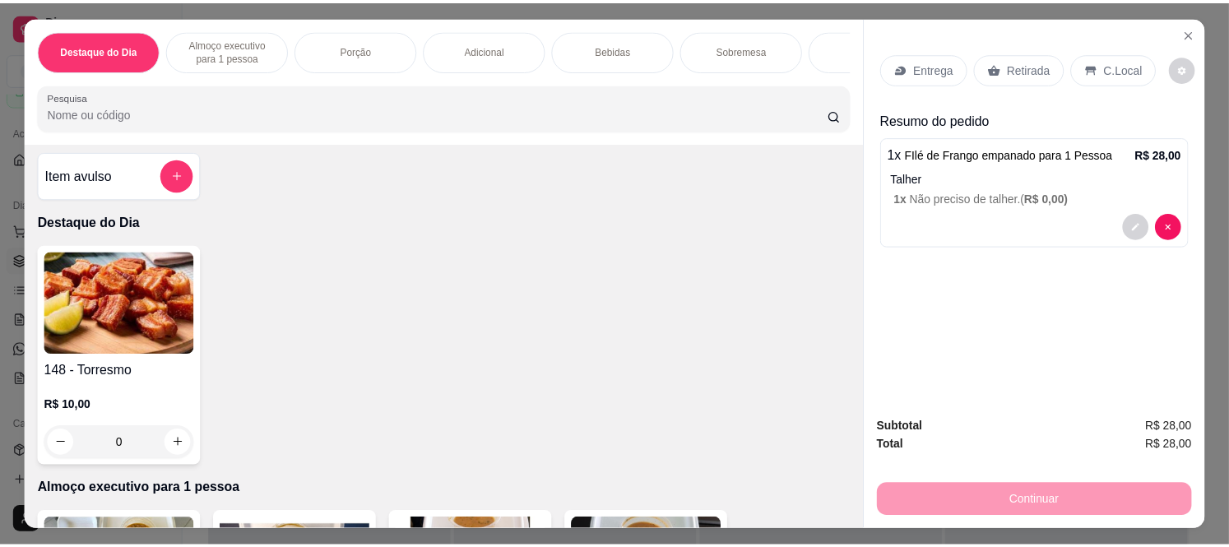
scroll to position [0, 0]
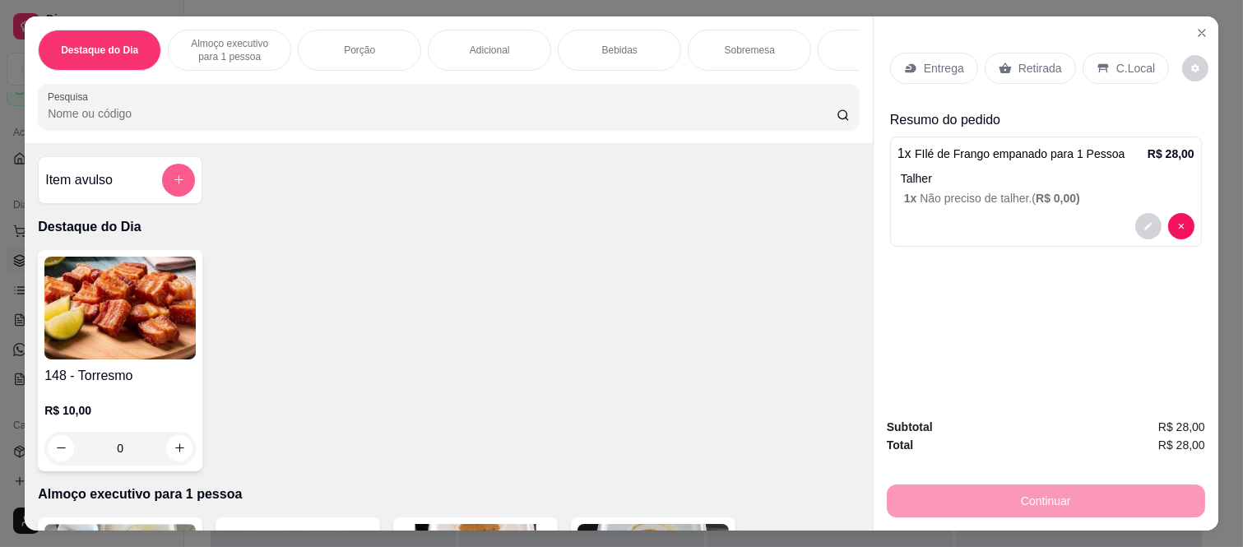
click at [170, 194] on button "add-separate-item" at bounding box center [178, 180] width 33 height 33
click at [570, 189] on div "Nome do produto" at bounding box center [620, 209] width 329 height 46
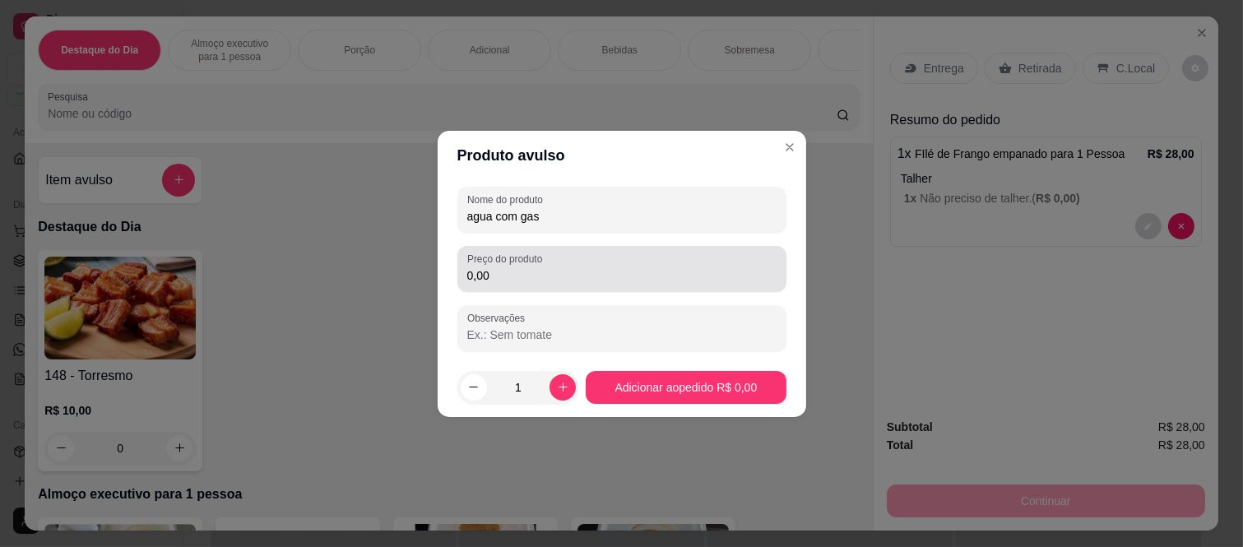
type input "agua com gas"
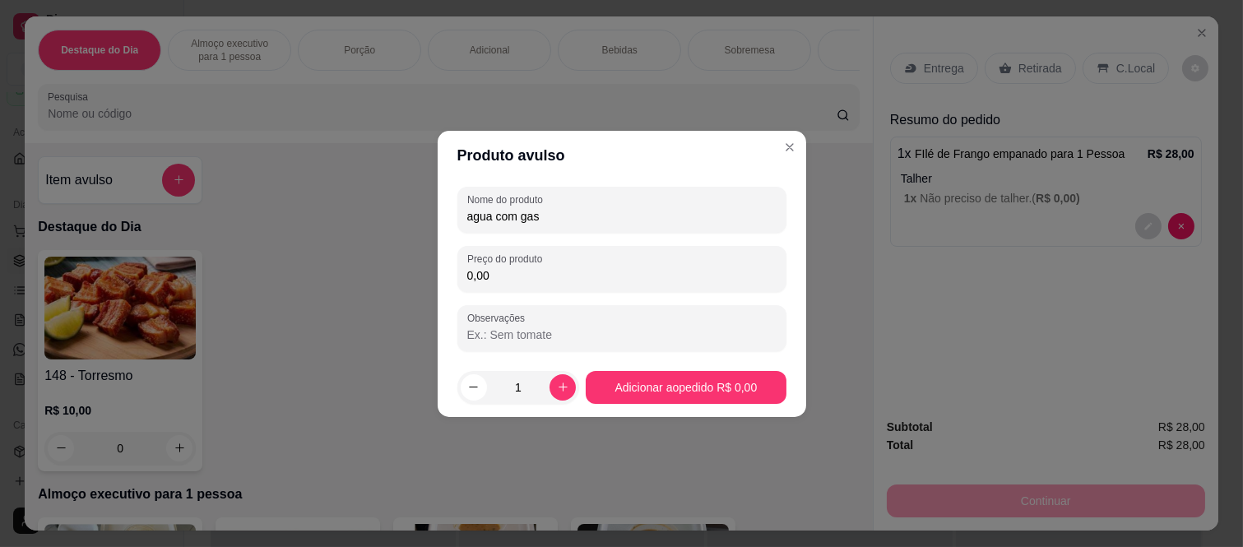
click at [546, 280] on input "0,00" at bounding box center [621, 275] width 309 height 16
type input "4,00"
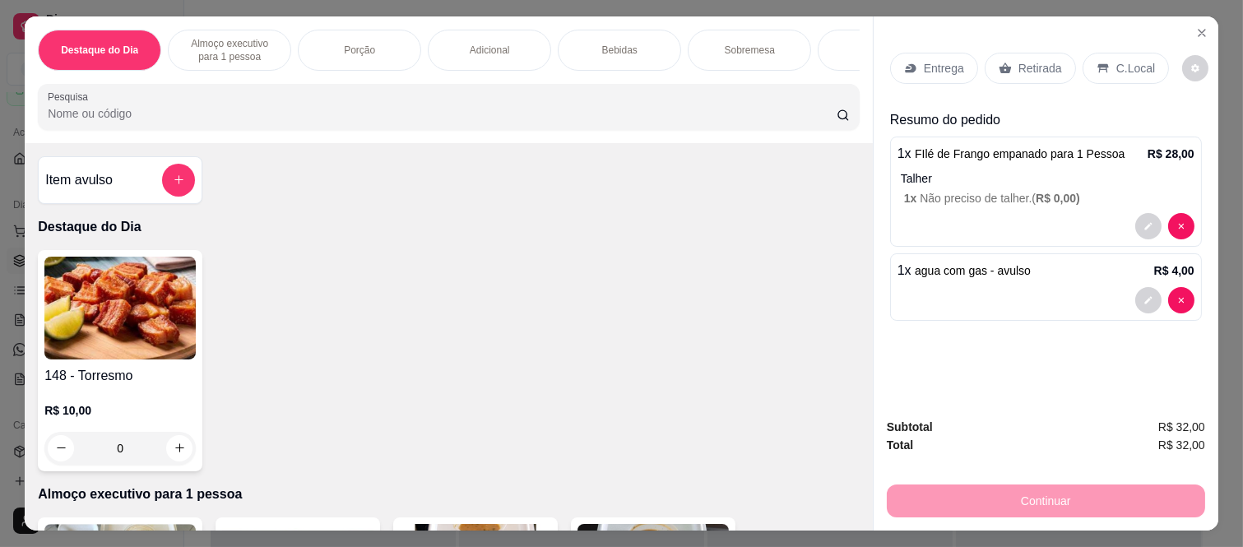
click at [1045, 62] on p "Retirada" at bounding box center [1040, 68] width 44 height 16
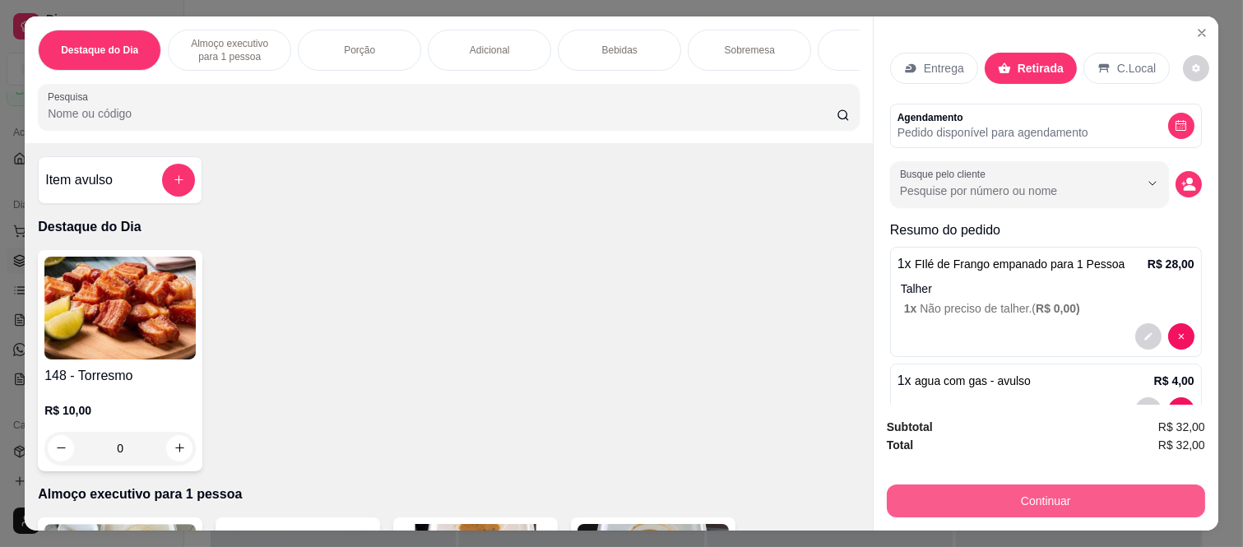
click at [1017, 498] on button "Continuar" at bounding box center [1046, 500] width 318 height 33
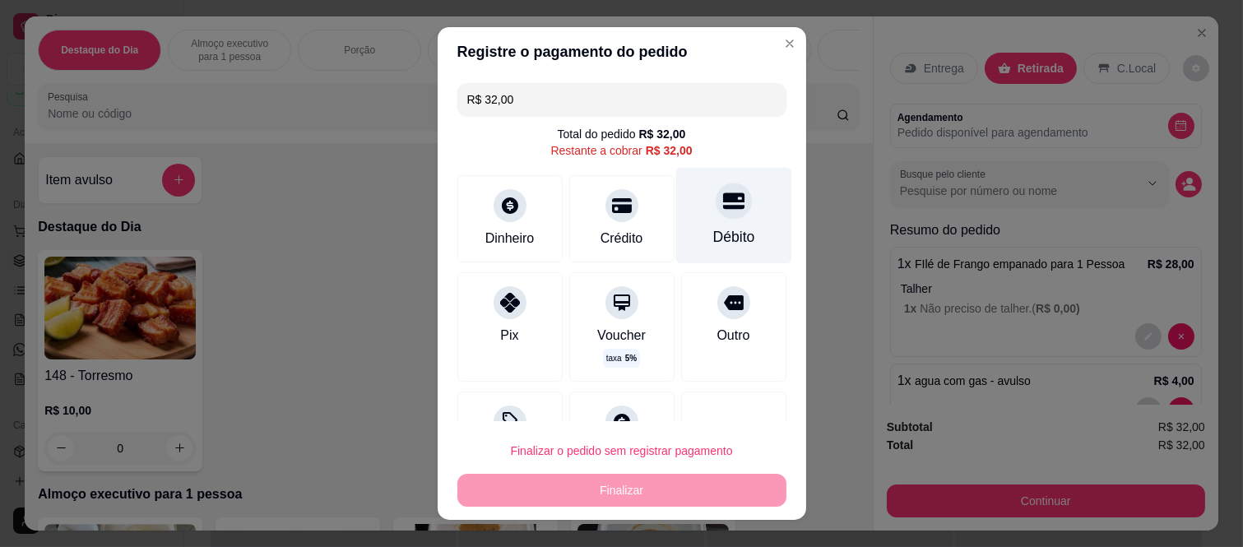
click at [722, 202] on icon at bounding box center [732, 200] width 21 height 21
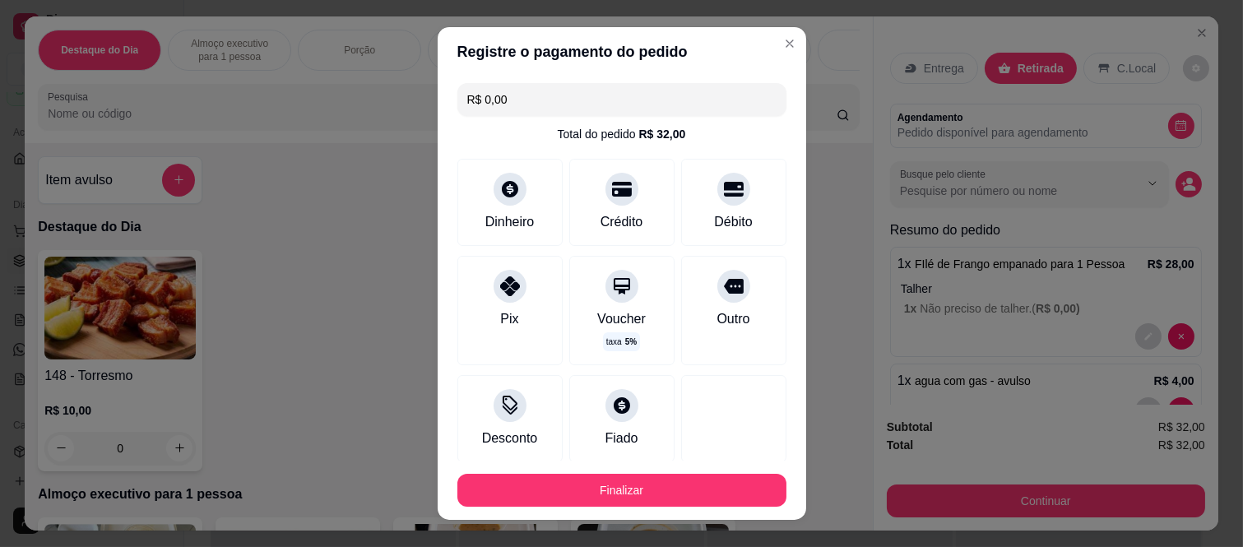
click at [628, 497] on button "Finalizar" at bounding box center [621, 490] width 329 height 33
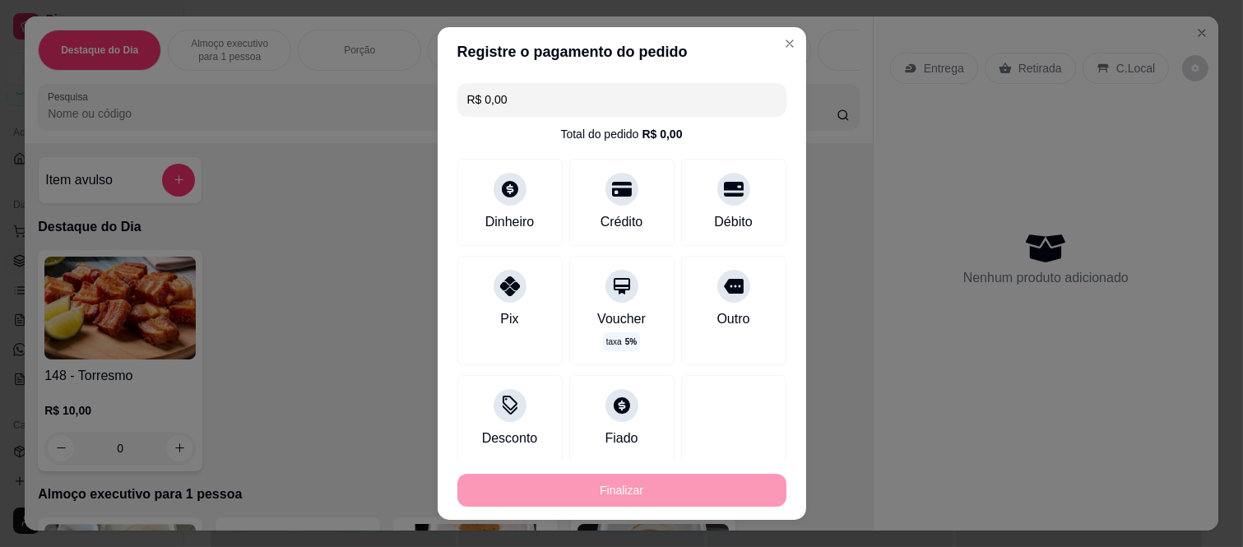
type input "-R$ 32,00"
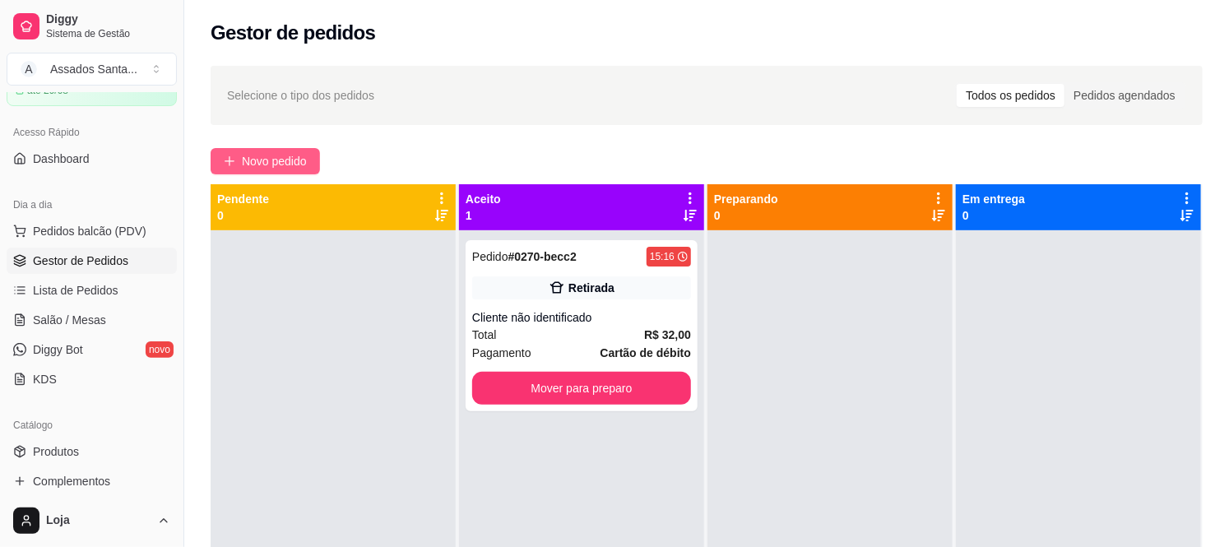
click at [266, 171] on button "Novo pedido" at bounding box center [265, 161] width 109 height 26
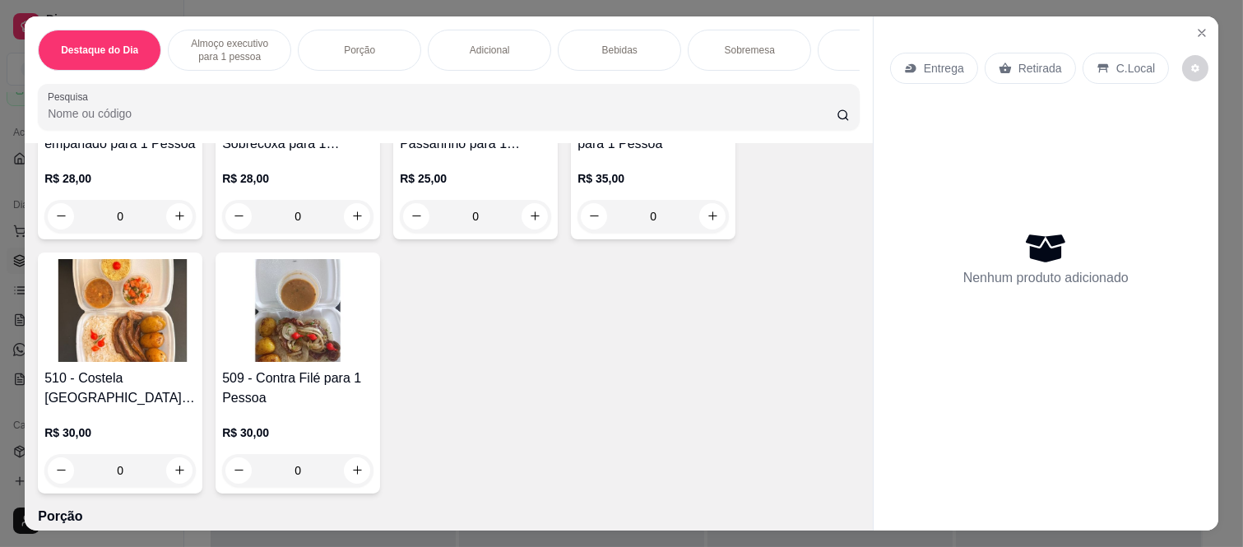
scroll to position [730, 0]
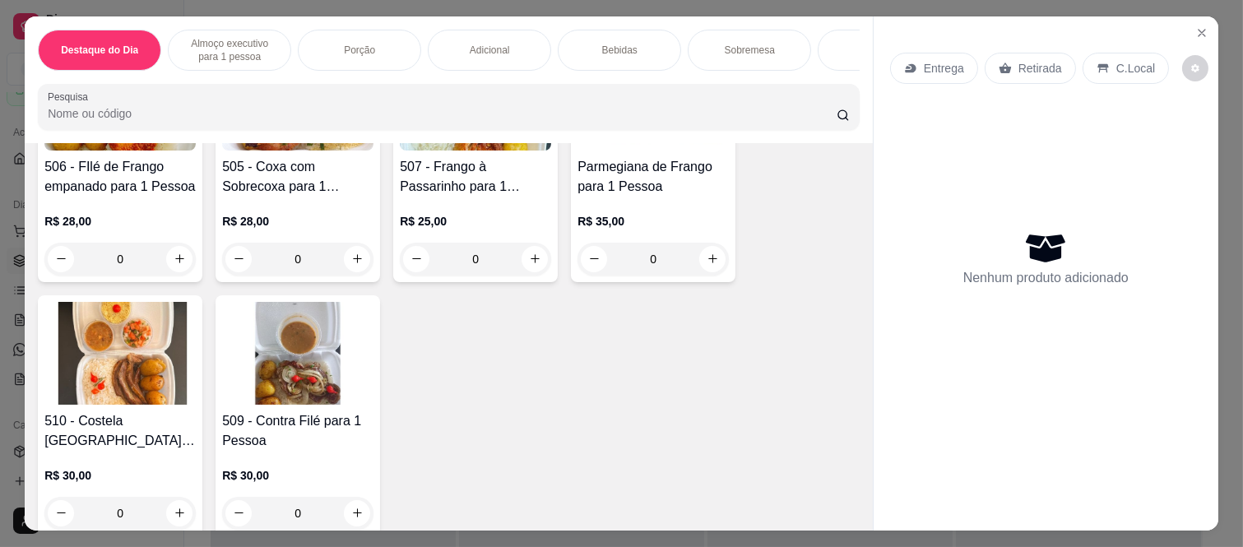
click at [165, 513] on div "0" at bounding box center [119, 513] width 151 height 33
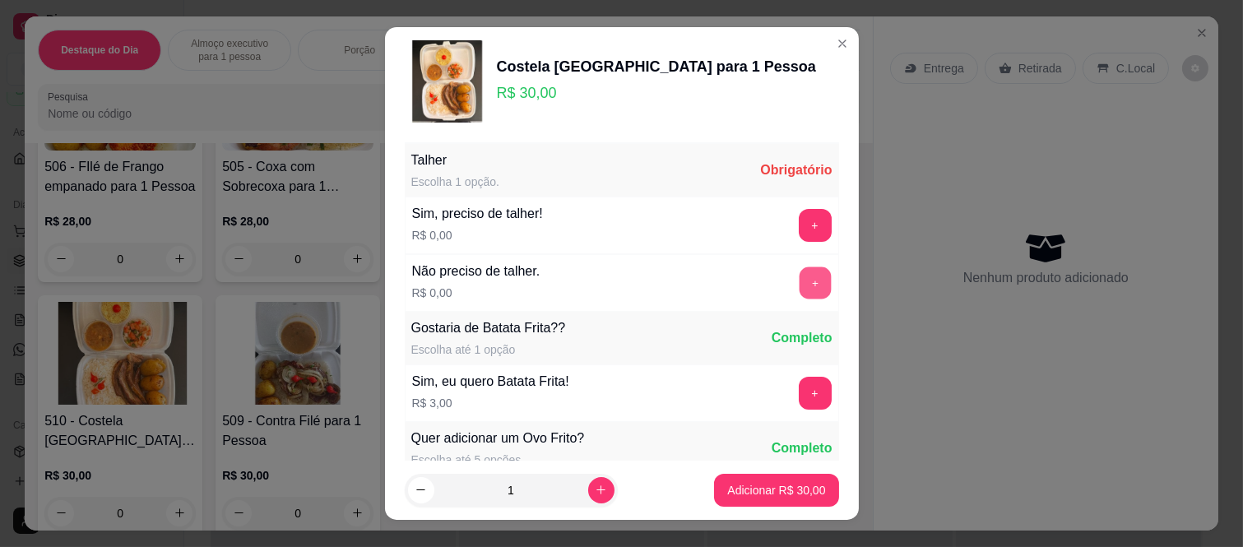
click at [799, 282] on button "+" at bounding box center [815, 283] width 32 height 32
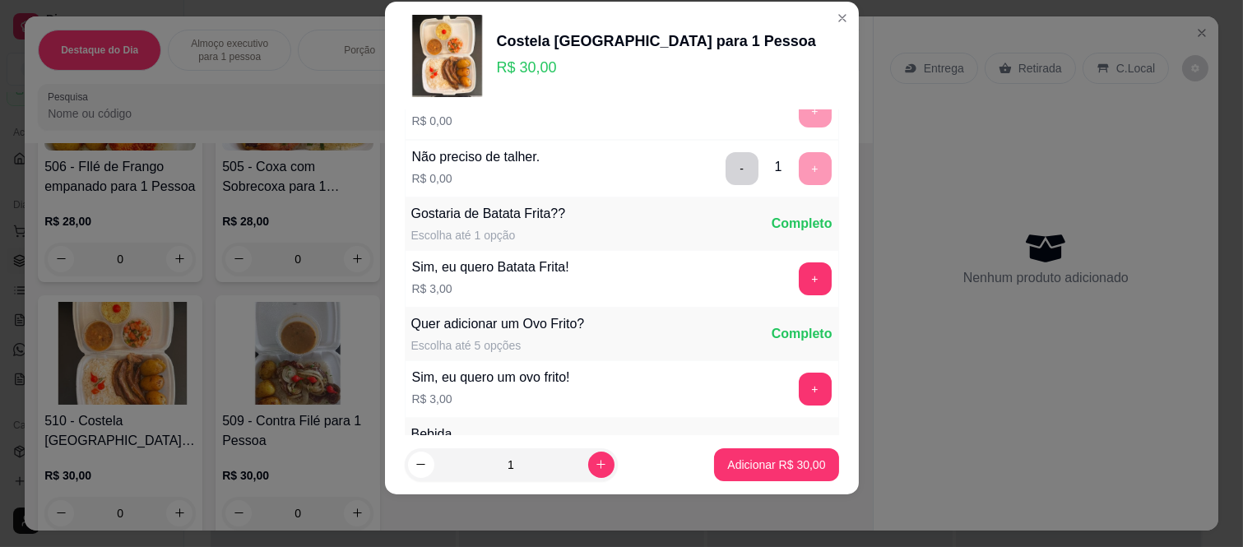
scroll to position [176, 0]
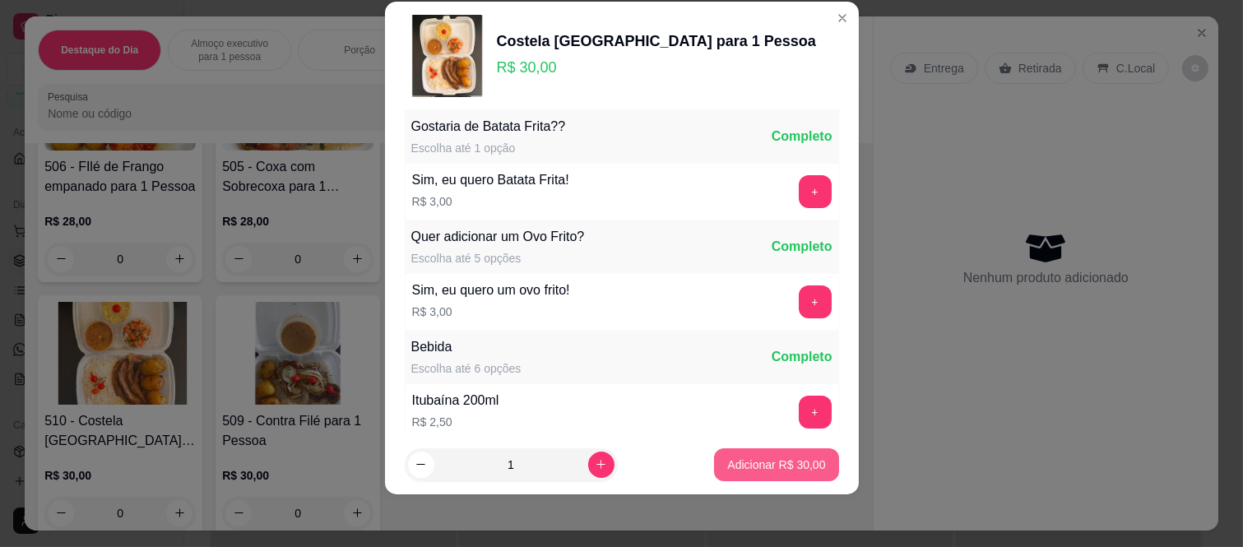
click at [771, 463] on p "Adicionar R$ 30,00" at bounding box center [776, 464] width 98 height 16
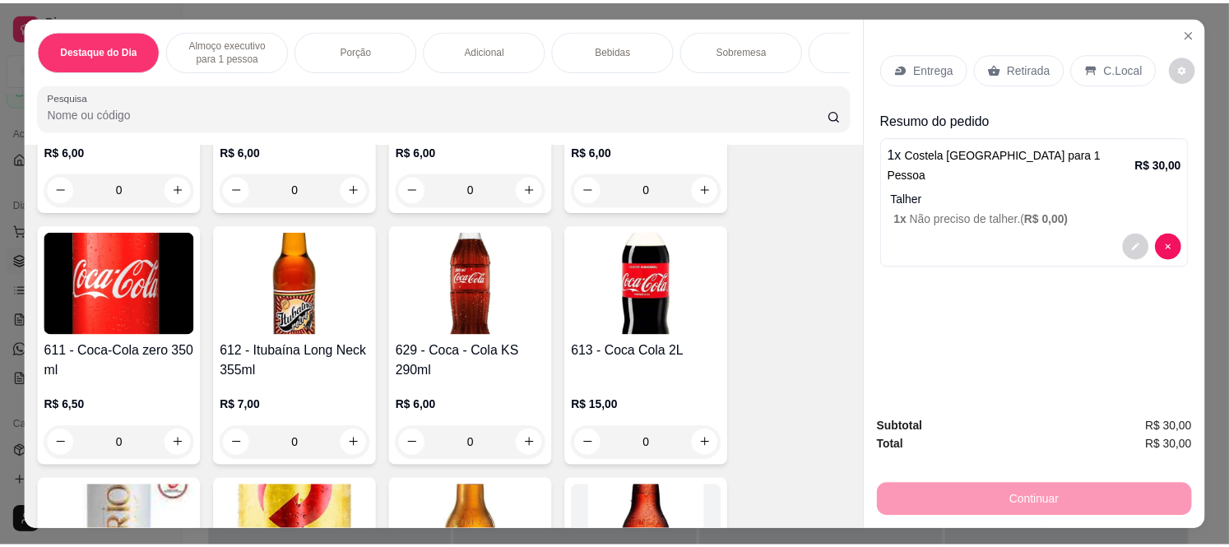
scroll to position [3015, 0]
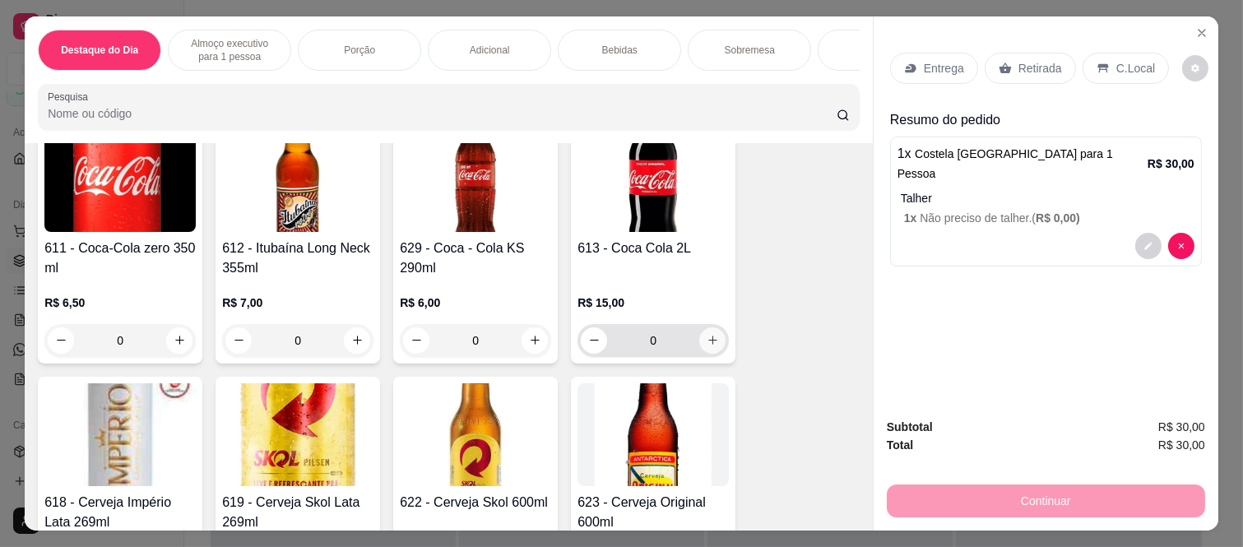
click at [707, 346] on icon "increase-product-quantity" at bounding box center [713, 340] width 12 height 12
type input "1"
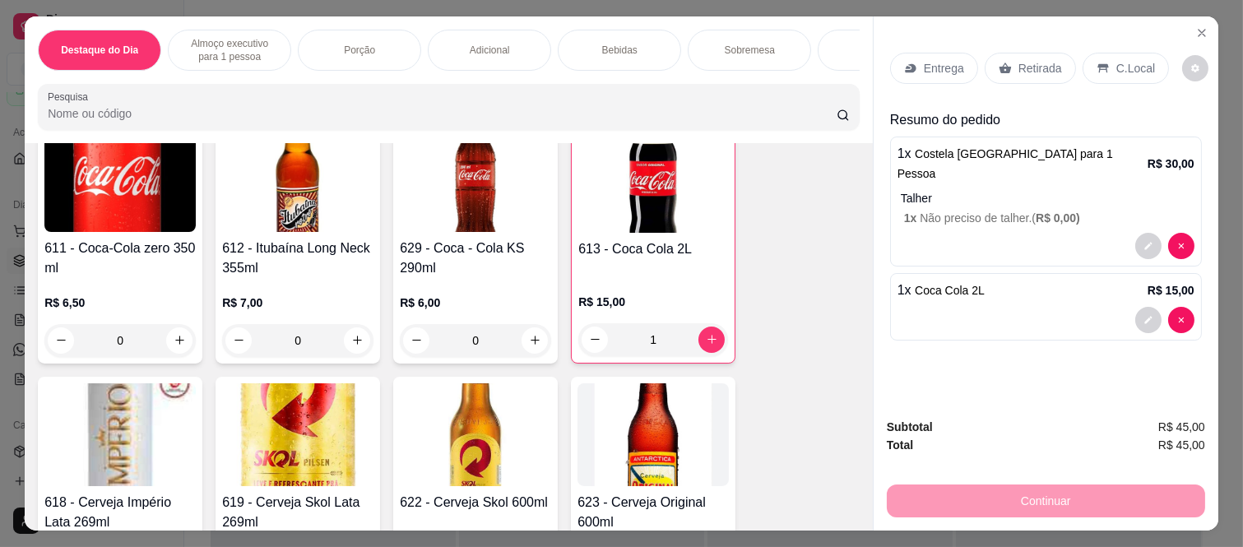
click at [1022, 67] on p "Retirada" at bounding box center [1040, 68] width 44 height 16
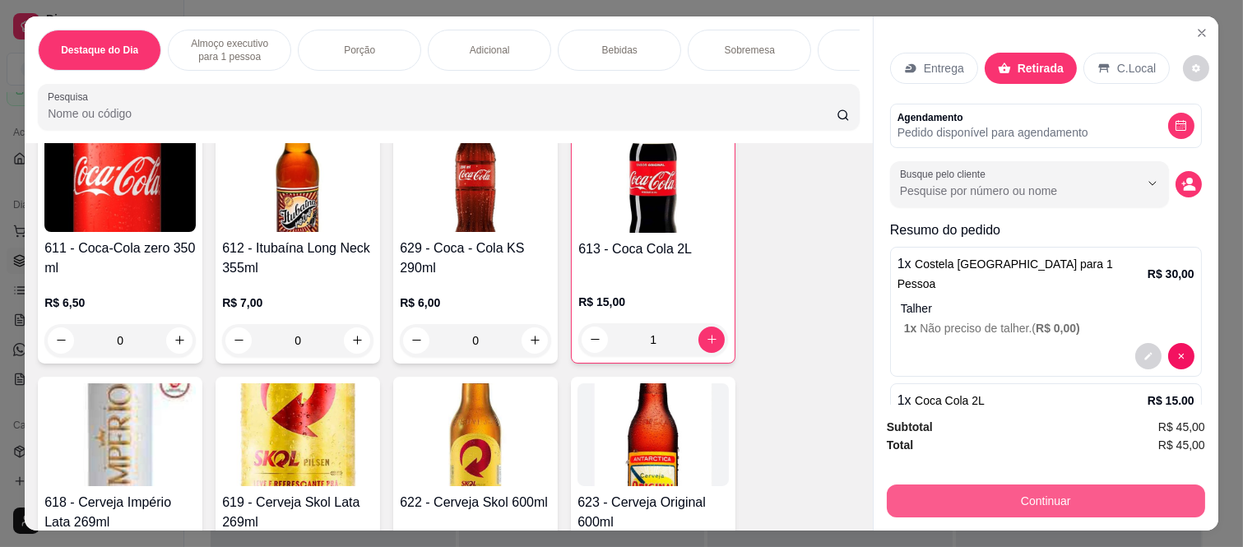
click at [958, 487] on button "Continuar" at bounding box center [1046, 500] width 318 height 33
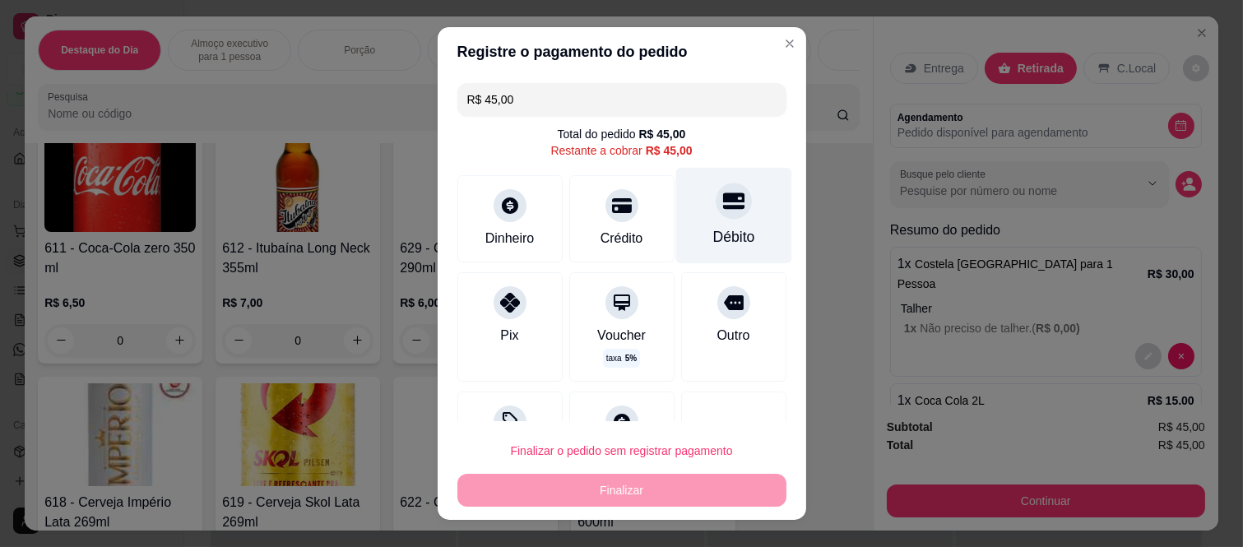
click at [722, 210] on icon at bounding box center [732, 200] width 21 height 21
type input "R$ 0,00"
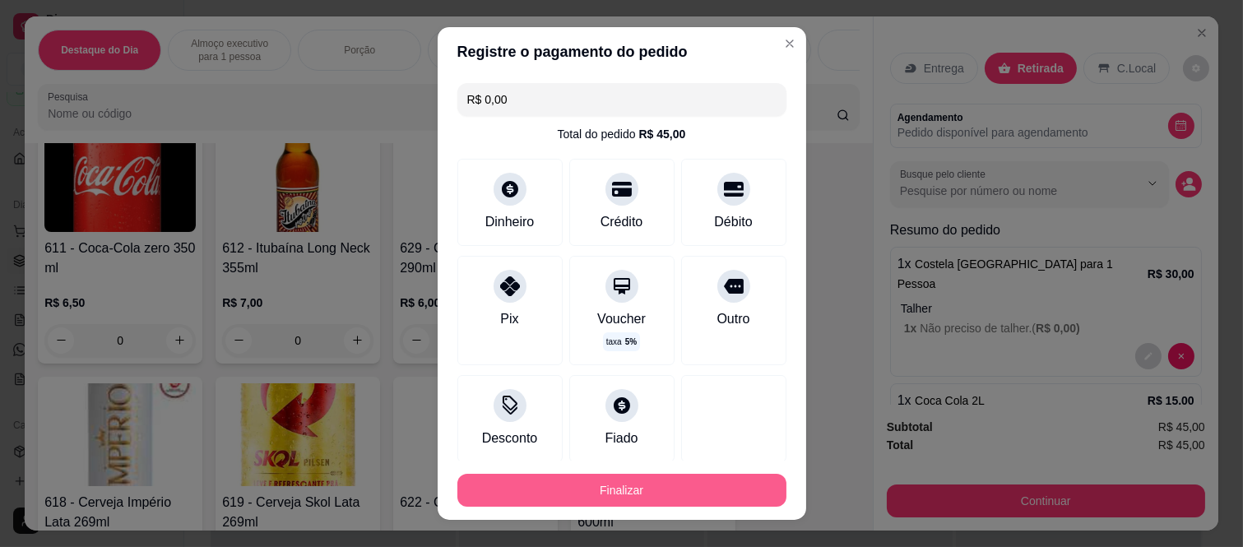
click at [606, 497] on button "Finalizar" at bounding box center [621, 490] width 329 height 33
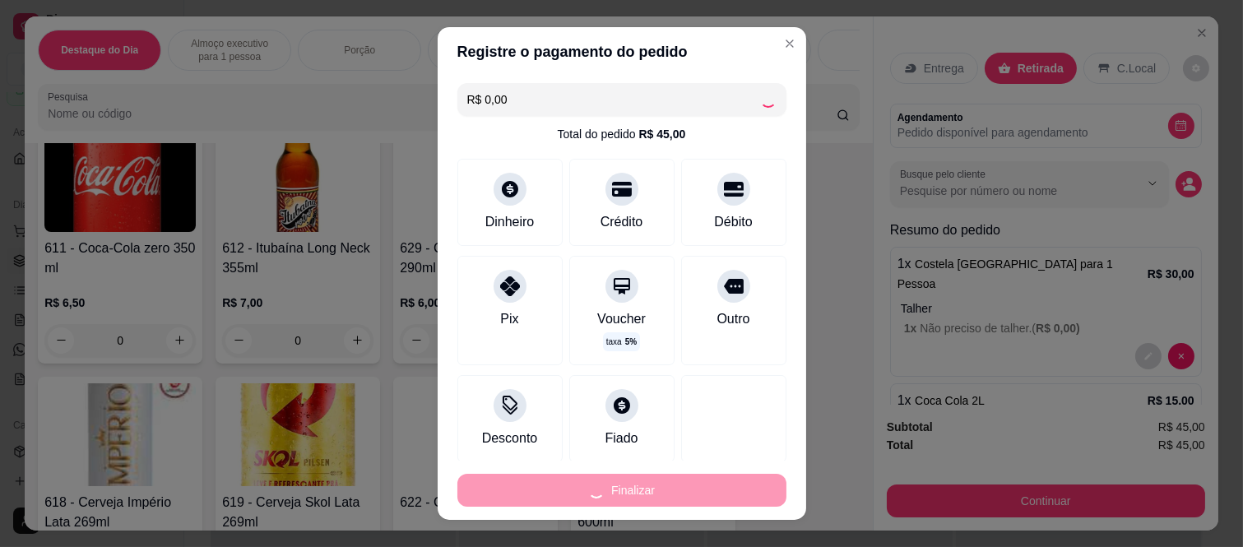
type input "0"
type input "-R$ 45,00"
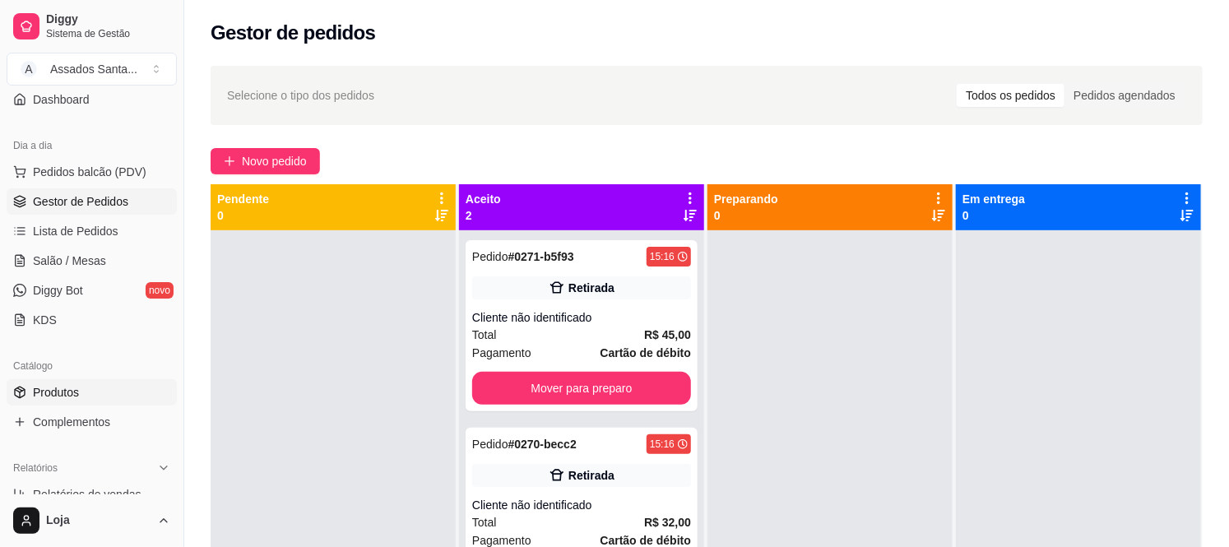
scroll to position [178, 0]
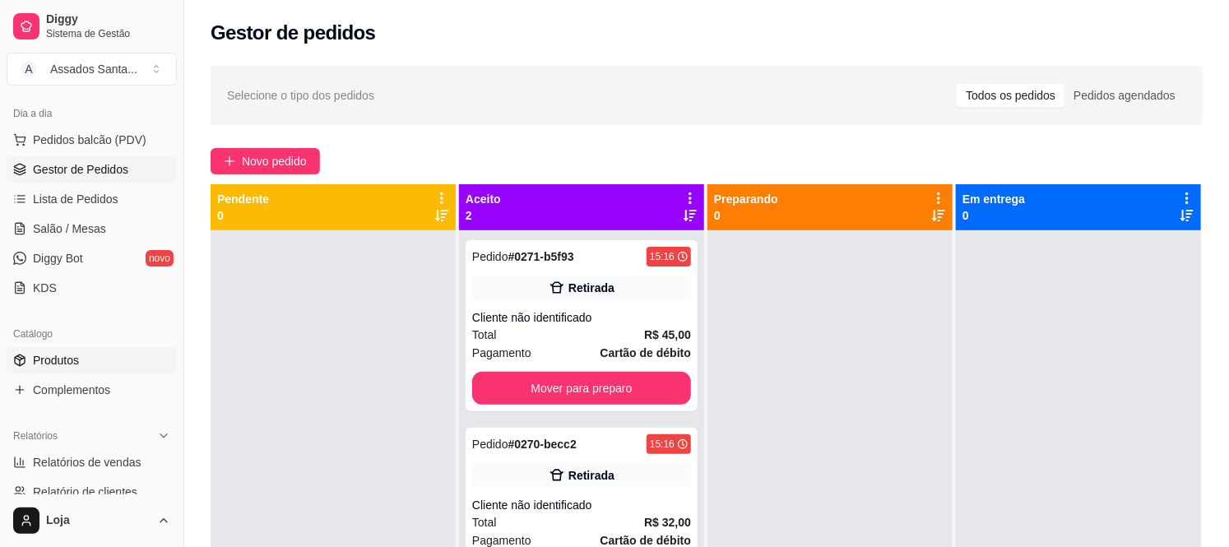
click at [86, 351] on link "Produtos" at bounding box center [92, 360] width 170 height 26
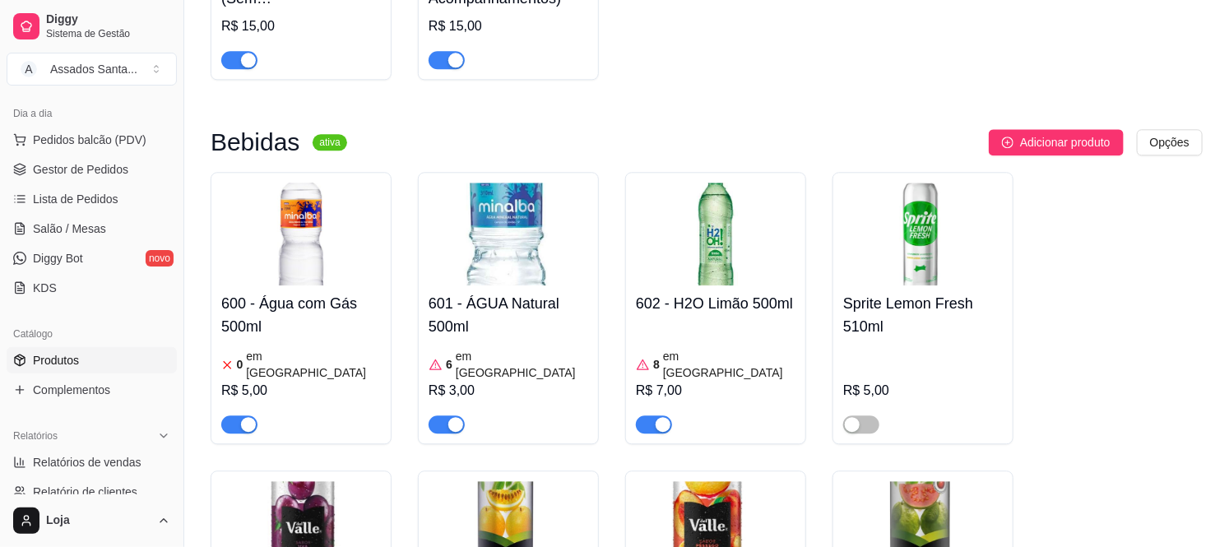
scroll to position [7310, 0]
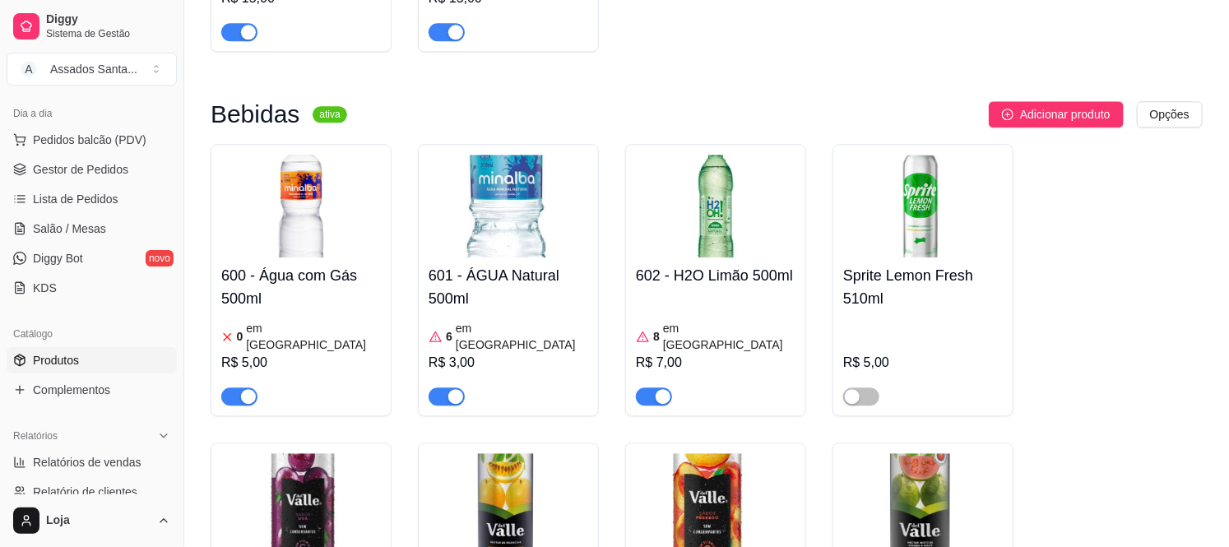
click at [313, 264] on h4 "600 - Água com Gás 500ml" at bounding box center [301, 287] width 160 height 46
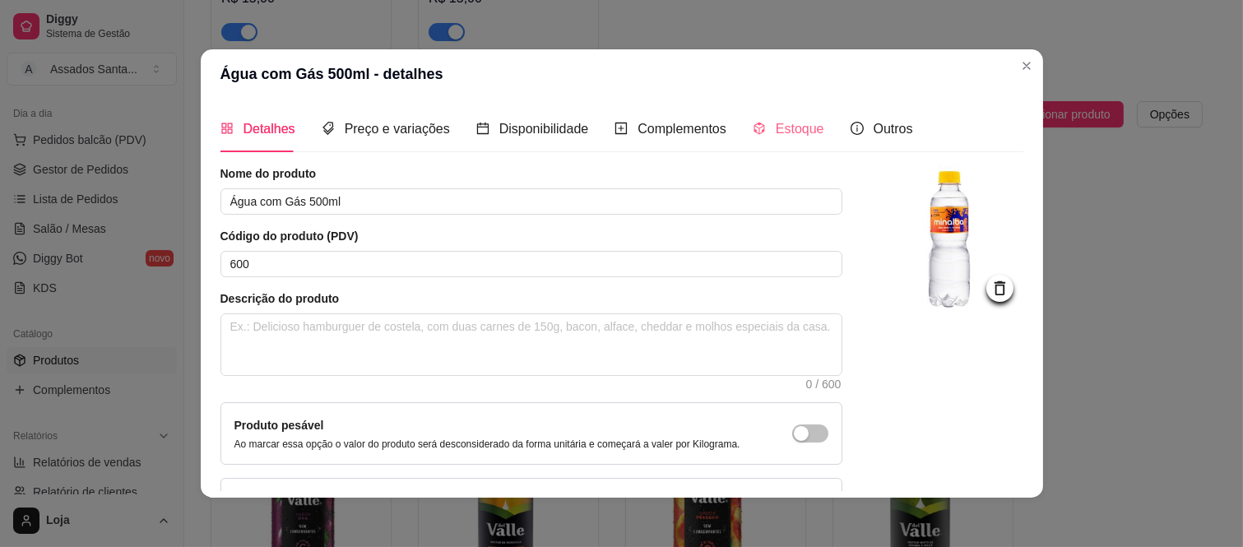
click at [762, 115] on div "Estoque" at bounding box center [789, 128] width 72 height 47
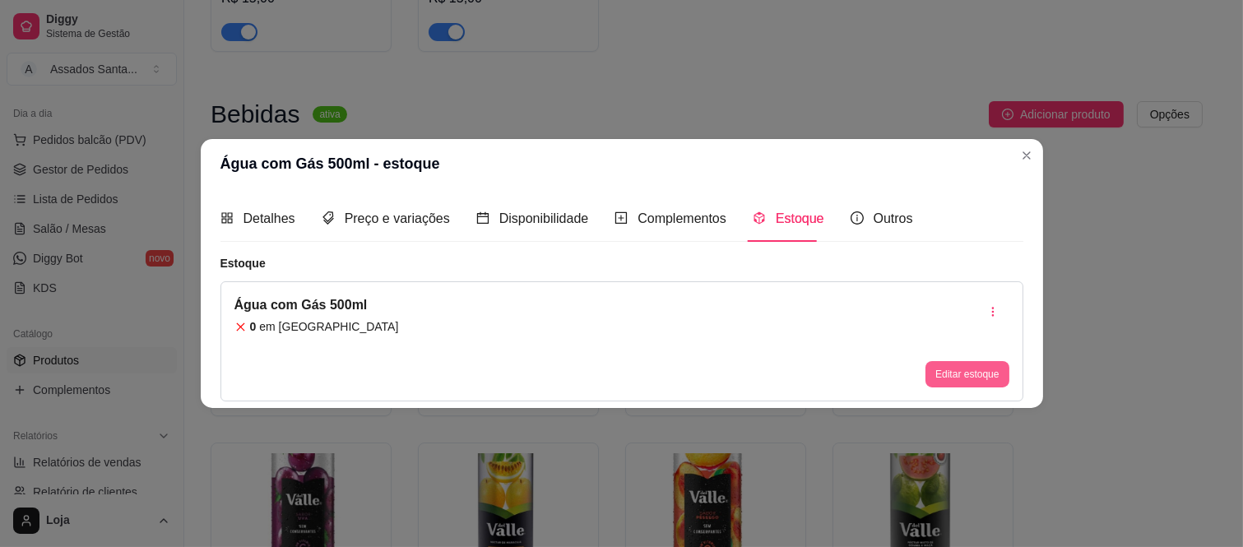
click at [957, 377] on button "Editar estoque" at bounding box center [966, 374] width 83 height 26
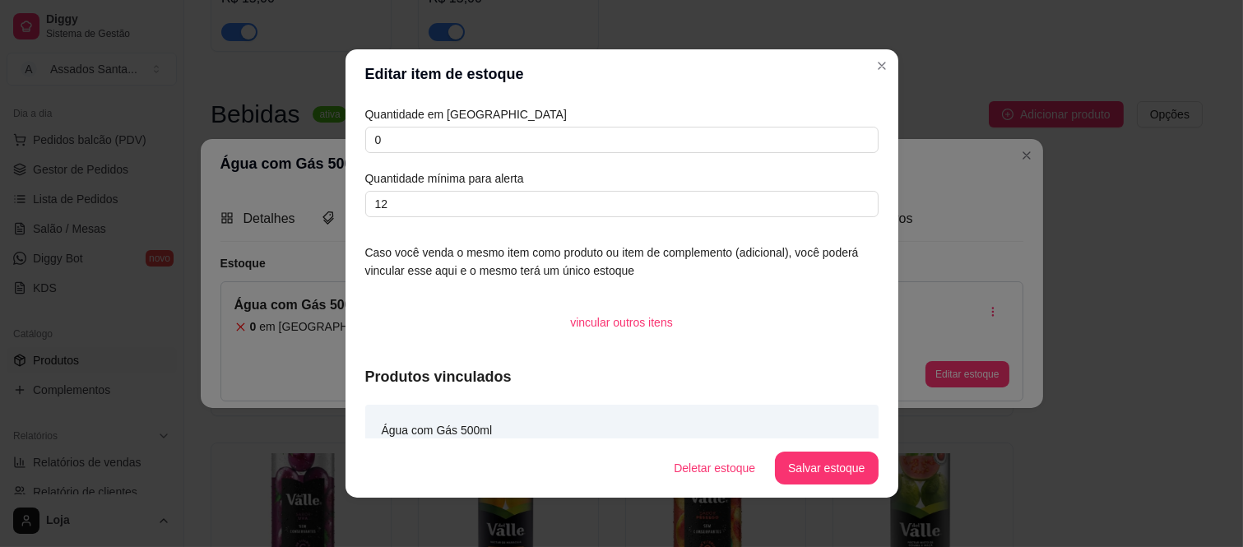
click at [489, 153] on div "Quantidade em estoque 0 Quantidade mínima para alerta 12" at bounding box center [621, 161] width 513 height 112
click at [493, 146] on input "0" at bounding box center [621, 140] width 513 height 26
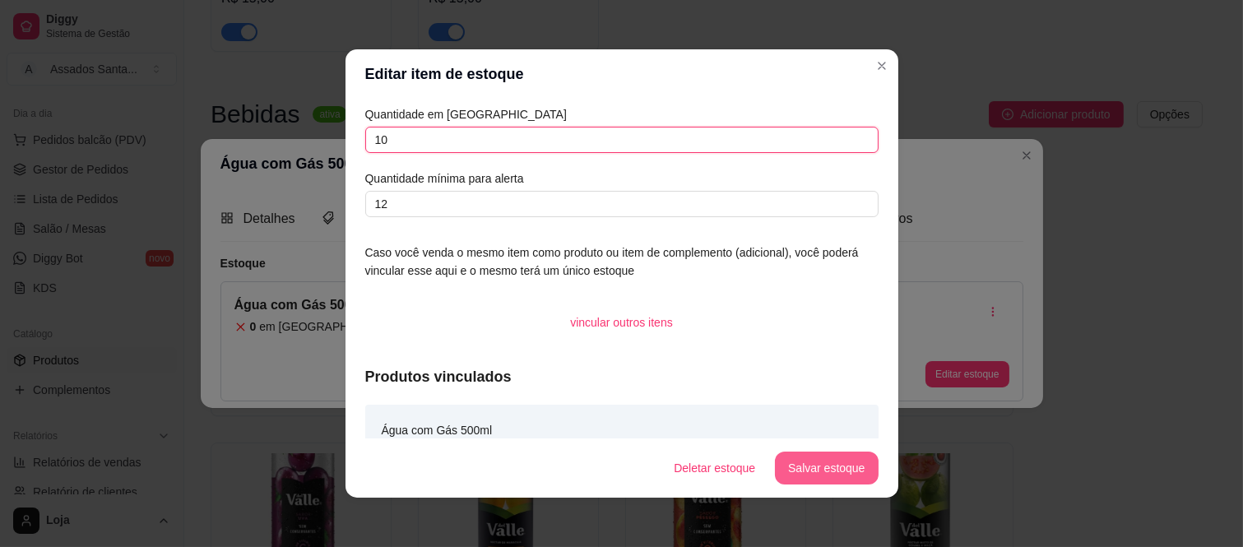
type input "10"
click at [841, 465] on button "Salvar estoque" at bounding box center [826, 468] width 103 height 33
click at [810, 484] on button "Salvar estoque" at bounding box center [826, 468] width 100 height 32
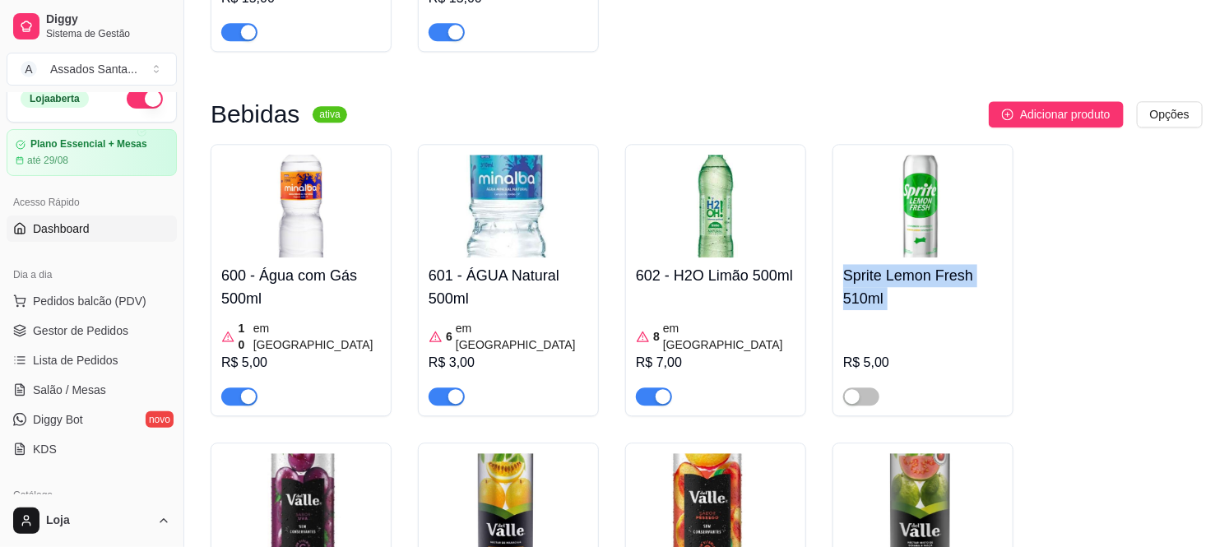
scroll to position [0, 0]
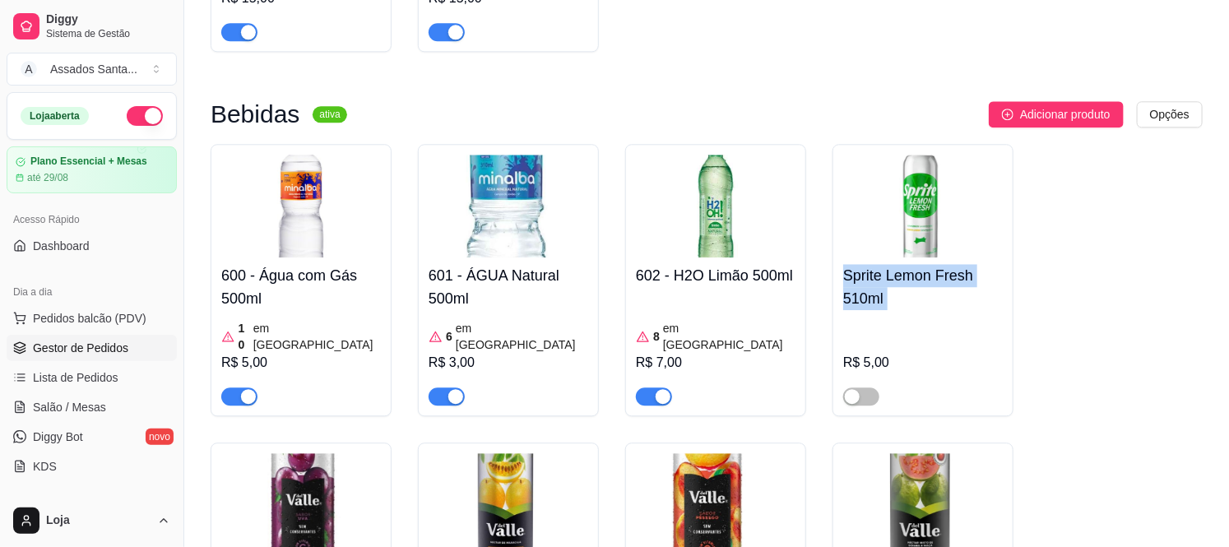
click at [72, 350] on span "Gestor de Pedidos" at bounding box center [80, 348] width 95 height 16
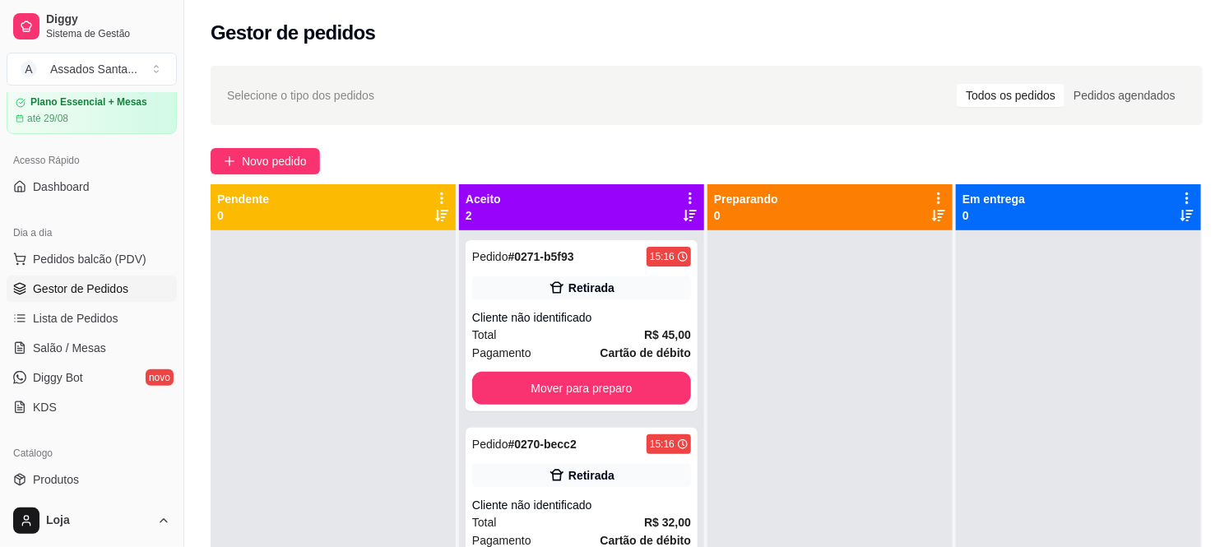
scroll to position [91, 0]
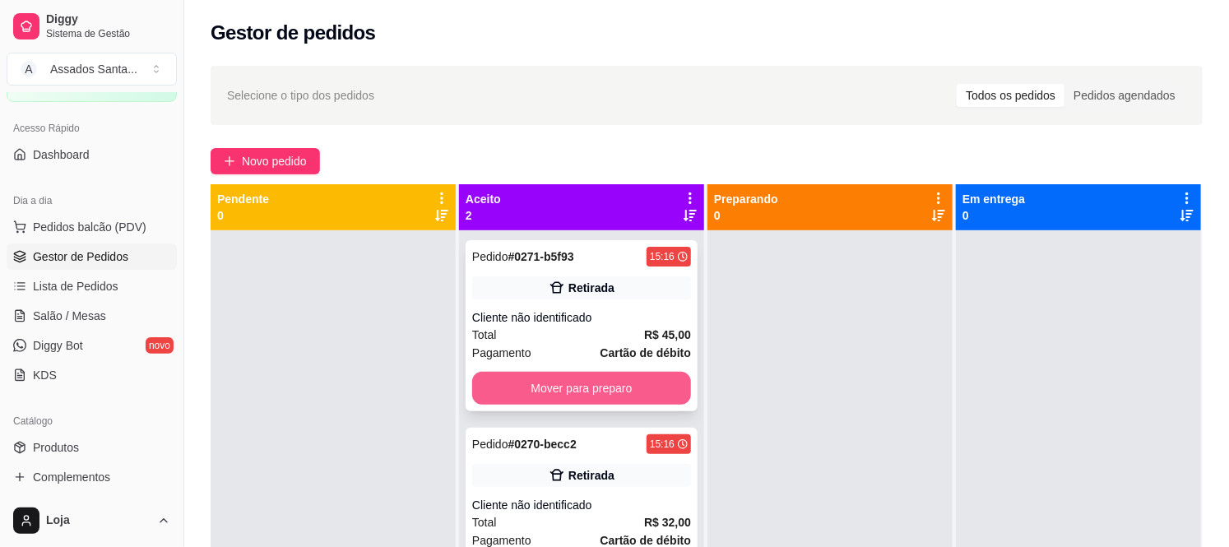
click at [521, 385] on button "Mover para preparo" at bounding box center [581, 388] width 219 height 33
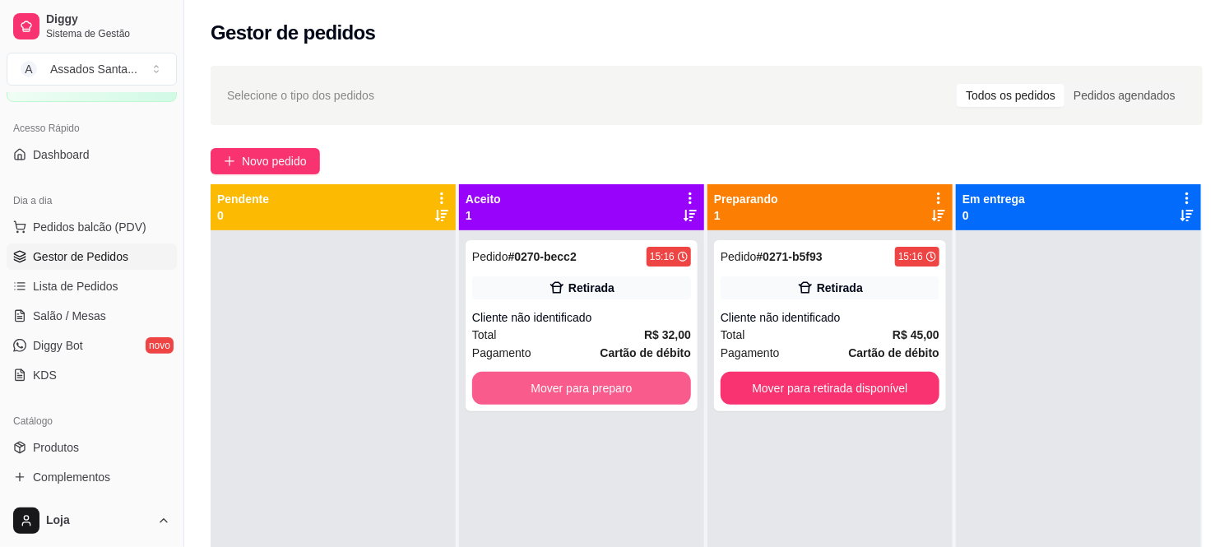
click at [627, 373] on button "Mover para preparo" at bounding box center [581, 388] width 219 height 33
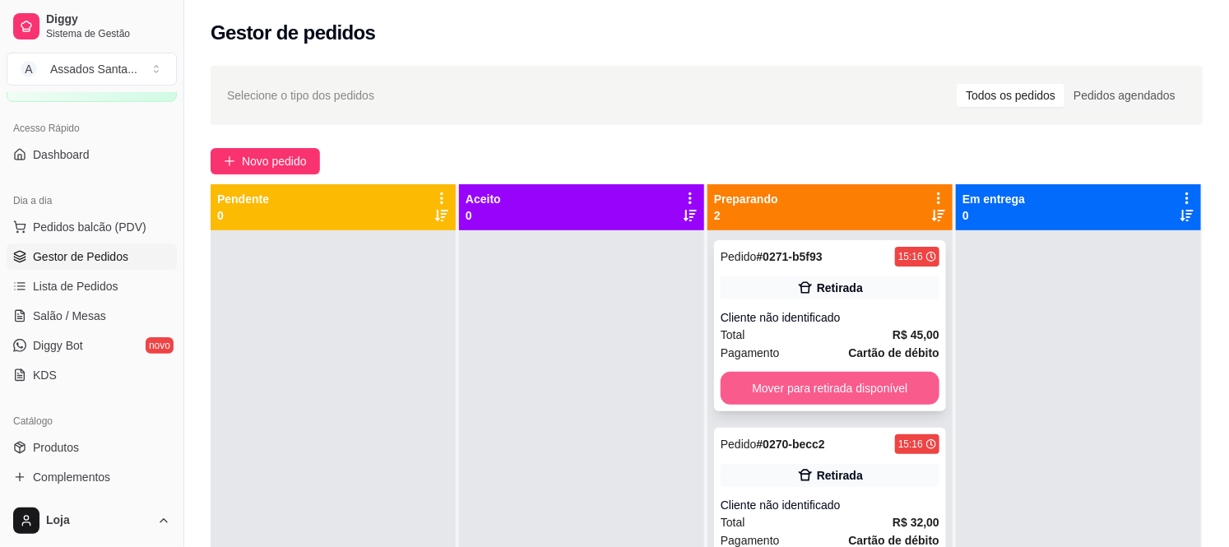
click at [820, 383] on button "Mover para retirada disponível" at bounding box center [829, 388] width 219 height 33
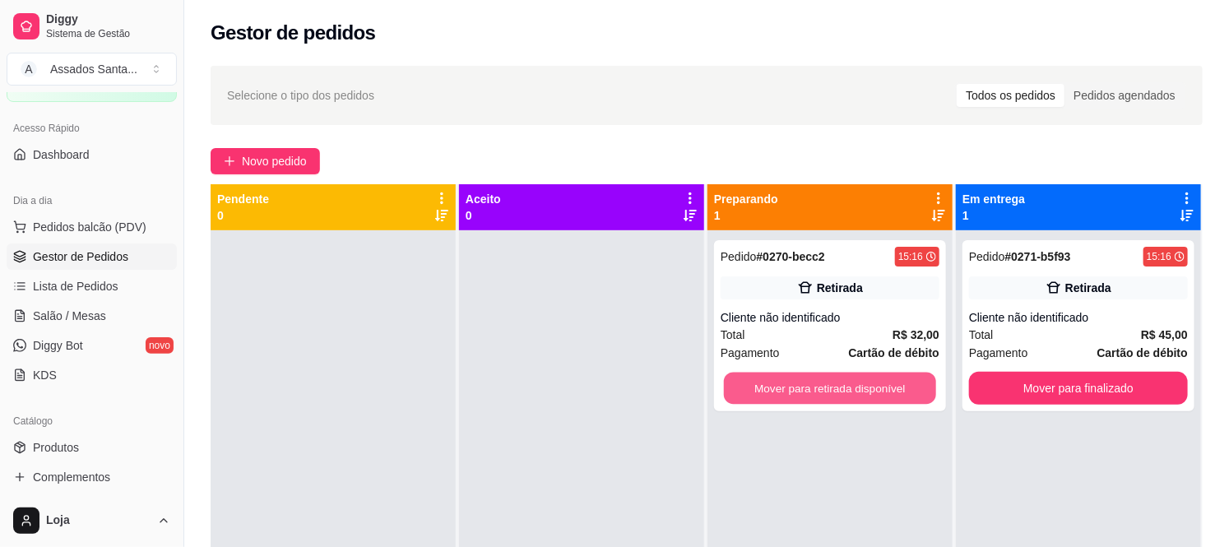
click at [820, 383] on button "Mover para retirada disponível" at bounding box center [830, 389] width 212 height 32
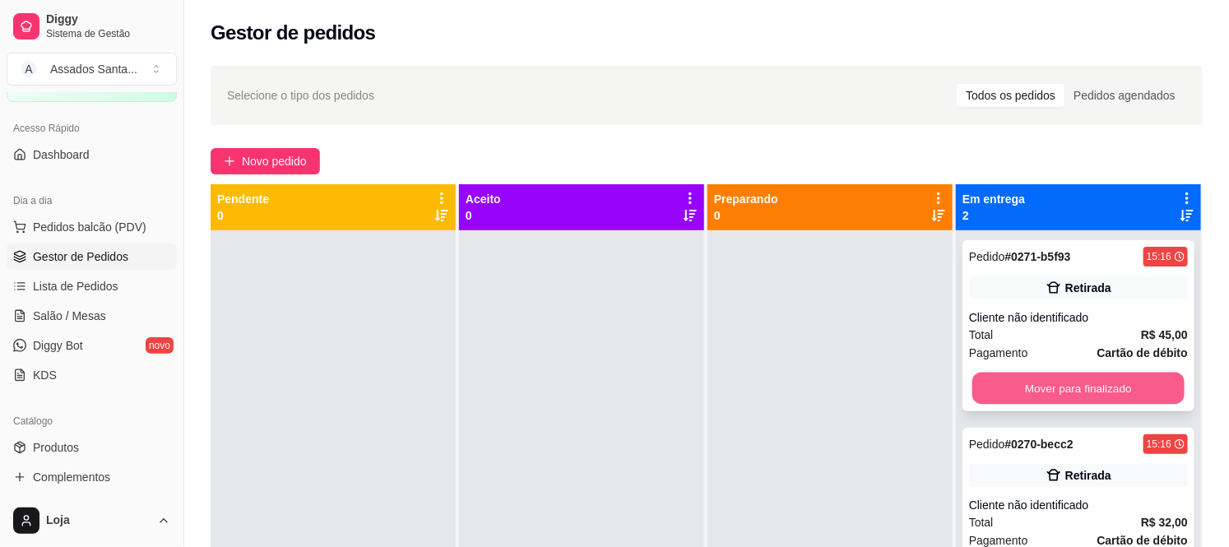
click at [1020, 383] on button "Mover para finalizado" at bounding box center [1078, 389] width 212 height 32
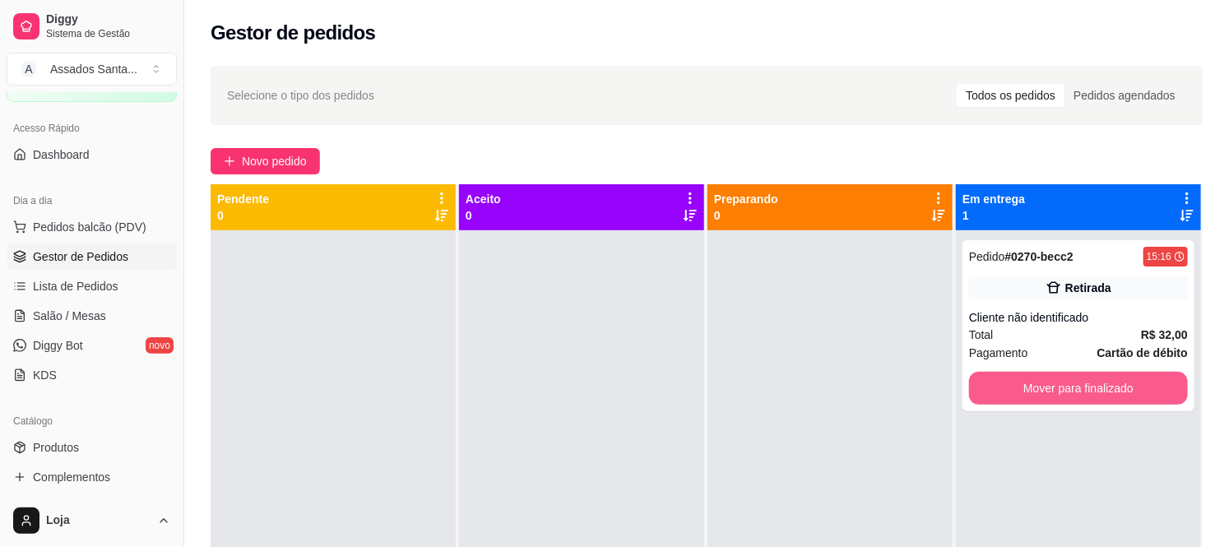
click at [1020, 383] on button "Mover para finalizado" at bounding box center [1078, 388] width 219 height 33
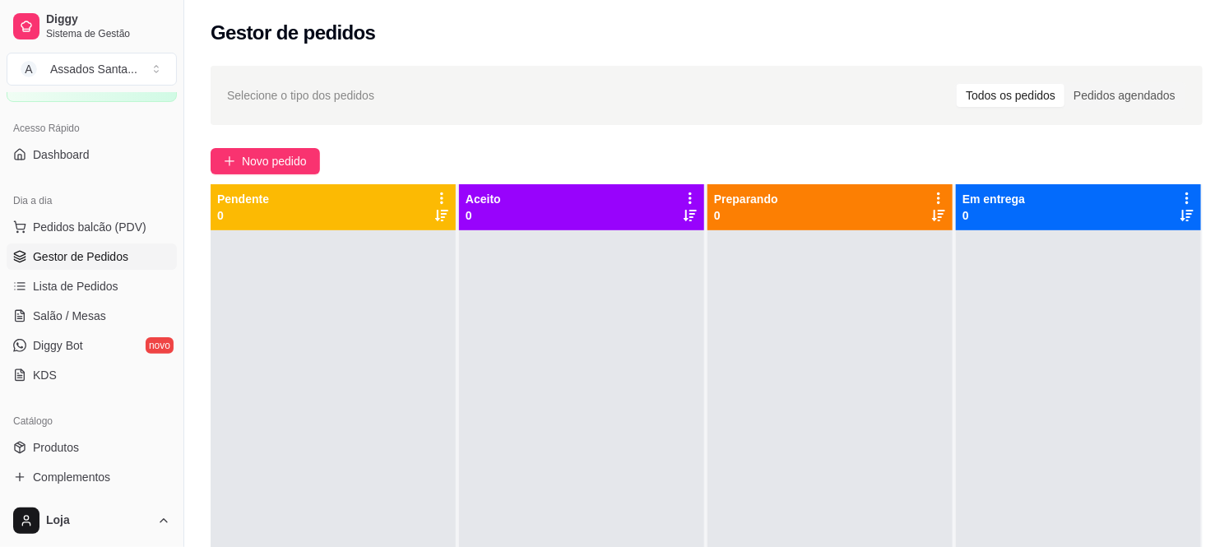
scroll to position [183, 0]
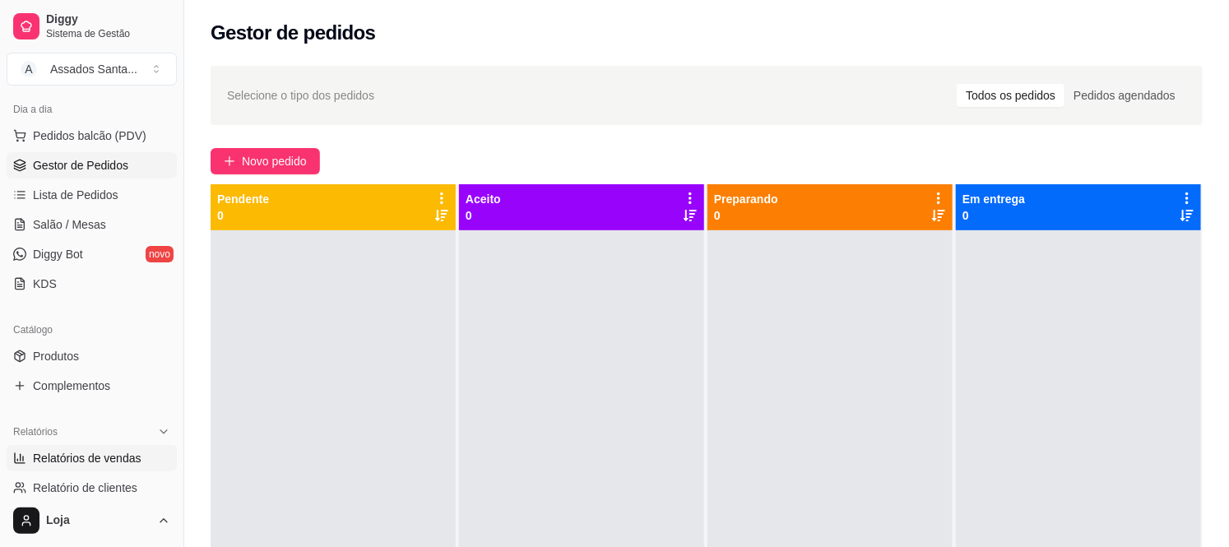
click at [95, 447] on link "Relatórios de vendas" at bounding box center [92, 458] width 170 height 26
select select "ALL"
select select "0"
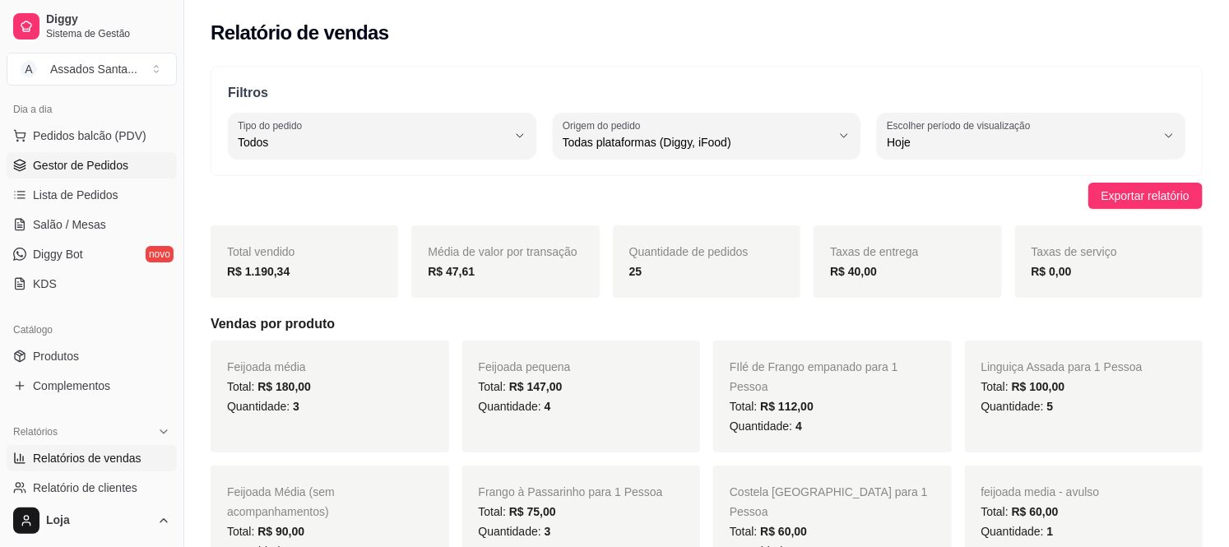
click at [54, 157] on span "Gestor de Pedidos" at bounding box center [80, 165] width 95 height 16
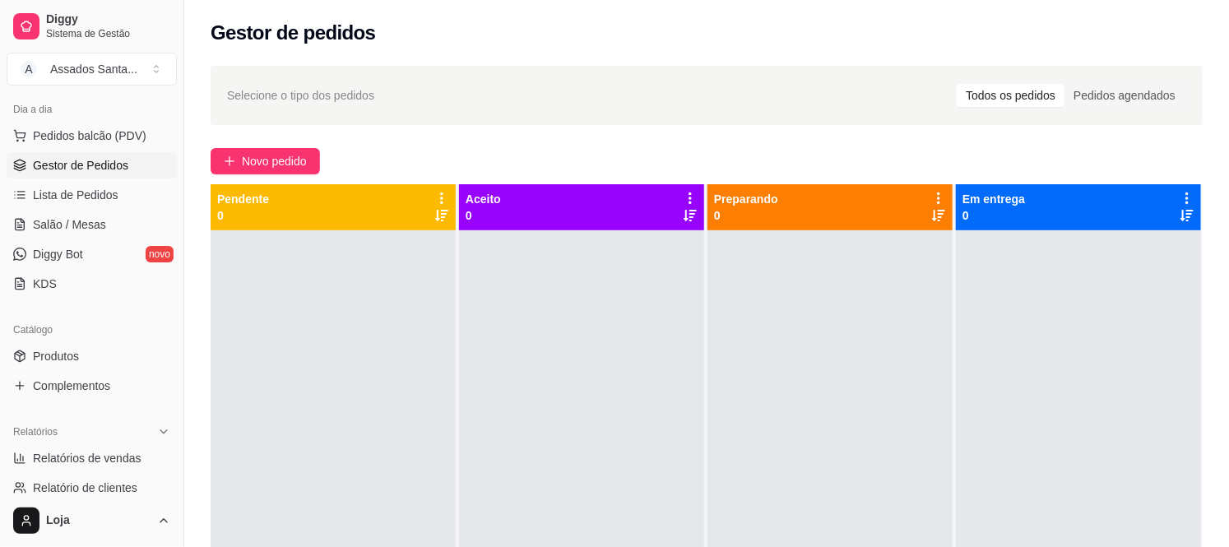
click at [7, 152] on link "Gestor de Pedidos" at bounding box center [92, 165] width 170 height 26
click at [273, 160] on span "Novo pedido" at bounding box center [274, 161] width 65 height 18
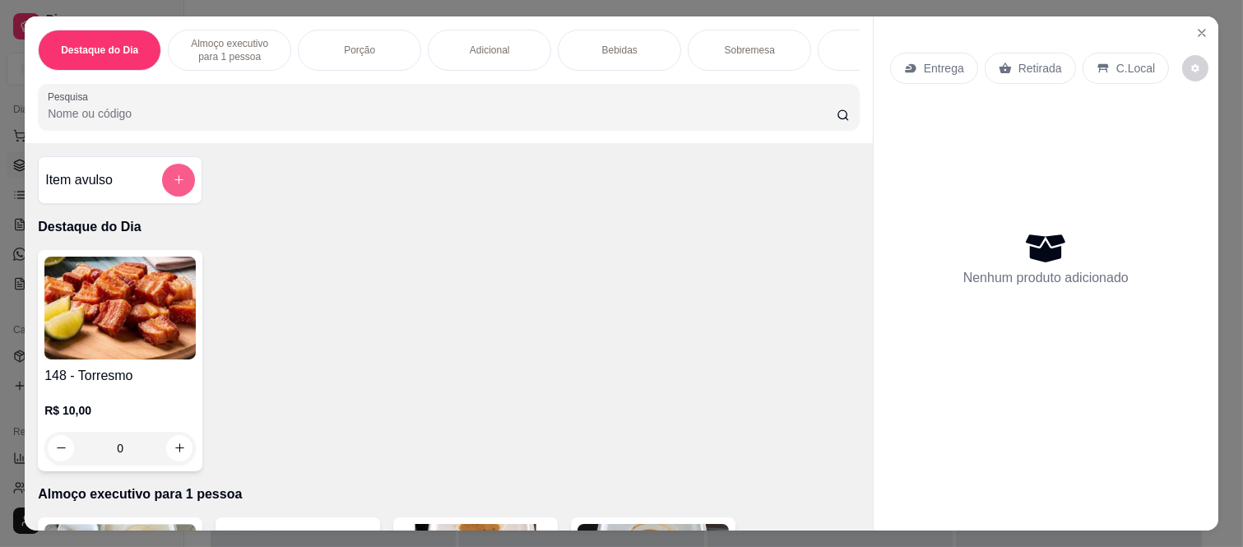
click at [173, 186] on icon "add-separate-item" at bounding box center [179, 180] width 12 height 12
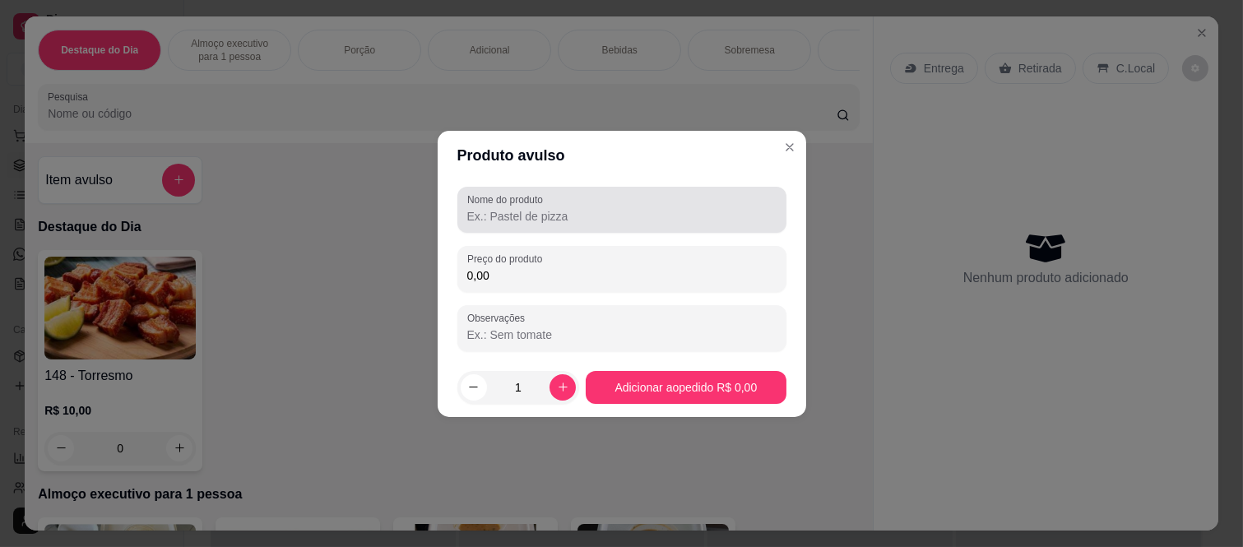
click at [572, 211] on input "Nome do produto" at bounding box center [621, 216] width 309 height 16
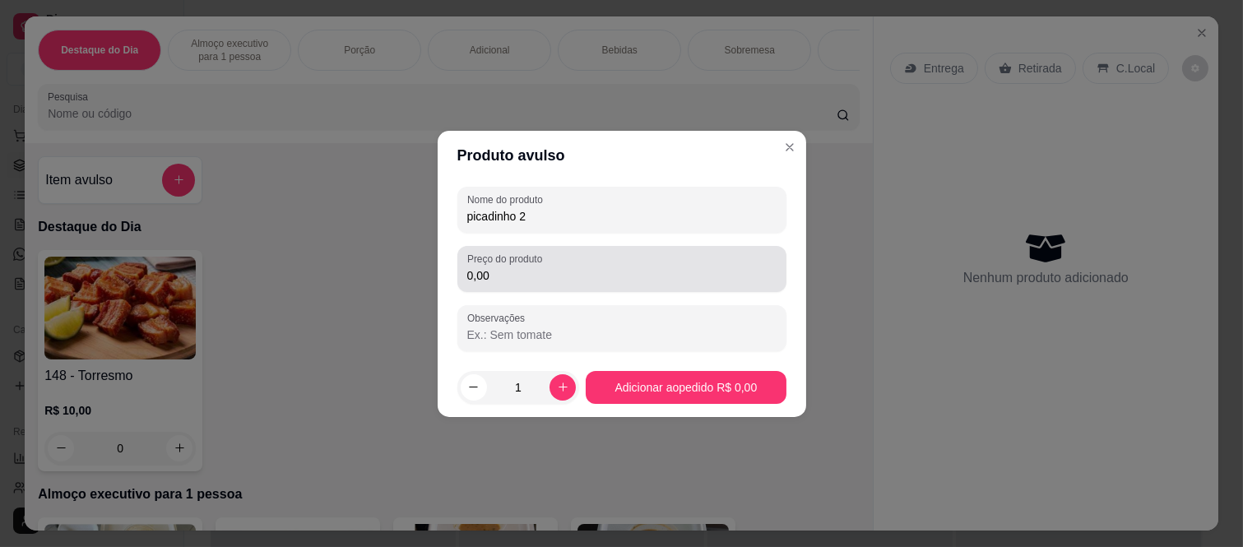
type input "picadinho 2"
click at [512, 277] on input "0,00" at bounding box center [621, 275] width 309 height 16
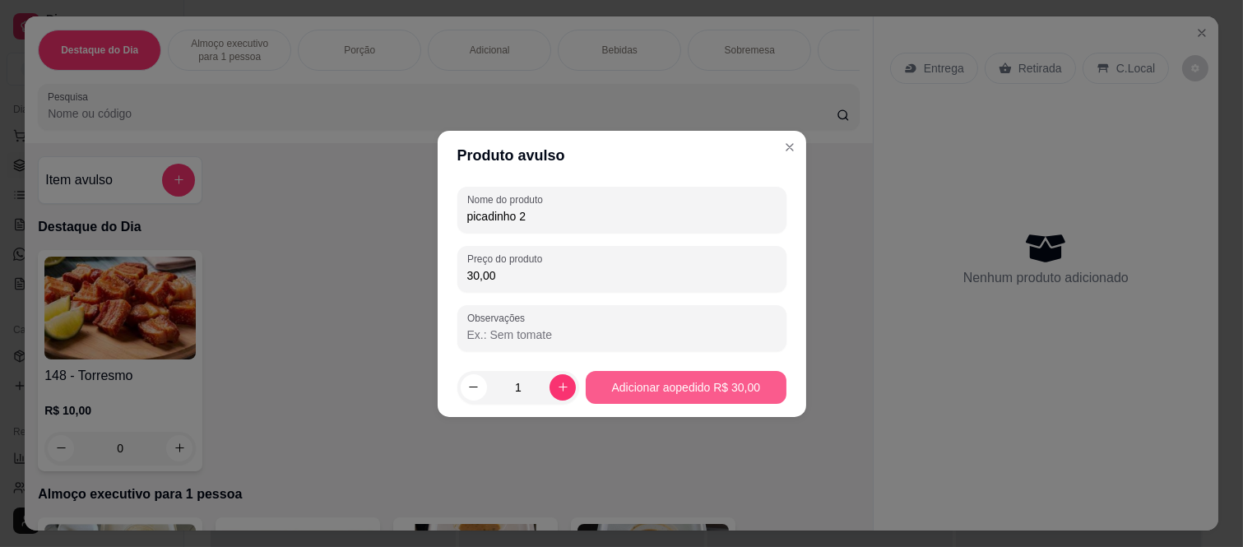
type input "30,00"
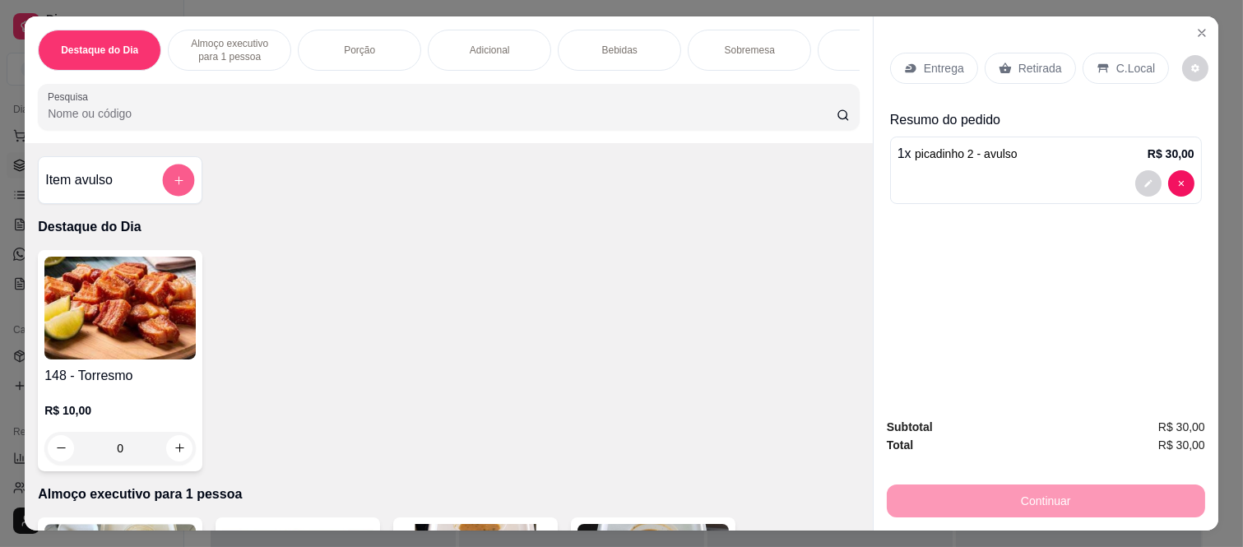
click at [174, 177] on button "add-separate-item" at bounding box center [179, 180] width 32 height 32
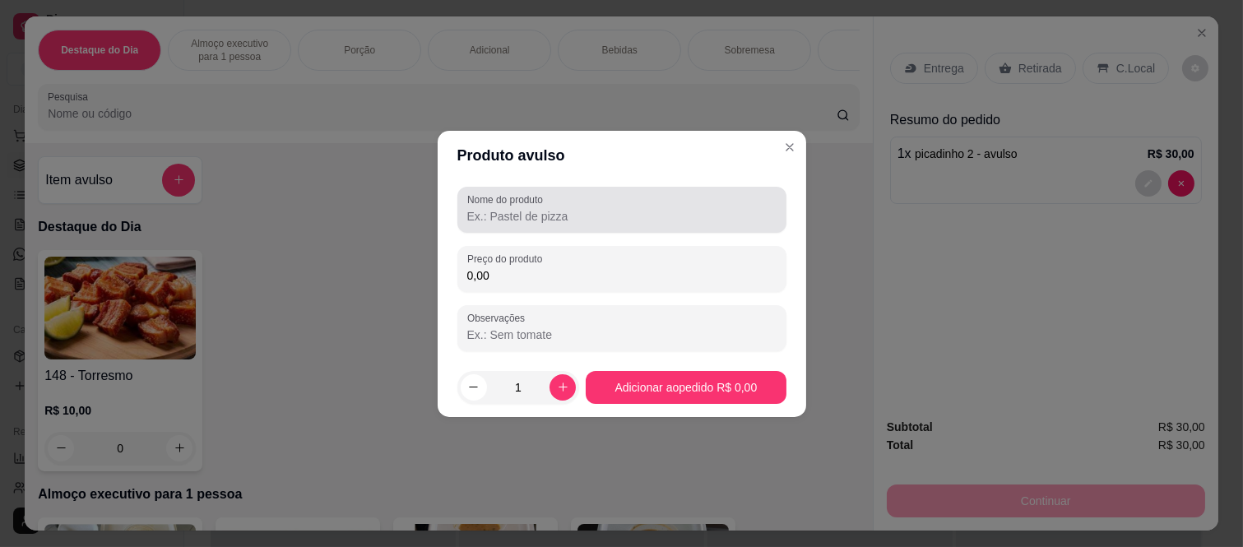
click at [481, 196] on label "Nome do produto" at bounding box center [507, 199] width 81 height 14
click at [481, 208] on input "Nome do produto" at bounding box center [621, 216] width 309 height 16
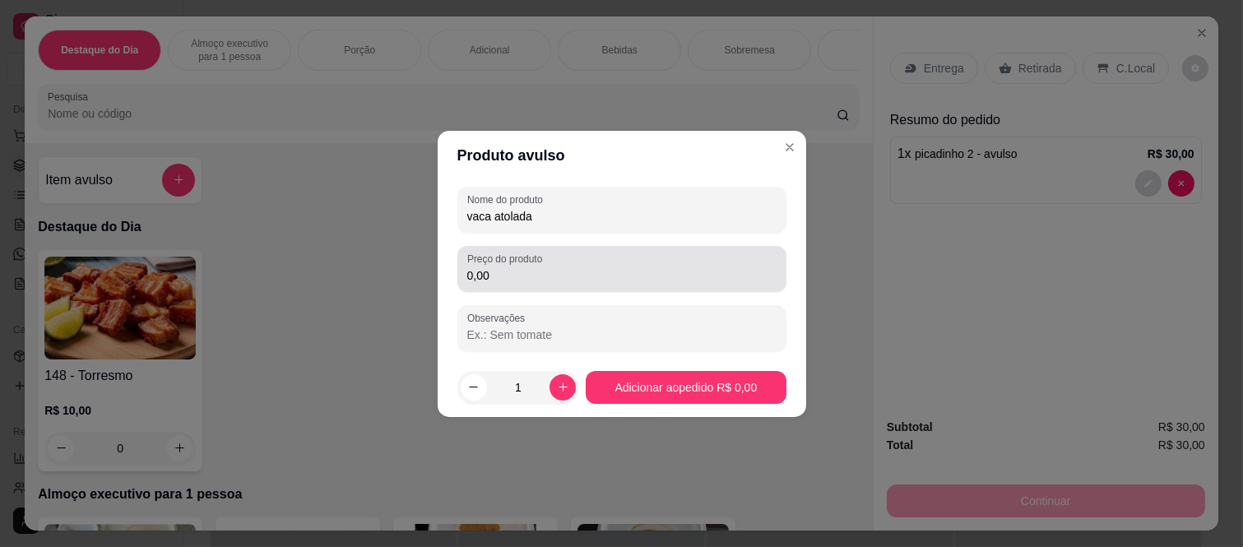
type input "vaca atolada"
click at [557, 263] on div "0,00" at bounding box center [621, 268] width 309 height 33
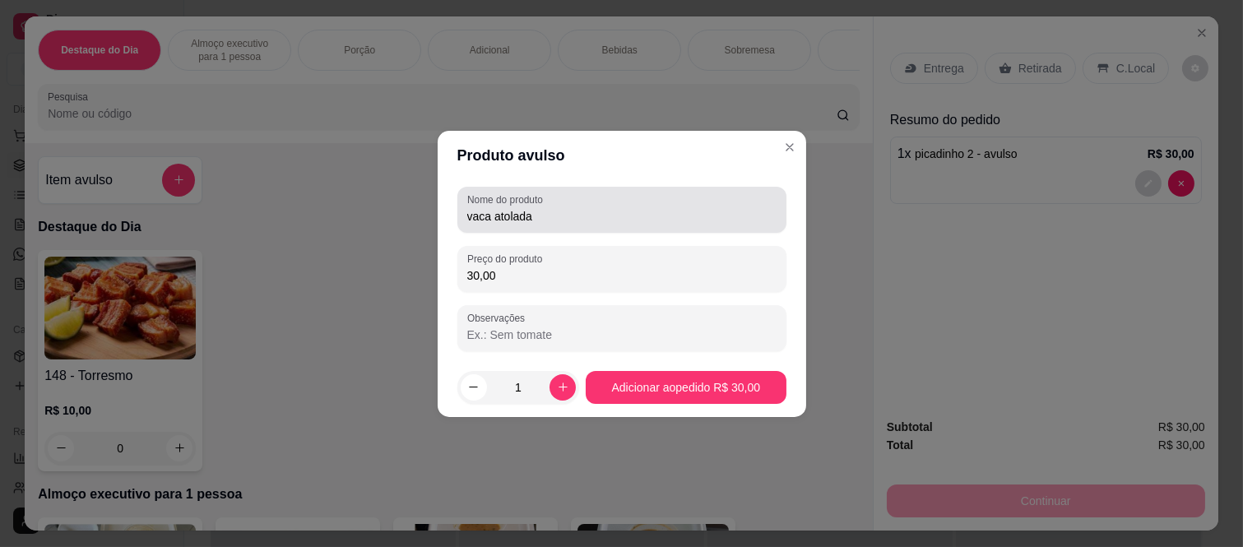
type input "30,00"
click at [614, 208] on input "vaca atolada" at bounding box center [621, 216] width 309 height 16
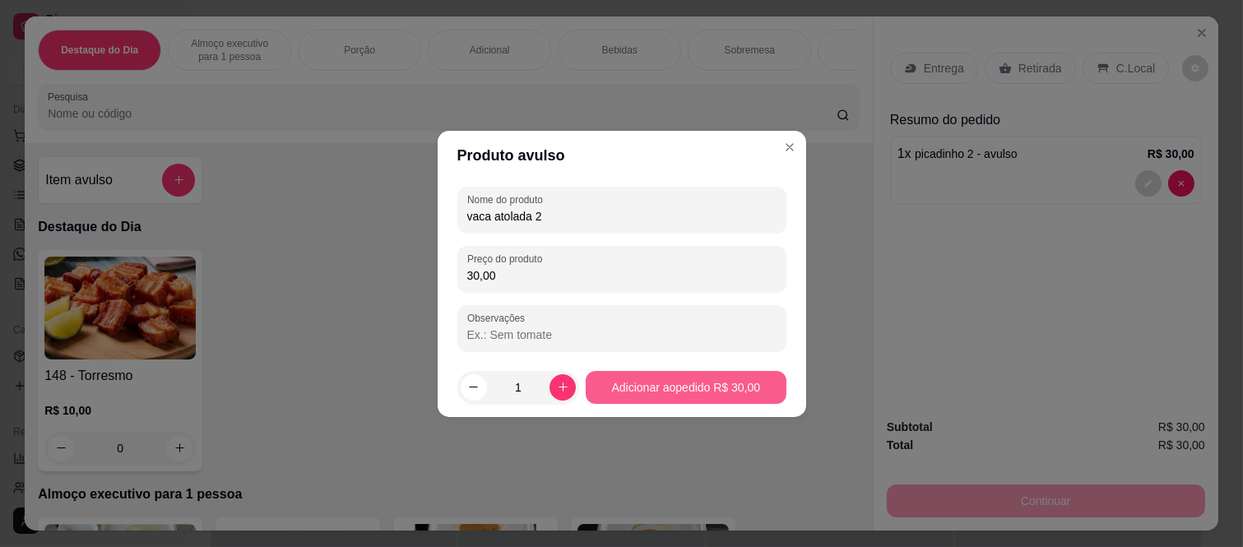
type input "vaca atolada 2"
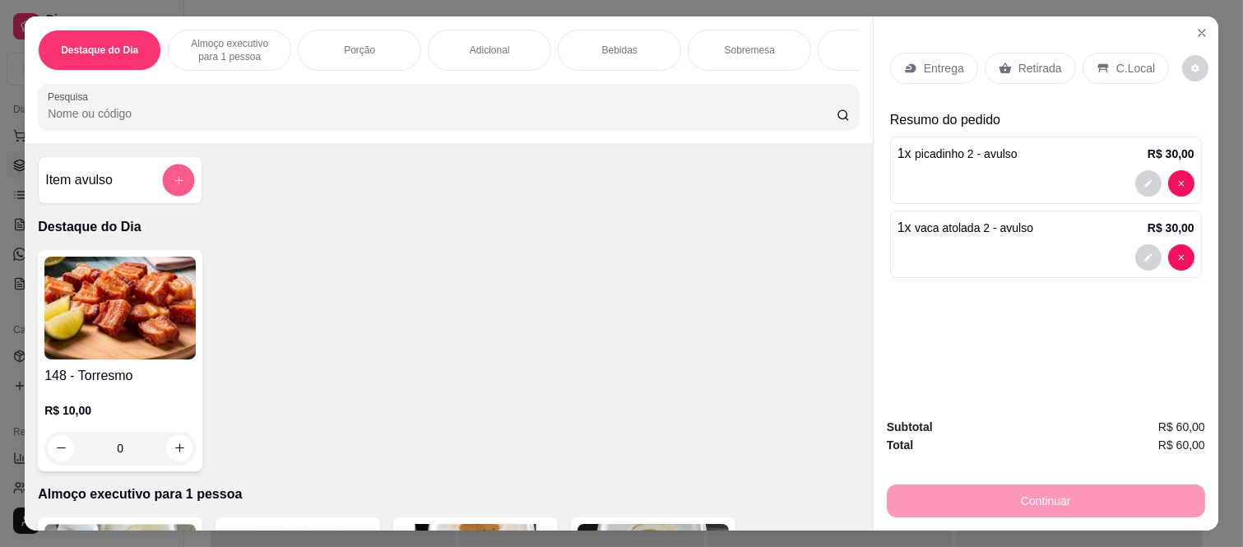
click at [170, 174] on button "add-separate-item" at bounding box center [179, 180] width 32 height 32
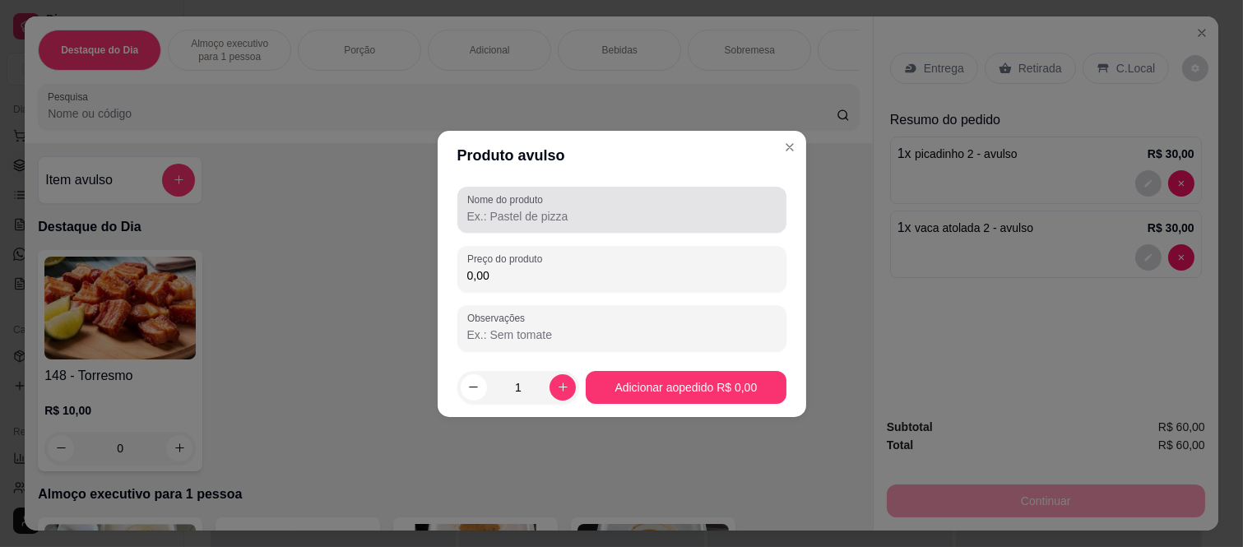
click at [606, 214] on input "Nome do produto" at bounding box center [621, 216] width 309 height 16
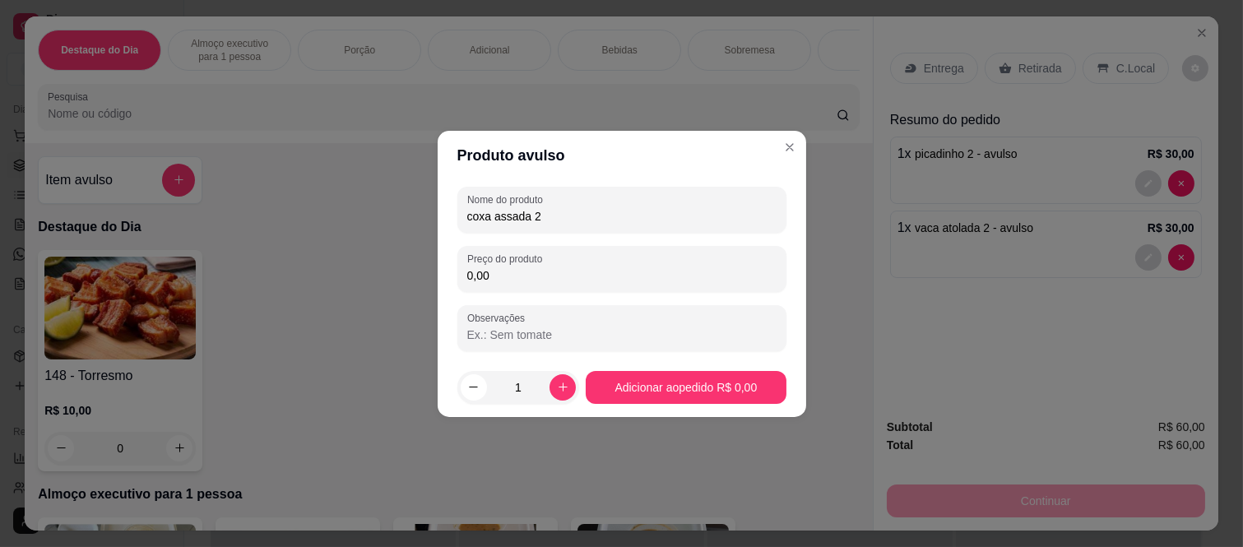
type input "coxa assada 2"
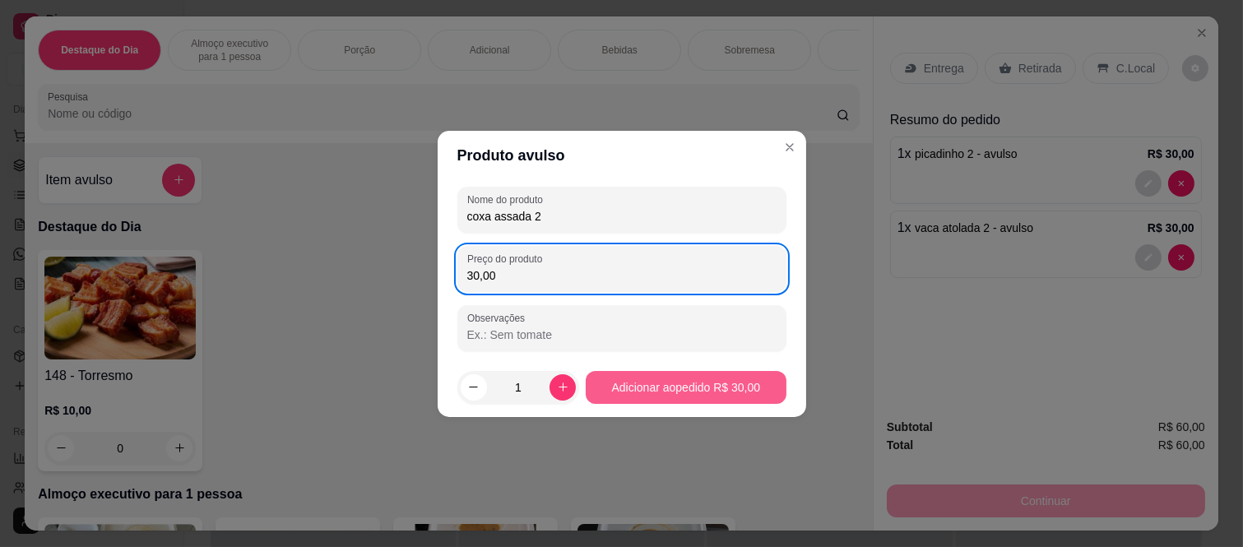
type input "30,00"
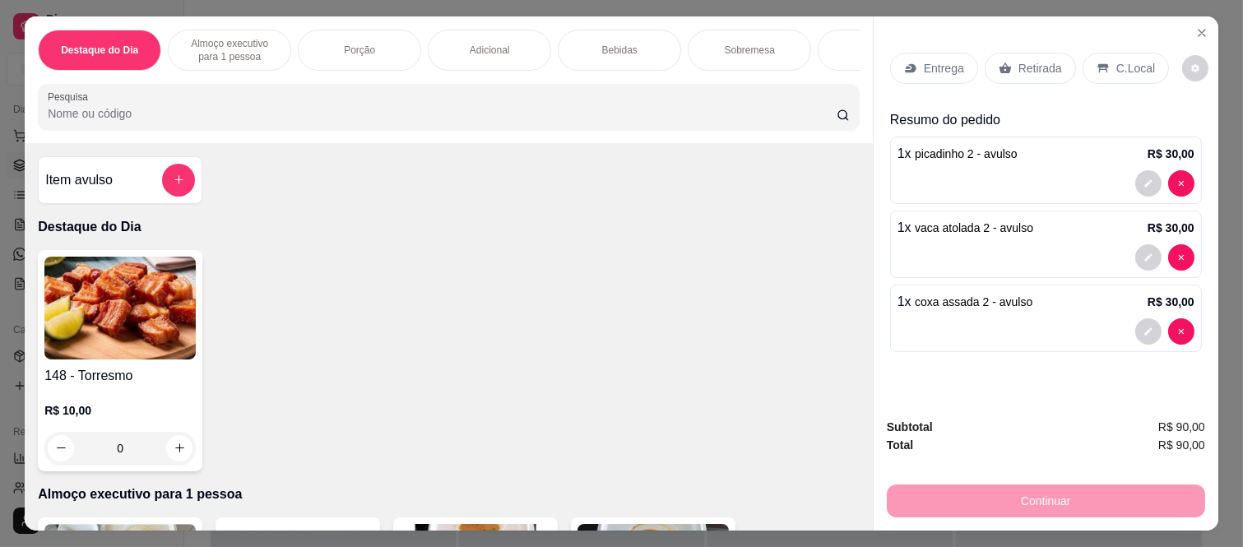
click at [1029, 60] on p "Retirada" at bounding box center [1040, 68] width 44 height 16
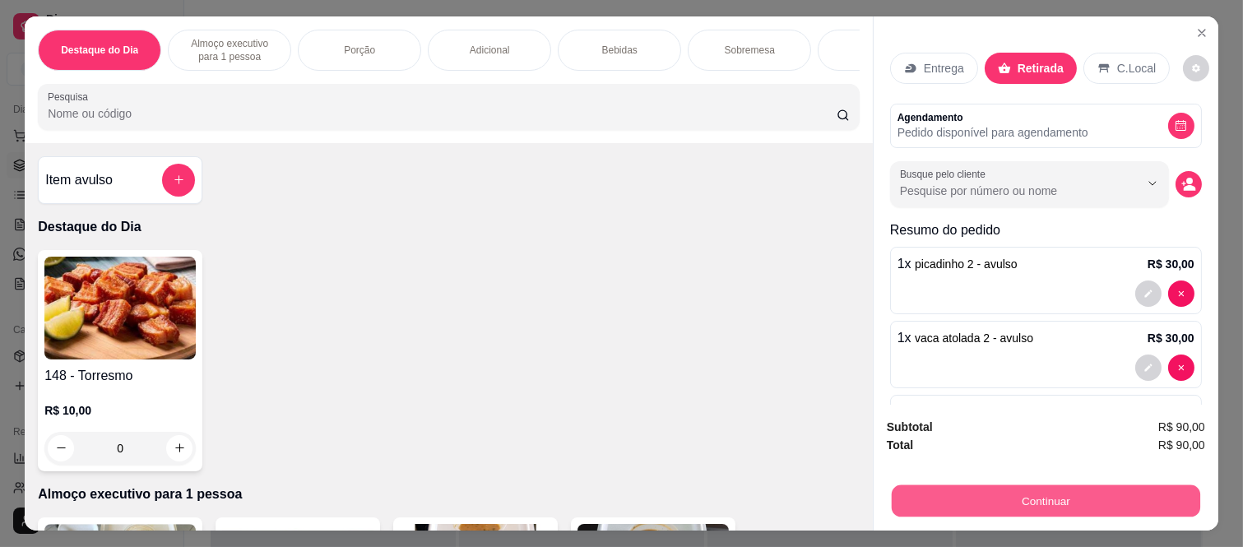
click at [995, 507] on button "Continuar" at bounding box center [1046, 501] width 308 height 32
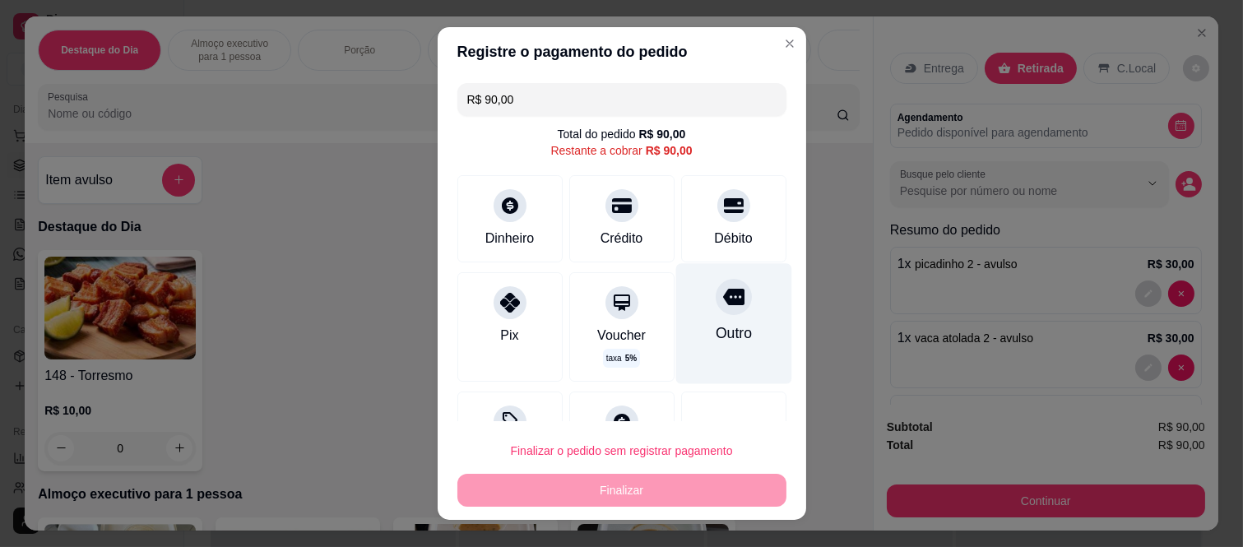
click at [722, 307] on icon at bounding box center [732, 296] width 21 height 21
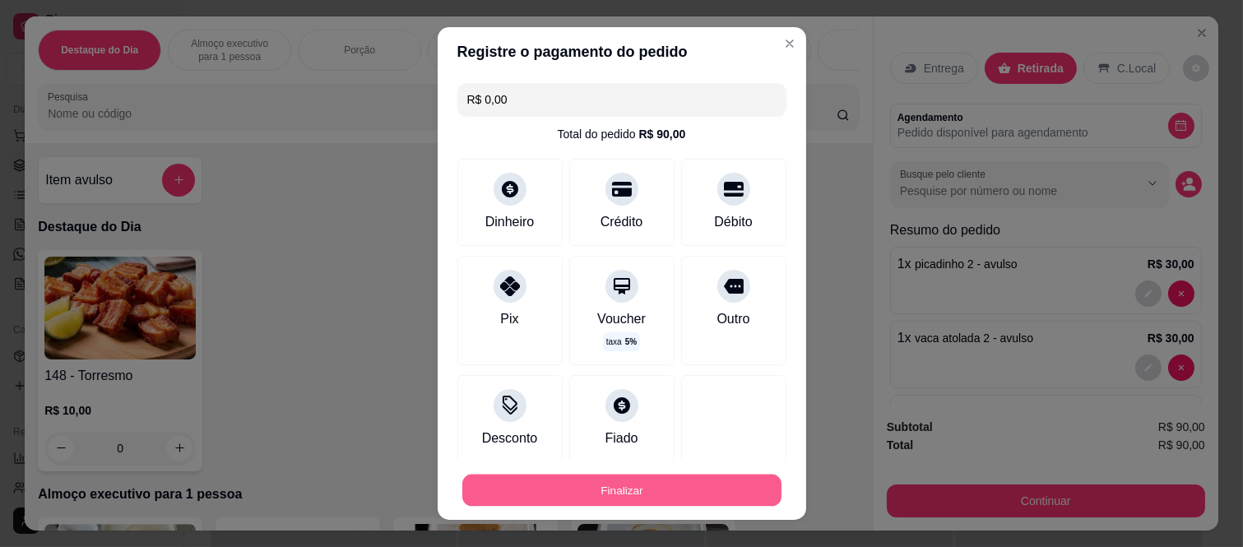
click at [629, 484] on button "Finalizar" at bounding box center [621, 490] width 319 height 32
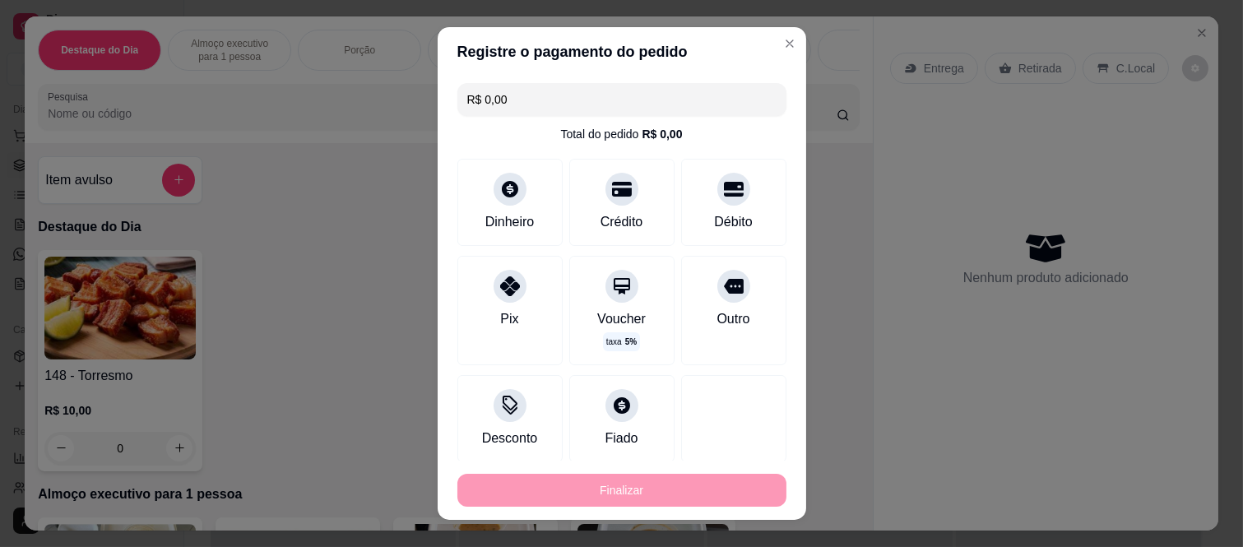
type input "-R$ 90,00"
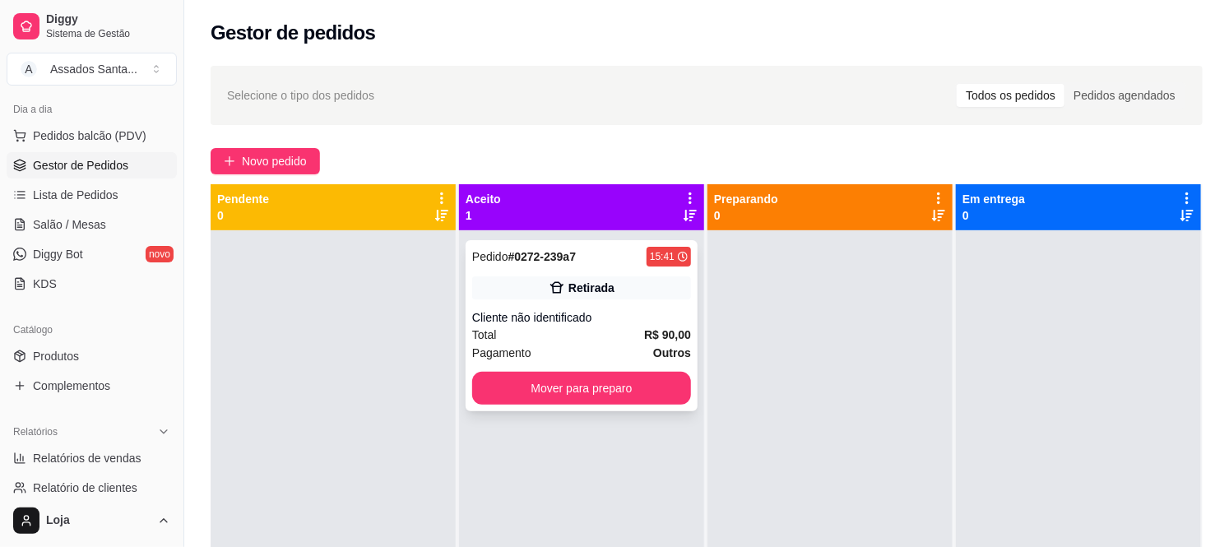
click at [614, 309] on div "Cliente não identificado" at bounding box center [581, 317] width 219 height 16
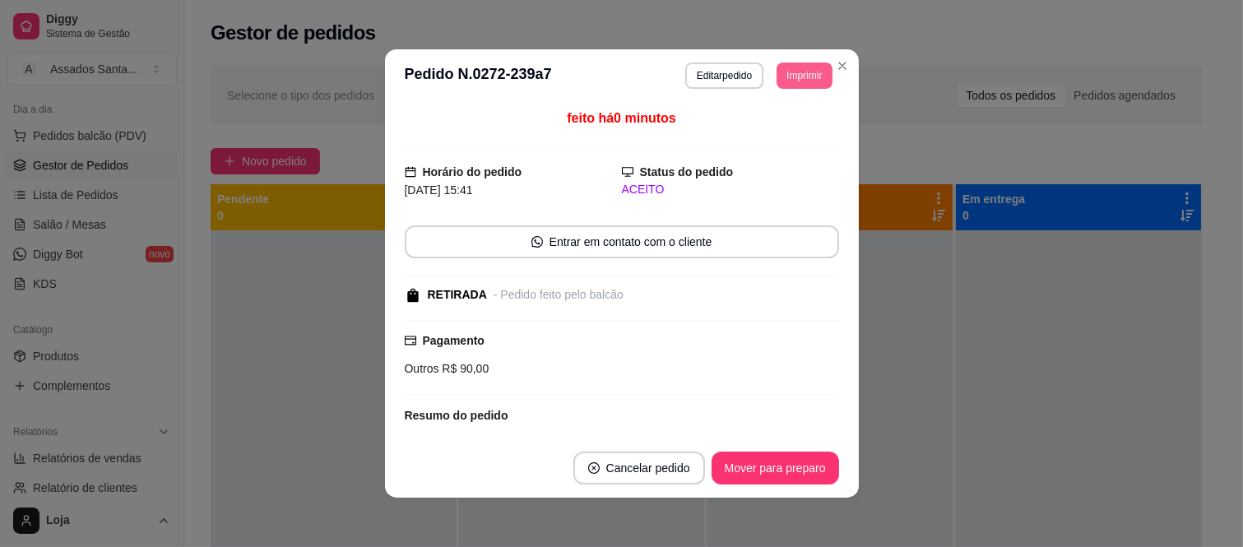
click at [802, 72] on button "Imprimir" at bounding box center [803, 76] width 55 height 26
click at [760, 134] on button "IMPRESSORA caixa" at bounding box center [767, 133] width 115 height 25
click at [785, 475] on button "Mover para preparo" at bounding box center [774, 468] width 127 height 33
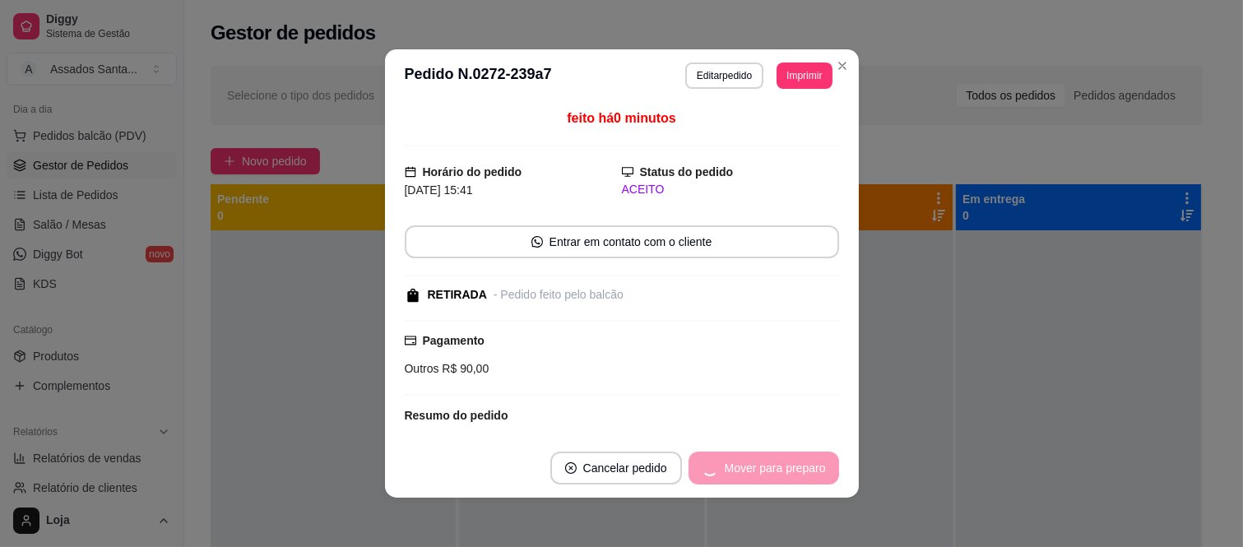
click at [784, 473] on div "Mover para preparo" at bounding box center [763, 468] width 151 height 33
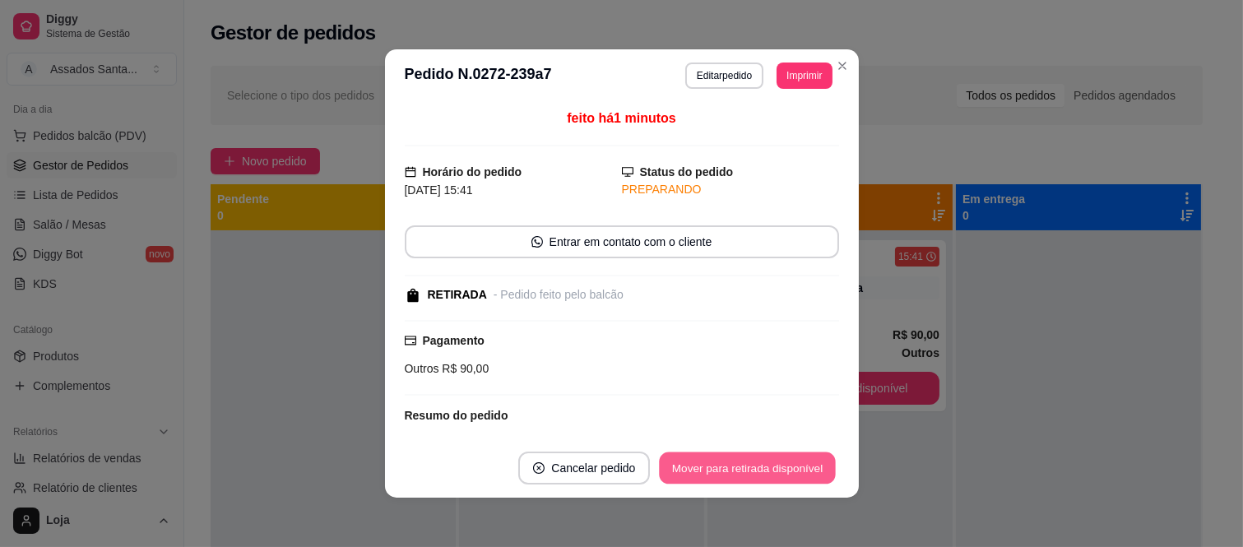
click at [784, 473] on button "Mover para retirada disponível" at bounding box center [748, 468] width 176 height 32
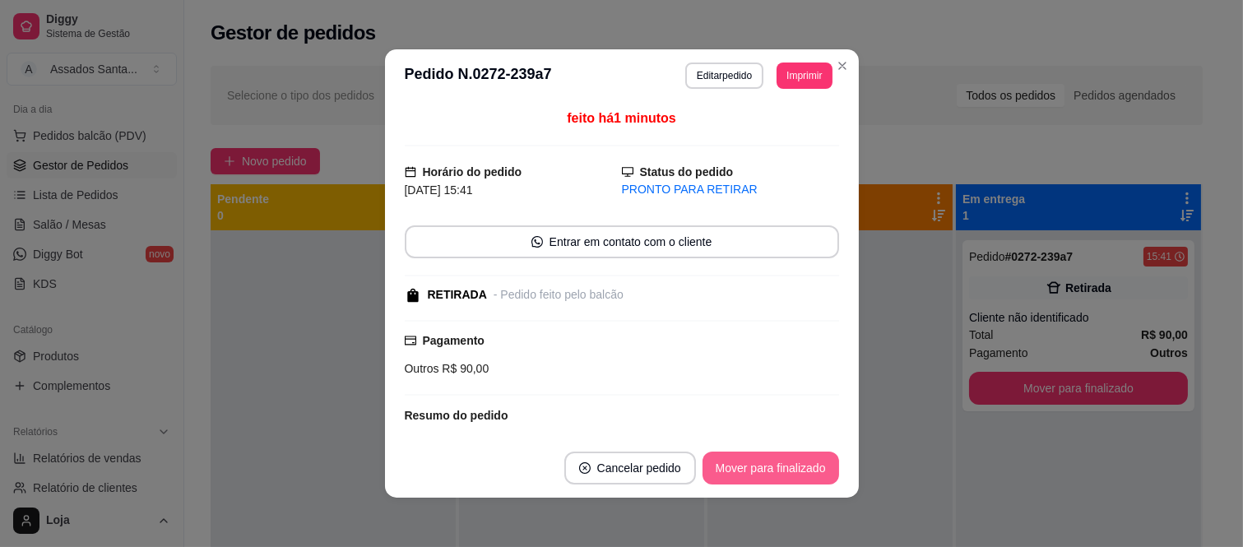
click at [781, 473] on button "Mover para finalizado" at bounding box center [770, 468] width 137 height 33
